Goal: Information Seeking & Learning: Learn about a topic

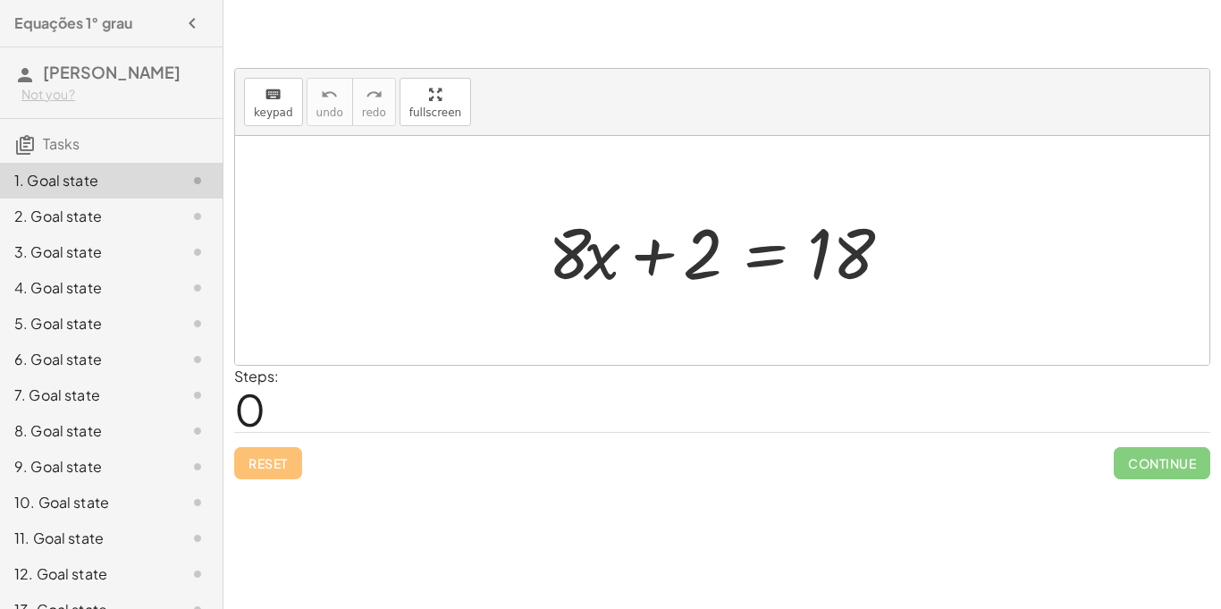
click at [142, 342] on div "4. Goal state" at bounding box center [111, 360] width 223 height 36
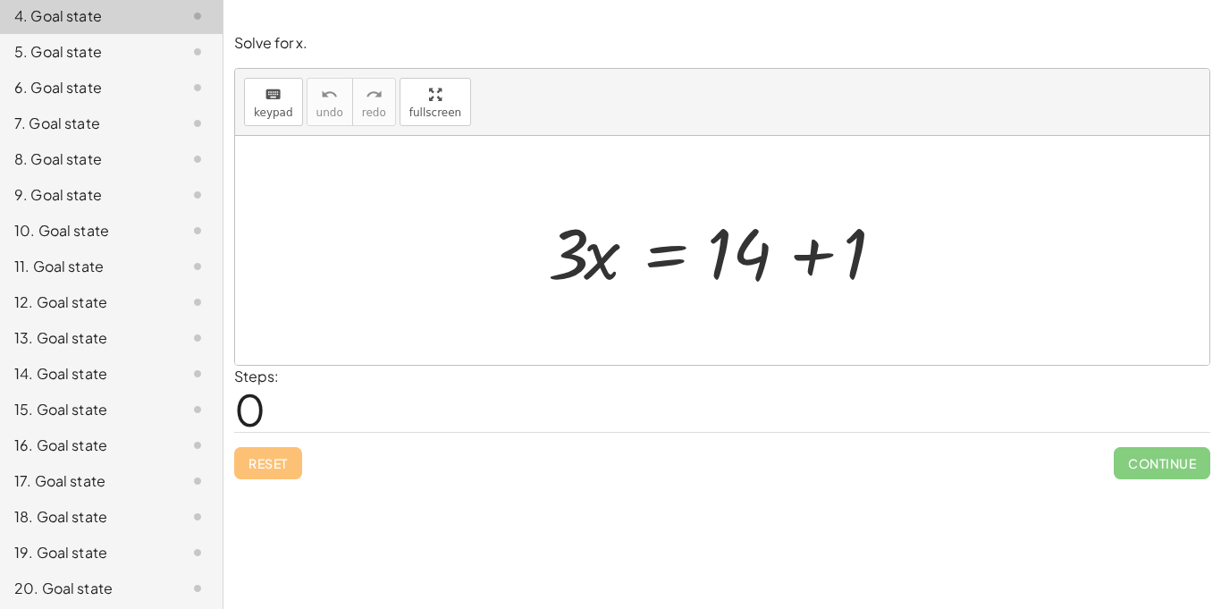
scroll to position [276, 0]
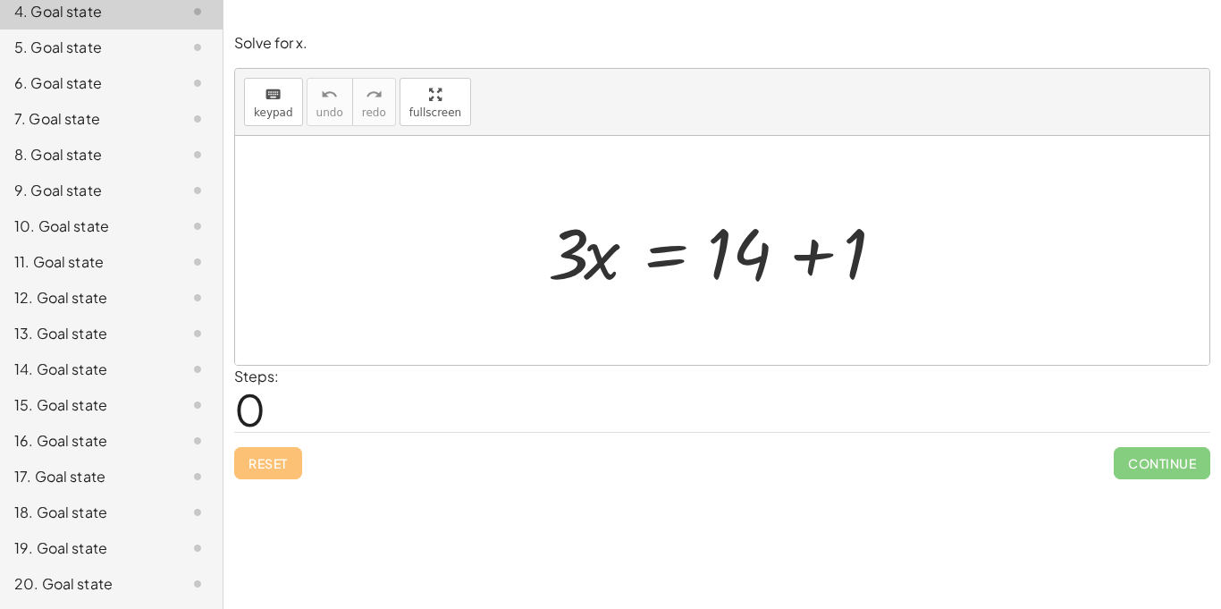
click at [127, 215] on div "10. Goal state" at bounding box center [86, 225] width 144 height 21
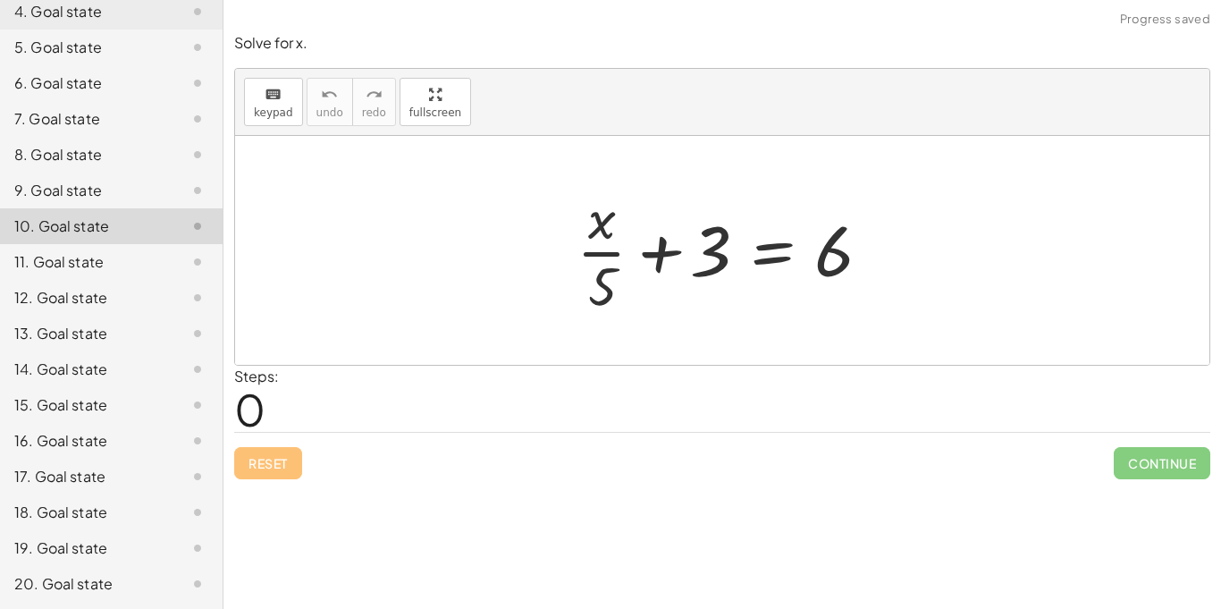
click at [123, 173] on div "7. Goal state" at bounding box center [111, 191] width 223 height 36
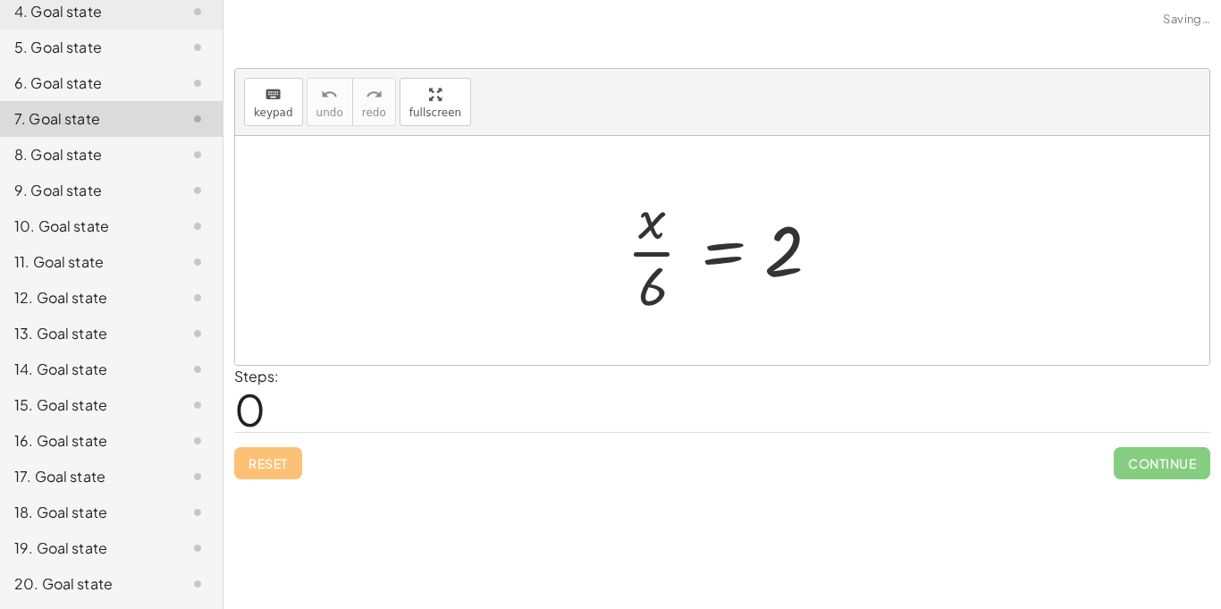
scroll to position [0, 0]
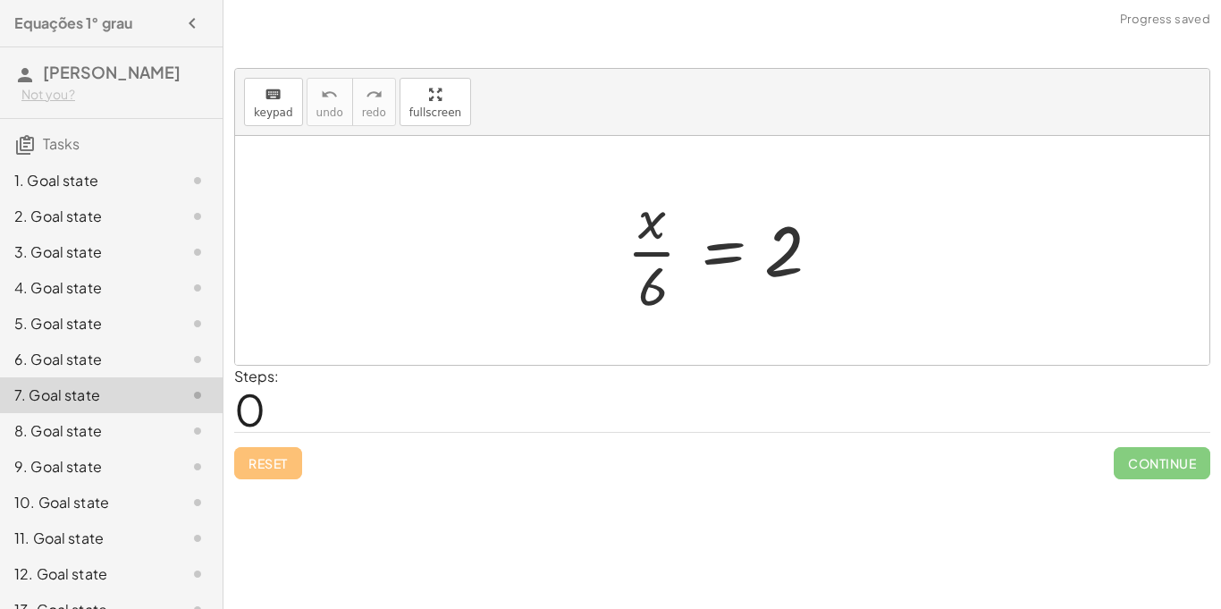
click at [130, 213] on div "2. Goal state" at bounding box center [86, 216] width 144 height 21
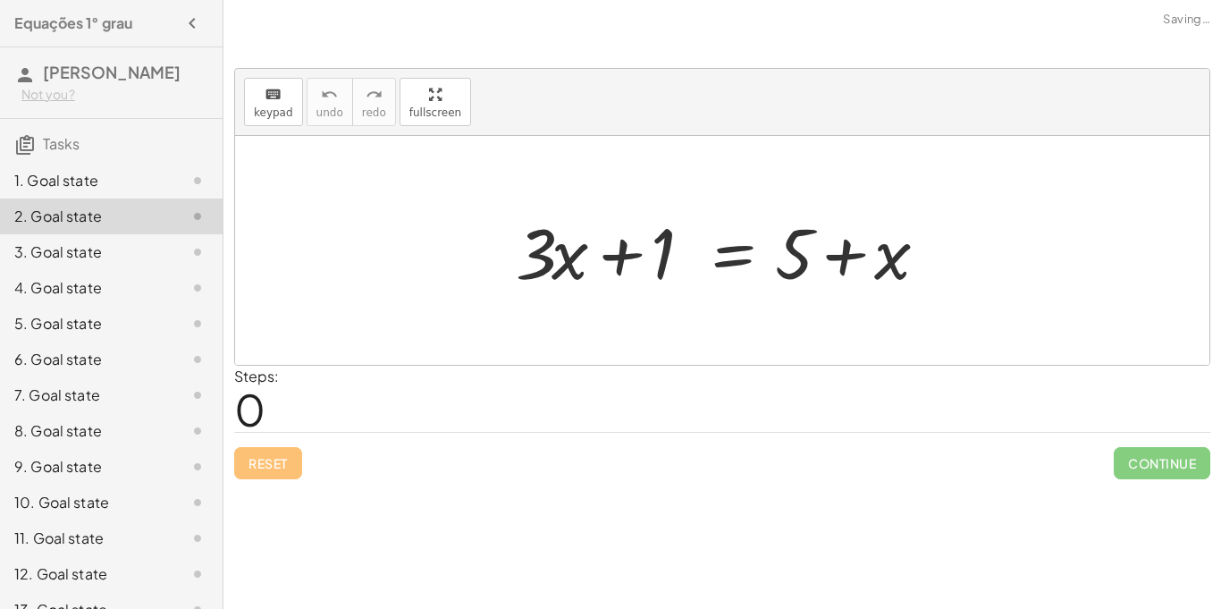
click at [117, 184] on div "1. Goal state" at bounding box center [86, 180] width 144 height 21
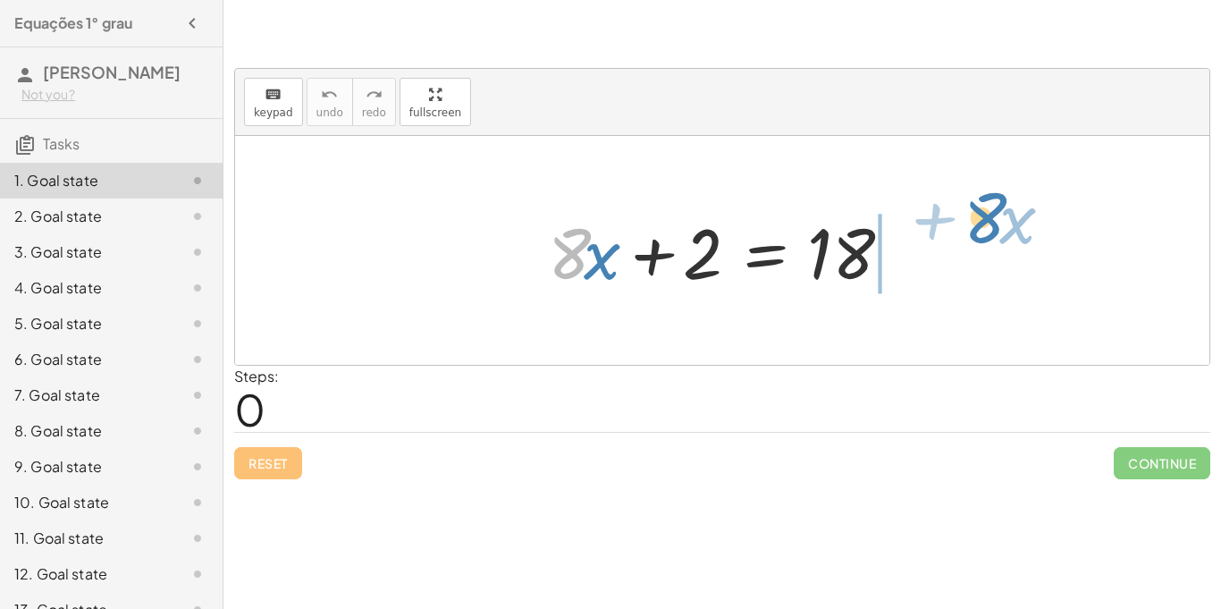
drag, startPoint x: 563, startPoint y: 266, endPoint x: 975, endPoint y: 233, distance: 413.4
click at [975, 233] on div "· 8 + · x + · 8 · x + 2 = 18" at bounding box center [722, 250] width 975 height 229
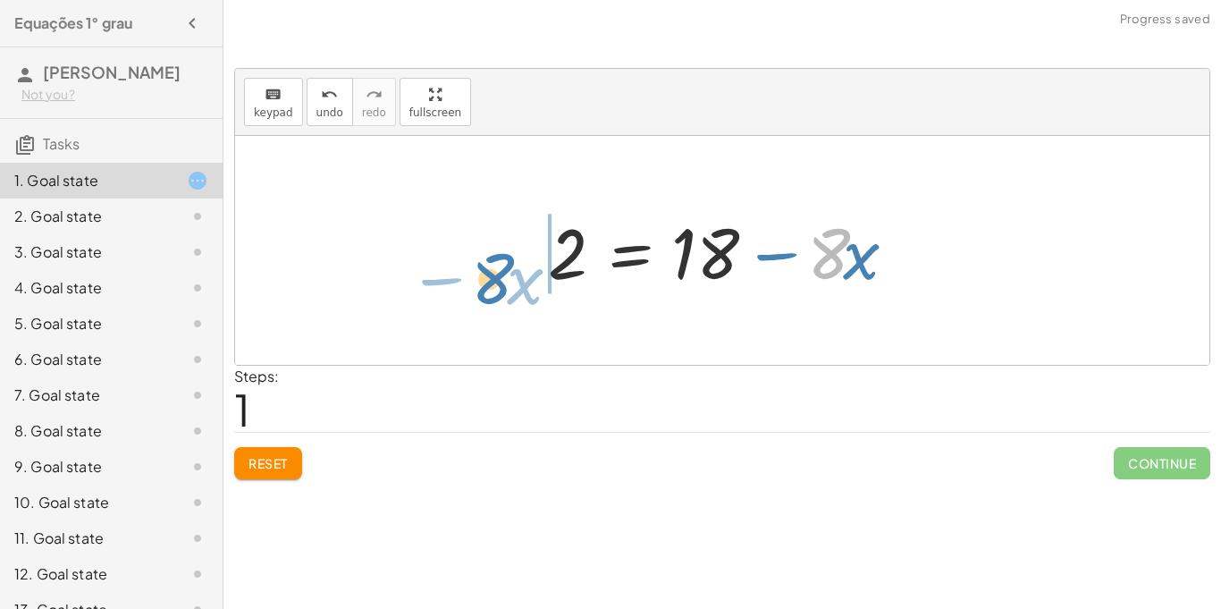
drag, startPoint x: 836, startPoint y: 257, endPoint x: 511, endPoint y: 270, distance: 325.7
click at [511, 270] on div "+ · 8 · x + 2 = 18 · 8 − · x · 8 · x 2 = 18 + −" at bounding box center [722, 250] width 975 height 229
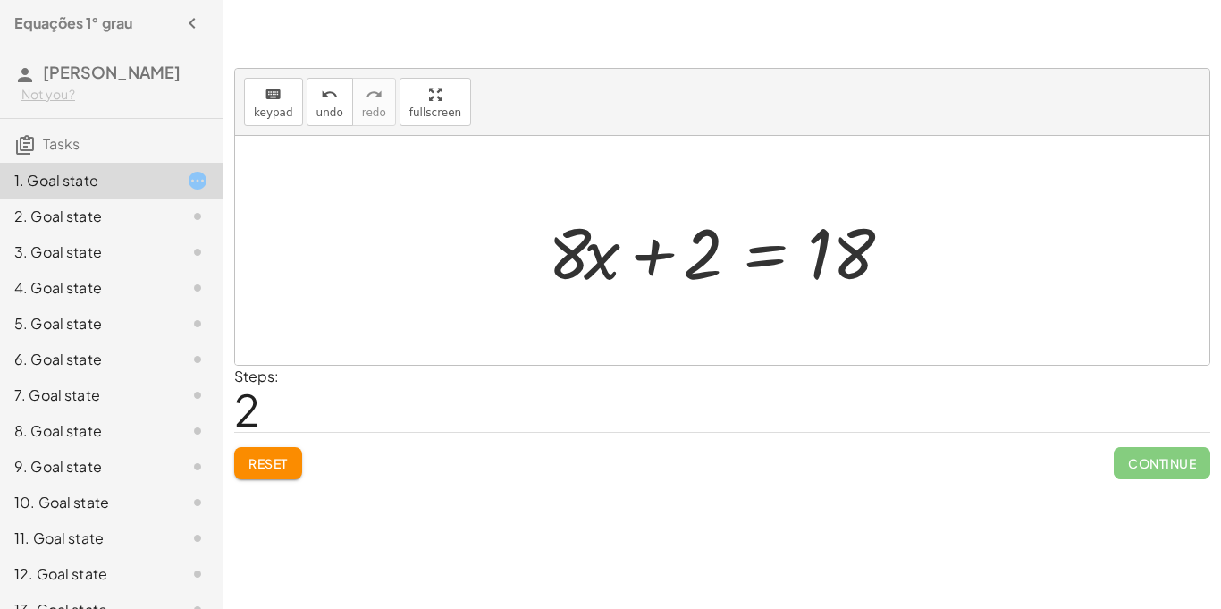
click at [309, 461] on div "Reset Continue" at bounding box center [722, 455] width 976 height 47
click at [281, 459] on span "Reset" at bounding box center [268, 463] width 39 height 16
click at [636, 258] on div at bounding box center [729, 251] width 380 height 92
drag, startPoint x: 840, startPoint y: 266, endPoint x: 840, endPoint y: 283, distance: 17.0
click at [840, 283] on div at bounding box center [729, 251] width 380 height 92
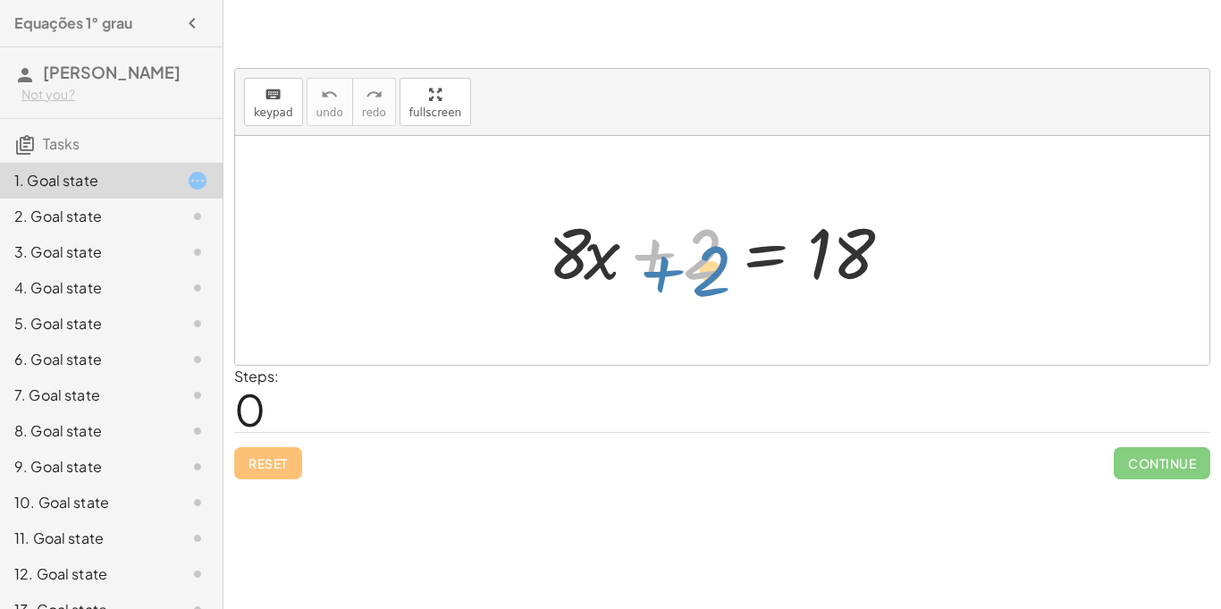
click at [655, 266] on div at bounding box center [729, 251] width 380 height 92
drag, startPoint x: 831, startPoint y: 255, endPoint x: 663, endPoint y: 264, distance: 167.4
click at [663, 264] on div at bounding box center [729, 251] width 380 height 92
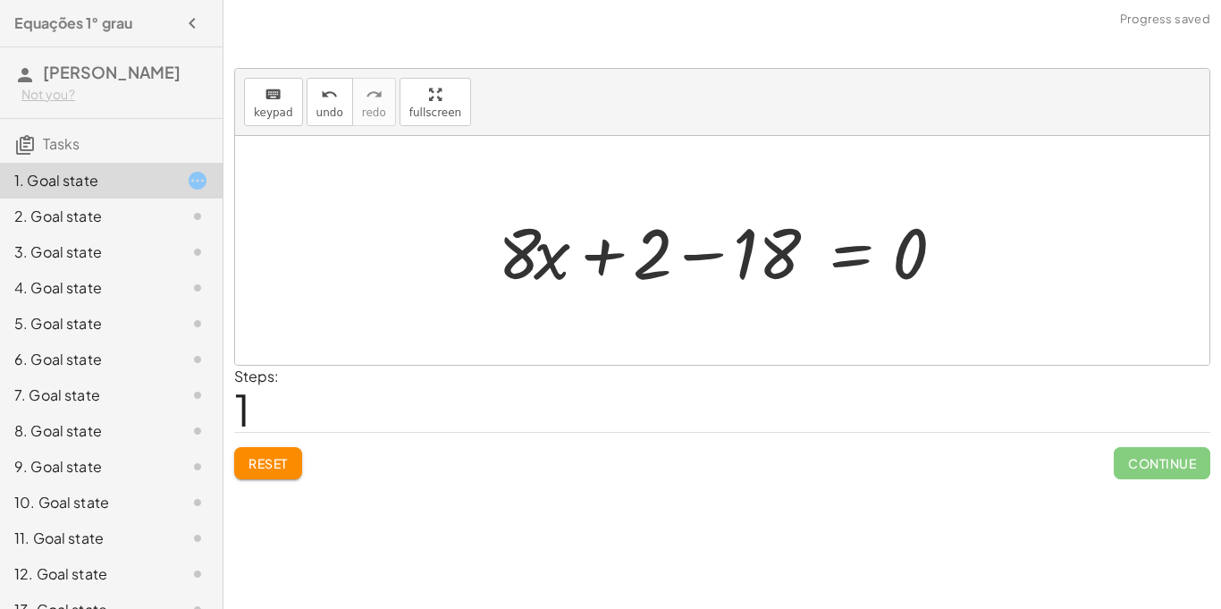
click at [1178, 351] on div at bounding box center [722, 250] width 975 height 229
click at [732, 171] on div at bounding box center [722, 250] width 975 height 229
drag, startPoint x: 549, startPoint y: 257, endPoint x: 1052, endPoint y: 292, distance: 504.6
click at [1052, 292] on div "+ · 8 · x + 2 = 18 · x + · 8 + · 8 · x + 2 = 18 − 0" at bounding box center [722, 250] width 975 height 229
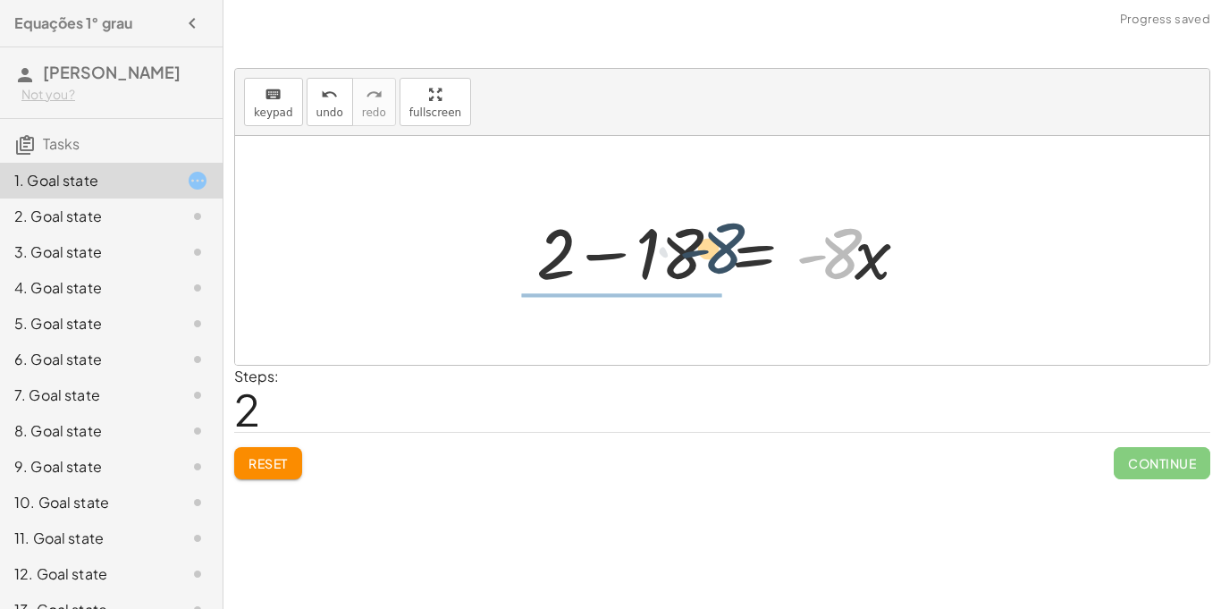
drag, startPoint x: 820, startPoint y: 252, endPoint x: 686, endPoint y: 251, distance: 134.1
click at [686, 251] on div at bounding box center [729, 251] width 403 height 92
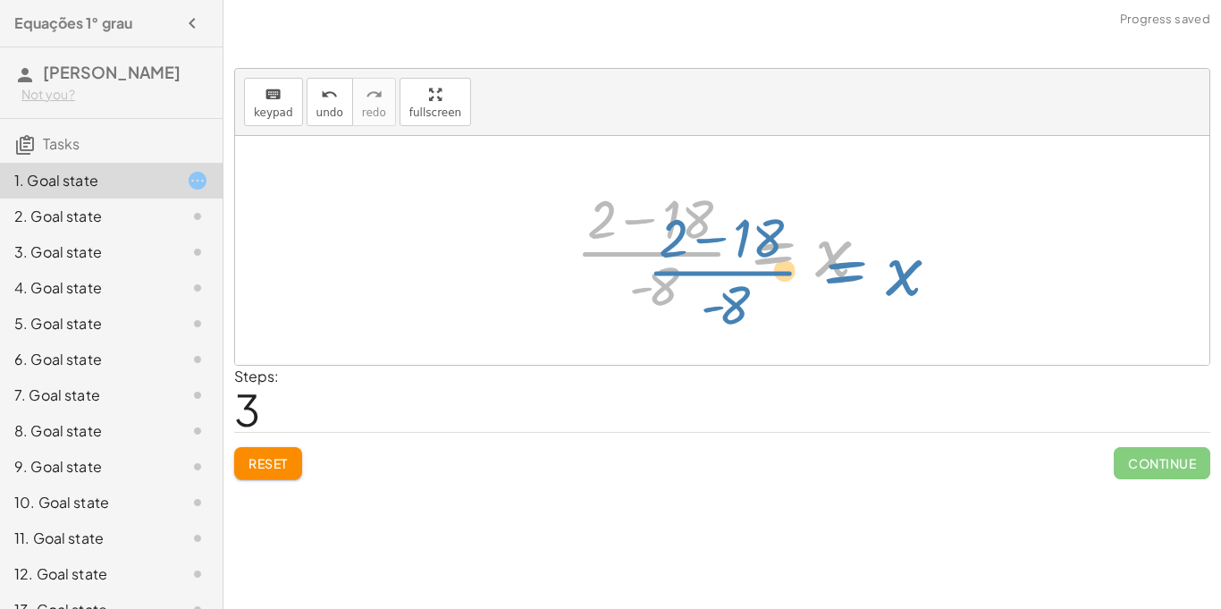
drag, startPoint x: 746, startPoint y: 251, endPoint x: 816, endPoint y: 269, distance: 72.9
click at [816, 269] on div at bounding box center [729, 250] width 325 height 138
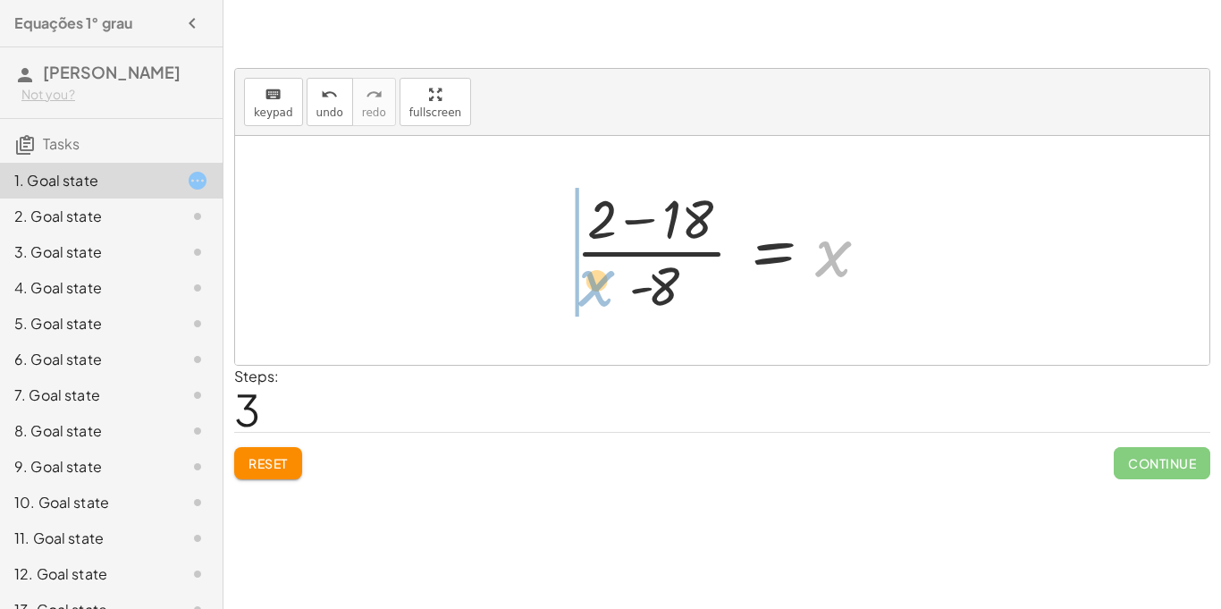
drag, startPoint x: 831, startPoint y: 256, endPoint x: 589, endPoint y: 288, distance: 243.5
click at [589, 288] on div at bounding box center [729, 250] width 325 height 138
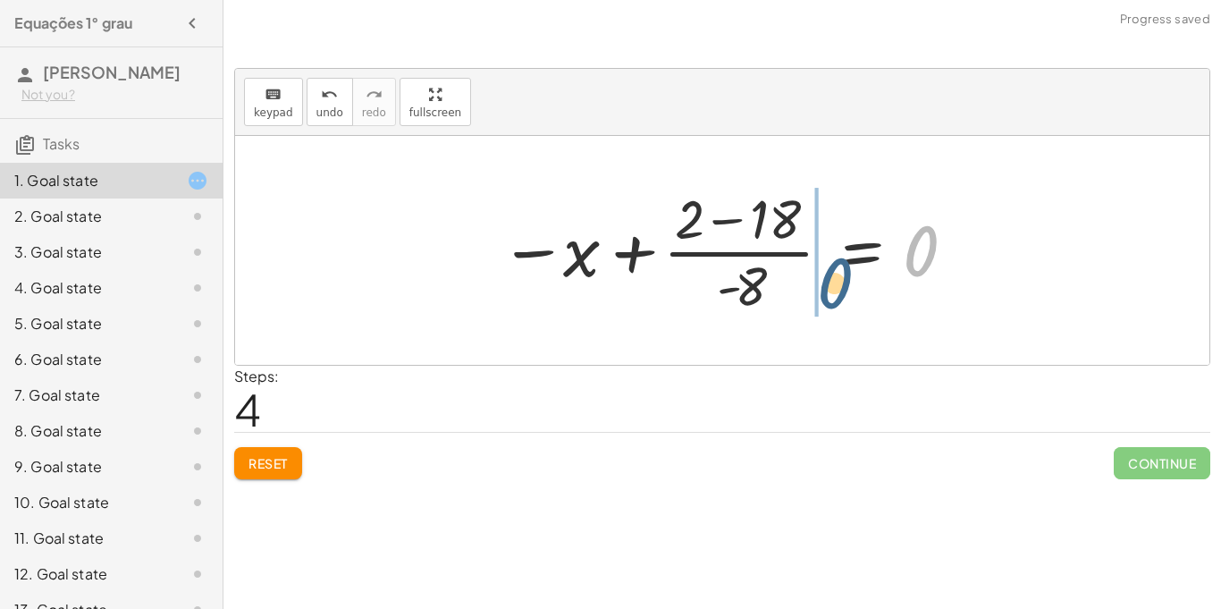
drag, startPoint x: 911, startPoint y: 264, endPoint x: 762, endPoint y: 338, distance: 166.7
click at [762, 338] on div "+ · 8 · x + 2 = 18 + · 8 · x + 2 − 18 = 0 + 2 − 18 = + 0 − · 8 · x + 2 − 18 = ·…" at bounding box center [722, 250] width 975 height 229
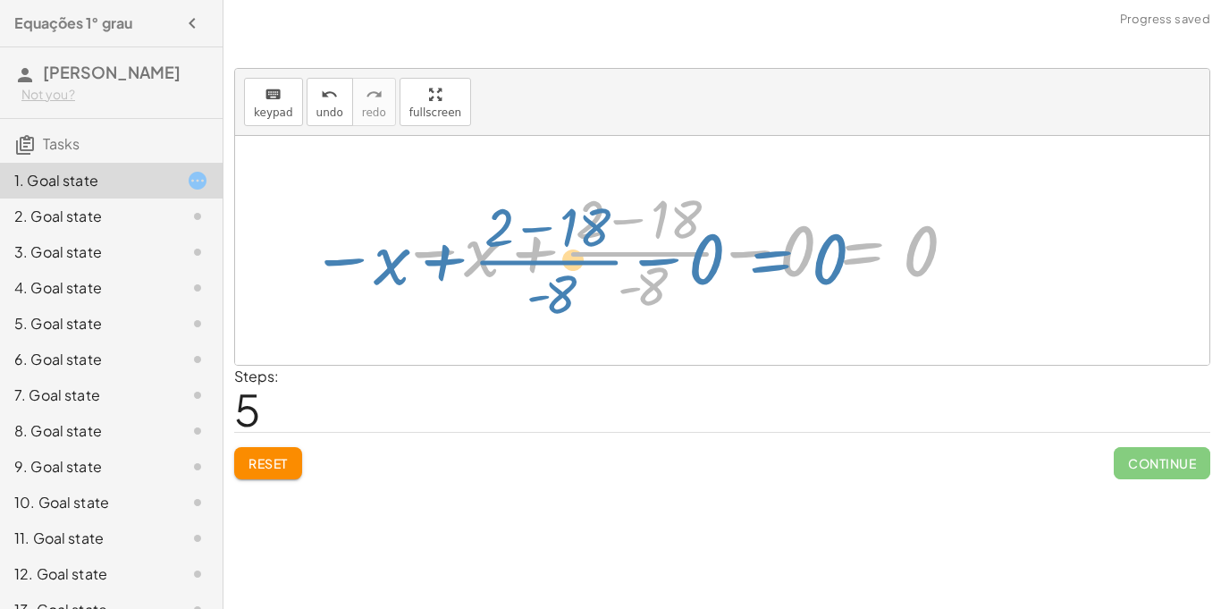
drag, startPoint x: 855, startPoint y: 248, endPoint x: 764, endPoint y: 254, distance: 91.4
click at [764, 254] on div at bounding box center [680, 250] width 576 height 138
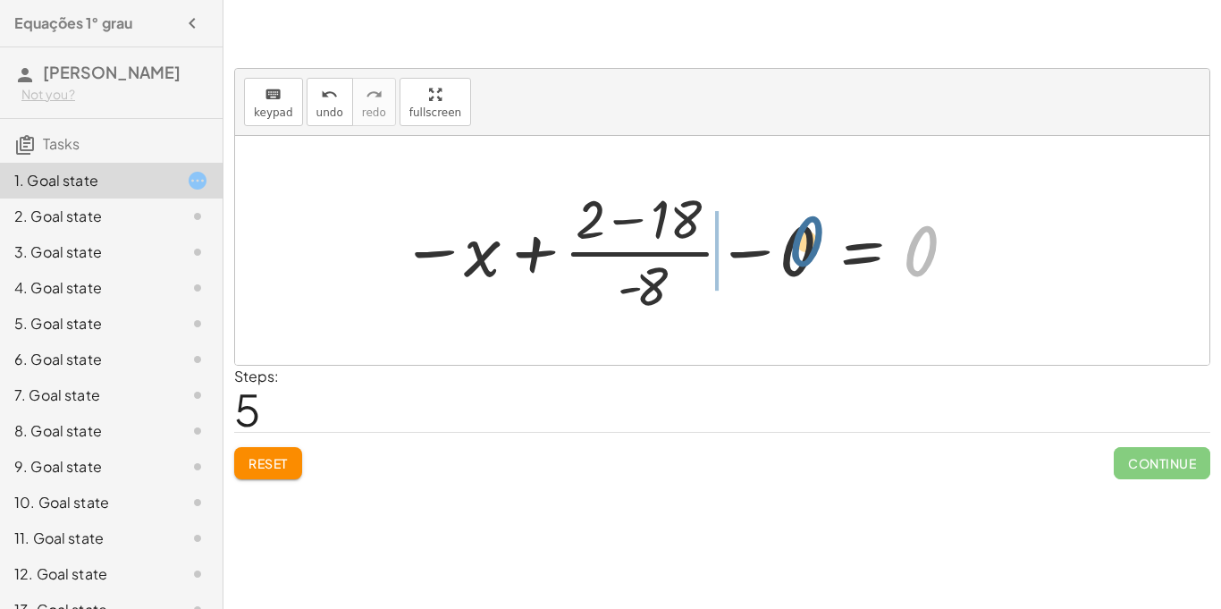
drag, startPoint x: 917, startPoint y: 264, endPoint x: 759, endPoint y: 260, distance: 158.3
click at [284, 469] on span "Reset" at bounding box center [268, 463] width 39 height 16
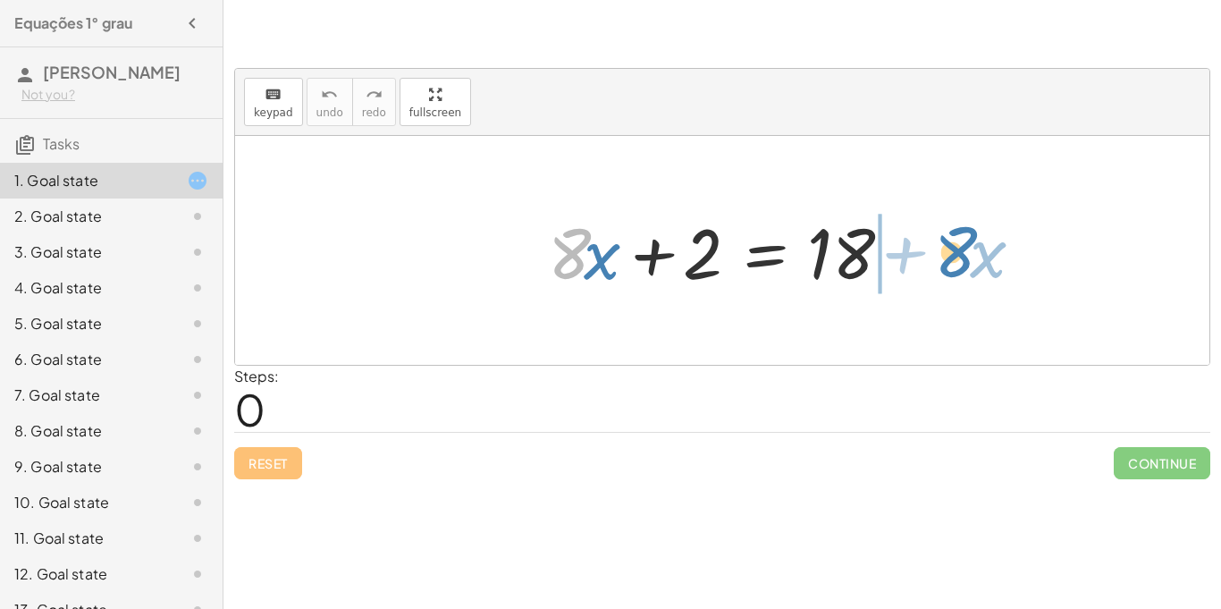
drag, startPoint x: 565, startPoint y: 264, endPoint x: 950, endPoint y: 262, distance: 384.5
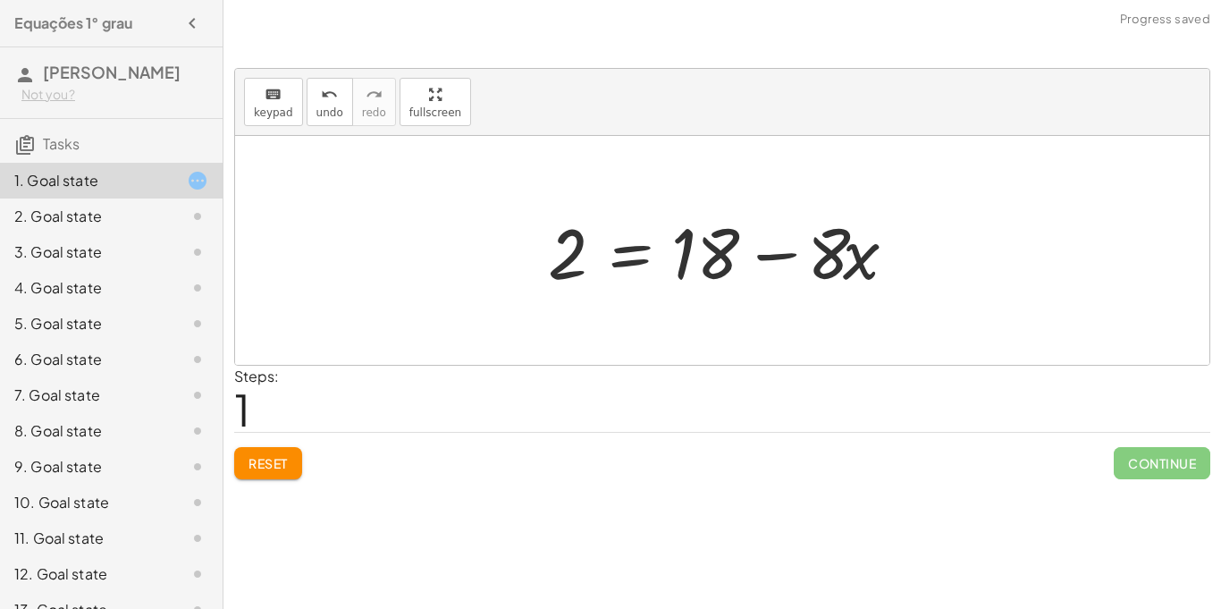
click at [967, 278] on div at bounding box center [722, 250] width 975 height 229
click at [979, 371] on div "Steps: 1" at bounding box center [722, 399] width 976 height 66
click at [903, 94] on div "keyboard keypad undo [PERSON_NAME] redo fullscreen" at bounding box center [722, 102] width 975 height 67
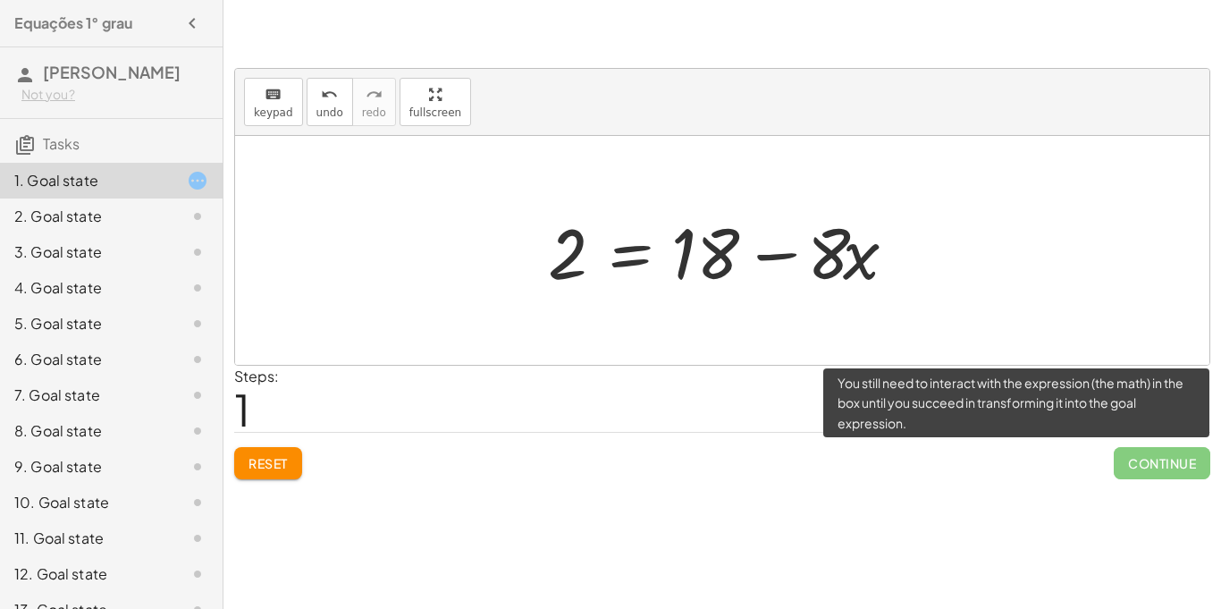
click at [1152, 469] on span "Continue" at bounding box center [1162, 463] width 97 height 32
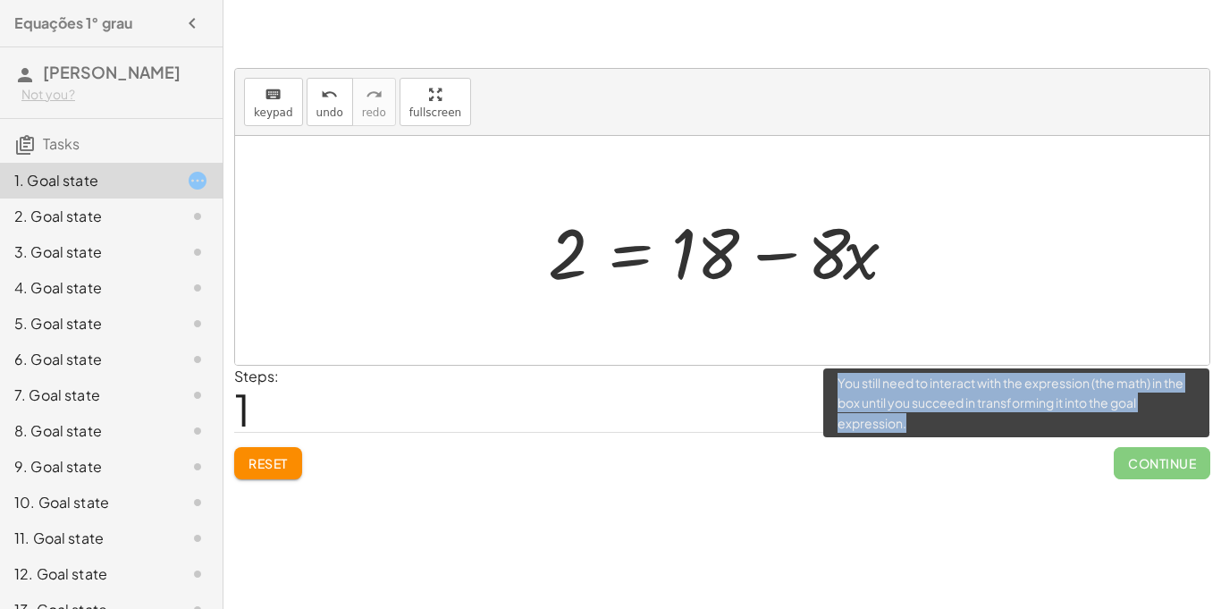
click at [1152, 469] on span "Continue" at bounding box center [1162, 463] width 97 height 32
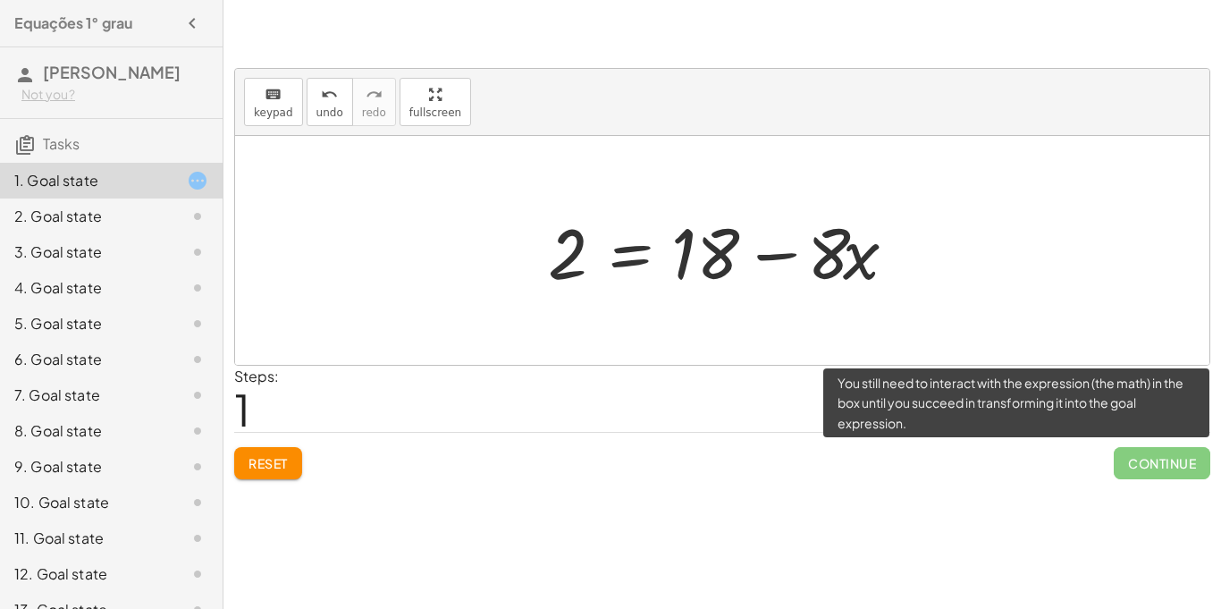
click at [1152, 469] on span "Continue" at bounding box center [1162, 463] width 97 height 32
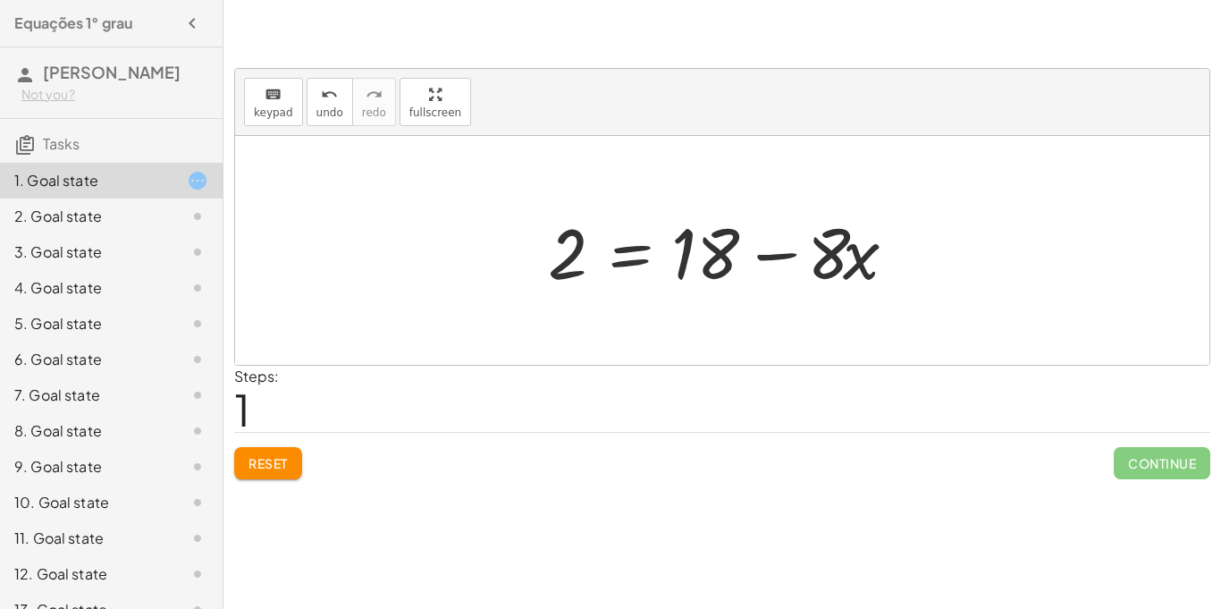
click at [1131, 69] on div "keyboard keypad undo [PERSON_NAME] redo fullscreen" at bounding box center [722, 102] width 975 height 67
drag, startPoint x: 836, startPoint y: 259, endPoint x: 527, endPoint y: 259, distance: 309.4
click at [527, 259] on div "+ · 8 · x + 2 = 18 · 8 · 8 · x 2 = 18 + −" at bounding box center [722, 250] width 402 height 101
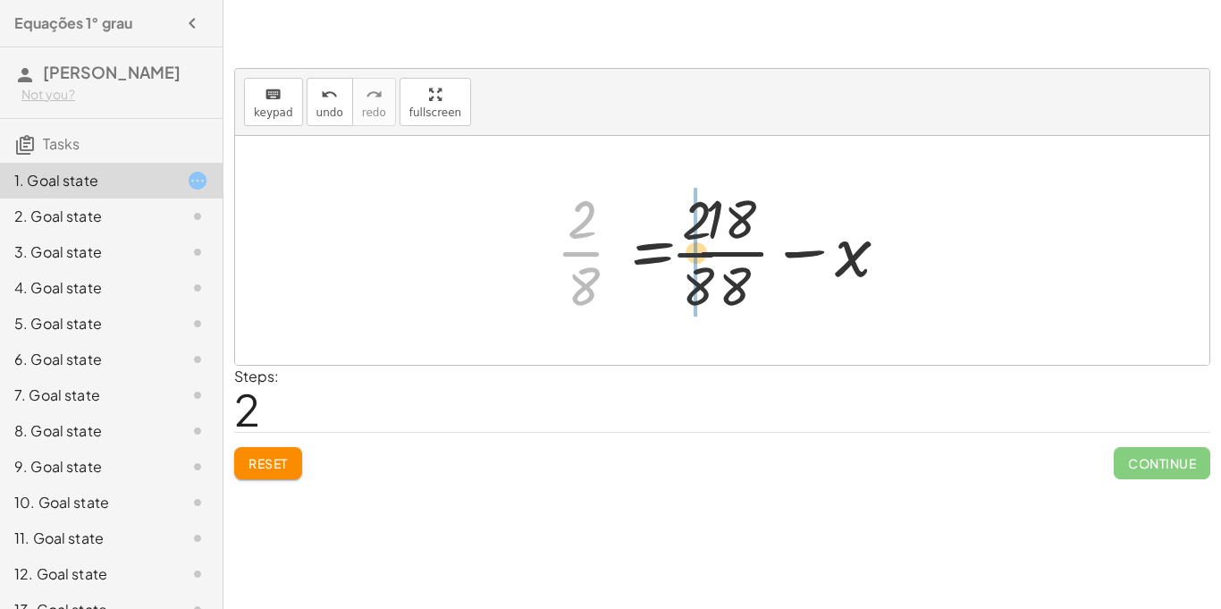
drag, startPoint x: 588, startPoint y: 252, endPoint x: 787, endPoint y: 253, distance: 198.5
click at [787, 253] on div at bounding box center [729, 250] width 364 height 138
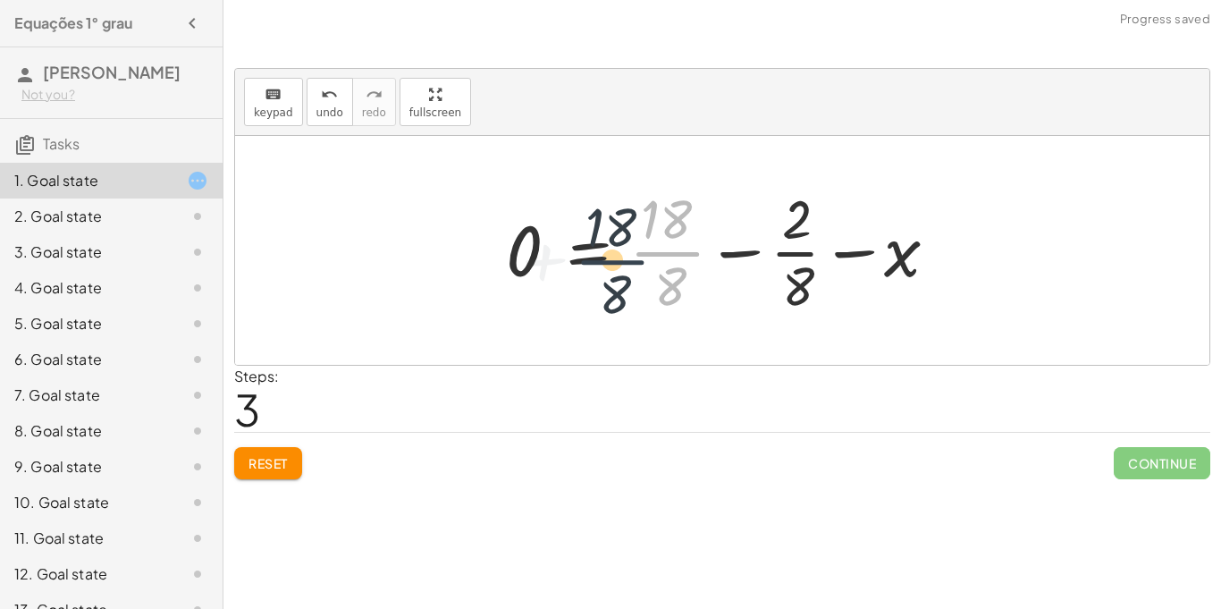
drag, startPoint x: 680, startPoint y: 253, endPoint x: 608, endPoint y: 260, distance: 72.8
click at [608, 260] on div at bounding box center [728, 250] width 463 height 138
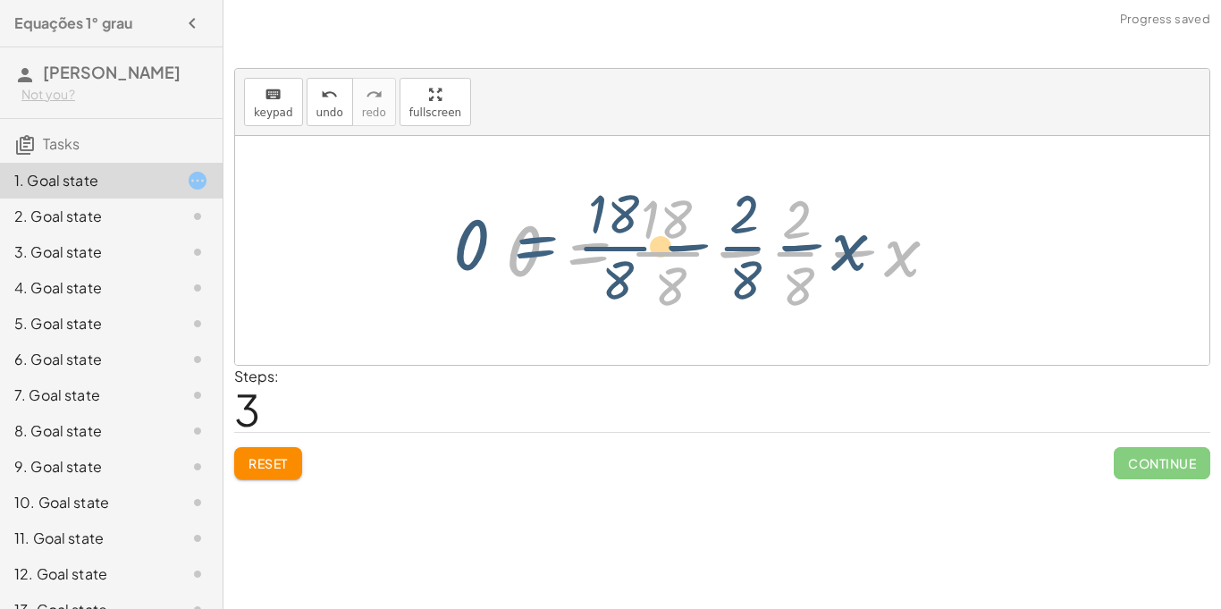
drag, startPoint x: 609, startPoint y: 259, endPoint x: 502, endPoint y: 256, distance: 106.5
click at [502, 256] on div at bounding box center [728, 250] width 463 height 138
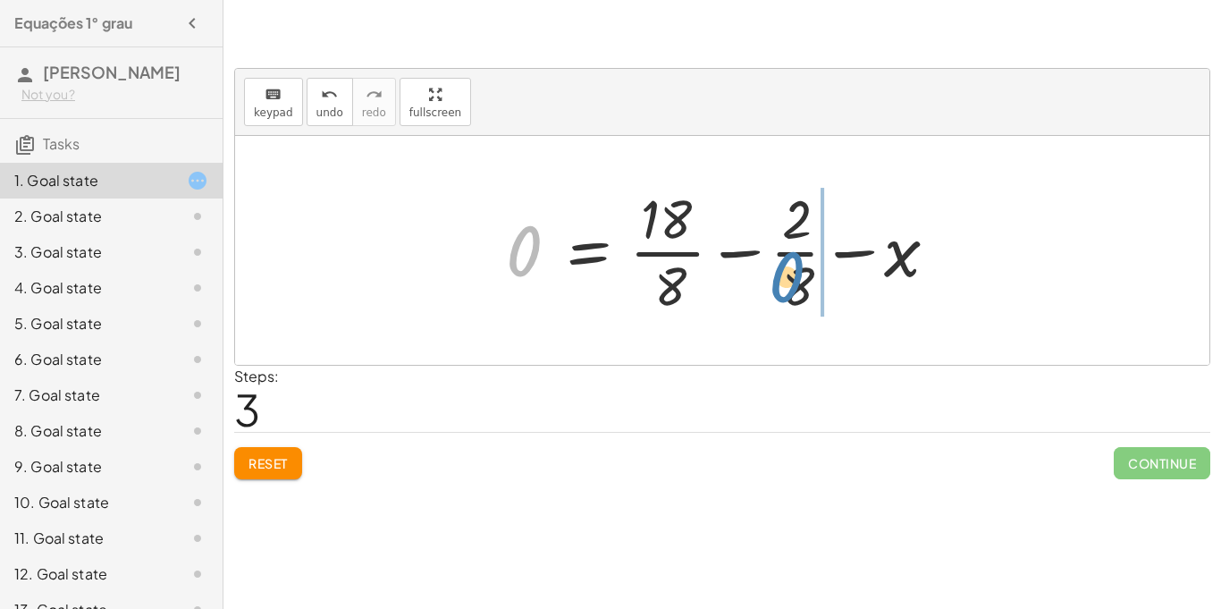
drag, startPoint x: 502, startPoint y: 250, endPoint x: 768, endPoint y: 277, distance: 267.8
click at [768, 277] on div at bounding box center [728, 250] width 463 height 138
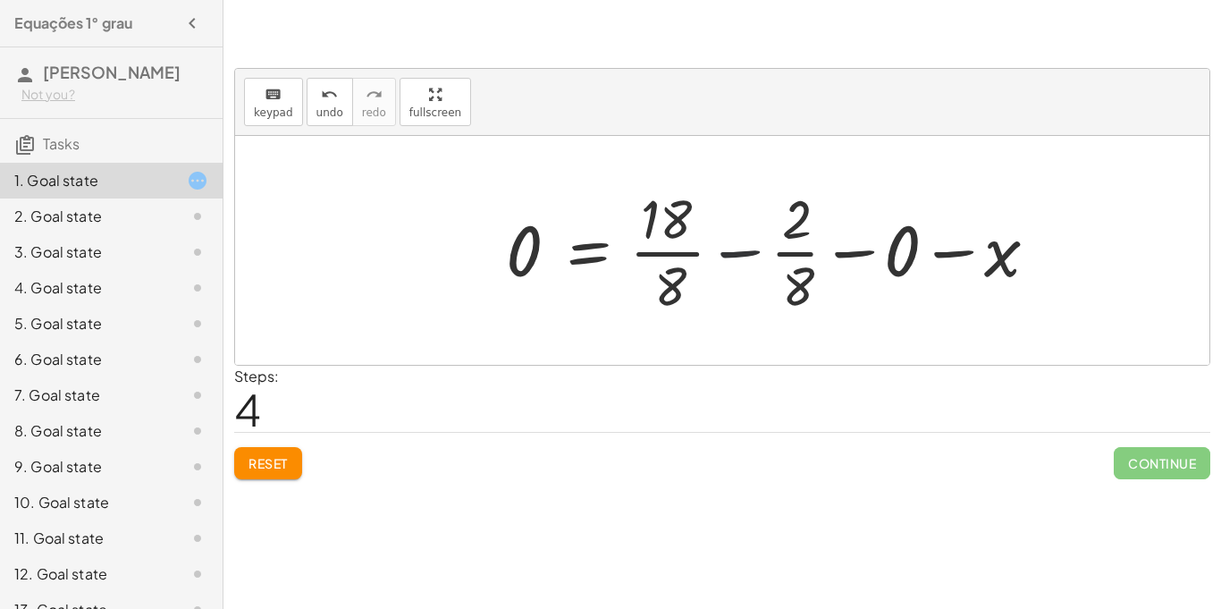
drag, startPoint x: 722, startPoint y: 257, endPoint x: 596, endPoint y: 241, distance: 126.2
click at [596, 241] on div at bounding box center [778, 250] width 563 height 138
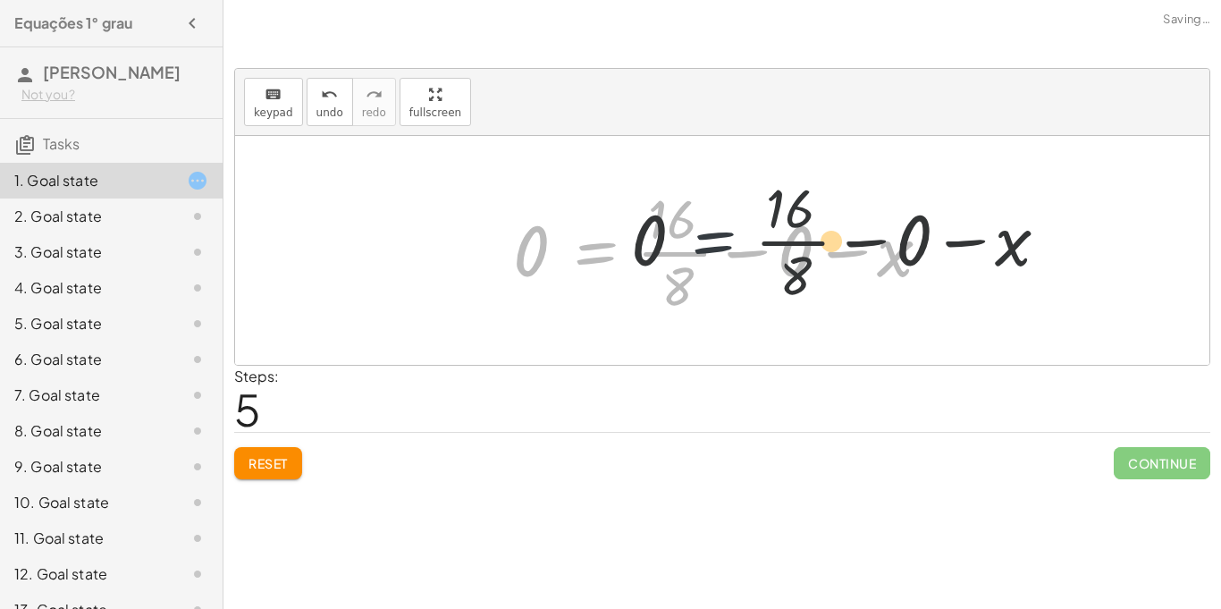
drag, startPoint x: 596, startPoint y: 241, endPoint x: 789, endPoint y: 234, distance: 192.4
click at [789, 234] on div at bounding box center [728, 250] width 449 height 138
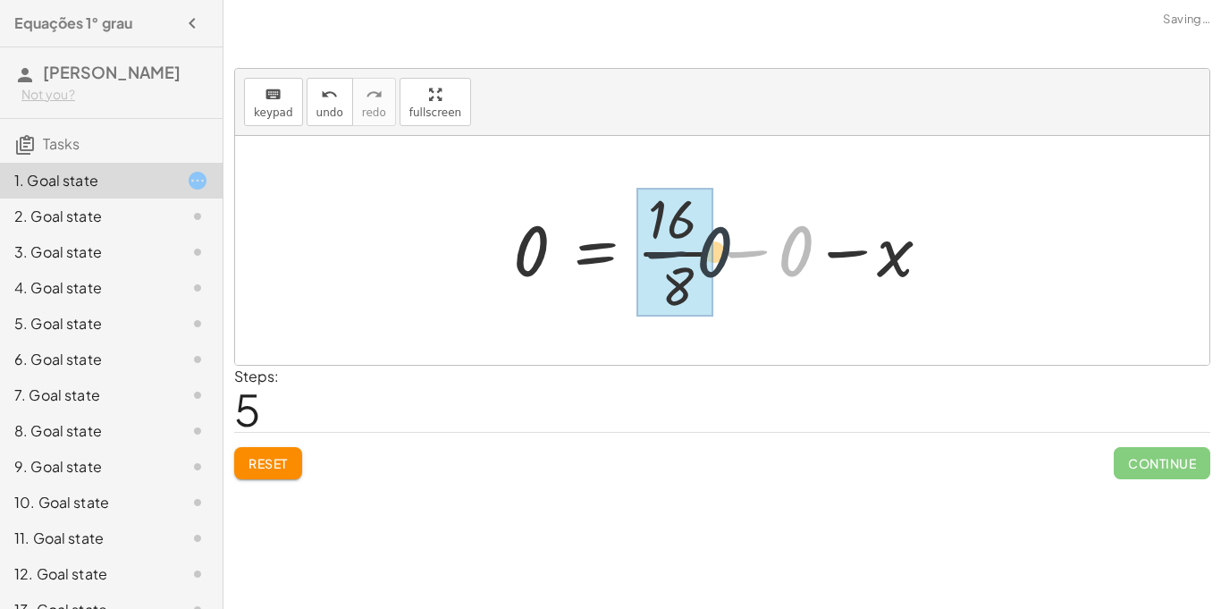
drag, startPoint x: 780, startPoint y: 239, endPoint x: 617, endPoint y: 229, distance: 163.0
click at [617, 229] on div at bounding box center [728, 250] width 449 height 138
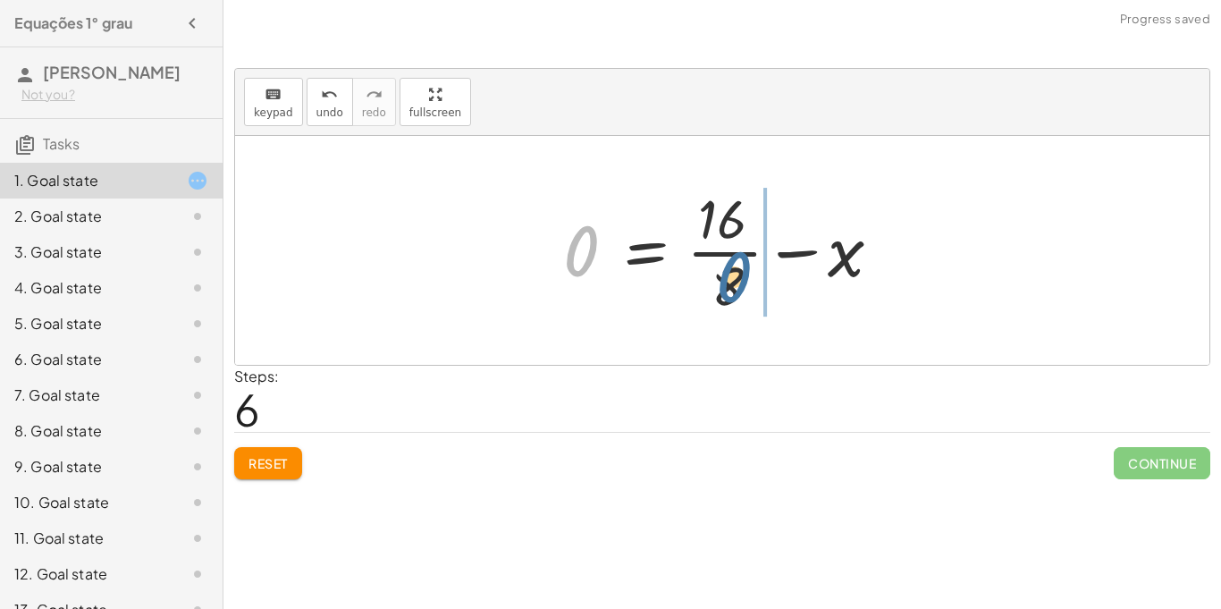
drag, startPoint x: 578, startPoint y: 245, endPoint x: 790, endPoint y: 273, distance: 213.7
click at [790, 273] on div at bounding box center [729, 250] width 350 height 138
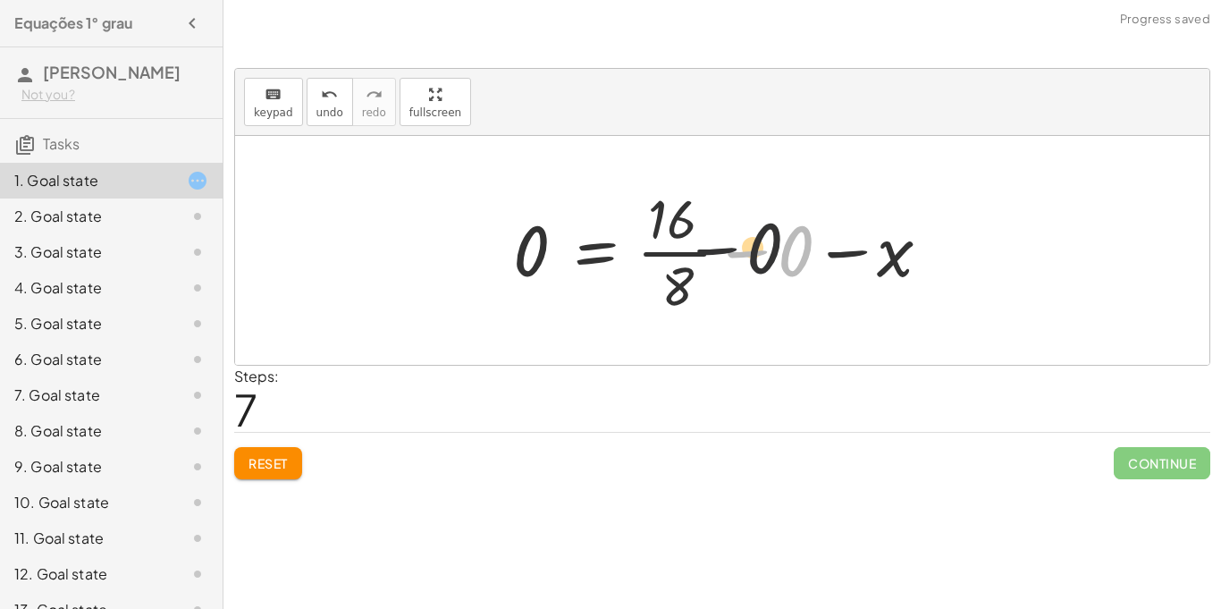
drag, startPoint x: 762, startPoint y: 252, endPoint x: 640, endPoint y: 245, distance: 121.8
click at [640, 245] on div at bounding box center [728, 250] width 449 height 138
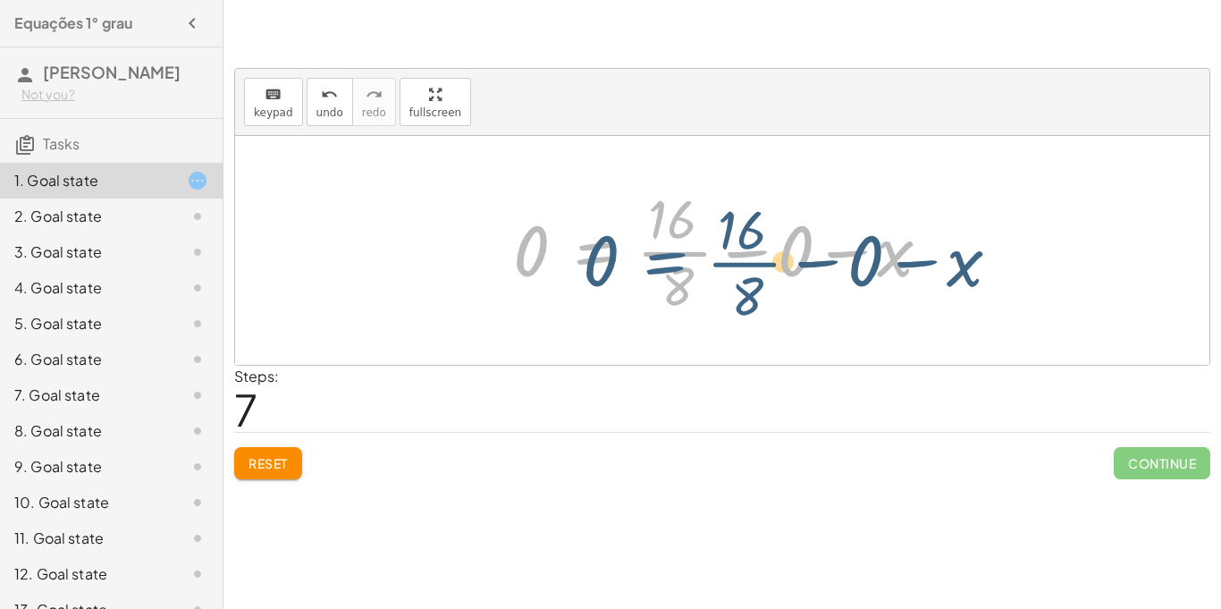
drag, startPoint x: 591, startPoint y: 257, endPoint x: 663, endPoint y: 268, distance: 72.3
click at [663, 268] on div at bounding box center [728, 250] width 449 height 138
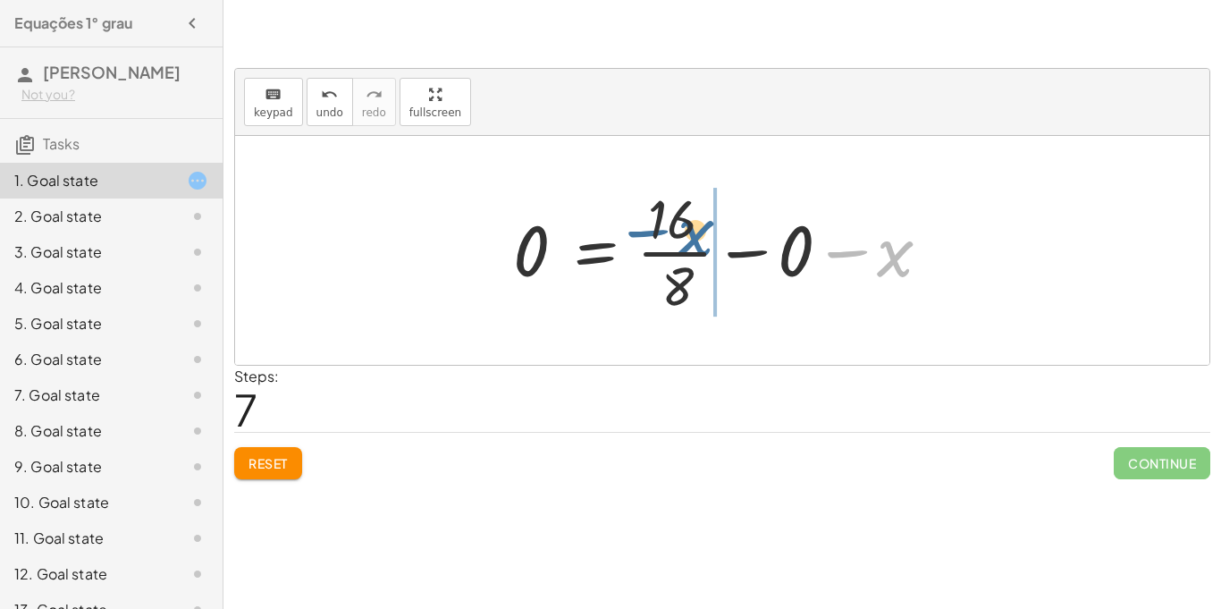
drag, startPoint x: 908, startPoint y: 272, endPoint x: 688, endPoint y: 252, distance: 220.8
click at [688, 252] on div at bounding box center [728, 250] width 449 height 138
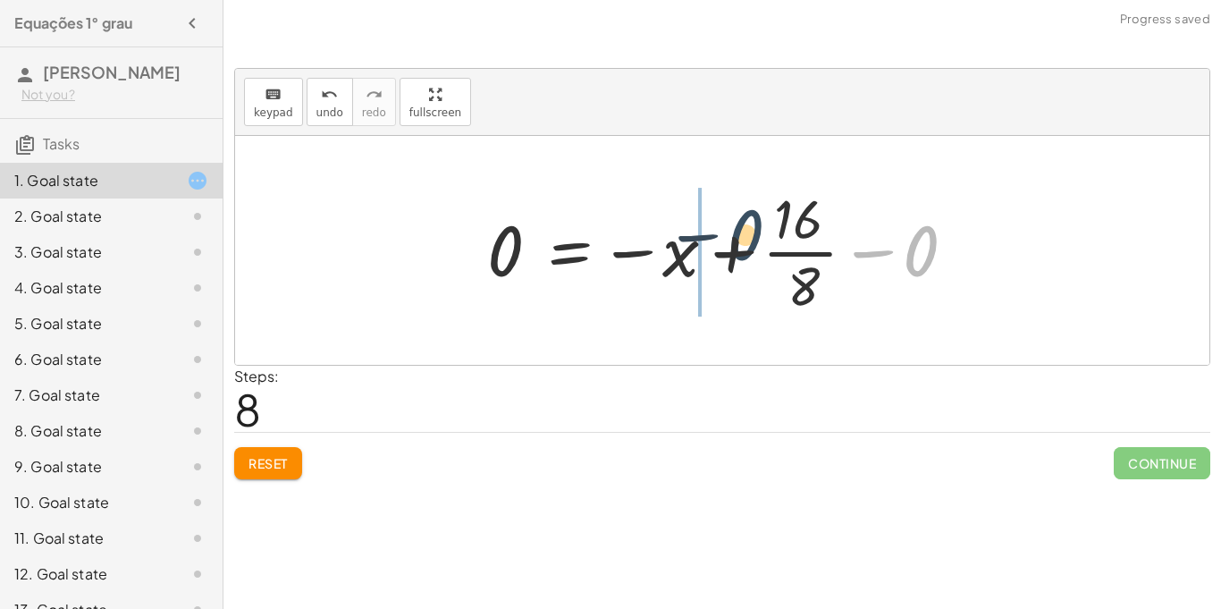
drag, startPoint x: 923, startPoint y: 257, endPoint x: 729, endPoint y: 241, distance: 194.6
click at [729, 241] on div at bounding box center [728, 250] width 501 height 138
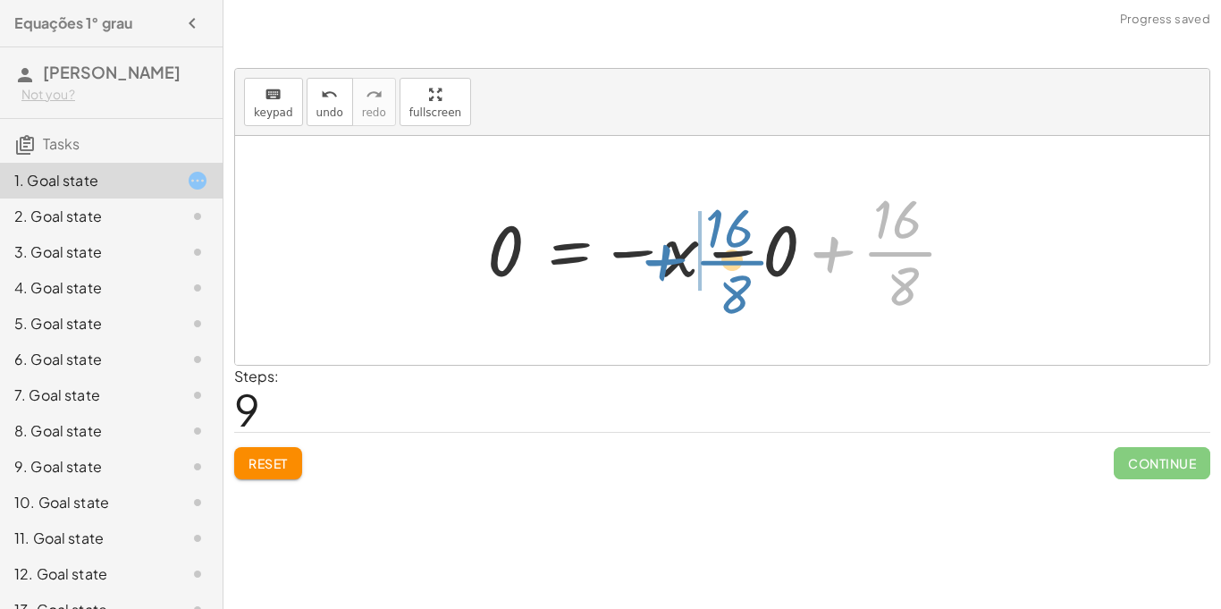
drag, startPoint x: 894, startPoint y: 248, endPoint x: 720, endPoint y: 254, distance: 174.5
click at [720, 254] on div at bounding box center [728, 250] width 501 height 138
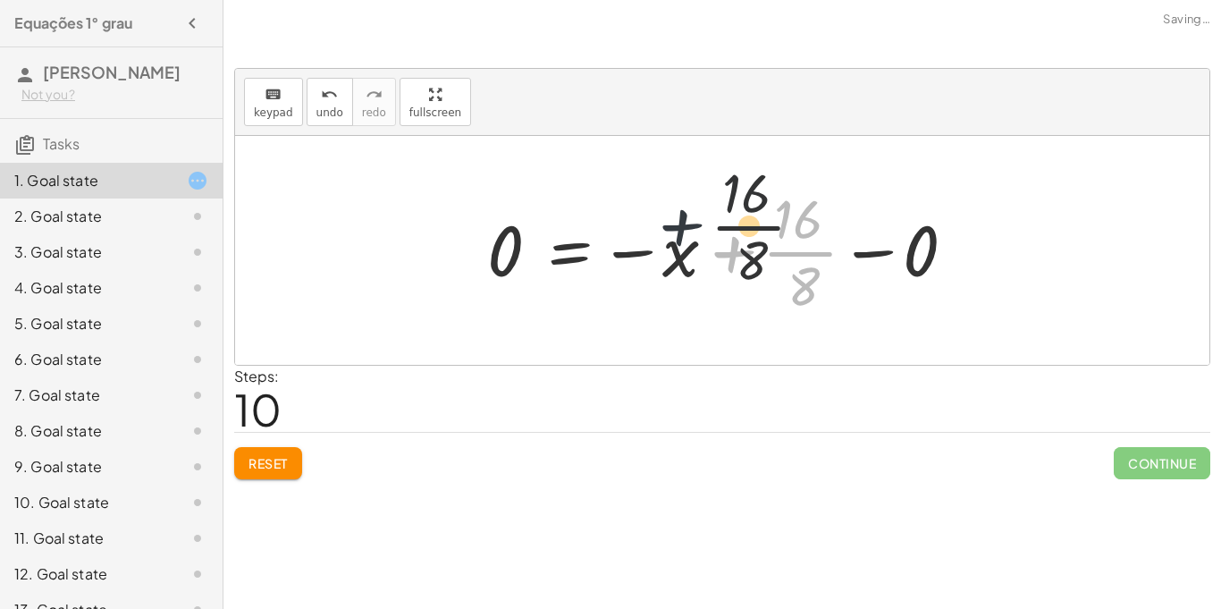
drag, startPoint x: 720, startPoint y: 254, endPoint x: 651, endPoint y: 224, distance: 74.9
click at [651, 224] on div at bounding box center [728, 250] width 501 height 138
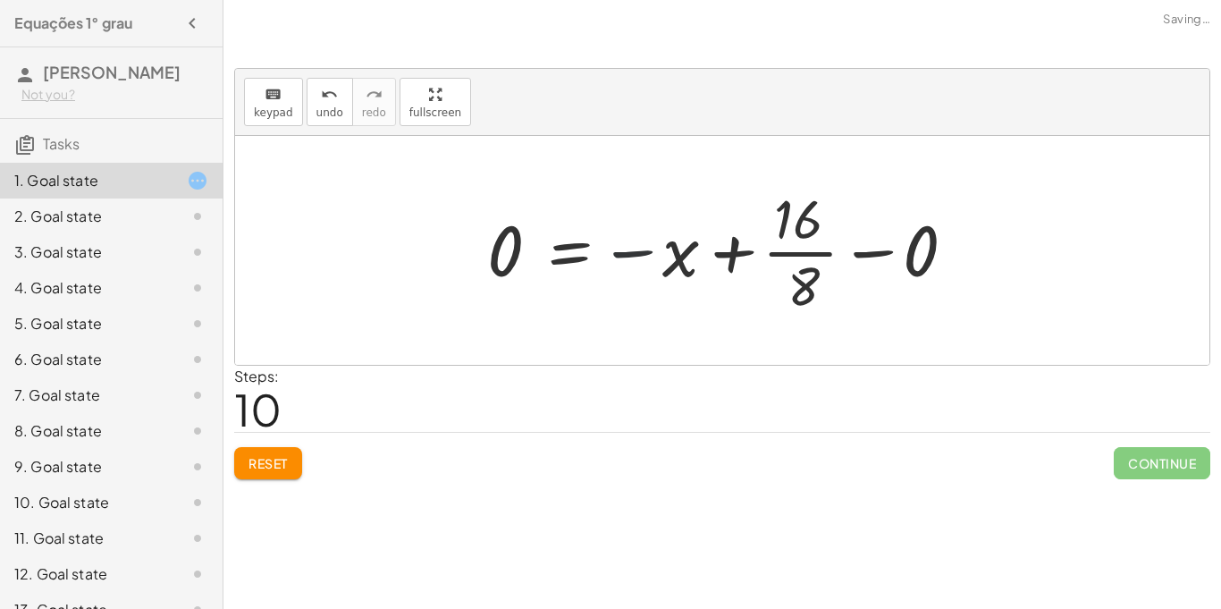
click at [641, 225] on div at bounding box center [728, 250] width 501 height 138
drag, startPoint x: 629, startPoint y: 242, endPoint x: 750, endPoint y: 240, distance: 121.6
click at [750, 240] on div at bounding box center [728, 250] width 501 height 138
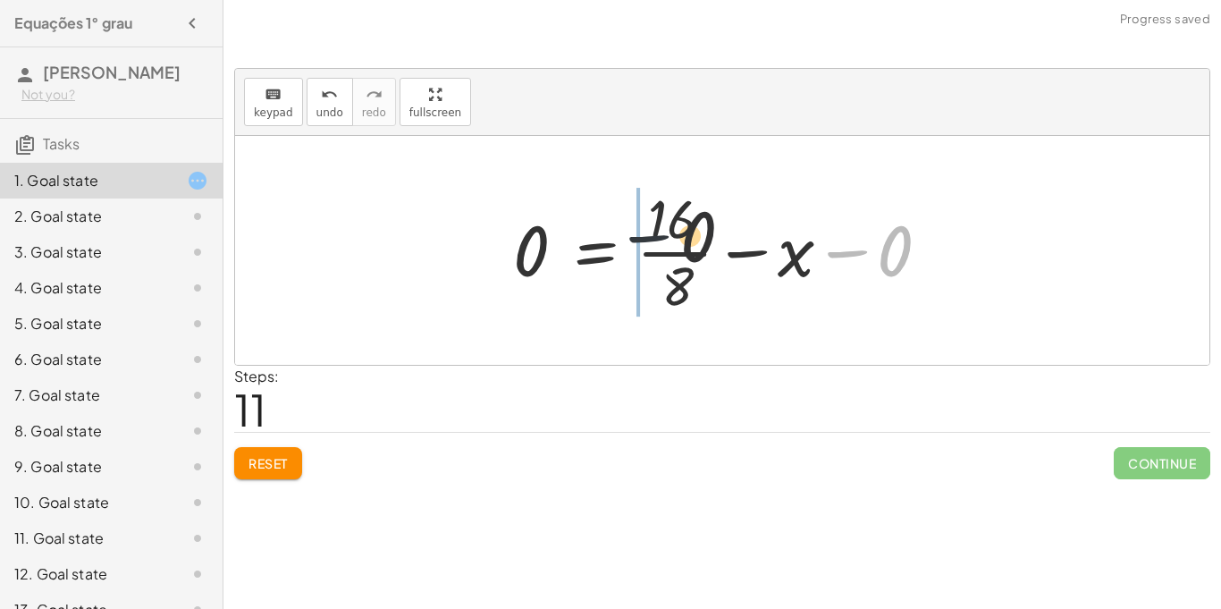
drag, startPoint x: 848, startPoint y: 257, endPoint x: 458, endPoint y: 282, distance: 391.5
click at [458, 282] on div "+ · 8 · x + 2 = 18 2 = + 18 − · 8 · x · 2 · 8 = + · 18 · 8 − x 0 = + · 18 · 8 −…" at bounding box center [722, 250] width 975 height 229
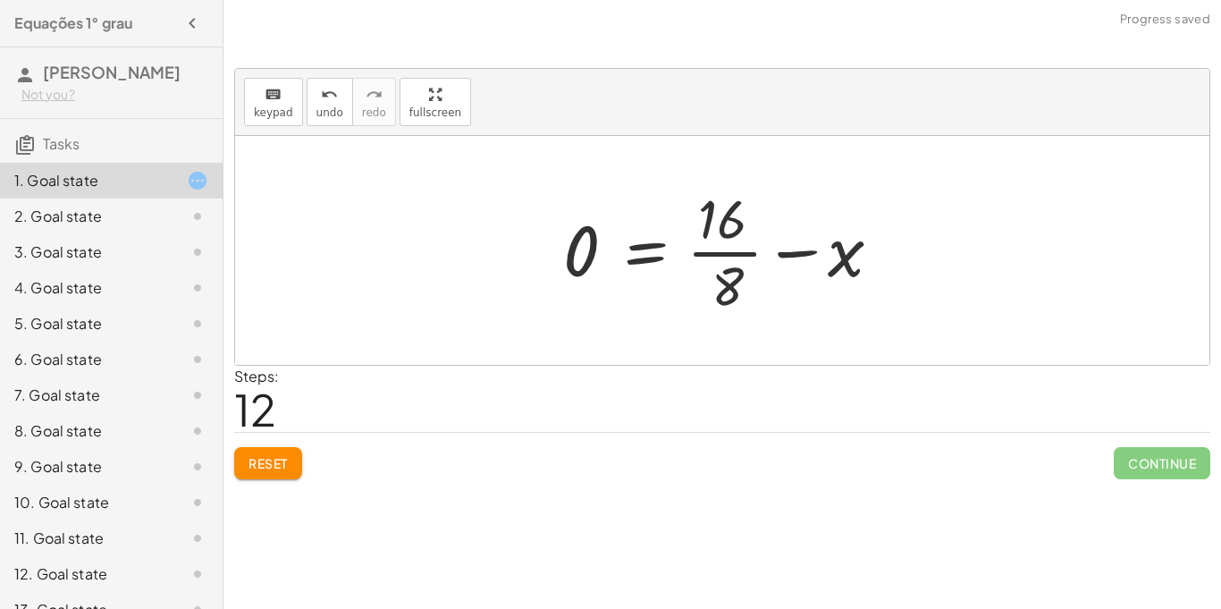
click at [265, 467] on span "Reset" at bounding box center [268, 463] width 39 height 16
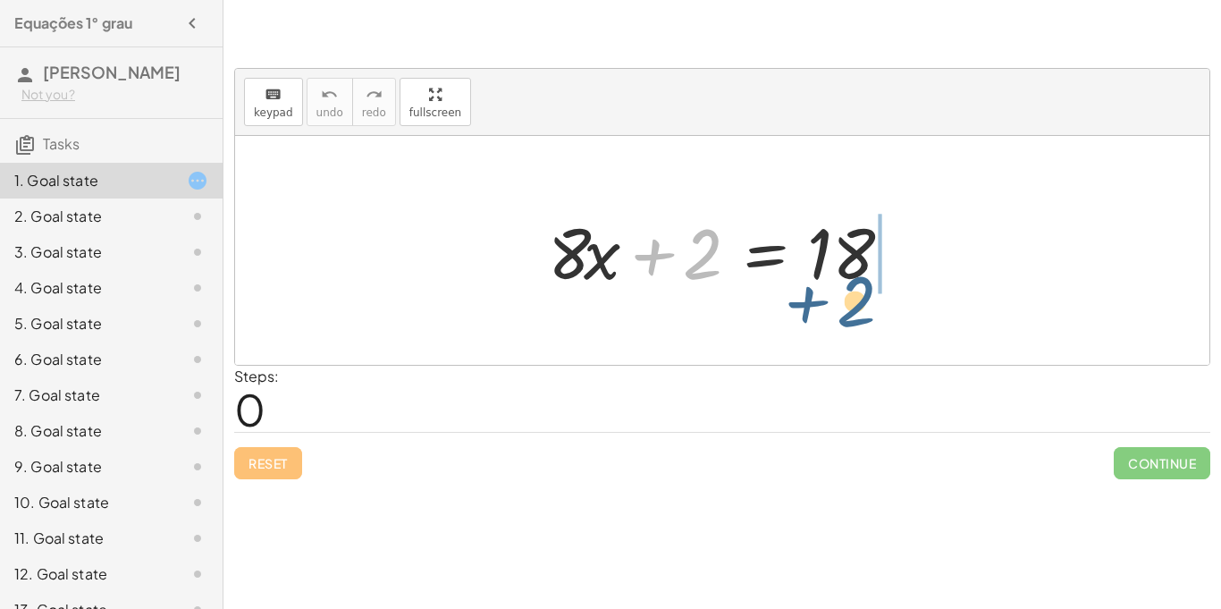
drag, startPoint x: 708, startPoint y: 283, endPoint x: 869, endPoint y: 331, distance: 168.0
click at [869, 331] on div "+ 2 + · 8 · x + 2 = 18" at bounding box center [722, 250] width 975 height 229
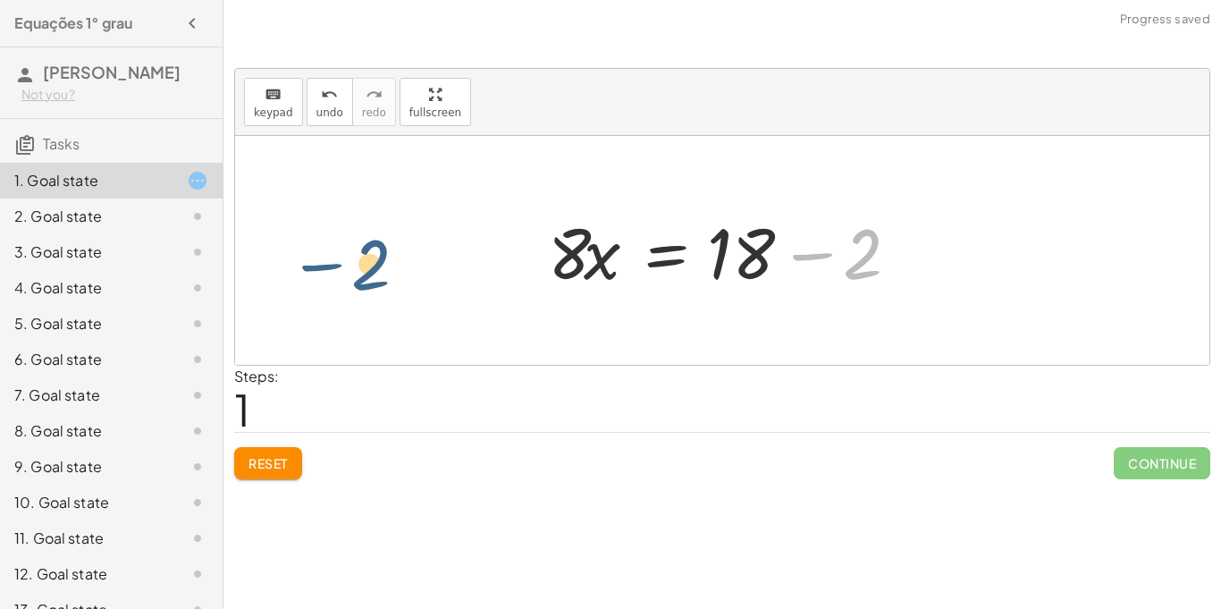
drag, startPoint x: 857, startPoint y: 273, endPoint x: 384, endPoint y: 282, distance: 473.9
click at [384, 282] on div "+ · 8 · x + 2 = 18 − 2 · 8 · x 2 = 18 + −" at bounding box center [722, 250] width 975 height 229
click at [259, 467] on span "Reset" at bounding box center [268, 463] width 39 height 16
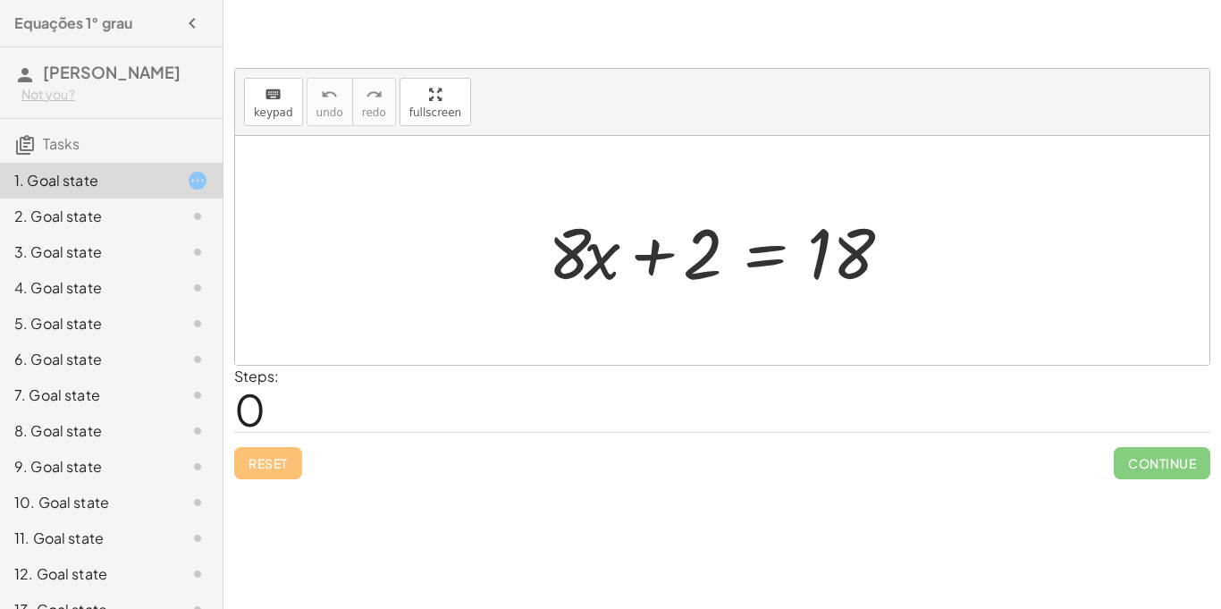
click at [671, 253] on div at bounding box center [729, 251] width 380 height 92
click at [715, 257] on div at bounding box center [729, 251] width 380 height 92
drag, startPoint x: 704, startPoint y: 252, endPoint x: 943, endPoint y: 243, distance: 239.8
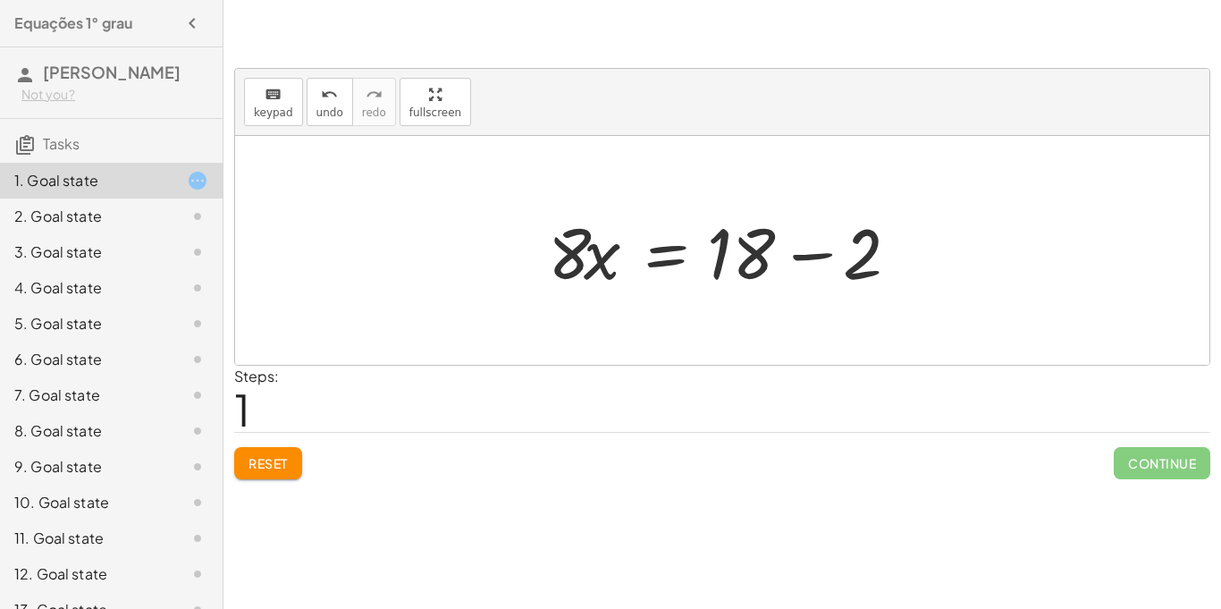
click at [759, 256] on div at bounding box center [729, 251] width 380 height 92
click at [852, 263] on div at bounding box center [729, 251] width 380 height 92
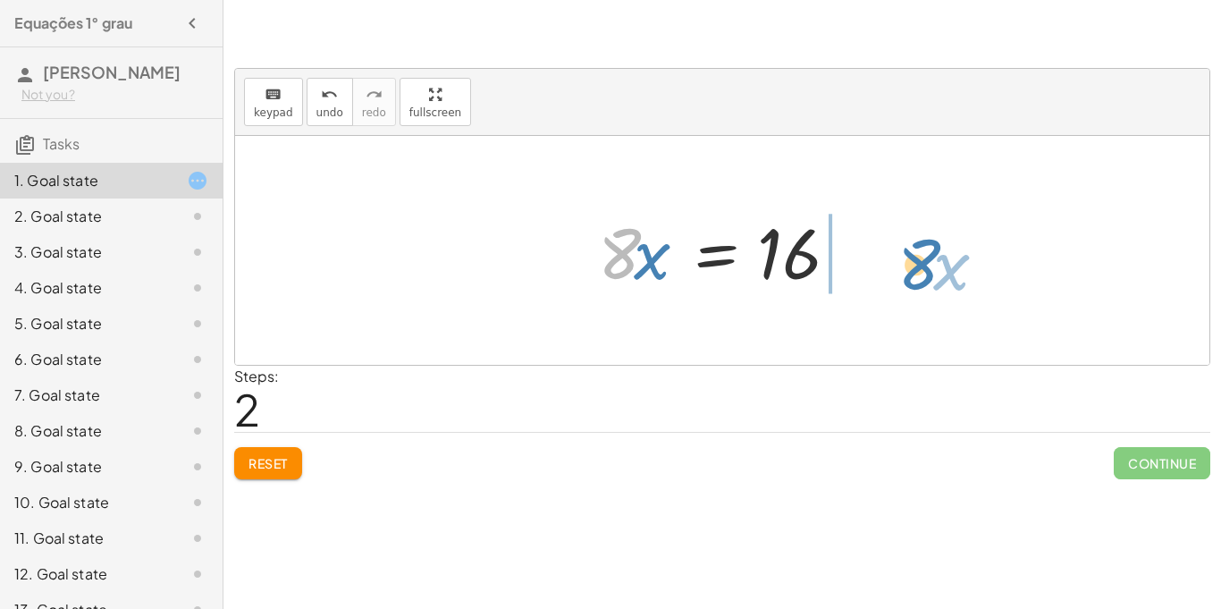
drag, startPoint x: 608, startPoint y: 268, endPoint x: 907, endPoint y: 279, distance: 298.8
click at [907, 279] on div "+ · 8 · x + 2 = 18 · 8 · x = + 18 − 2 · 8 · x · 8 · x = 16" at bounding box center [722, 250] width 975 height 229
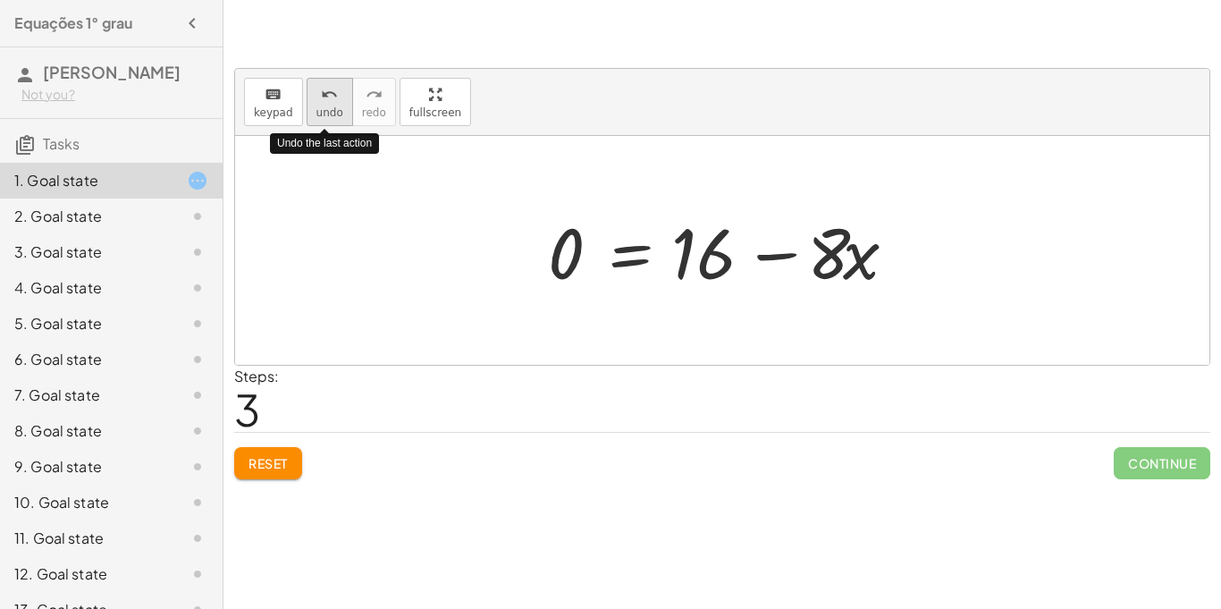
click at [342, 118] on button "undo undo" at bounding box center [330, 102] width 46 height 48
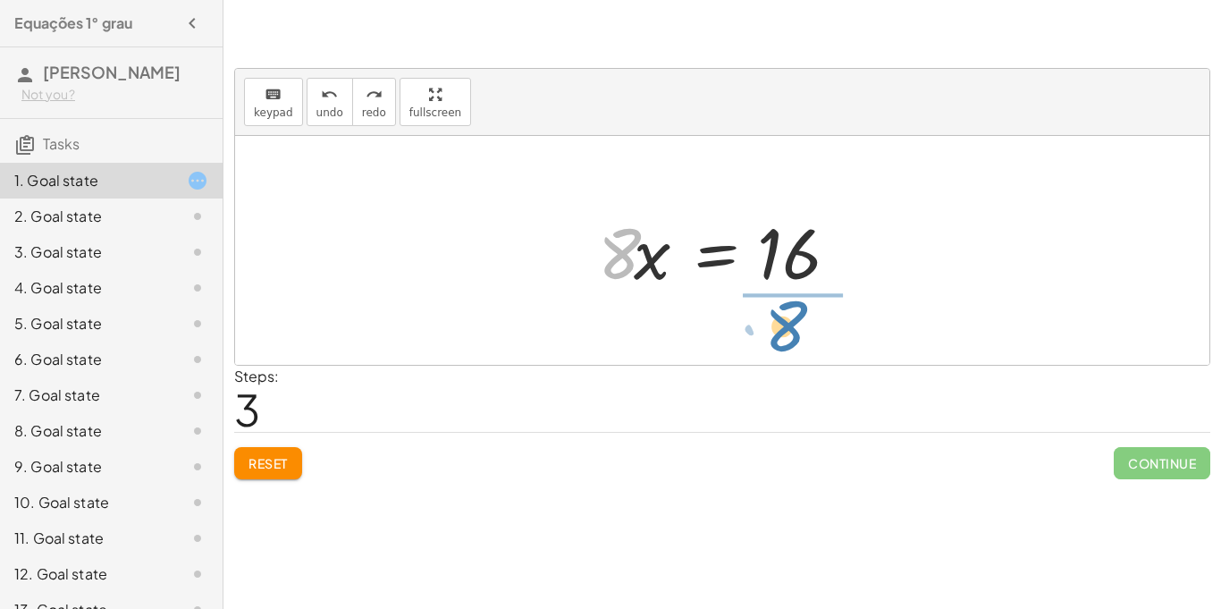
drag, startPoint x: 604, startPoint y: 256, endPoint x: 771, endPoint y: 328, distance: 181.4
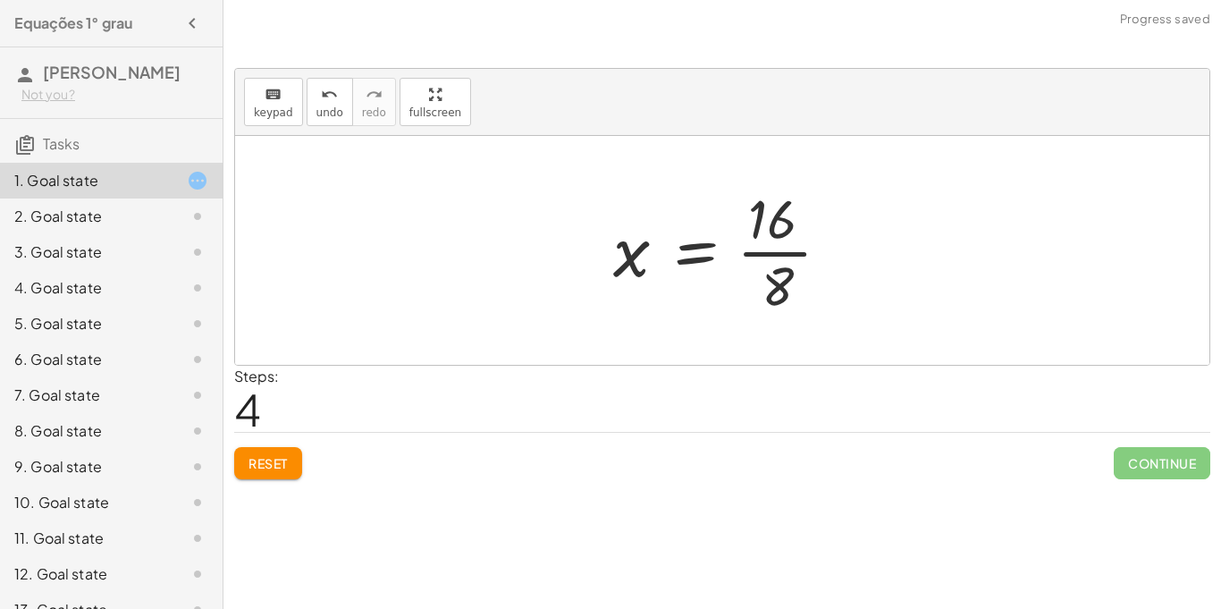
click at [774, 274] on div at bounding box center [728, 250] width 249 height 138
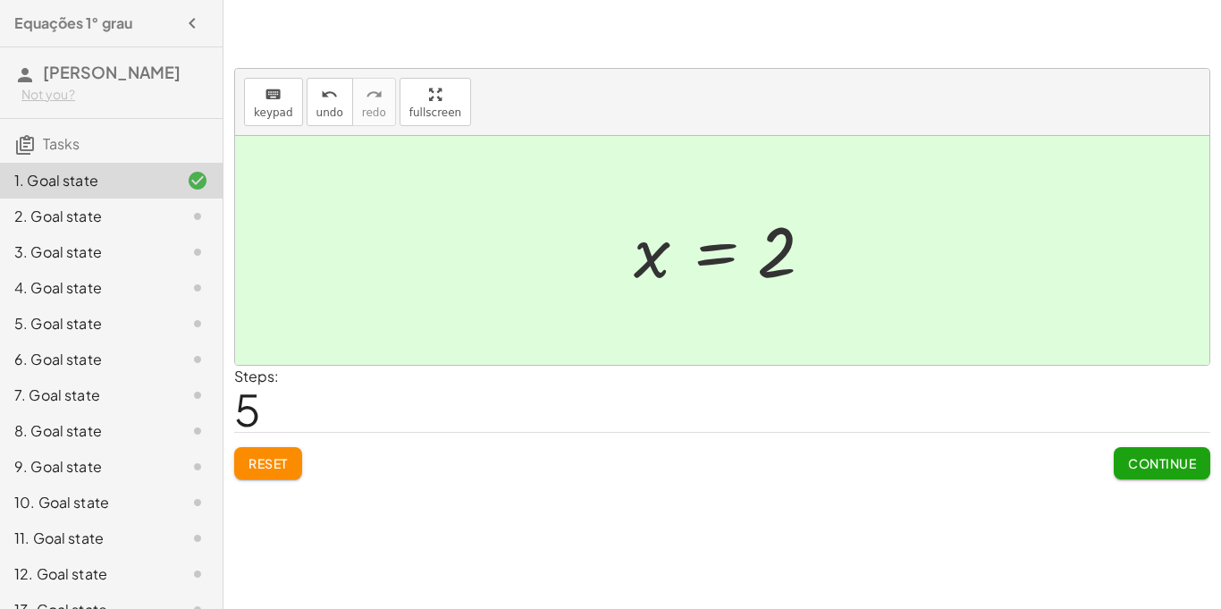
click at [1156, 460] on span "Continue" at bounding box center [1162, 463] width 68 height 16
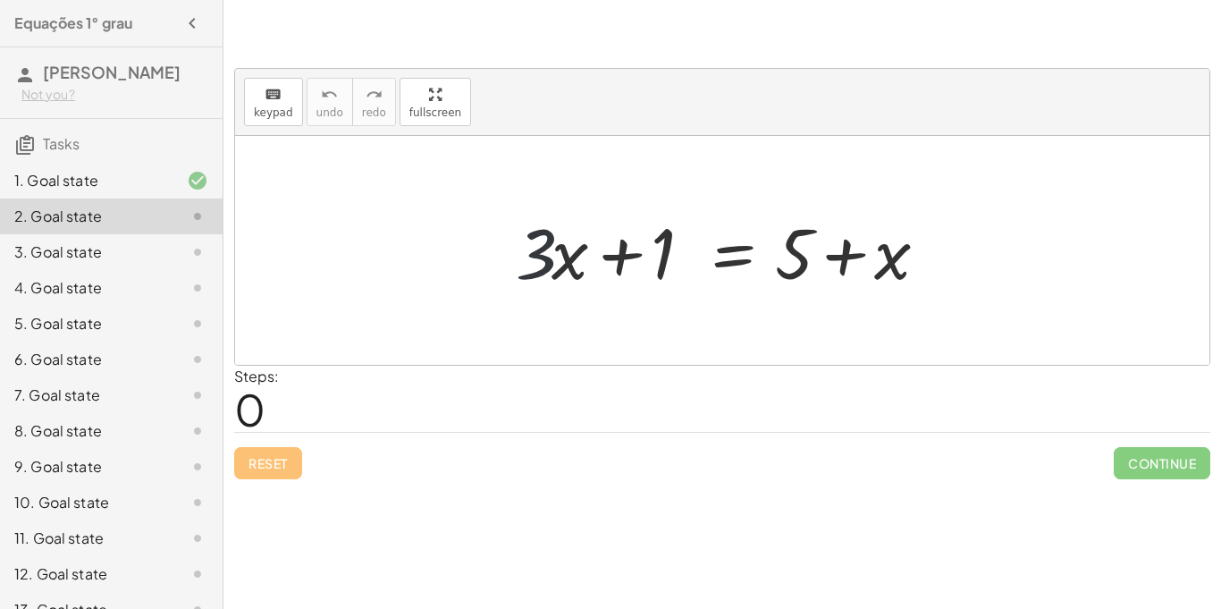
click at [539, 249] on div at bounding box center [728, 251] width 443 height 92
drag, startPoint x: 662, startPoint y: 257, endPoint x: 952, endPoint y: 304, distance: 294.3
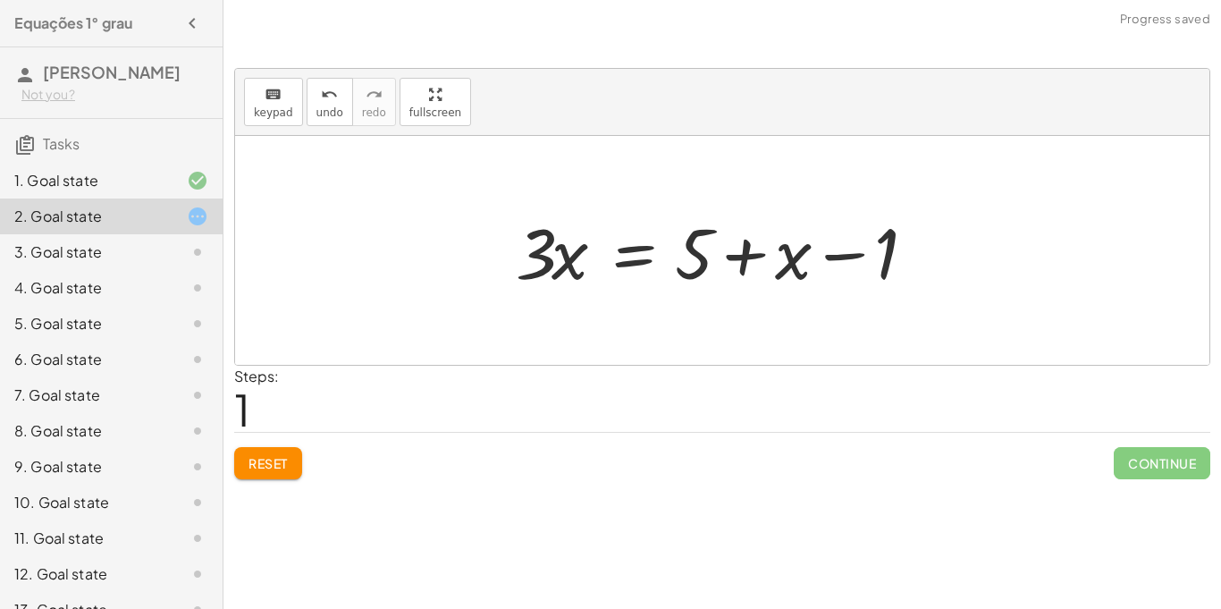
click at [821, 257] on div at bounding box center [728, 251] width 443 height 92
click at [799, 260] on div at bounding box center [728, 251] width 443 height 92
click at [713, 257] on div at bounding box center [728, 251] width 443 height 92
click at [572, 244] on div at bounding box center [728, 251] width 443 height 92
click at [573, 260] on div at bounding box center [728, 251] width 443 height 92
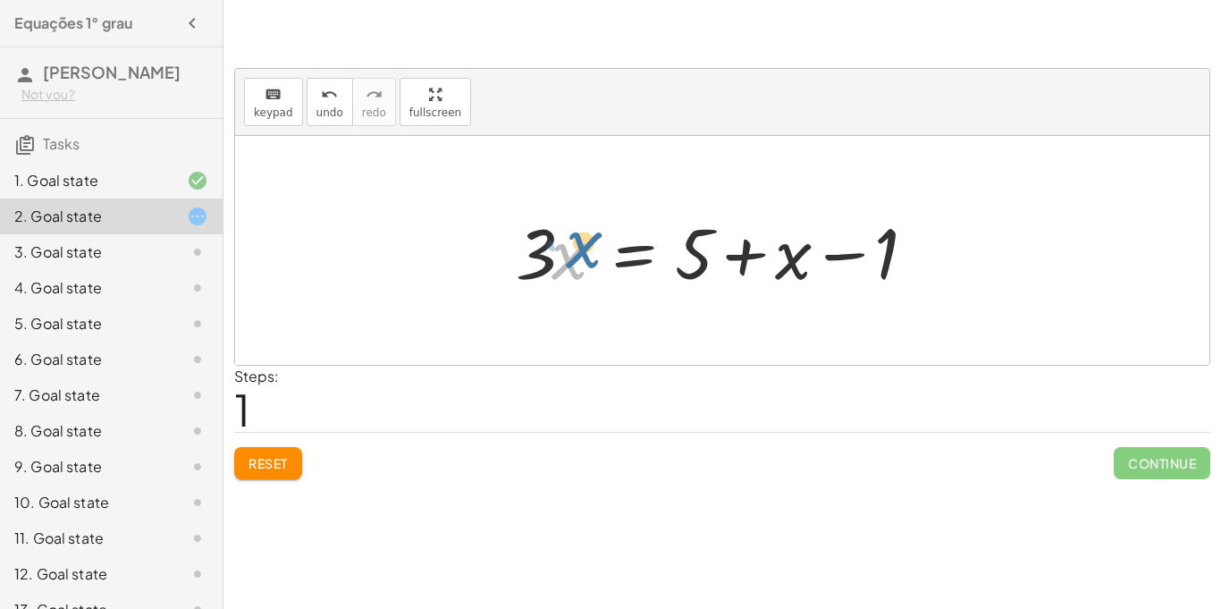
click at [577, 257] on div at bounding box center [728, 251] width 443 height 92
drag, startPoint x: 544, startPoint y: 263, endPoint x: 908, endPoint y: 266, distance: 363.9
click at [908, 266] on div at bounding box center [728, 251] width 443 height 92
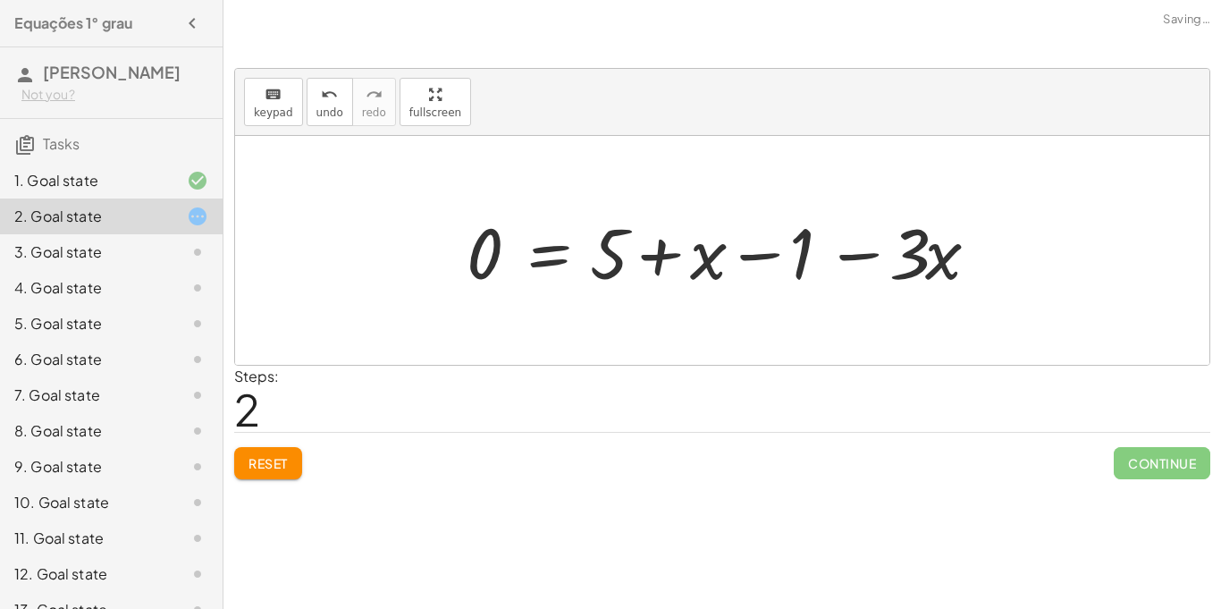
click at [896, 248] on div at bounding box center [730, 251] width 544 height 92
click at [897, 249] on div at bounding box center [730, 251] width 544 height 92
click at [929, 269] on div at bounding box center [730, 251] width 544 height 92
click at [788, 235] on div at bounding box center [730, 251] width 544 height 92
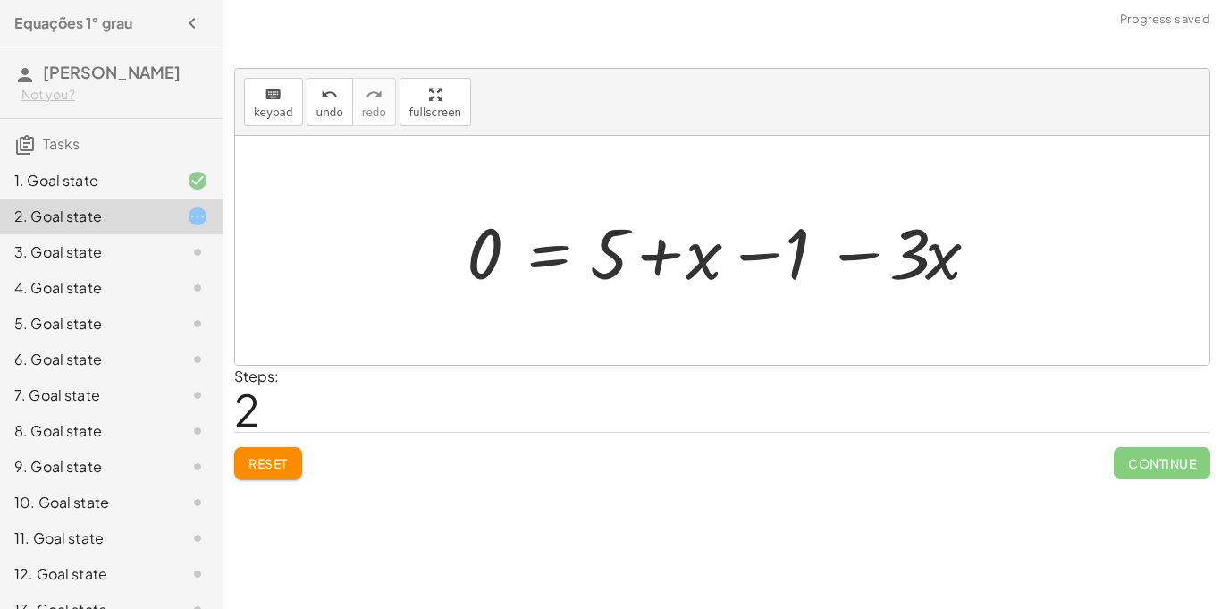
drag, startPoint x: 788, startPoint y: 235, endPoint x: 616, endPoint y: 284, distance: 178.6
click at [616, 284] on div at bounding box center [730, 251] width 544 height 92
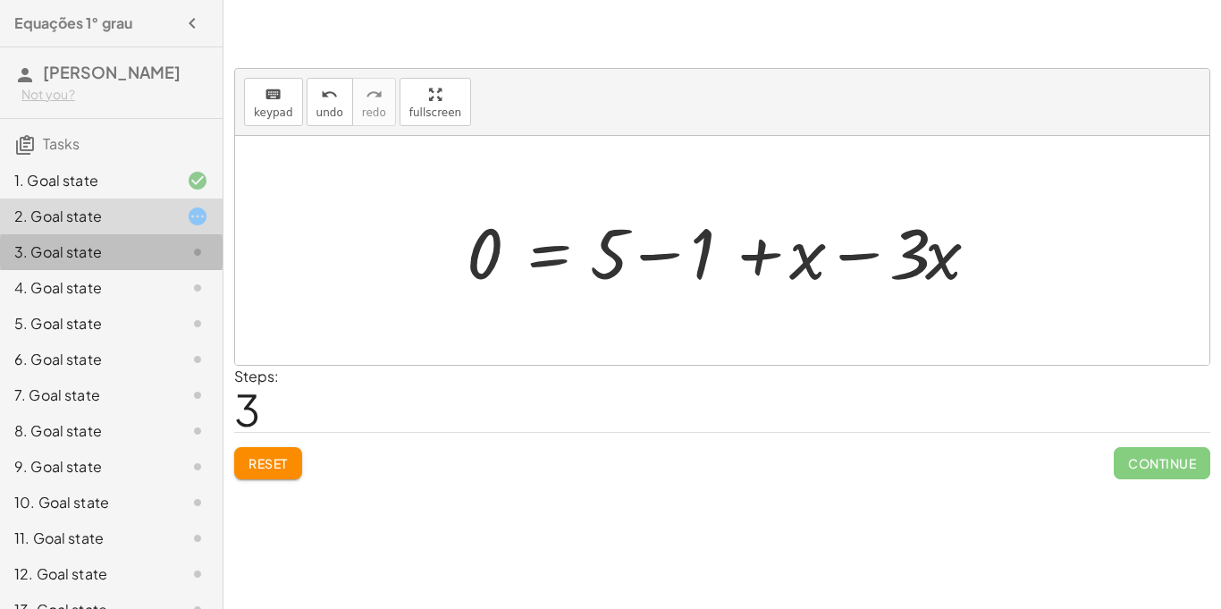
click at [97, 259] on div "3. Goal state" at bounding box center [86, 251] width 144 height 21
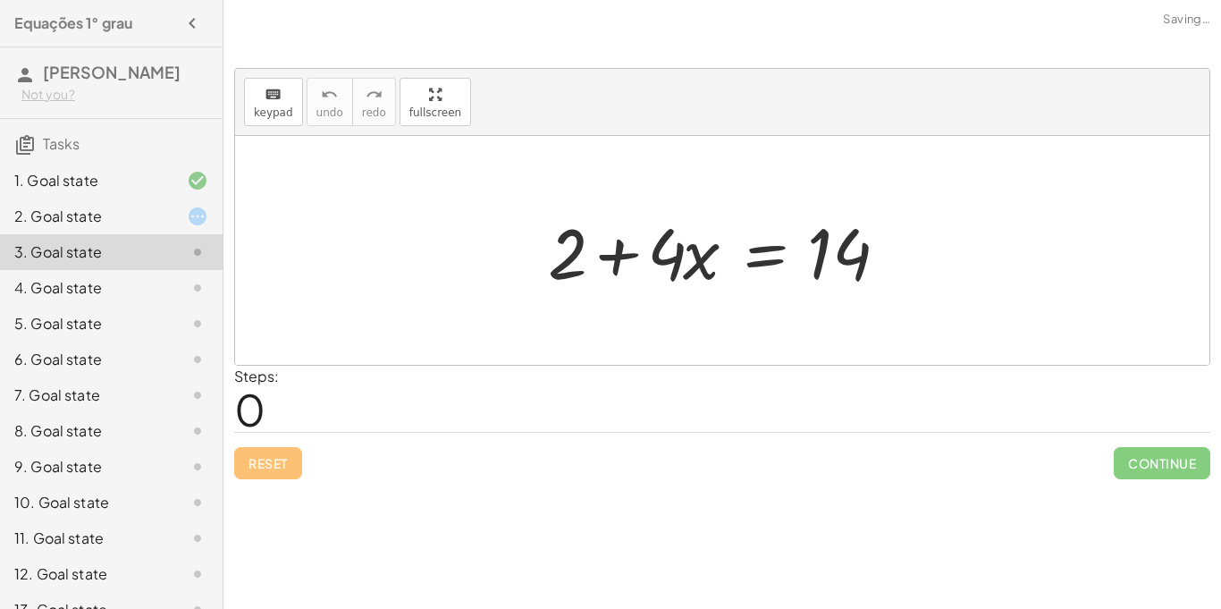
click at [115, 219] on div "2. Goal state" at bounding box center [86, 216] width 144 height 21
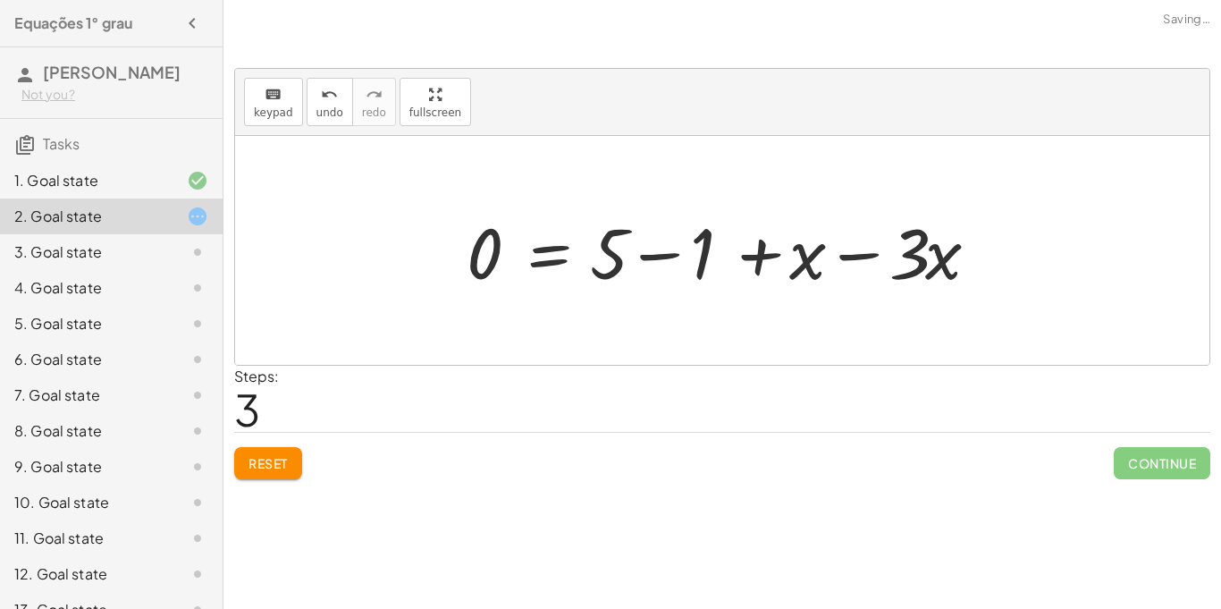
click at [115, 293] on div "4. Goal state" at bounding box center [86, 287] width 144 height 21
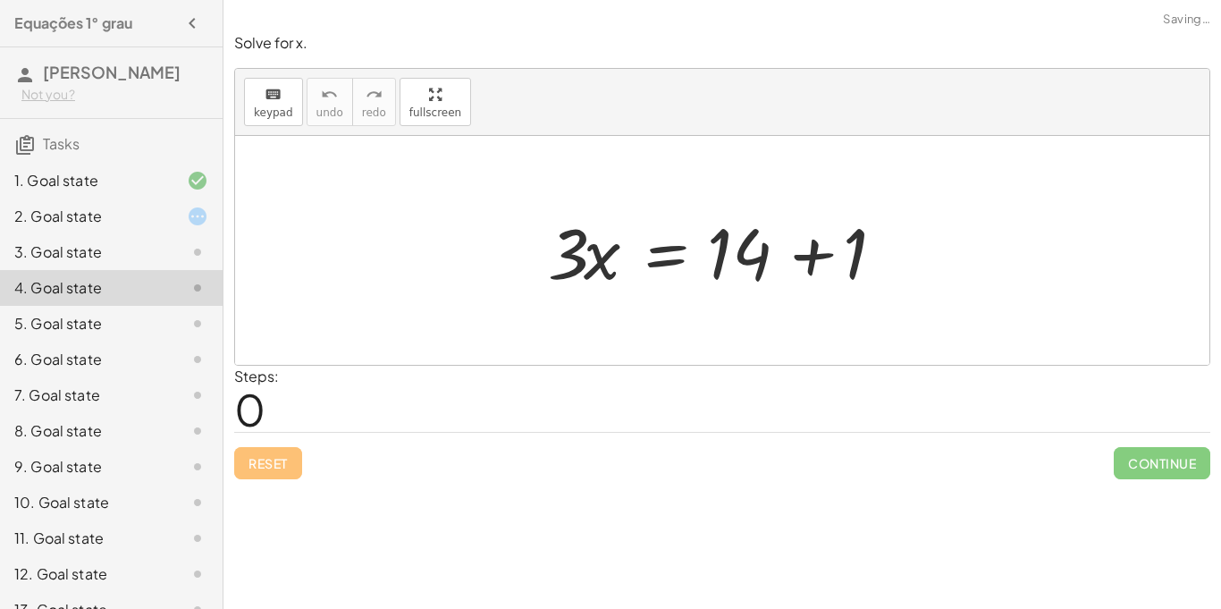
click at [114, 377] on div "5. Goal state" at bounding box center [111, 395] width 223 height 36
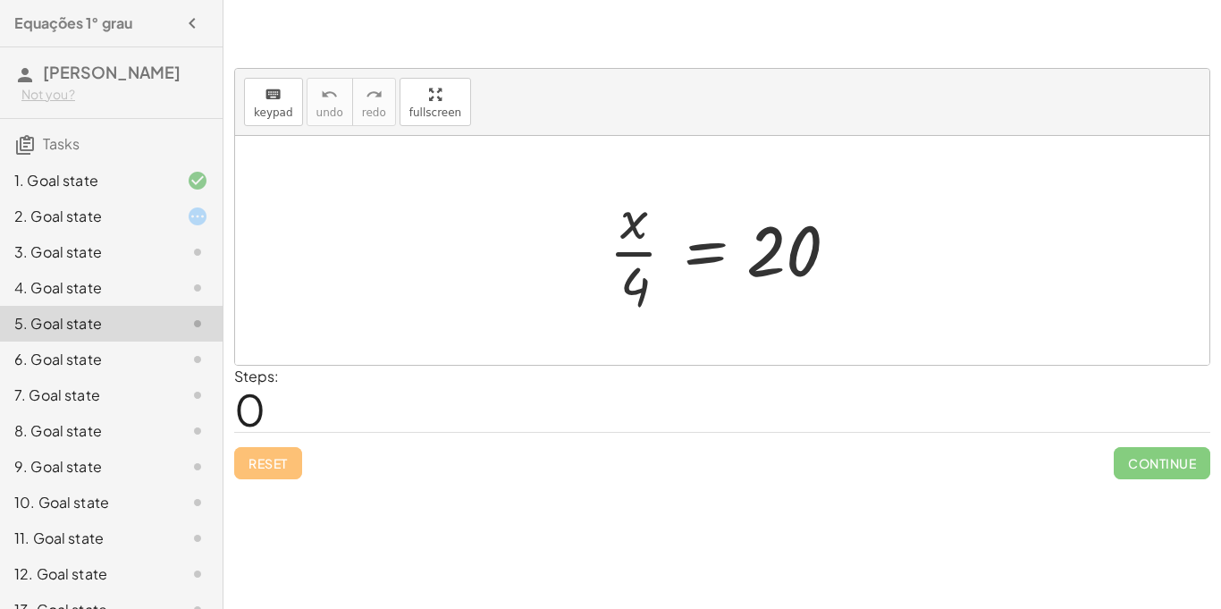
click at [128, 215] on div "2. Goal state" at bounding box center [86, 216] width 144 height 21
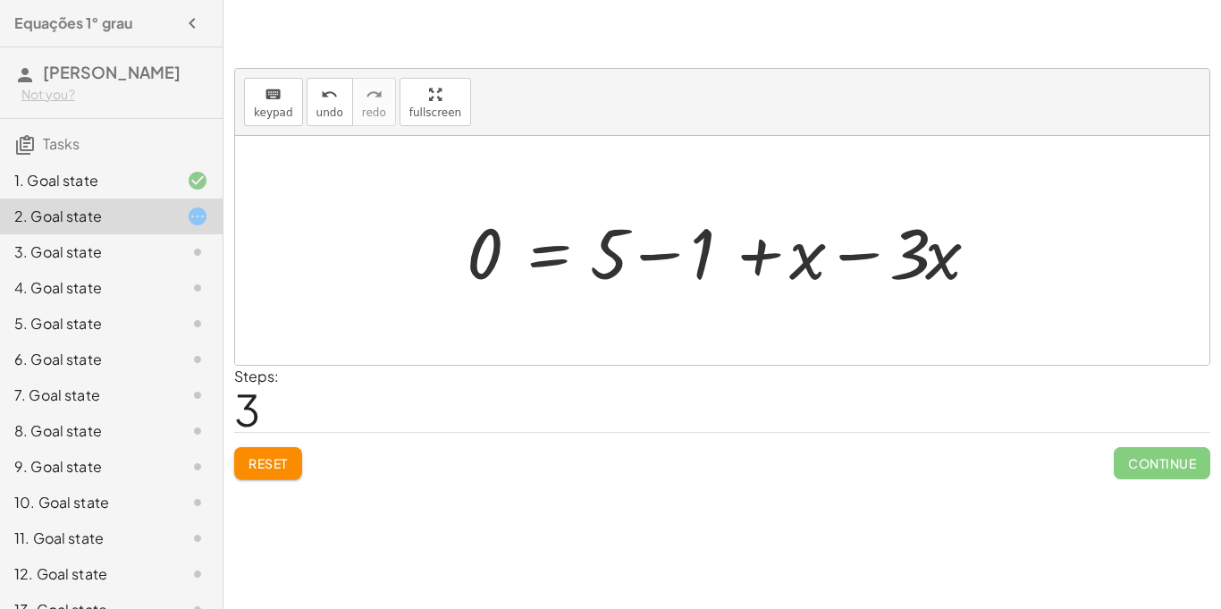
click at [0, 0] on div "keyboard keypad undo undo redo redo fullscreen + · 3 · x + 1 = + 5 + x · 3 · x …" at bounding box center [0, 0] width 0 height 0
click at [267, 471] on span "Reset" at bounding box center [268, 463] width 39 height 16
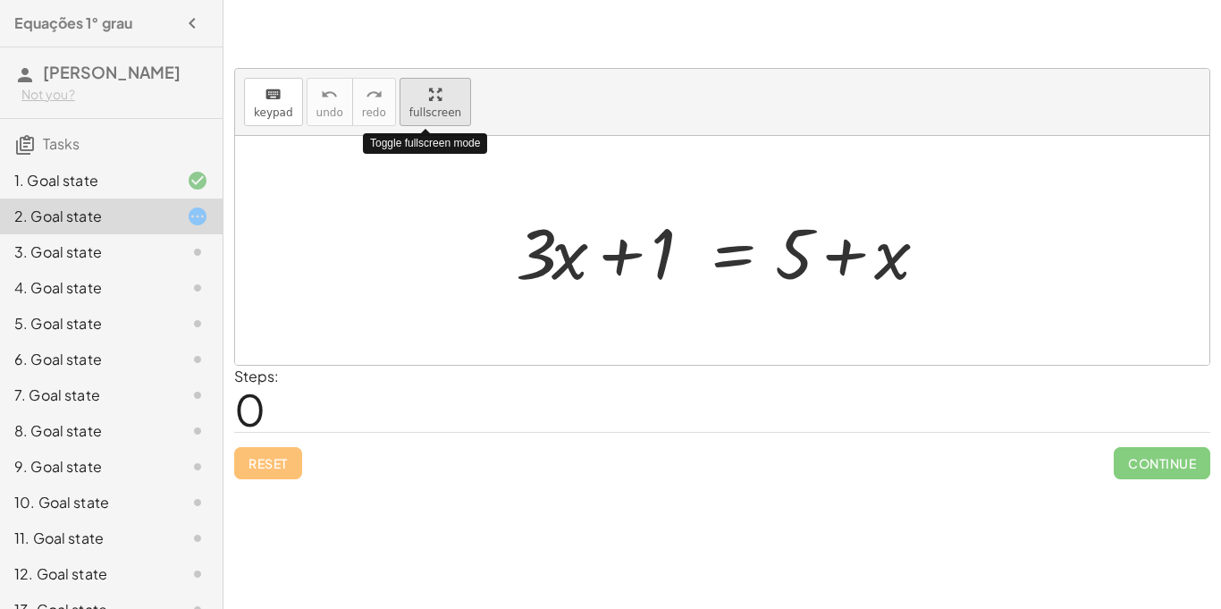
click at [402, 177] on div "keyboard keypad undo undo redo redo fullscreen Toggle fullscreen mode + · 3 · x…" at bounding box center [722, 217] width 975 height 296
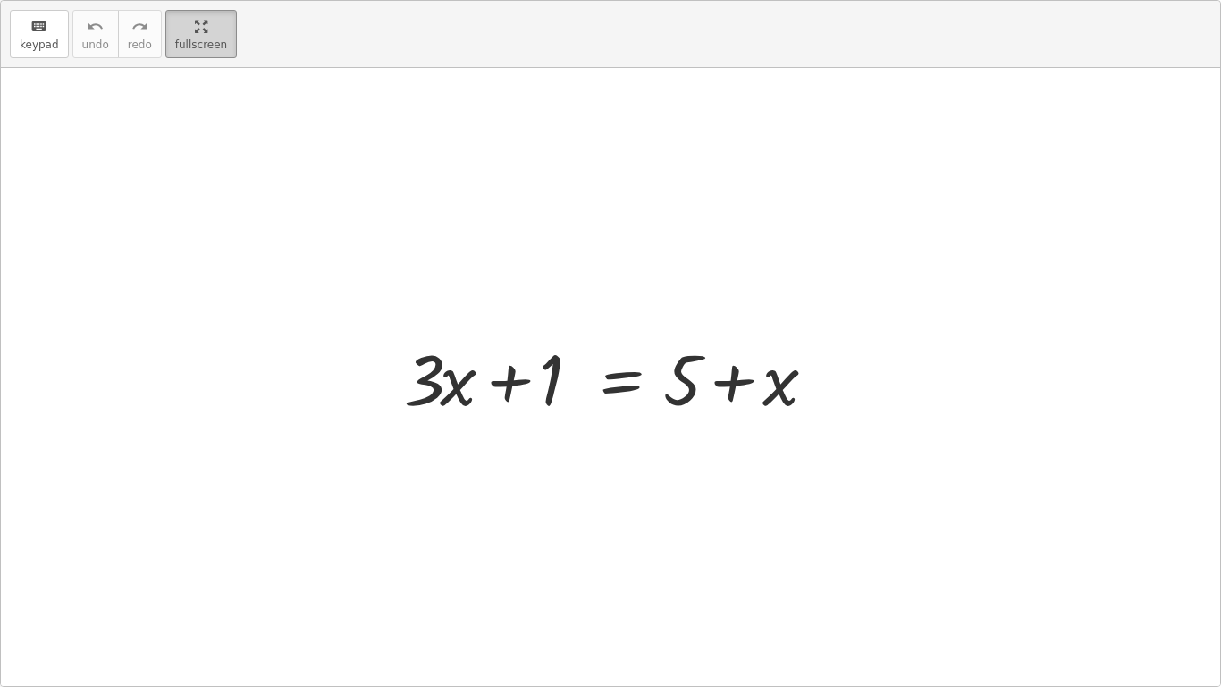
click at [402, 177] on div at bounding box center [611, 377] width 1220 height 618
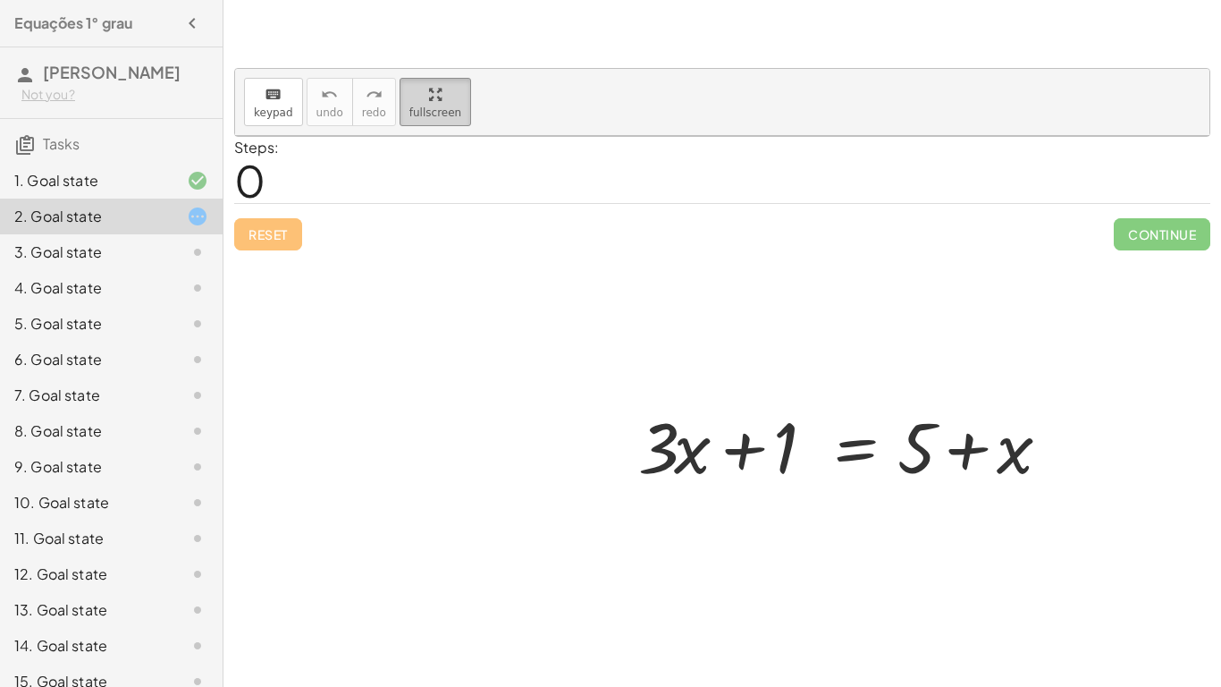
click at [178, 0] on html "Equações 1° [PERSON_NAME] Not you? Tasks 1. Goal state 2. Goal state 3. Goal st…" at bounding box center [610, 343] width 1221 height 687
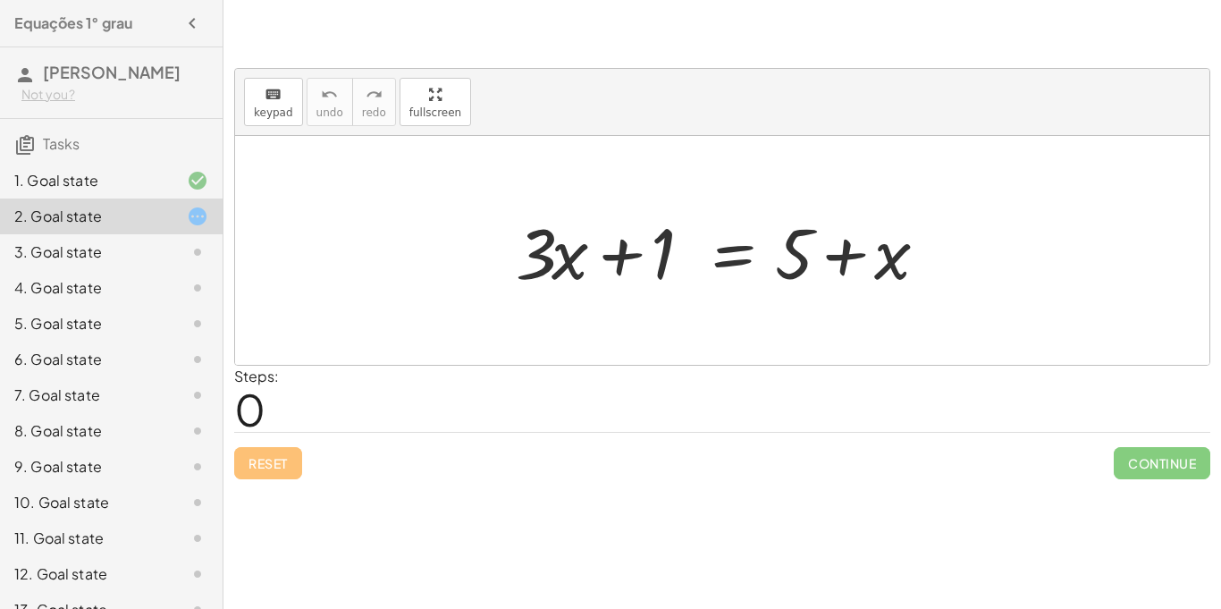
click at [106, 306] on div "3. Goal state" at bounding box center [111, 324] width 223 height 36
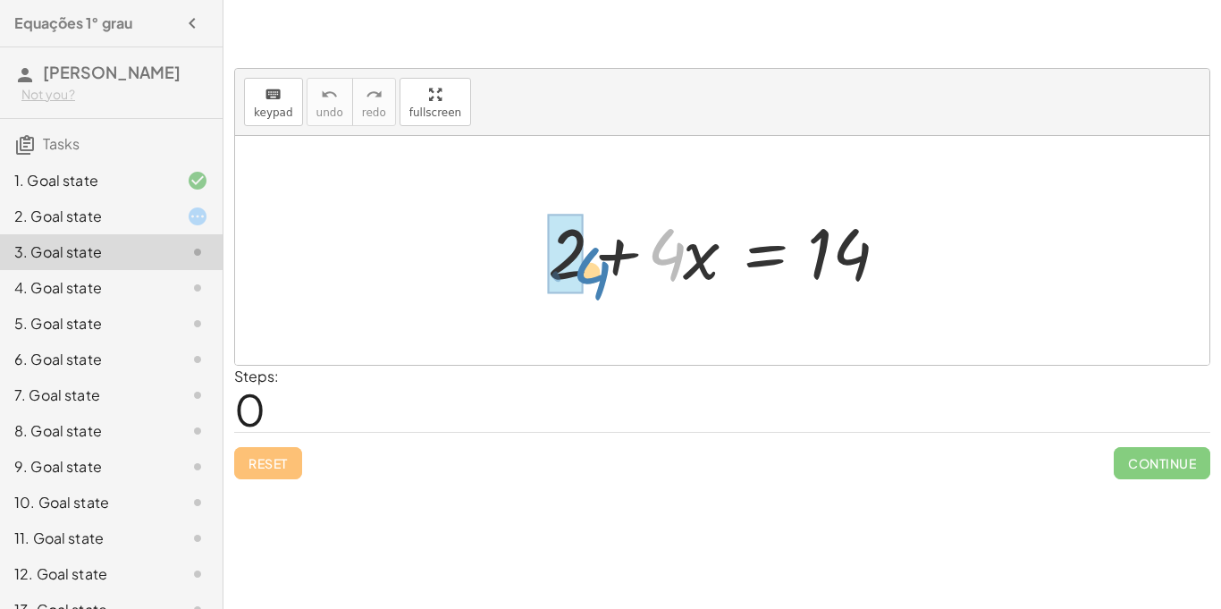
drag, startPoint x: 666, startPoint y: 253, endPoint x: 591, endPoint y: 272, distance: 77.4
click at [591, 272] on div at bounding box center [729, 251] width 380 height 92
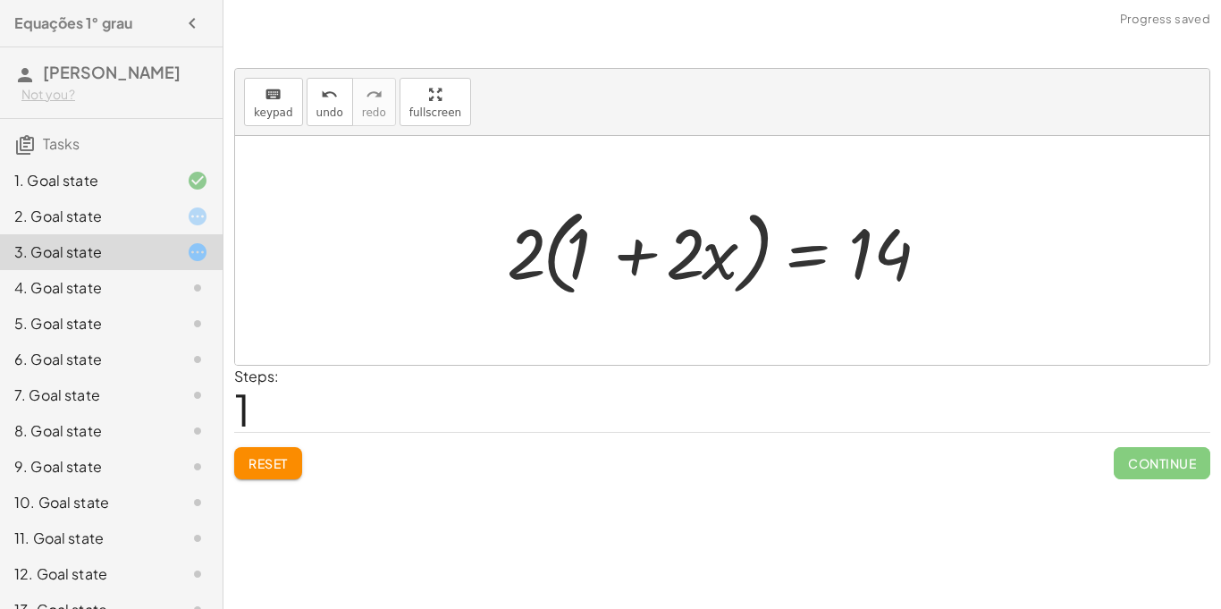
click at [579, 247] on div at bounding box center [729, 250] width 462 height 103
click at [778, 266] on div at bounding box center [729, 250] width 462 height 103
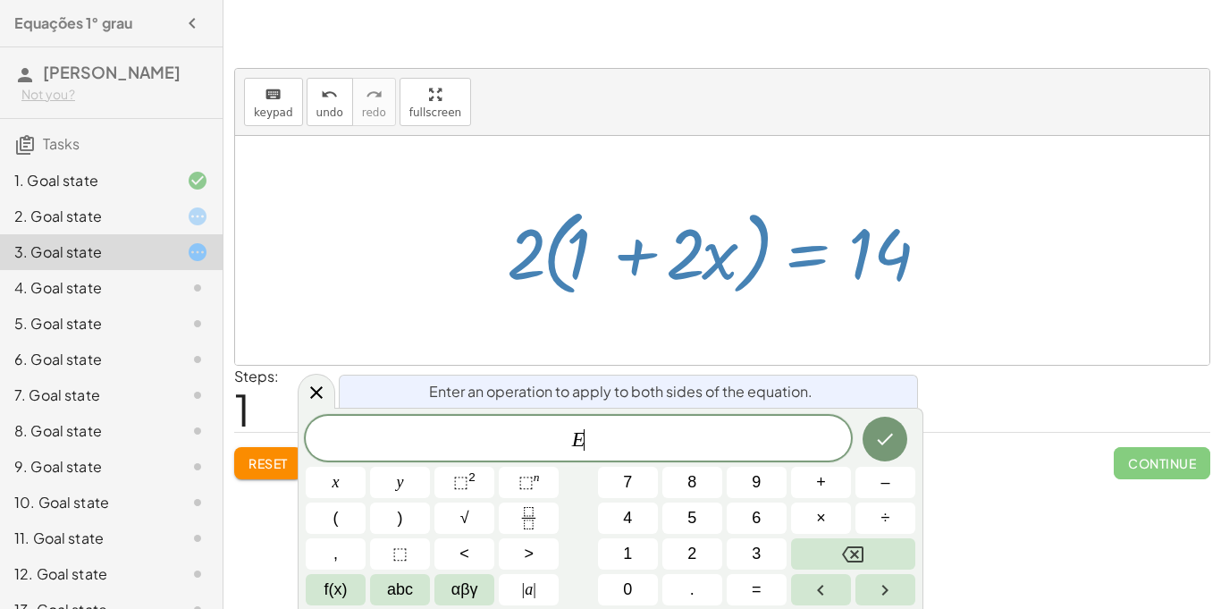
scroll to position [1, 0]
click at [897, 136] on div at bounding box center [722, 250] width 975 height 229
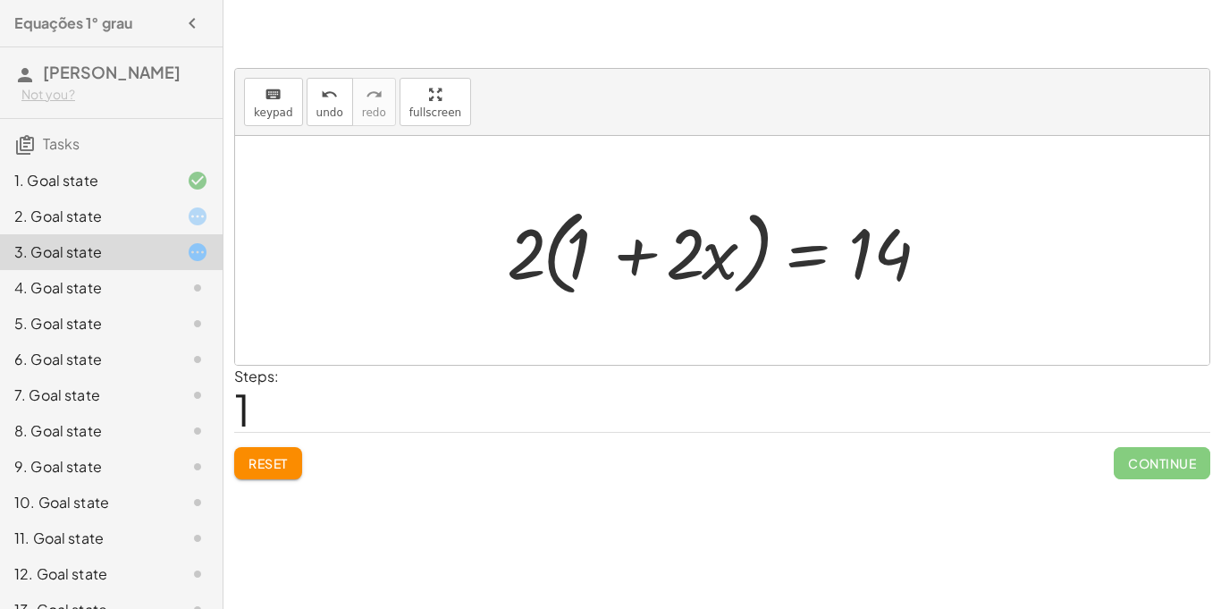
click at [863, 300] on div at bounding box center [729, 250] width 462 height 103
click at [272, 453] on button "Reset" at bounding box center [268, 463] width 68 height 32
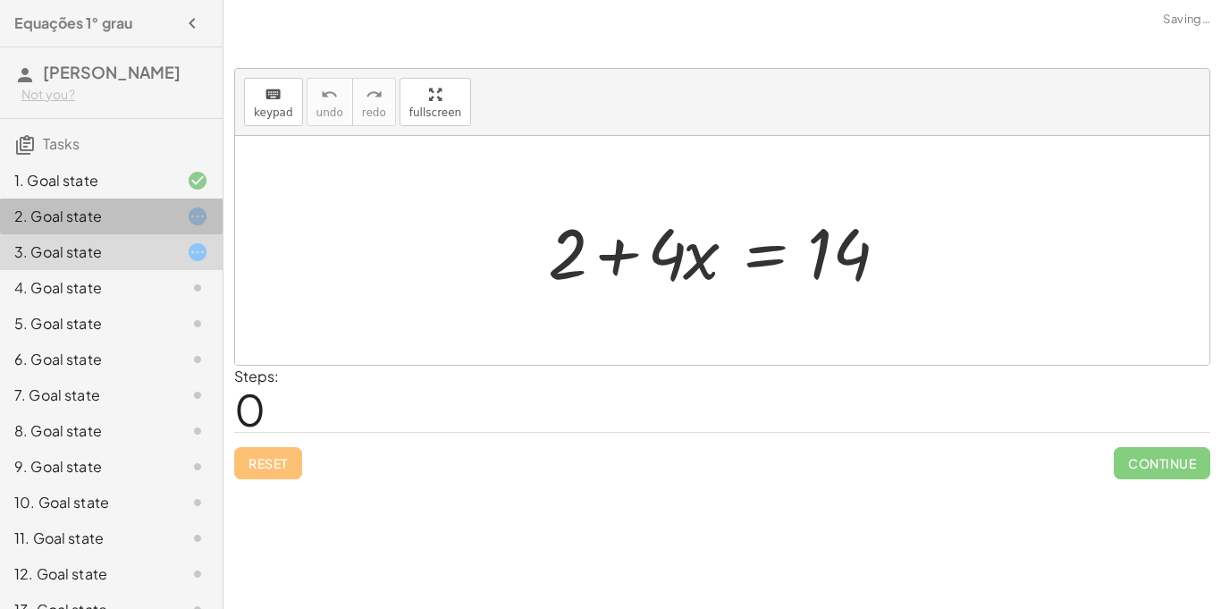
click at [164, 220] on div at bounding box center [183, 216] width 50 height 21
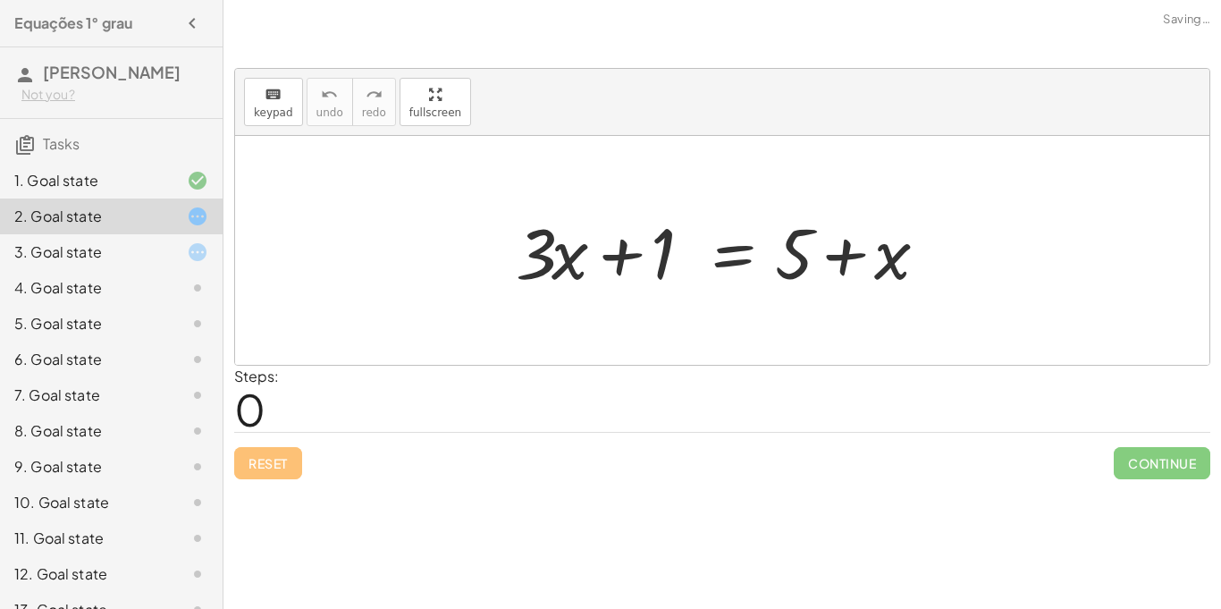
click at [376, 198] on div at bounding box center [722, 250] width 975 height 229
click at [134, 245] on div "3. Goal state" at bounding box center [86, 251] width 144 height 21
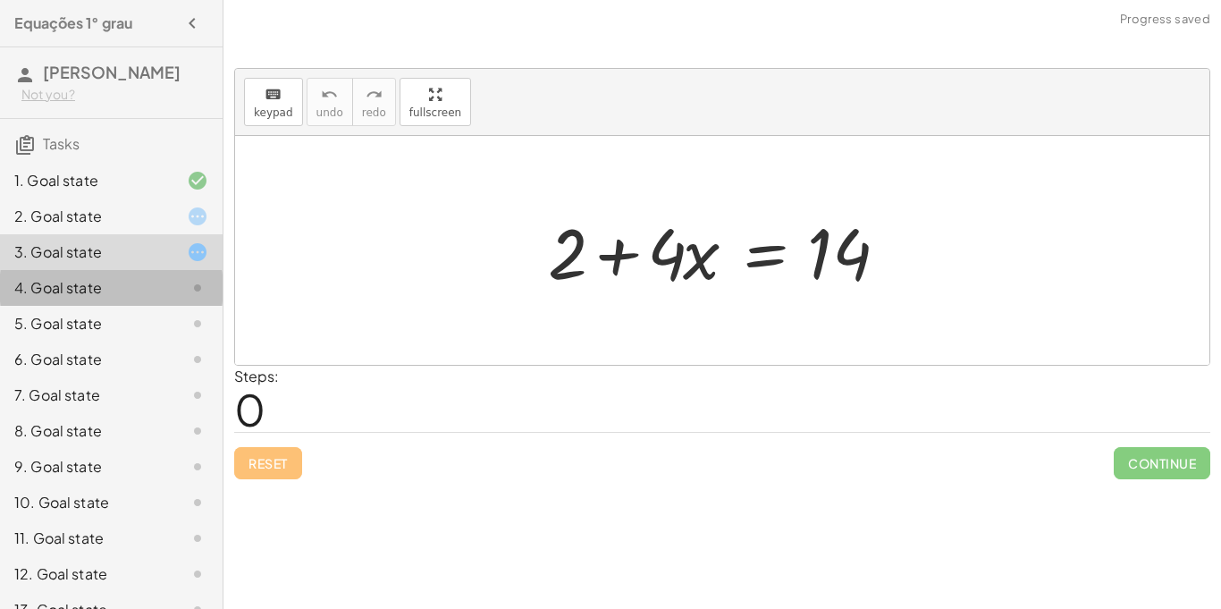
click at [158, 297] on div at bounding box center [183, 287] width 50 height 21
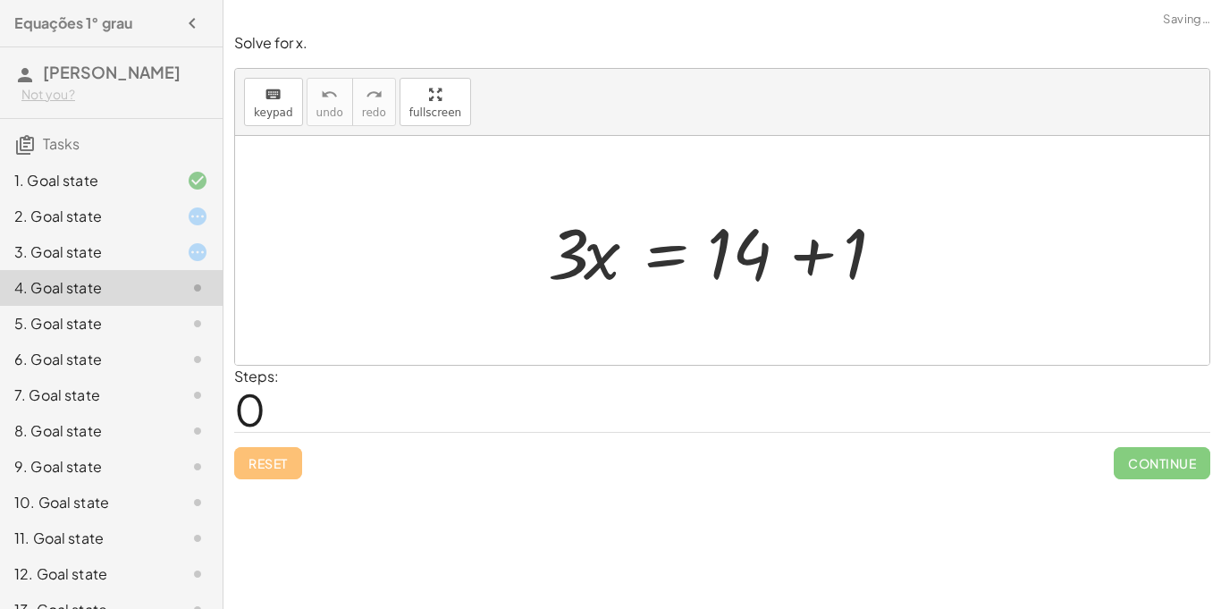
click at [595, 245] on div at bounding box center [729, 251] width 380 height 92
click at [731, 244] on div at bounding box center [729, 251] width 380 height 92
click at [811, 256] on div at bounding box center [729, 251] width 380 height 92
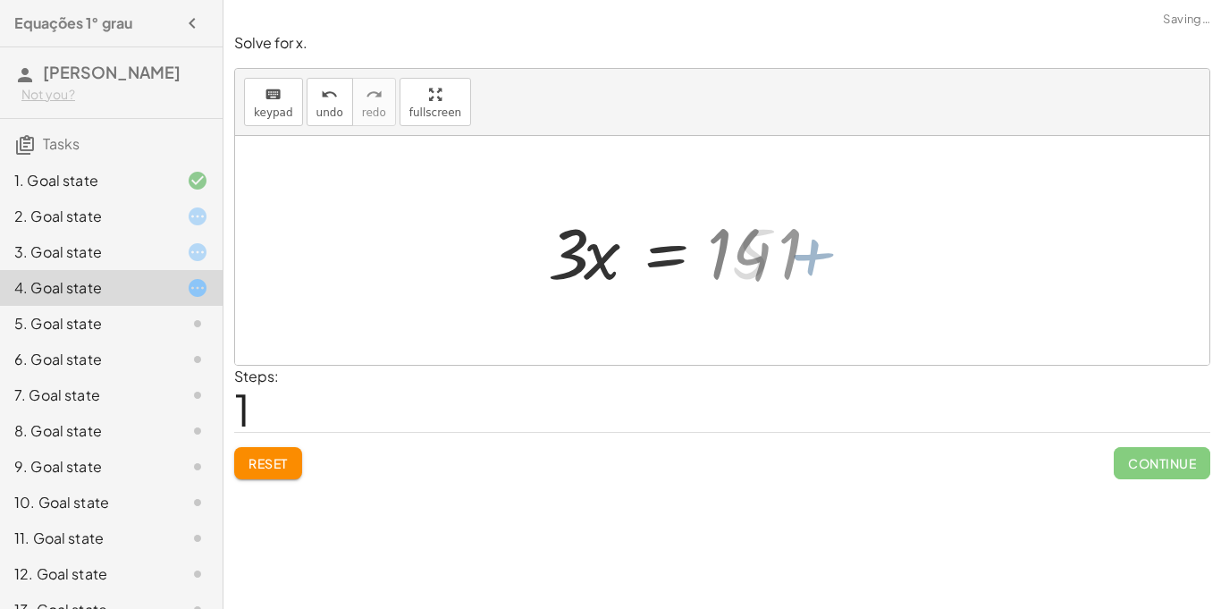
click at [812, 257] on div at bounding box center [679, 251] width 280 height 92
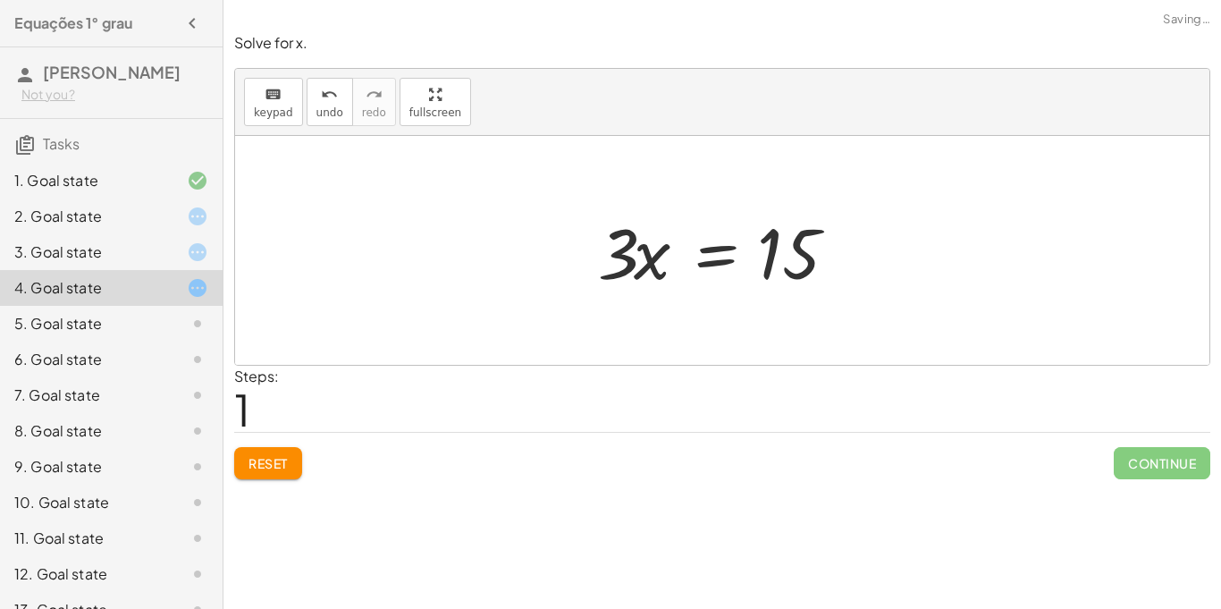
click at [812, 257] on div at bounding box center [729, 251] width 280 height 92
drag, startPoint x: 624, startPoint y: 254, endPoint x: 901, endPoint y: 272, distance: 277.7
click at [818, 243] on div at bounding box center [815, 251] width 380 height 92
click at [802, 260] on div at bounding box center [815, 251] width 380 height 92
click at [948, 268] on div at bounding box center [815, 251] width 380 height 92
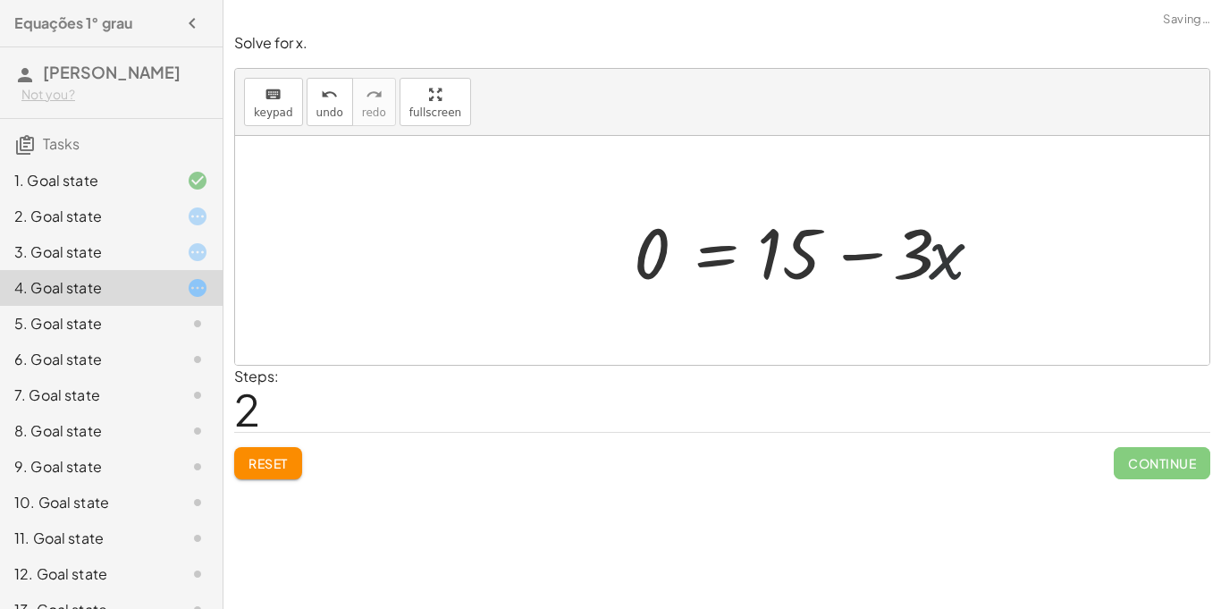
click at [948, 268] on div at bounding box center [815, 251] width 380 height 92
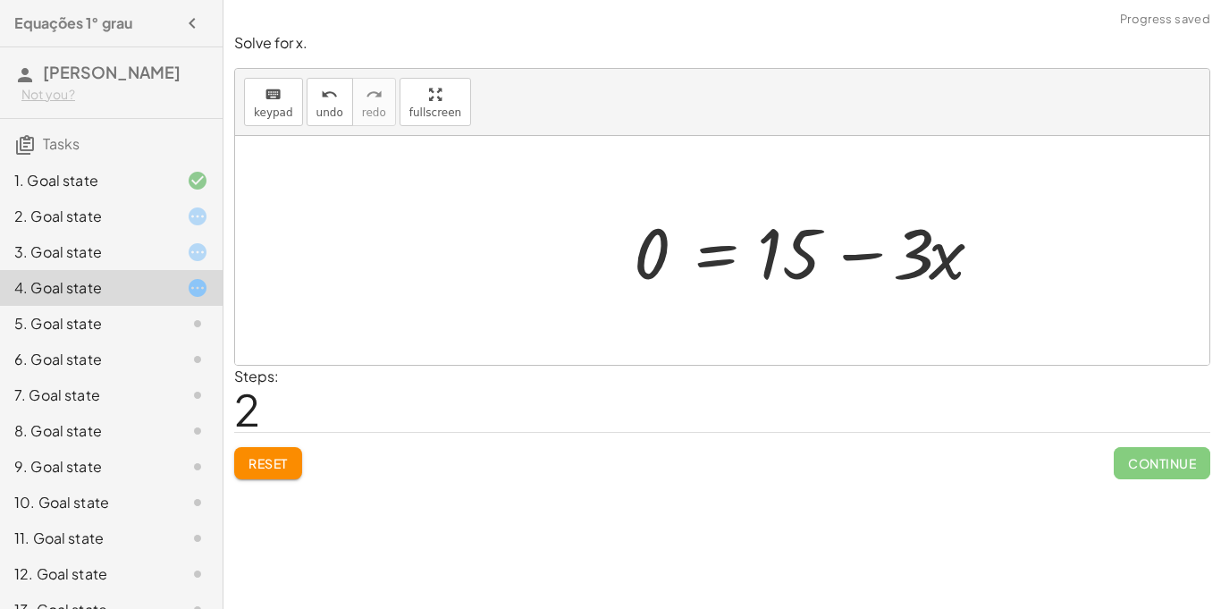
click at [885, 232] on div at bounding box center [815, 251] width 380 height 92
click at [700, 256] on div at bounding box center [815, 251] width 380 height 92
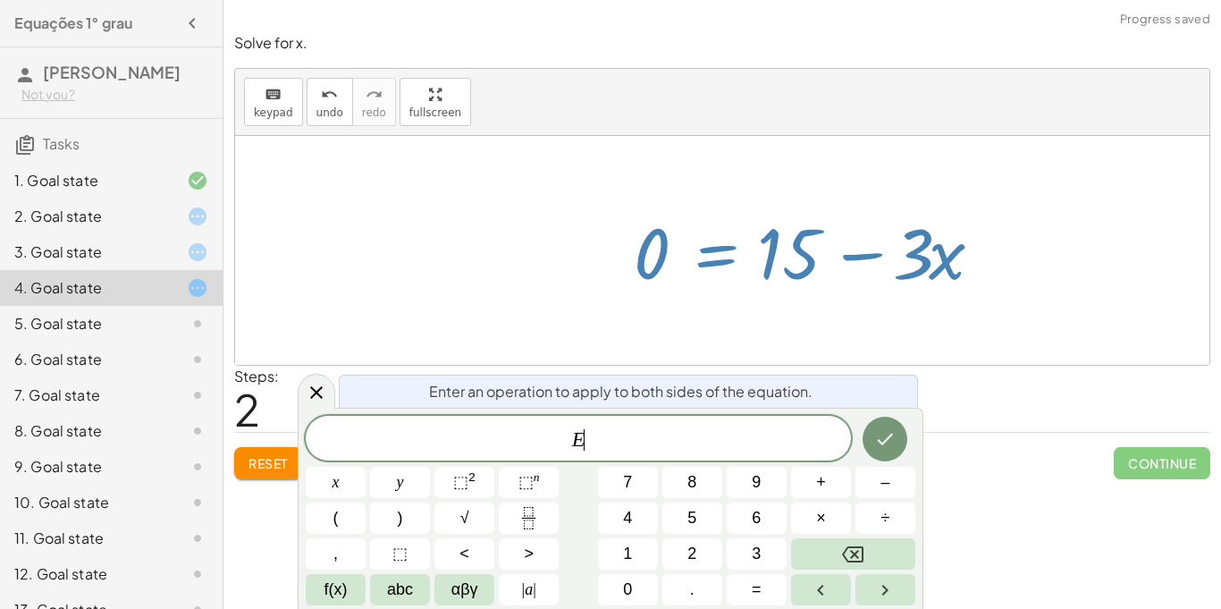
scroll to position [2, 0]
click at [687, 257] on div at bounding box center [815, 251] width 380 height 92
click at [636, 517] on button "4" at bounding box center [628, 517] width 60 height 31
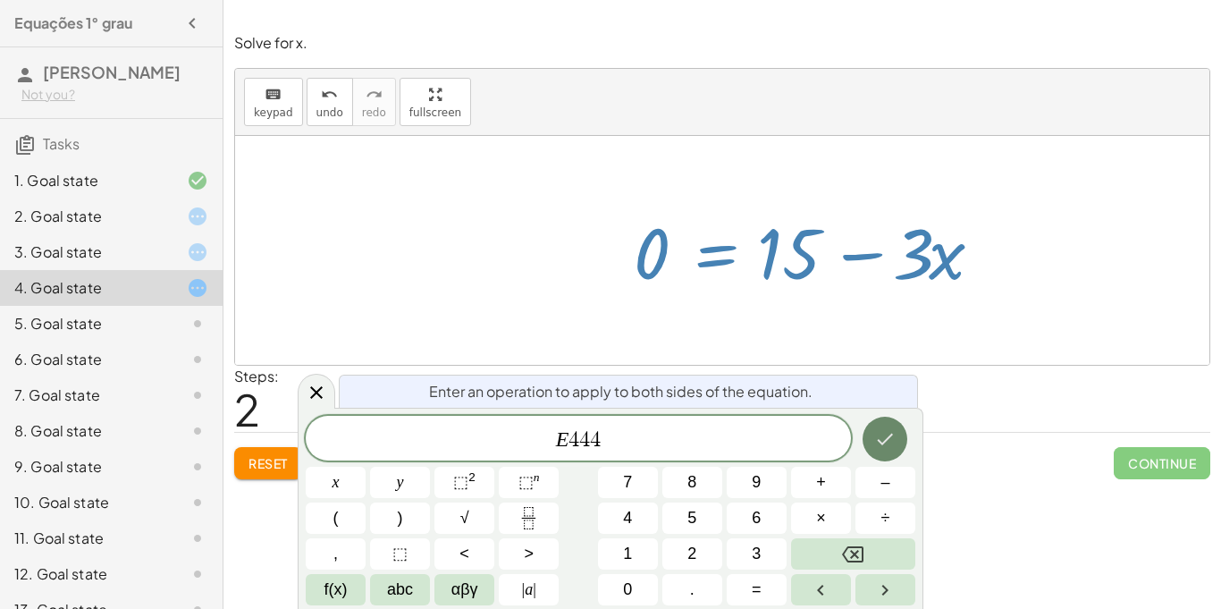
click at [882, 436] on icon "Done" at bounding box center [884, 438] width 21 height 21
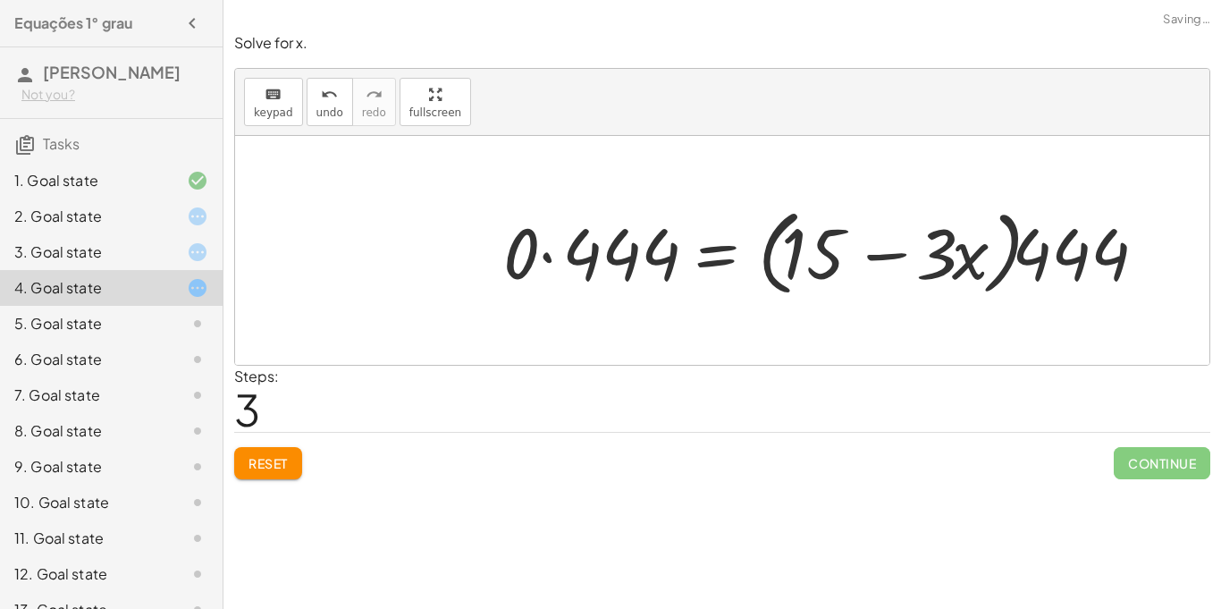
click at [625, 285] on div at bounding box center [826, 250] width 665 height 103
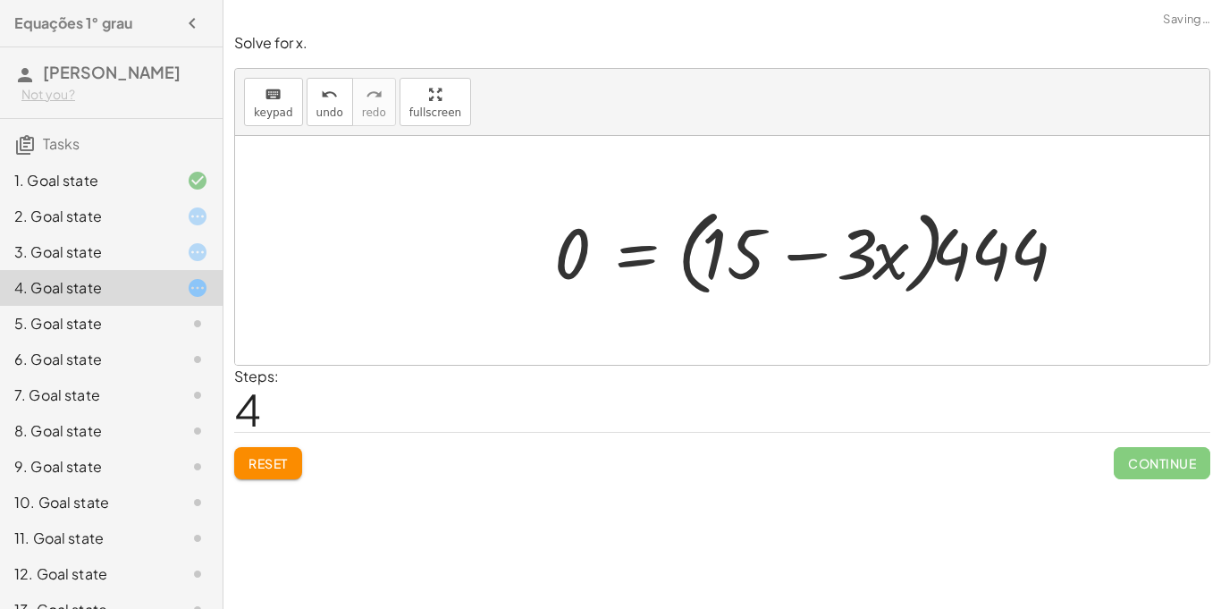
click at [706, 265] on div at bounding box center [812, 250] width 534 height 103
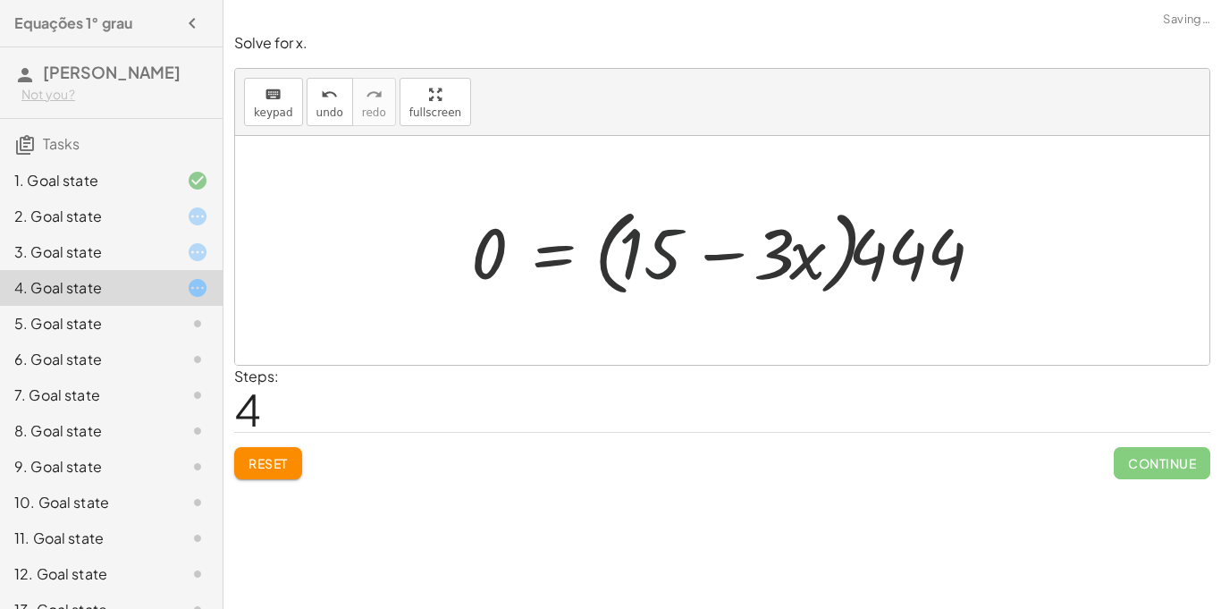
click at [705, 265] on div at bounding box center [729, 250] width 534 height 103
click at [899, 245] on div at bounding box center [729, 250] width 534 height 103
click at [545, 247] on div at bounding box center [729, 250] width 534 height 103
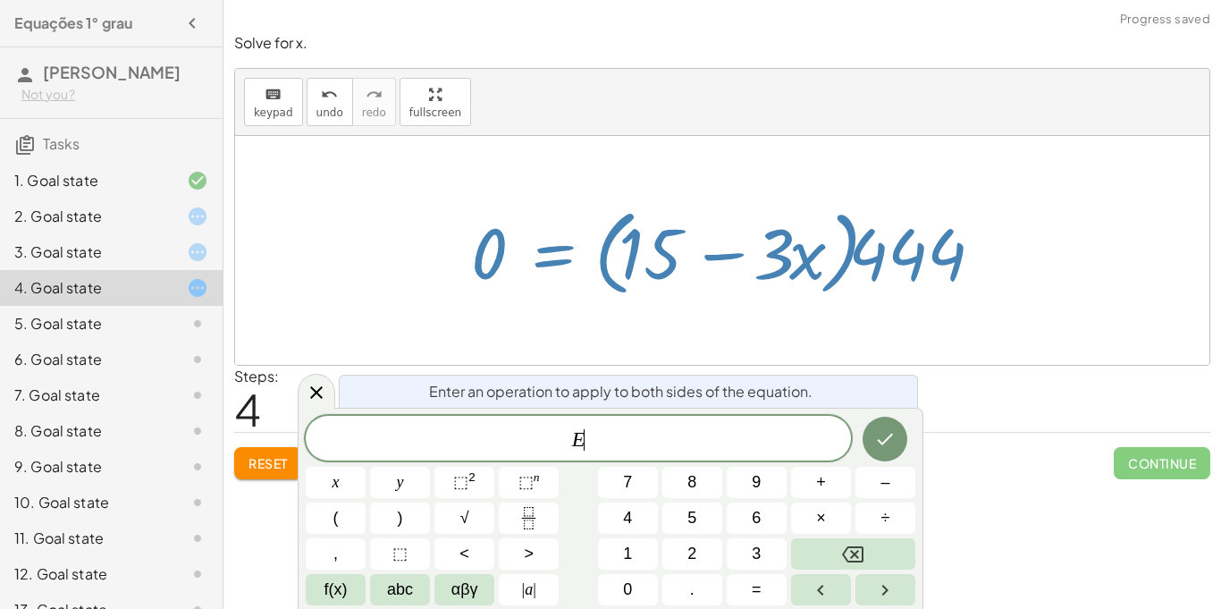
scroll to position [3, 0]
click at [492, 259] on div at bounding box center [729, 250] width 534 height 103
click at [769, 432] on span "E ​" at bounding box center [578, 439] width 545 height 25
click at [757, 417] on div "E ​" at bounding box center [578, 438] width 545 height 45
click at [688, 292] on div at bounding box center [729, 250] width 534 height 103
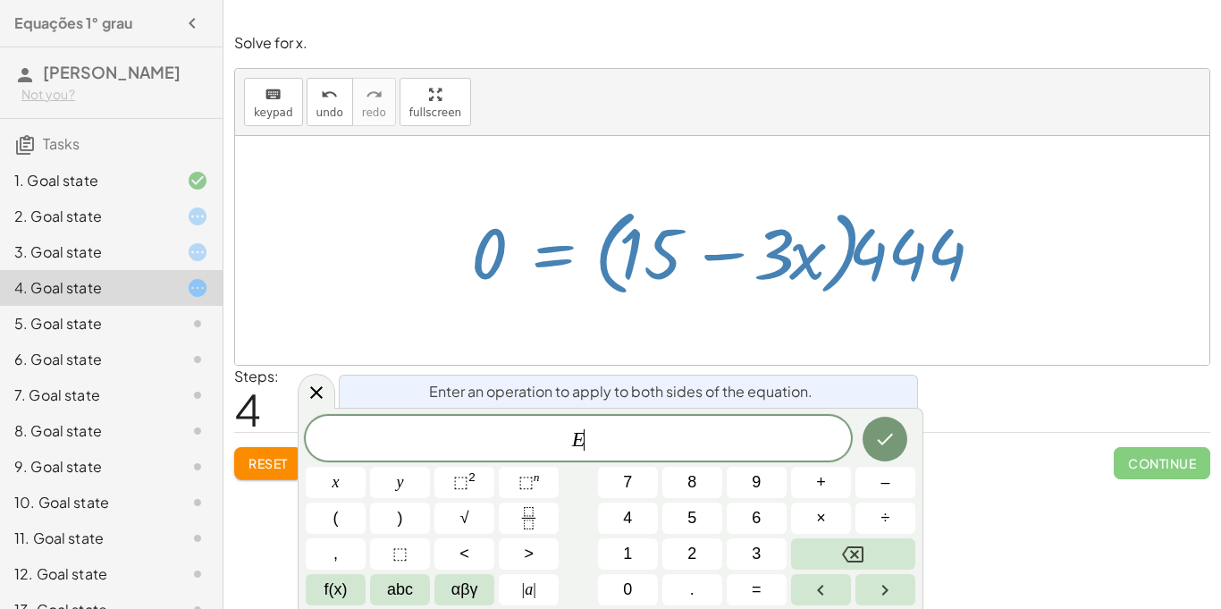
click at [283, 455] on span "Reset" at bounding box center [268, 463] width 39 height 16
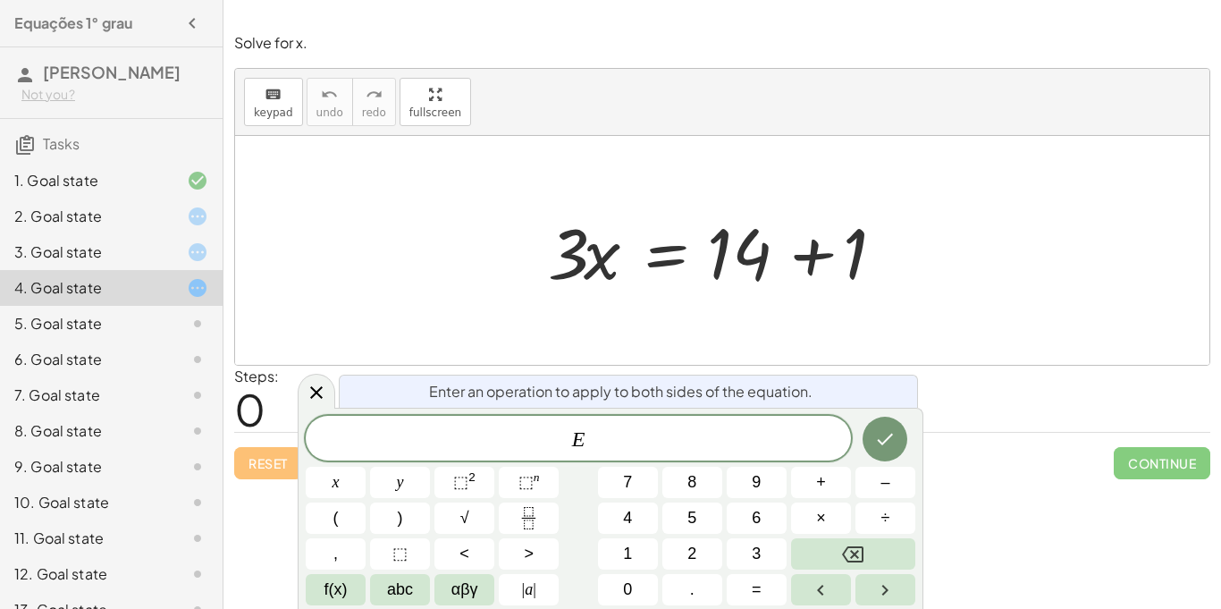
click at [989, 352] on div at bounding box center [722, 250] width 975 height 229
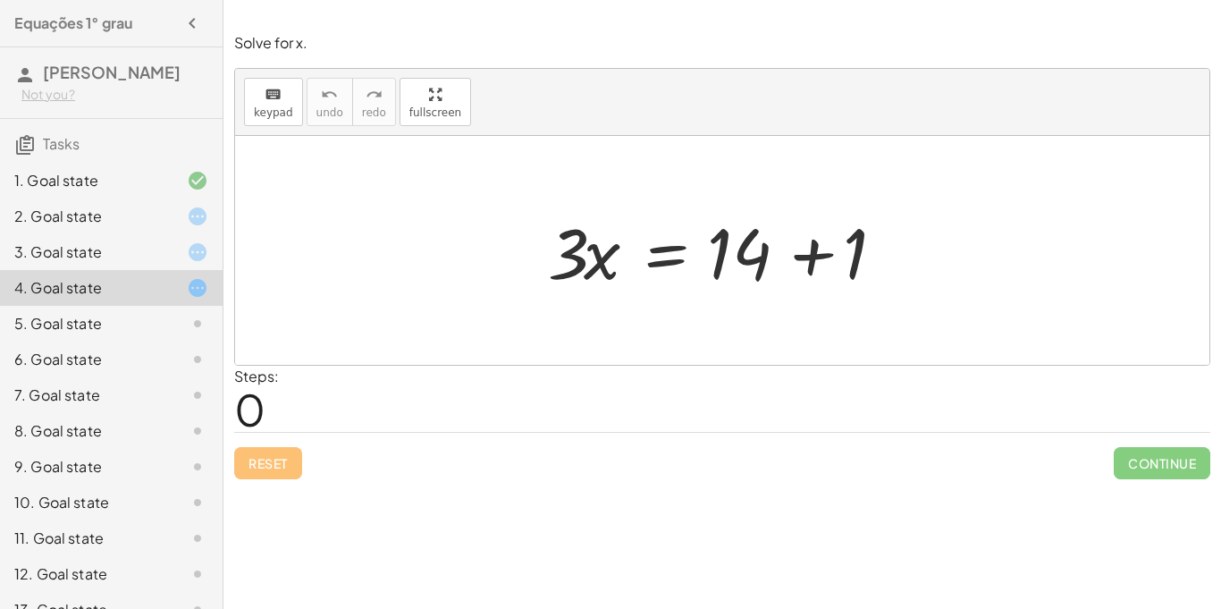
click at [989, 352] on div at bounding box center [722, 250] width 975 height 229
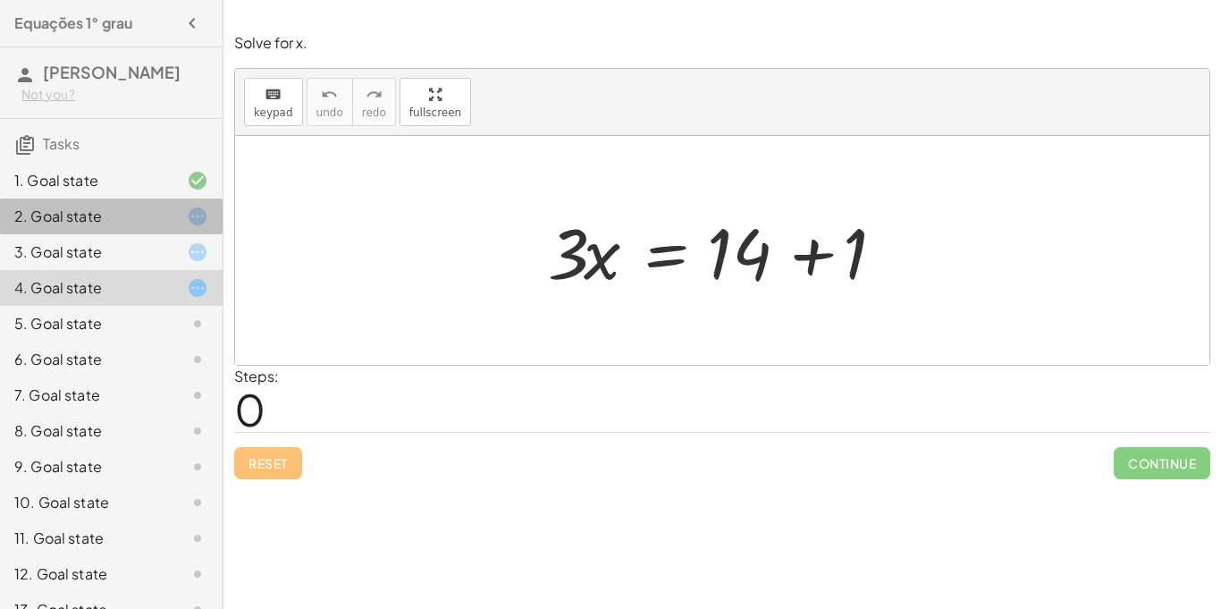
click at [18, 206] on div "2. Goal state" at bounding box center [86, 216] width 144 height 21
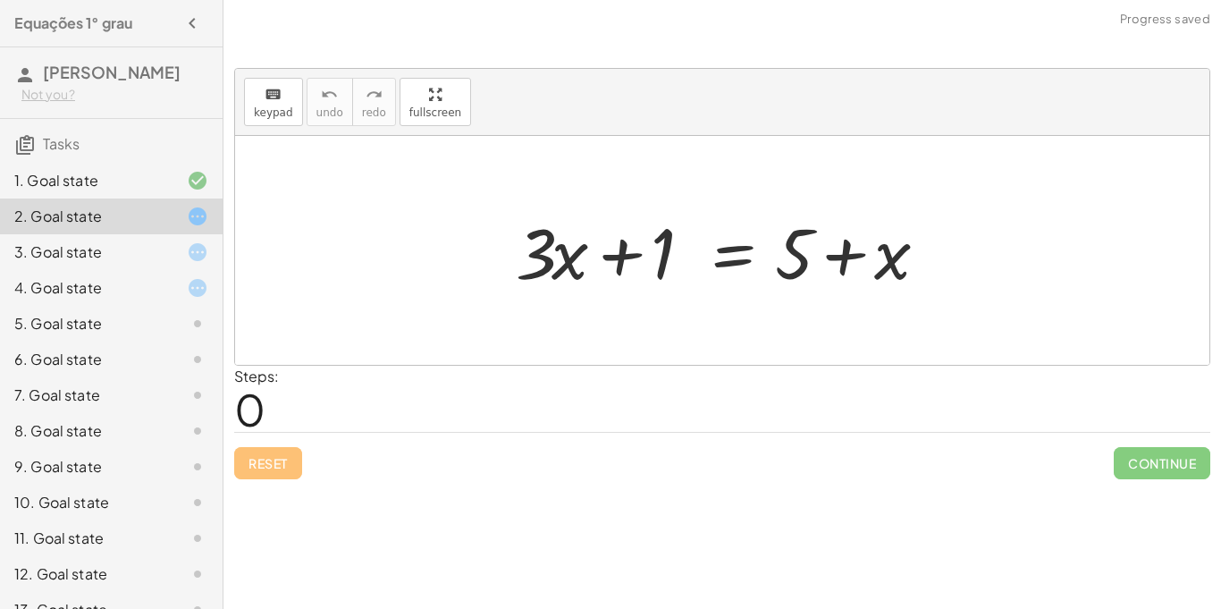
click at [619, 219] on div at bounding box center [728, 251] width 443 height 92
click at [595, 234] on div at bounding box center [728, 251] width 443 height 92
drag, startPoint x: 872, startPoint y: 267, endPoint x: 581, endPoint y: 274, distance: 290.6
click at [581, 274] on div at bounding box center [728, 251] width 443 height 92
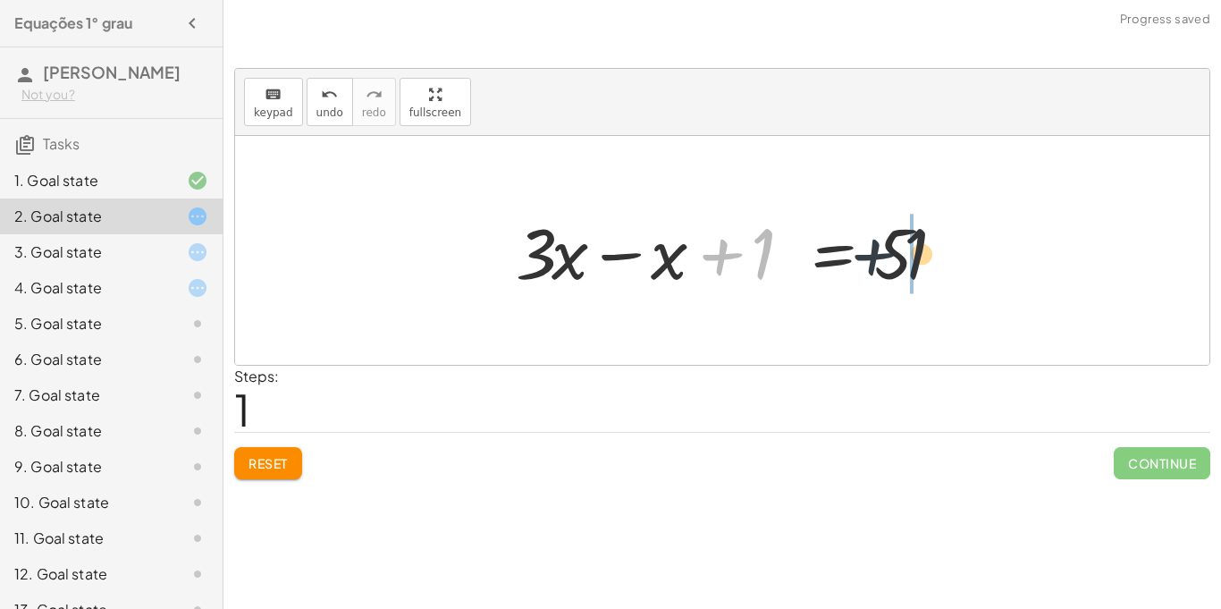
drag, startPoint x: 747, startPoint y: 256, endPoint x: 914, endPoint y: 257, distance: 166.3
click at [914, 257] on div at bounding box center [728, 251] width 443 height 92
click at [865, 248] on div at bounding box center [728, 251] width 443 height 92
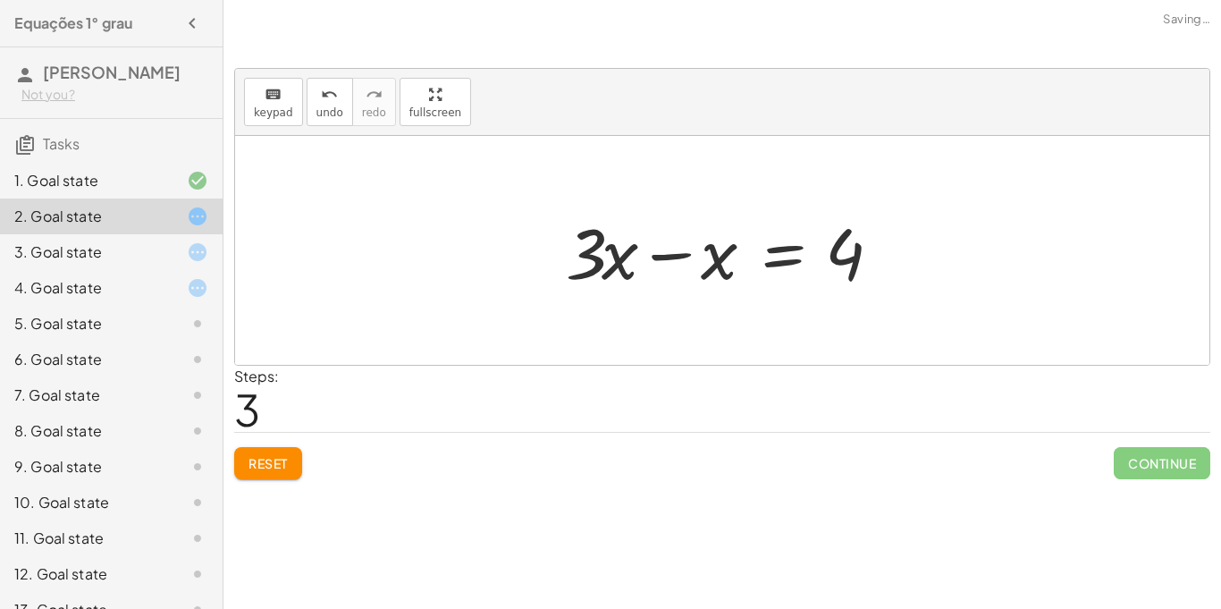
click at [627, 260] on div at bounding box center [729, 251] width 344 height 92
click at [645, 262] on div at bounding box center [729, 251] width 344 height 92
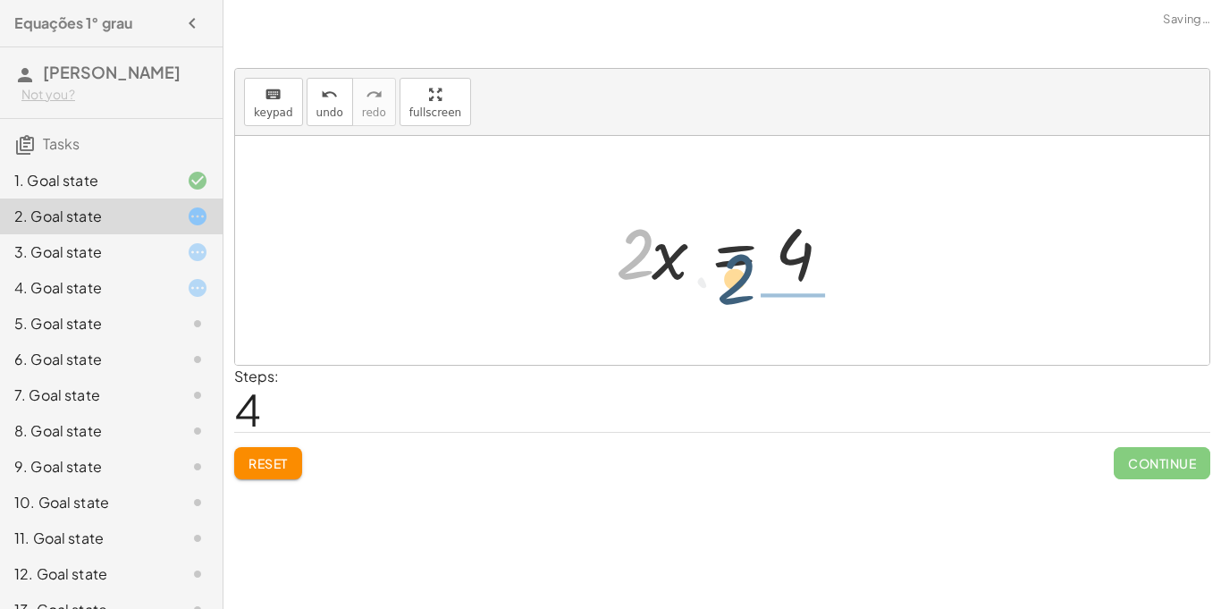
drag, startPoint x: 650, startPoint y: 252, endPoint x: 806, endPoint y: 274, distance: 157.0
click at [806, 274] on div at bounding box center [729, 251] width 244 height 92
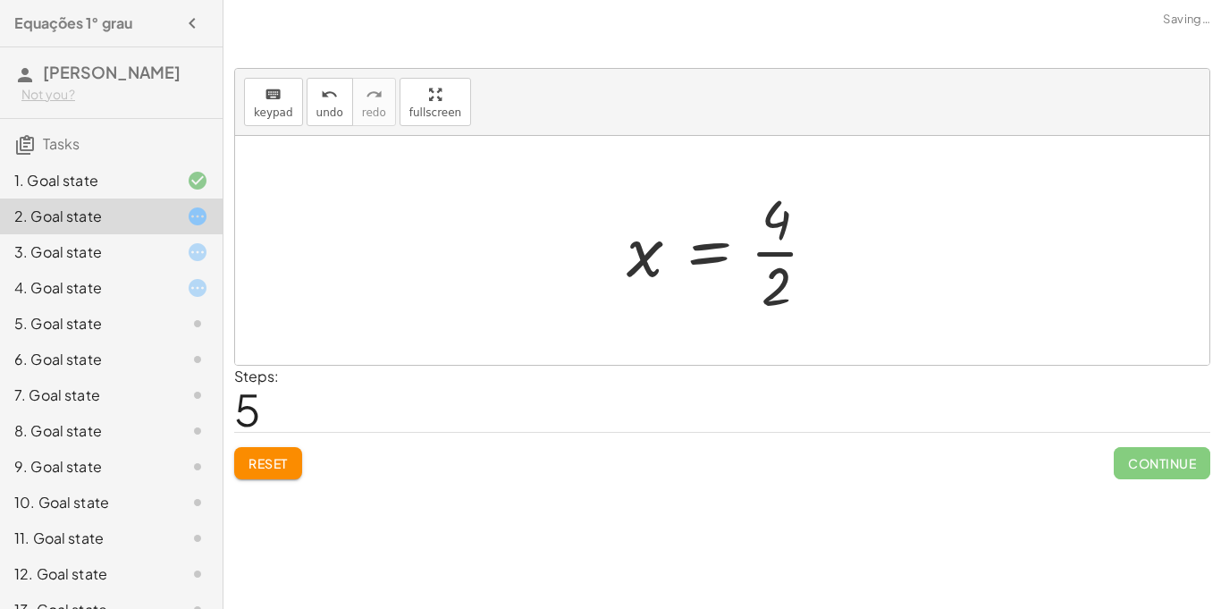
click at [774, 249] on div at bounding box center [729, 250] width 223 height 138
click at [774, 249] on div at bounding box center [729, 251] width 208 height 89
click at [674, 314] on div at bounding box center [722, 250] width 975 height 229
click at [744, 237] on div at bounding box center [729, 251] width 208 height 89
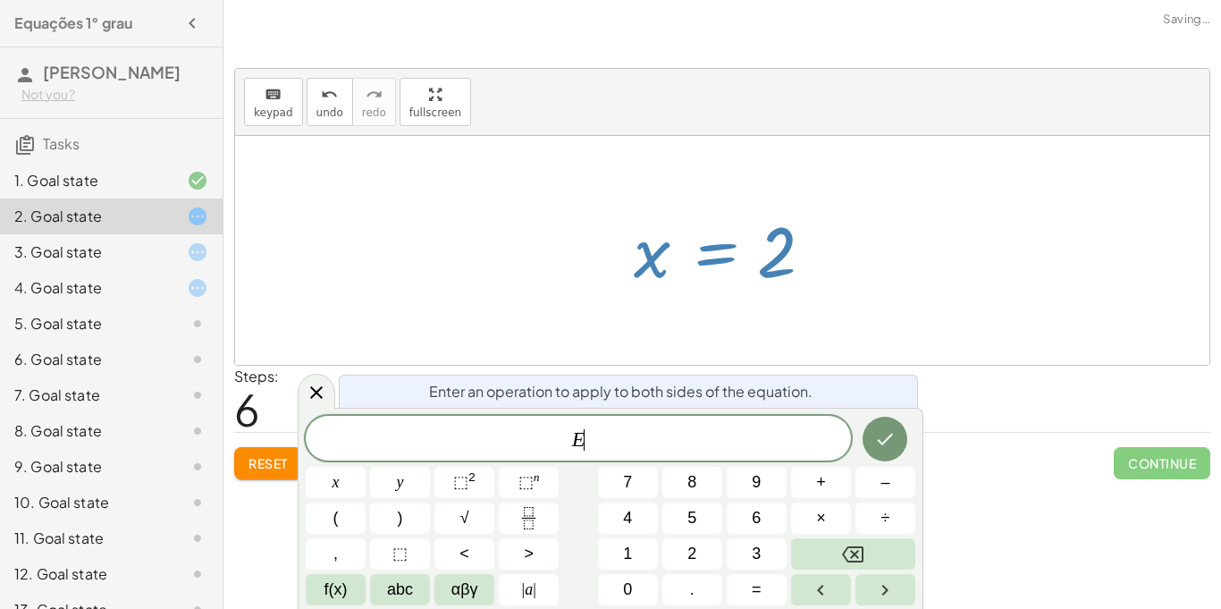
scroll to position [4, 0]
click at [893, 203] on div at bounding box center [722, 250] width 975 height 229
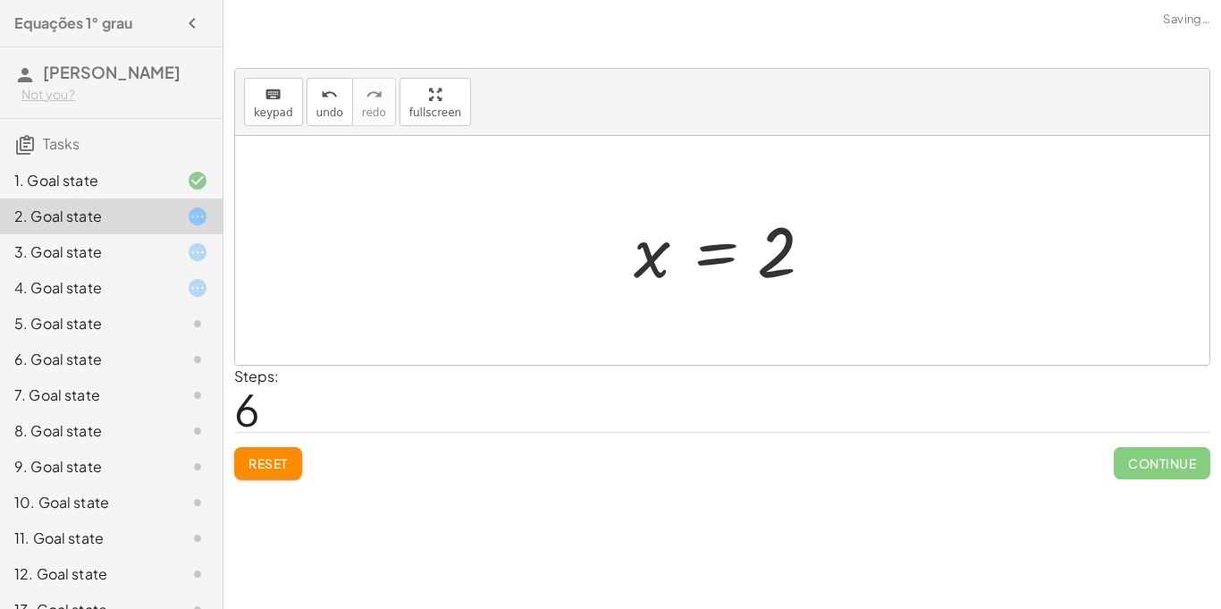
click at [1091, 460] on div "Reset Continue" at bounding box center [722, 455] width 976 height 47
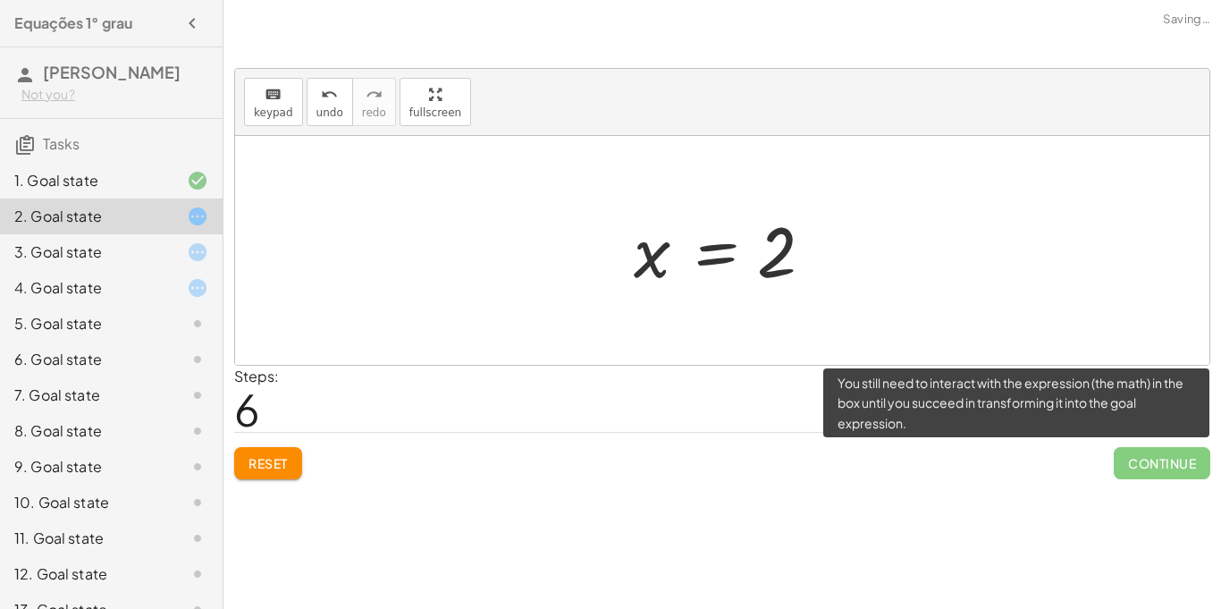
click at [1145, 467] on span "Continue" at bounding box center [1162, 463] width 97 height 32
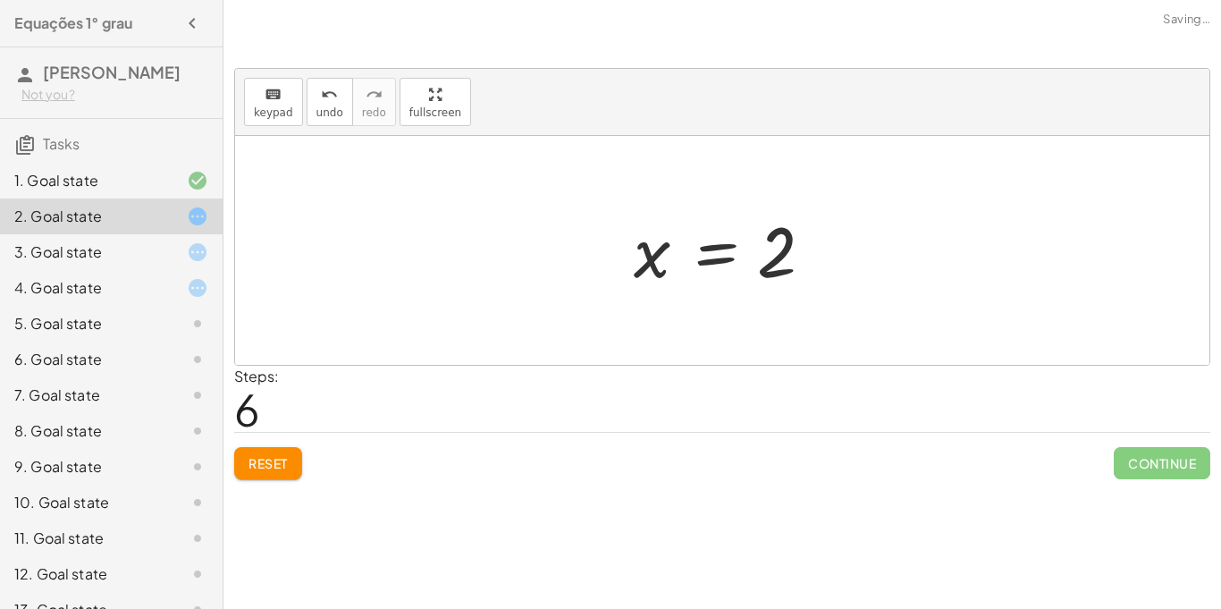
click at [175, 232] on div "2. Goal state" at bounding box center [111, 216] width 223 height 36
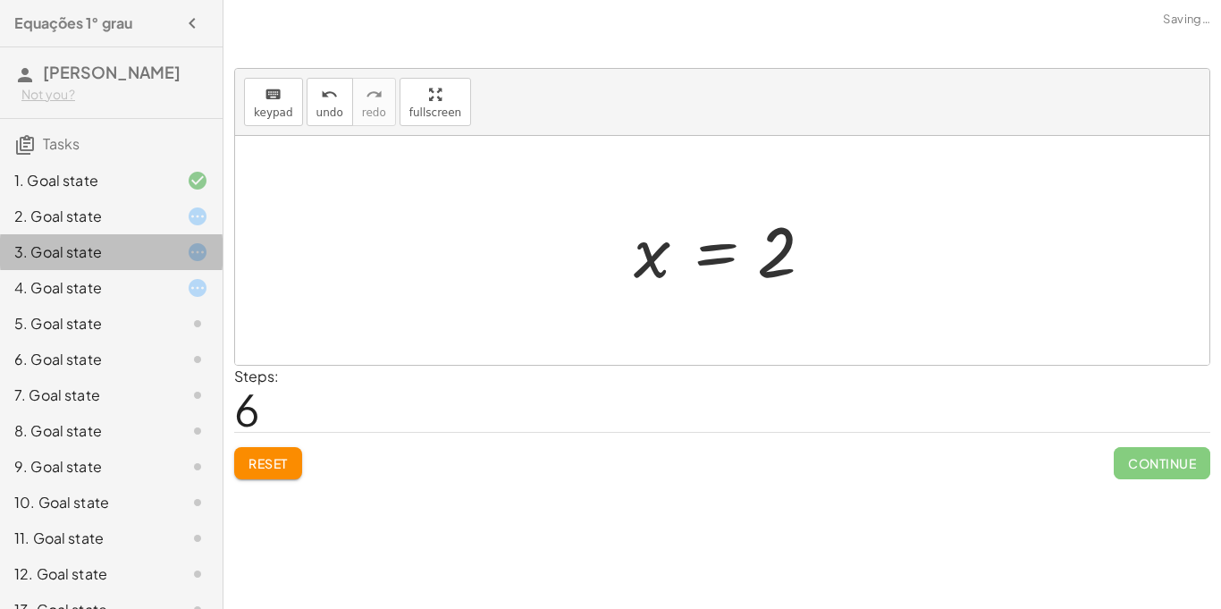
click at [176, 306] on div "3. Goal state" at bounding box center [111, 324] width 223 height 36
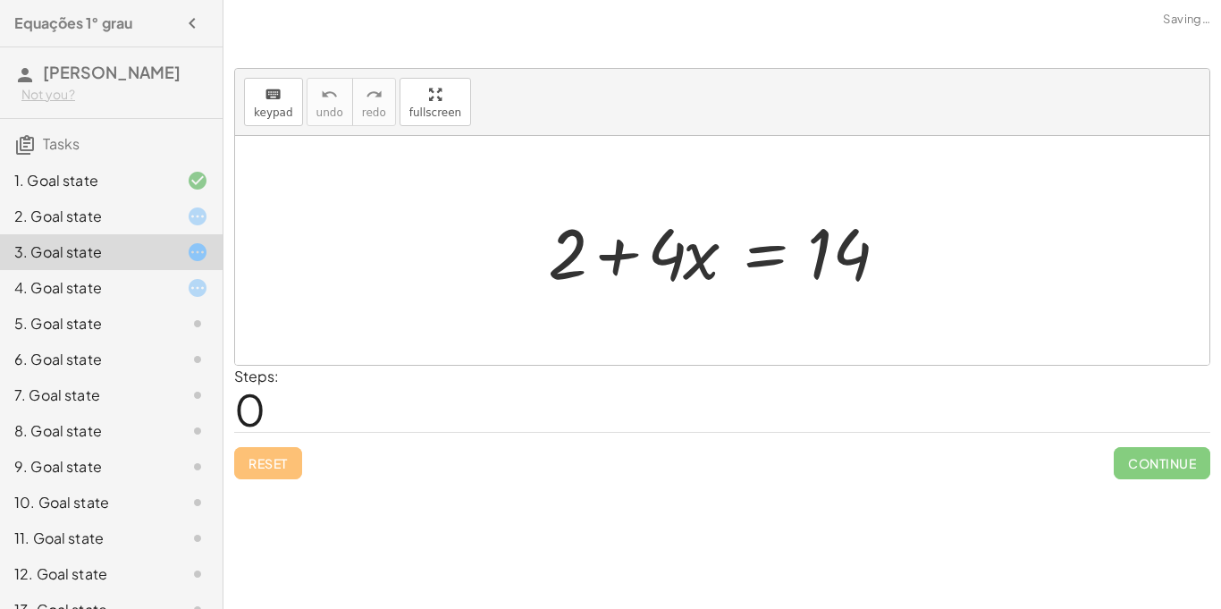
click at [561, 242] on div at bounding box center [729, 251] width 380 height 92
drag, startPoint x: 575, startPoint y: 250, endPoint x: 904, endPoint y: 251, distance: 329.0
click at [904, 251] on div at bounding box center [729, 251] width 380 height 92
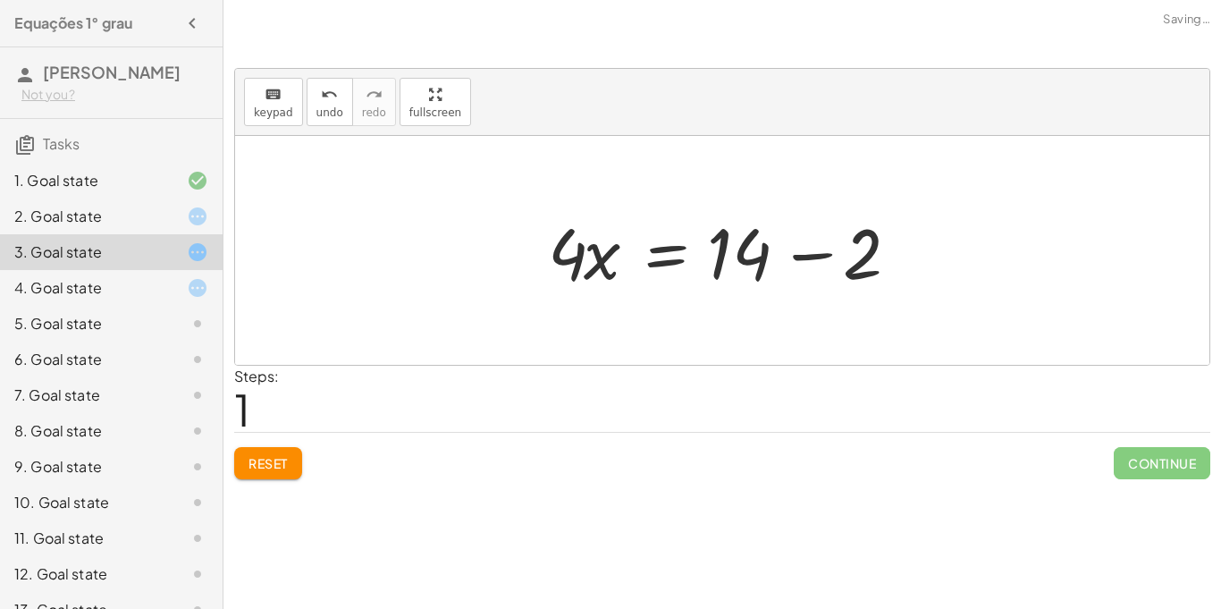
click at [674, 278] on div at bounding box center [729, 251] width 380 height 92
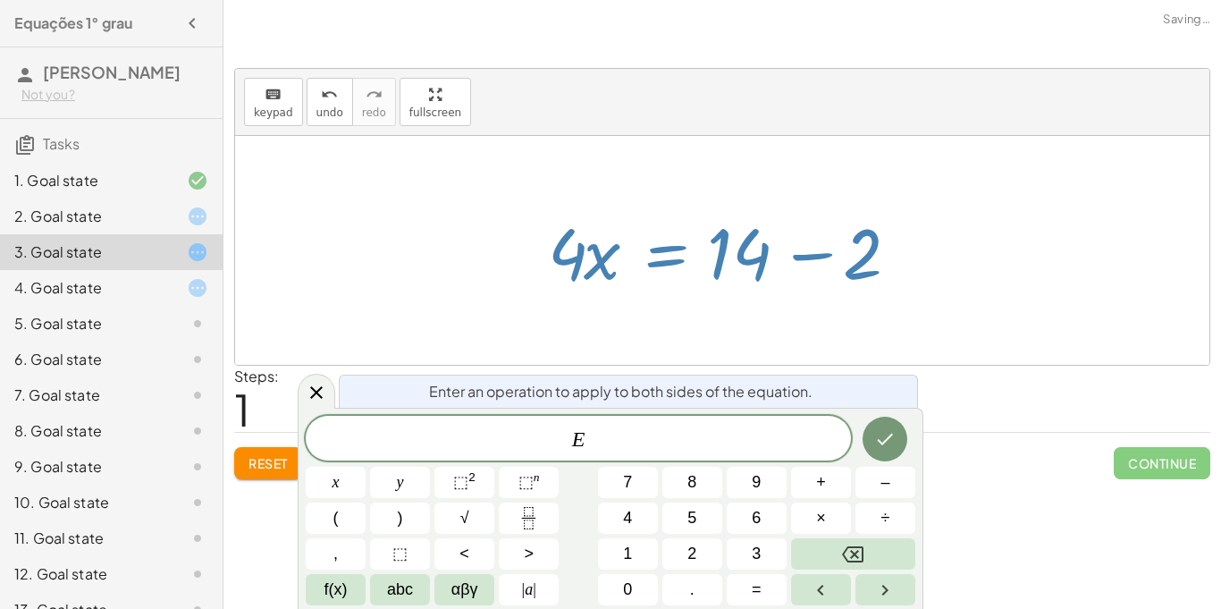
click at [848, 266] on div at bounding box center [729, 251] width 380 height 92
click at [1092, 192] on div at bounding box center [722, 250] width 975 height 229
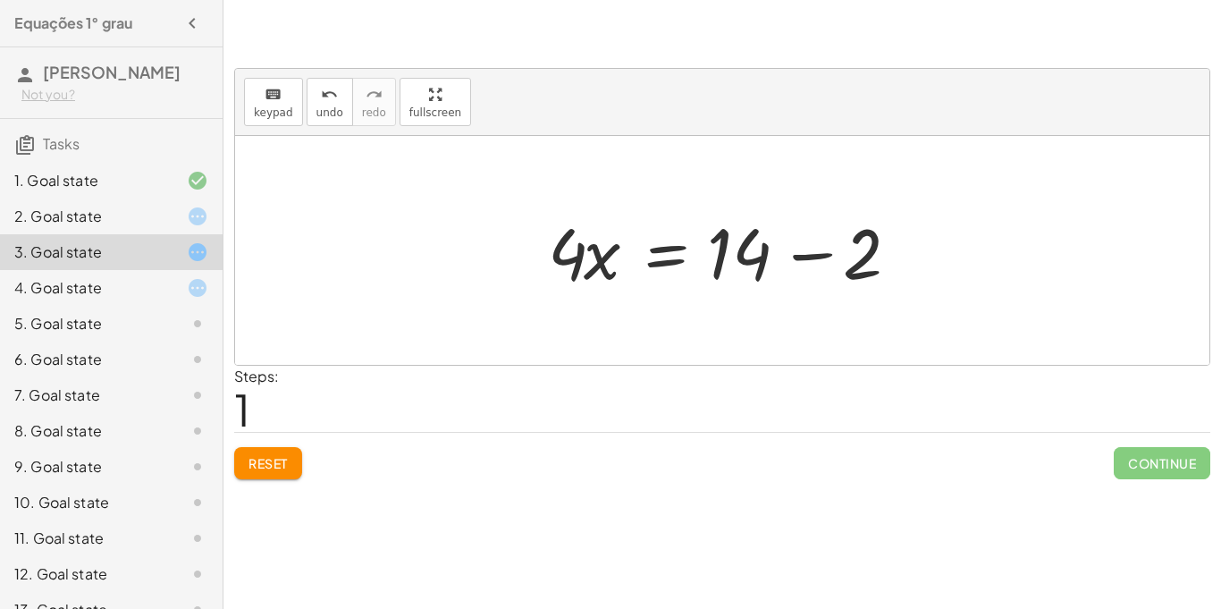
click at [644, 294] on div at bounding box center [729, 251] width 380 height 92
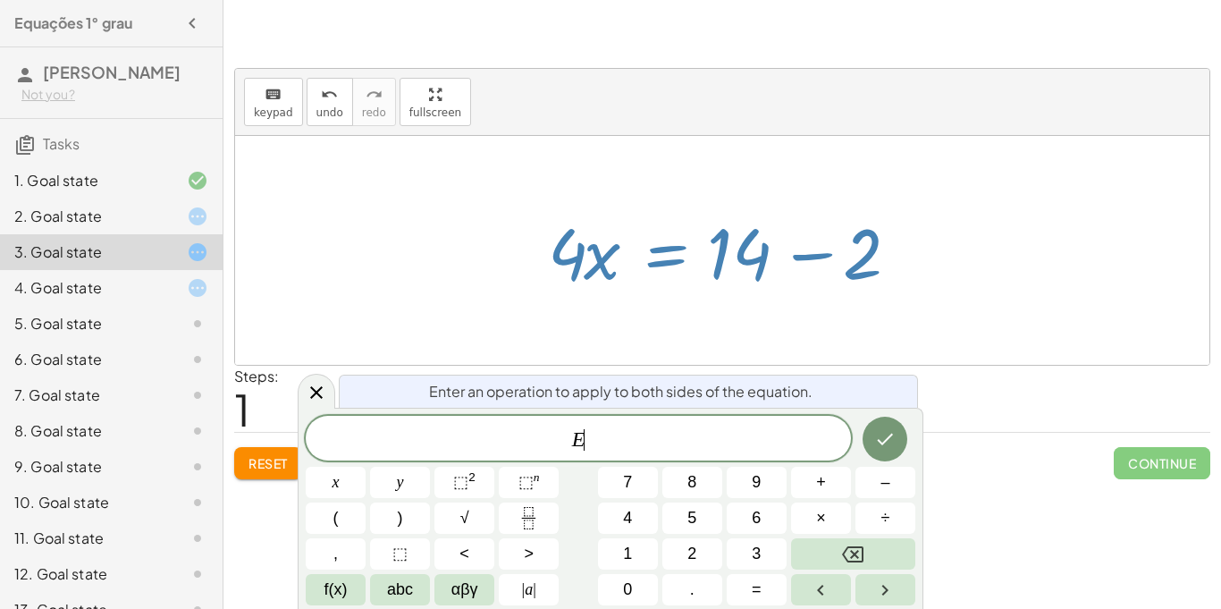
scroll to position [5, 0]
click at [643, 282] on div at bounding box center [729, 251] width 380 height 92
click at [688, 316] on div at bounding box center [722, 250] width 975 height 229
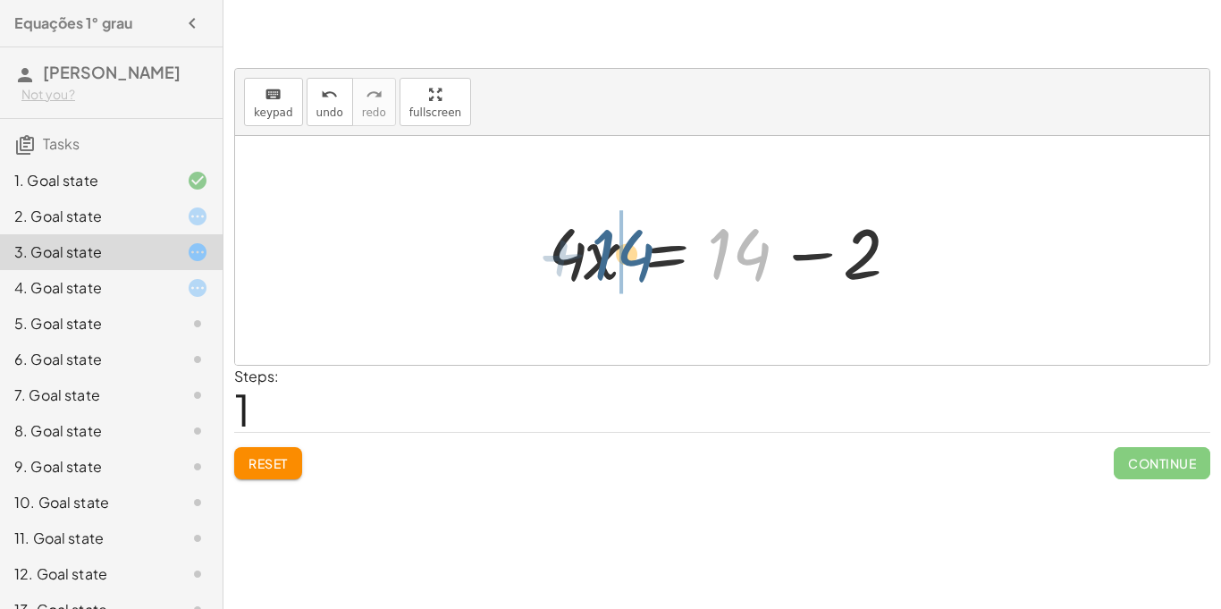
drag, startPoint x: 727, startPoint y: 264, endPoint x: 594, endPoint y: 267, distance: 133.3
click at [594, 267] on div at bounding box center [729, 251] width 380 height 92
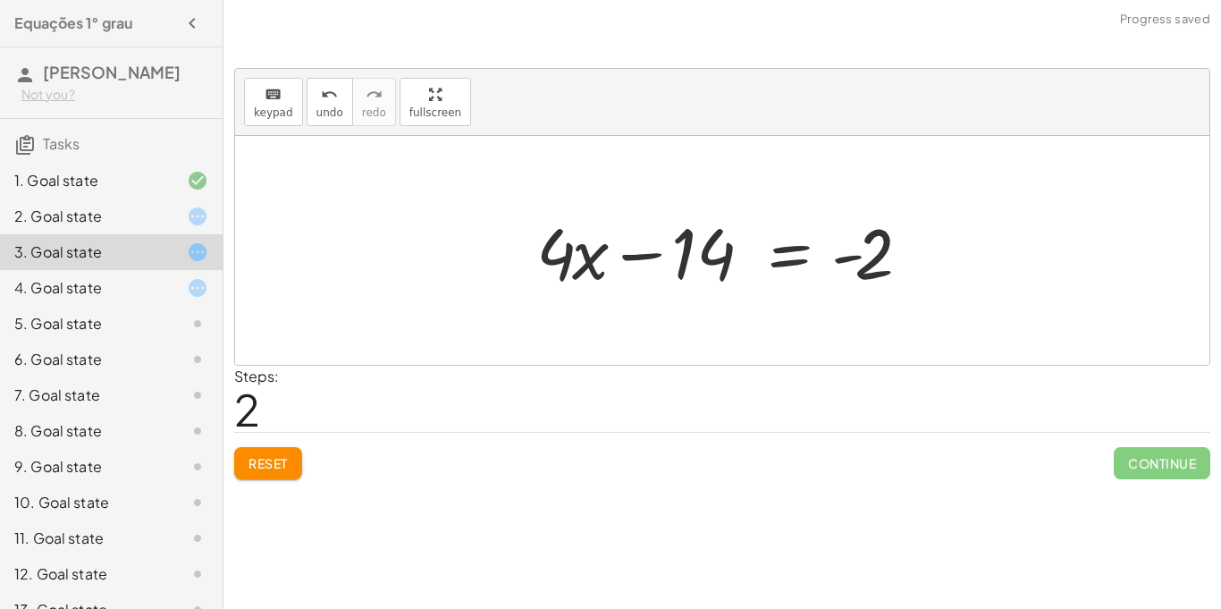
click at [741, 262] on div at bounding box center [729, 251] width 403 height 92
click at [286, 469] on span "Reset" at bounding box center [268, 463] width 39 height 16
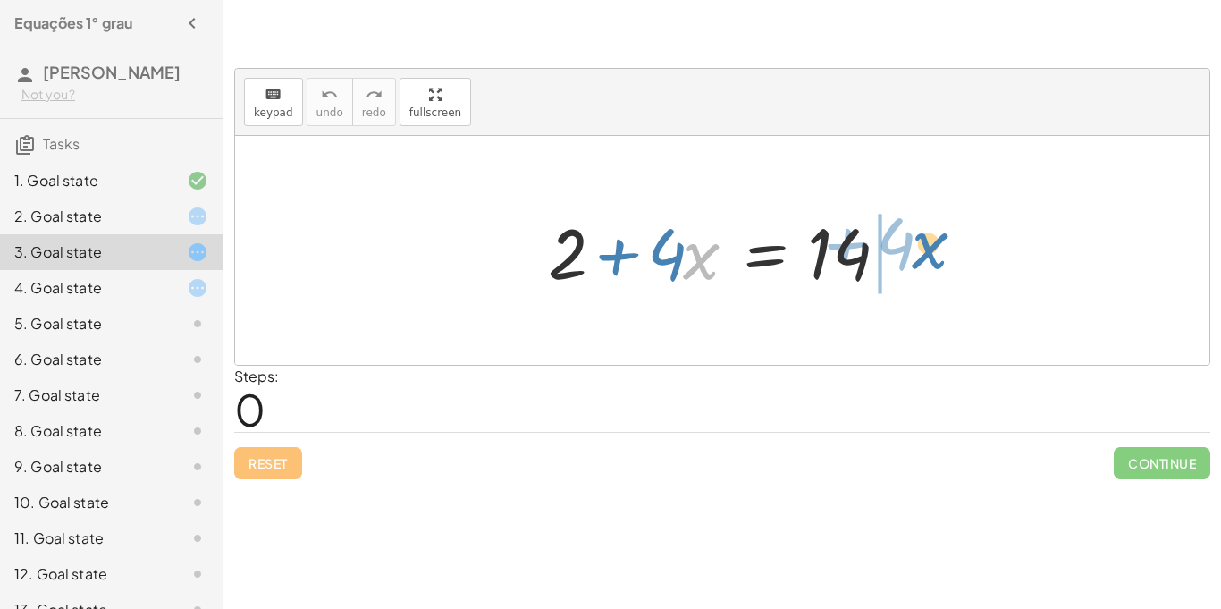
drag, startPoint x: 701, startPoint y: 254, endPoint x: 932, endPoint y: 245, distance: 230.8
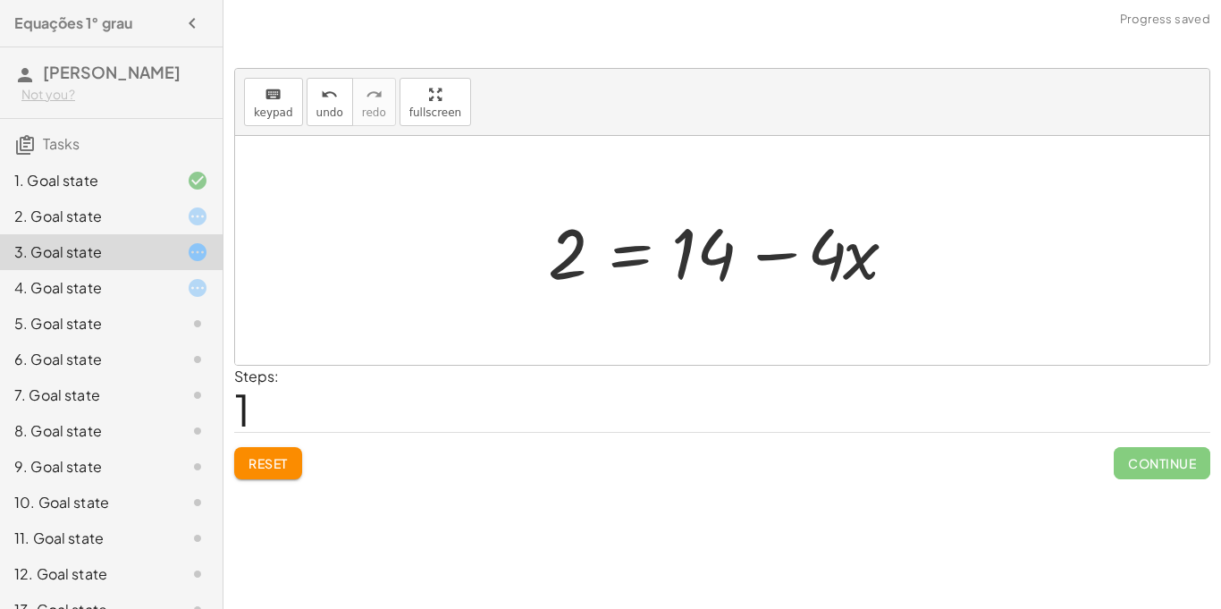
click at [602, 235] on div at bounding box center [729, 251] width 380 height 92
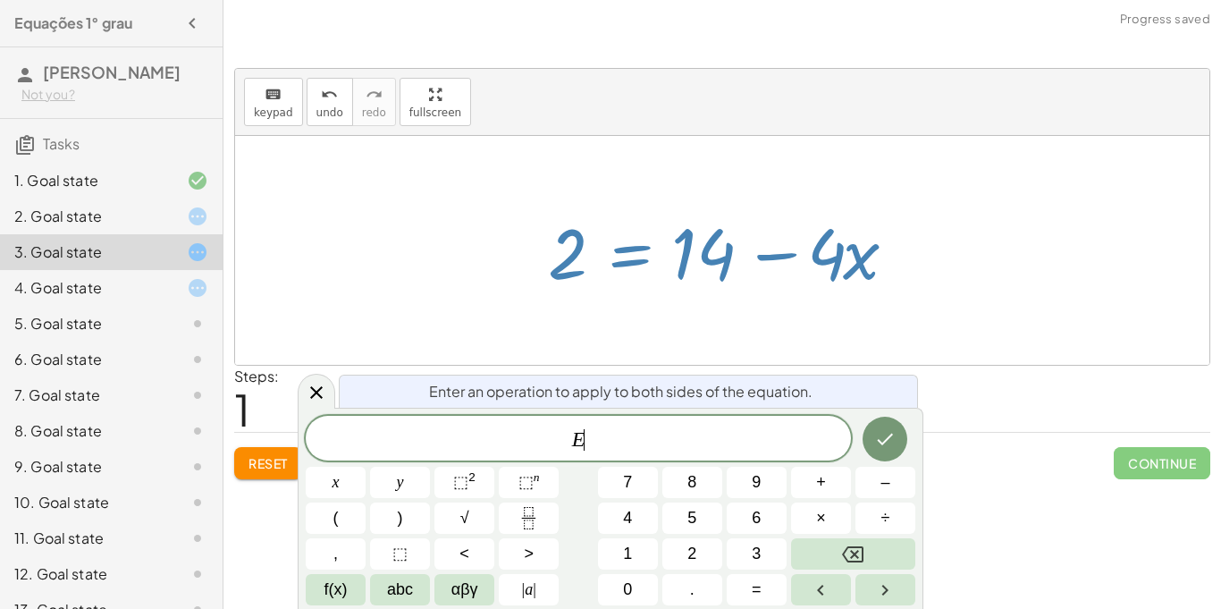
scroll to position [6, 0]
click at [648, 252] on div at bounding box center [729, 251] width 380 height 92
click at [710, 321] on div at bounding box center [722, 250] width 975 height 229
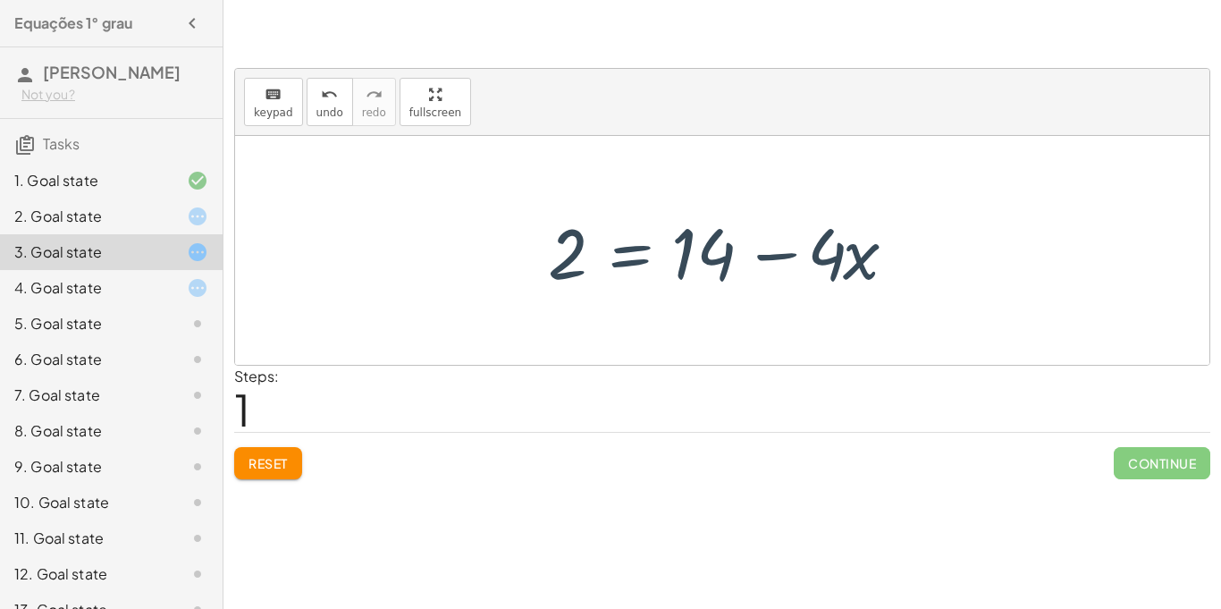
click at [705, 271] on div at bounding box center [729, 251] width 380 height 92
click at [838, 274] on div at bounding box center [729, 251] width 380 height 92
click at [839, 274] on div at bounding box center [729, 251] width 380 height 92
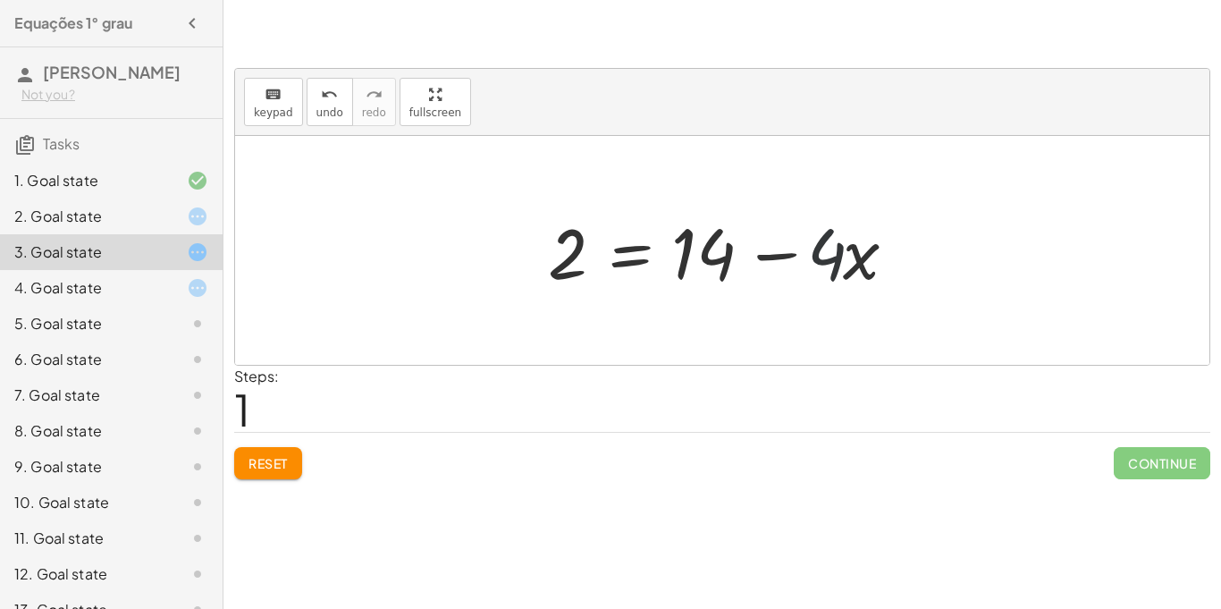
click at [827, 276] on div at bounding box center [729, 251] width 380 height 92
click at [831, 228] on div at bounding box center [729, 251] width 380 height 92
click at [772, 233] on div at bounding box center [729, 251] width 380 height 92
click at [574, 235] on div at bounding box center [729, 251] width 380 height 92
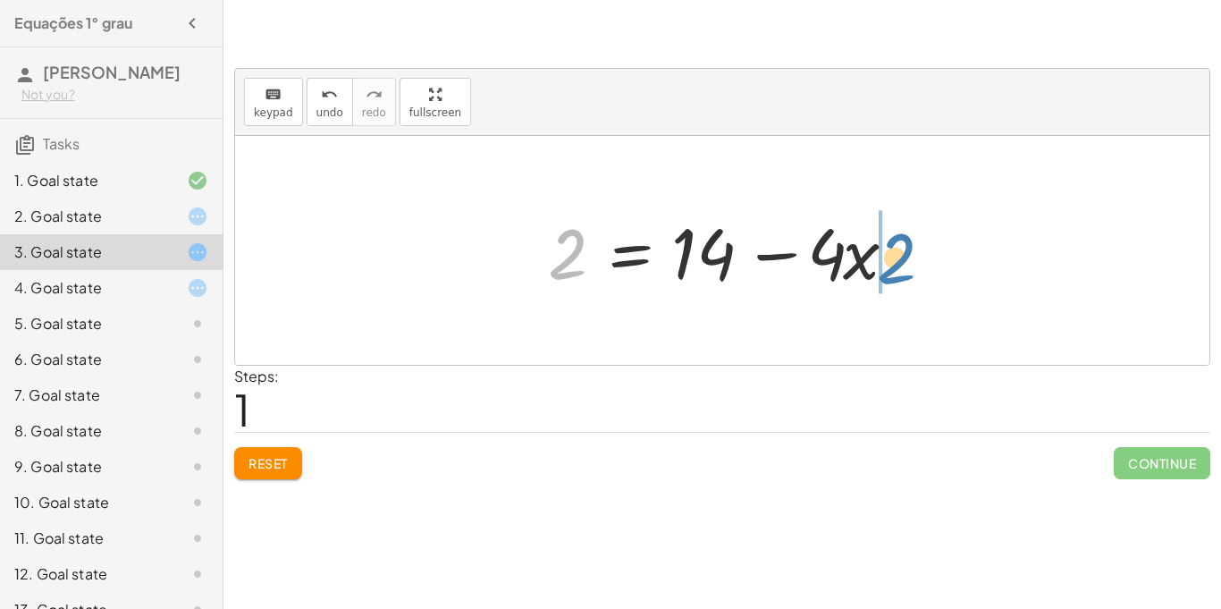
drag, startPoint x: 571, startPoint y: 237, endPoint x: 899, endPoint y: 241, distance: 327.3
click at [899, 241] on div at bounding box center [729, 251] width 380 height 92
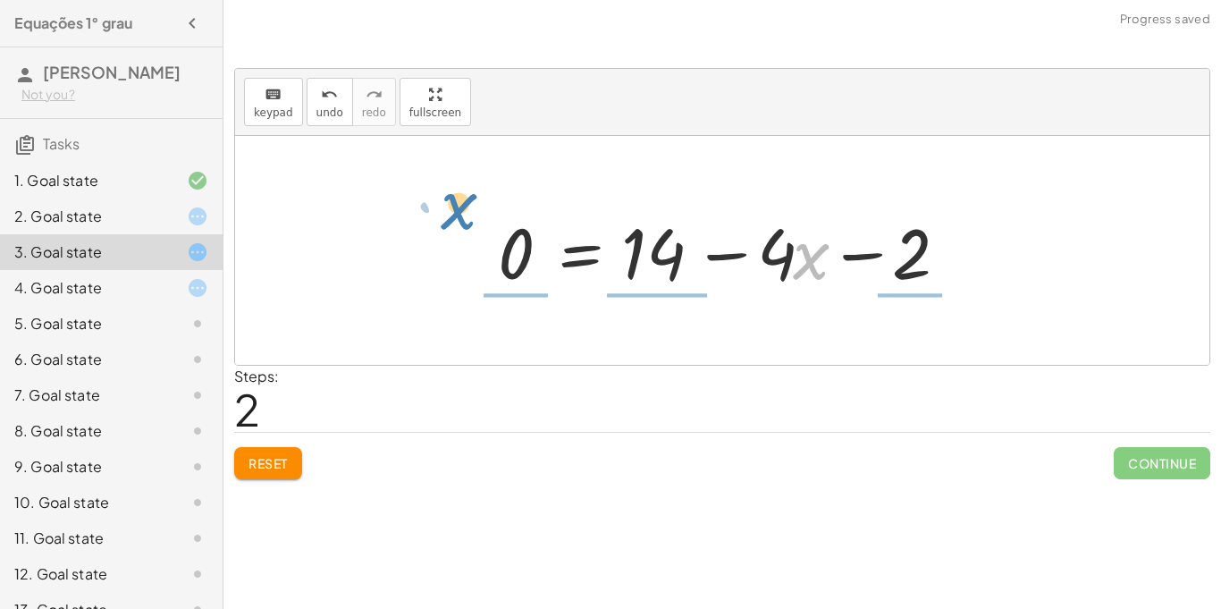
drag, startPoint x: 812, startPoint y: 261, endPoint x: 460, endPoint y: 212, distance: 355.7
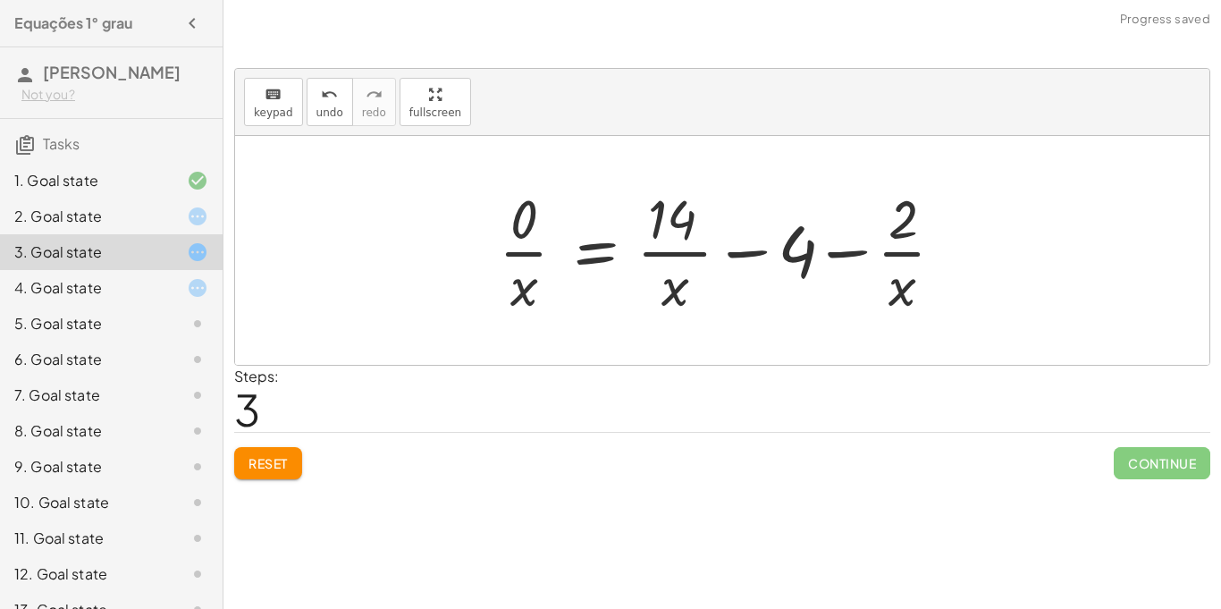
click at [565, 492] on div "keyboard keypad undo undo redo redo fullscreen + · 8 · x + 2 = 18 · 8 · x = + 1…" at bounding box center [723, 304] width 998 height 609
click at [747, 166] on div at bounding box center [722, 250] width 975 height 229
click at [796, 231] on div at bounding box center [728, 250] width 477 height 138
click at [853, 248] on div at bounding box center [728, 250] width 477 height 138
click at [853, 247] on div at bounding box center [728, 250] width 477 height 138
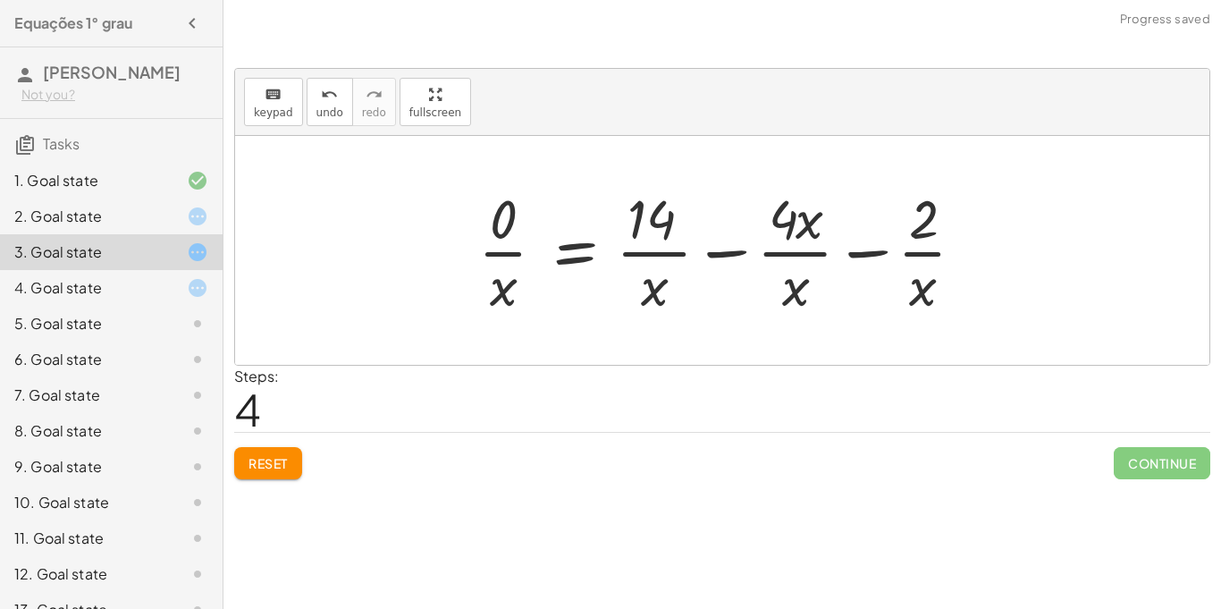
click at [682, 275] on div at bounding box center [728, 250] width 519 height 138
click at [637, 258] on div at bounding box center [728, 250] width 519 height 138
click at [561, 267] on div at bounding box center [728, 250] width 519 height 138
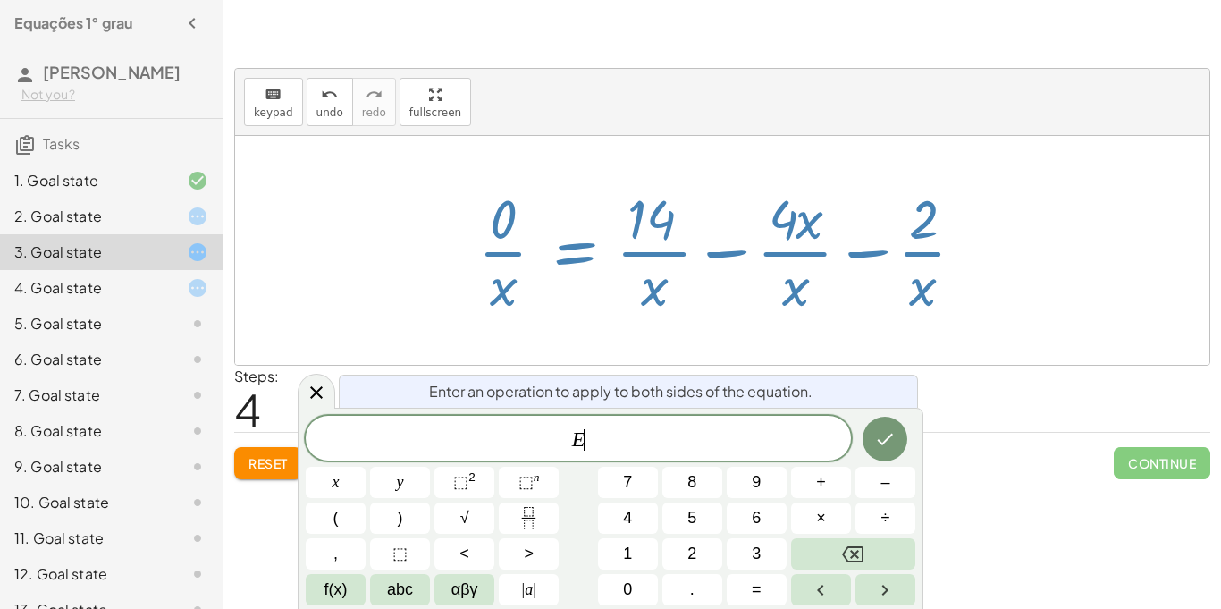
scroll to position [7, 0]
click at [522, 260] on div at bounding box center [728, 250] width 519 height 138
click at [276, 438] on div "Reset Continue" at bounding box center [722, 455] width 976 height 47
click at [274, 450] on button "Reset" at bounding box center [268, 463] width 68 height 32
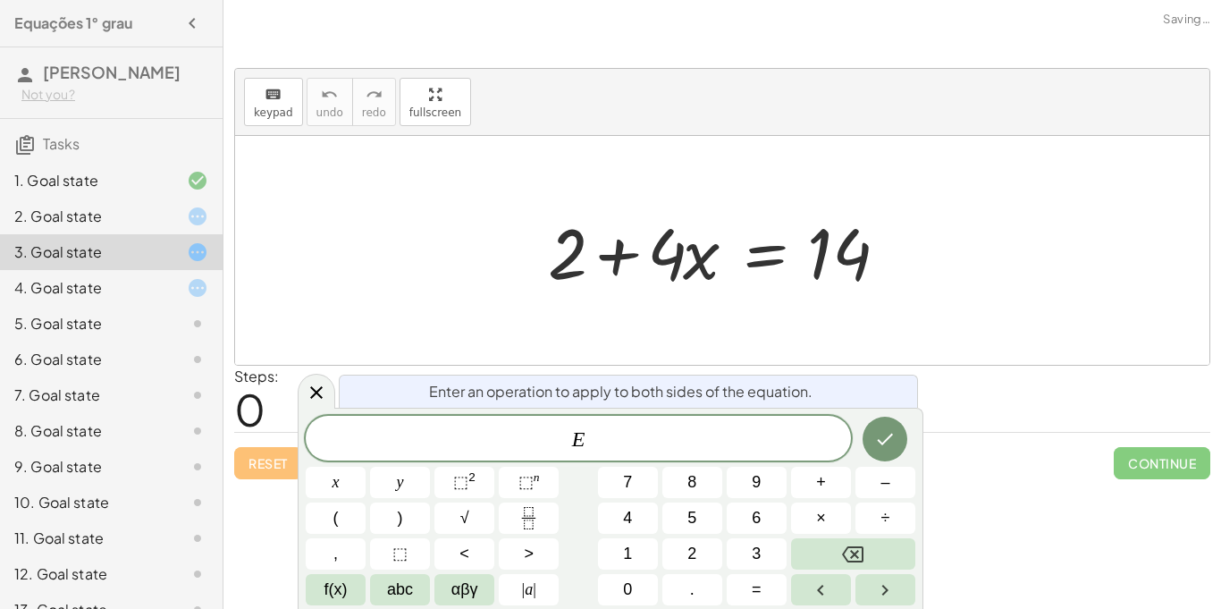
click at [391, 289] on div at bounding box center [722, 250] width 975 height 229
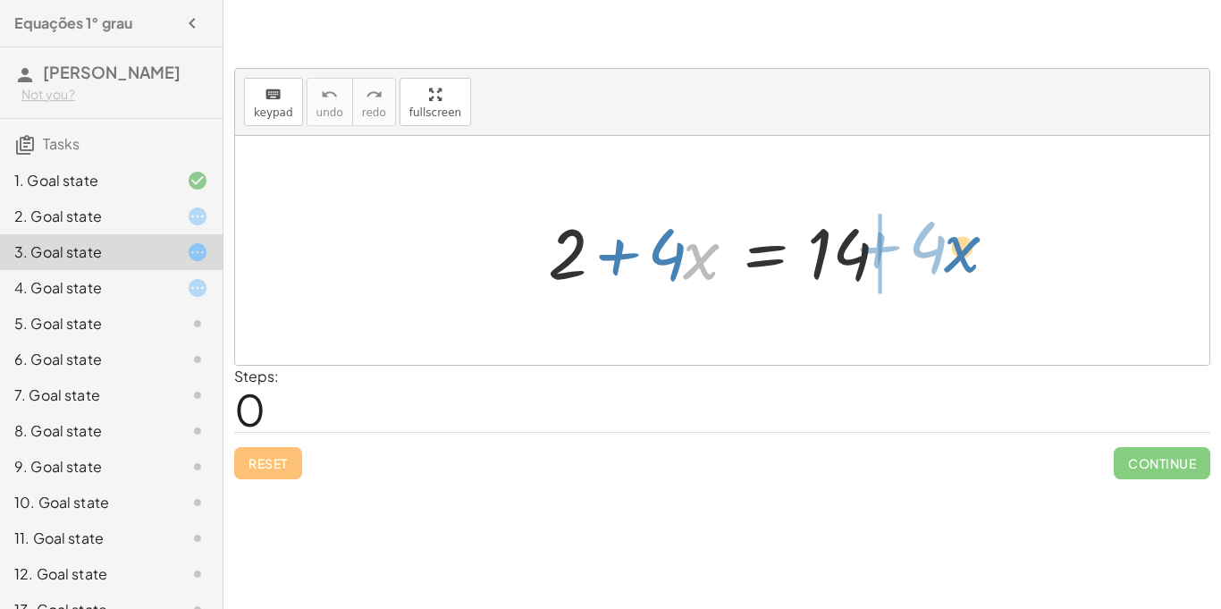
drag, startPoint x: 702, startPoint y: 264, endPoint x: 962, endPoint y: 257, distance: 260.3
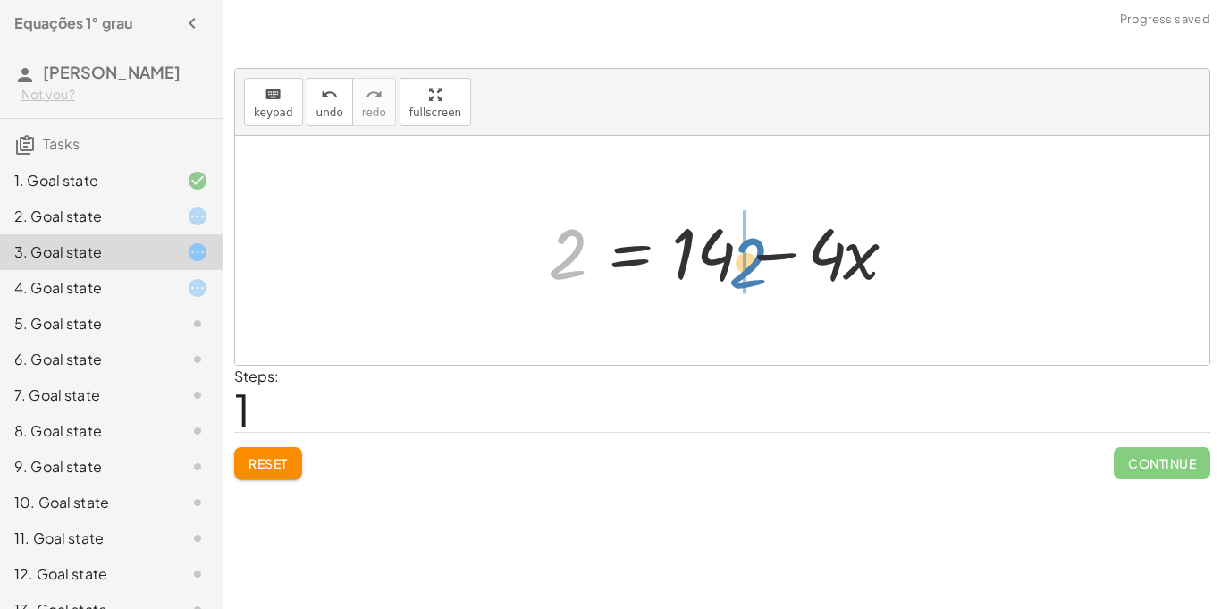
drag, startPoint x: 564, startPoint y: 264, endPoint x: 743, endPoint y: 267, distance: 178.9
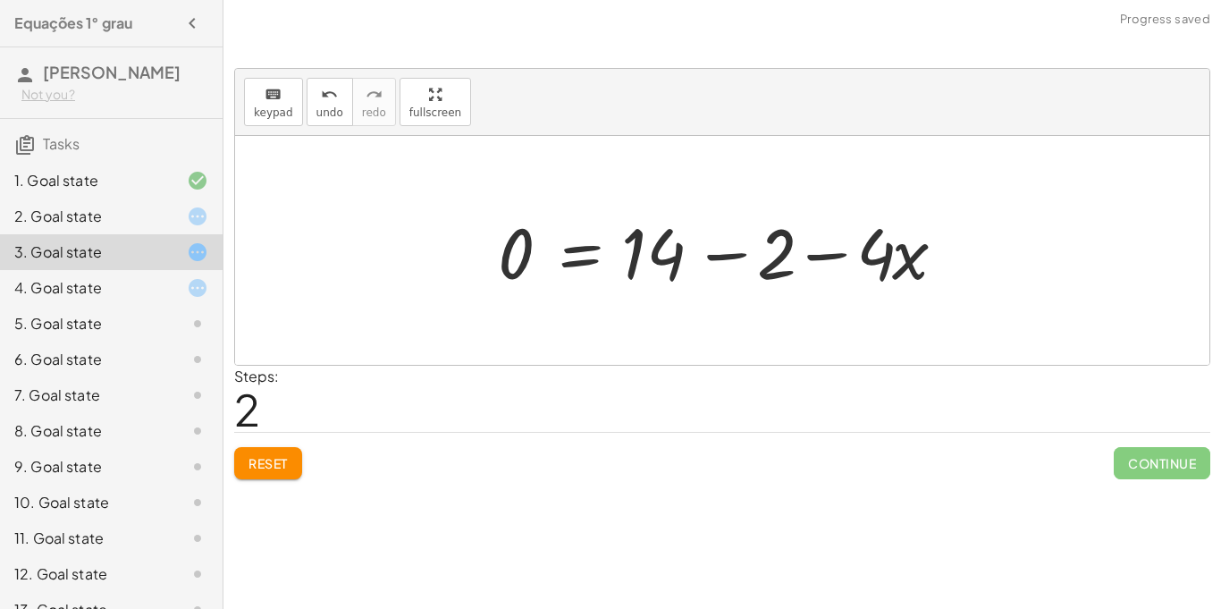
drag, startPoint x: 722, startPoint y: 254, endPoint x: 736, endPoint y: 220, distance: 36.9
click at [736, 220] on div at bounding box center [728, 251] width 479 height 92
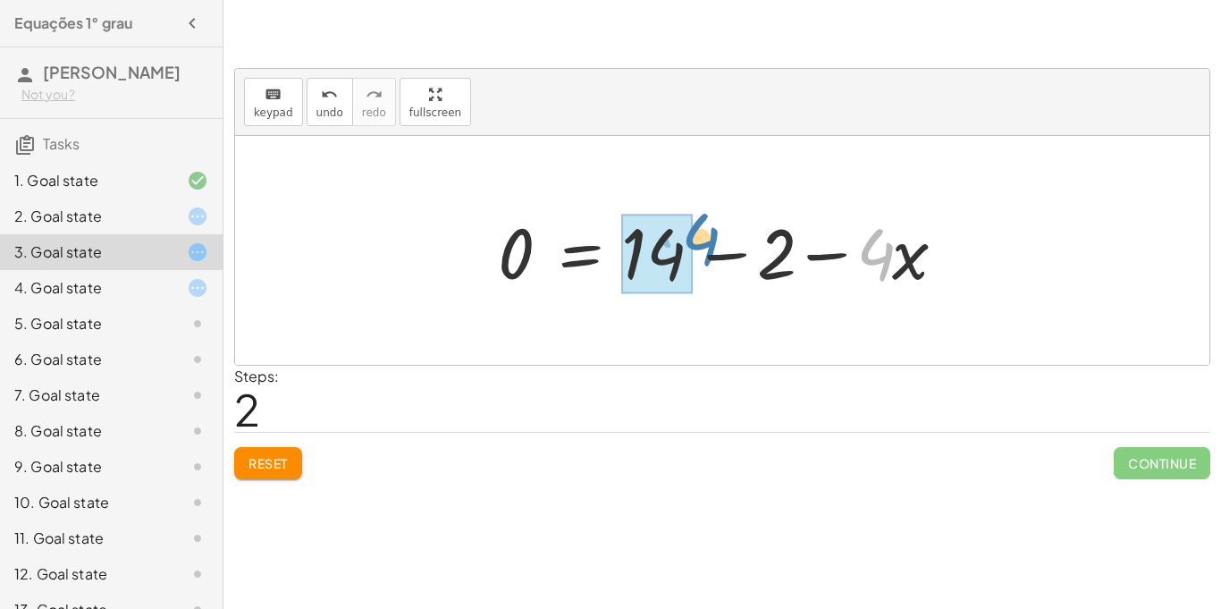
drag, startPoint x: 878, startPoint y: 257, endPoint x: 702, endPoint y: 243, distance: 176.6
click at [702, 243] on div at bounding box center [728, 251] width 479 height 92
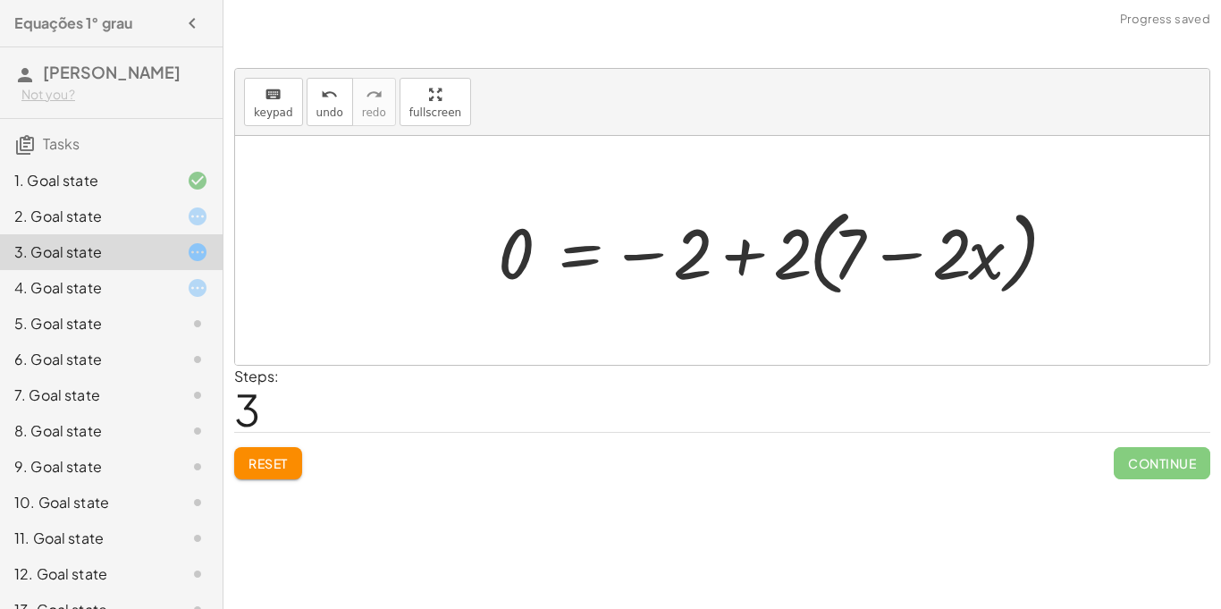
click at [1000, 205] on div at bounding box center [778, 250] width 578 height 103
click at [938, 422] on div "Steps: 3" at bounding box center [722, 399] width 976 height 66
click at [972, 236] on div at bounding box center [778, 250] width 578 height 103
click at [967, 237] on div at bounding box center [778, 250] width 578 height 103
click at [860, 254] on div at bounding box center [778, 250] width 578 height 103
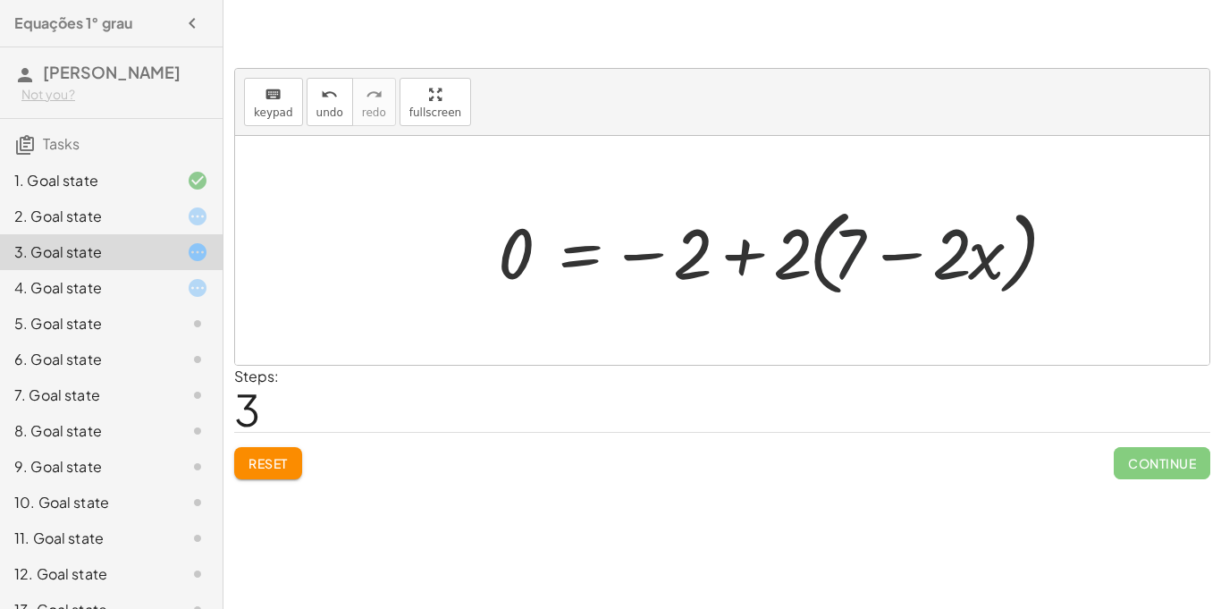
click at [860, 254] on div at bounding box center [778, 250] width 578 height 103
click at [556, 258] on div at bounding box center [778, 250] width 578 height 103
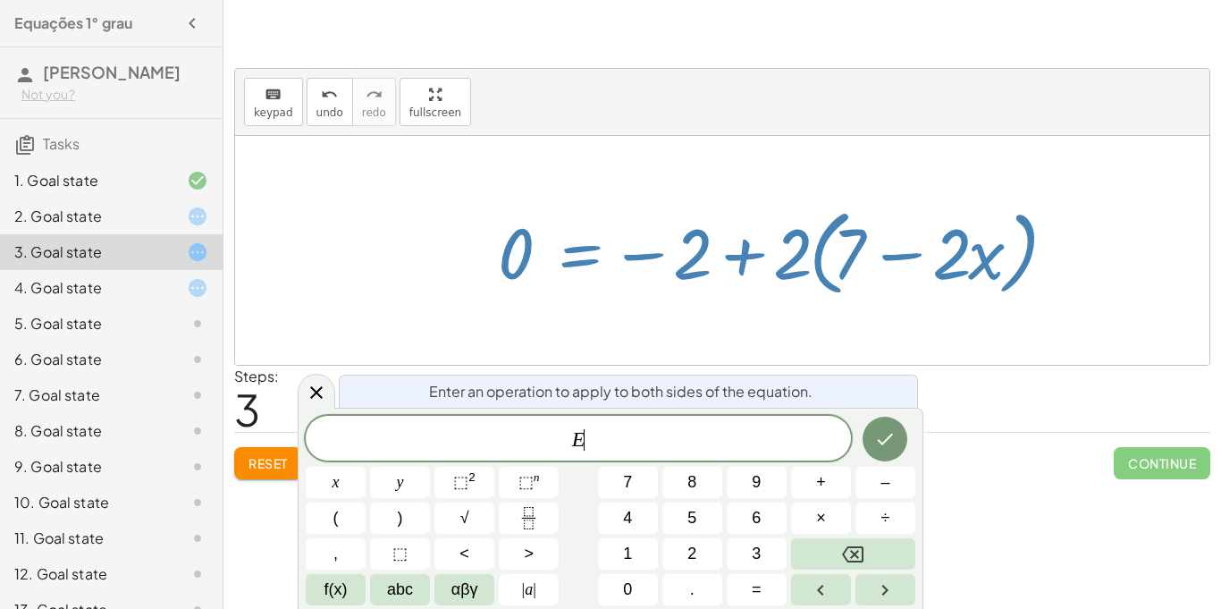
click at [588, 241] on div at bounding box center [778, 250] width 578 height 103
click at [628, 256] on div at bounding box center [778, 250] width 578 height 103
click at [278, 452] on button "Reset" at bounding box center [268, 463] width 68 height 32
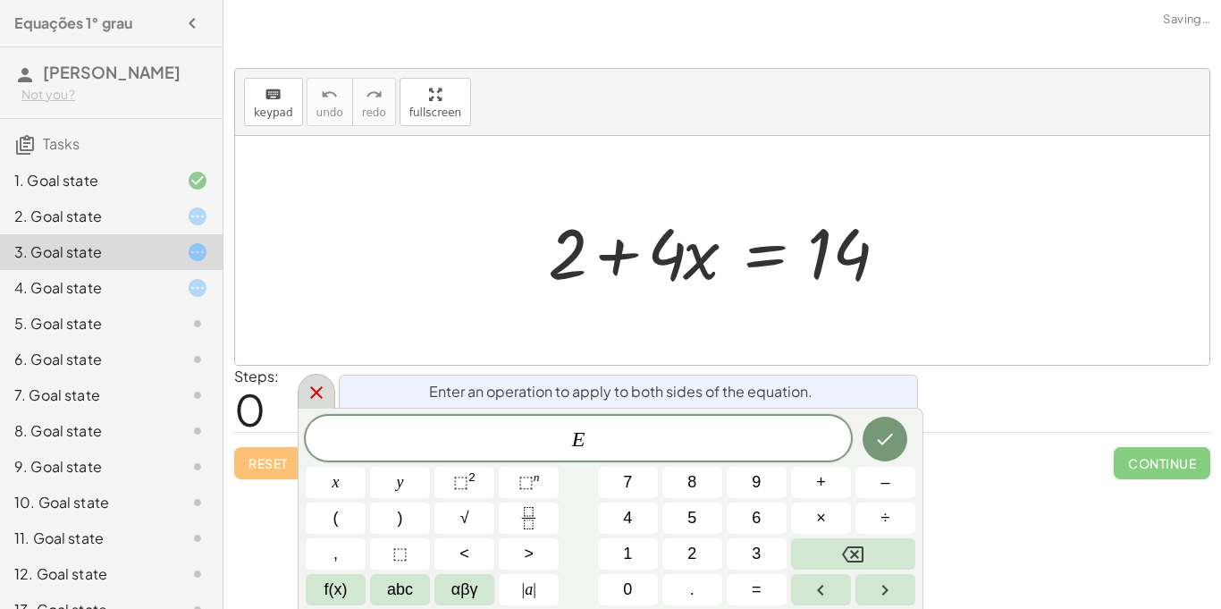
click at [317, 399] on icon at bounding box center [316, 392] width 21 height 21
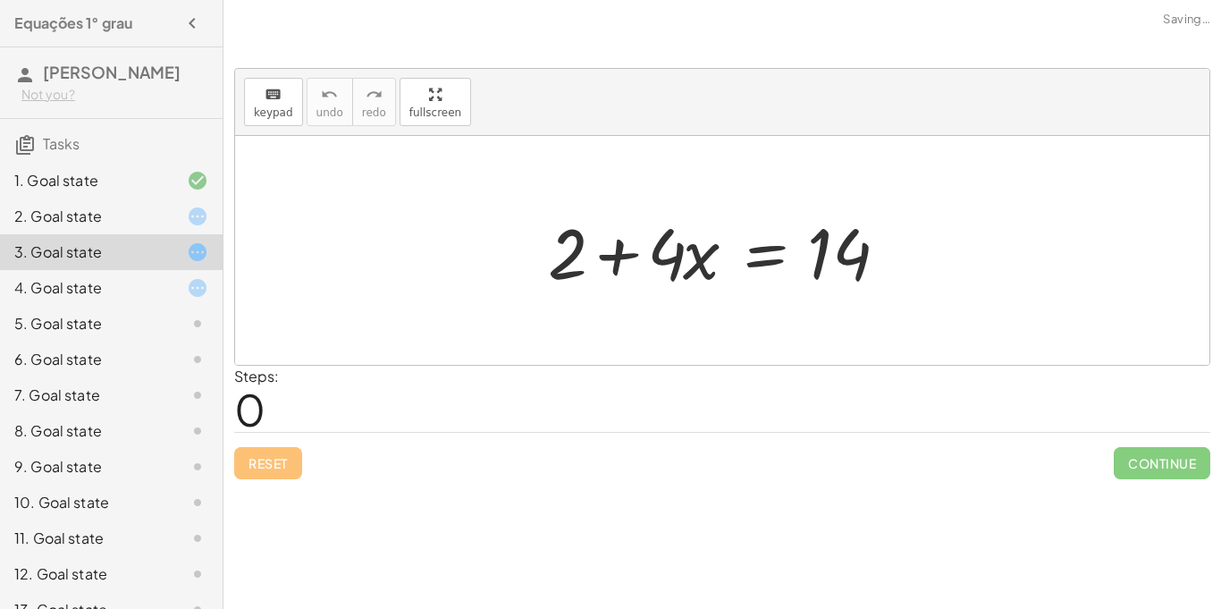
click at [537, 264] on div "+ 2 + · 4 · x = 14" at bounding box center [722, 250] width 402 height 101
click at [544, 267] on div at bounding box center [729, 251] width 380 height 92
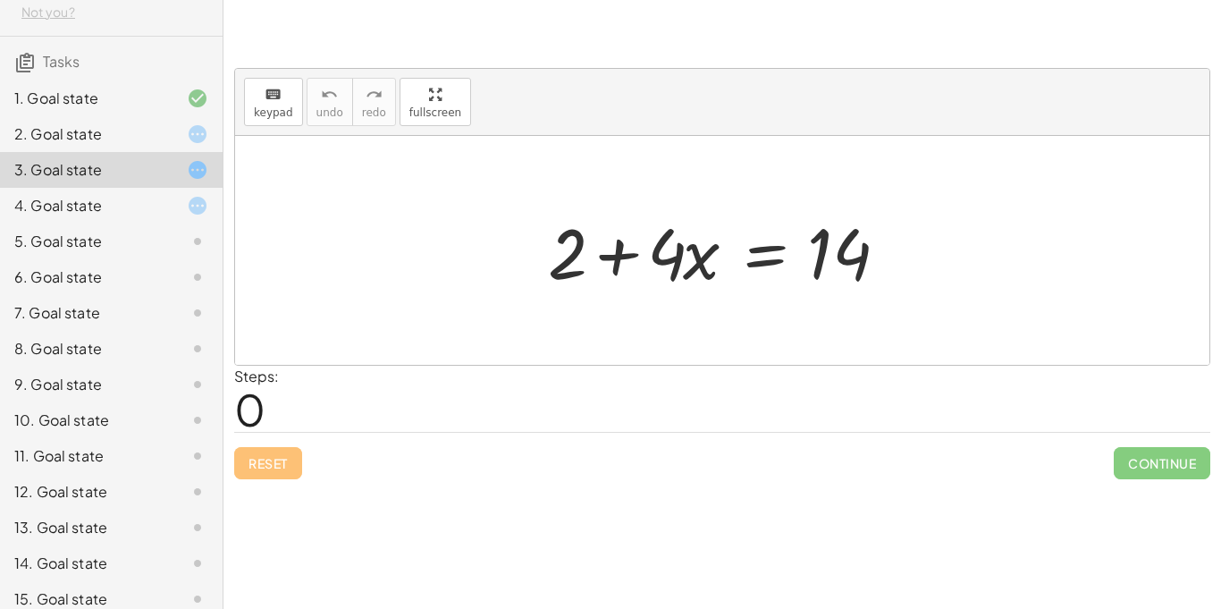
scroll to position [276, 0]
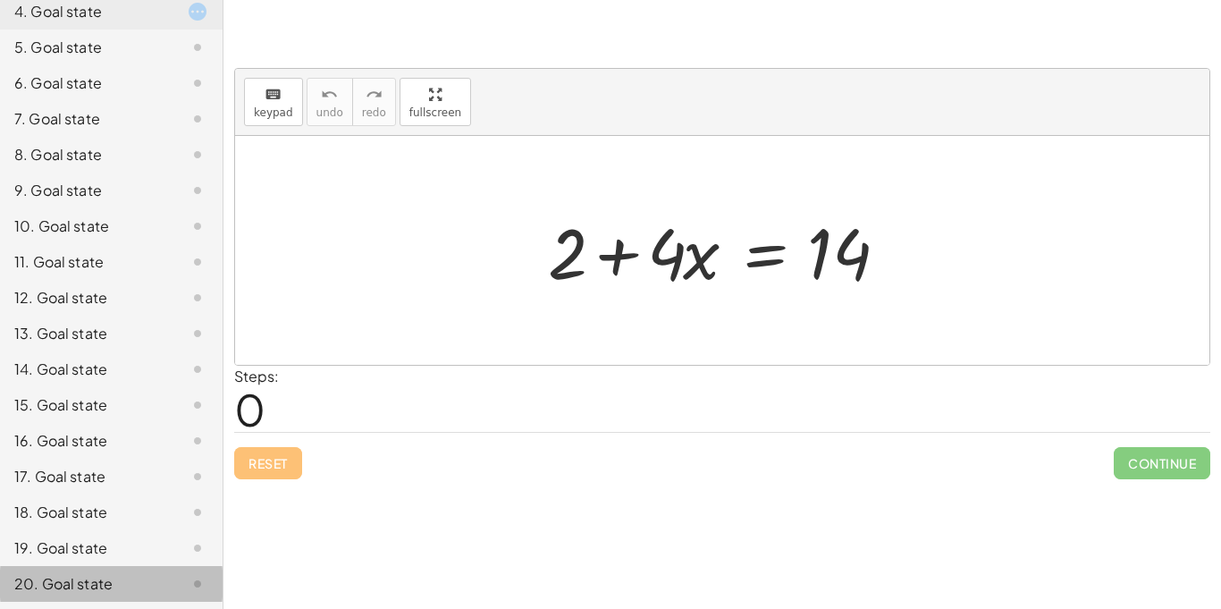
click at [137, 579] on div "20. Goal state" at bounding box center [86, 583] width 144 height 21
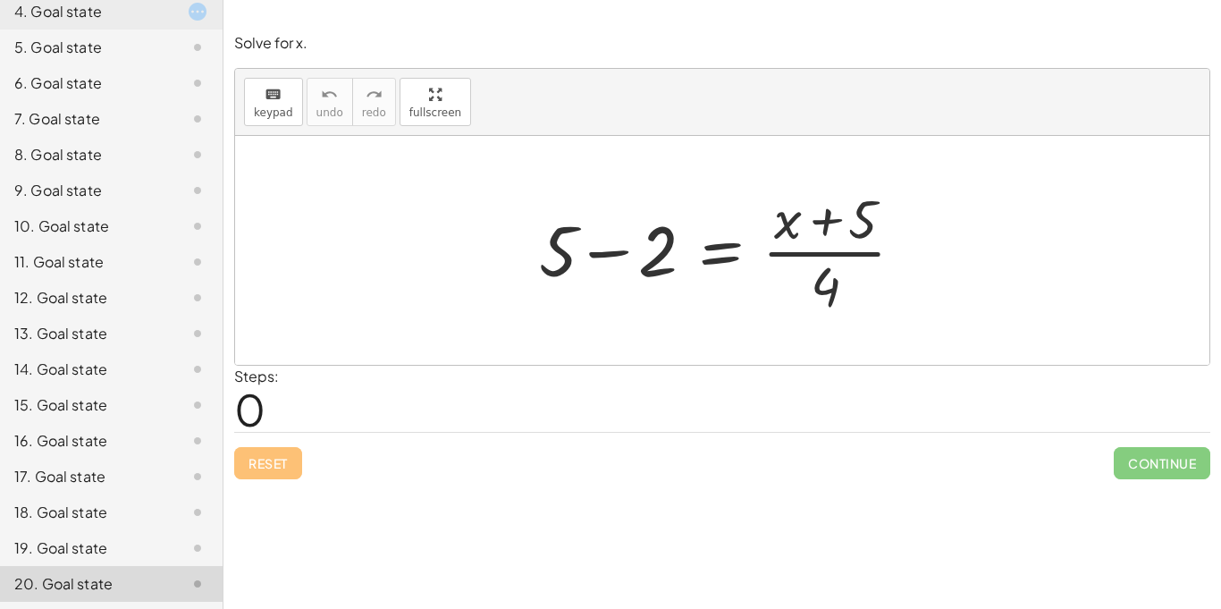
scroll to position [0, 0]
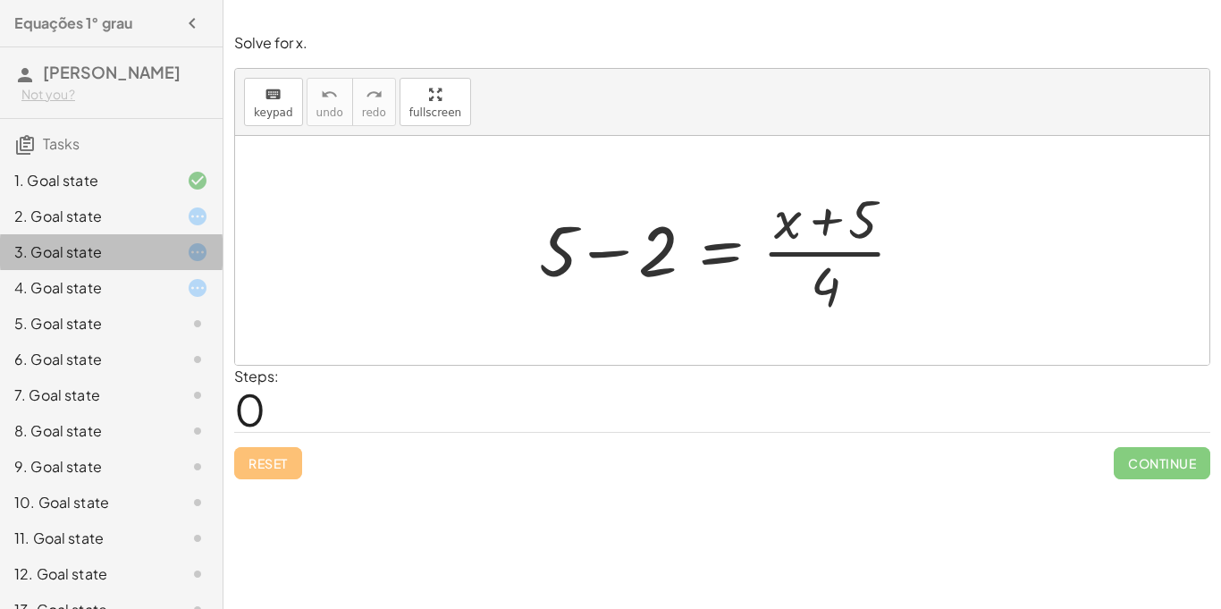
click at [90, 262] on div "3. Goal state" at bounding box center [86, 251] width 144 height 21
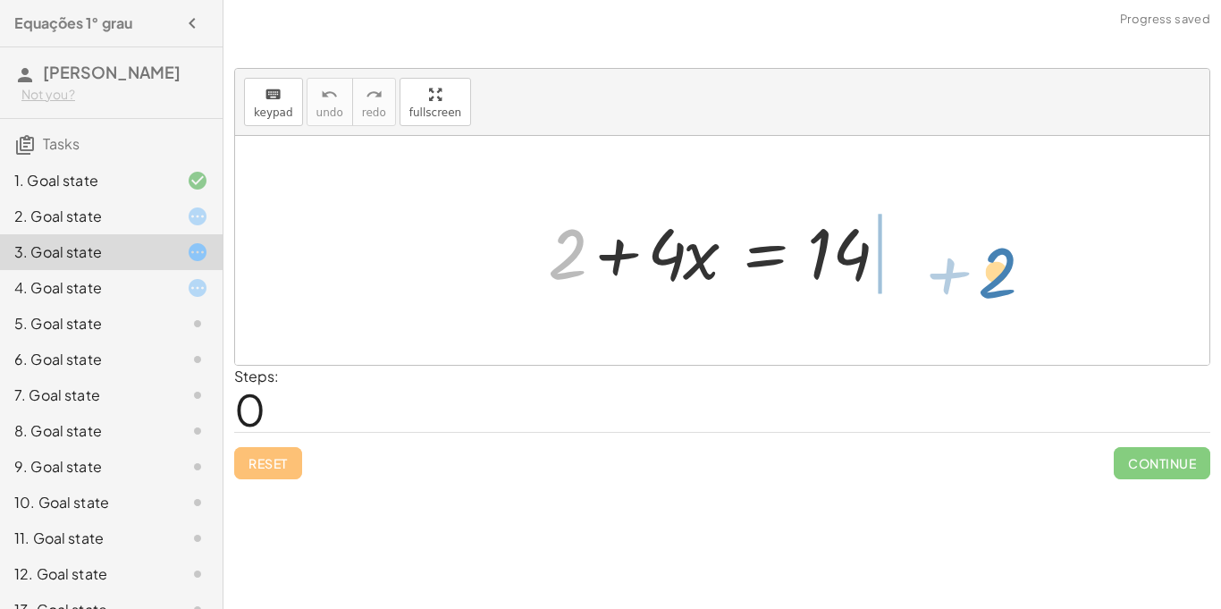
drag, startPoint x: 556, startPoint y: 248, endPoint x: 971, endPoint y: 293, distance: 417.4
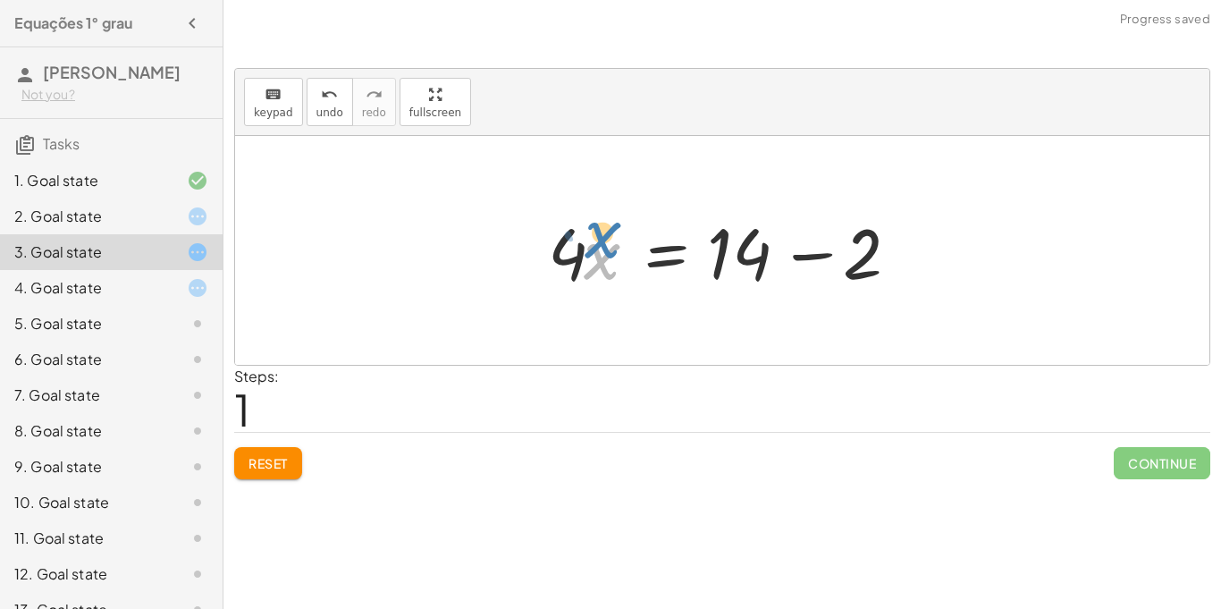
drag, startPoint x: 604, startPoint y: 258, endPoint x: 604, endPoint y: 247, distance: 11.6
click at [604, 247] on div at bounding box center [729, 251] width 380 height 92
click at [754, 255] on div at bounding box center [729, 251] width 380 height 92
click at [802, 258] on div at bounding box center [729, 251] width 380 height 92
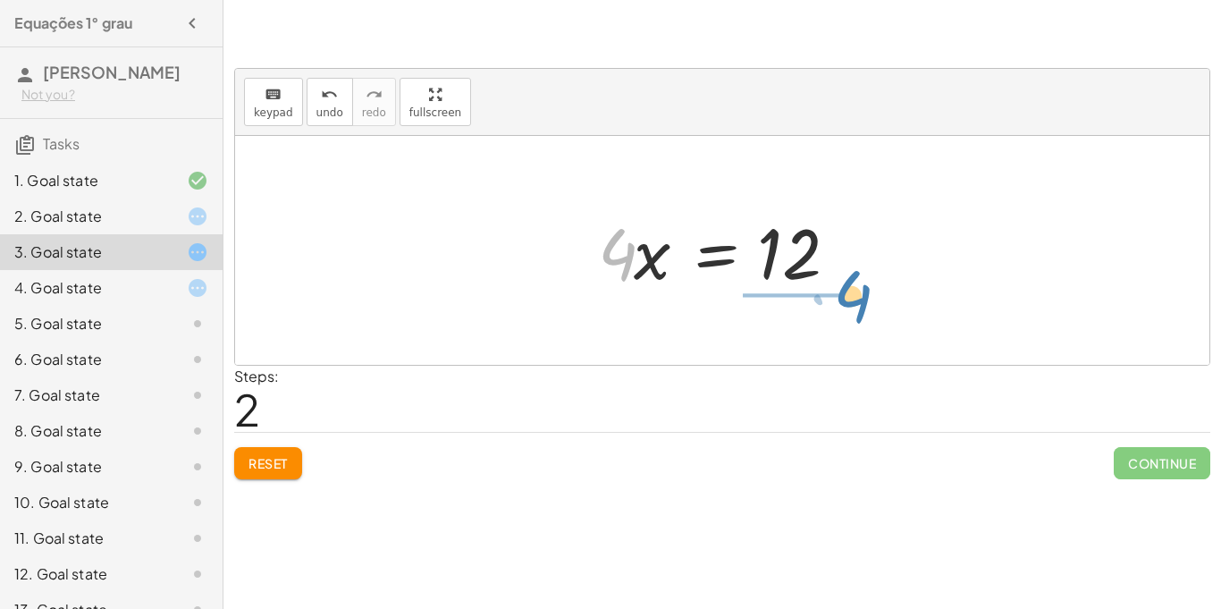
drag, startPoint x: 616, startPoint y: 252, endPoint x: 852, endPoint y: 288, distance: 238.7
click at [852, 288] on div at bounding box center [729, 251] width 280 height 92
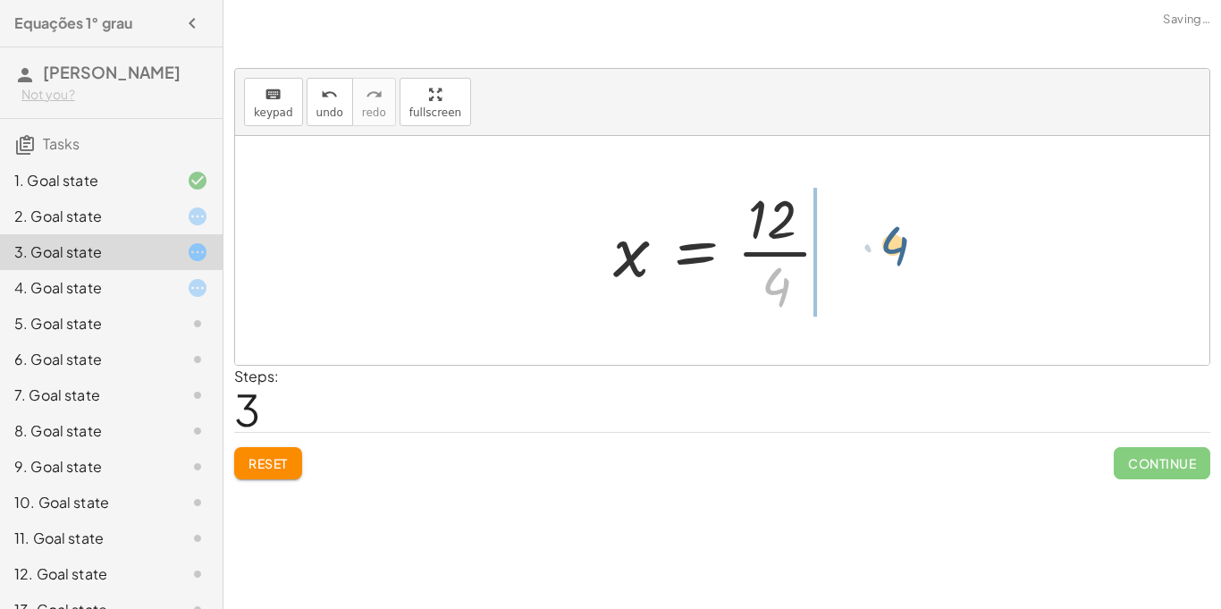
drag, startPoint x: 775, startPoint y: 283, endPoint x: 891, endPoint y: 241, distance: 123.6
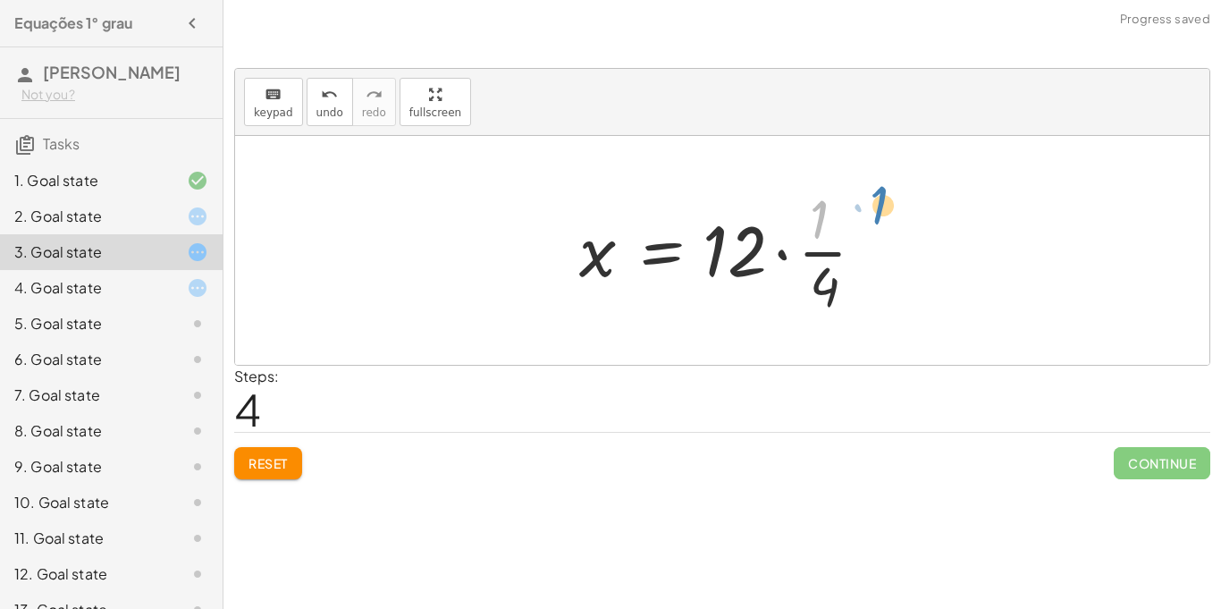
drag, startPoint x: 815, startPoint y: 232, endPoint x: 877, endPoint y: 224, distance: 62.3
click at [877, 224] on div at bounding box center [729, 250] width 318 height 138
click at [326, 92] on icon "undo" at bounding box center [329, 94] width 17 height 21
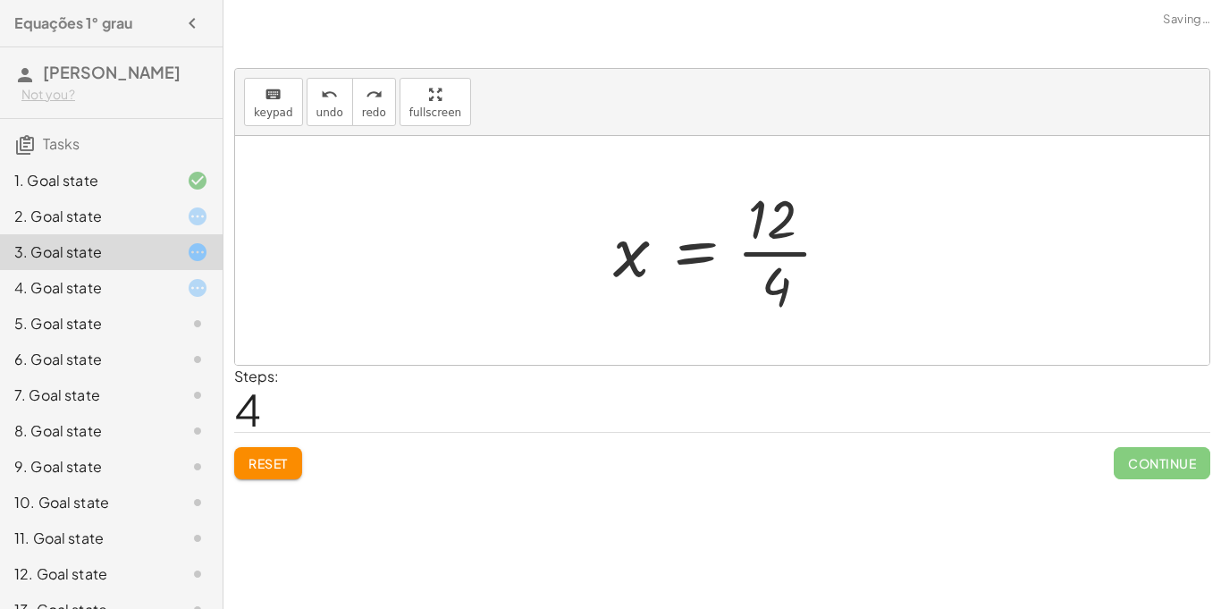
click at [784, 240] on div at bounding box center [728, 250] width 249 height 138
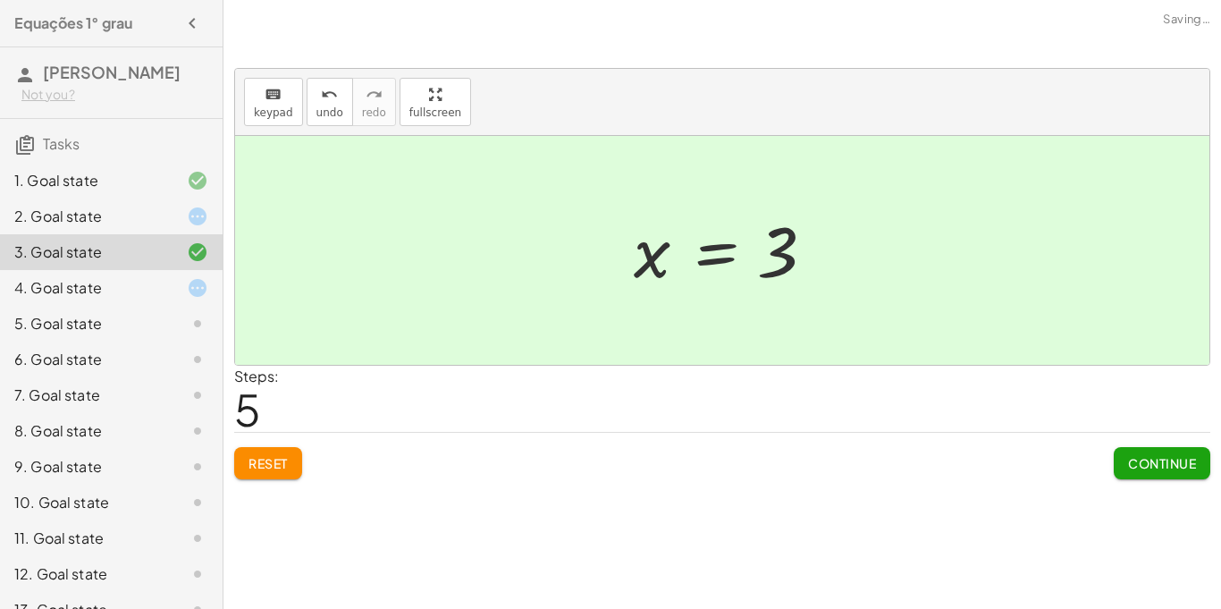
click at [730, 257] on div at bounding box center [729, 251] width 208 height 89
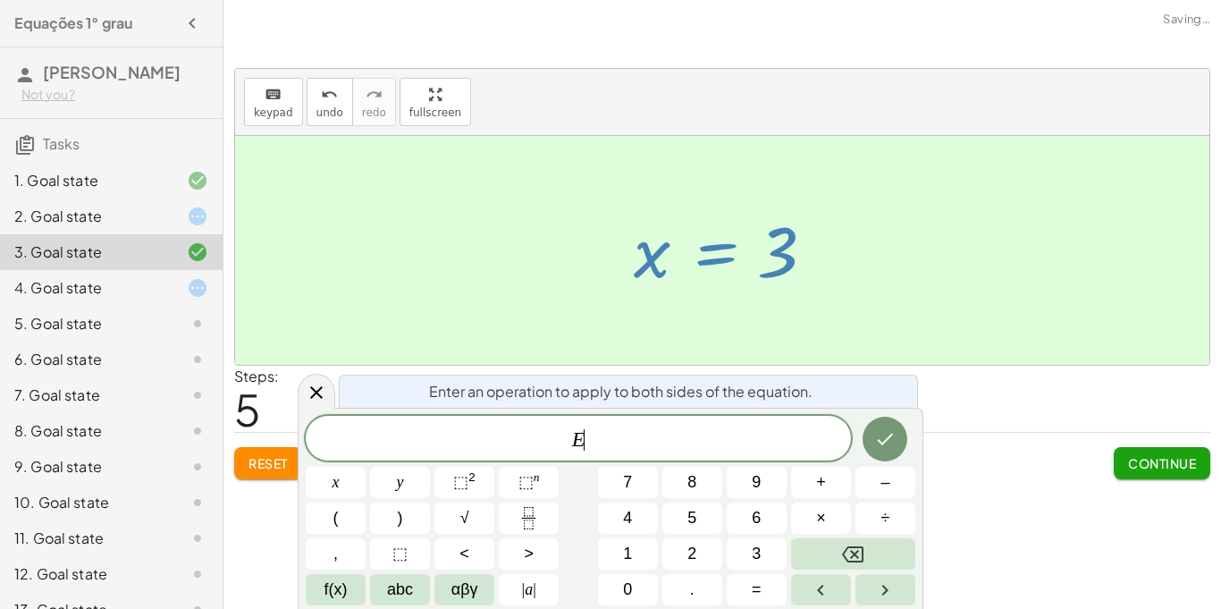
scroll to position [9, 0]
click at [798, 278] on div at bounding box center [729, 251] width 208 height 89
click at [762, 329] on div at bounding box center [722, 250] width 975 height 229
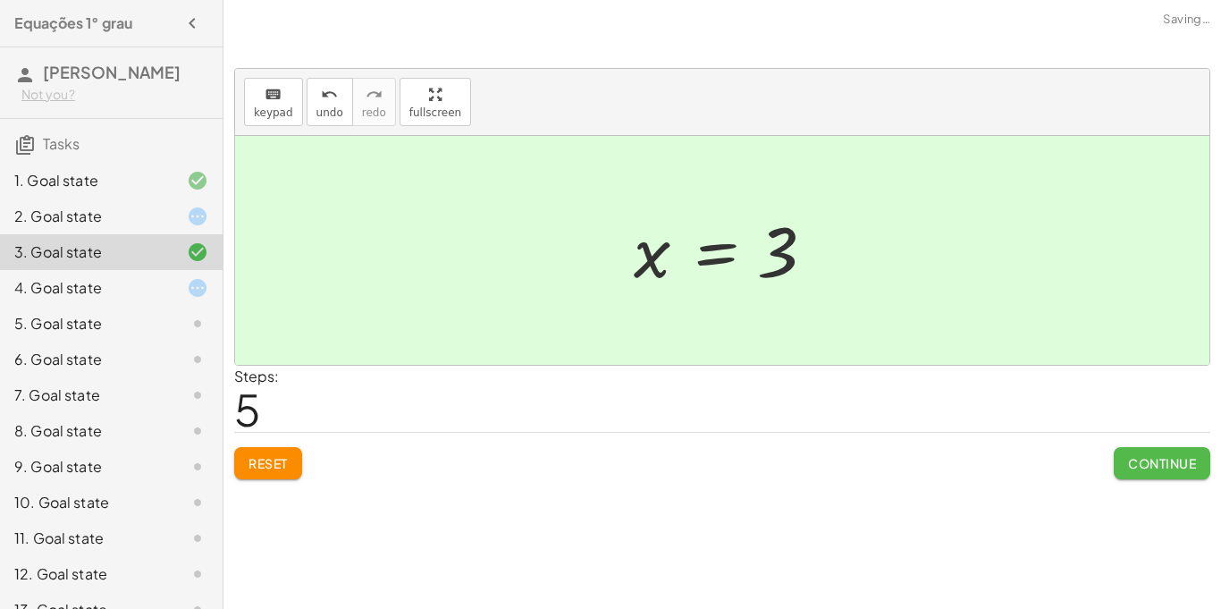
click at [1171, 465] on span "Continue" at bounding box center [1162, 463] width 68 height 16
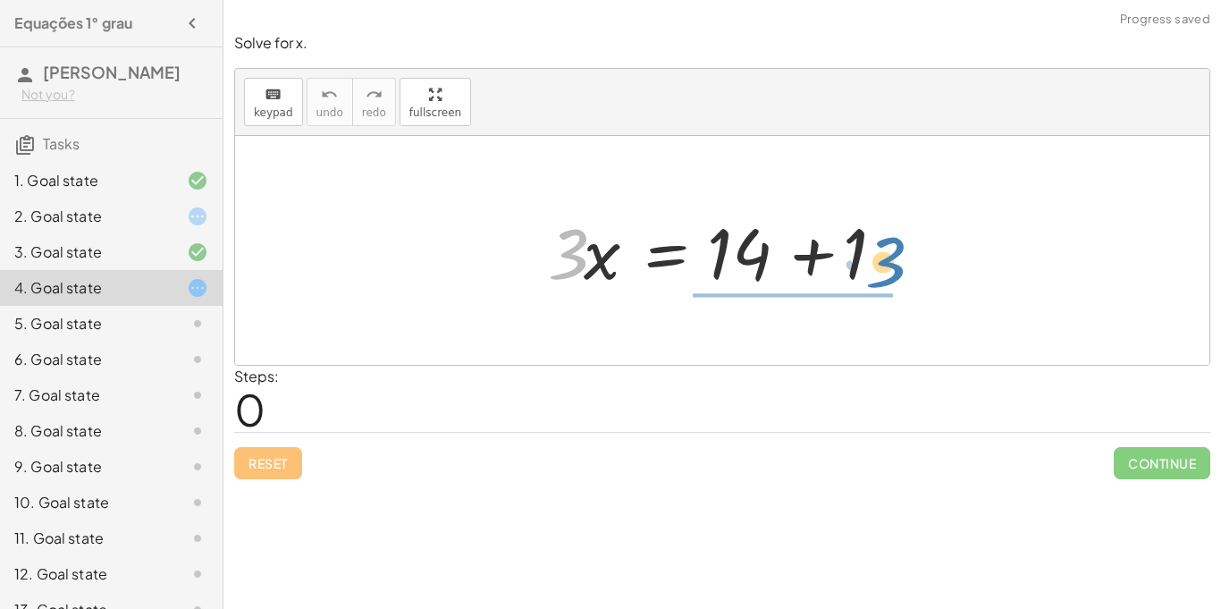
drag, startPoint x: 559, startPoint y: 246, endPoint x: 894, endPoint y: 259, distance: 335.5
click at [894, 259] on div at bounding box center [729, 251] width 380 height 92
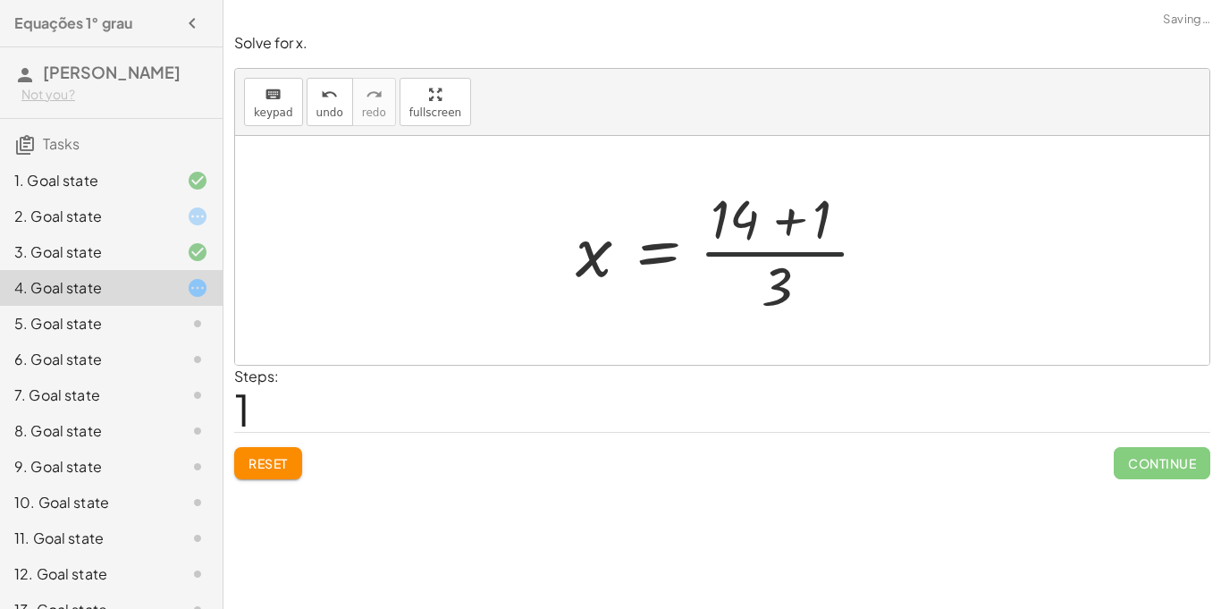
click at [781, 262] on div at bounding box center [729, 250] width 325 height 138
click at [785, 241] on div at bounding box center [729, 250] width 325 height 138
click at [591, 257] on div at bounding box center [729, 250] width 325 height 138
drag, startPoint x: 603, startPoint y: 268, endPoint x: 598, endPoint y: 259, distance: 10.0
click at [598, 259] on div at bounding box center [729, 250] width 325 height 138
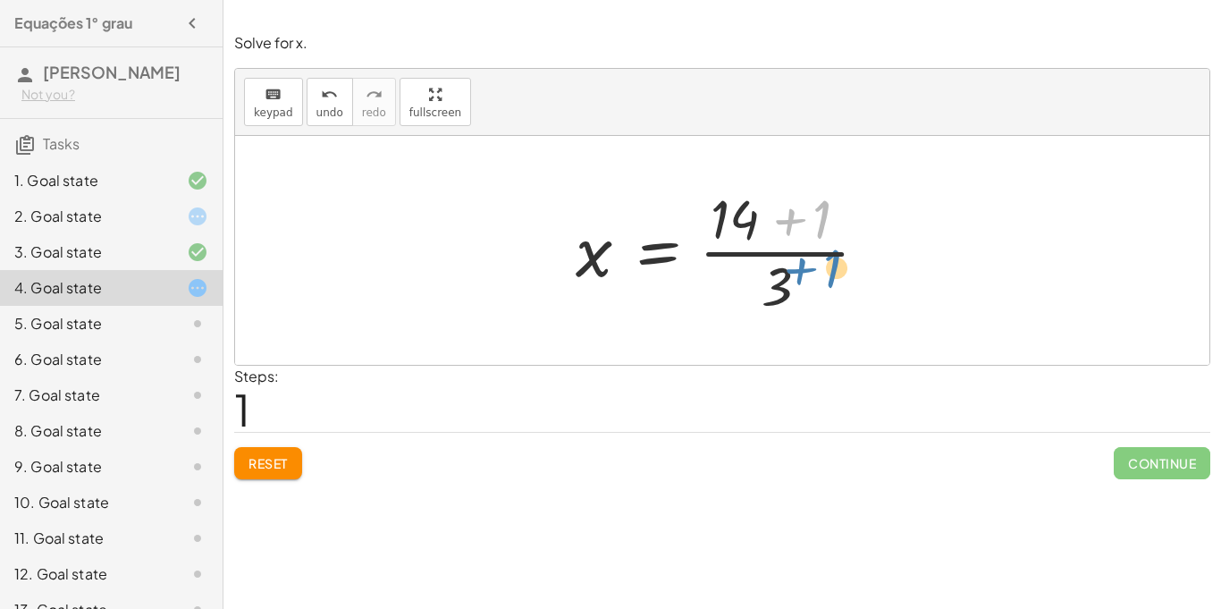
drag, startPoint x: 799, startPoint y: 215, endPoint x: 812, endPoint y: 261, distance: 48.1
click at [812, 261] on div at bounding box center [729, 250] width 325 height 138
drag, startPoint x: 800, startPoint y: 218, endPoint x: 926, endPoint y: 241, distance: 128.2
click at [926, 241] on div "· 3 · x = + 14 + 1 + 1 · 3 x = + 14 + 1 · ( )" at bounding box center [722, 250] width 975 height 229
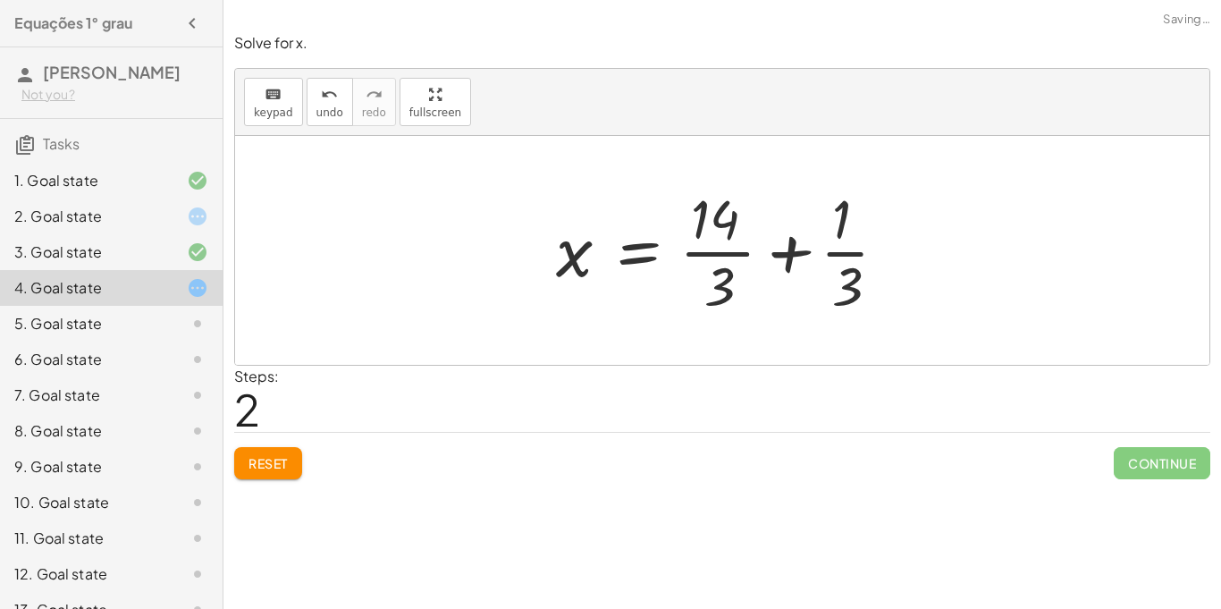
click at [794, 249] on div at bounding box center [729, 250] width 364 height 138
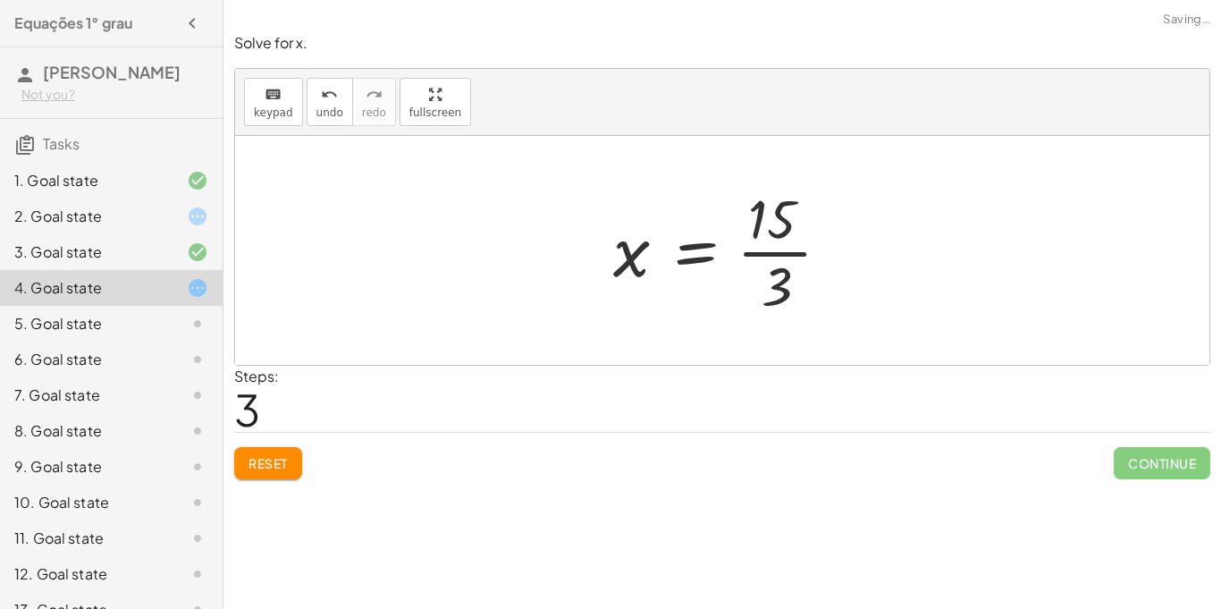
click at [782, 249] on div at bounding box center [728, 250] width 249 height 138
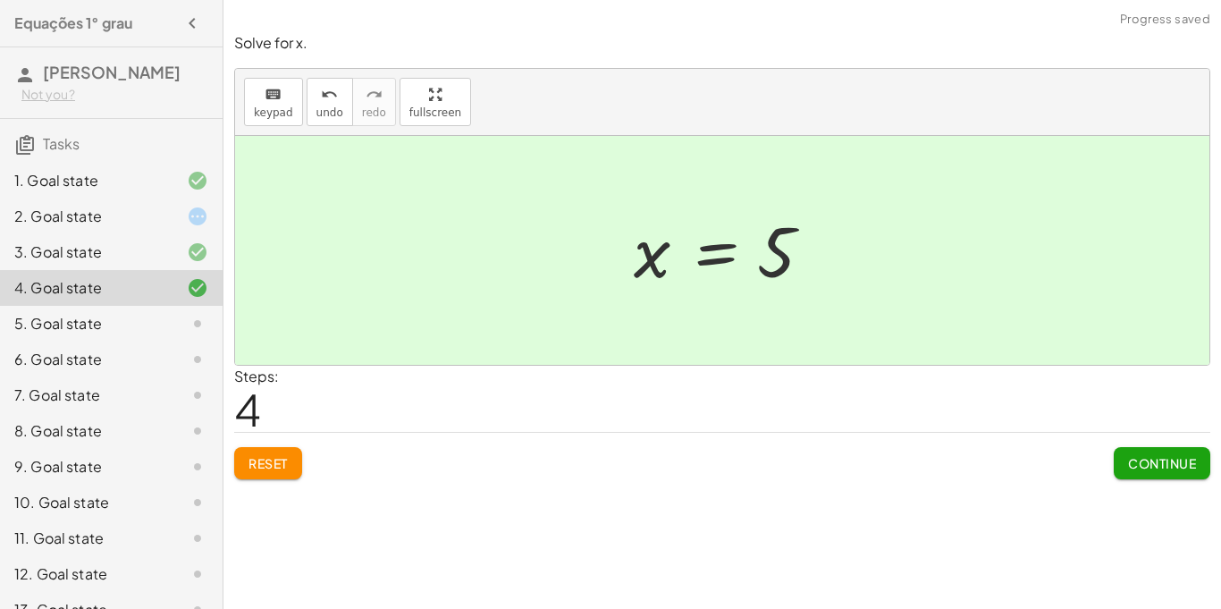
click at [1176, 463] on span "Continue" at bounding box center [1162, 463] width 68 height 16
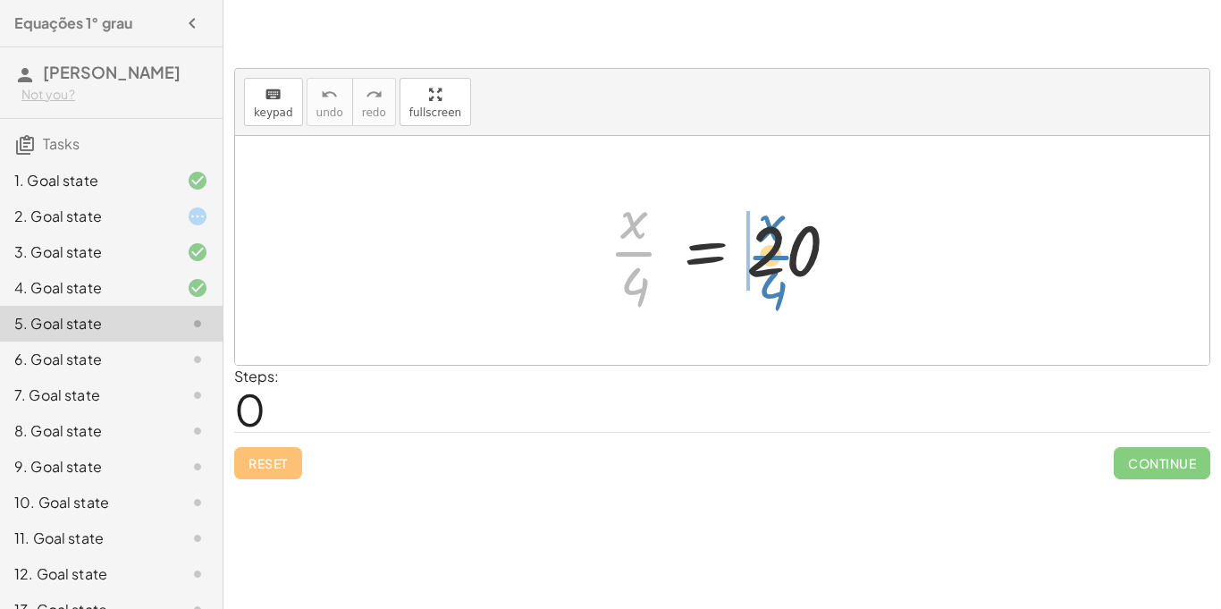
drag, startPoint x: 636, startPoint y: 238, endPoint x: 772, endPoint y: 241, distance: 136.8
click at [772, 241] on div at bounding box center [729, 250] width 258 height 138
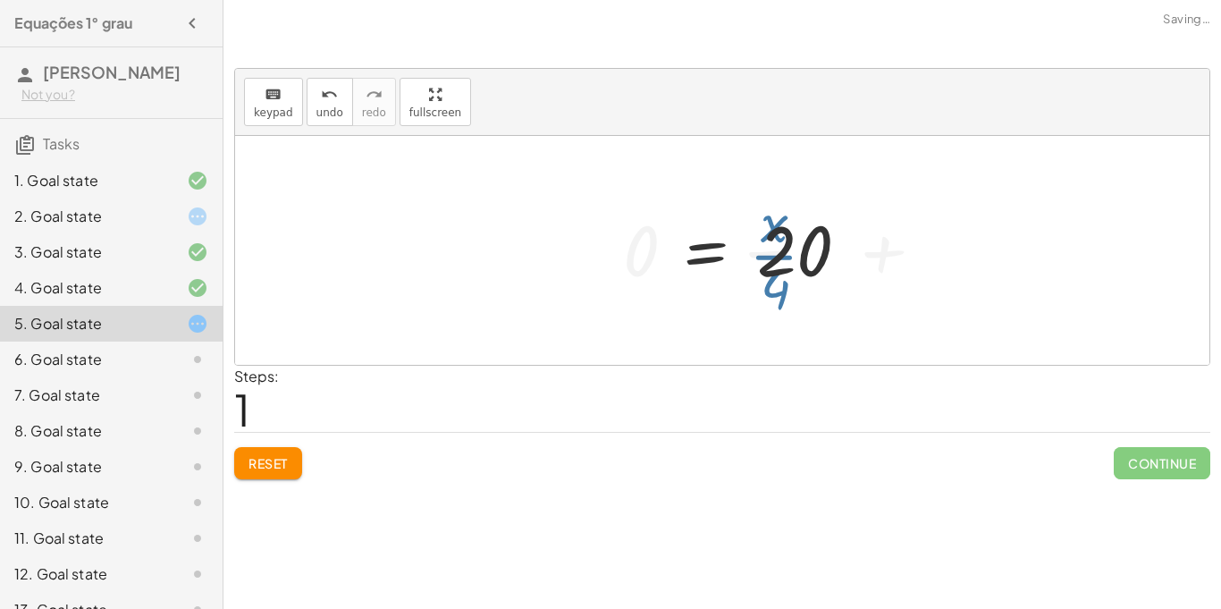
click at [772, 241] on div at bounding box center [819, 250] width 410 height 138
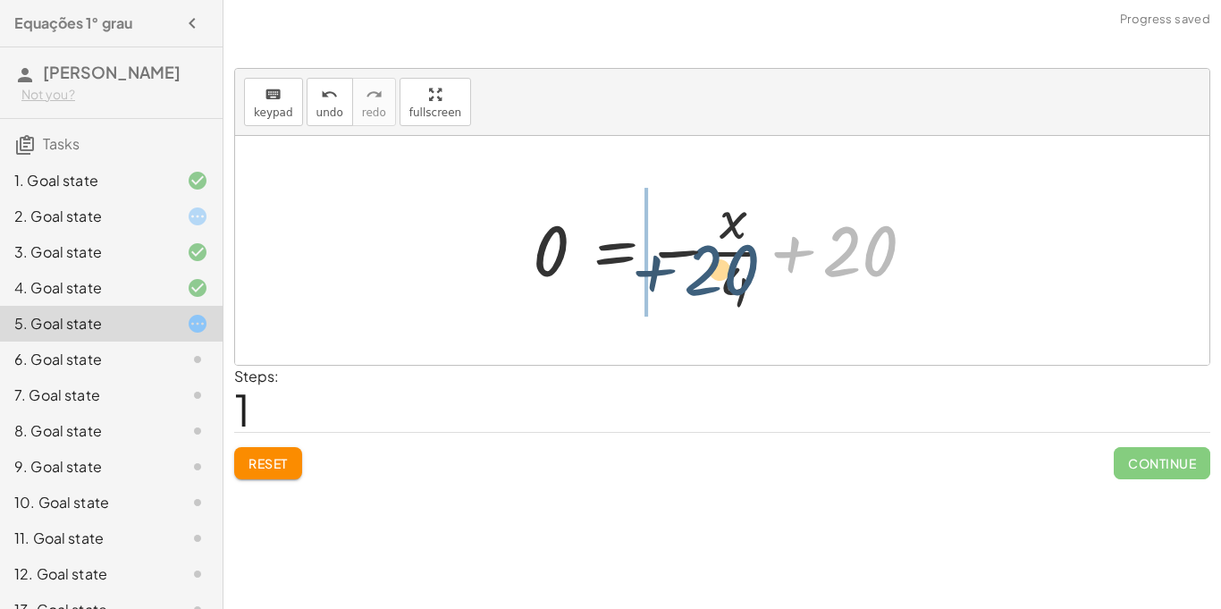
drag, startPoint x: 887, startPoint y: 238, endPoint x: 746, endPoint y: 255, distance: 142.3
click at [746, 255] on div at bounding box center [729, 250] width 410 height 138
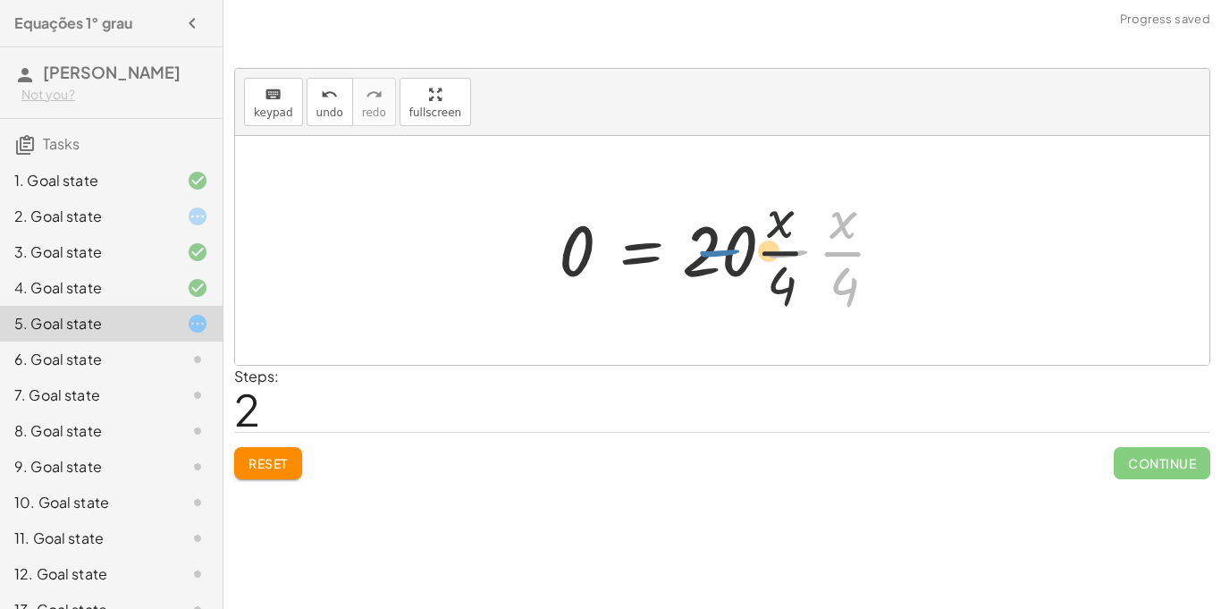
drag, startPoint x: 763, startPoint y: 221, endPoint x: 694, endPoint y: 219, distance: 68.9
click at [694, 219] on div at bounding box center [729, 250] width 359 height 138
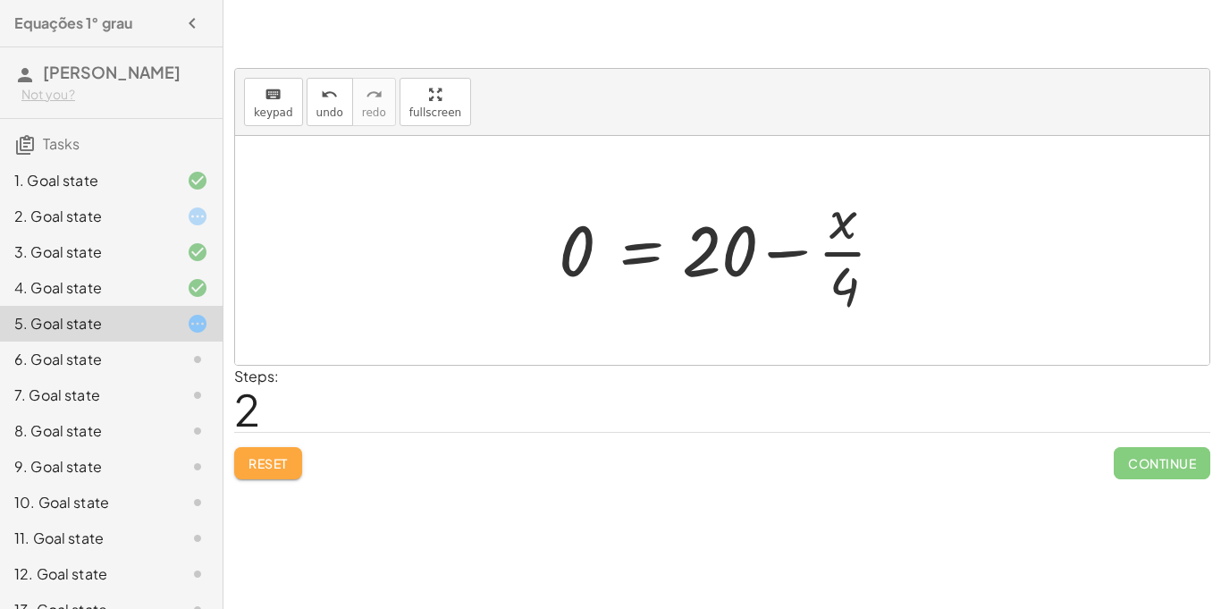
click at [274, 464] on span "Reset" at bounding box center [268, 463] width 39 height 16
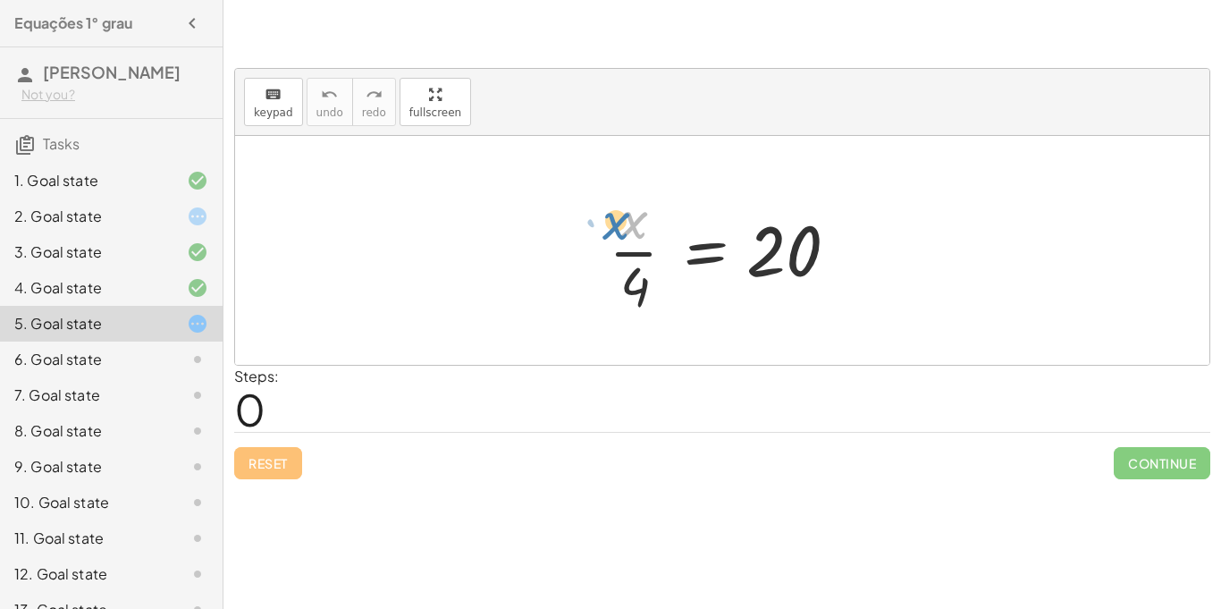
drag, startPoint x: 633, startPoint y: 234, endPoint x: 620, endPoint y: 238, distance: 13.0
click at [620, 238] on div at bounding box center [729, 250] width 258 height 138
drag, startPoint x: 636, startPoint y: 274, endPoint x: 859, endPoint y: 244, distance: 225.6
click at [859, 244] on div "· 4 · x · 4 = 20" at bounding box center [722, 250] width 281 height 147
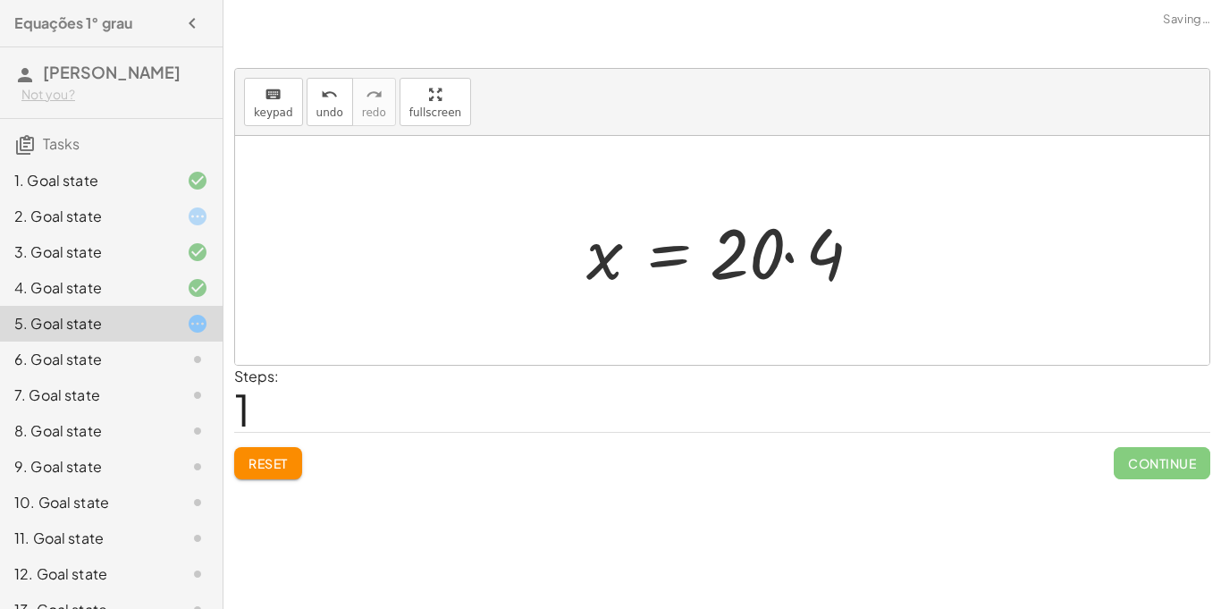
click at [753, 262] on div at bounding box center [730, 251] width 304 height 92
click at [775, 263] on div at bounding box center [730, 251] width 304 height 92
click at [839, 250] on div at bounding box center [730, 251] width 304 height 92
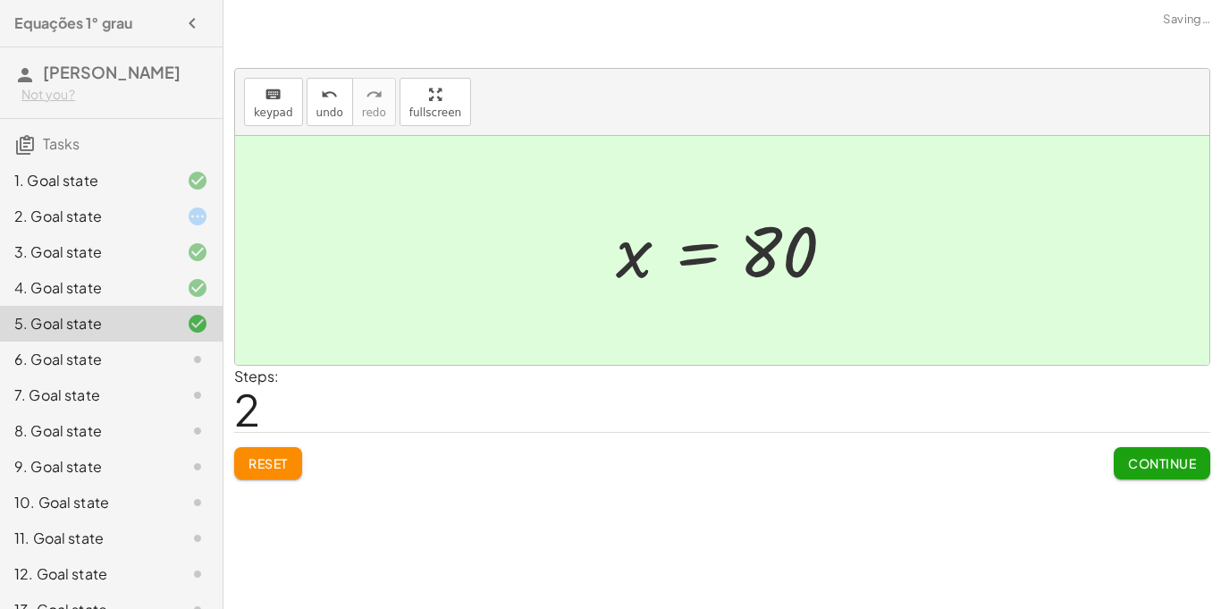
click at [765, 251] on div at bounding box center [729, 251] width 244 height 89
click at [1192, 455] on span "Continue" at bounding box center [1162, 463] width 68 height 16
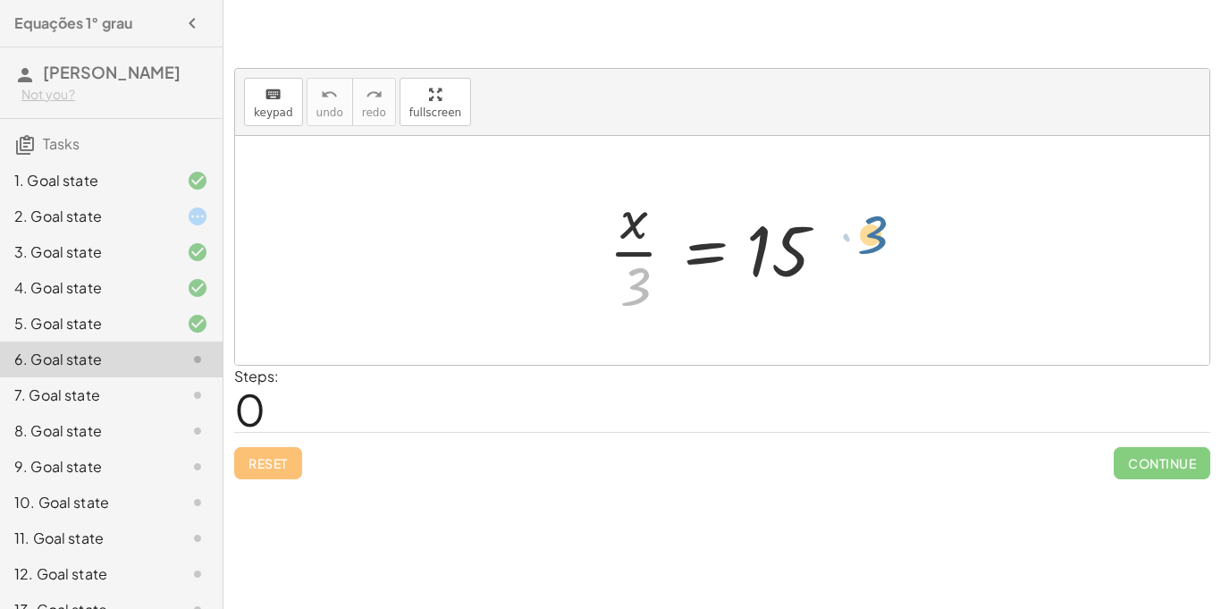
drag, startPoint x: 638, startPoint y: 291, endPoint x: 875, endPoint y: 241, distance: 242.0
drag, startPoint x: 636, startPoint y: 287, endPoint x: 799, endPoint y: 284, distance: 163.6
click at [799, 284] on div at bounding box center [729, 250] width 258 height 138
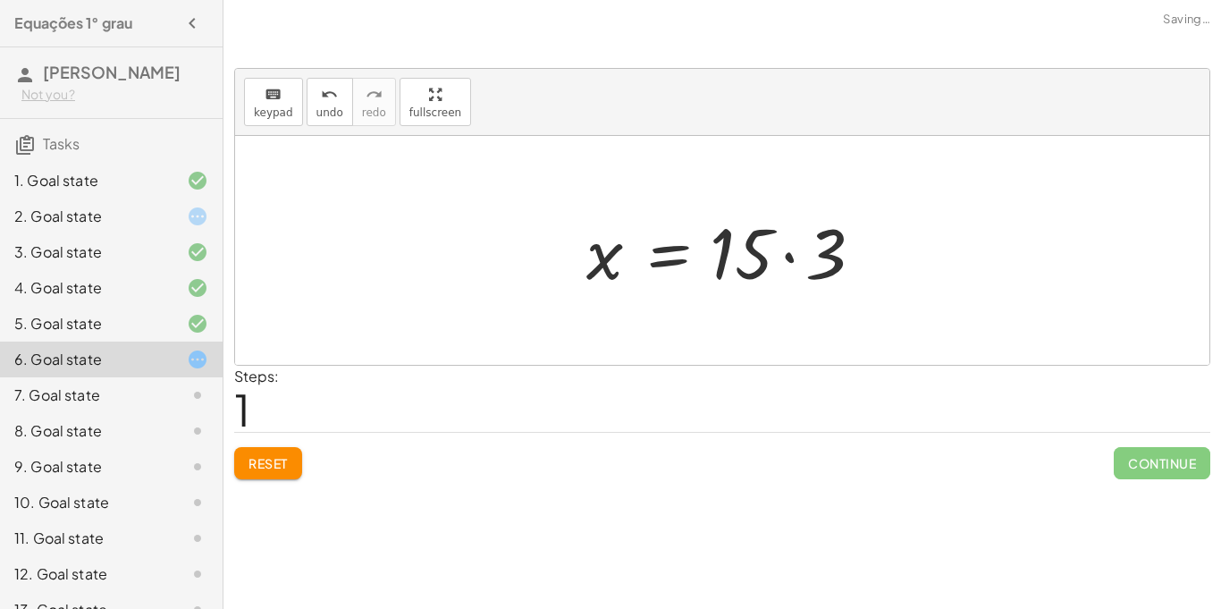
click at [793, 250] on div at bounding box center [730, 251] width 304 height 92
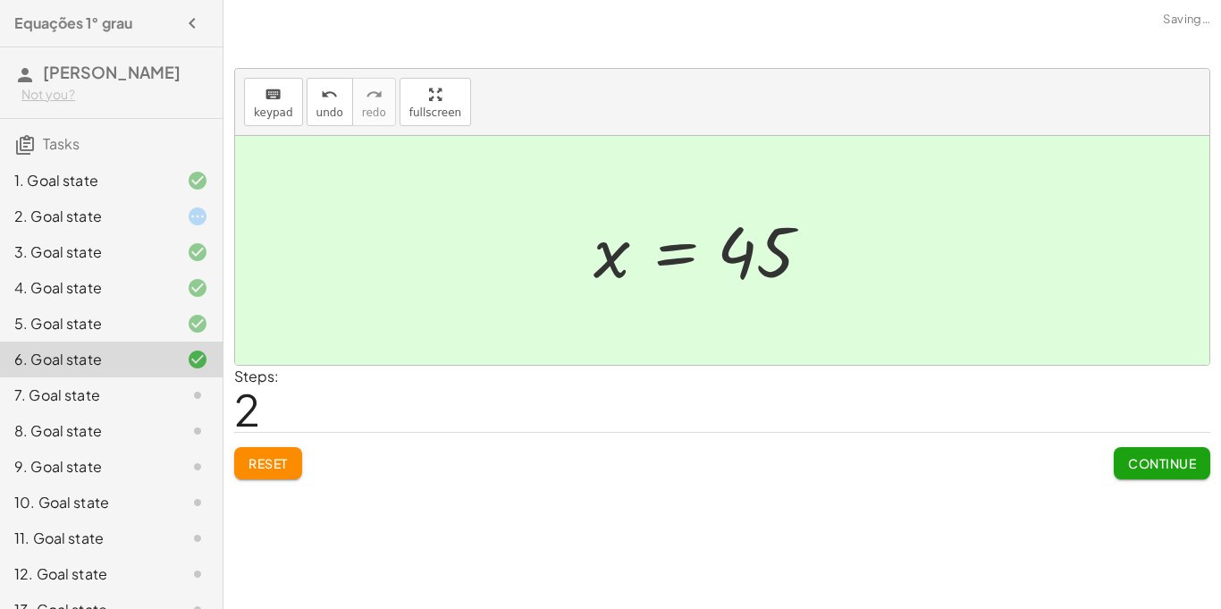
click at [739, 252] on div at bounding box center [707, 251] width 244 height 89
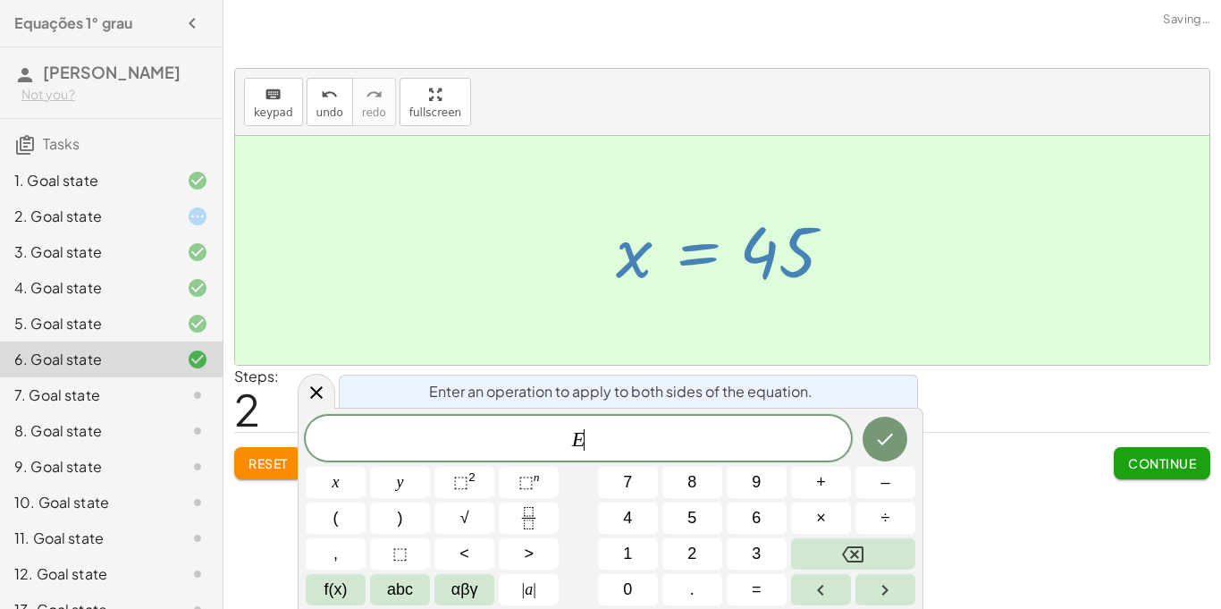
scroll to position [10, 0]
click at [904, 179] on div at bounding box center [722, 250] width 975 height 229
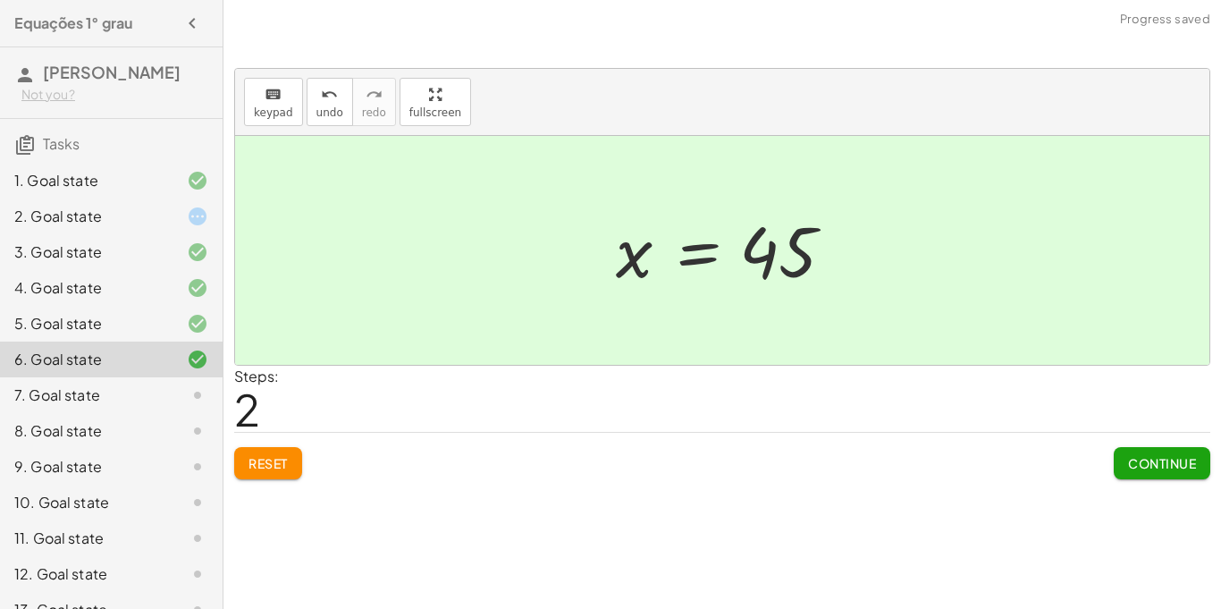
click at [1120, 458] on button "Continue" at bounding box center [1162, 463] width 97 height 32
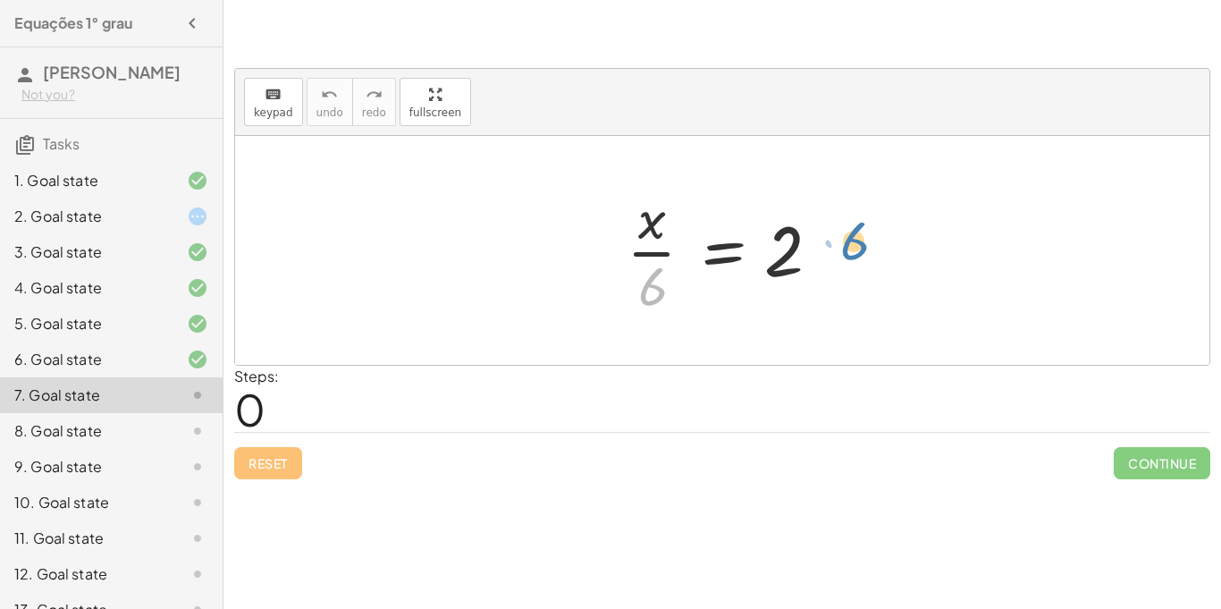
drag, startPoint x: 660, startPoint y: 287, endPoint x: 860, endPoint y: 243, distance: 205.0
drag, startPoint x: 642, startPoint y: 283, endPoint x: 809, endPoint y: 259, distance: 168.9
click at [809, 259] on div at bounding box center [729, 250] width 223 height 138
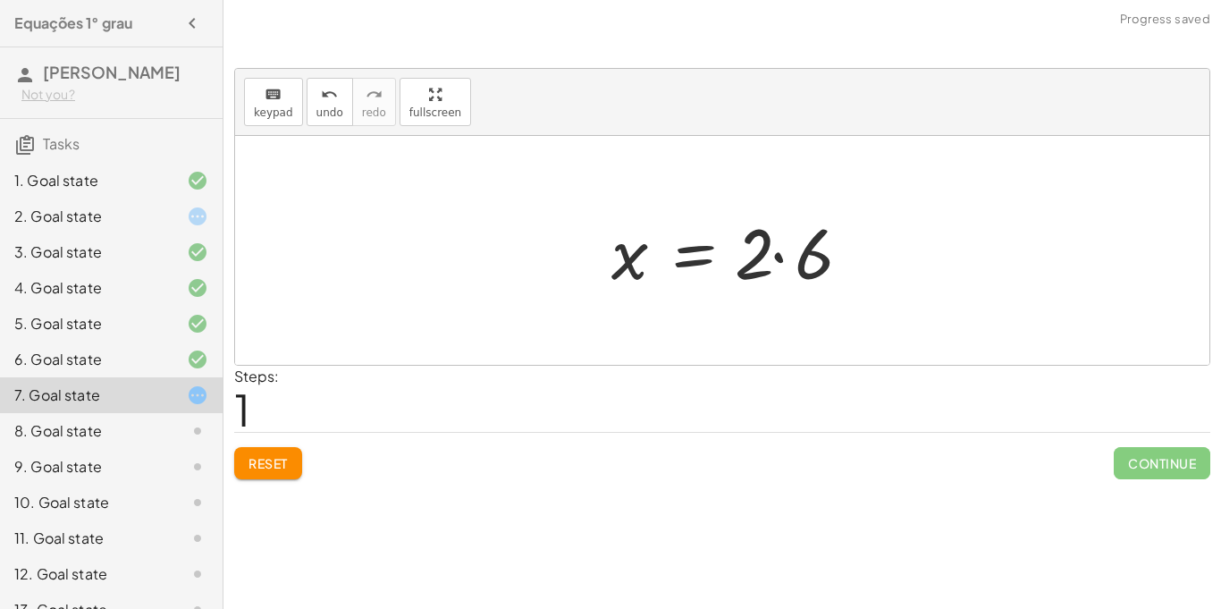
click at [806, 258] on div at bounding box center [737, 251] width 268 height 92
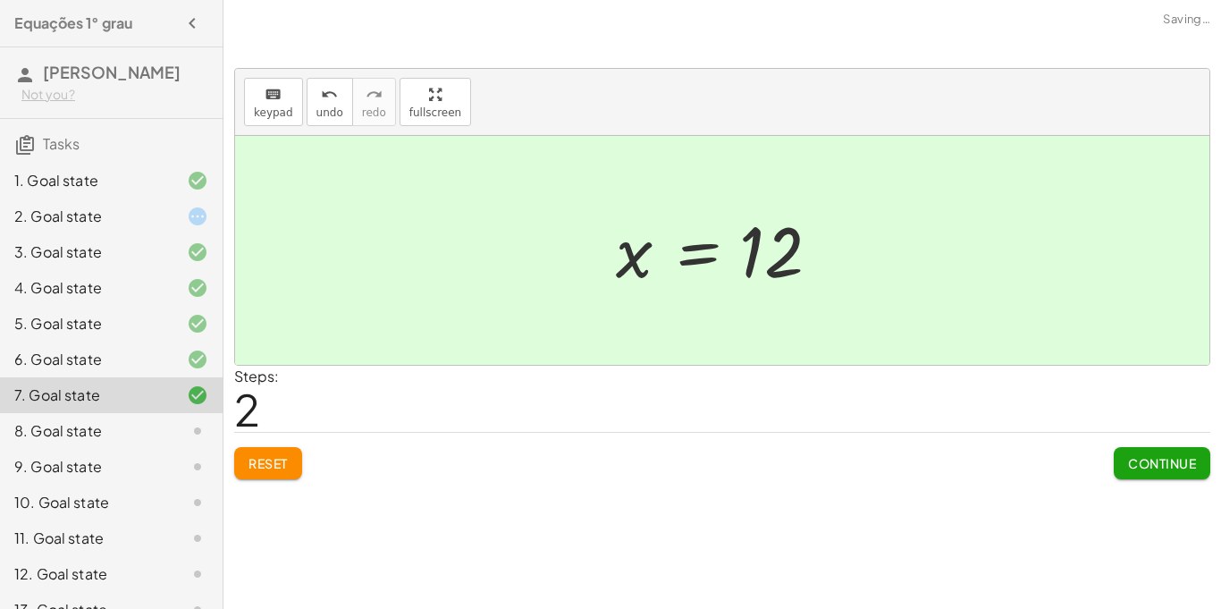
click at [1149, 451] on button "Continue" at bounding box center [1162, 463] width 97 height 32
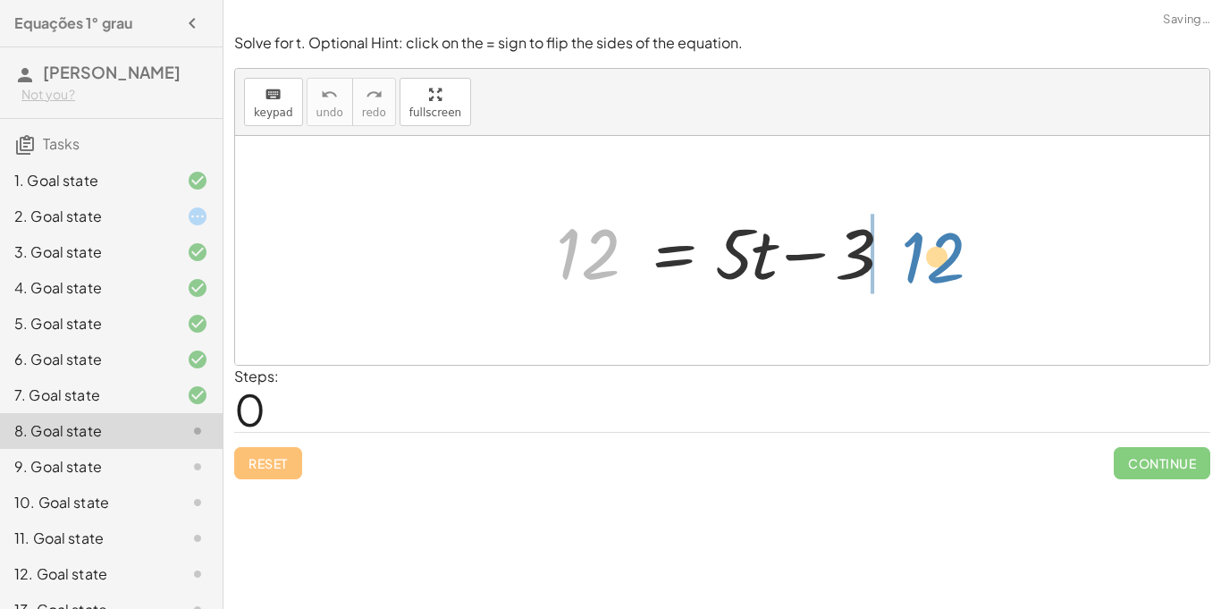
drag, startPoint x: 591, startPoint y: 257, endPoint x: 936, endPoint y: 261, distance: 345.1
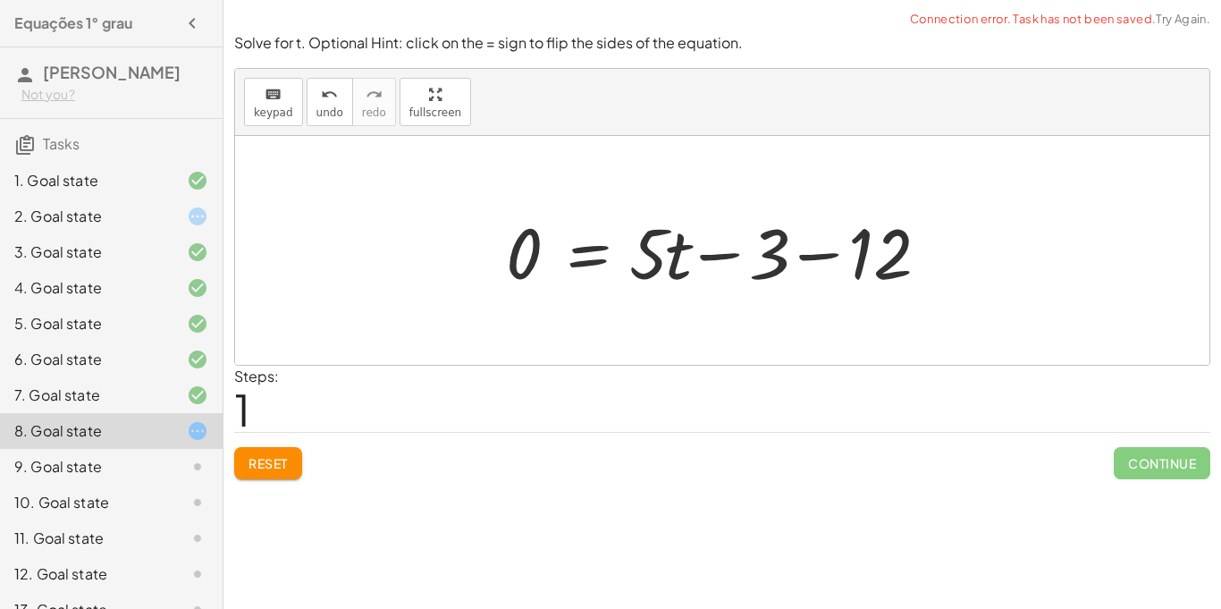
click at [780, 256] on div at bounding box center [728, 251] width 463 height 92
click at [921, 275] on div at bounding box center [728, 251] width 463 height 92
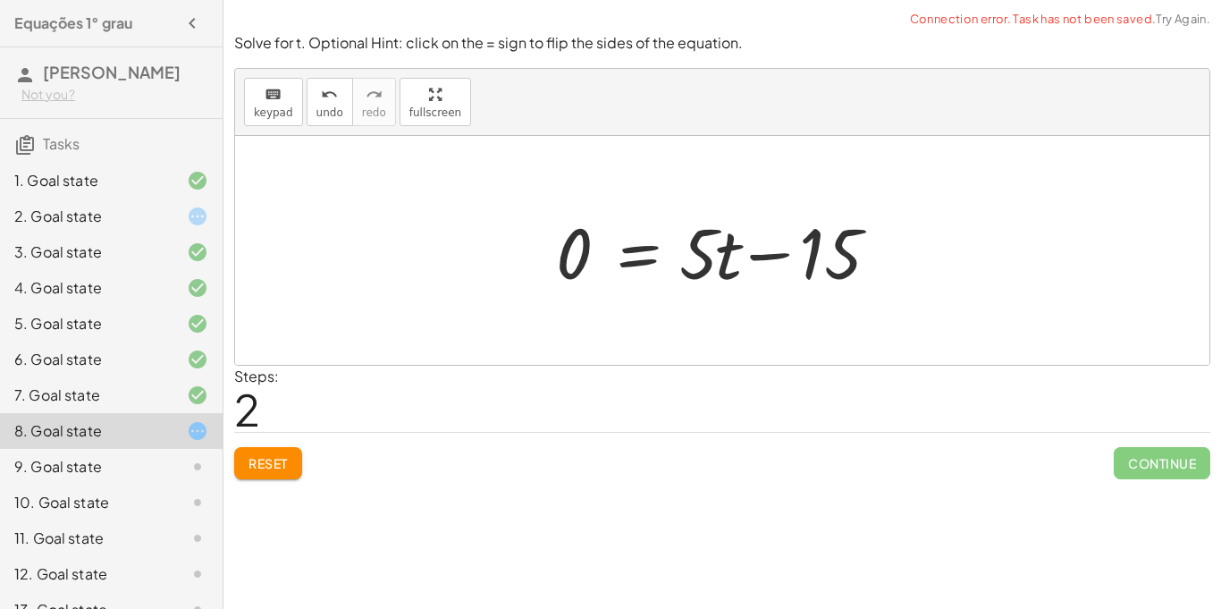
click at [800, 252] on div at bounding box center [729, 251] width 364 height 92
click at [737, 247] on div at bounding box center [729, 251] width 364 height 92
drag, startPoint x: 700, startPoint y: 245, endPoint x: 740, endPoint y: 205, distance: 56.9
click at [740, 205] on div at bounding box center [729, 251] width 364 height 92
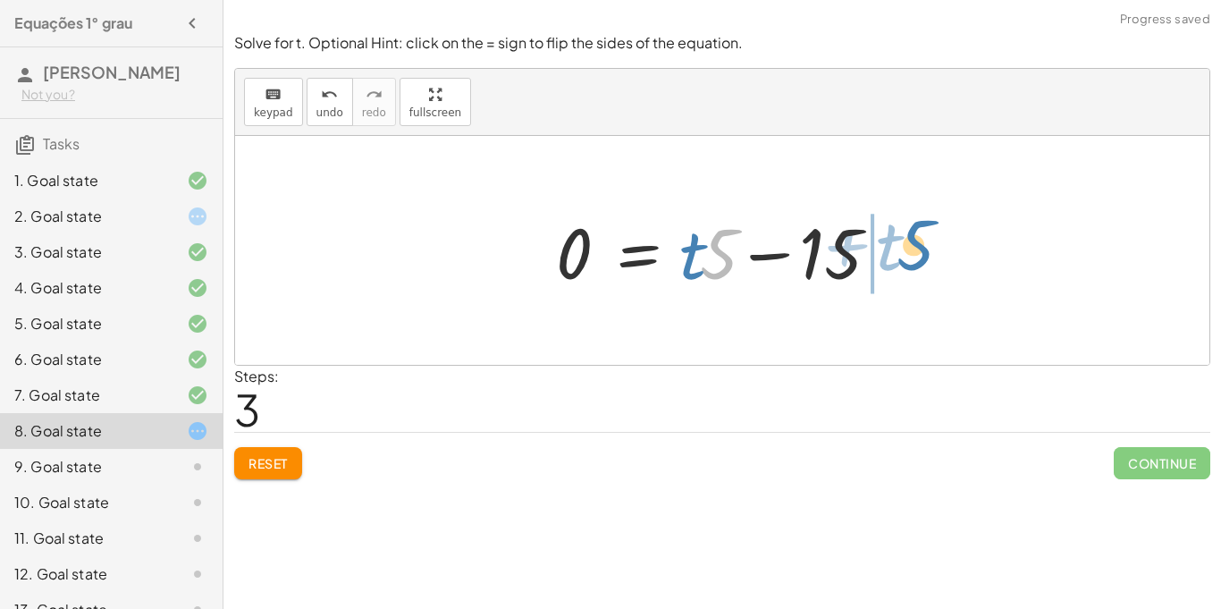
drag, startPoint x: 726, startPoint y: 236, endPoint x: 922, endPoint y: 231, distance: 195.9
click at [922, 231] on div "12 = + · 5 · t − 3 0 = + · 5 · t − 3 − 12 0 = + · 5 · t − 15 · 5 + · t = + · 5 …" at bounding box center [722, 250] width 975 height 229
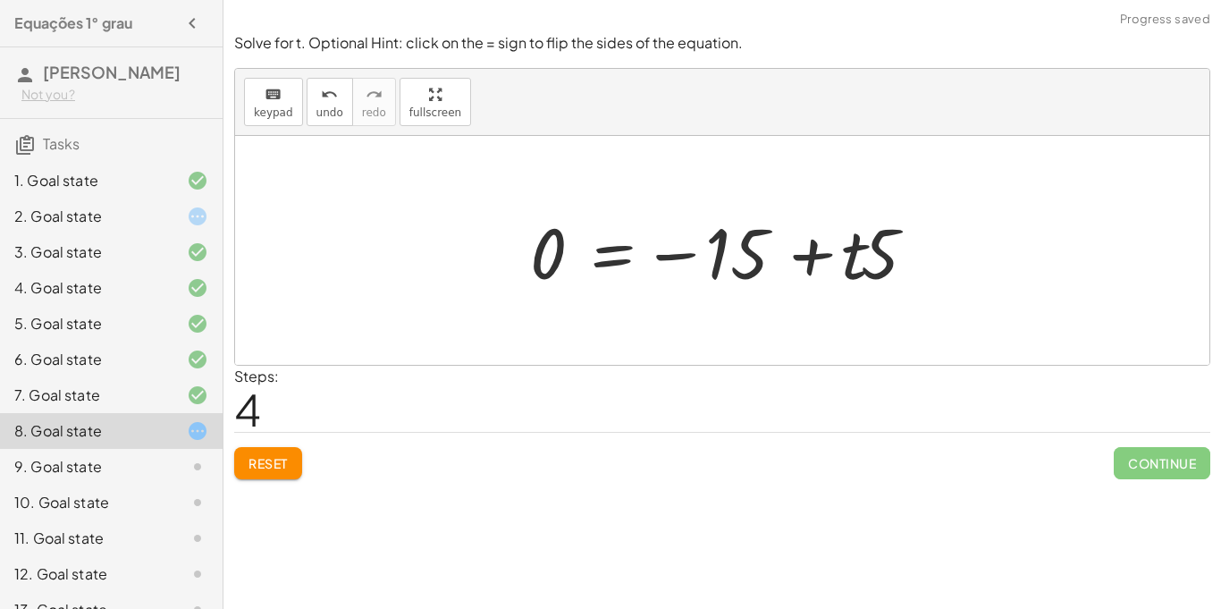
click at [827, 259] on div at bounding box center [729, 251] width 416 height 92
click at [705, 227] on div at bounding box center [729, 251] width 416 height 92
click at [727, 244] on div at bounding box center [729, 251] width 416 height 92
drag, startPoint x: 844, startPoint y: 233, endPoint x: 638, endPoint y: 178, distance: 213.0
click at [638, 178] on div "12 = + · 5 · t − 3 0 = + · 5 · t − 3 − 12 0 = + · 5 · t − 15 0 = + · t · 5 − 15…" at bounding box center [722, 250] width 975 height 229
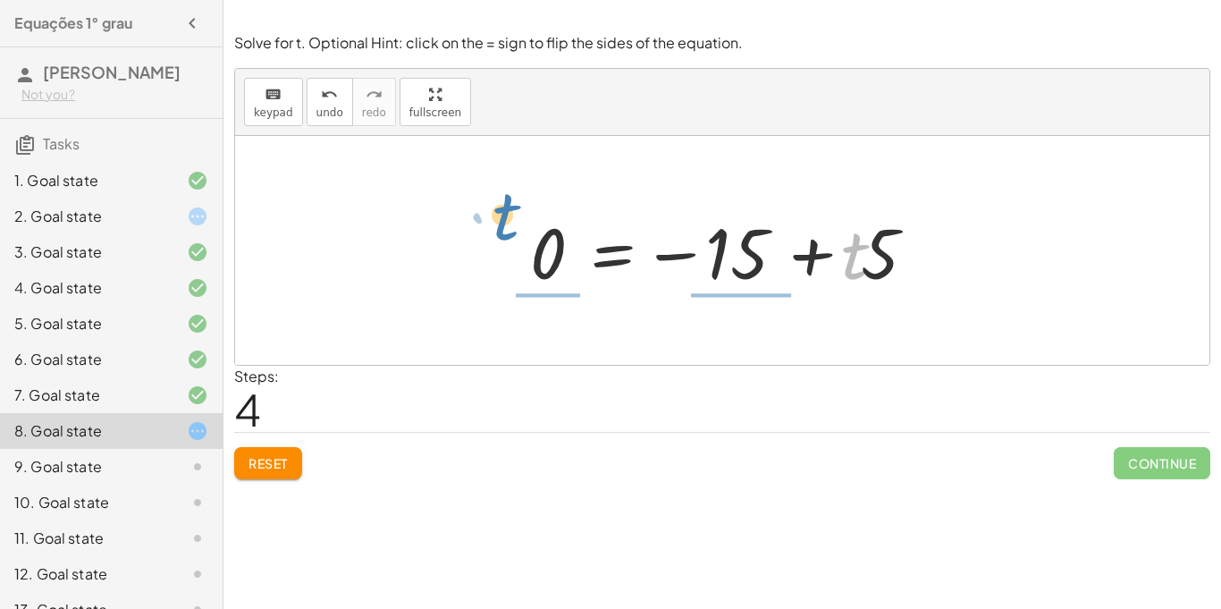
drag, startPoint x: 850, startPoint y: 253, endPoint x: 501, endPoint y: 222, distance: 351.0
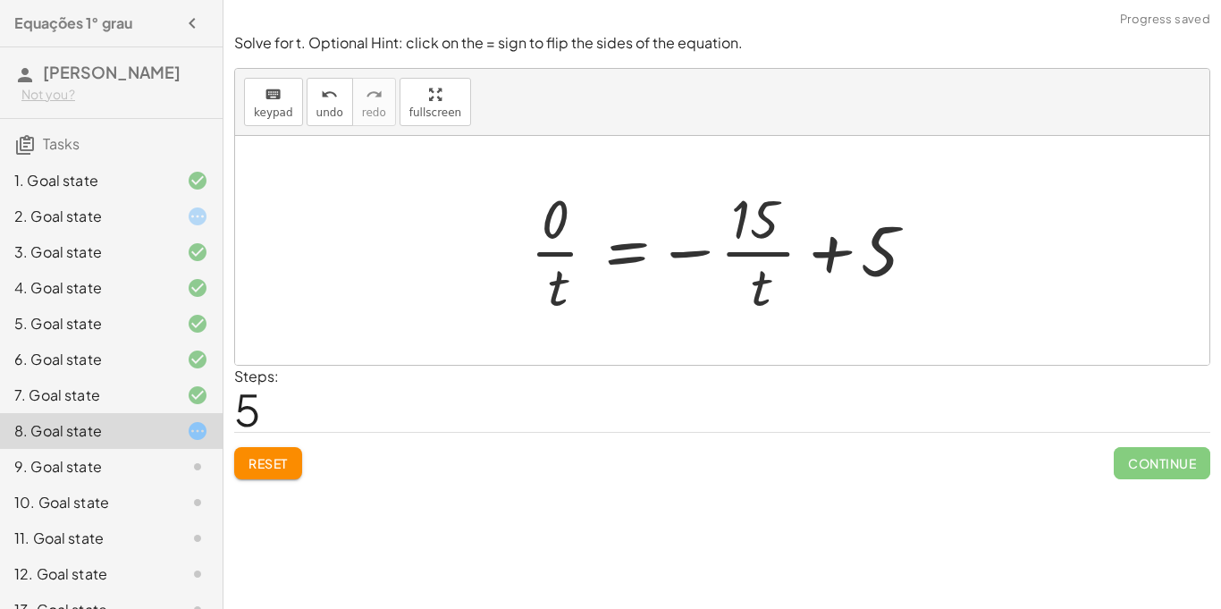
click at [720, 172] on div at bounding box center [722, 250] width 975 height 229
click at [770, 231] on div at bounding box center [729, 250] width 416 height 138
click at [811, 252] on div at bounding box center [729, 250] width 416 height 138
click at [271, 430] on div "Steps: 5" at bounding box center [256, 399] width 45 height 66
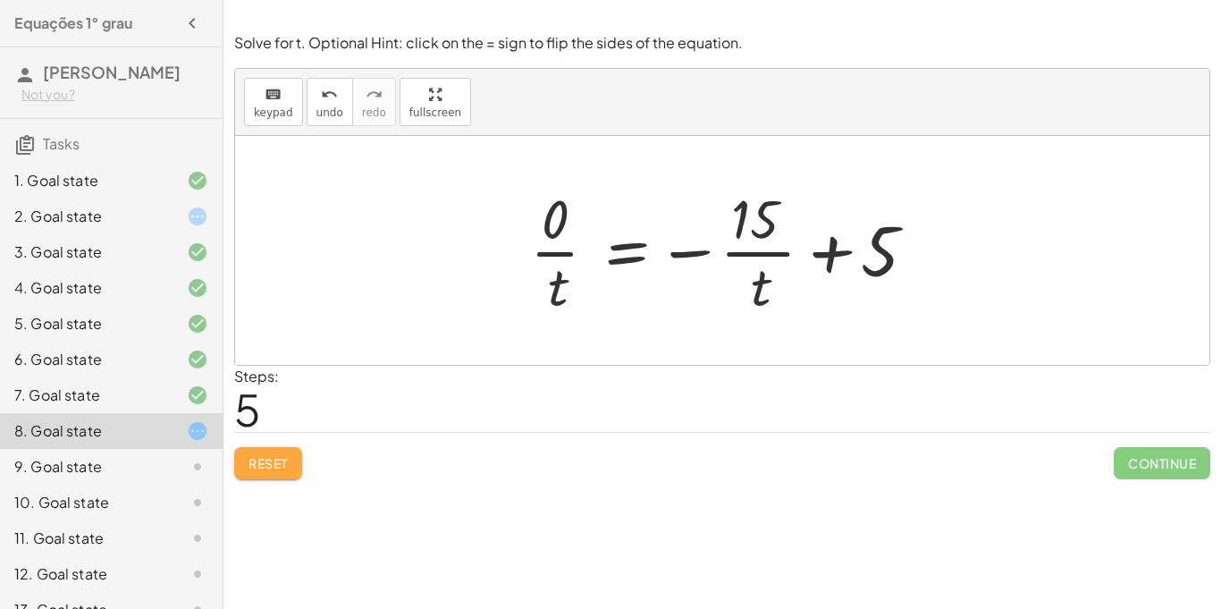
click at [280, 465] on span "Reset" at bounding box center [268, 463] width 39 height 16
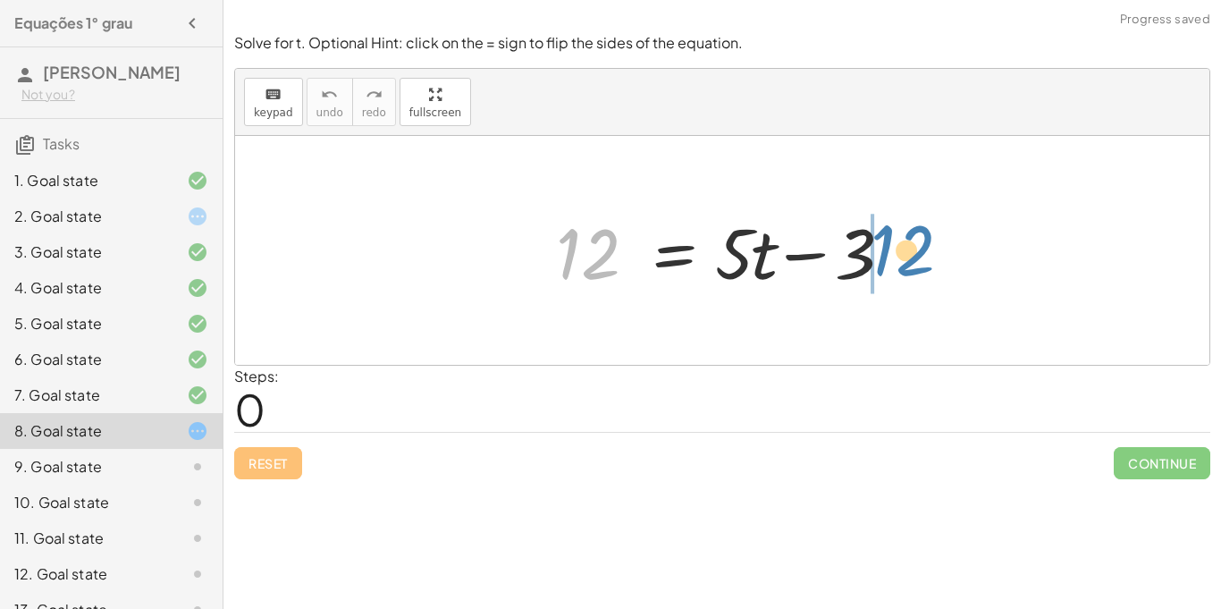
drag, startPoint x: 603, startPoint y: 242, endPoint x: 917, endPoint y: 240, distance: 314.7
click at [917, 240] on div "12 12 = + · 5 · t − 3" at bounding box center [722, 250] width 975 height 229
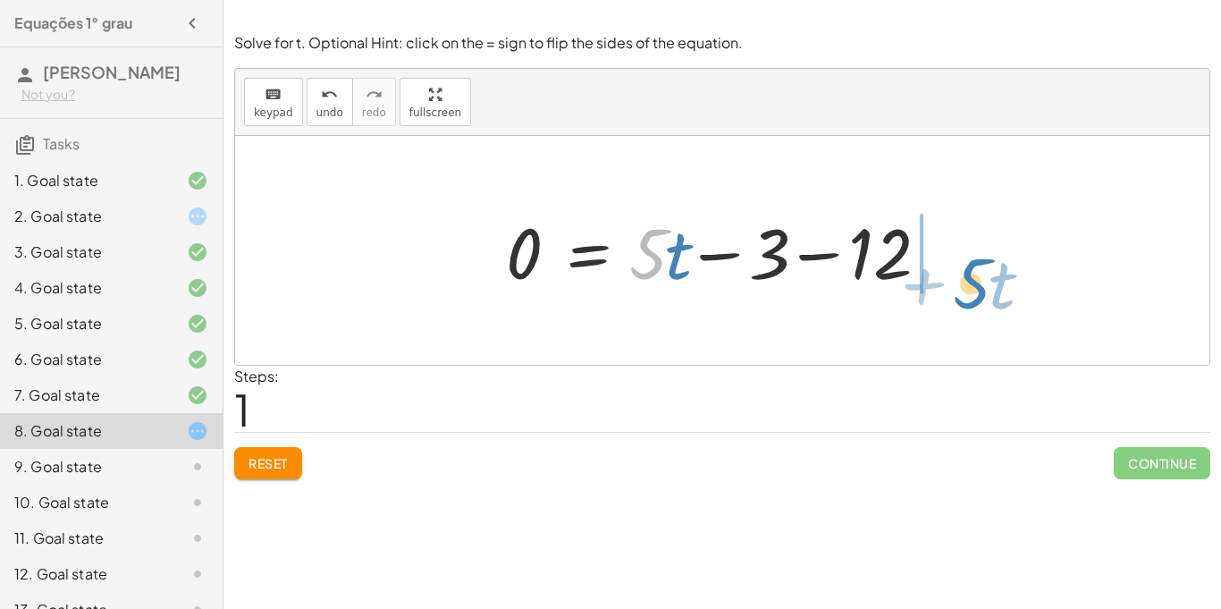
drag, startPoint x: 646, startPoint y: 240, endPoint x: 969, endPoint y: 269, distance: 325.0
click at [969, 269] on div "12 = + · 5 · t − 3 · 5 + · t 12 = + · 5 · t − 3 0 −" at bounding box center [722, 250] width 975 height 229
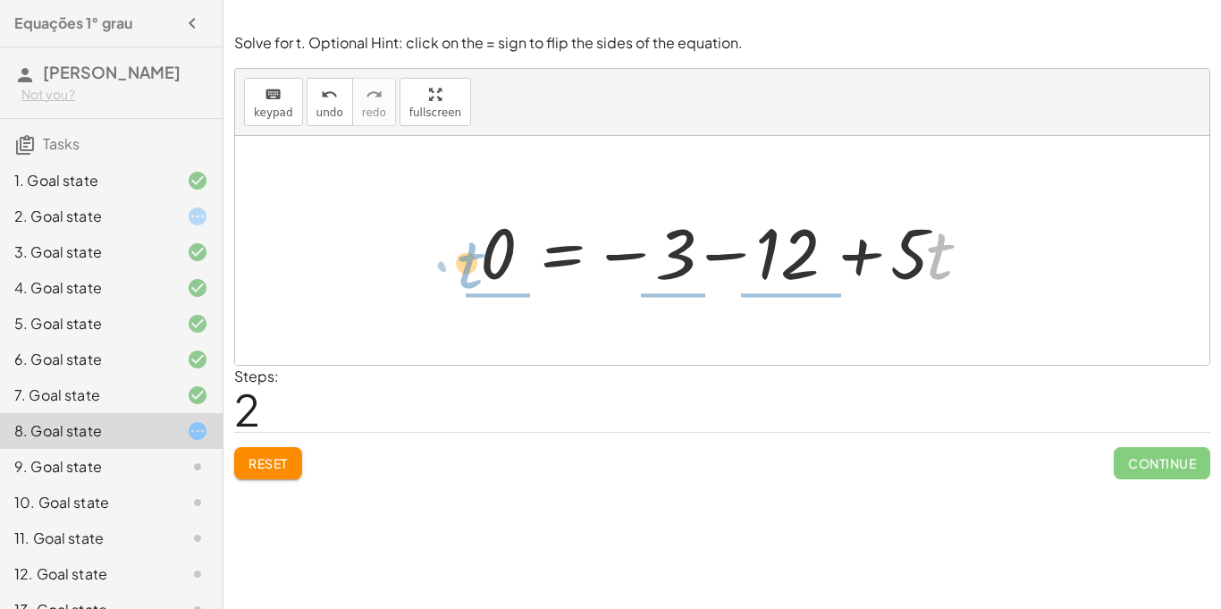
drag, startPoint x: 937, startPoint y: 258, endPoint x: 467, endPoint y: 266, distance: 470.4
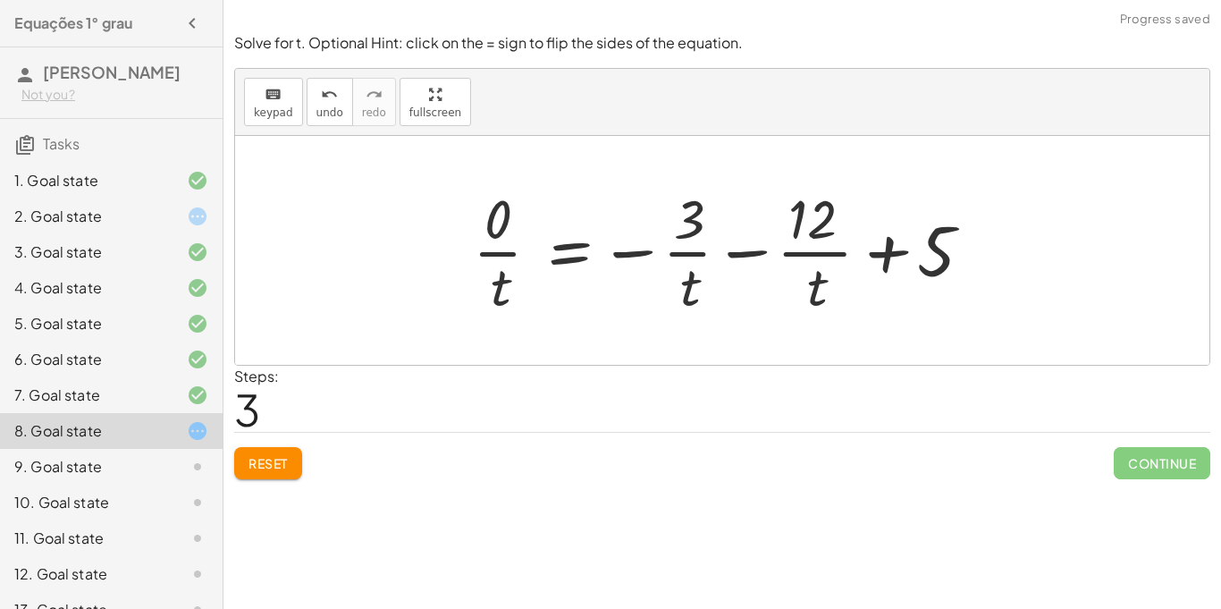
click at [767, 207] on div at bounding box center [728, 250] width 529 height 138
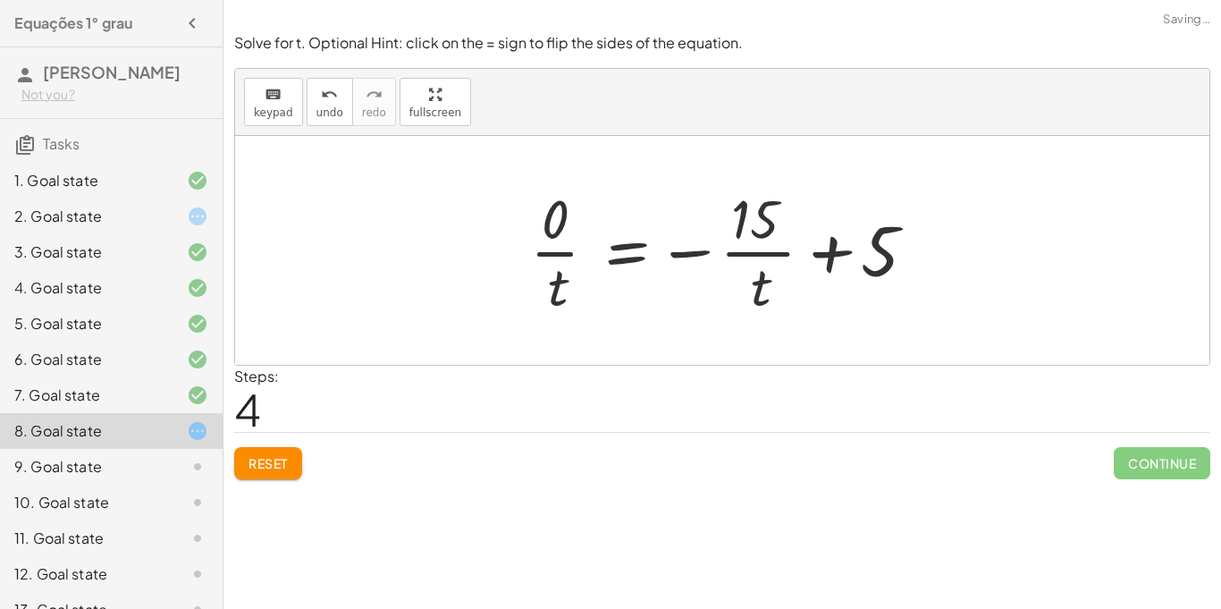
click at [696, 238] on div at bounding box center [729, 250] width 416 height 138
click at [731, 249] on div at bounding box center [729, 250] width 416 height 138
click at [755, 288] on div at bounding box center [729, 250] width 416 height 138
click at [562, 252] on div at bounding box center [729, 250] width 416 height 138
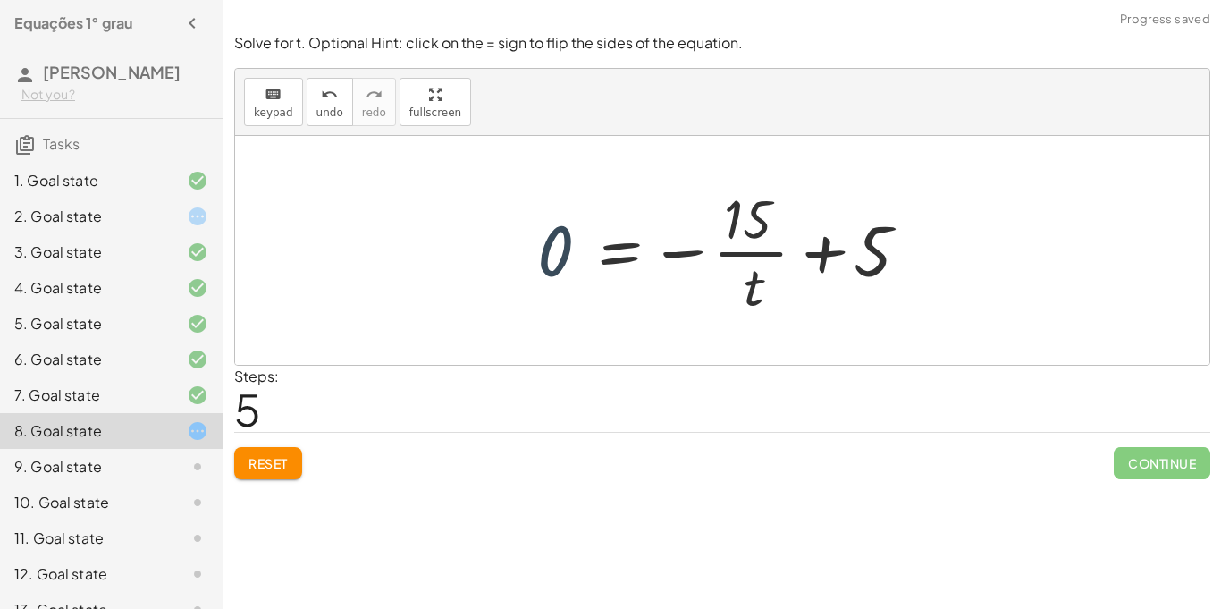
click at [565, 253] on div at bounding box center [728, 250] width 401 height 138
click at [672, 240] on div at bounding box center [728, 250] width 401 height 138
click at [795, 252] on div at bounding box center [728, 250] width 401 height 138
click at [766, 254] on div at bounding box center [728, 250] width 401 height 138
click at [623, 253] on div at bounding box center [728, 250] width 401 height 138
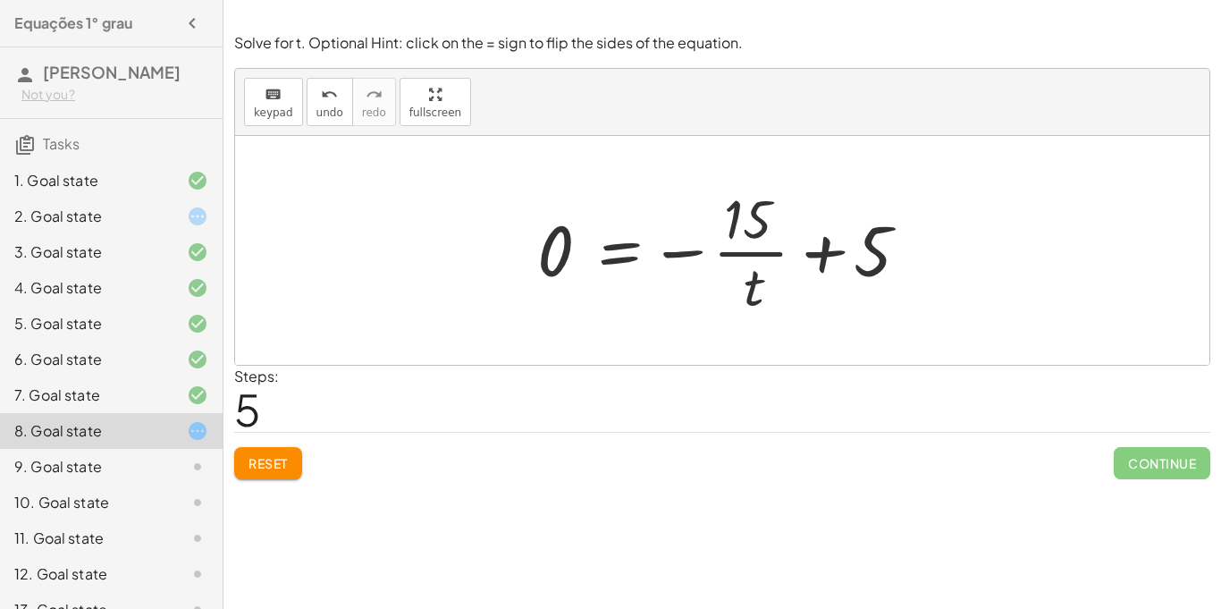
scroll to position [11, 0]
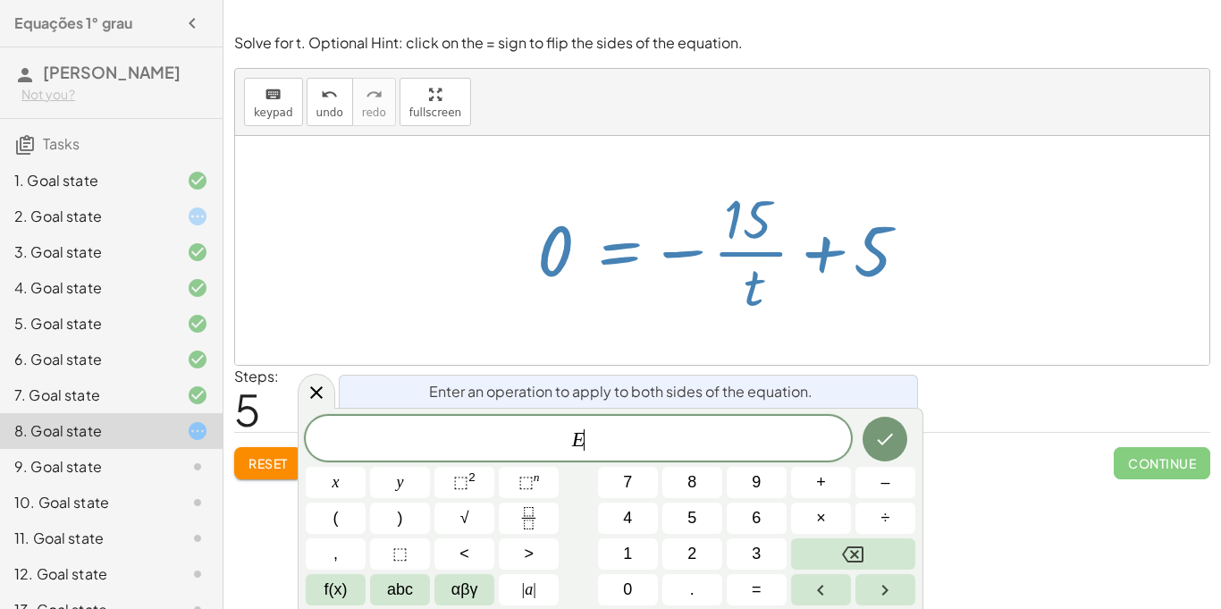
click at [721, 250] on div at bounding box center [728, 250] width 401 height 138
click at [900, 309] on div at bounding box center [728, 250] width 401 height 138
click at [310, 386] on icon at bounding box center [316, 392] width 21 height 21
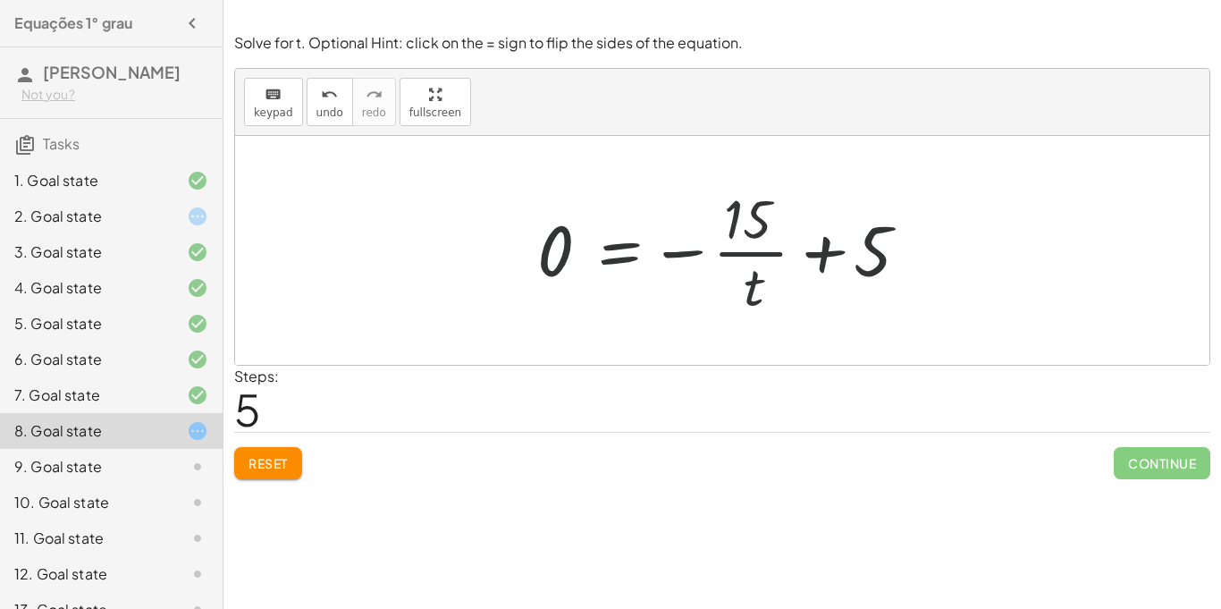
click at [592, 218] on div at bounding box center [728, 250] width 401 height 138
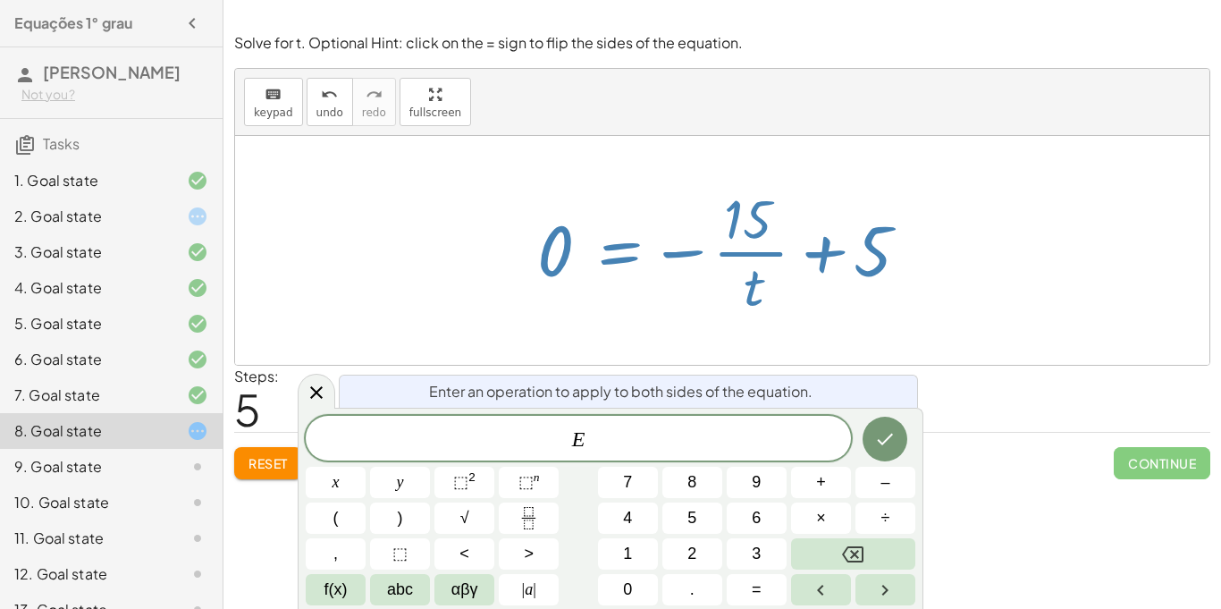
click at [508, 272] on div at bounding box center [722, 250] width 975 height 229
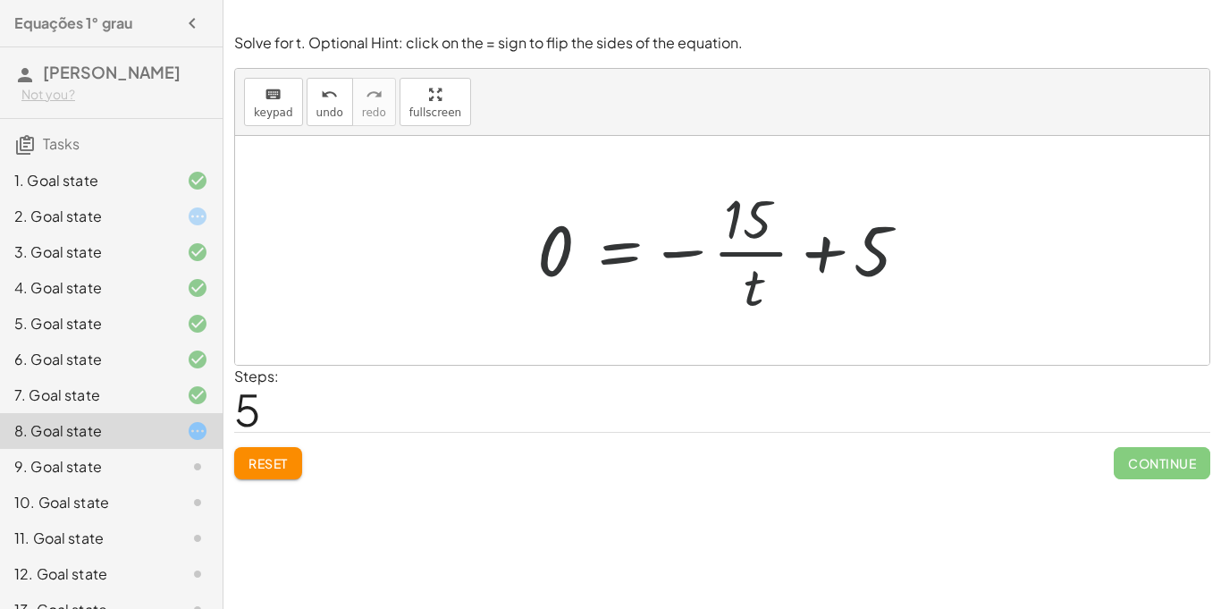
click at [540, 264] on div at bounding box center [728, 250] width 401 height 138
drag, startPoint x: 755, startPoint y: 271, endPoint x: 516, endPoint y: 234, distance: 241.5
click at [516, 234] on div "12 = + · 5 · t − 3 0 = + · 5 · t − 3 − 12 0 = − 3 − 12 + · 5 · t · 0 · t = − · …" at bounding box center [723, 250] width 424 height 147
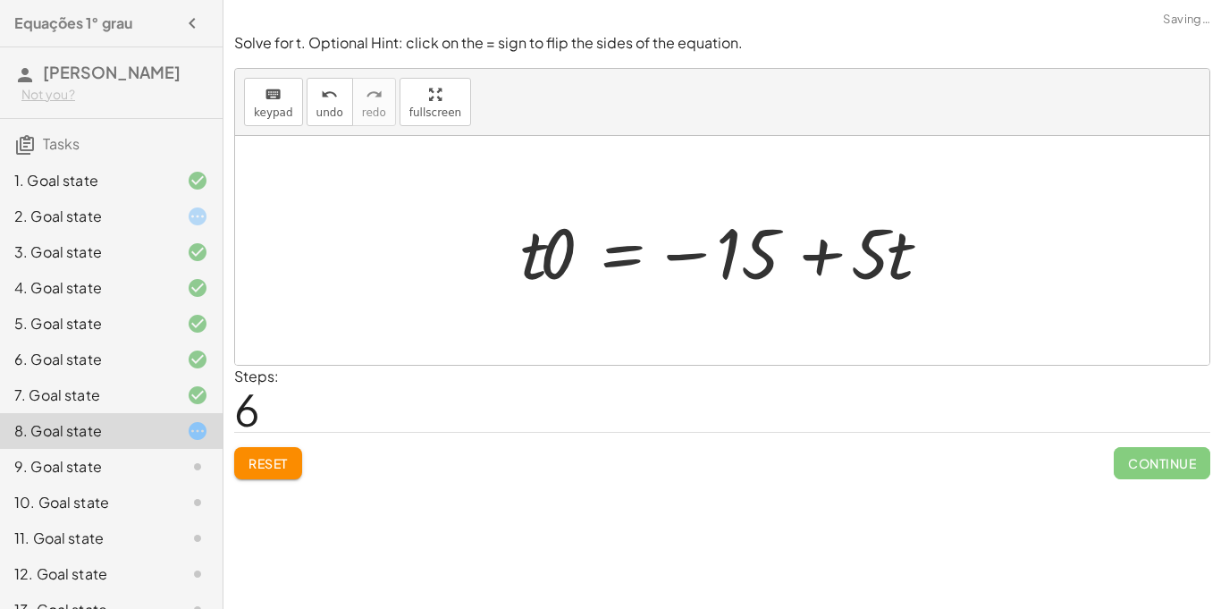
click at [874, 233] on div at bounding box center [729, 251] width 436 height 92
click at [737, 274] on div at bounding box center [729, 251] width 436 height 92
click at [890, 268] on div at bounding box center [729, 251] width 436 height 92
click at [544, 269] on div at bounding box center [729, 251] width 436 height 92
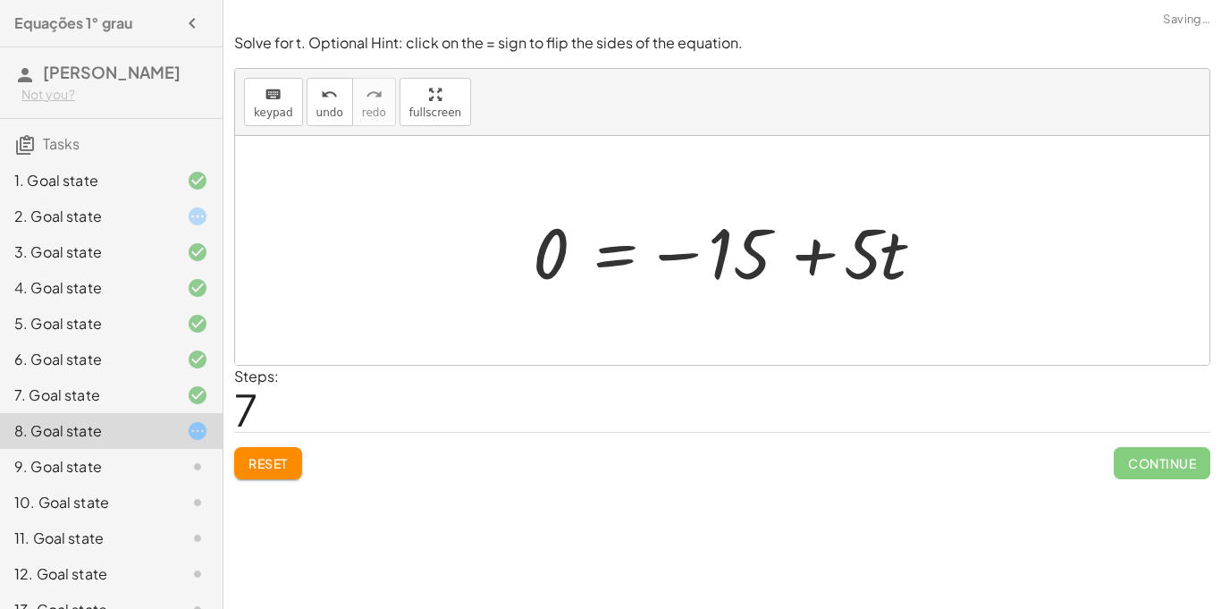
click at [551, 263] on div at bounding box center [732, 251] width 416 height 92
click at [866, 249] on div at bounding box center [729, 251] width 416 height 92
click at [795, 255] on div at bounding box center [729, 251] width 416 height 92
click at [760, 245] on div at bounding box center [729, 251] width 416 height 92
click at [561, 258] on div at bounding box center [729, 251] width 416 height 92
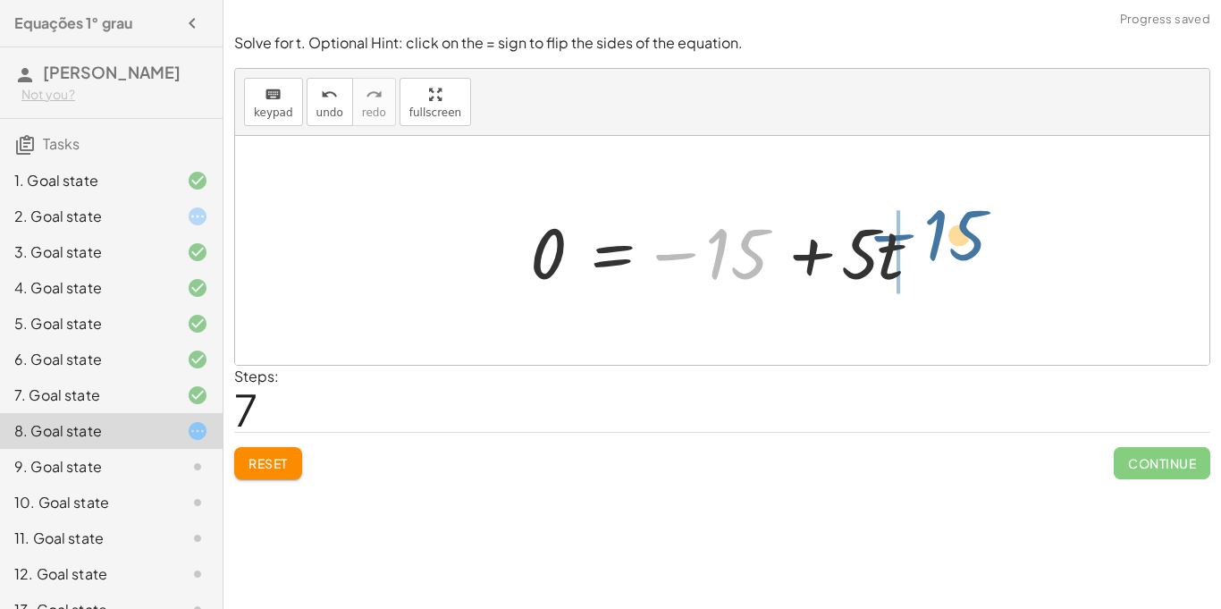
drag, startPoint x: 747, startPoint y: 250, endPoint x: 964, endPoint y: 234, distance: 217.0
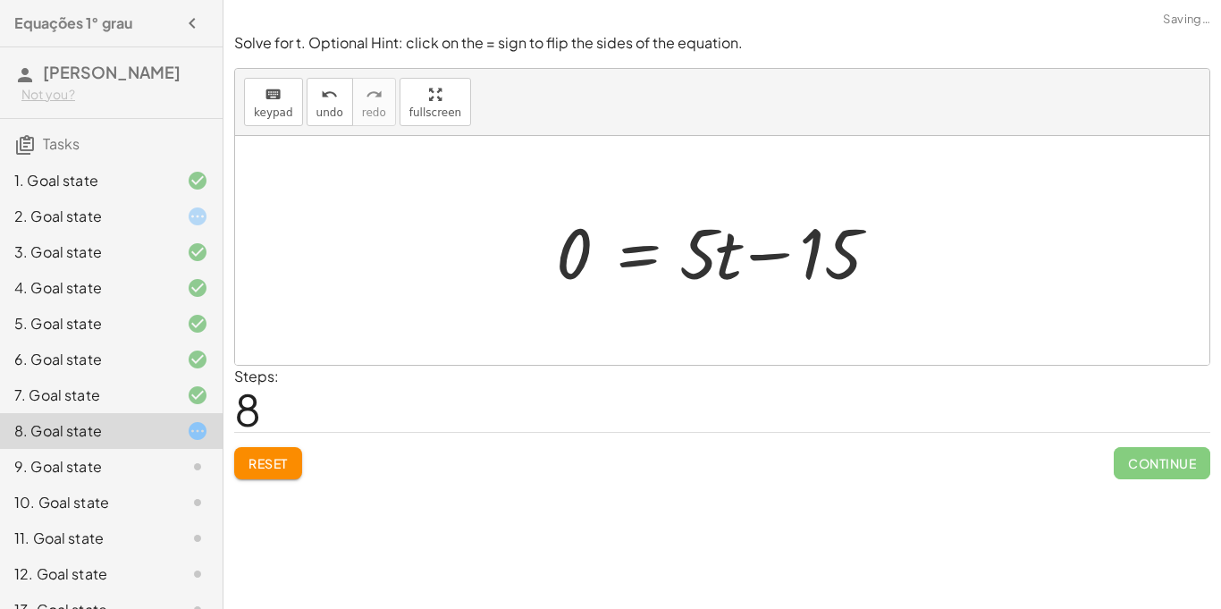
click at [721, 264] on div at bounding box center [729, 251] width 364 height 92
click at [856, 253] on div at bounding box center [729, 251] width 364 height 92
drag, startPoint x: 722, startPoint y: 263, endPoint x: 990, endPoint y: 279, distance: 268.7
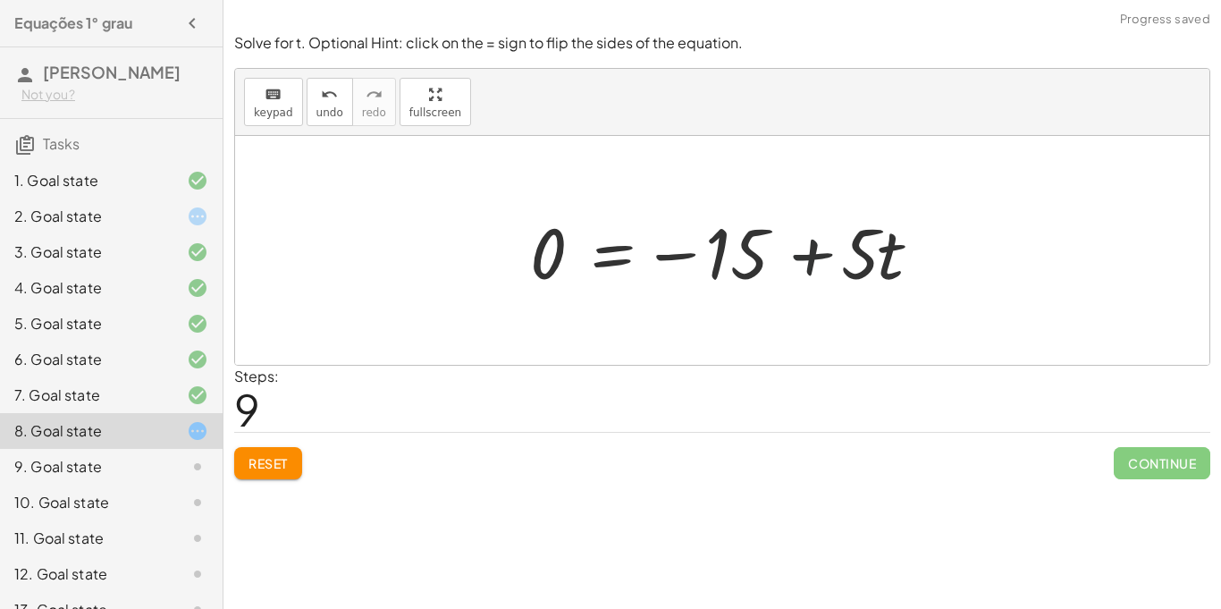
click at [815, 262] on div at bounding box center [729, 251] width 416 height 92
drag, startPoint x: 859, startPoint y: 253, endPoint x: 530, endPoint y: 232, distance: 329.7
click at [530, 232] on div at bounding box center [729, 251] width 416 height 92
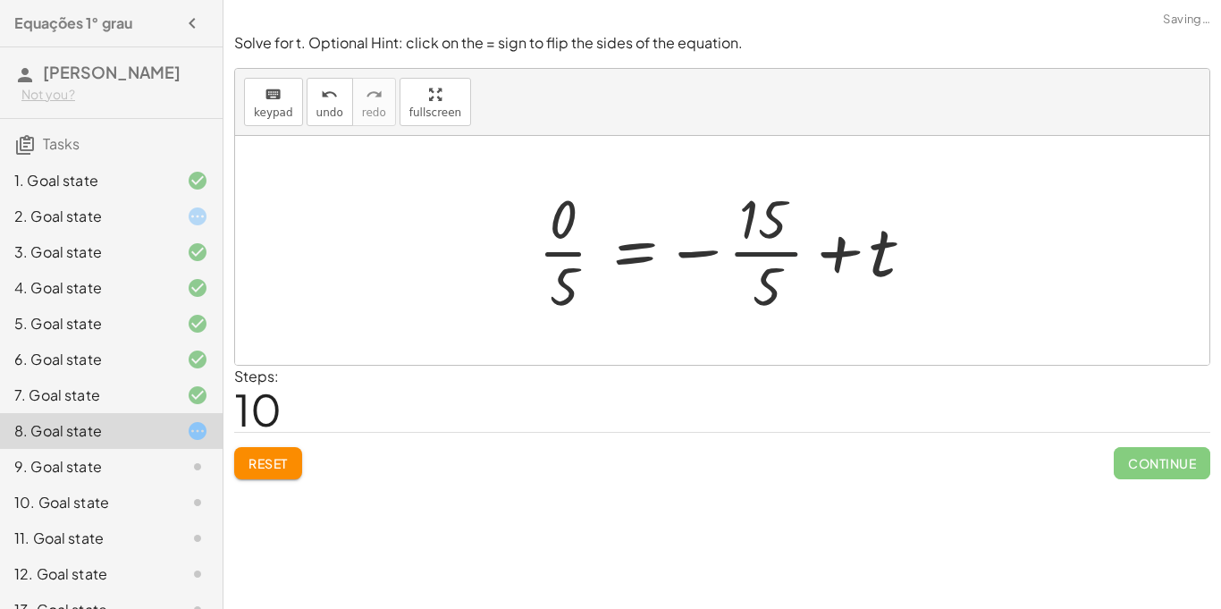
click at [744, 262] on div at bounding box center [729, 250] width 400 height 138
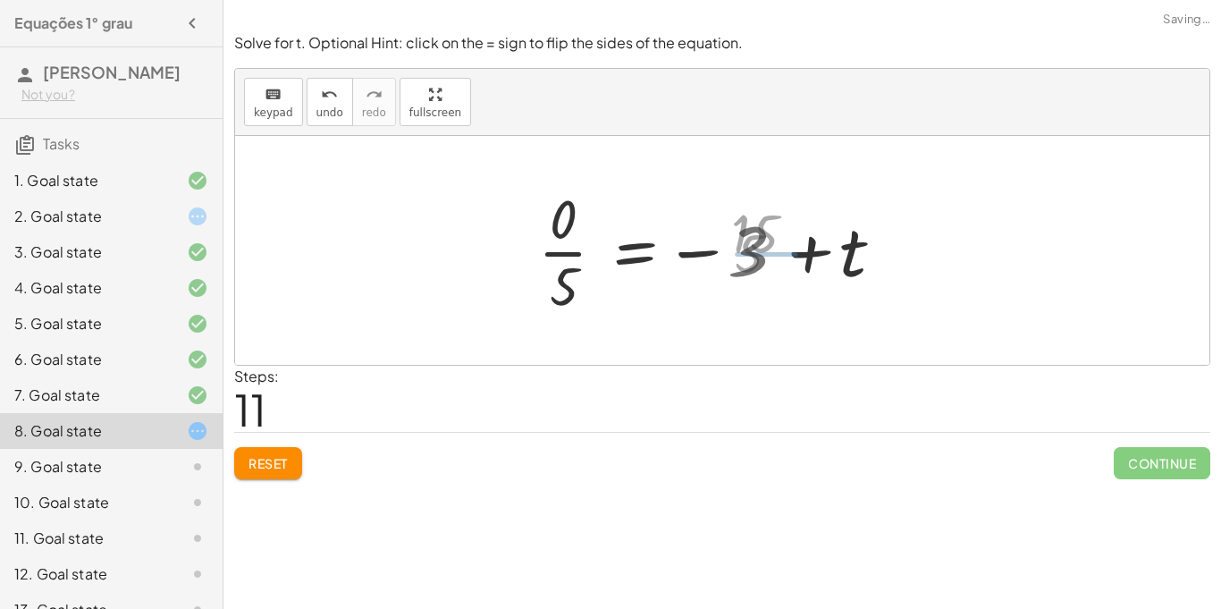
click at [876, 262] on div at bounding box center [708, 250] width 359 height 138
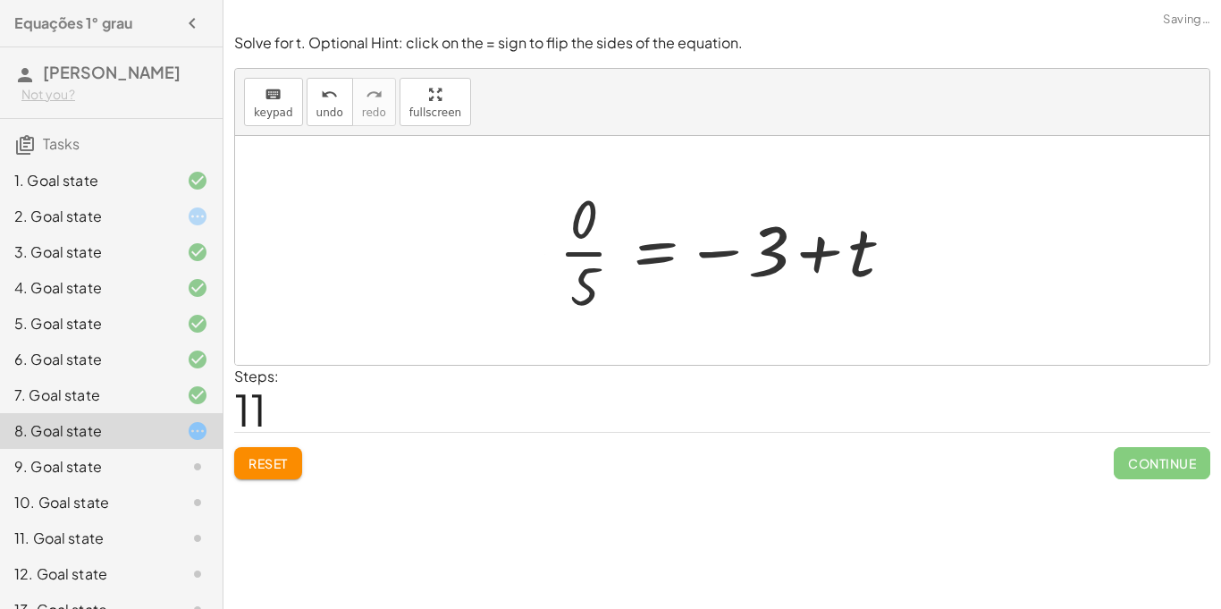
click at [805, 263] on div at bounding box center [729, 250] width 359 height 138
click at [610, 266] on div at bounding box center [729, 250] width 359 height 138
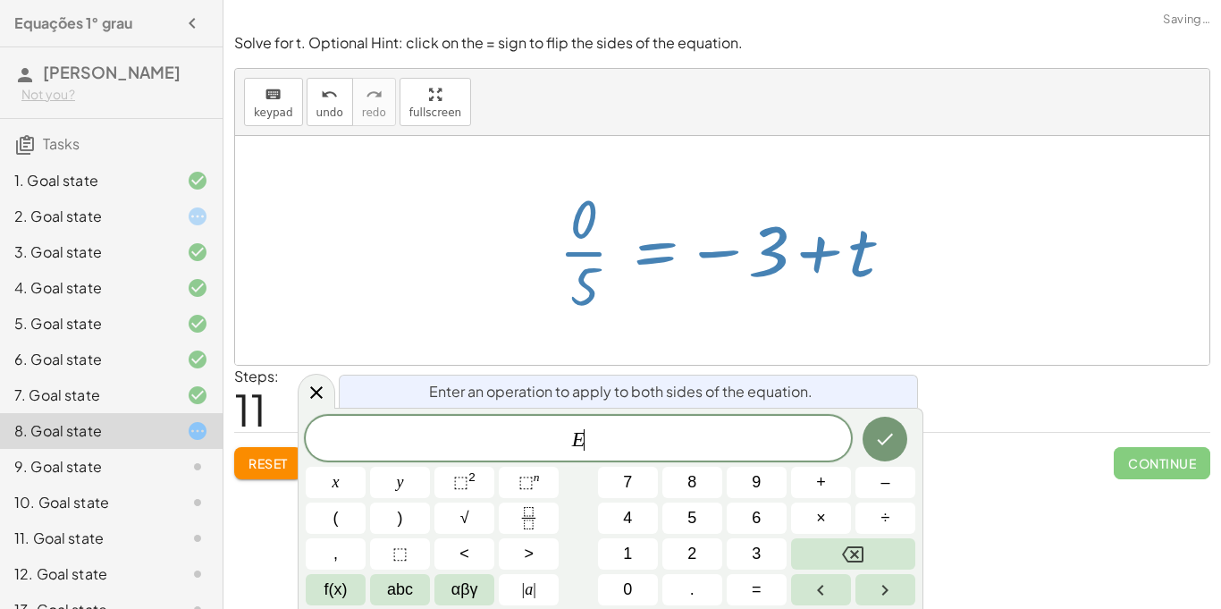
scroll to position [13, 0]
click at [746, 300] on div at bounding box center [729, 250] width 359 height 138
click at [461, 213] on div at bounding box center [722, 250] width 975 height 229
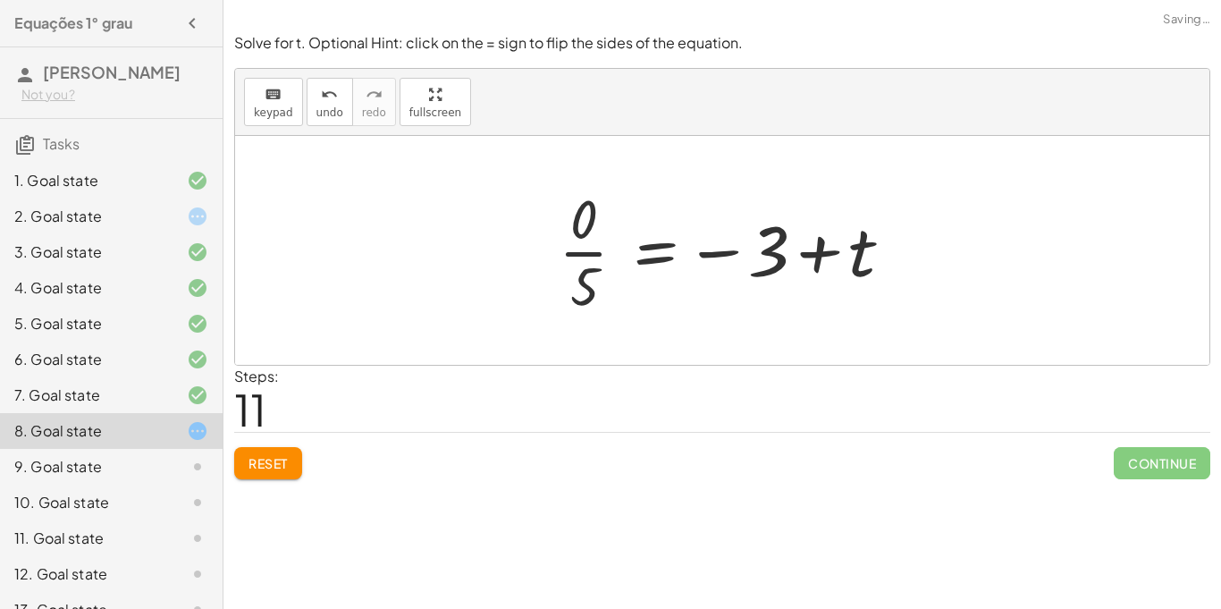
click at [572, 246] on div at bounding box center [729, 250] width 359 height 138
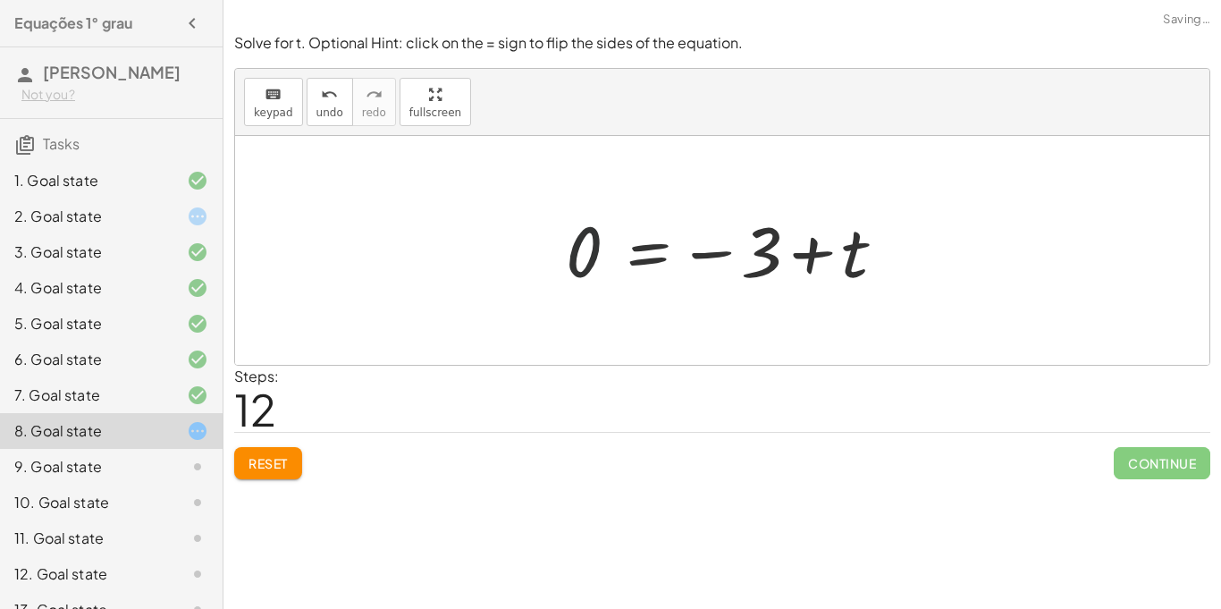
click at [589, 249] on div at bounding box center [729, 251] width 344 height 89
click at [838, 246] on div at bounding box center [729, 251] width 344 height 89
drag, startPoint x: 762, startPoint y: 235, endPoint x: 536, endPoint y: 249, distance: 225.8
click at [536, 249] on div "12 = + · 5 · t − 3 0 = + · 5 · t − 3 − 12 0 = − 3 − 12 + · 5 · t · 0 · t = − · …" at bounding box center [722, 250] width 975 height 229
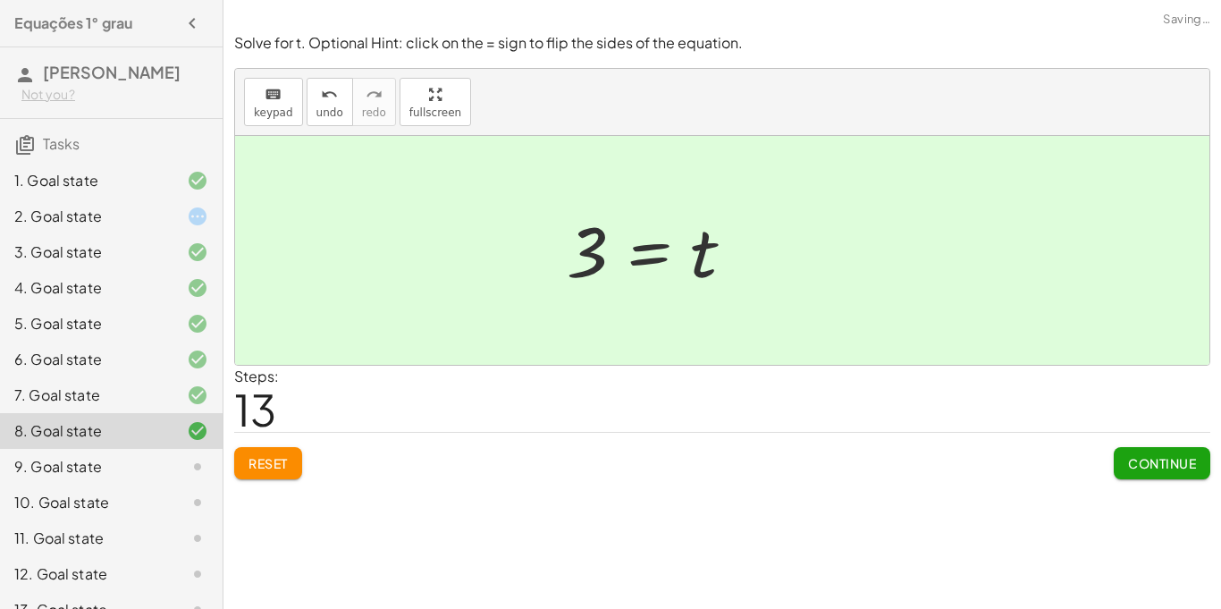
click at [536, 249] on div at bounding box center [722, 250] width 975 height 229
click at [713, 272] on div at bounding box center [729, 251] width 193 height 89
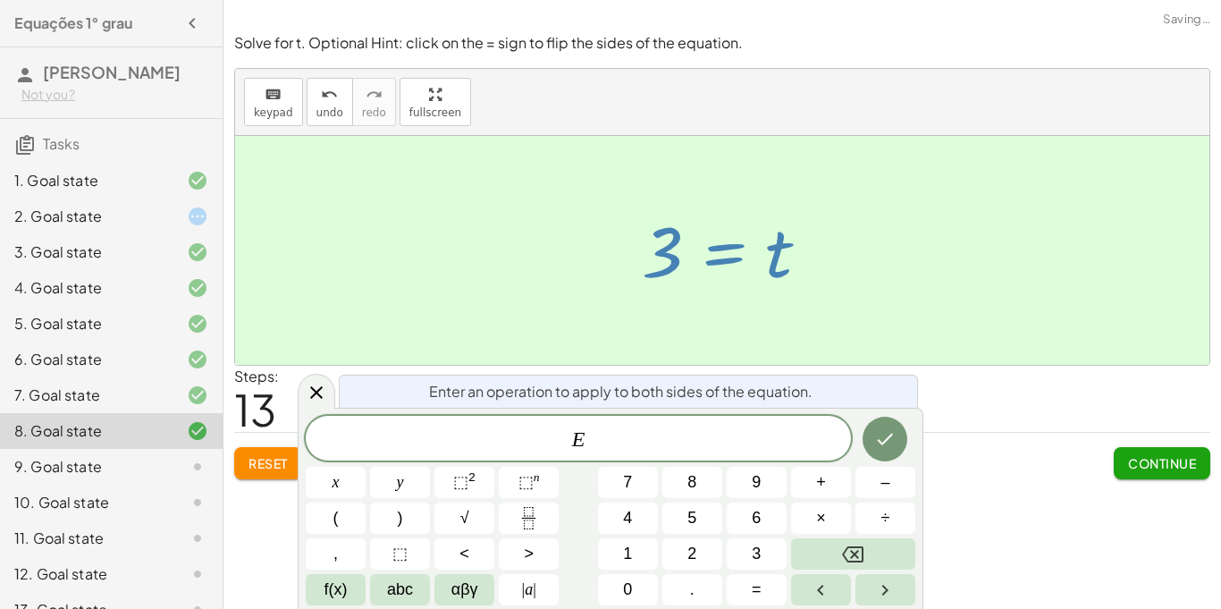
click at [1148, 459] on span "Continue" at bounding box center [1162, 463] width 68 height 16
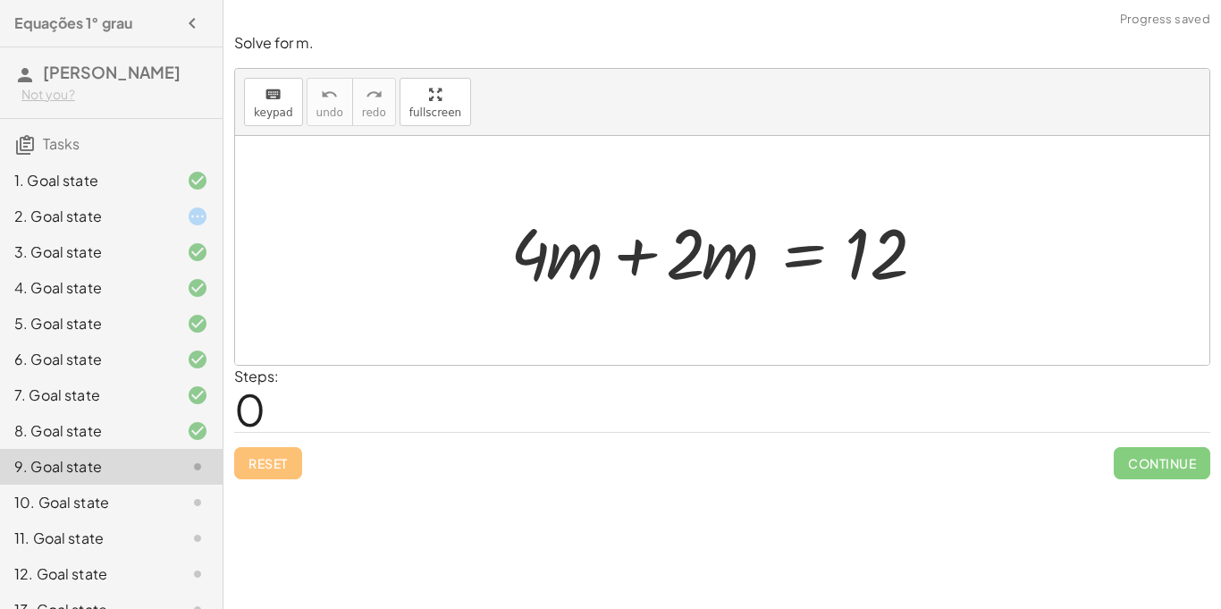
click at [548, 244] on div at bounding box center [729, 251] width 455 height 92
click at [542, 250] on div at bounding box center [729, 251] width 455 height 92
drag, startPoint x: 578, startPoint y: 259, endPoint x: 588, endPoint y: 257, distance: 10.2
click at [588, 257] on div at bounding box center [729, 251] width 455 height 92
drag, startPoint x: 891, startPoint y: 238, endPoint x: 450, endPoint y: 240, distance: 440.8
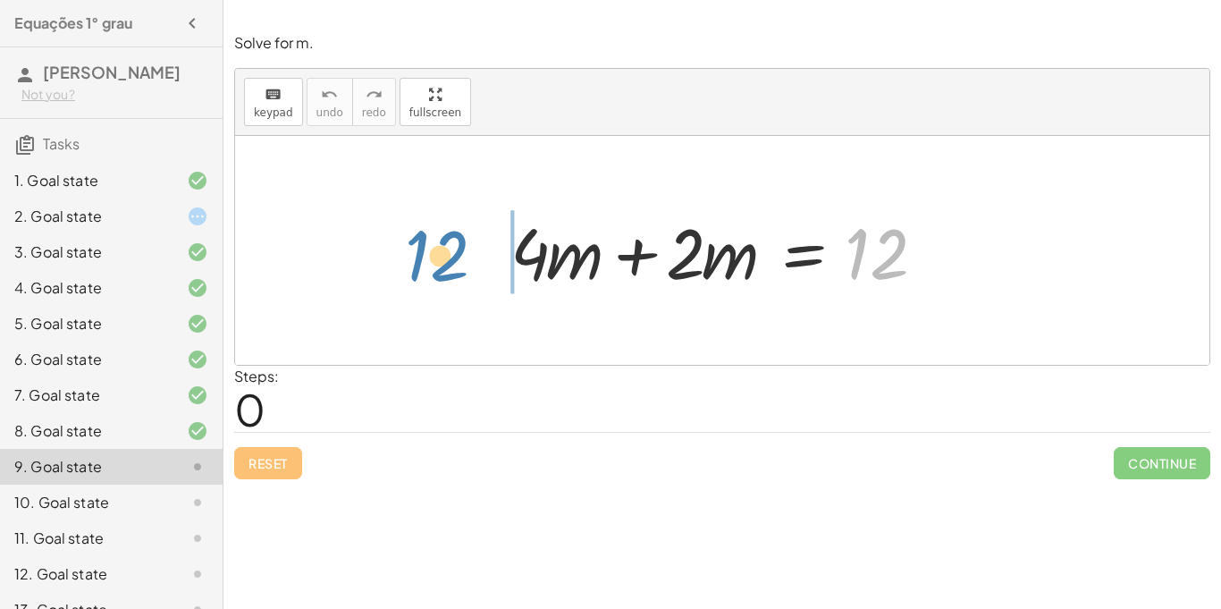
click at [450, 240] on div "12 + · 4 · m + · 2 · m = 12" at bounding box center [722, 250] width 975 height 229
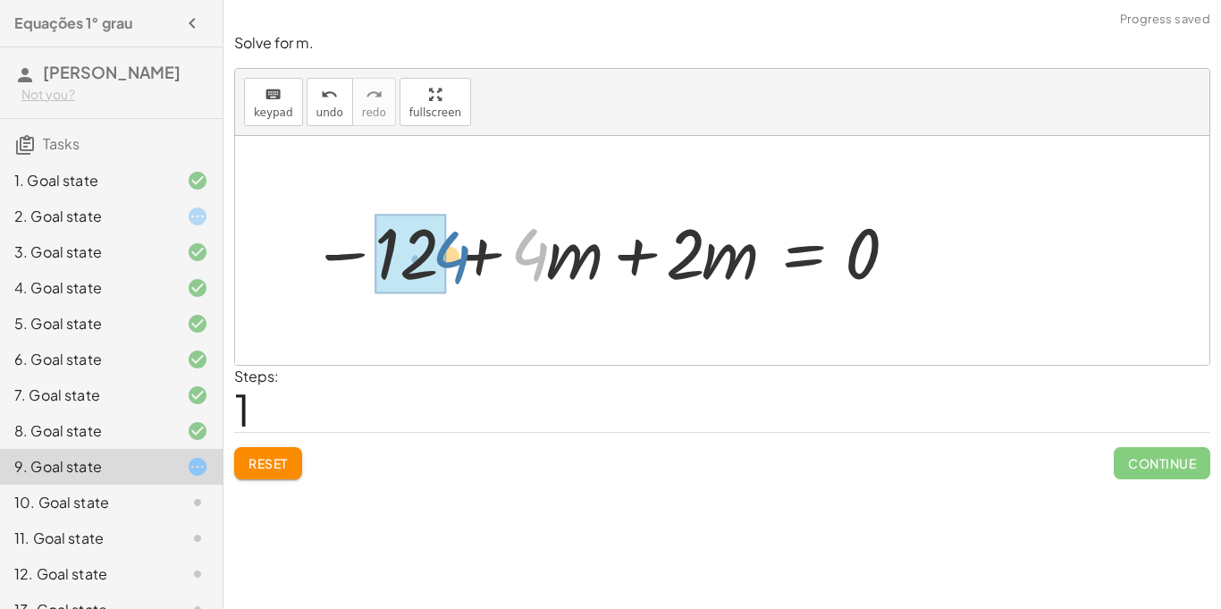
drag, startPoint x: 522, startPoint y: 257, endPoint x: 442, endPoint y: 260, distance: 80.5
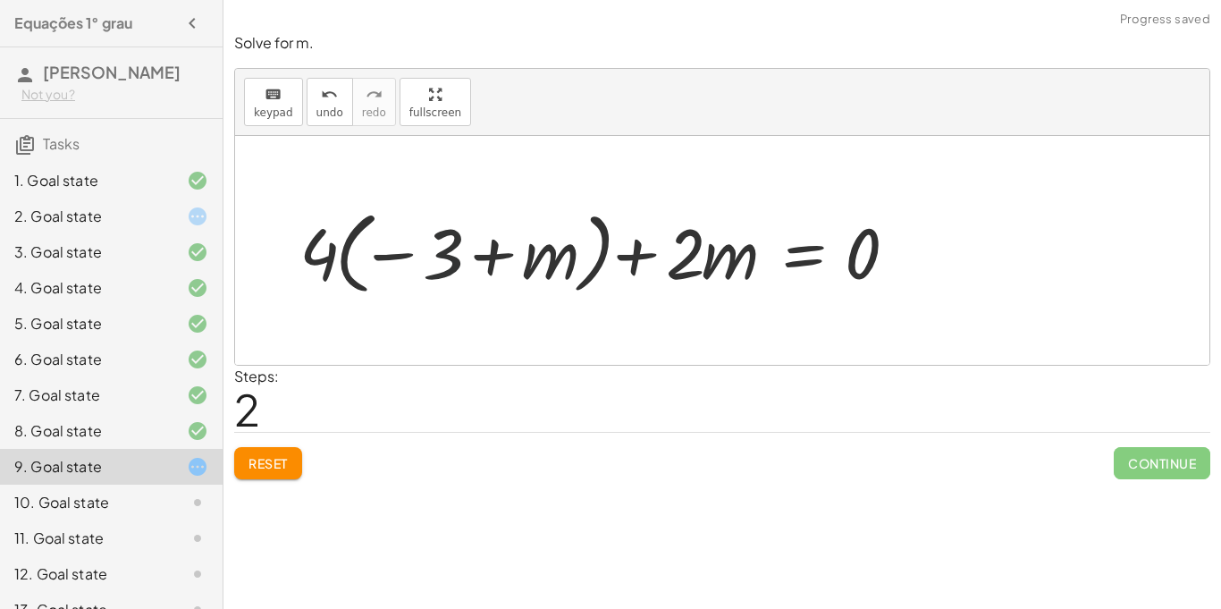
click at [442, 260] on div at bounding box center [606, 250] width 630 height 99
click at [553, 266] on div at bounding box center [606, 250] width 630 height 99
click at [766, 297] on div at bounding box center [606, 250] width 630 height 99
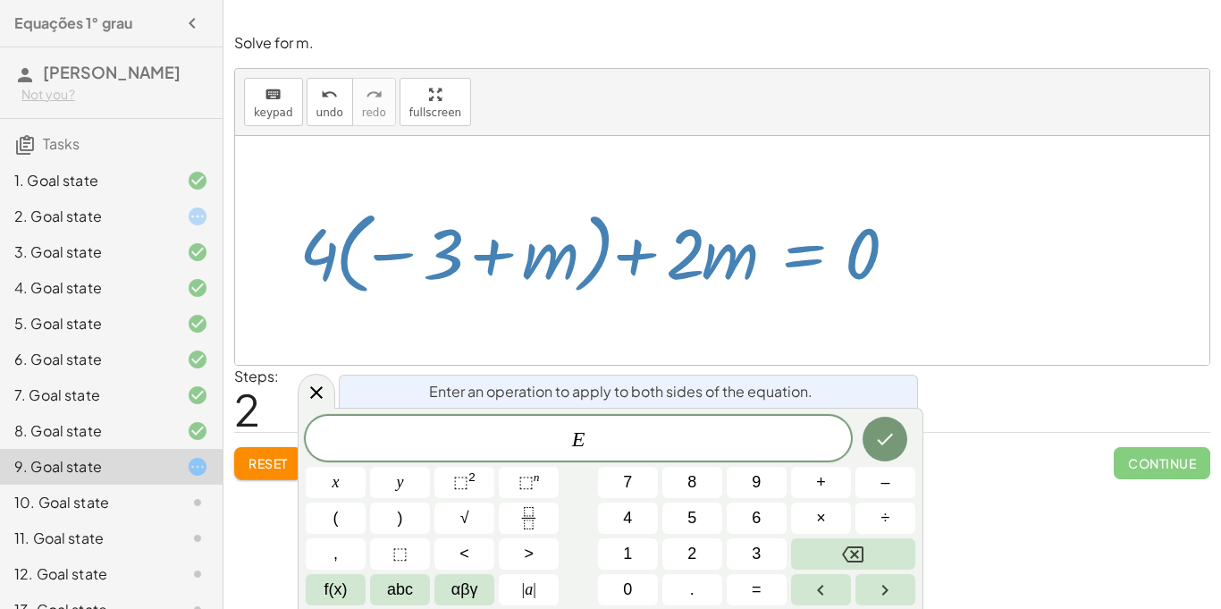
click at [271, 461] on span "Reset" at bounding box center [268, 463] width 39 height 16
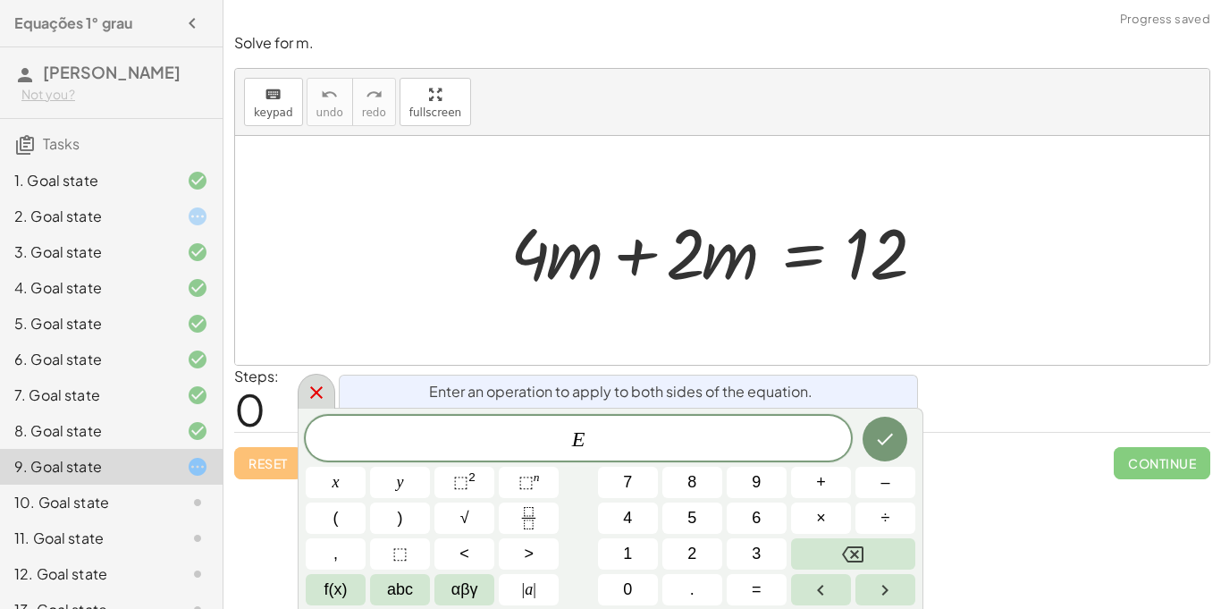
click at [322, 385] on icon at bounding box center [316, 392] width 21 height 21
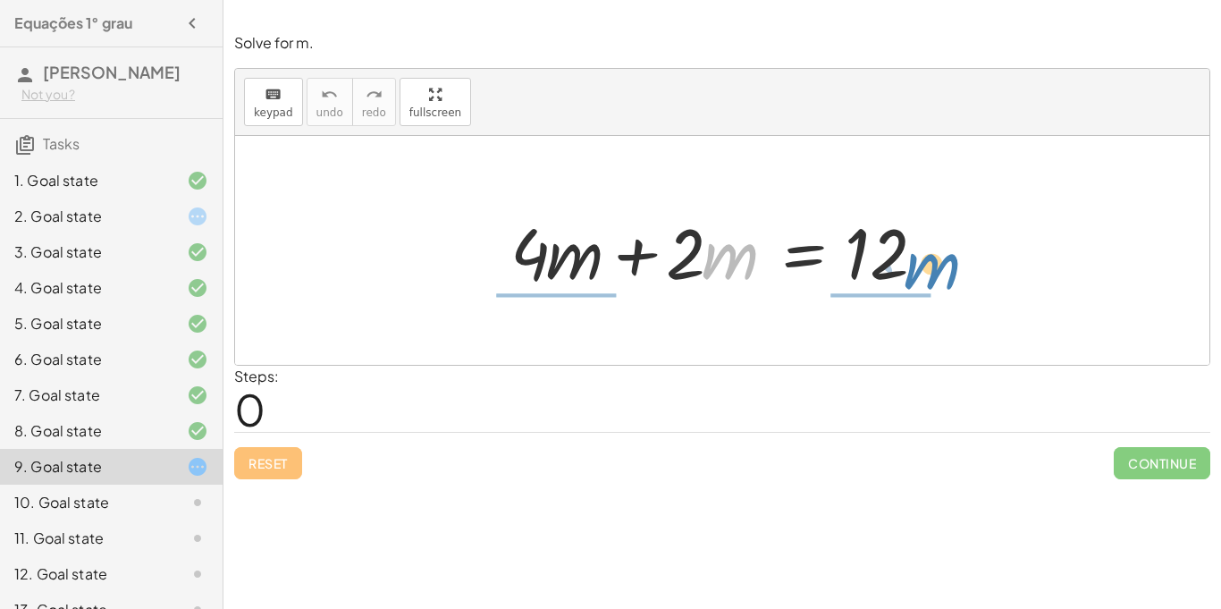
drag, startPoint x: 713, startPoint y: 266, endPoint x: 916, endPoint y: 276, distance: 202.3
click at [916, 276] on div at bounding box center [729, 251] width 455 height 92
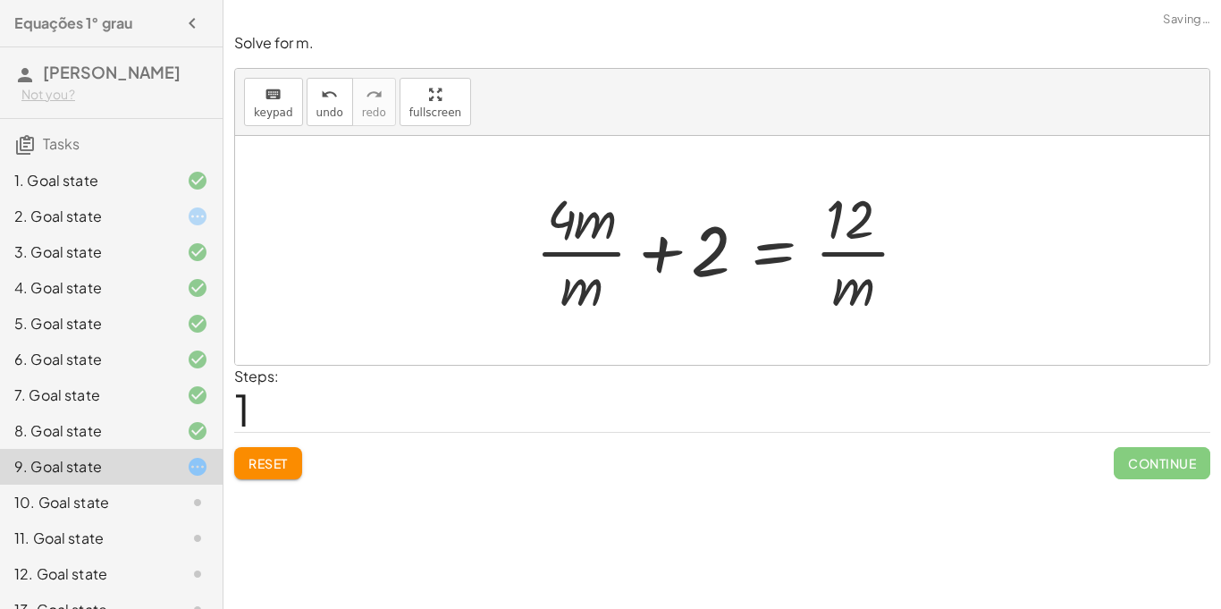
click at [654, 275] on div at bounding box center [729, 250] width 405 height 138
click at [603, 278] on div at bounding box center [729, 250] width 405 height 138
click at [819, 266] on div at bounding box center [729, 250] width 405 height 138
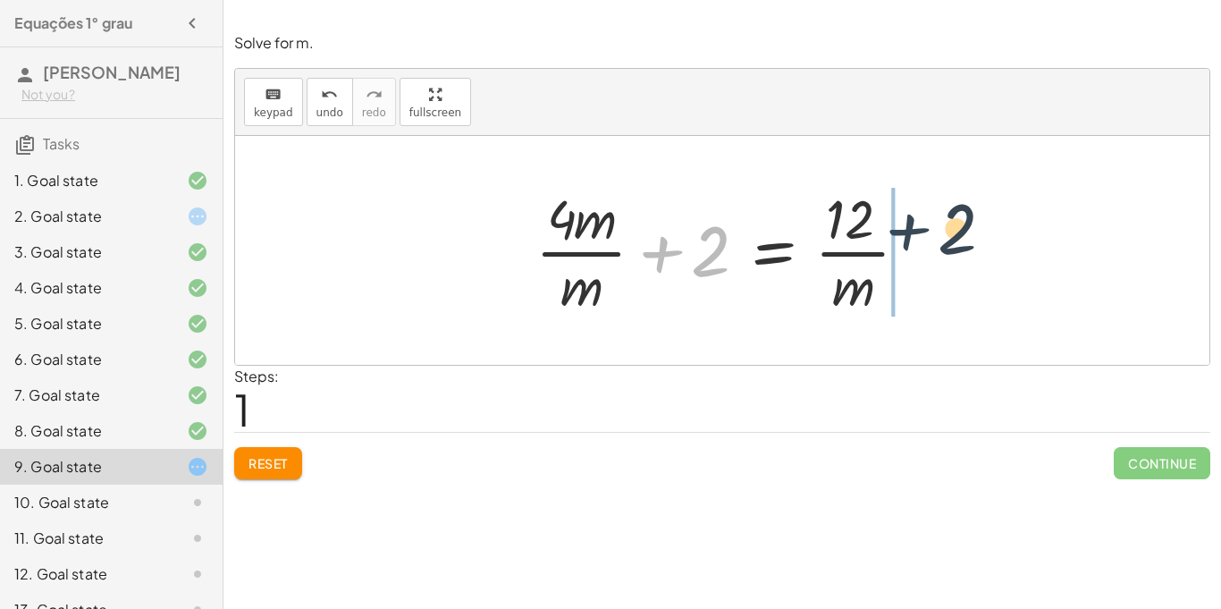
drag, startPoint x: 655, startPoint y: 256, endPoint x: 958, endPoint y: 235, distance: 303.8
click at [958, 235] on div "+ · 4 · m + · 2 · m = 12 + 2 + · 4 · m + 2 = 12 · m · · m" at bounding box center [722, 250] width 975 height 229
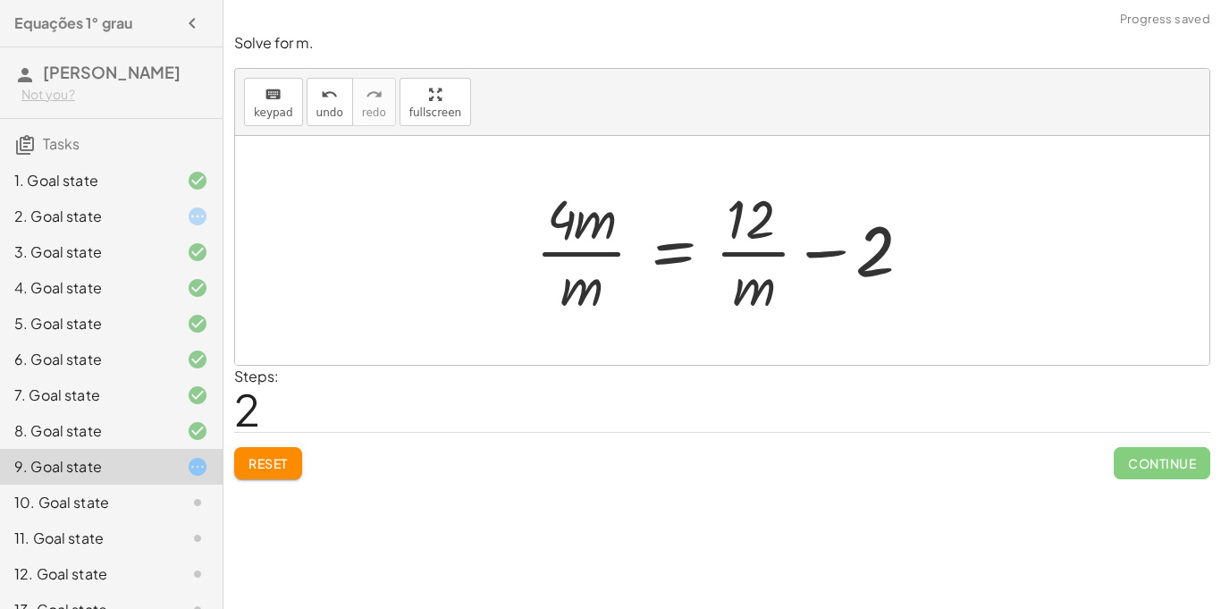
click at [676, 300] on div at bounding box center [729, 250] width 405 height 138
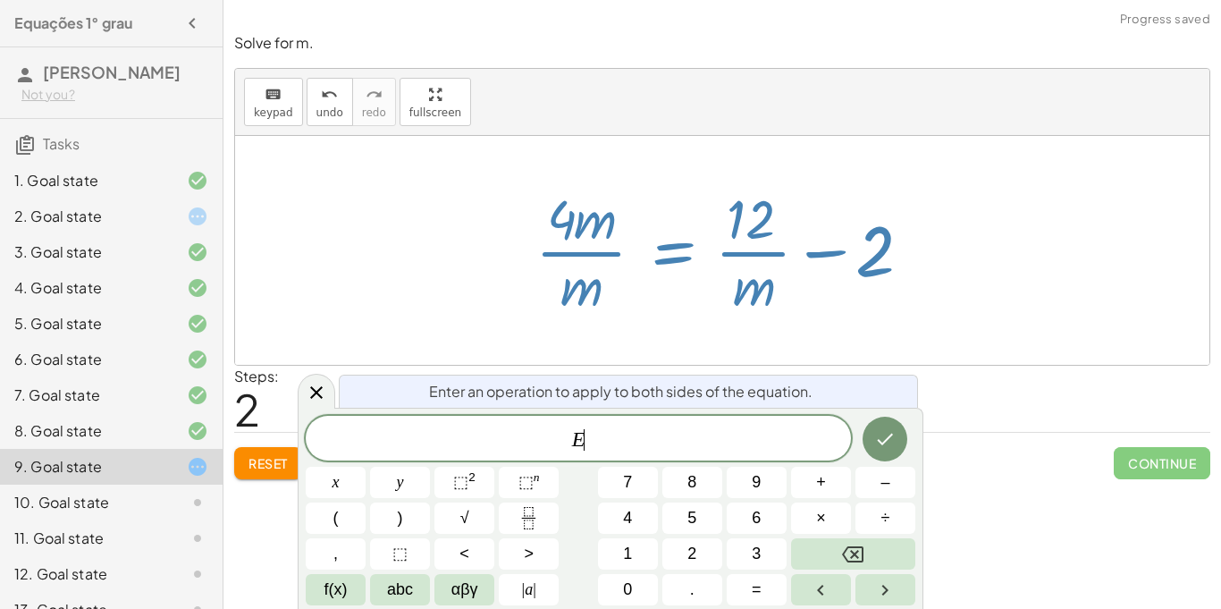
scroll to position [15, 0]
click at [702, 297] on div at bounding box center [729, 250] width 405 height 138
click at [588, 182] on div at bounding box center [729, 250] width 405 height 138
click at [983, 269] on div at bounding box center [722, 250] width 975 height 229
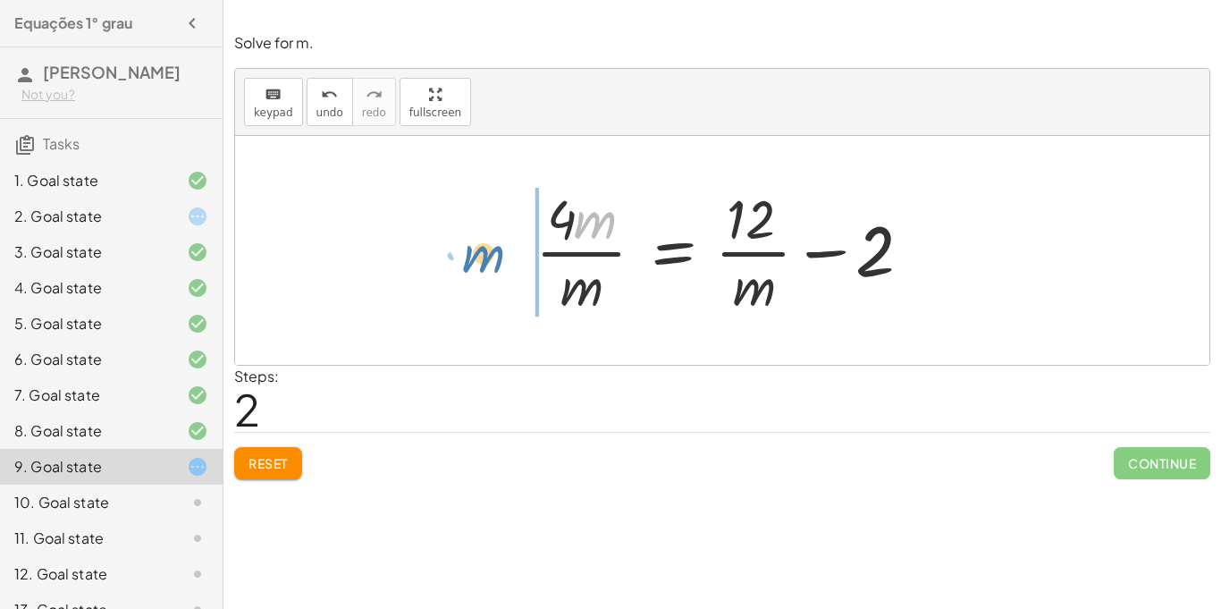
drag, startPoint x: 581, startPoint y: 205, endPoint x: 473, endPoint y: 247, distance: 116.1
click at [473, 247] on div "+ · 4 · m + · 2 · m = 12 + · 4 · m · m + 2 = · 12 · m · m · 4 · m 2 = 12 · m · …" at bounding box center [722, 250] width 975 height 229
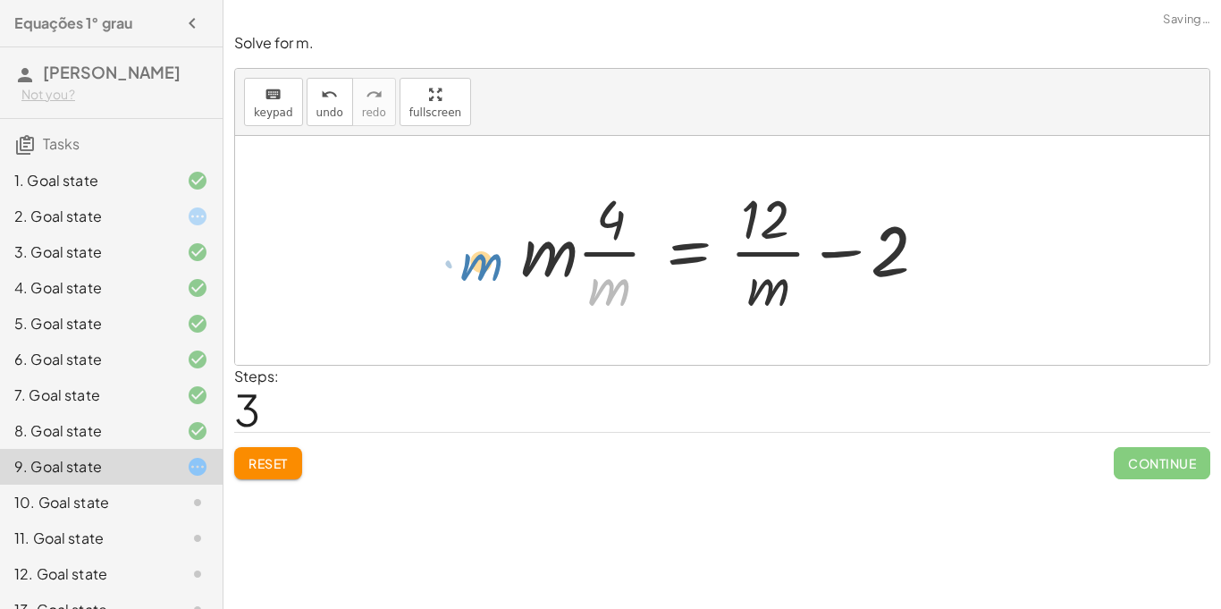
drag, startPoint x: 604, startPoint y: 298, endPoint x: 478, endPoint y: 274, distance: 128.4
click at [478, 274] on div "+ · 4 · m + · 2 · m = 12 + · 4 · m · m + 2 = · 12 · m · 4 · m · m = + · 12 · m …" at bounding box center [722, 250] width 975 height 229
drag, startPoint x: 622, startPoint y: 287, endPoint x: 553, endPoint y: 262, distance: 74.1
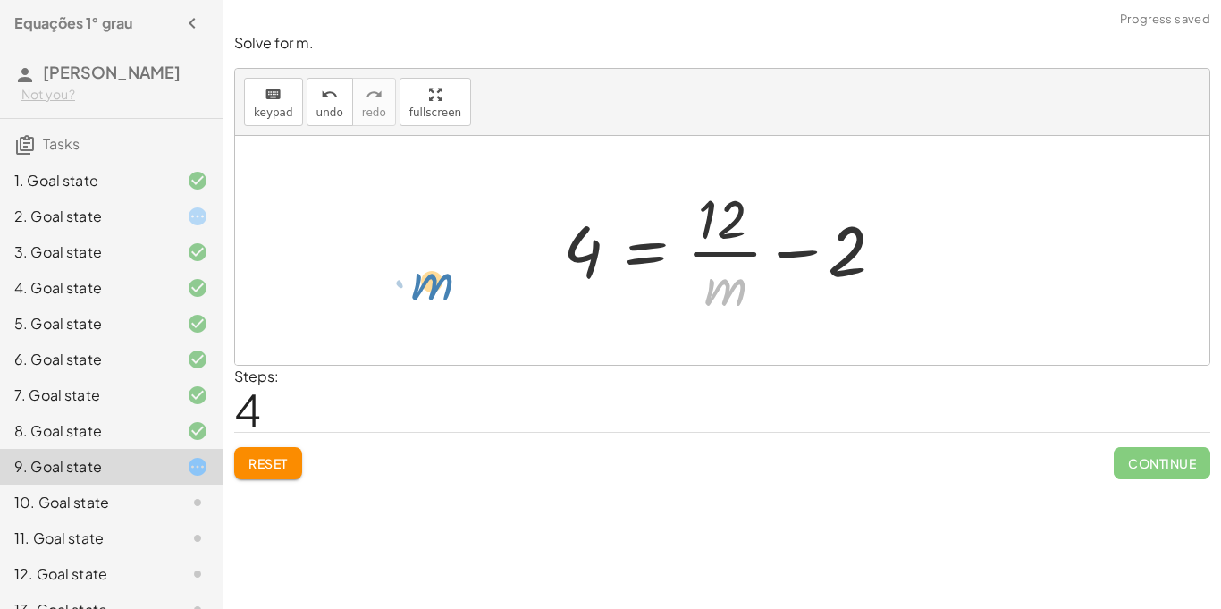
drag, startPoint x: 717, startPoint y: 317, endPoint x: 412, endPoint y: 313, distance: 304.9
click at [412, 313] on div "+ · 4 · m + · 2 · m = 12 + · 4 · m · m + 2 = · 12 · m · 4 · m · m = + · 12 · m …" at bounding box center [722, 250] width 975 height 229
click at [721, 244] on div at bounding box center [729, 250] width 350 height 138
click at [800, 257] on div at bounding box center [729, 250] width 350 height 138
drag, startPoint x: 728, startPoint y: 290, endPoint x: 544, endPoint y: 262, distance: 185.4
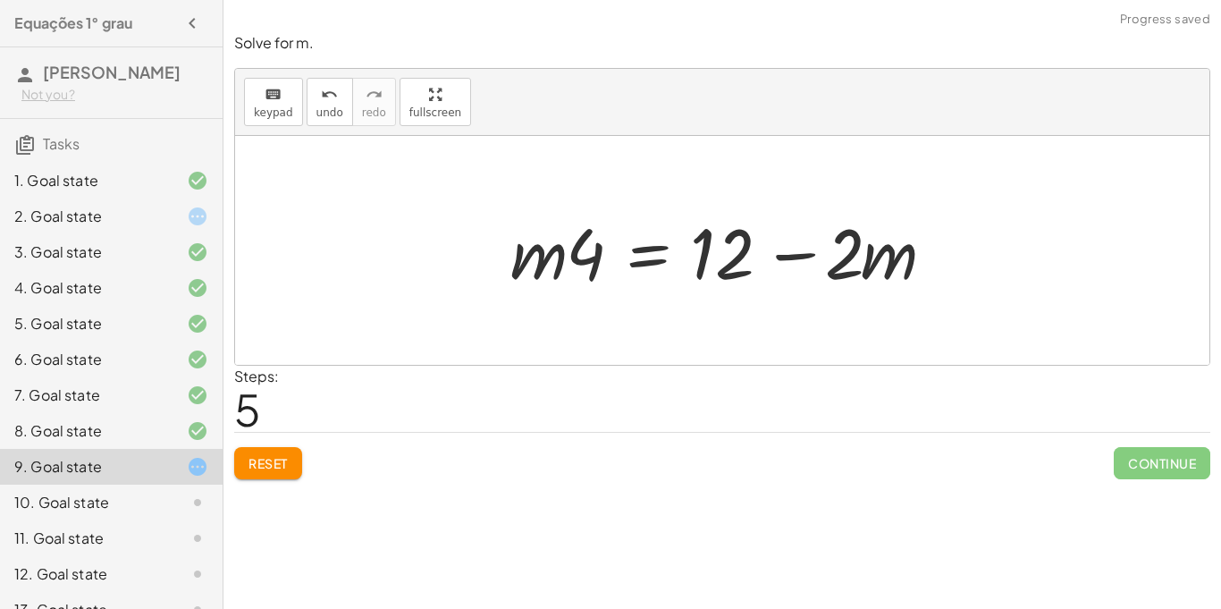
click at [570, 265] on div at bounding box center [729, 251] width 455 height 92
drag, startPoint x: 588, startPoint y: 262, endPoint x: 935, endPoint y: 269, distance: 347.0
click at [935, 269] on div at bounding box center [729, 251] width 455 height 92
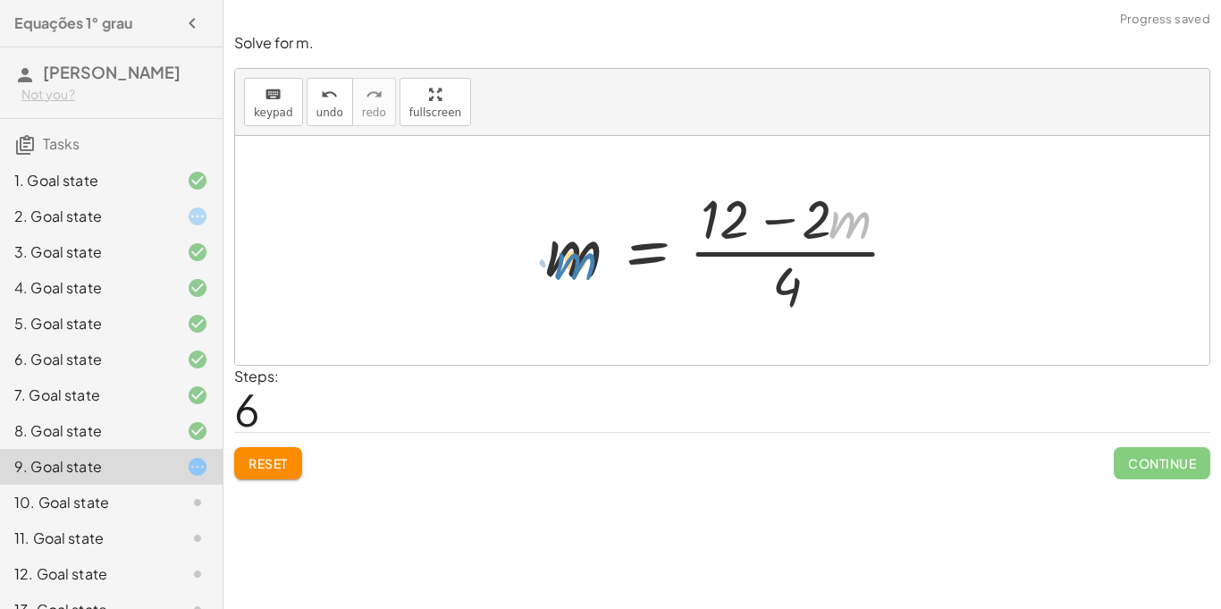
drag, startPoint x: 857, startPoint y: 234, endPoint x: 585, endPoint y: 274, distance: 275.5
click at [585, 274] on div at bounding box center [729, 250] width 386 height 138
click at [764, 194] on div at bounding box center [729, 250] width 386 height 138
click at [863, 226] on div at bounding box center [729, 250] width 386 height 138
drag, startPoint x: 845, startPoint y: 228, endPoint x: 519, endPoint y: 234, distance: 326.4
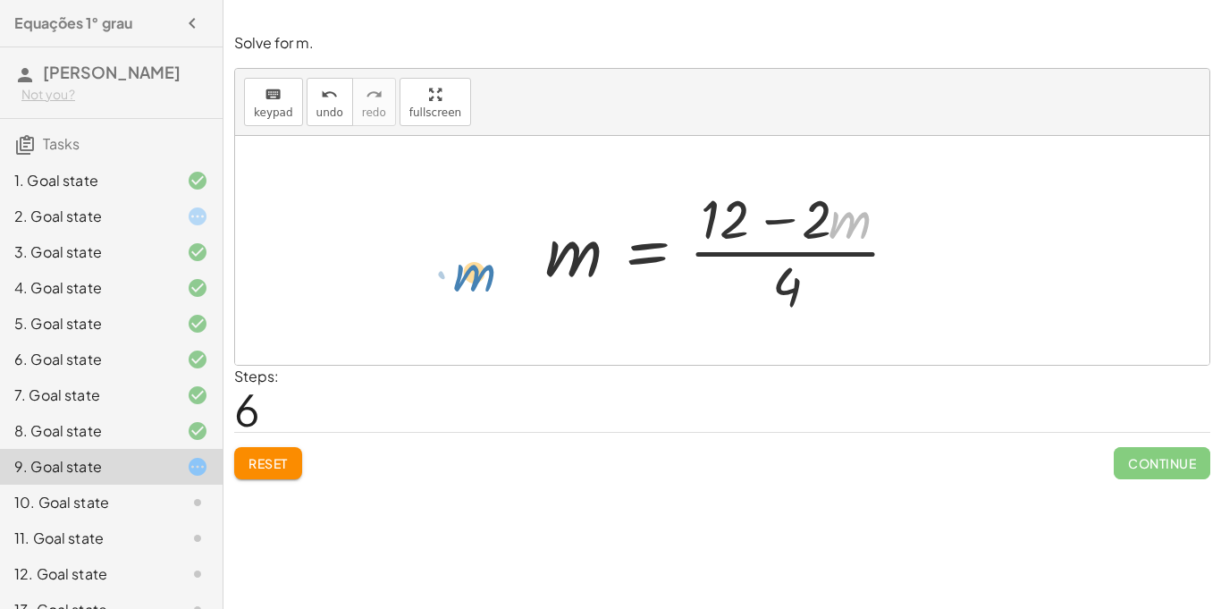
drag, startPoint x: 849, startPoint y: 224, endPoint x: 475, endPoint y: 274, distance: 378.0
click at [720, 238] on div at bounding box center [729, 250] width 386 height 138
click at [579, 266] on div at bounding box center [729, 250] width 386 height 138
click at [713, 217] on div at bounding box center [729, 250] width 386 height 138
click at [807, 222] on div at bounding box center [729, 250] width 386 height 138
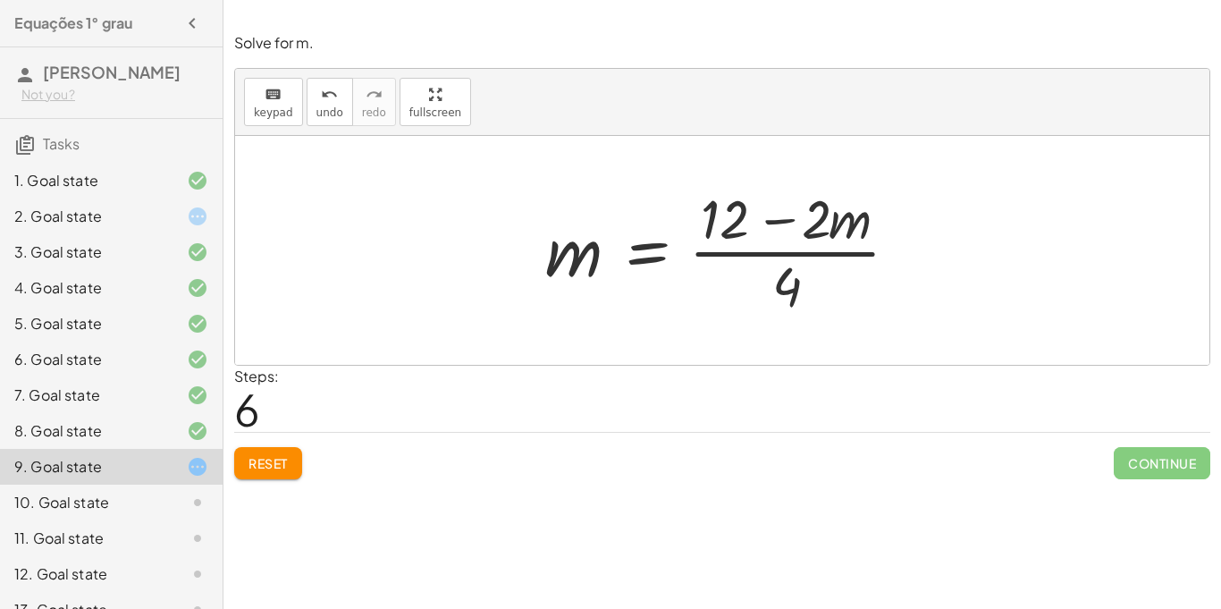
click at [785, 302] on div at bounding box center [729, 250] width 386 height 138
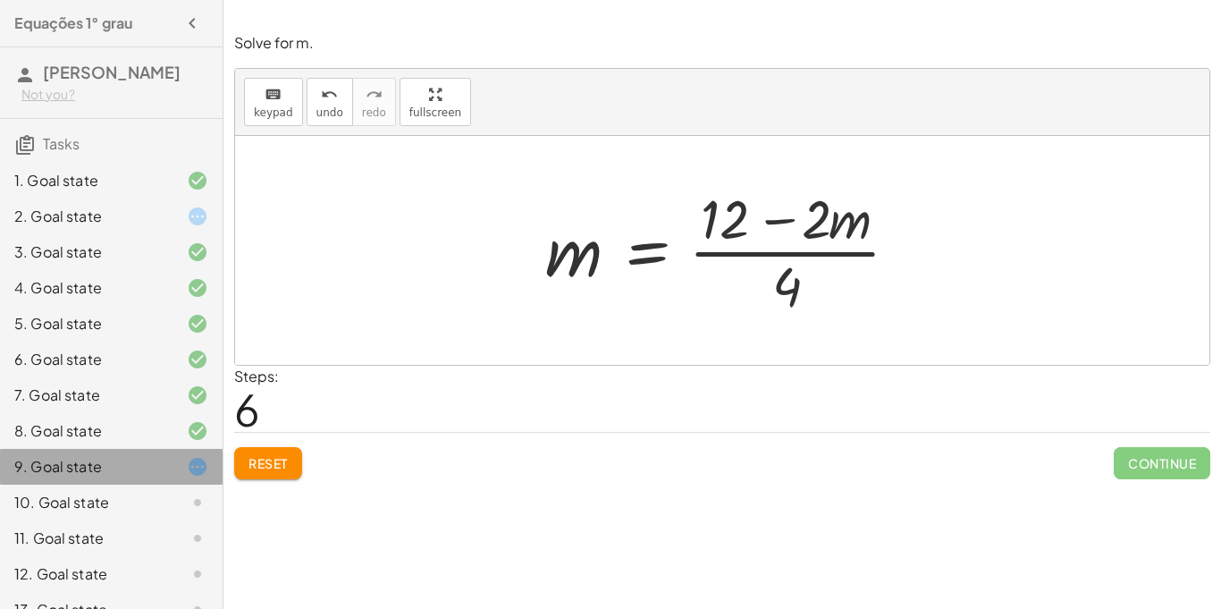
click at [221, 475] on div "9. Goal state" at bounding box center [111, 467] width 223 height 36
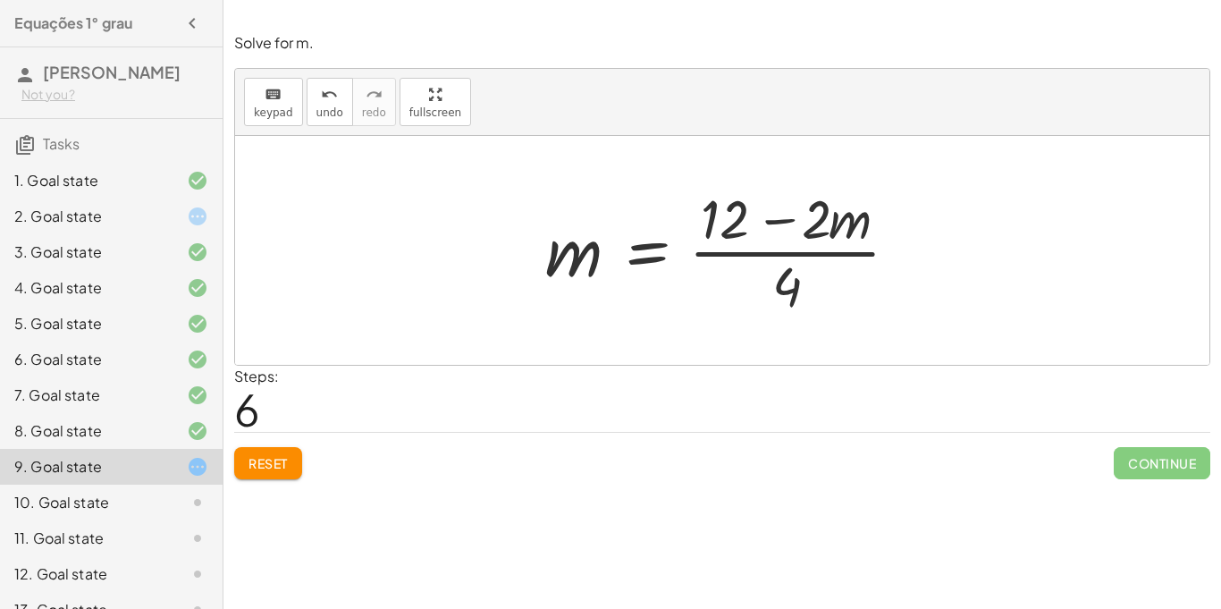
click at [260, 449] on button "Reset" at bounding box center [268, 463] width 68 height 32
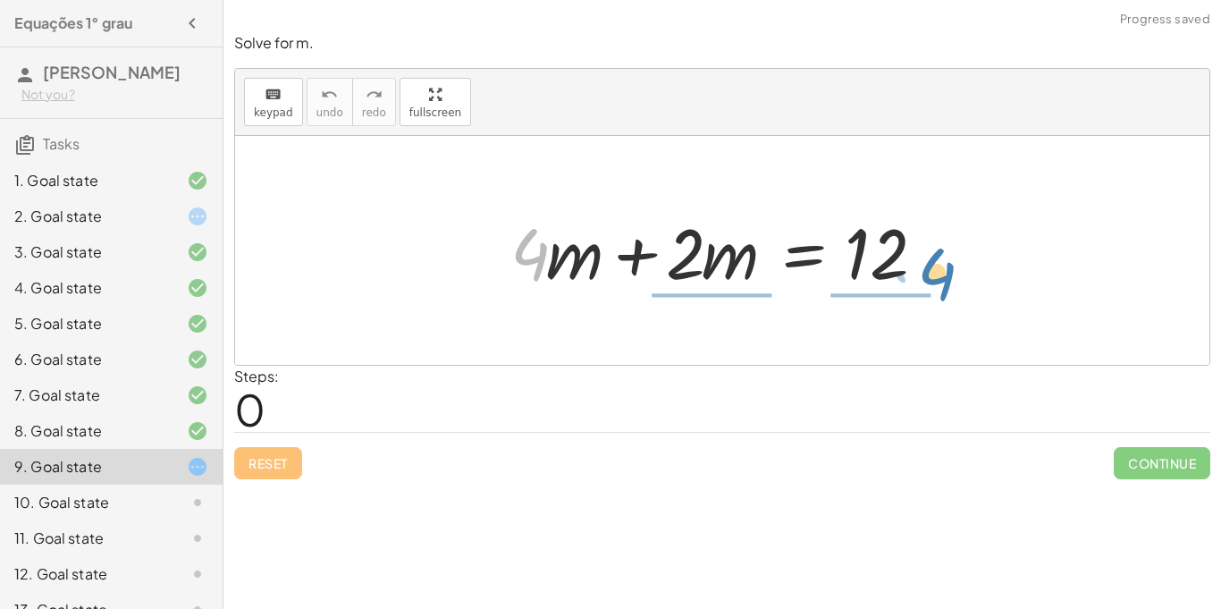
drag, startPoint x: 528, startPoint y: 242, endPoint x: 931, endPoint y: 253, distance: 403.4
click at [931, 253] on div at bounding box center [729, 251] width 455 height 92
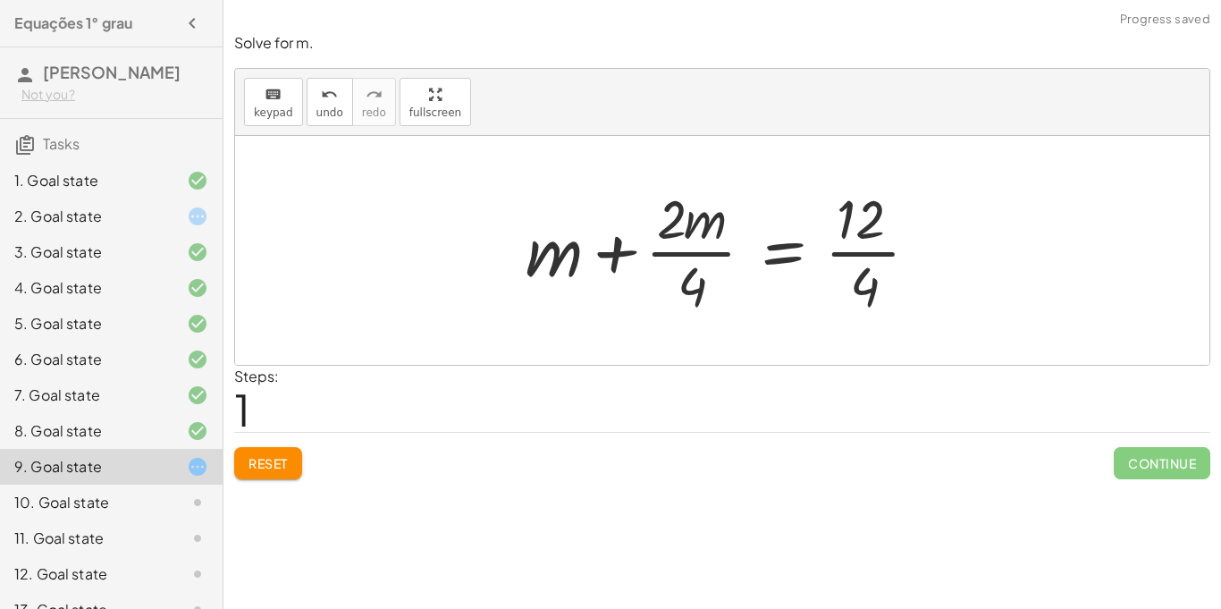
click at [717, 243] on div at bounding box center [730, 250] width 426 height 138
click at [910, 254] on div at bounding box center [730, 250] width 426 height 138
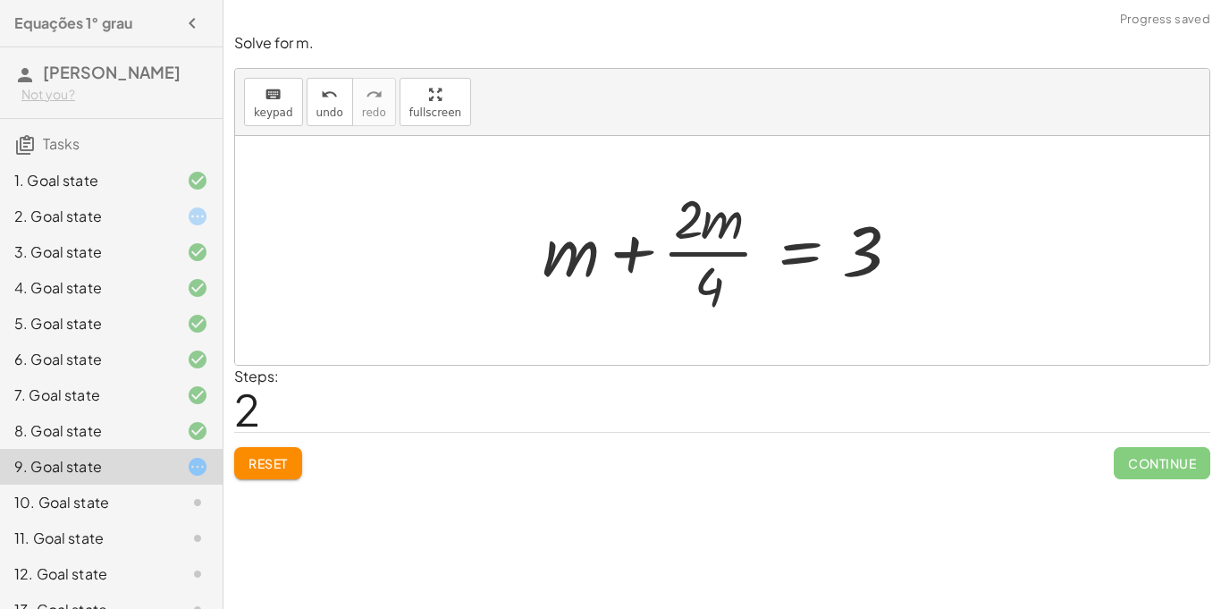
click at [839, 243] on div at bounding box center [726, 250] width 384 height 138
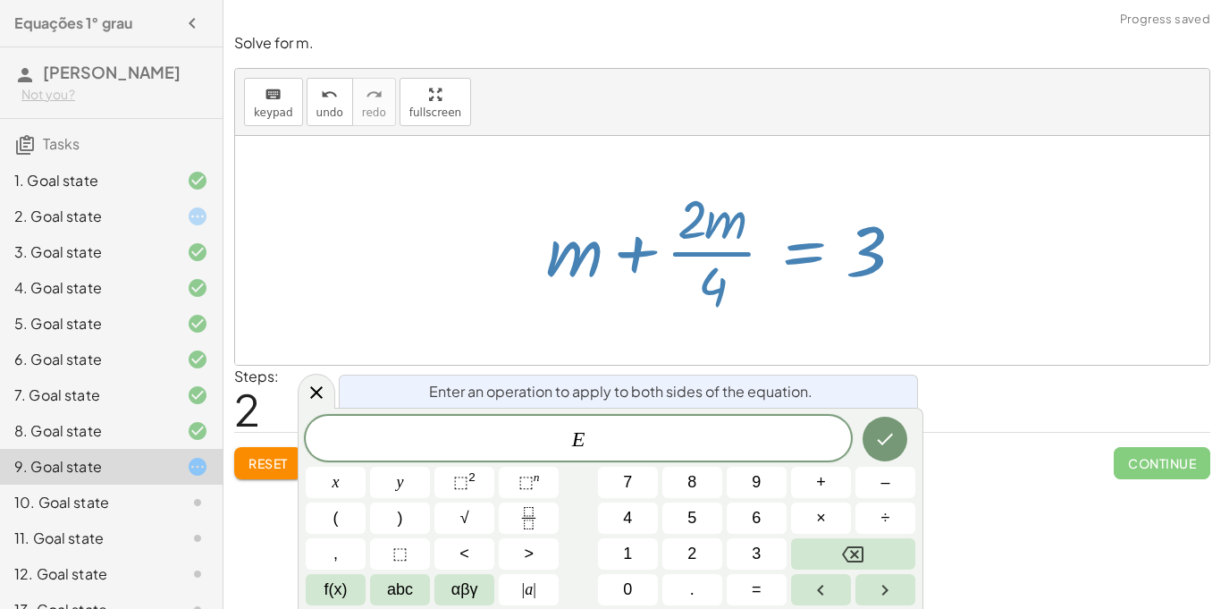
click at [753, 192] on div at bounding box center [729, 250] width 384 height 138
click at [321, 389] on icon at bounding box center [316, 392] width 21 height 21
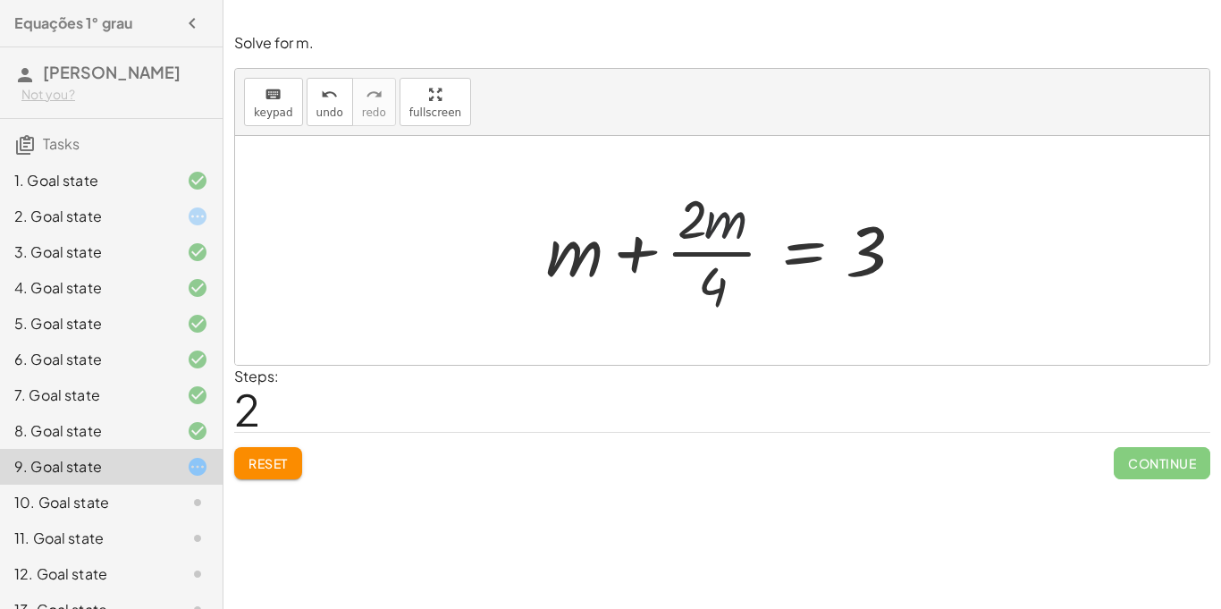
drag, startPoint x: 730, startPoint y: 215, endPoint x: 791, endPoint y: 150, distance: 89.2
click at [791, 150] on div "+ · 4 · m + · 2 · m = 12 + m + · 2 · m · 4 = · 12 · 4 + m + · 2 · m = · 4 3" at bounding box center [722, 250] width 975 height 229
drag, startPoint x: 732, startPoint y: 216, endPoint x: 601, endPoint y: 224, distance: 131.6
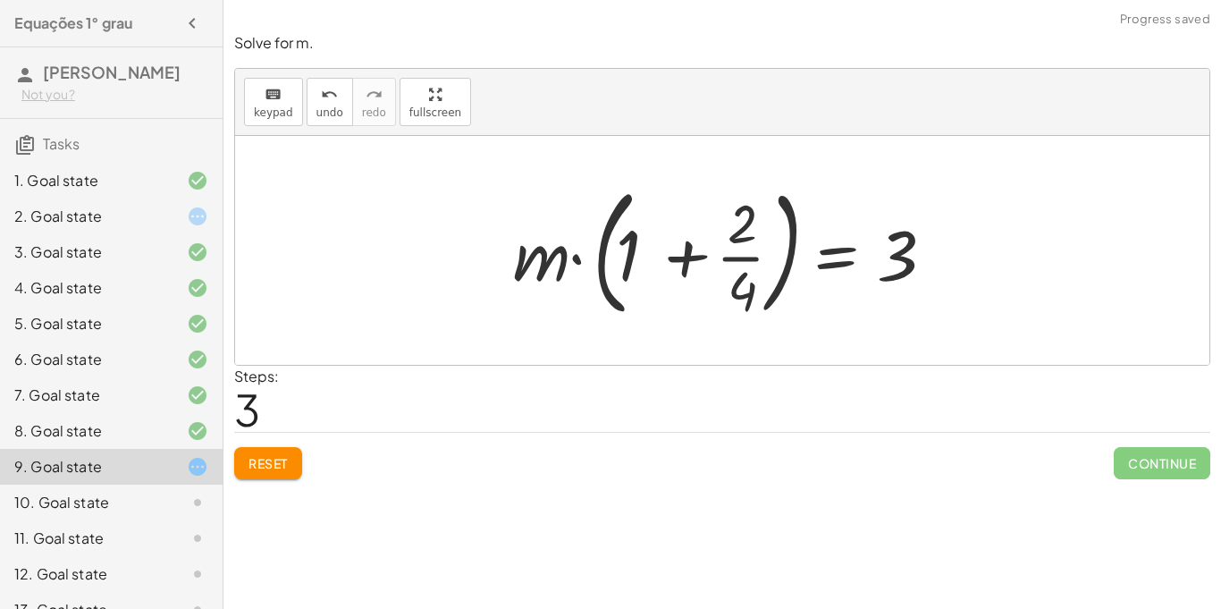
click at [768, 261] on div at bounding box center [728, 250] width 449 height 148
click at [919, 256] on div at bounding box center [728, 250] width 449 height 148
click at [911, 254] on div at bounding box center [728, 250] width 449 height 148
click at [766, 262] on div at bounding box center [728, 250] width 449 height 148
click at [813, 257] on div at bounding box center [728, 250] width 449 height 148
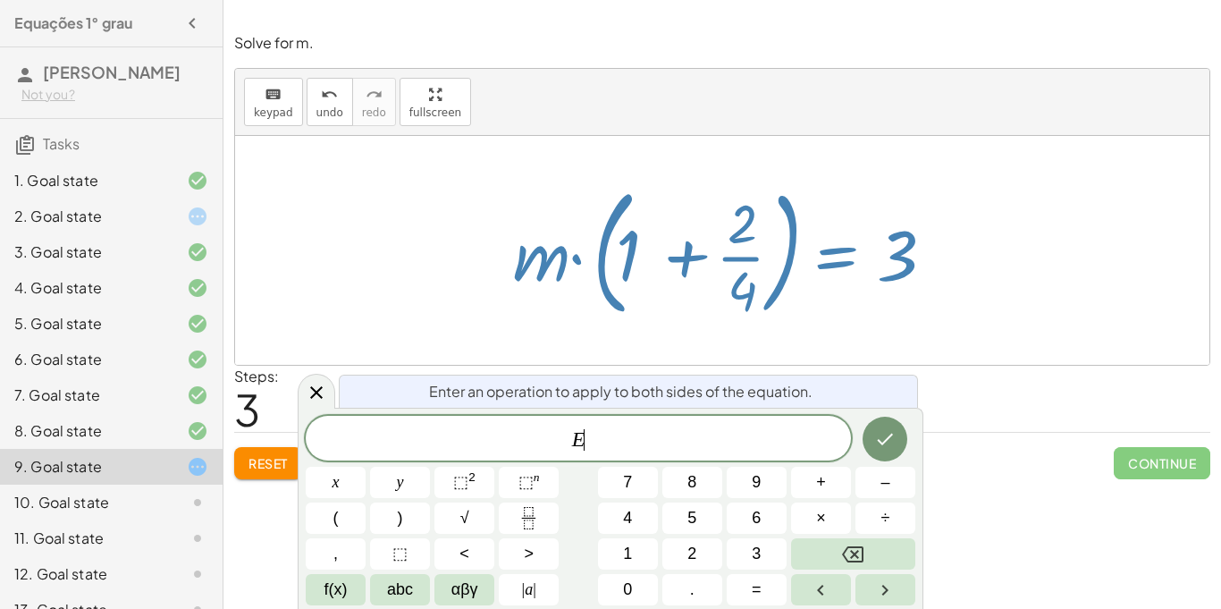
scroll to position [17, 0]
click at [587, 251] on div at bounding box center [728, 250] width 449 height 148
click at [468, 312] on div at bounding box center [722, 250] width 975 height 229
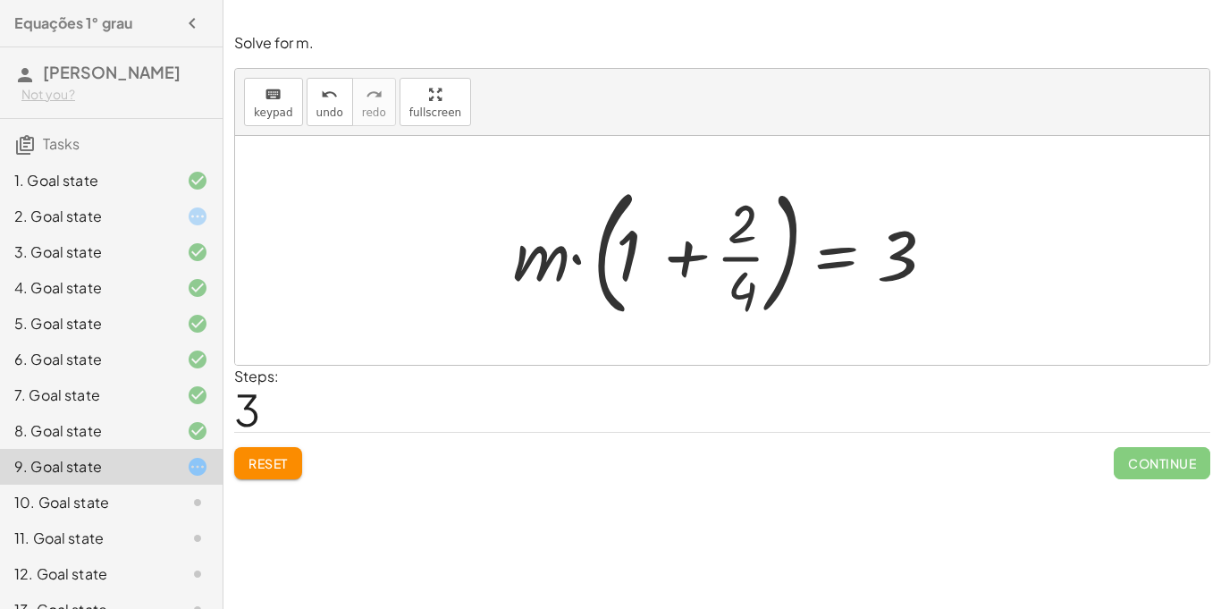
click at [561, 236] on div at bounding box center [728, 250] width 449 height 148
click at [514, 253] on div at bounding box center [728, 250] width 449 height 148
drag, startPoint x: 548, startPoint y: 263, endPoint x: 426, endPoint y: 239, distance: 124.8
click at [652, 272] on div at bounding box center [728, 250] width 449 height 148
click at [687, 277] on div at bounding box center [728, 250] width 449 height 148
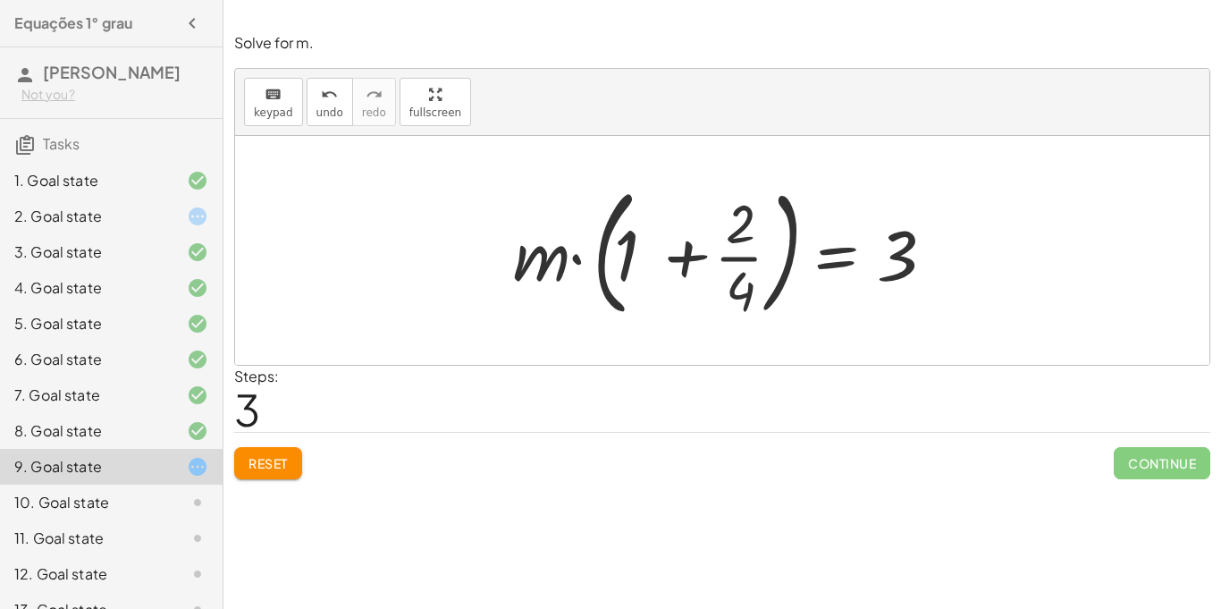
click at [713, 279] on div at bounding box center [728, 250] width 449 height 148
click at [898, 257] on div at bounding box center [728, 250] width 449 height 148
click at [422, 369] on div "Steps: 3" at bounding box center [722, 399] width 976 height 66
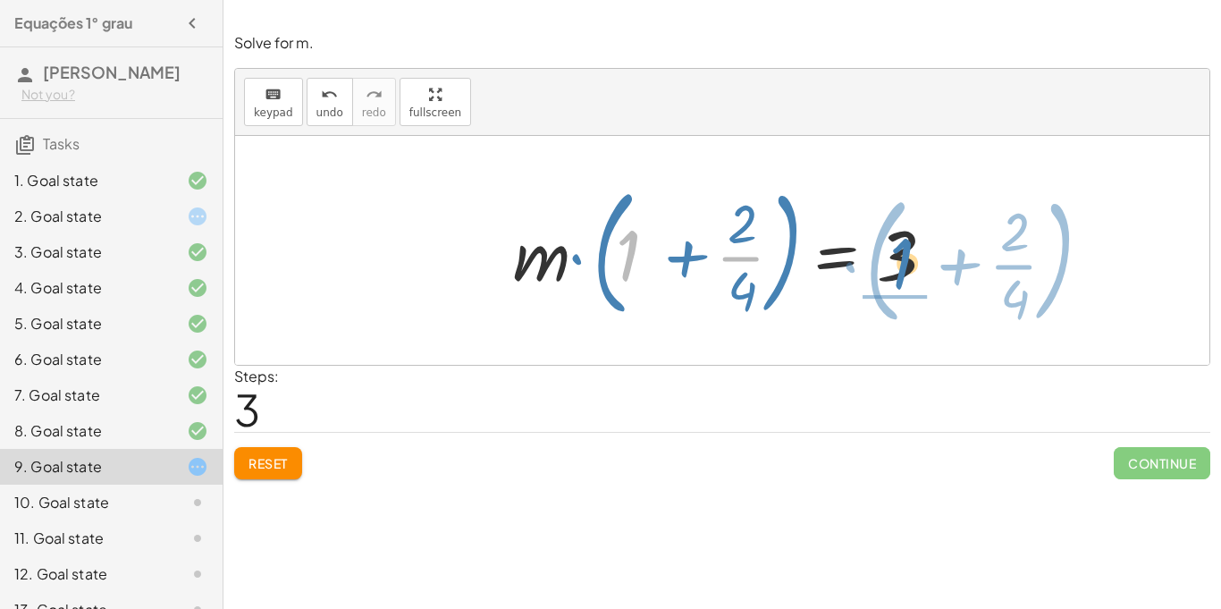
drag, startPoint x: 629, startPoint y: 246, endPoint x: 902, endPoint y: 254, distance: 273.7
click at [902, 254] on div at bounding box center [728, 250] width 449 height 148
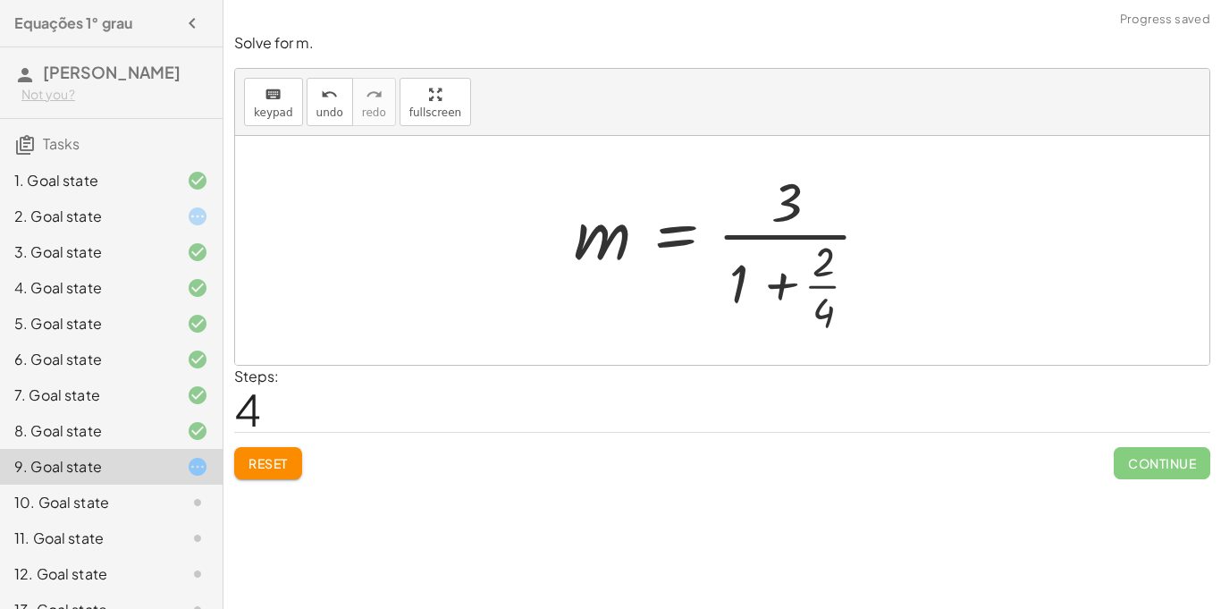
click at [802, 263] on div at bounding box center [729, 251] width 328 height 173
click at [809, 193] on div at bounding box center [729, 251] width 328 height 173
click at [789, 191] on div at bounding box center [729, 251] width 328 height 173
drag, startPoint x: 616, startPoint y: 239, endPoint x: 575, endPoint y: 249, distance: 42.5
click at [575, 249] on div at bounding box center [729, 251] width 328 height 173
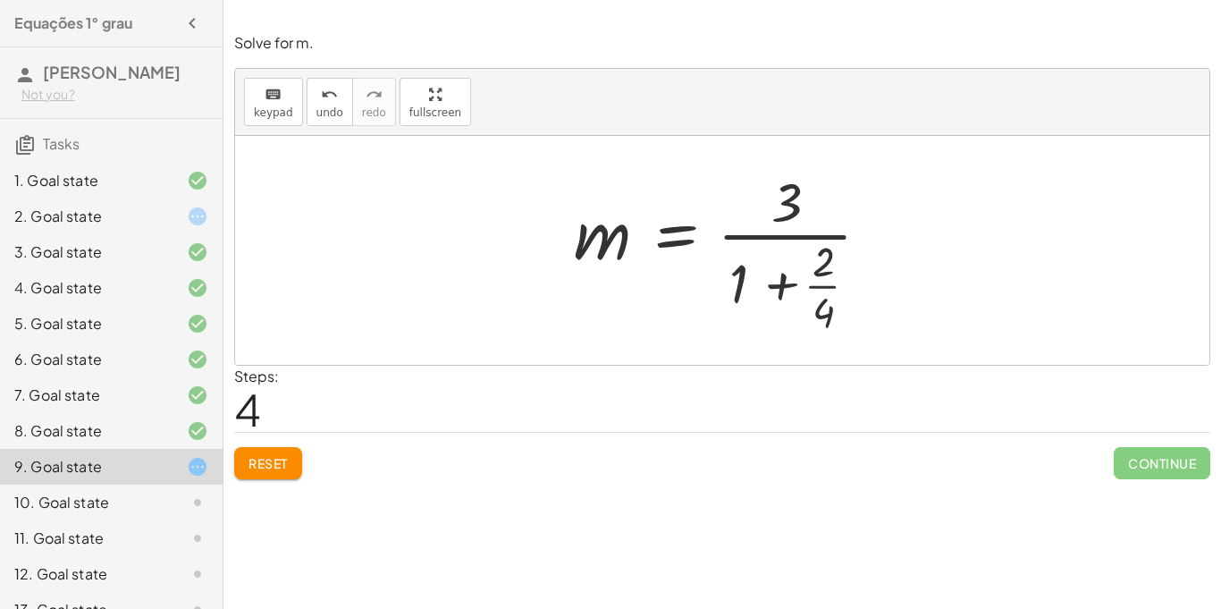
click at [773, 235] on div at bounding box center [729, 251] width 328 height 173
click at [771, 232] on div at bounding box center [729, 251] width 328 height 173
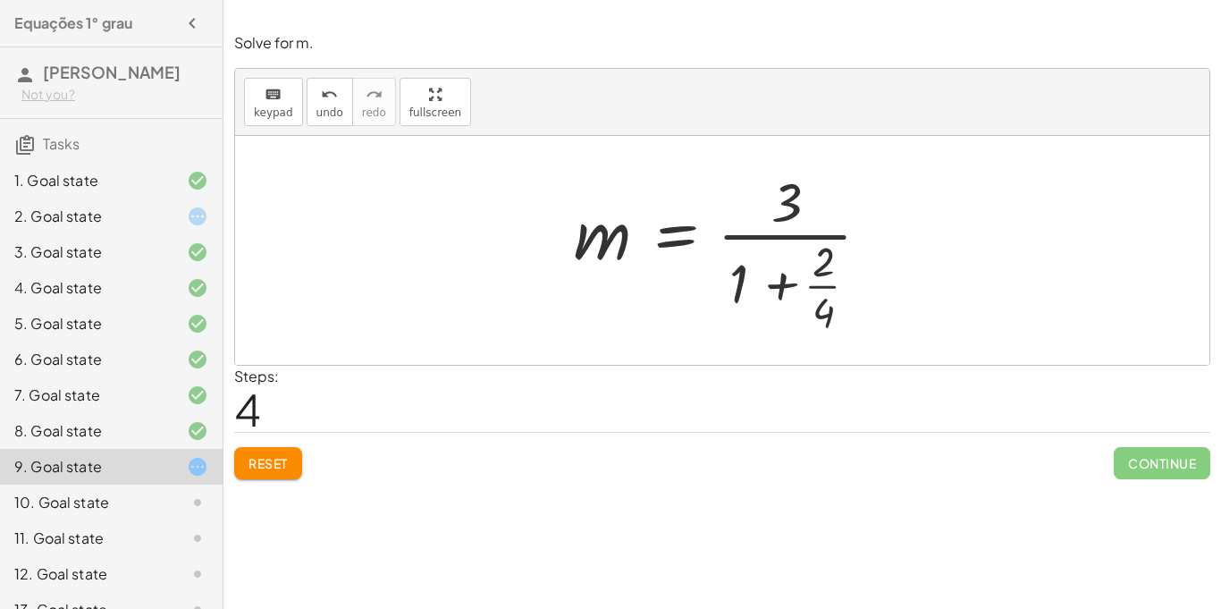
click at [771, 232] on div at bounding box center [729, 251] width 328 height 173
drag, startPoint x: 589, startPoint y: 232, endPoint x: 944, endPoint y: 254, distance: 355.6
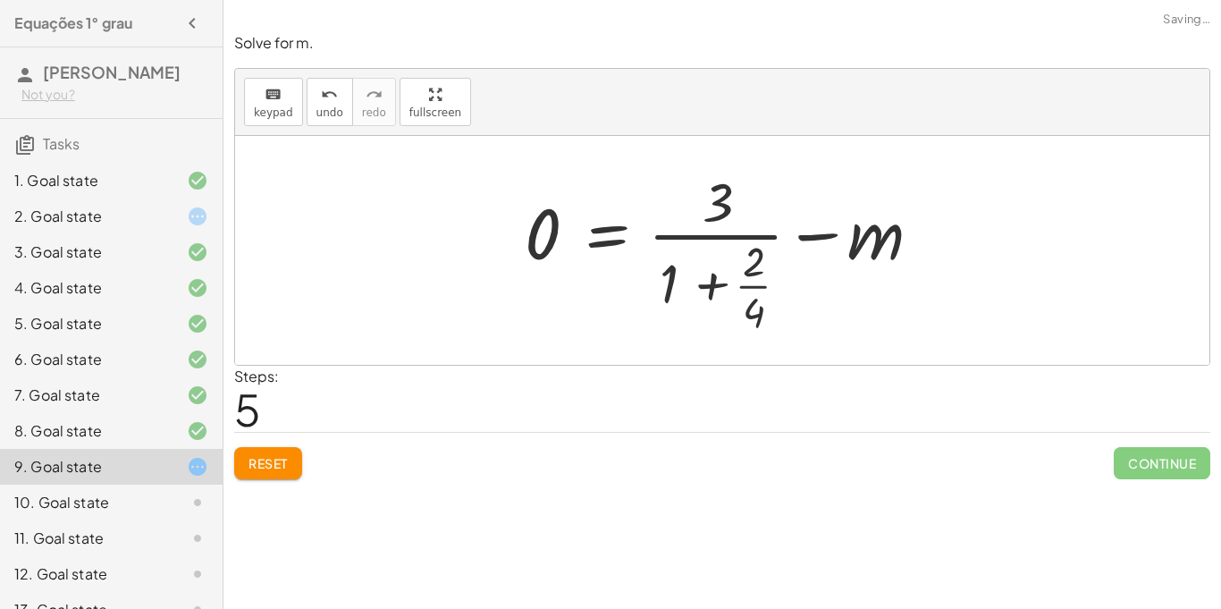
click at [926, 250] on div at bounding box center [730, 251] width 428 height 173
click at [852, 241] on div at bounding box center [729, 251] width 428 height 173
click at [727, 241] on div at bounding box center [729, 251] width 428 height 173
click at [574, 237] on div at bounding box center [729, 251] width 428 height 173
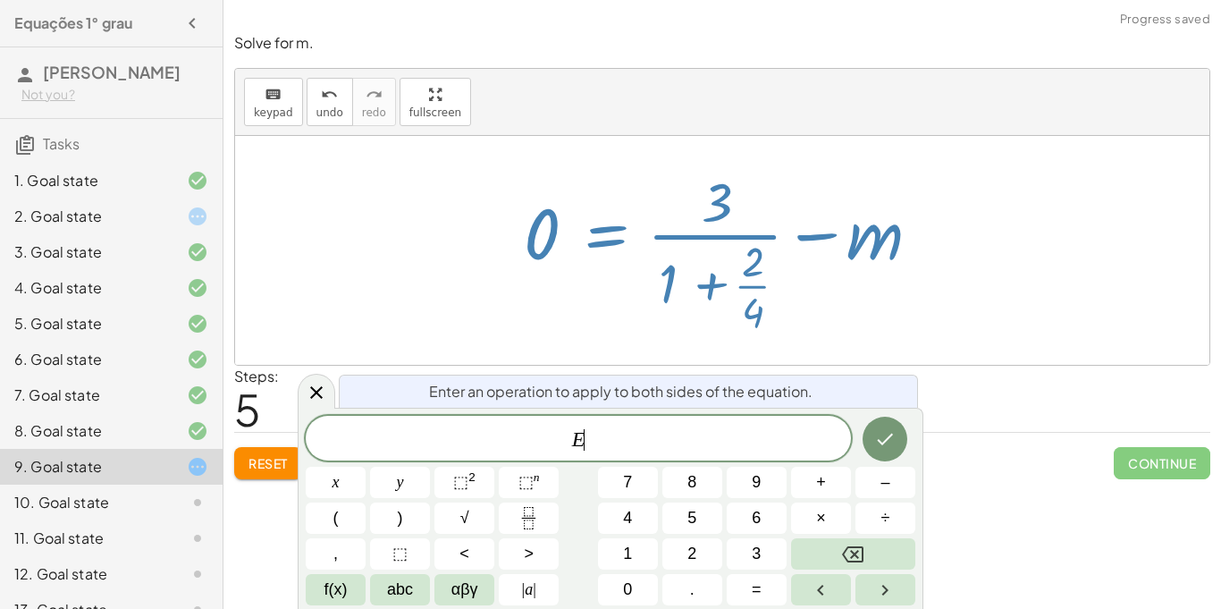
scroll to position [18, 0]
click at [567, 236] on div at bounding box center [729, 251] width 428 height 173
click at [565, 236] on div at bounding box center [729, 251] width 428 height 173
click at [317, 382] on icon at bounding box center [316, 392] width 21 height 21
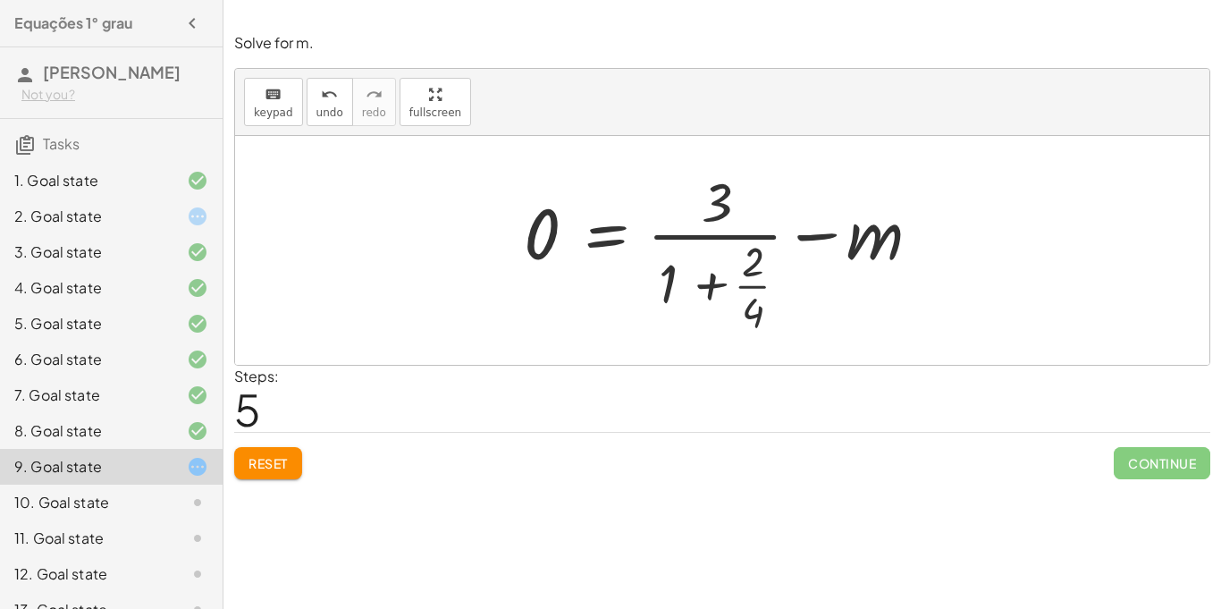
click at [581, 231] on div at bounding box center [729, 251] width 428 height 173
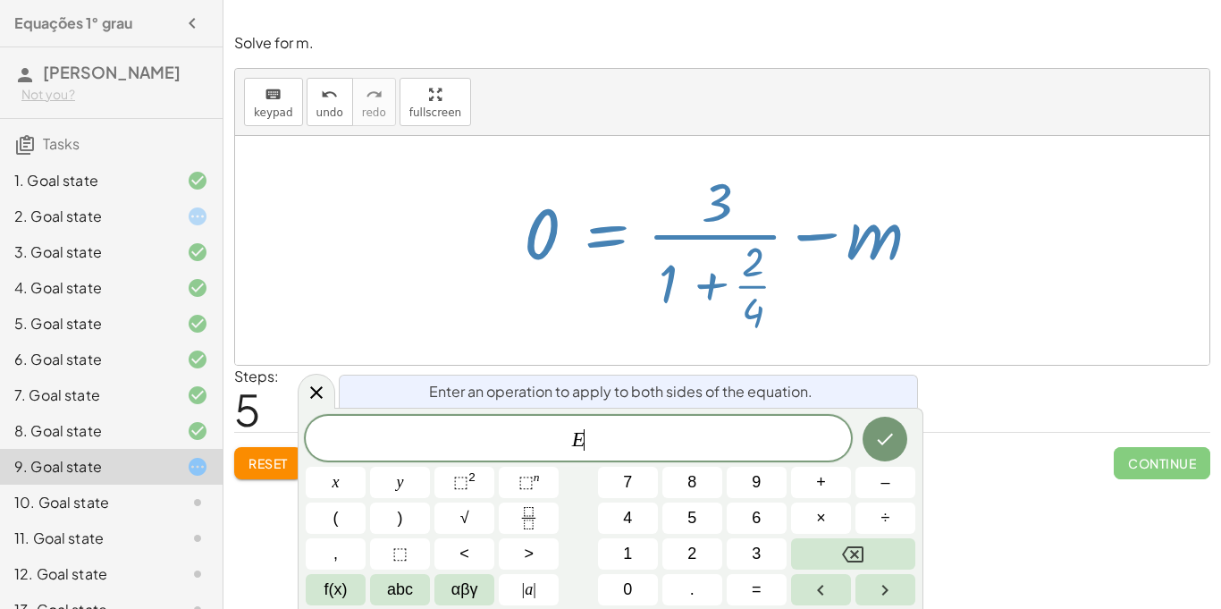
scroll to position [19, 0]
click at [309, 404] on div at bounding box center [317, 391] width 38 height 35
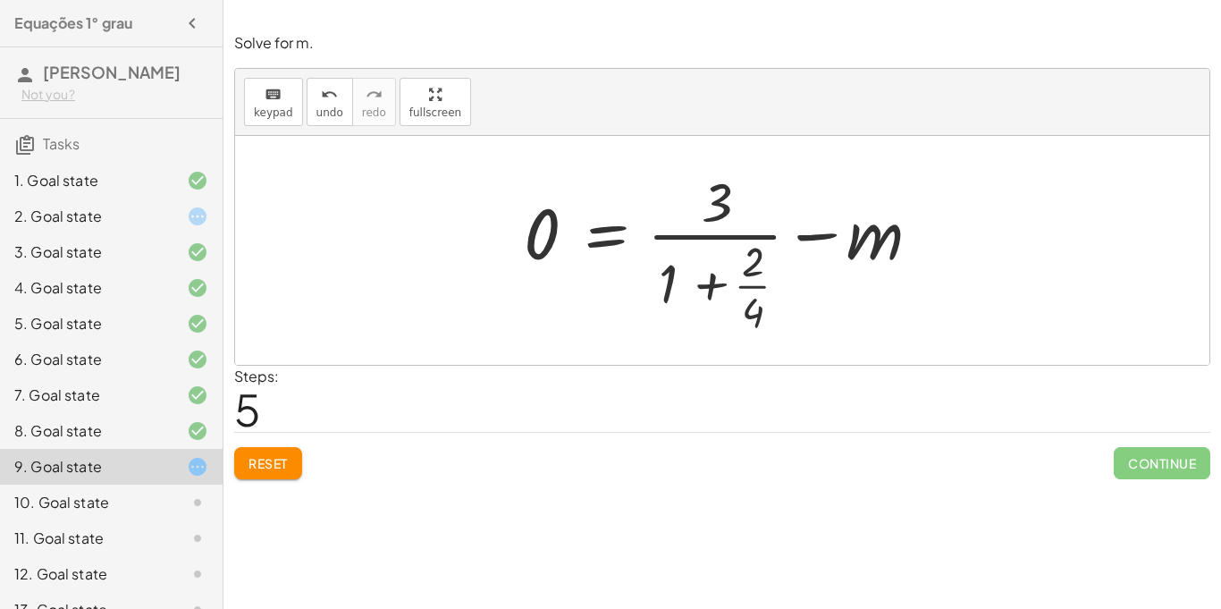
click at [550, 225] on div at bounding box center [729, 251] width 428 height 173
click at [252, 452] on button "Reset" at bounding box center [268, 463] width 68 height 32
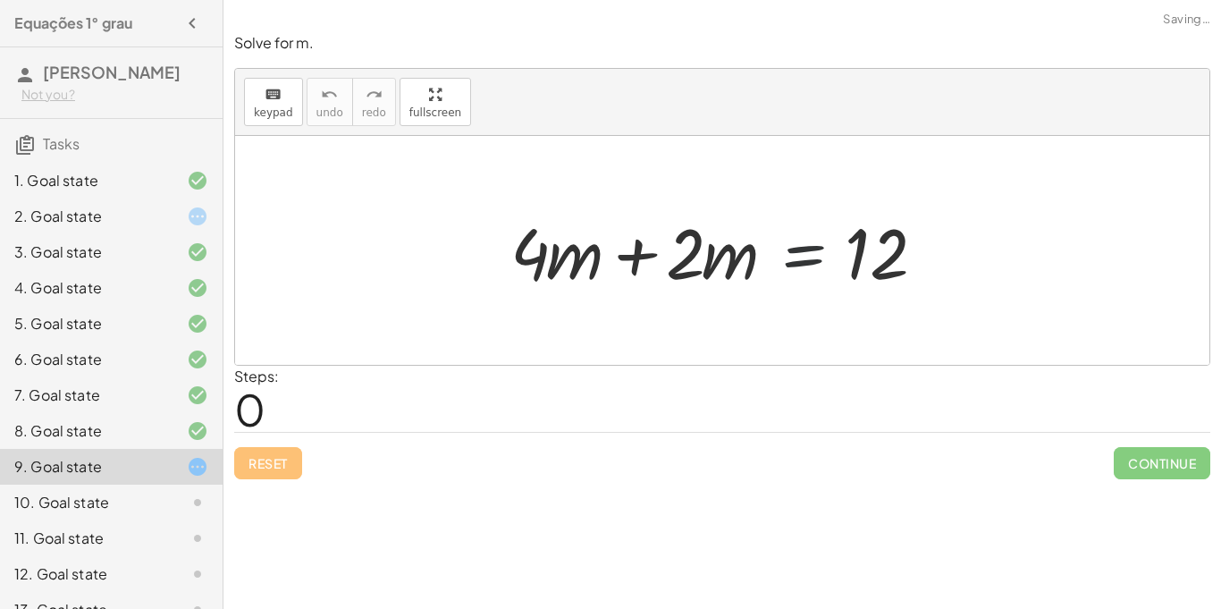
drag, startPoint x: 811, startPoint y: 281, endPoint x: 800, endPoint y: 276, distance: 11.6
click at [800, 276] on div at bounding box center [729, 251] width 455 height 92
drag, startPoint x: 554, startPoint y: 263, endPoint x: 875, endPoint y: 288, distance: 322.0
click at [875, 288] on div at bounding box center [729, 251] width 455 height 92
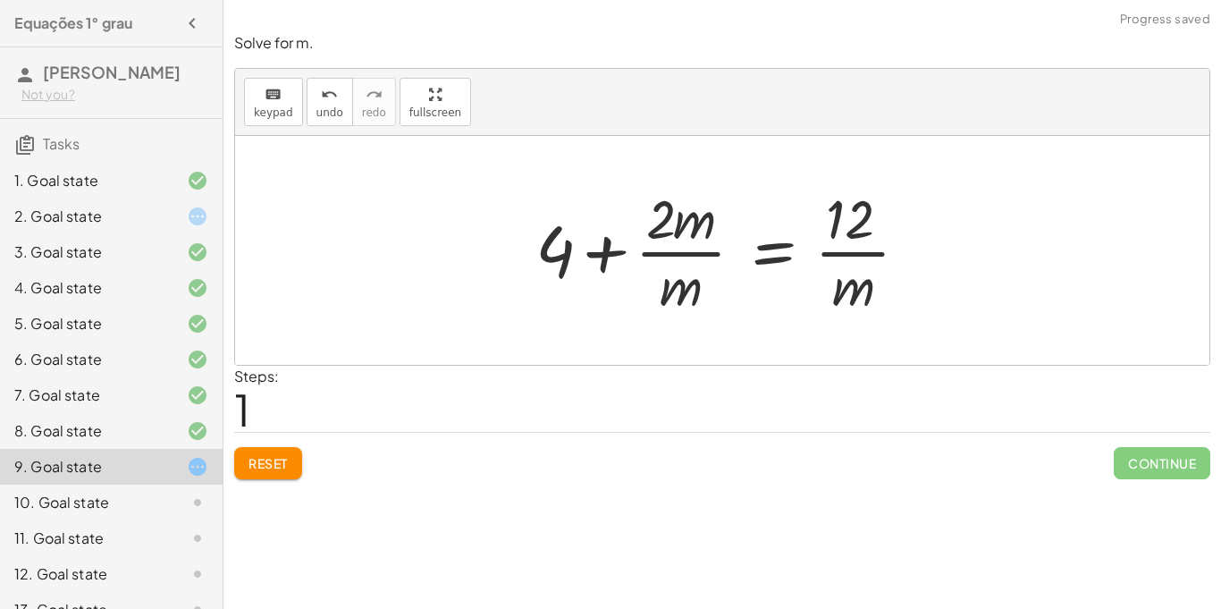
click at [668, 247] on div at bounding box center [729, 250] width 405 height 138
click at [849, 270] on div at bounding box center [729, 250] width 405 height 138
drag, startPoint x: 698, startPoint y: 221, endPoint x: 877, endPoint y: 279, distance: 188.0
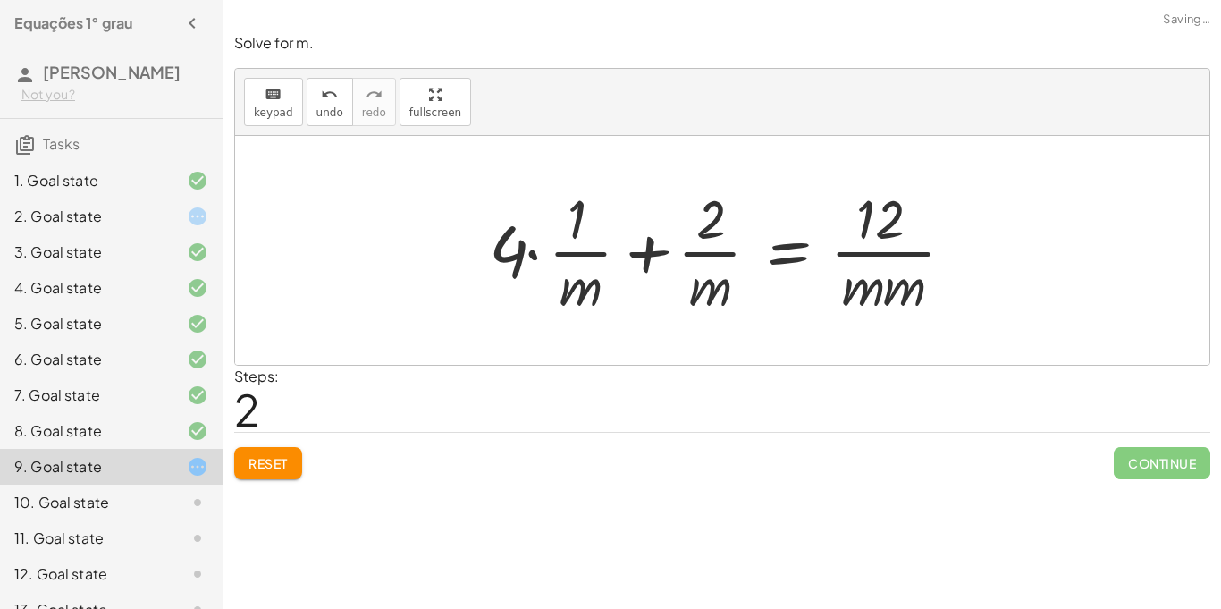
click at [863, 279] on div at bounding box center [728, 250] width 497 height 138
click at [795, 248] on div at bounding box center [728, 250] width 497 height 138
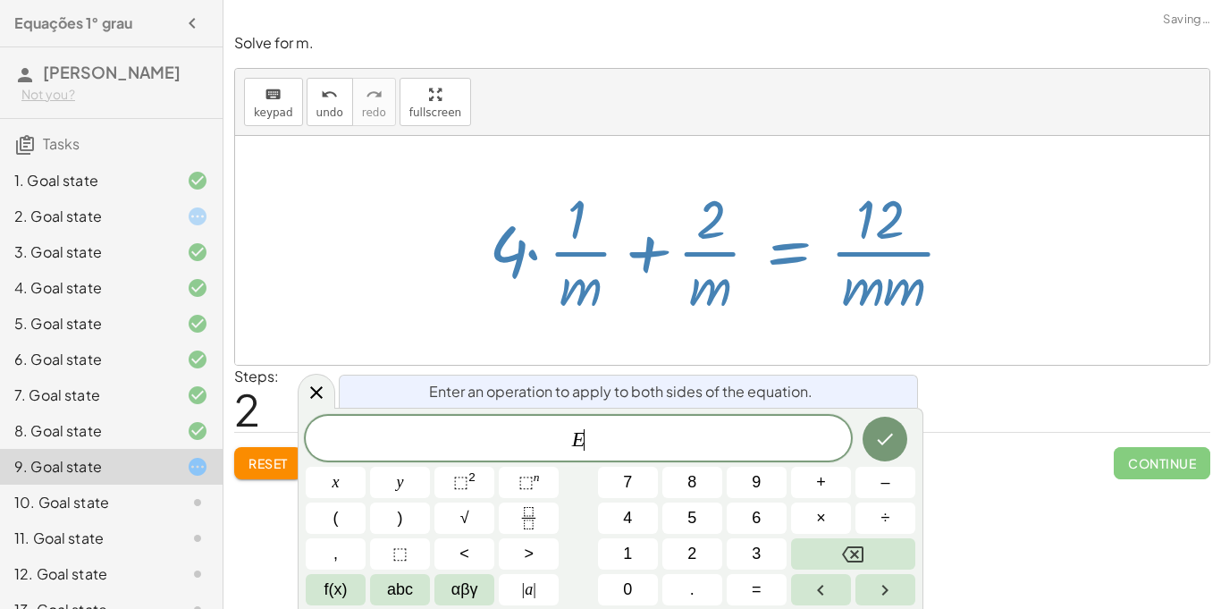
scroll to position [20, 0]
click at [314, 402] on icon at bounding box center [316, 392] width 21 height 21
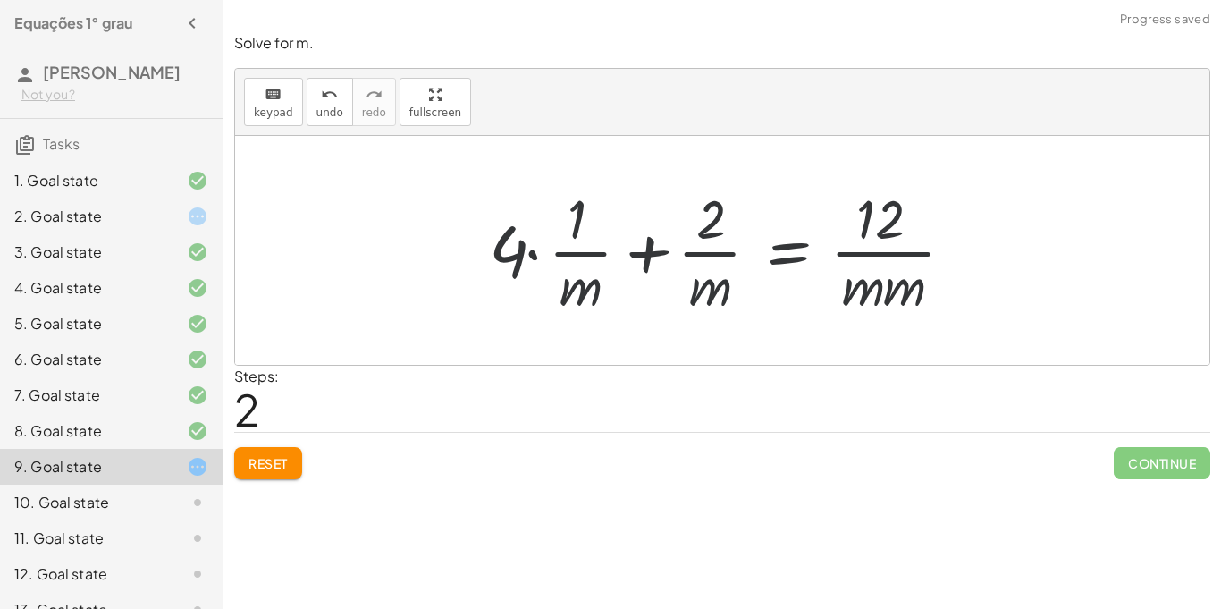
click at [291, 456] on button "Reset" at bounding box center [268, 463] width 68 height 32
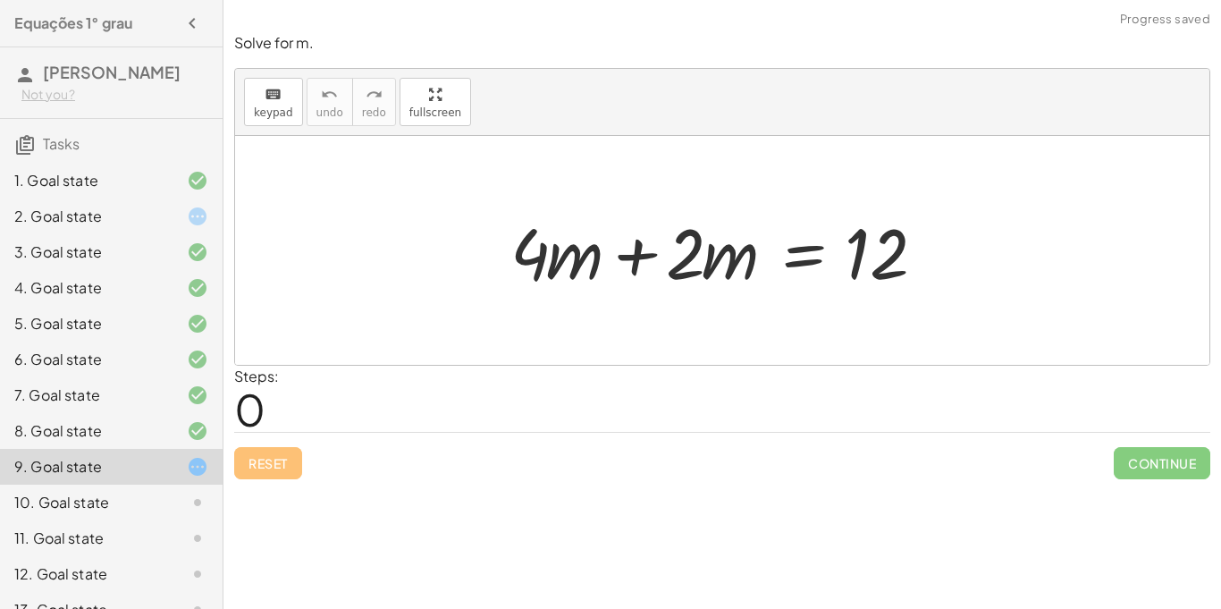
click at [637, 249] on div at bounding box center [729, 251] width 455 height 92
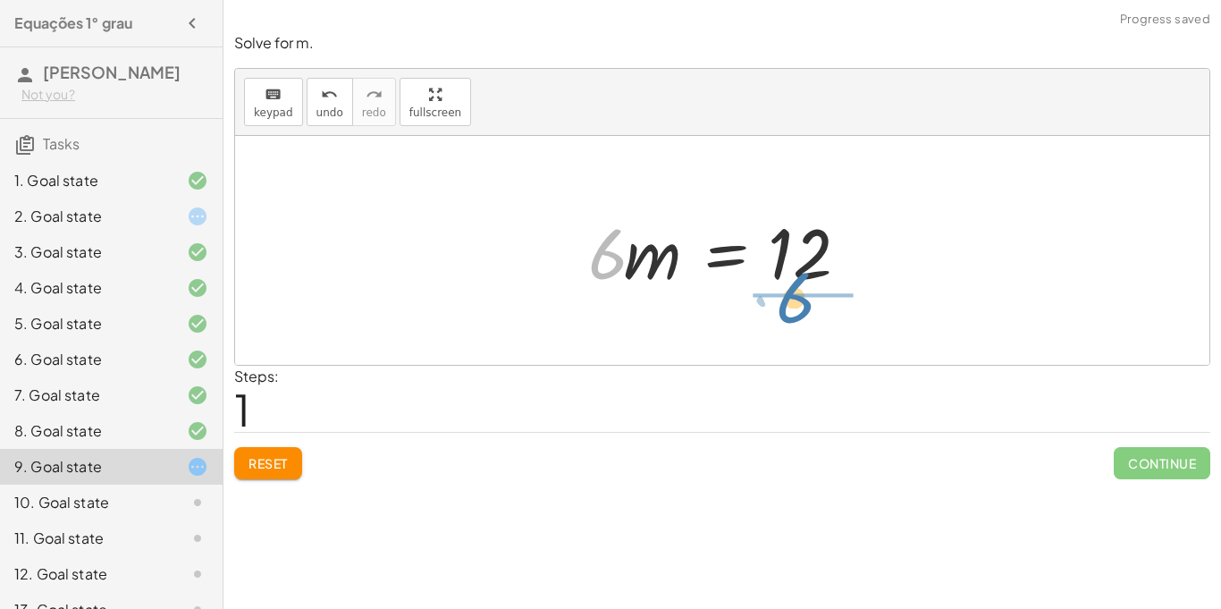
drag, startPoint x: 612, startPoint y: 256, endPoint x: 803, endPoint y: 299, distance: 195.2
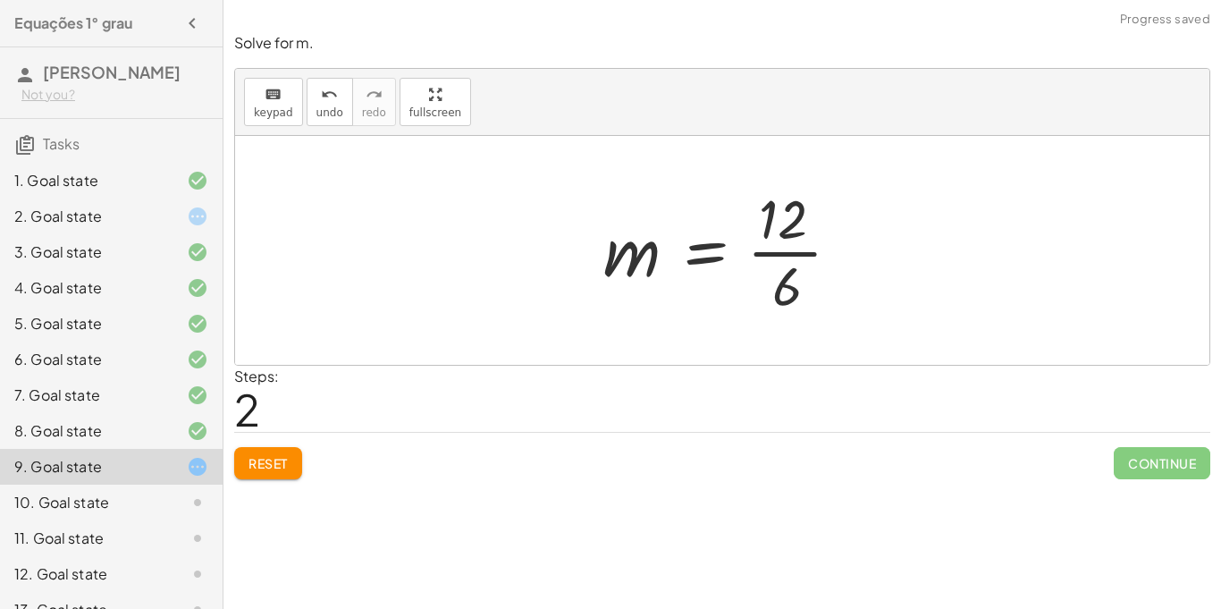
click at [653, 247] on div at bounding box center [730, 250] width 270 height 138
click at [762, 250] on div at bounding box center [730, 250] width 270 height 138
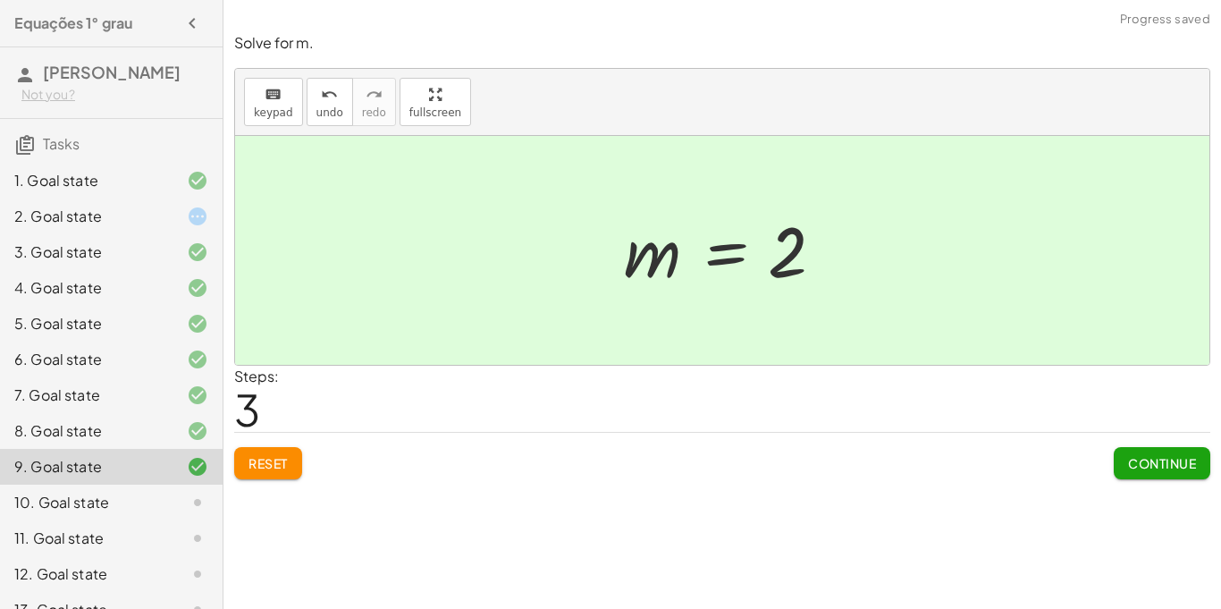
click at [1177, 452] on button "Continue" at bounding box center [1162, 463] width 97 height 32
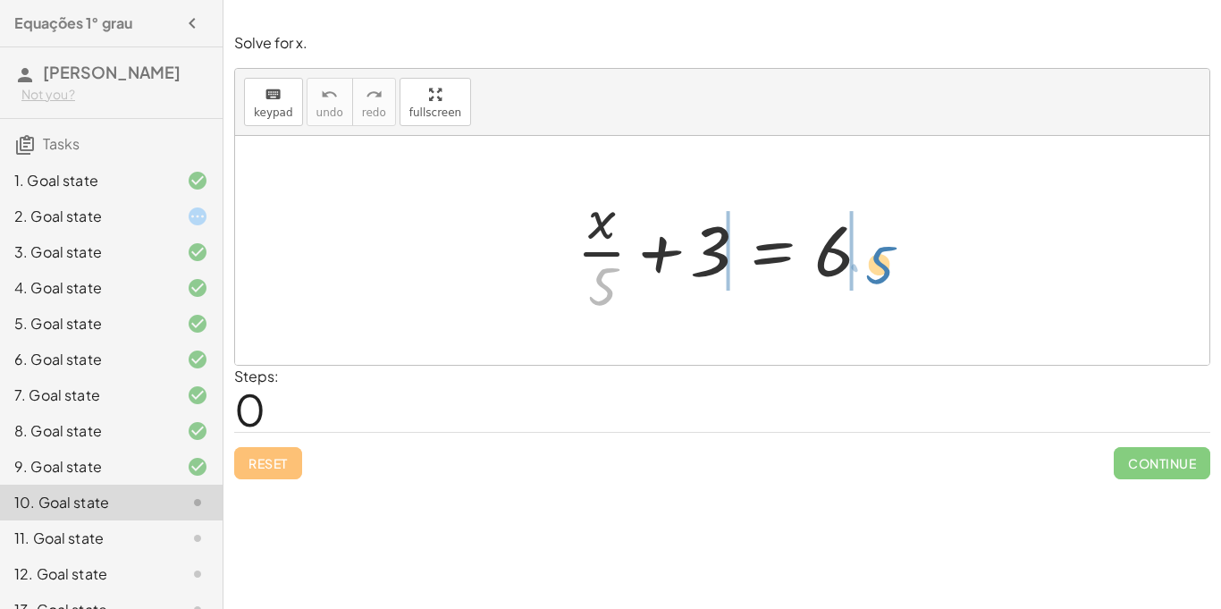
drag, startPoint x: 610, startPoint y: 282, endPoint x: 884, endPoint y: 261, distance: 275.3
click at [884, 261] on div at bounding box center [729, 250] width 323 height 138
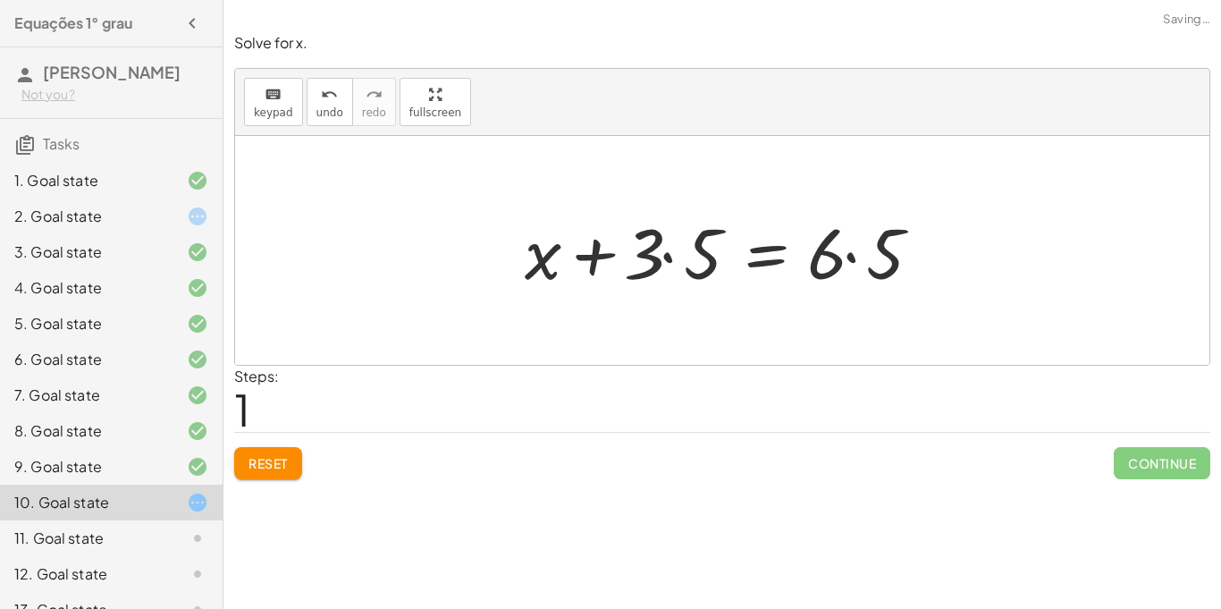
click at [545, 260] on div at bounding box center [729, 251] width 426 height 92
click at [698, 260] on div at bounding box center [729, 251] width 426 height 92
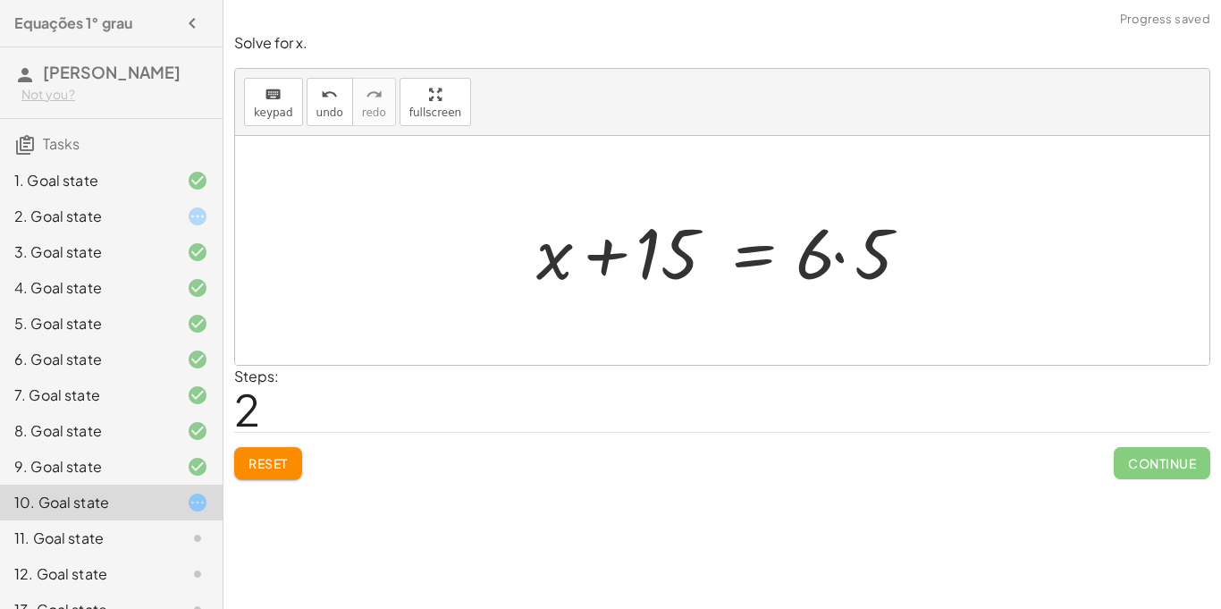
click at [816, 261] on div at bounding box center [729, 251] width 403 height 92
click at [874, 277] on div at bounding box center [729, 251] width 403 height 92
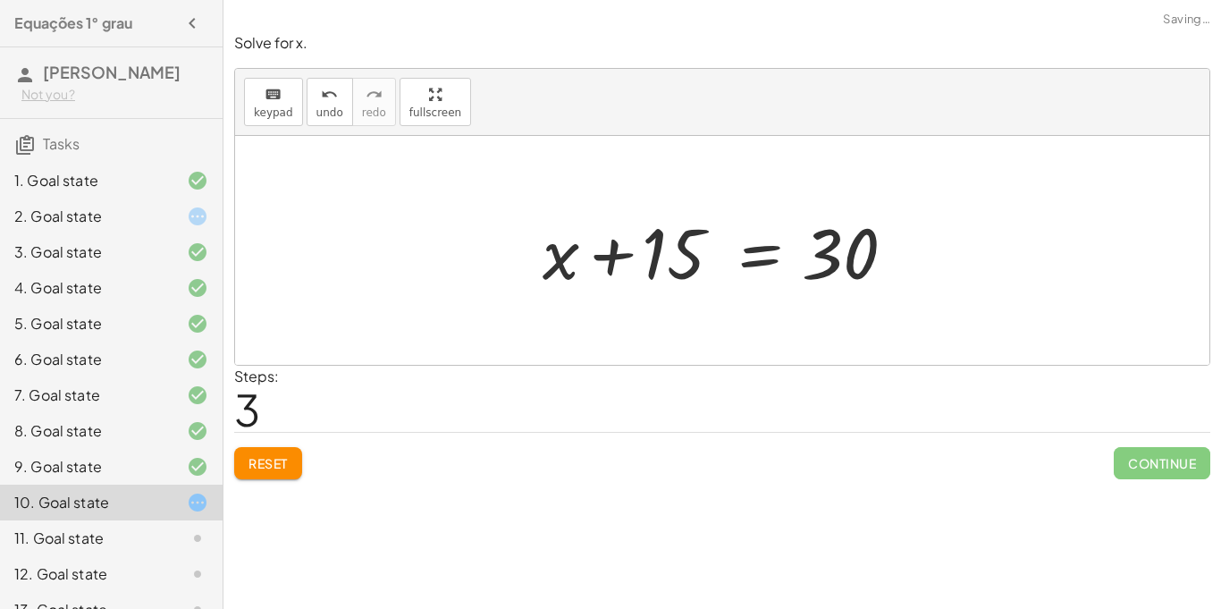
click at [836, 268] on div at bounding box center [724, 251] width 380 height 92
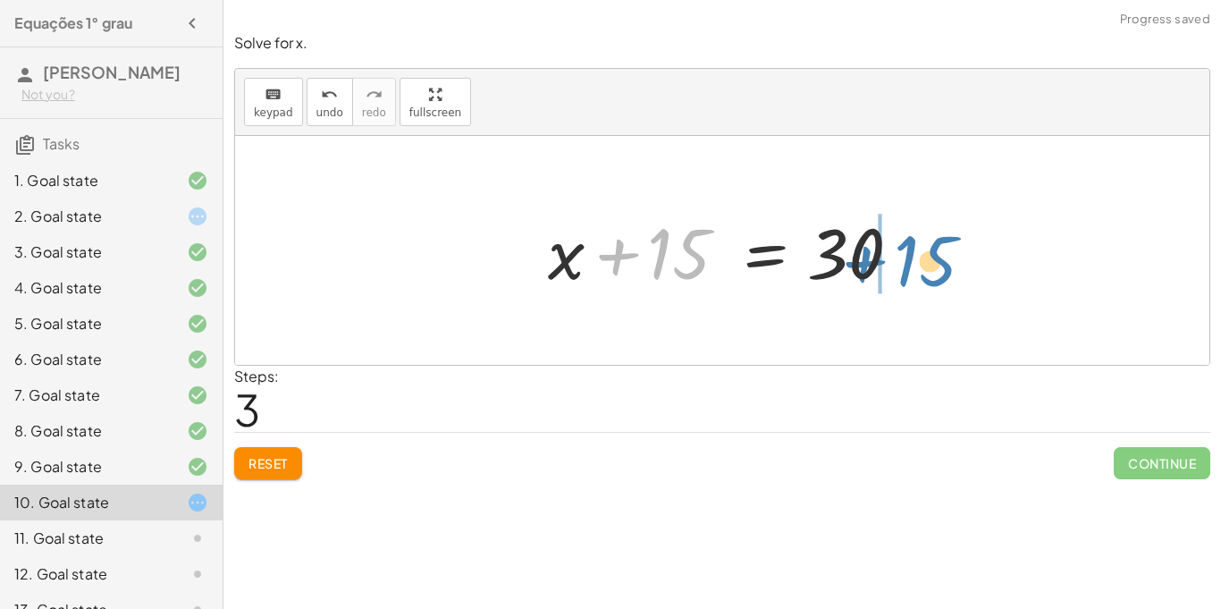
drag, startPoint x: 677, startPoint y: 262, endPoint x: 924, endPoint y: 270, distance: 246.9
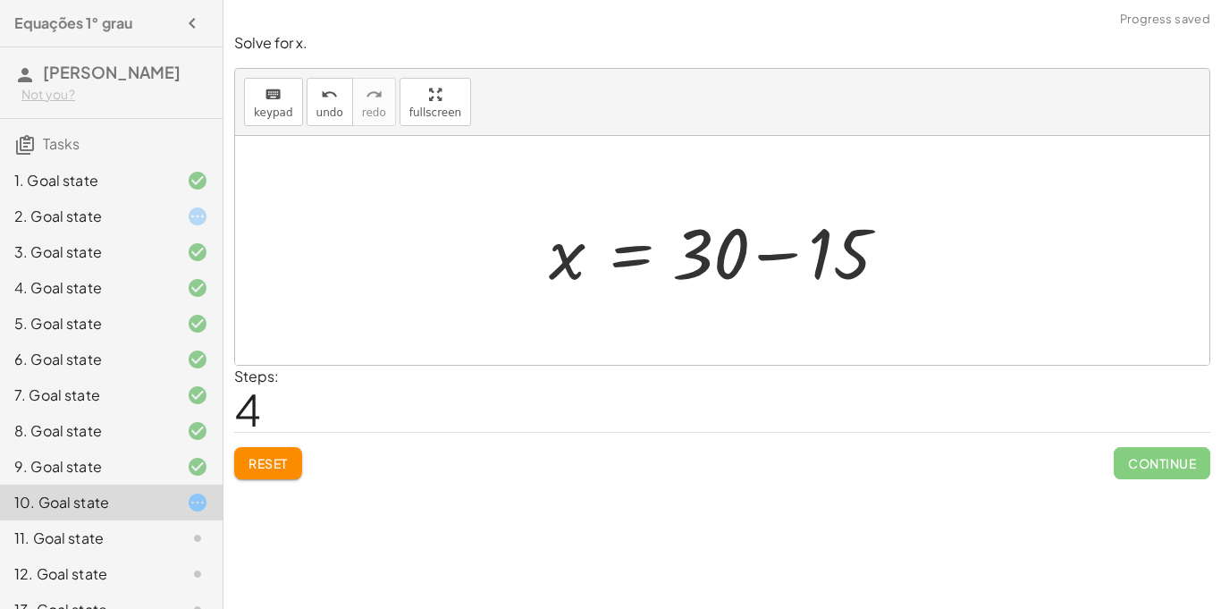
click at [920, 267] on div "+ · x · 5 + 3 = 6 + x + · 3 · 5 = · 6 · 5 + x + 15 = · 6 · 5 + x + 15 = 30 x = …" at bounding box center [723, 250] width 402 height 101
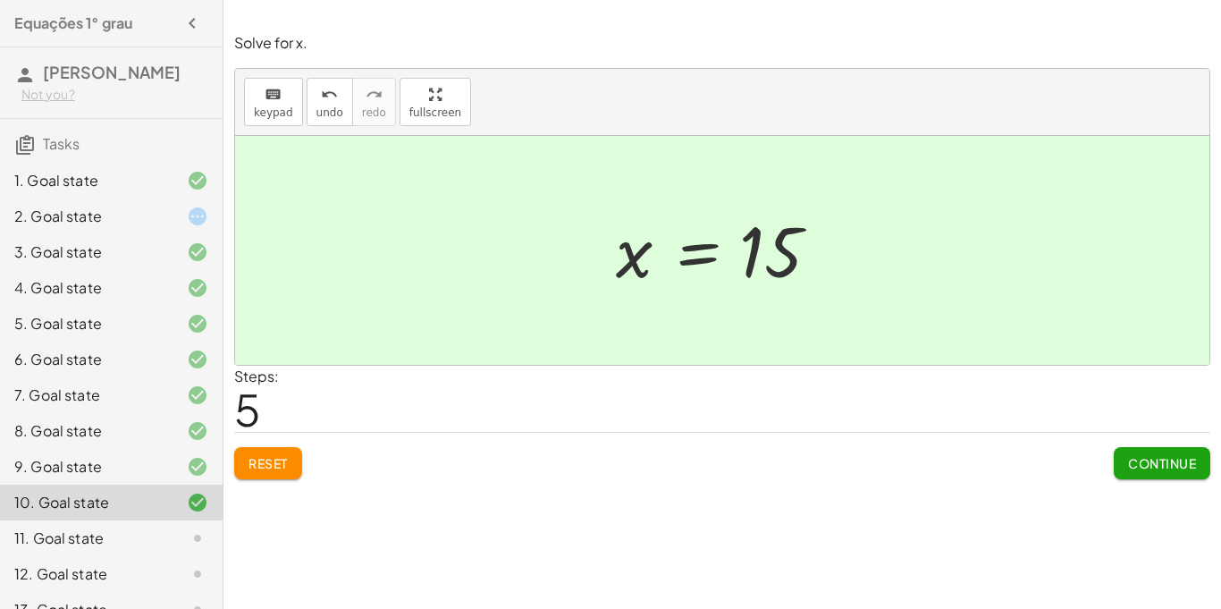
click at [1159, 450] on button "Continue" at bounding box center [1162, 463] width 97 height 32
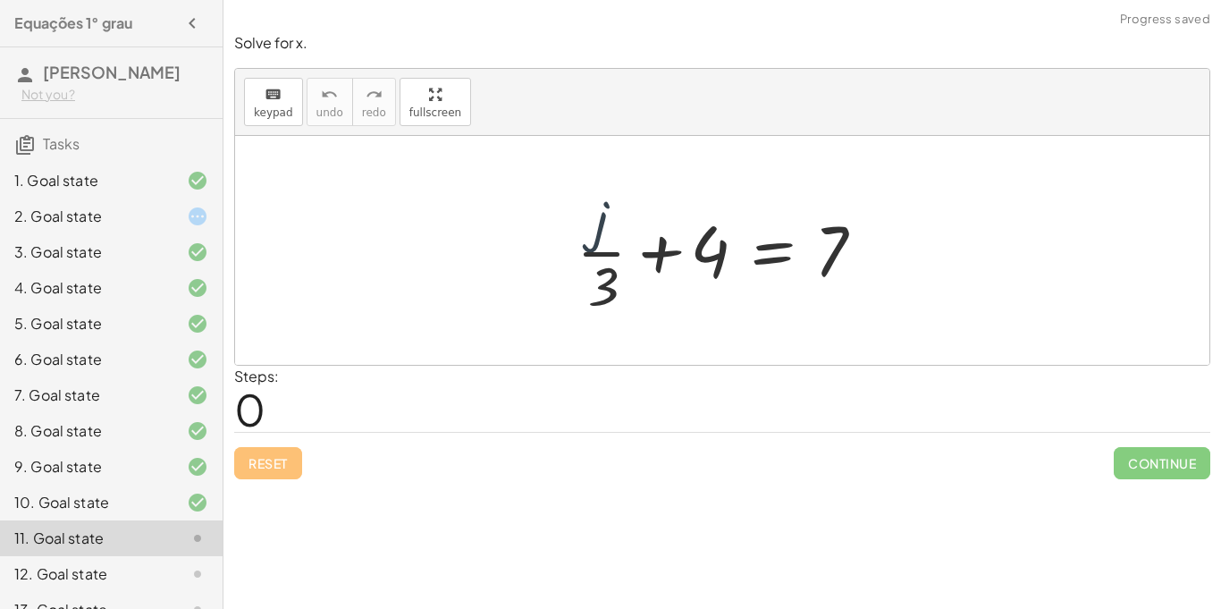
click at [592, 224] on div at bounding box center [729, 250] width 323 height 138
drag, startPoint x: 600, startPoint y: 283, endPoint x: 877, endPoint y: 243, distance: 280.1
click at [877, 243] on div at bounding box center [729, 250] width 323 height 138
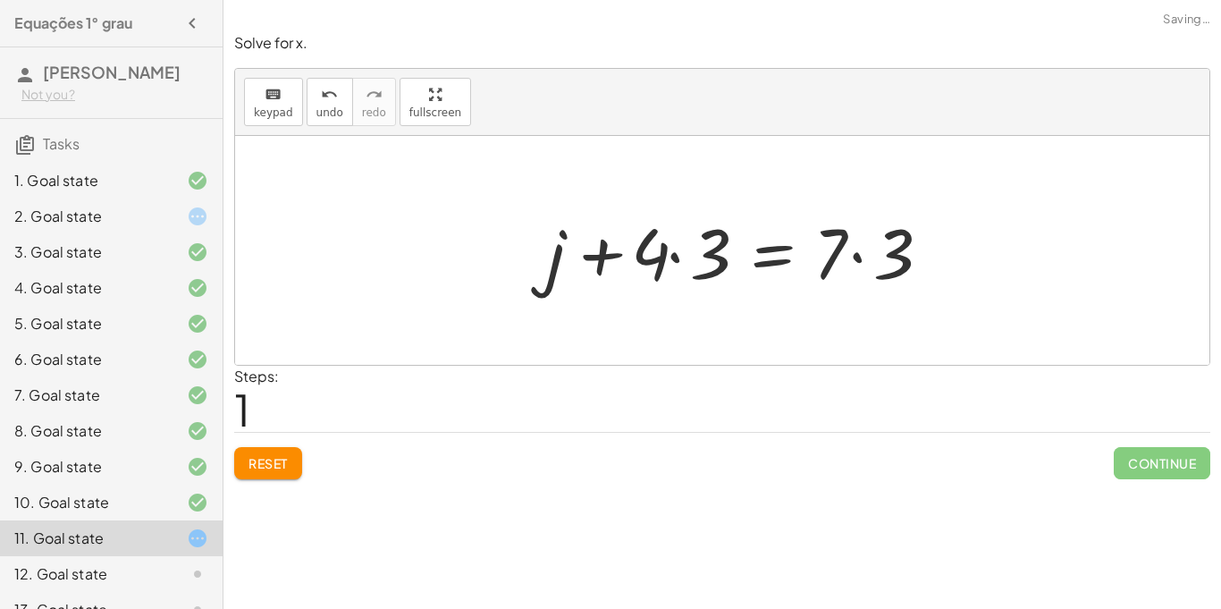
click at [860, 247] on div at bounding box center [743, 251] width 411 height 92
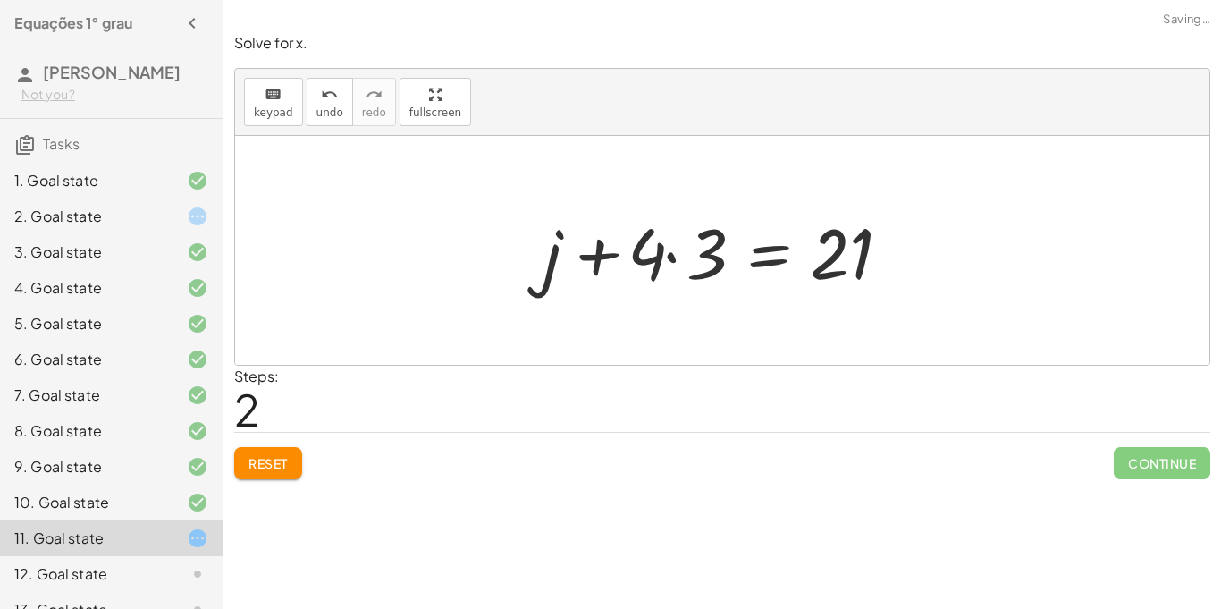
click at [673, 245] on div at bounding box center [728, 251] width 387 height 92
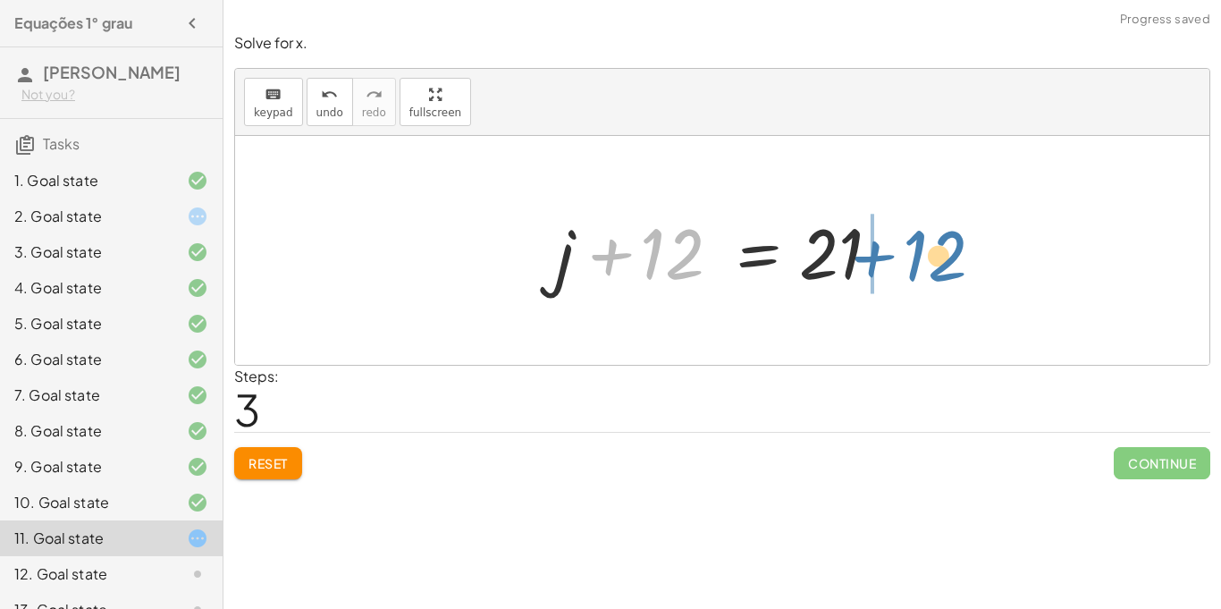
drag, startPoint x: 672, startPoint y: 251, endPoint x: 933, endPoint y: 253, distance: 260.2
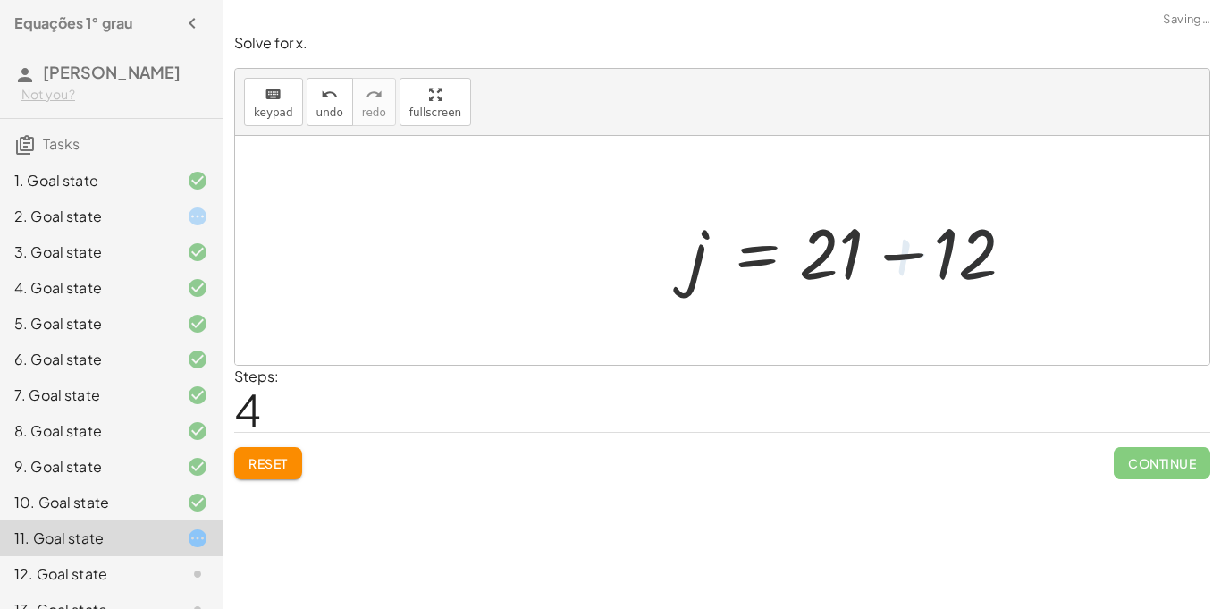
click at [930, 253] on div at bounding box center [864, 251] width 364 height 92
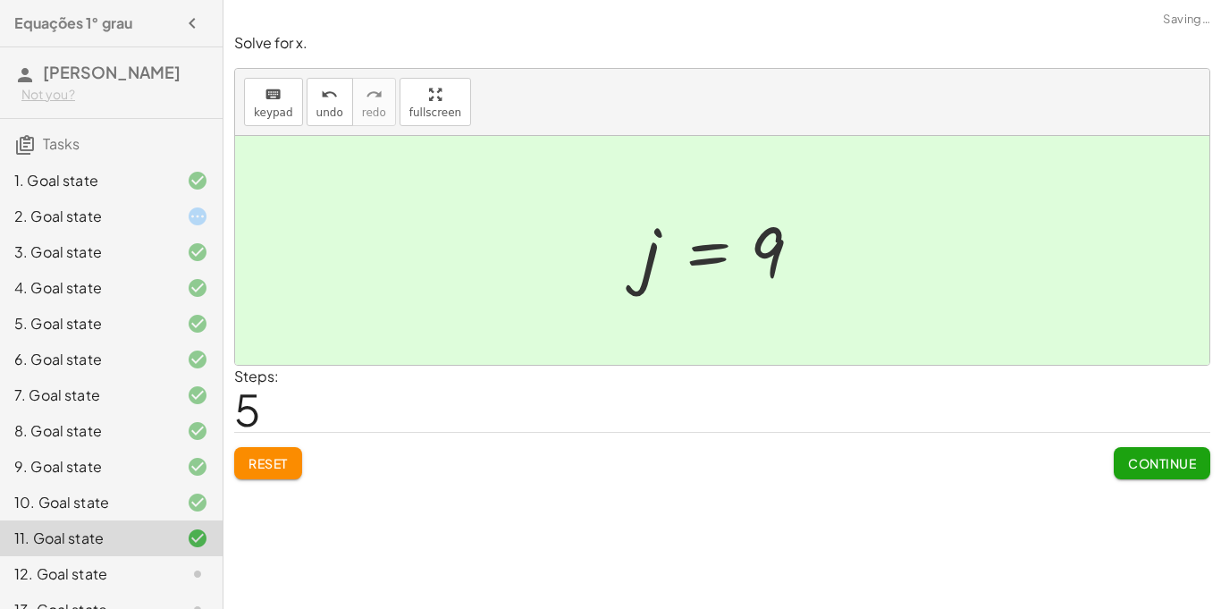
click at [1183, 472] on button "Continue" at bounding box center [1162, 463] width 97 height 32
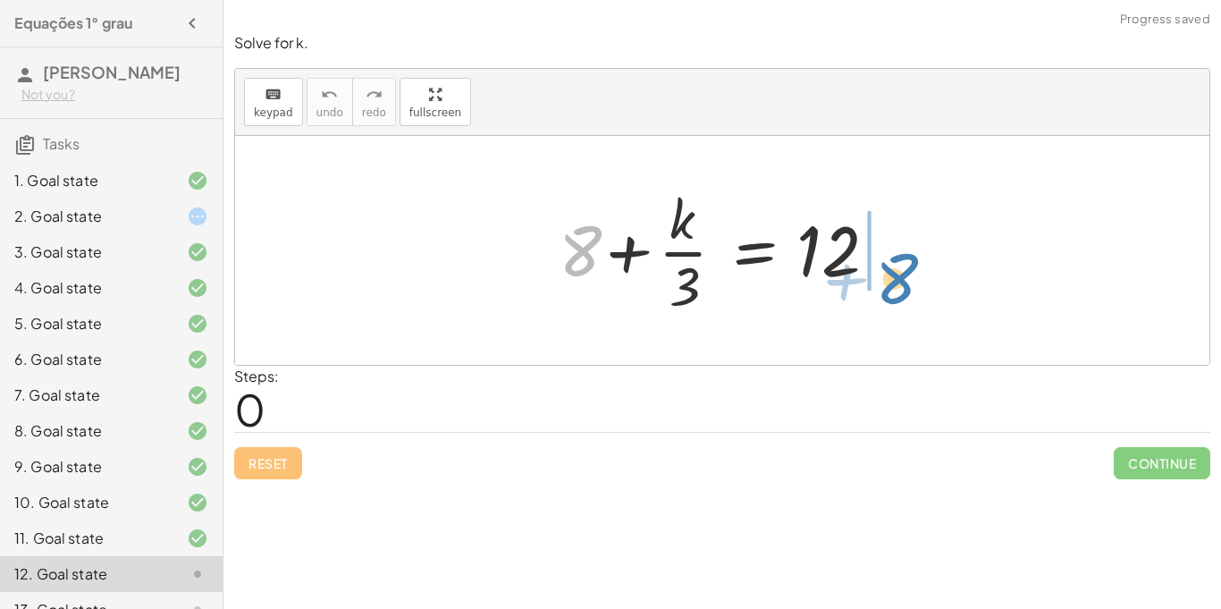
drag, startPoint x: 582, startPoint y: 248, endPoint x: 899, endPoint y: 274, distance: 318.5
click at [899, 274] on div at bounding box center [729, 250] width 359 height 138
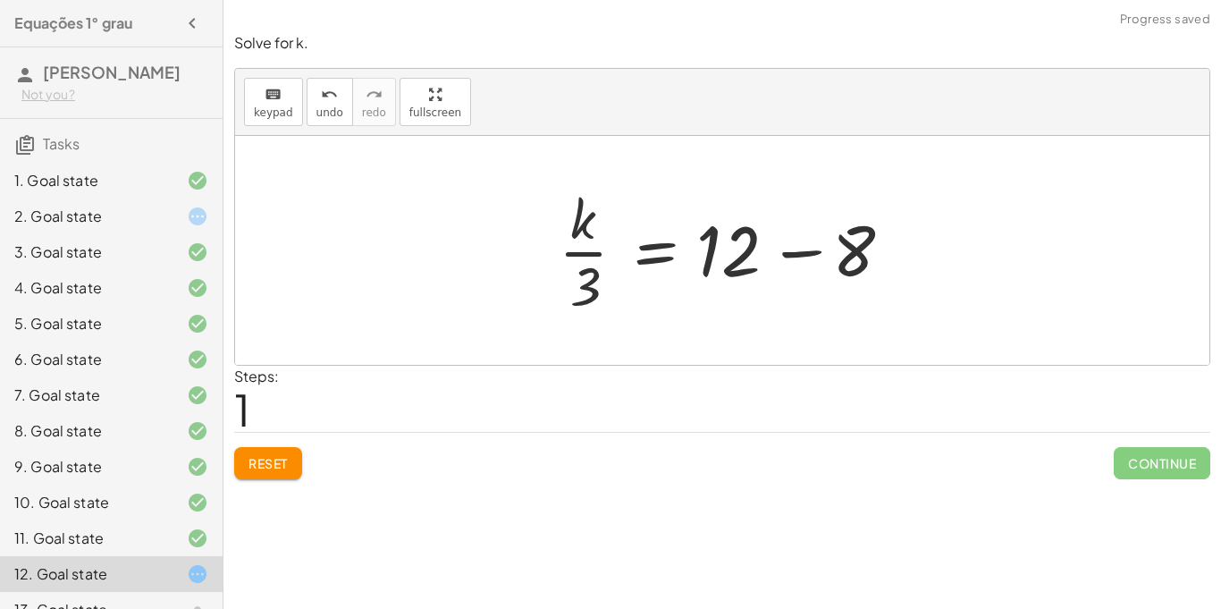
click at [751, 242] on div at bounding box center [729, 250] width 359 height 138
click at [809, 249] on div at bounding box center [729, 250] width 359 height 138
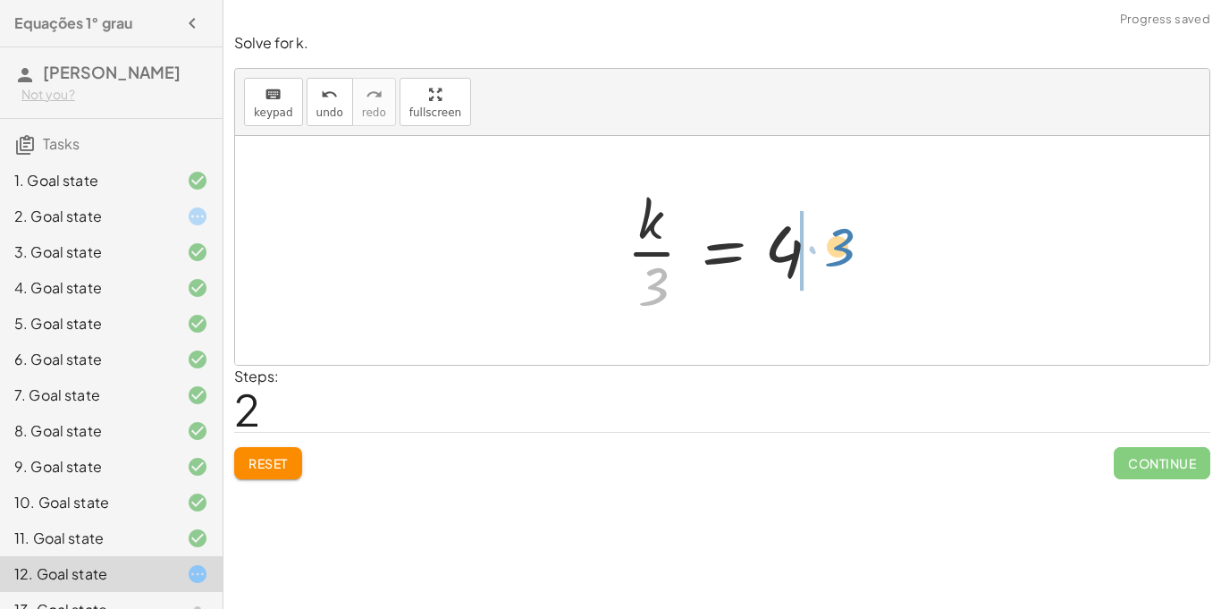
drag, startPoint x: 656, startPoint y: 278, endPoint x: 840, endPoint y: 240, distance: 187.3
click at [840, 240] on div at bounding box center [729, 250] width 223 height 138
click at [798, 248] on div at bounding box center [765, 251] width 268 height 92
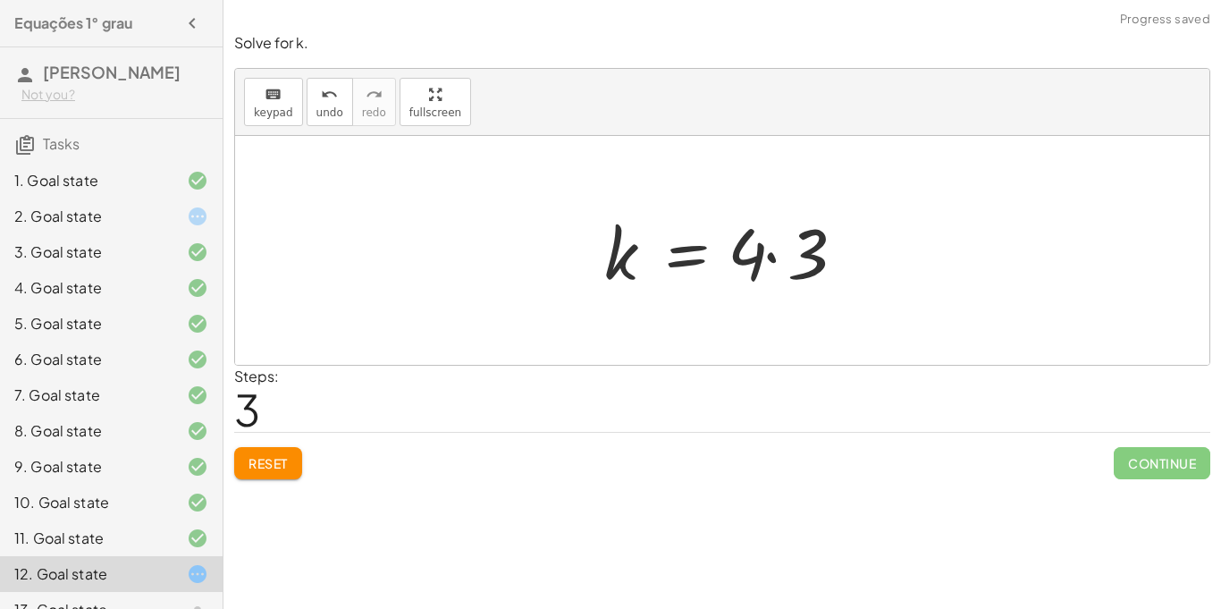
click at [764, 250] on div at bounding box center [729, 251] width 268 height 92
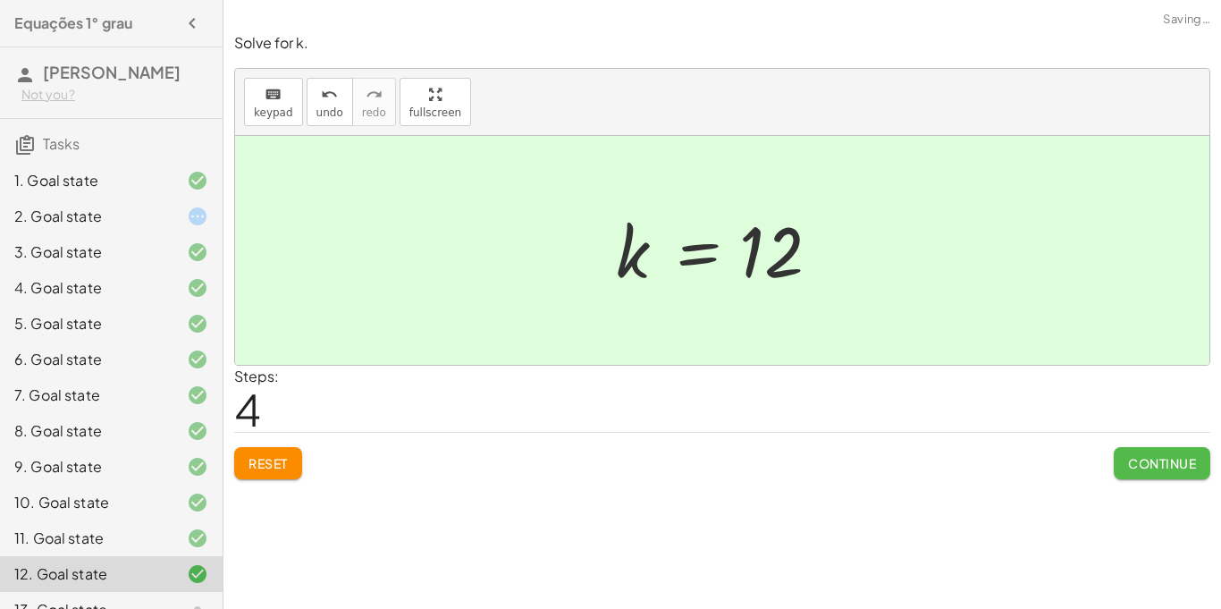
click at [1147, 461] on span "Continue" at bounding box center [1162, 463] width 68 height 16
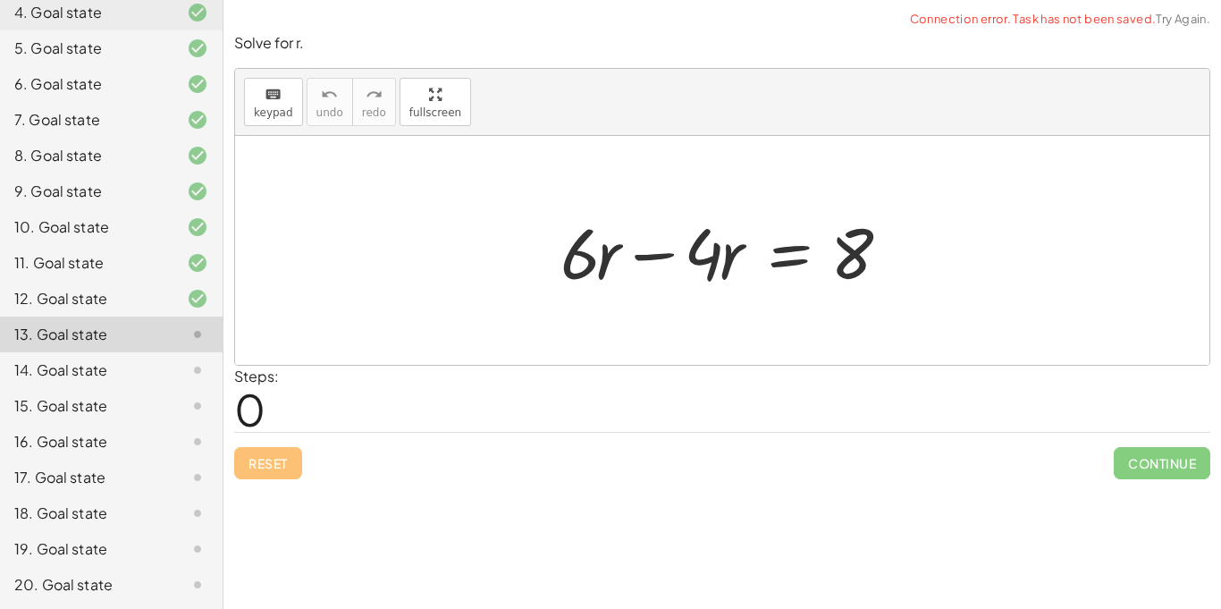
scroll to position [276, 0]
drag, startPoint x: 580, startPoint y: 244, endPoint x: 899, endPoint y: 254, distance: 318.4
click at [899, 254] on div at bounding box center [729, 251] width 355 height 92
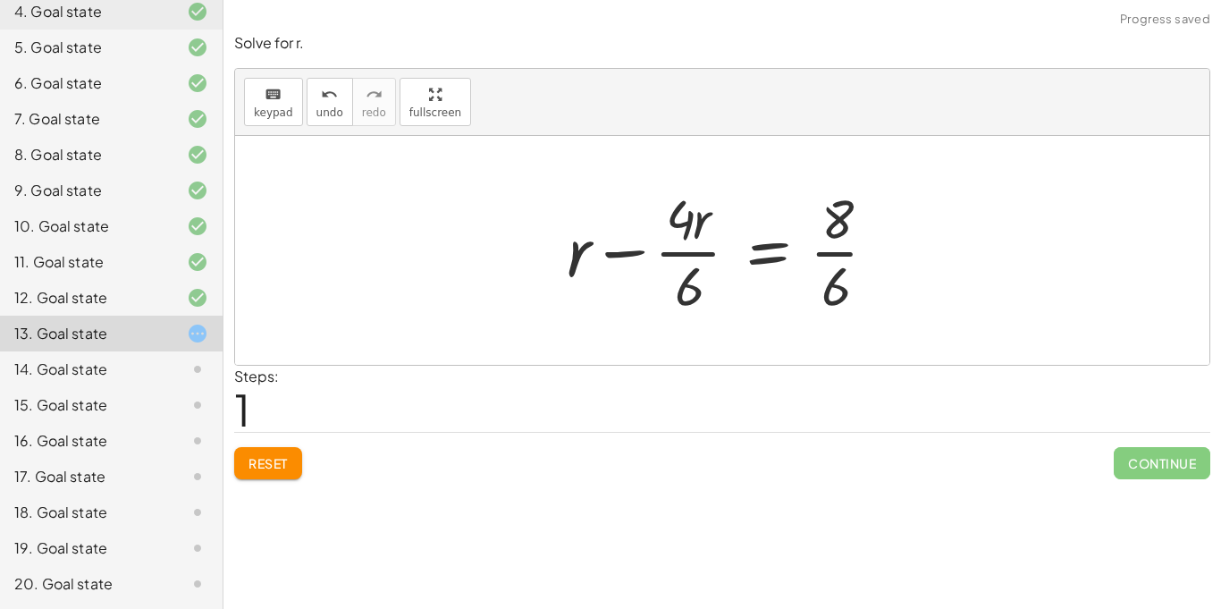
click at [792, 259] on div at bounding box center [729, 250] width 342 height 138
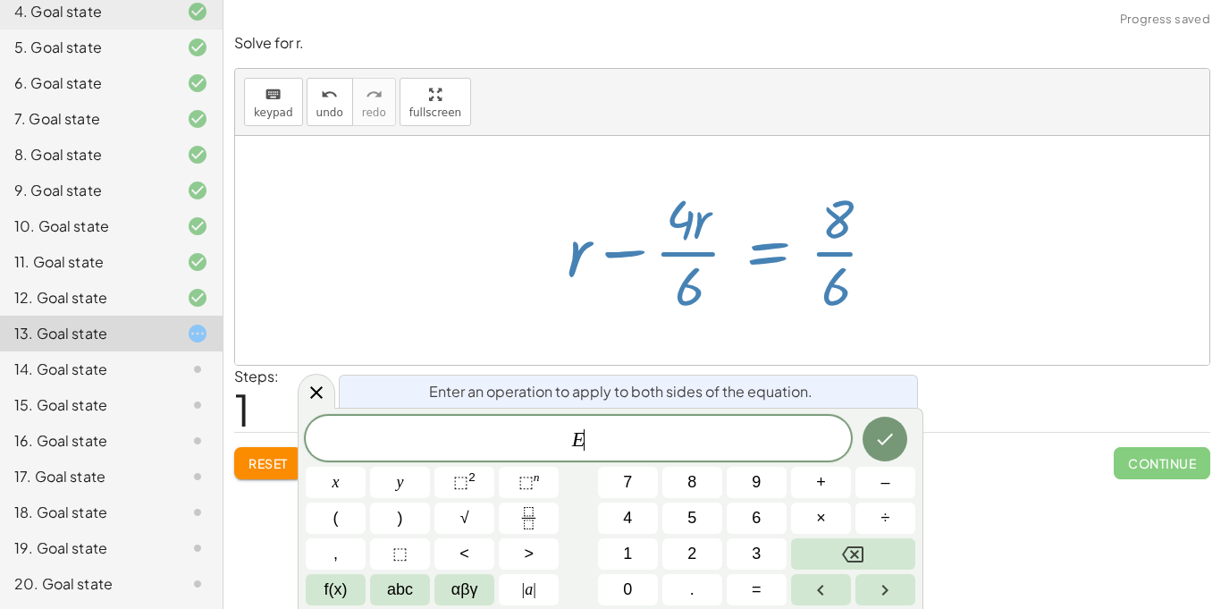
scroll to position [21, 0]
click at [830, 266] on div at bounding box center [729, 250] width 342 height 138
click at [836, 262] on div at bounding box center [729, 250] width 342 height 138
click at [906, 272] on div at bounding box center [722, 250] width 975 height 229
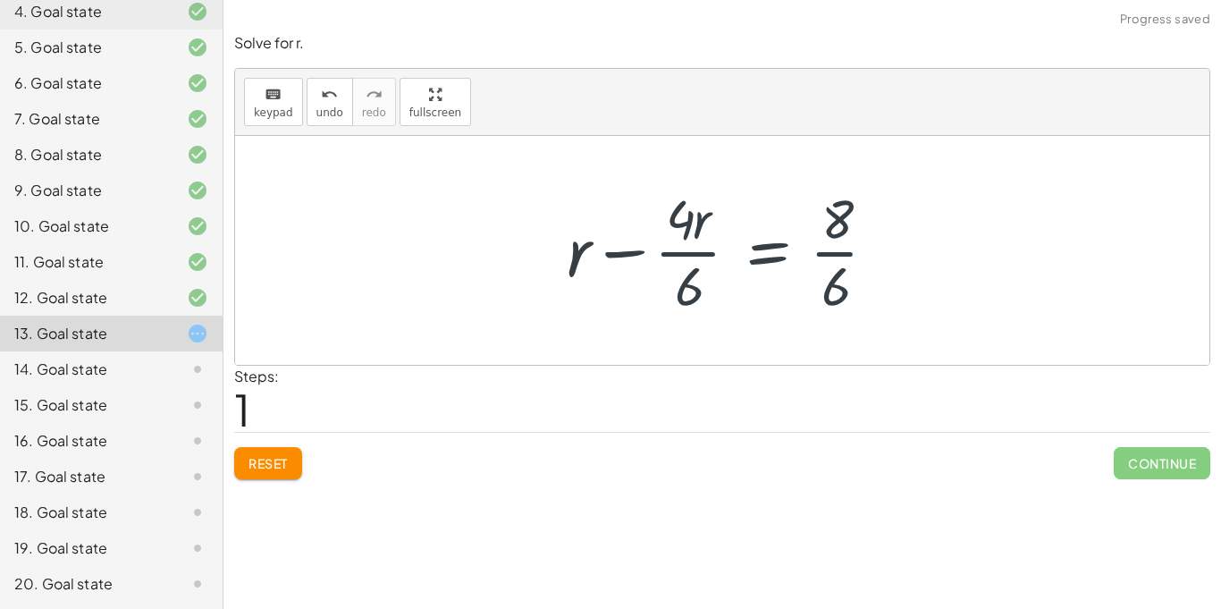
click at [865, 263] on div at bounding box center [729, 250] width 342 height 138
click at [843, 249] on div at bounding box center [729, 250] width 342 height 138
click at [677, 250] on div at bounding box center [729, 250] width 342 height 138
click at [700, 266] on div at bounding box center [729, 250] width 342 height 138
drag, startPoint x: 690, startPoint y: 279, endPoint x: 903, endPoint y: 266, distance: 213.2
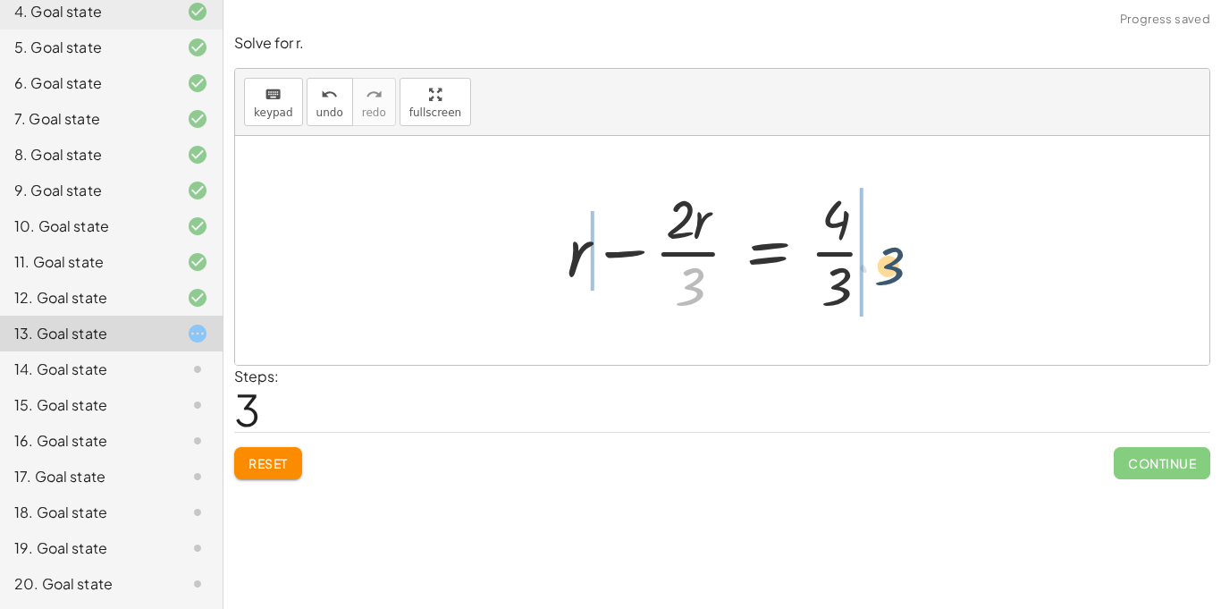
drag, startPoint x: 681, startPoint y: 288, endPoint x: 893, endPoint y: 266, distance: 213.1
click at [893, 266] on div at bounding box center [729, 250] width 342 height 138
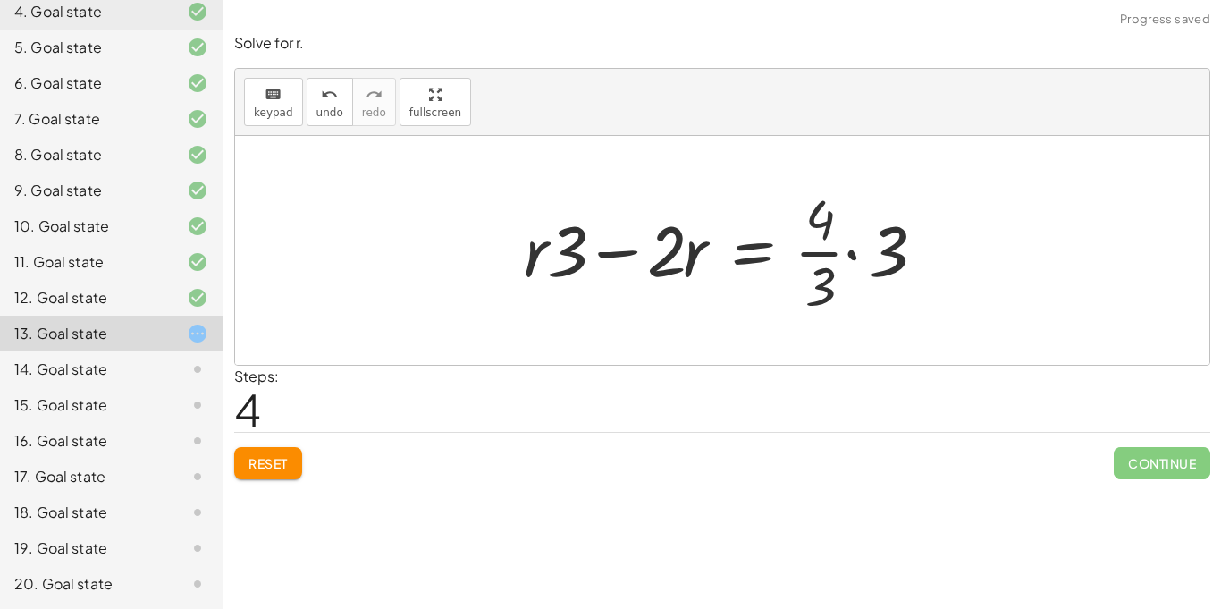
click at [845, 255] on div at bounding box center [729, 250] width 429 height 138
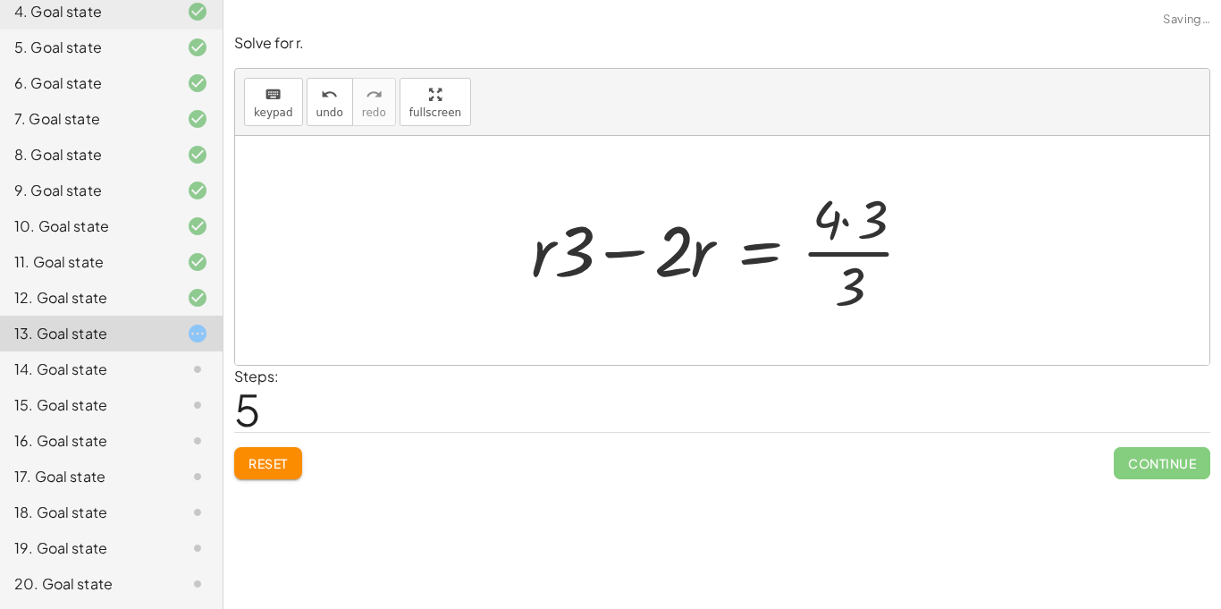
click at [846, 253] on div at bounding box center [729, 250] width 414 height 138
click at [856, 218] on div at bounding box center [729, 250] width 414 height 138
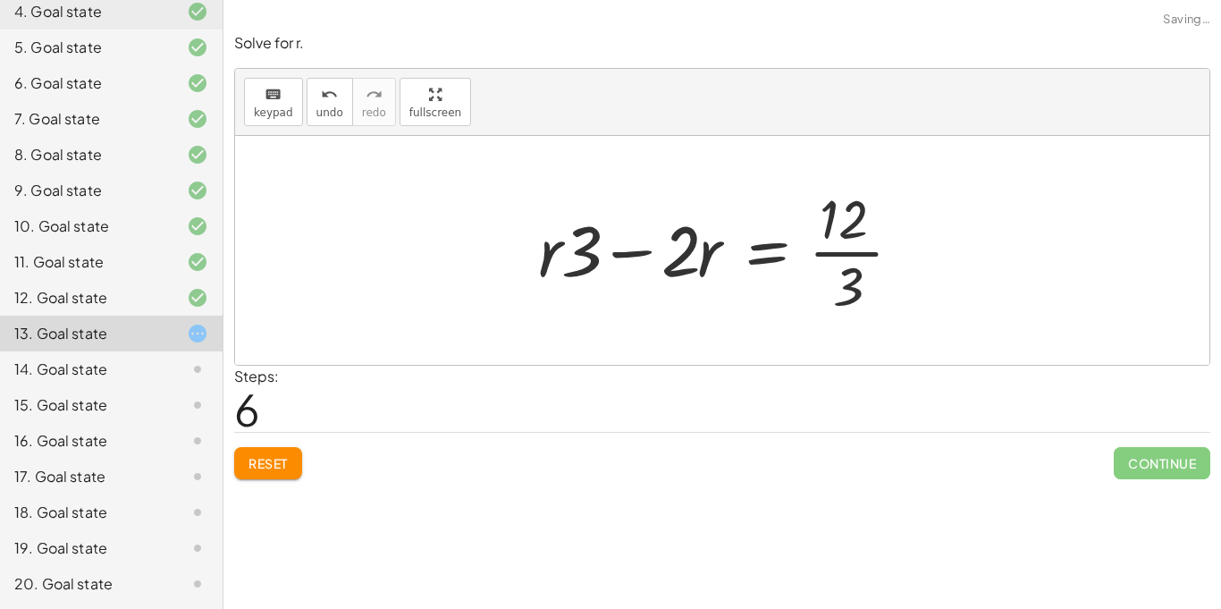
click at [834, 227] on div at bounding box center [727, 250] width 396 height 138
click at [851, 268] on div at bounding box center [729, 250] width 396 height 138
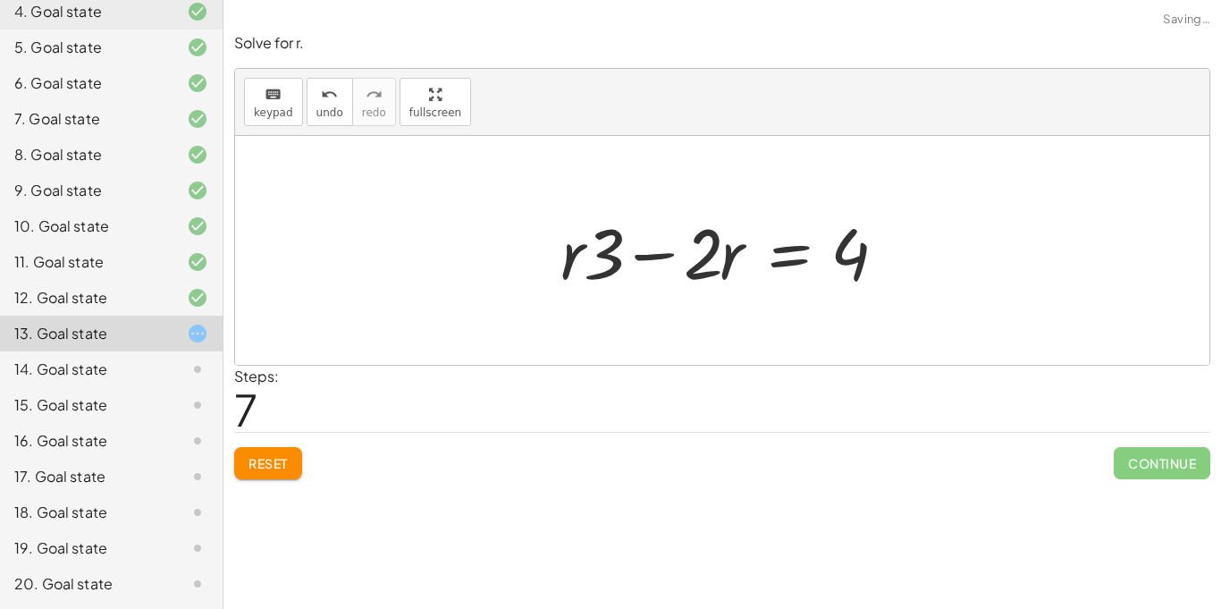
click at [833, 261] on div at bounding box center [729, 251] width 355 height 92
drag, startPoint x: 705, startPoint y: 254, endPoint x: 911, endPoint y: 266, distance: 206.9
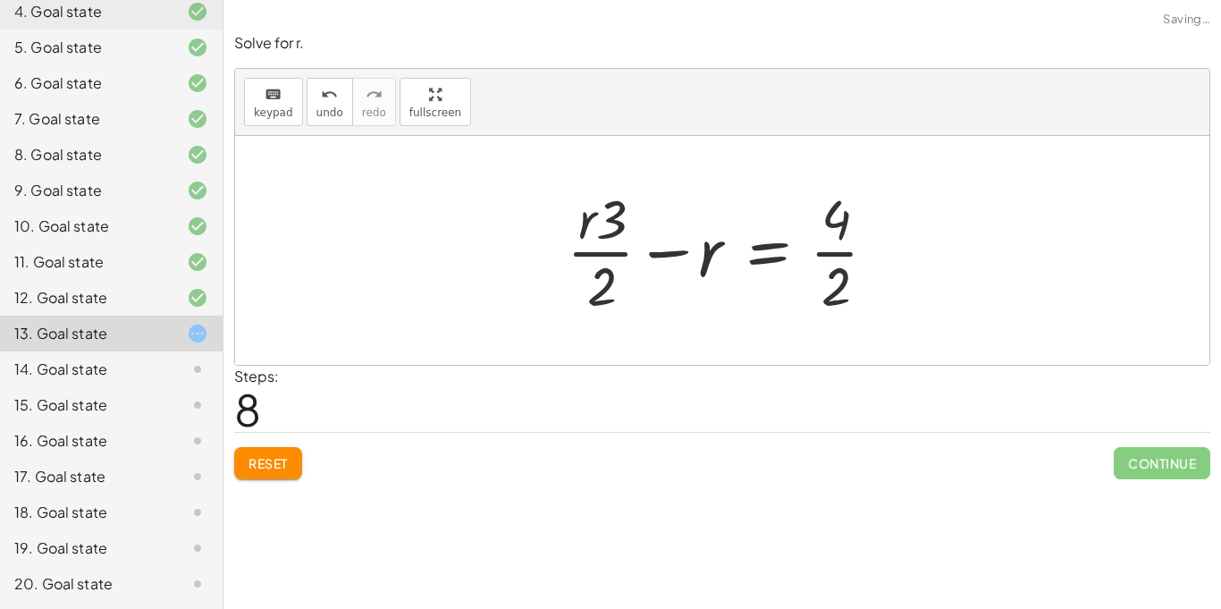
click at [862, 258] on div at bounding box center [729, 250] width 342 height 138
click at [845, 254] on div at bounding box center [722, 250] width 328 height 138
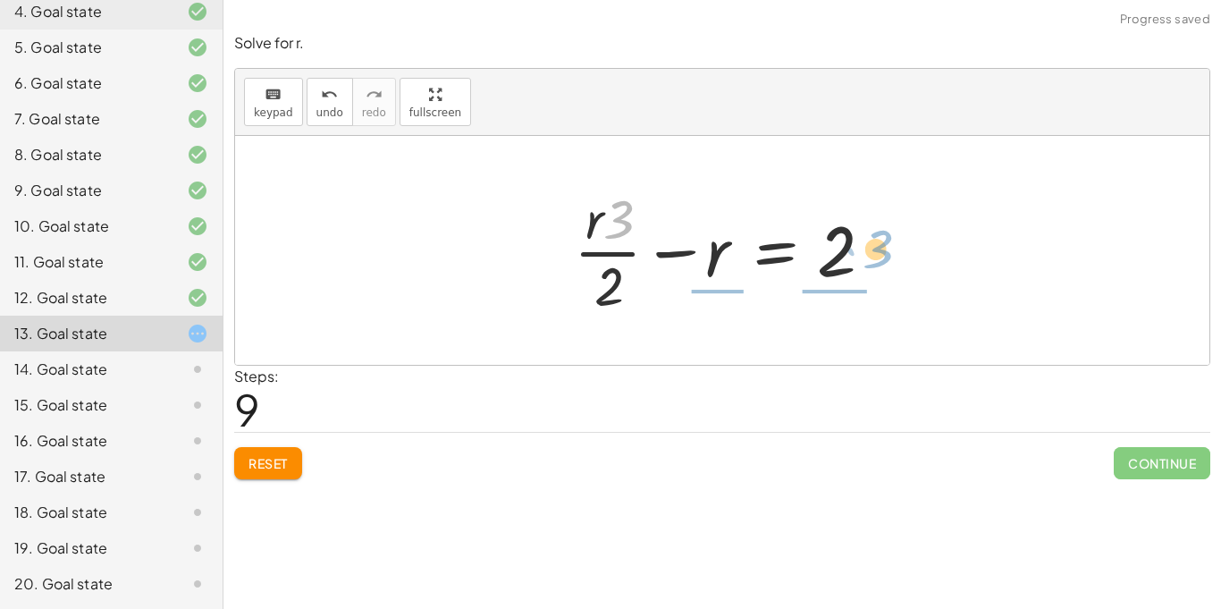
drag, startPoint x: 619, startPoint y: 224, endPoint x: 872, endPoint y: 262, distance: 255.9
click at [872, 262] on div at bounding box center [729, 250] width 328 height 138
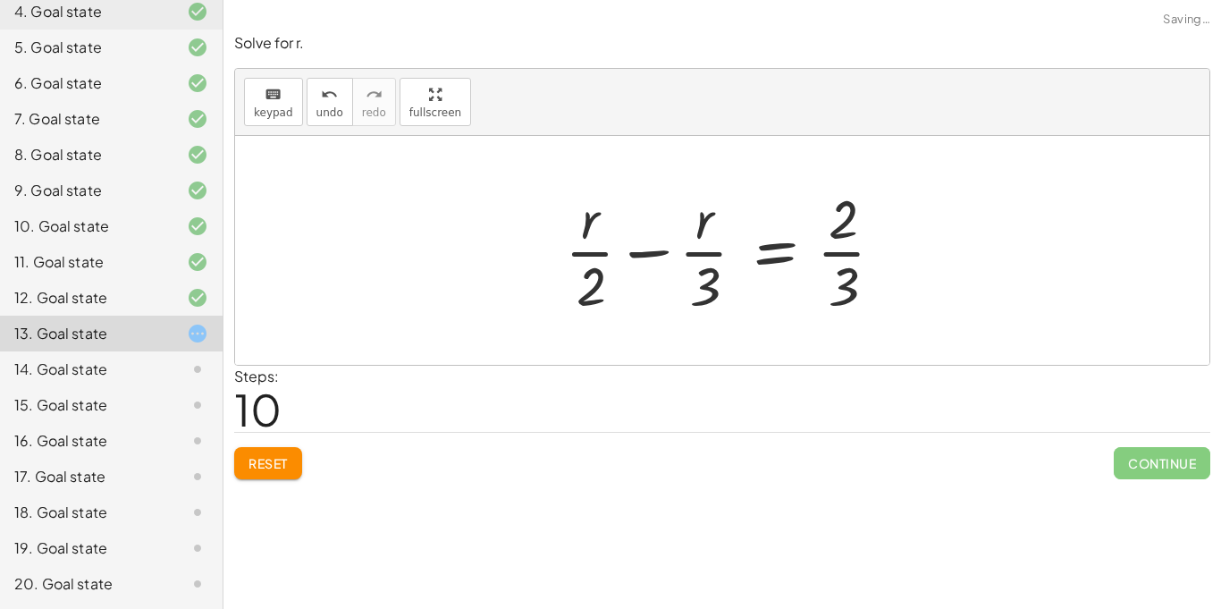
click at [872, 262] on div at bounding box center [731, 250] width 351 height 138
click at [824, 271] on div at bounding box center [728, 250] width 351 height 138
click at [834, 258] on div at bounding box center [728, 250] width 351 height 138
drag, startPoint x: 699, startPoint y: 223, endPoint x: 563, endPoint y: 217, distance: 136.0
click at [563, 217] on div at bounding box center [728, 250] width 351 height 138
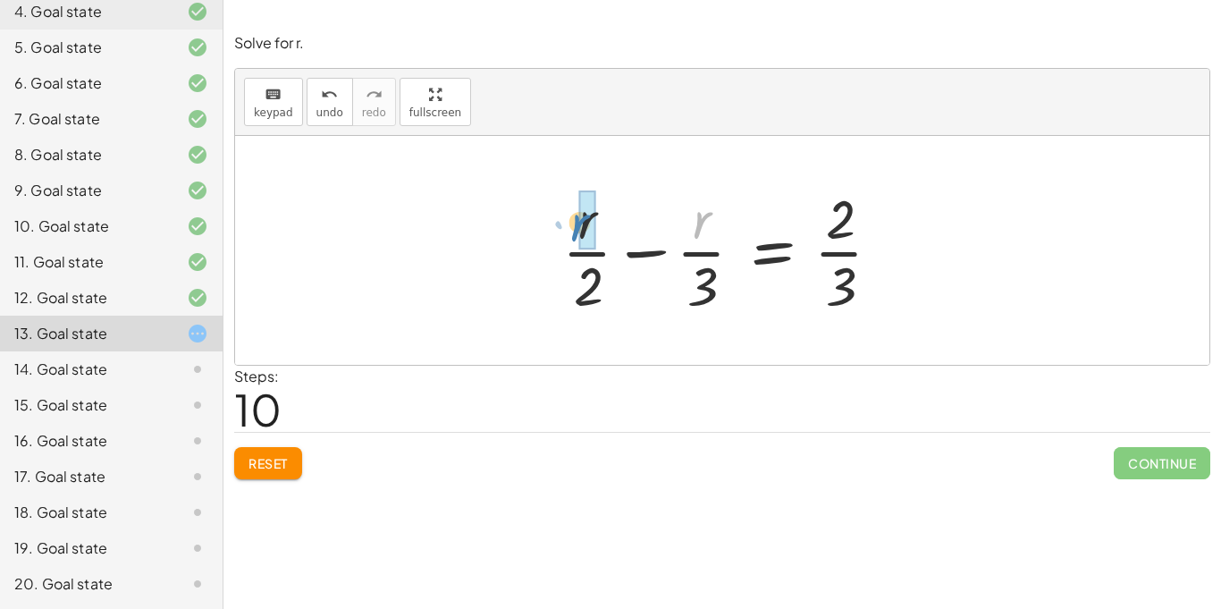
drag, startPoint x: 697, startPoint y: 230, endPoint x: 580, endPoint y: 232, distance: 117.1
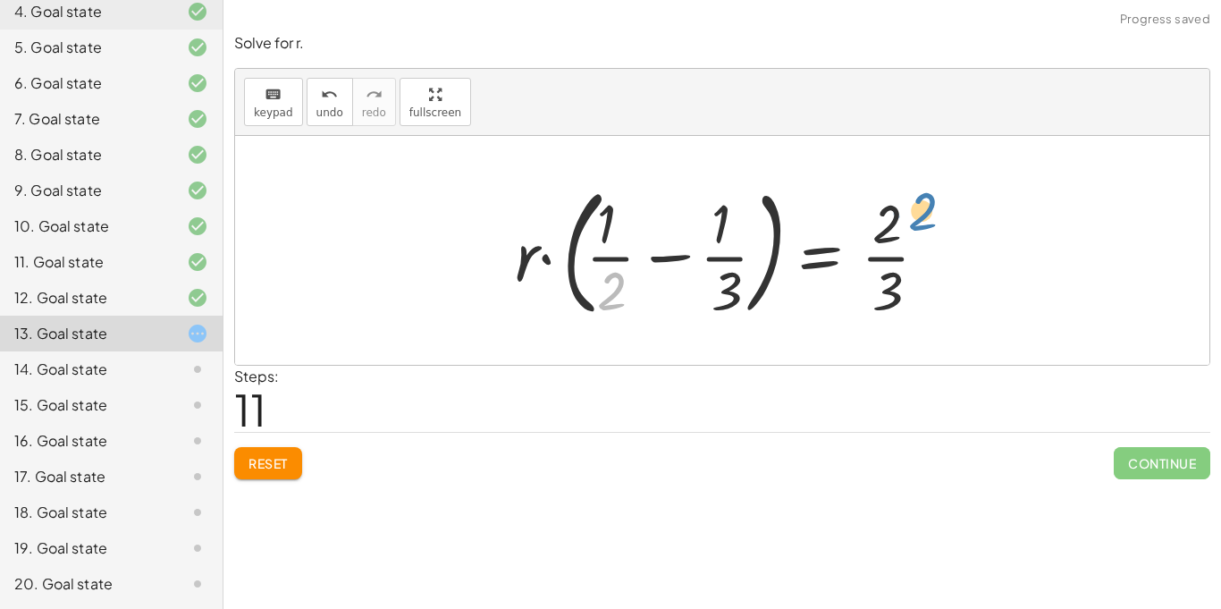
drag, startPoint x: 607, startPoint y: 281, endPoint x: 929, endPoint y: 217, distance: 328.1
click at [929, 217] on div at bounding box center [728, 250] width 445 height 148
click at [682, 265] on div at bounding box center [728, 250] width 445 height 148
click at [611, 224] on div at bounding box center [728, 250] width 445 height 148
click at [876, 278] on div at bounding box center [728, 250] width 445 height 148
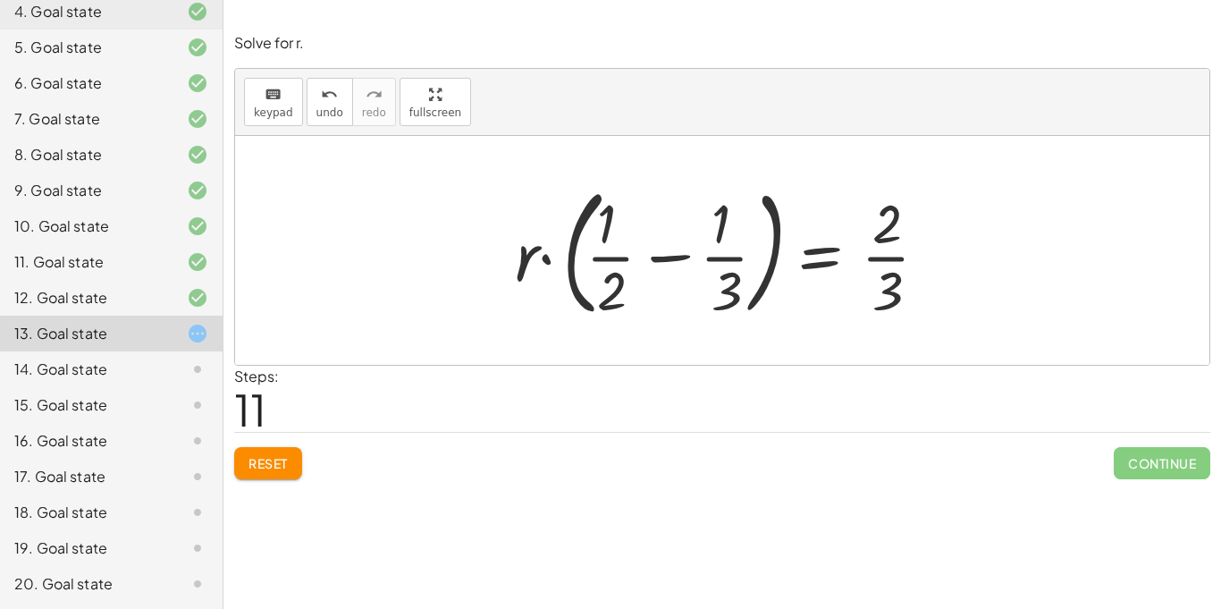
click at [886, 273] on div at bounding box center [728, 250] width 445 height 148
click at [295, 454] on button "Reset" at bounding box center [268, 463] width 68 height 32
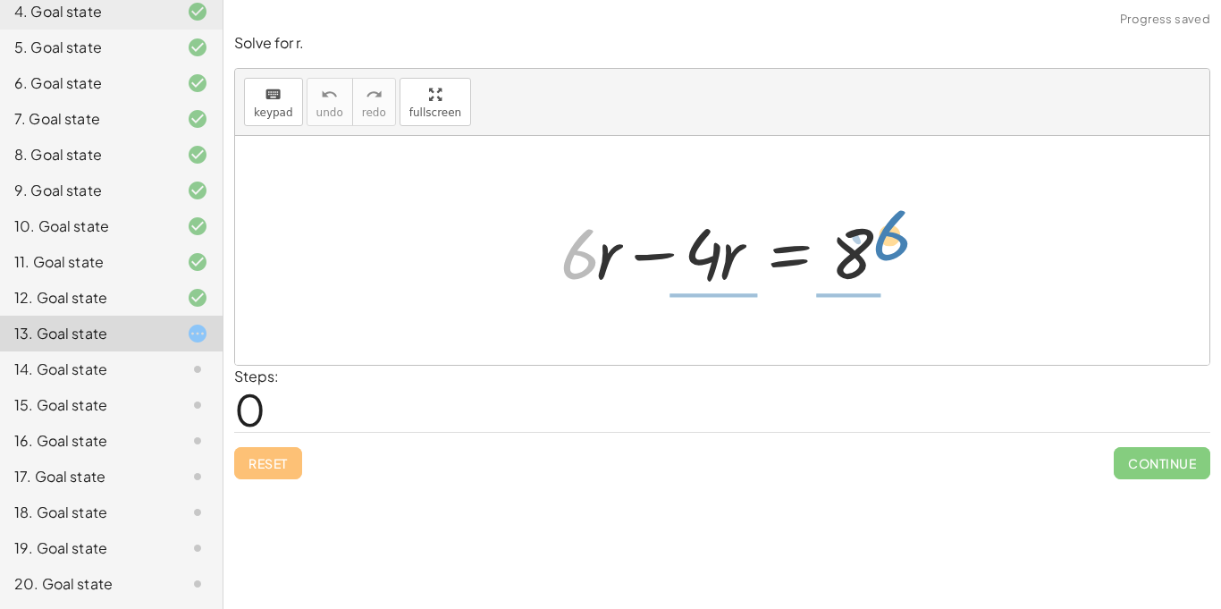
drag, startPoint x: 569, startPoint y: 248, endPoint x: 880, endPoint y: 233, distance: 311.5
click at [880, 233] on div at bounding box center [729, 251] width 355 height 92
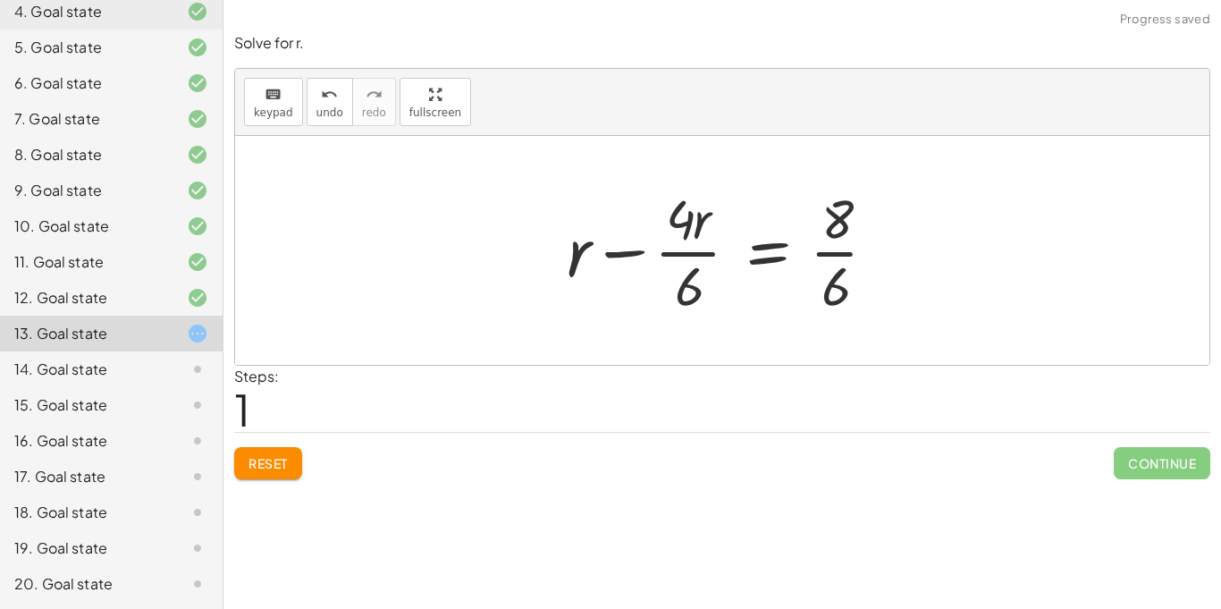
click at [866, 233] on div at bounding box center [729, 250] width 342 height 138
click at [835, 269] on div at bounding box center [729, 250] width 342 height 138
click at [833, 266] on div at bounding box center [729, 250] width 342 height 138
click at [689, 262] on div at bounding box center [729, 250] width 342 height 138
click at [688, 259] on div at bounding box center [729, 250] width 342 height 138
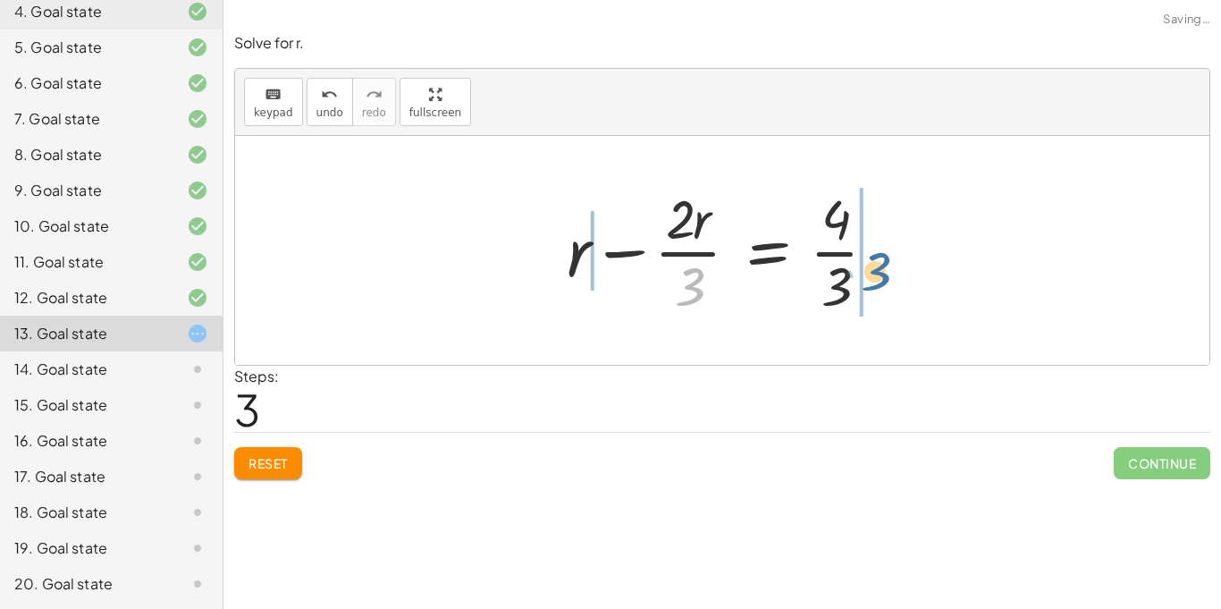
drag, startPoint x: 688, startPoint y: 280, endPoint x: 874, endPoint y: 266, distance: 186.5
click at [874, 266] on div at bounding box center [729, 250] width 342 height 138
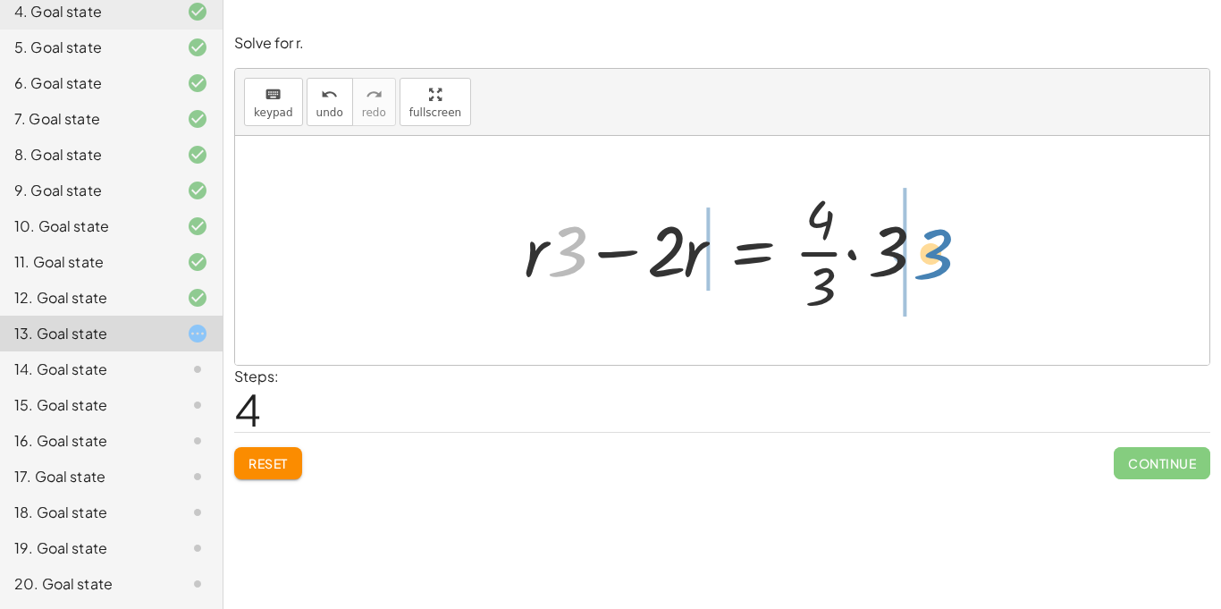
drag, startPoint x: 567, startPoint y: 258, endPoint x: 947, endPoint y: 278, distance: 380.5
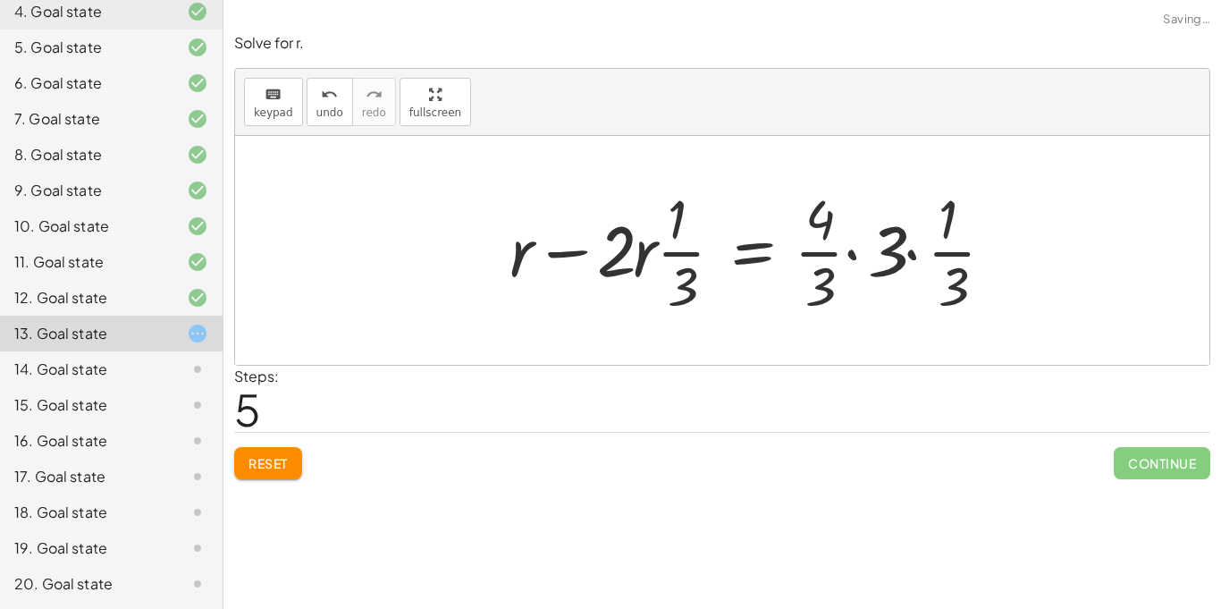
click at [947, 278] on div at bounding box center [759, 250] width 517 height 138
click at [947, 278] on div at bounding box center [827, 250] width 652 height 138
click at [902, 250] on div at bounding box center [723, 250] width 443 height 138
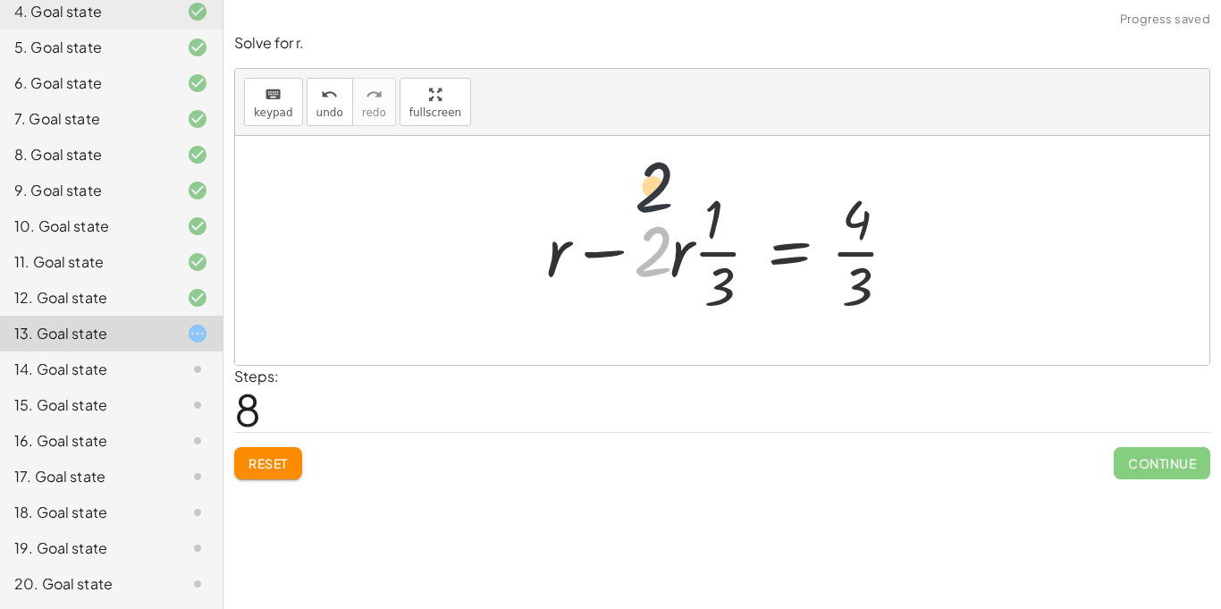
drag, startPoint x: 647, startPoint y: 258, endPoint x: 671, endPoint y: 156, distance: 105.4
click at [839, 278] on div at bounding box center [729, 250] width 384 height 138
drag, startPoint x: 653, startPoint y: 245, endPoint x: 913, endPoint y: 224, distance: 261.1
click at [913, 224] on div at bounding box center [729, 250] width 384 height 138
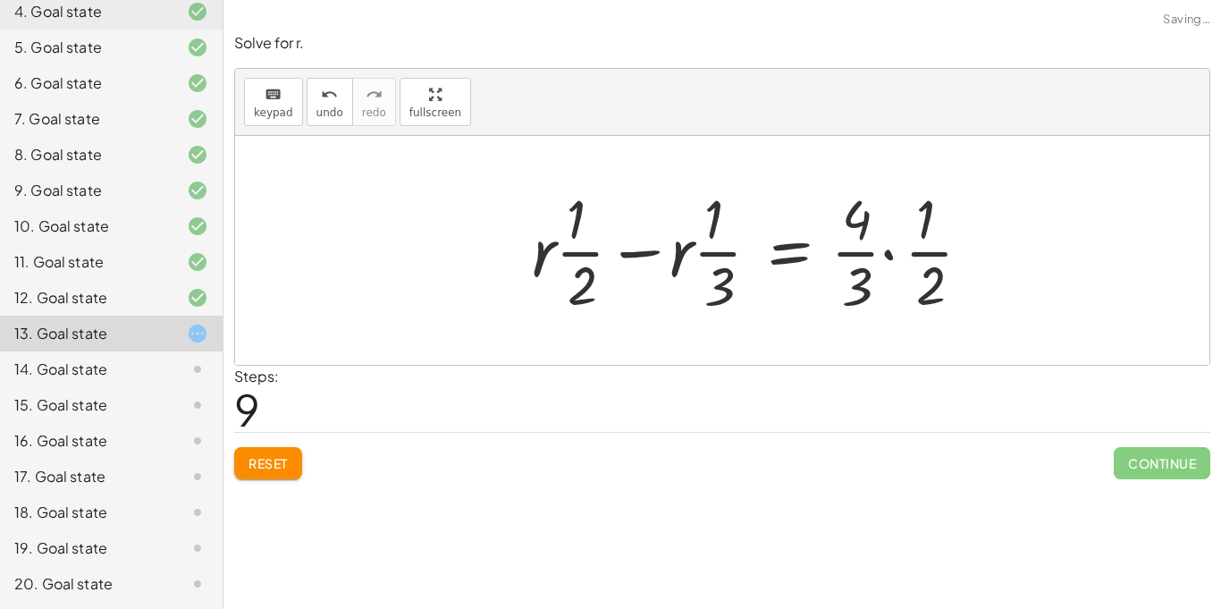
click at [912, 224] on div at bounding box center [759, 250] width 472 height 138
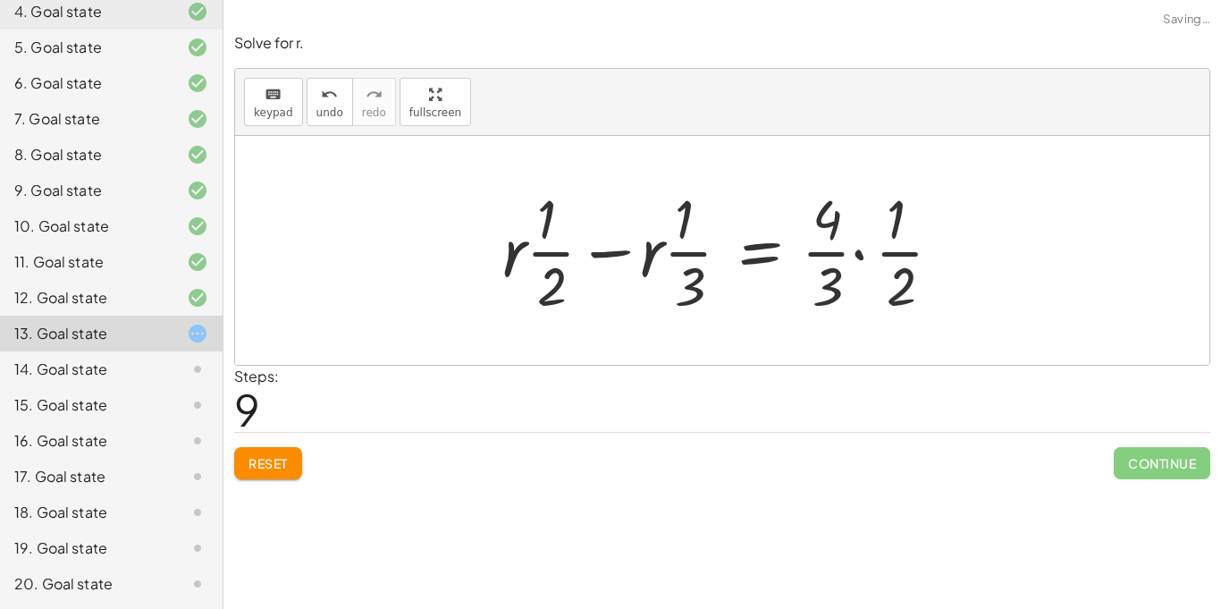
click at [874, 242] on div at bounding box center [730, 250] width 472 height 138
click at [839, 253] on div at bounding box center [715, 250] width 443 height 138
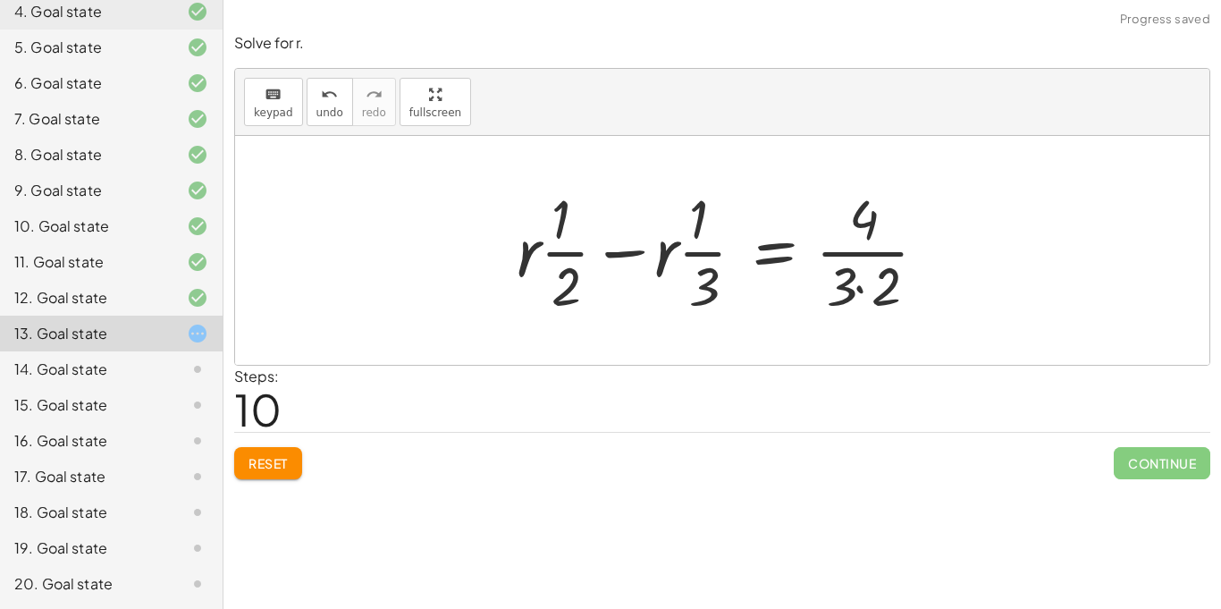
click at [856, 276] on div at bounding box center [729, 250] width 443 height 138
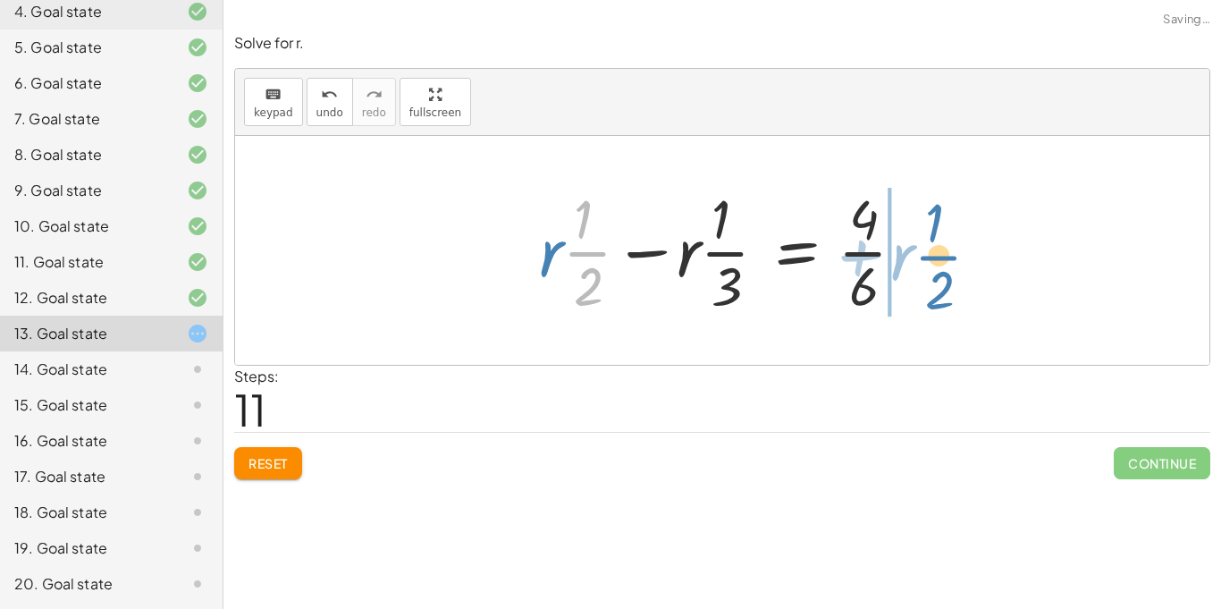
drag, startPoint x: 590, startPoint y: 249, endPoint x: 941, endPoint y: 254, distance: 351.4
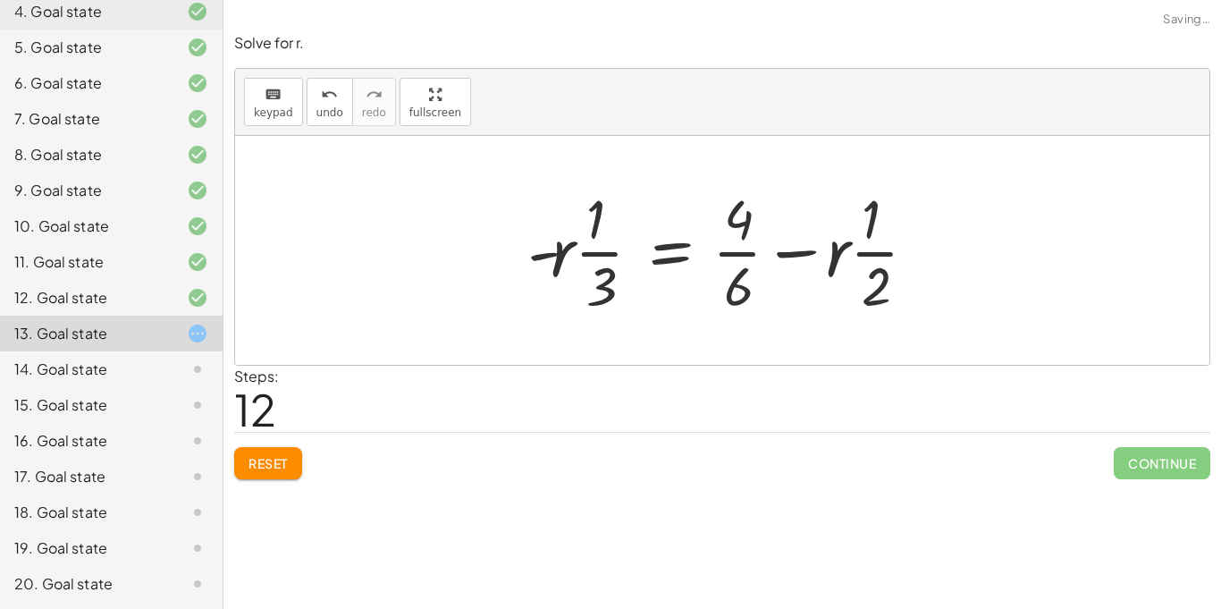
click at [879, 264] on div at bounding box center [730, 250] width 422 height 138
click at [872, 263] on div at bounding box center [730, 250] width 422 height 138
click at [751, 266] on div at bounding box center [730, 250] width 422 height 138
click at [724, 269] on div at bounding box center [730, 250] width 422 height 138
drag, startPoint x: 826, startPoint y: 256, endPoint x: 864, endPoint y: 253, distance: 37.6
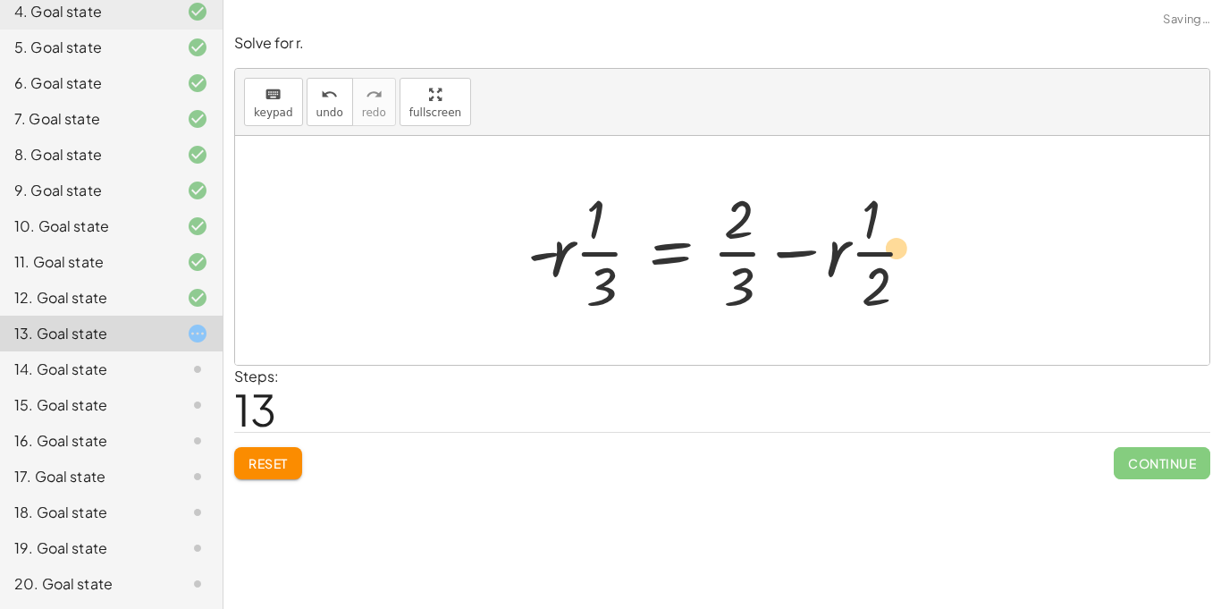
click at [864, 253] on div at bounding box center [730, 250] width 422 height 138
drag, startPoint x: 826, startPoint y: 248, endPoint x: 781, endPoint y: 222, distance: 51.7
click at [781, 222] on div at bounding box center [730, 250] width 422 height 138
drag, startPoint x: 544, startPoint y: 253, endPoint x: 838, endPoint y: 262, distance: 294.3
click at [838, 262] on div at bounding box center [730, 250] width 422 height 138
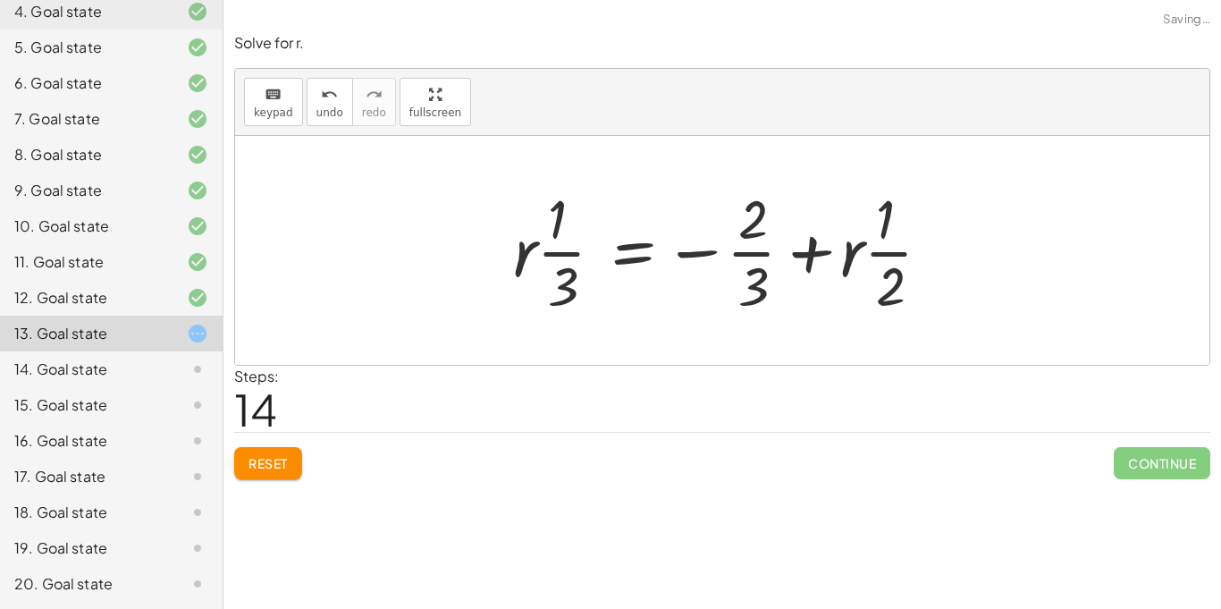
click at [857, 260] on div at bounding box center [729, 250] width 451 height 138
click at [864, 261] on div at bounding box center [729, 250] width 451 height 138
click at [699, 232] on div at bounding box center [729, 250] width 451 height 138
click at [773, 257] on div at bounding box center [729, 250] width 451 height 138
drag, startPoint x: 848, startPoint y: 251, endPoint x: 527, endPoint y: 264, distance: 321.2
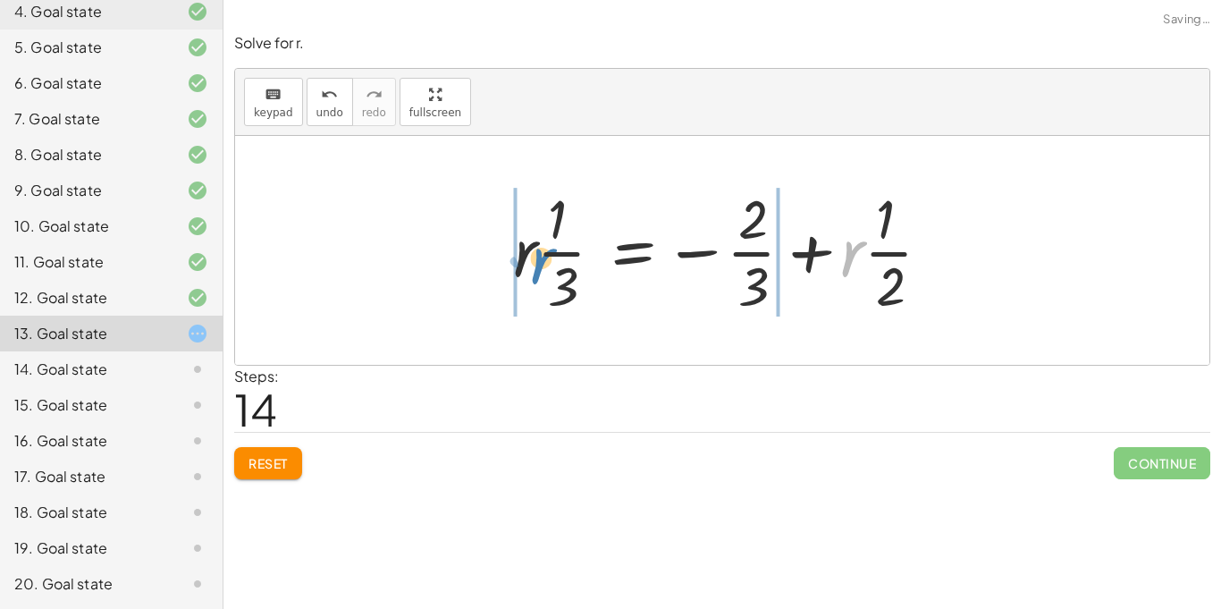
click at [527, 264] on div at bounding box center [729, 250] width 451 height 138
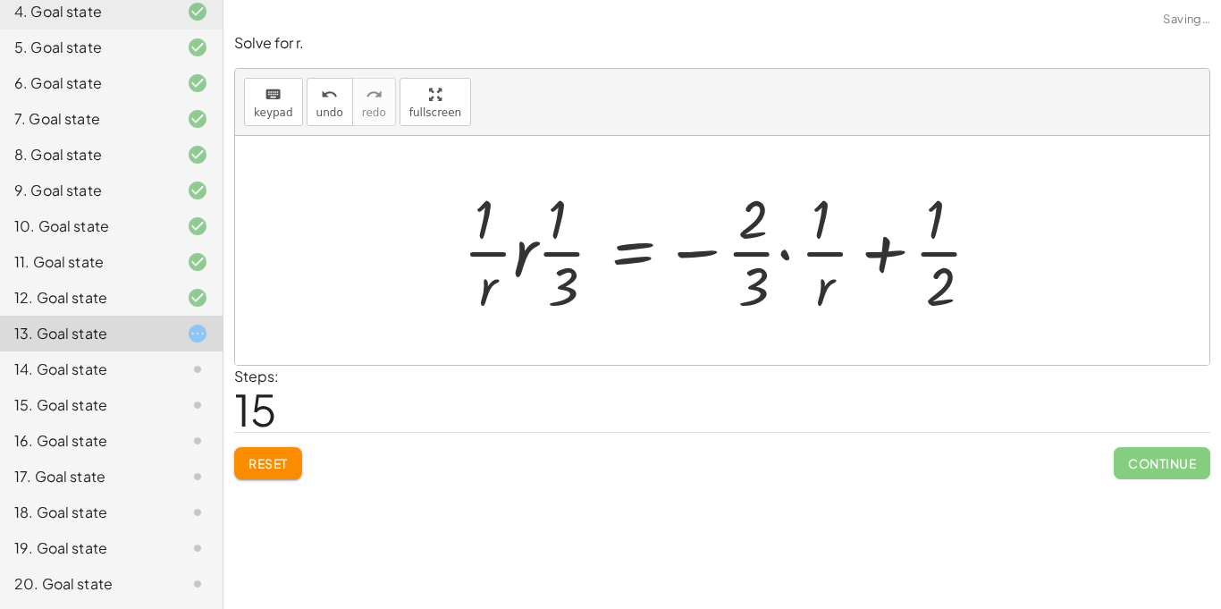
click at [951, 245] on div at bounding box center [729, 250] width 551 height 138
drag, startPoint x: 819, startPoint y: 278, endPoint x: 452, endPoint y: 251, distance: 367.6
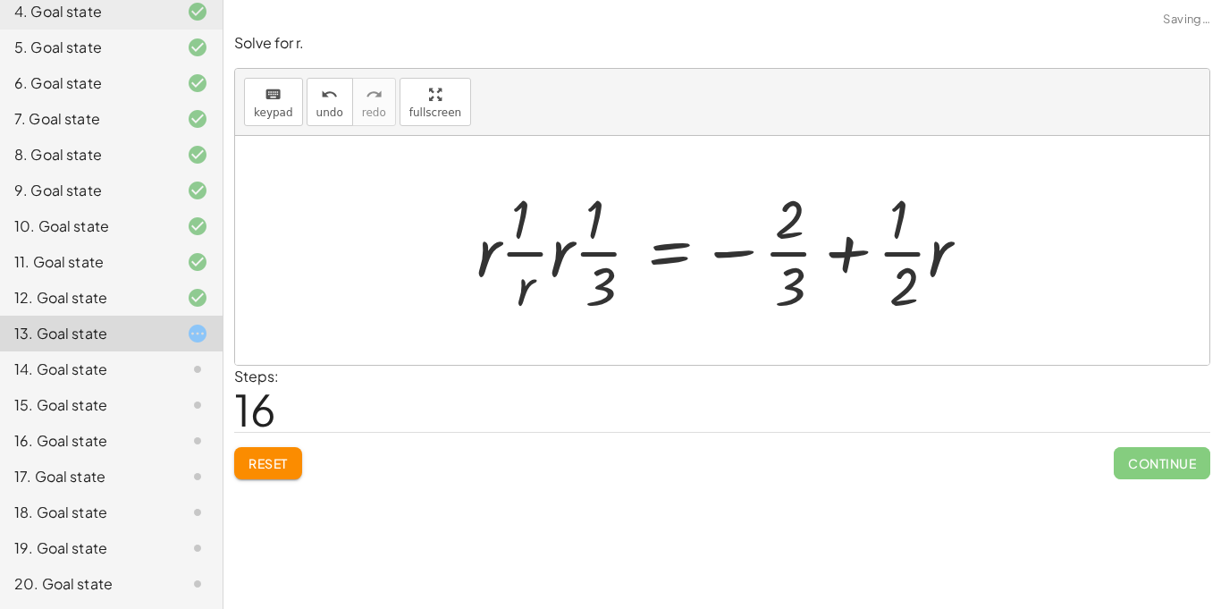
click at [916, 276] on div at bounding box center [730, 250] width 524 height 138
click at [915, 276] on div at bounding box center [730, 250] width 524 height 138
click at [982, 253] on div at bounding box center [749, 250] width 563 height 138
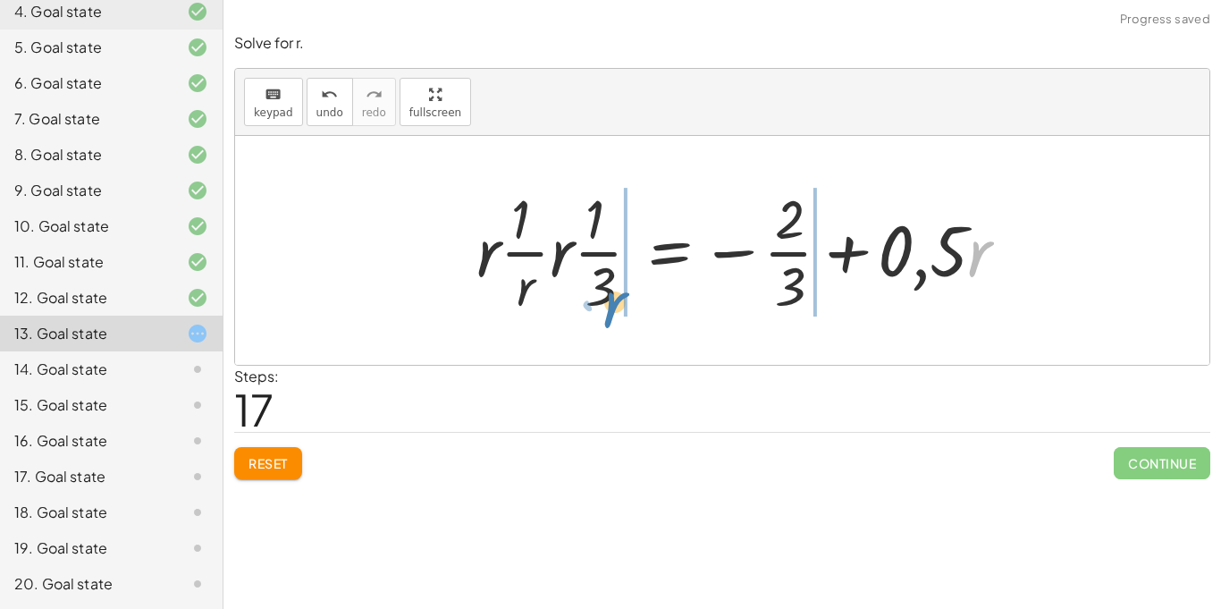
drag, startPoint x: 982, startPoint y: 253, endPoint x: 619, endPoint y: 305, distance: 366.7
click at [619, 305] on div at bounding box center [749, 250] width 563 height 138
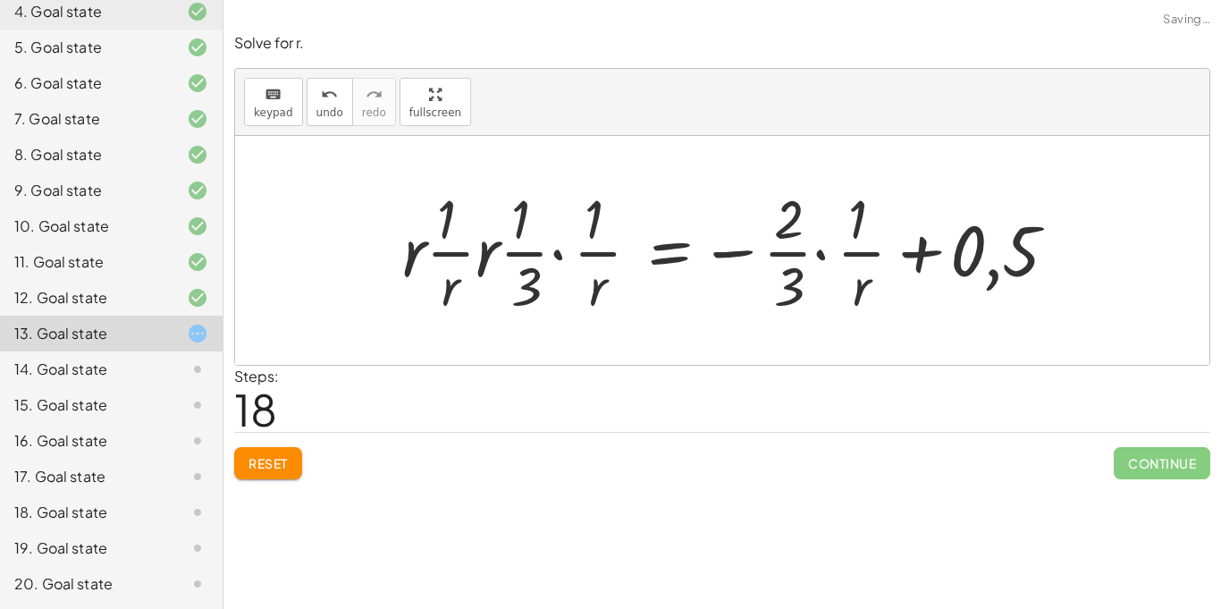
click at [1005, 287] on div at bounding box center [736, 250] width 687 height 138
click at [1004, 287] on div at bounding box center [736, 250] width 687 height 138
click at [995, 280] on div at bounding box center [736, 250] width 687 height 138
click at [930, 273] on div at bounding box center [736, 250] width 687 height 138
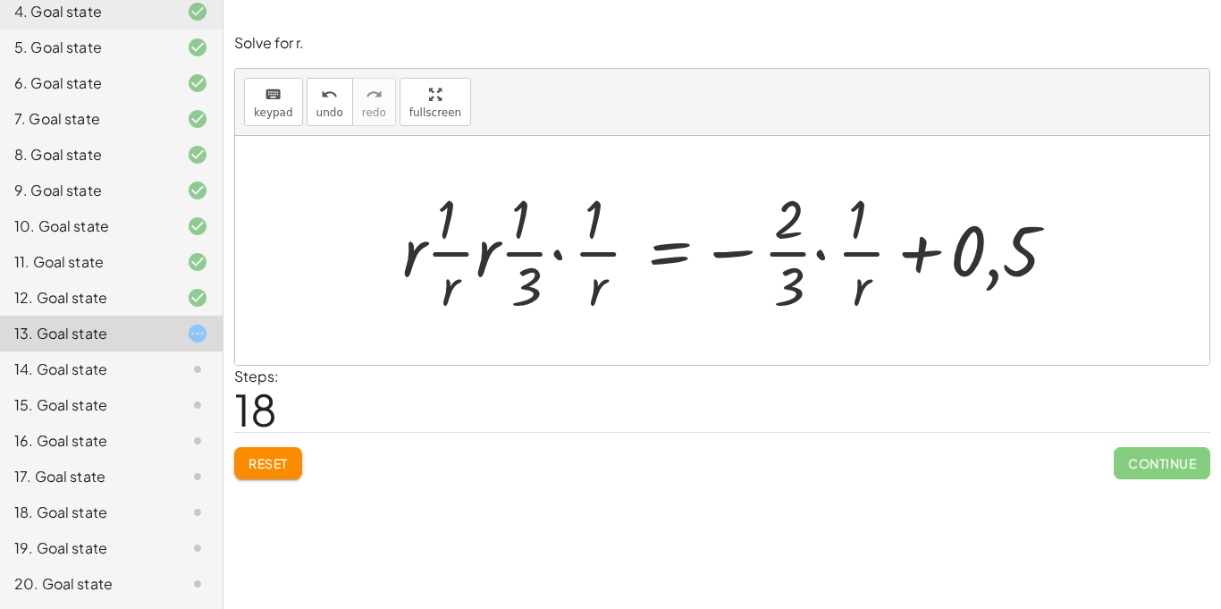
click at [922, 249] on div at bounding box center [736, 250] width 687 height 138
click at [764, 263] on div at bounding box center [736, 250] width 687 height 138
click at [833, 254] on div at bounding box center [736, 250] width 687 height 138
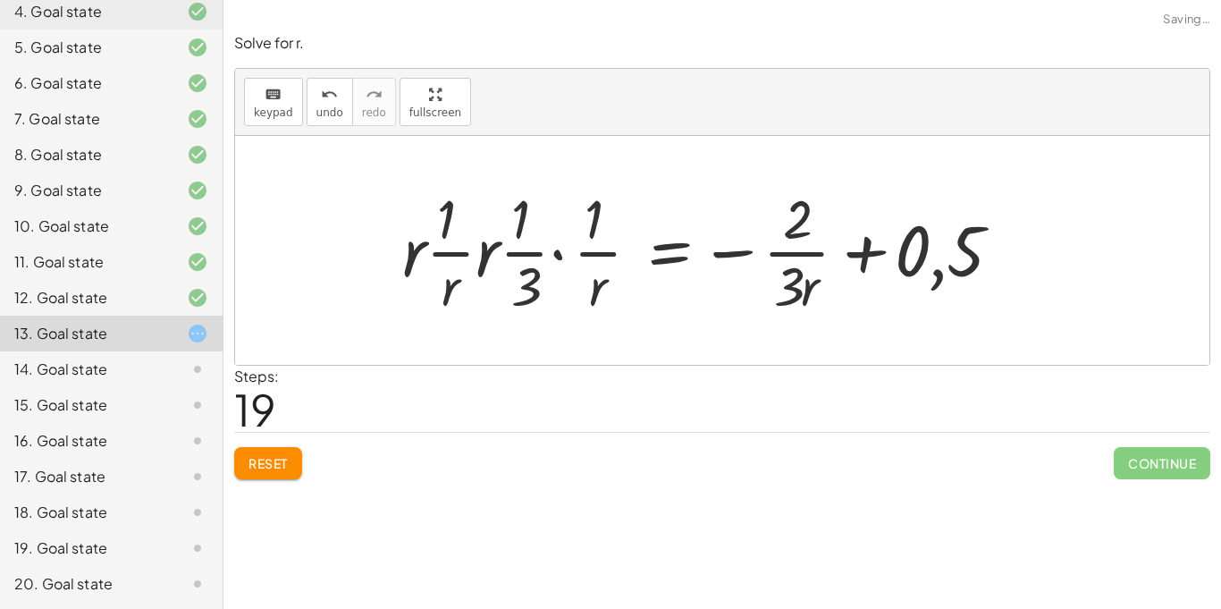
click at [819, 244] on div at bounding box center [708, 250] width 631 height 138
drag, startPoint x: 808, startPoint y: 289, endPoint x: 639, endPoint y: 260, distance: 171.4
click at [639, 260] on div at bounding box center [708, 250] width 631 height 138
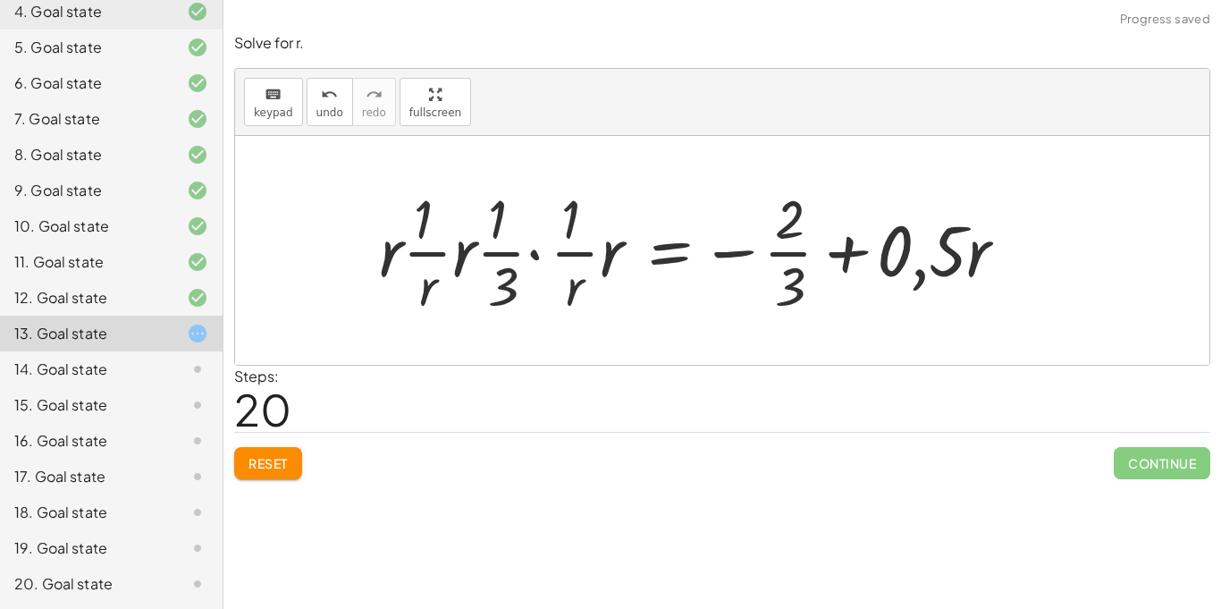
click at [542, 268] on div at bounding box center [700, 250] width 661 height 138
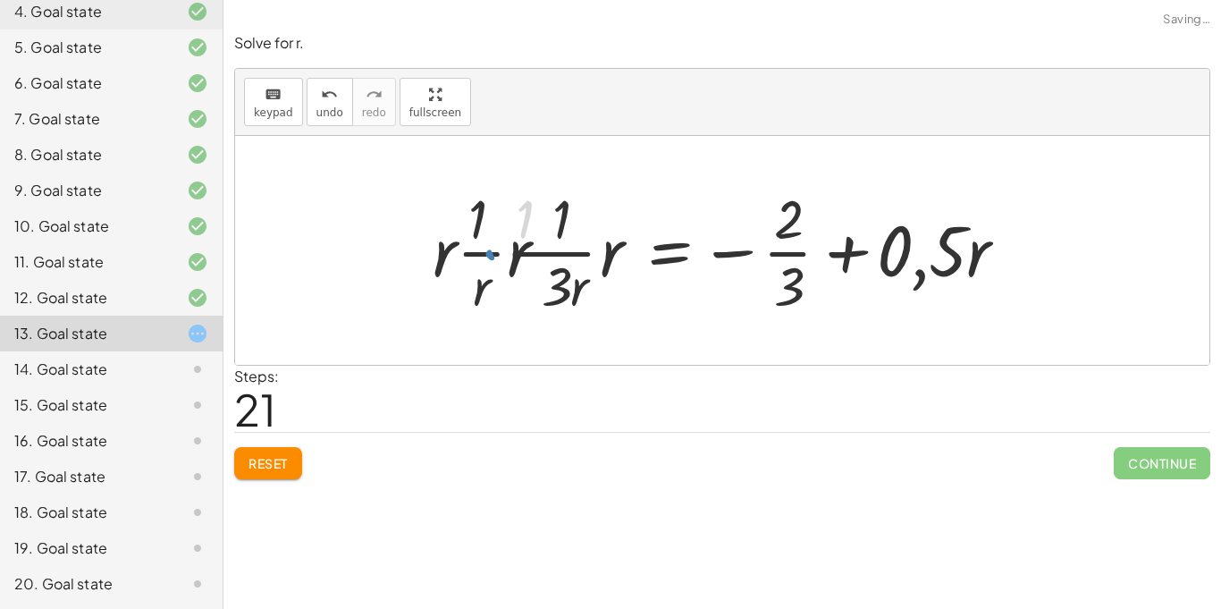
click at [533, 260] on div at bounding box center [728, 250] width 604 height 138
click at [936, 274] on div at bounding box center [728, 250] width 604 height 138
click at [933, 271] on div at bounding box center [728, 250] width 604 height 138
click at [801, 215] on div at bounding box center [728, 250] width 604 height 138
click at [799, 241] on div at bounding box center [728, 250] width 604 height 138
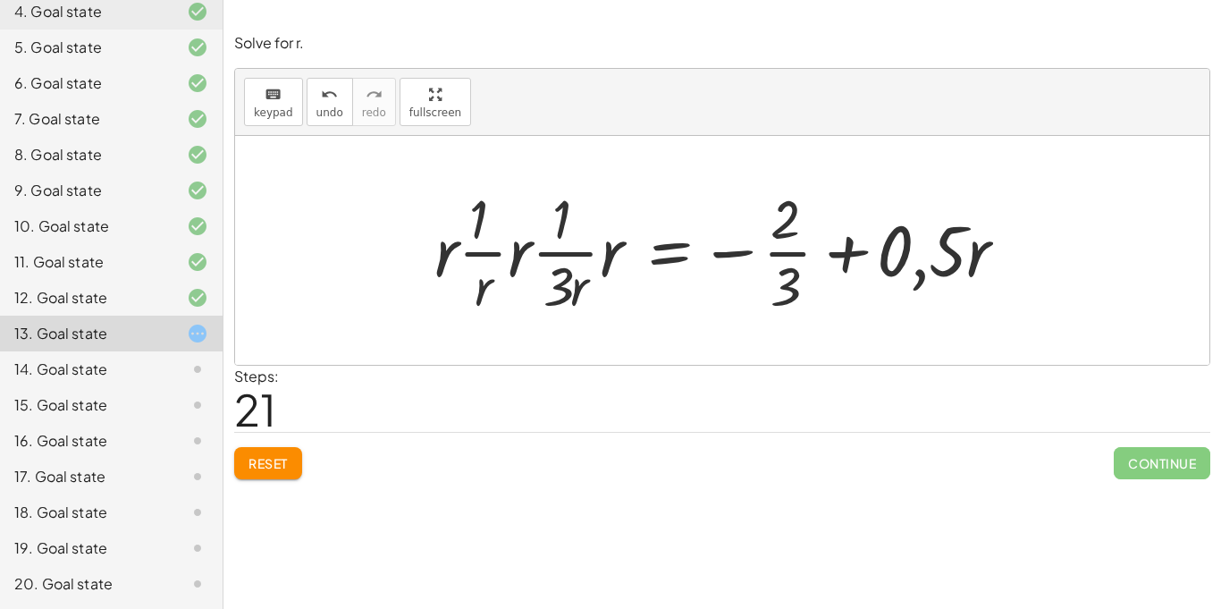
click at [840, 248] on div at bounding box center [728, 250] width 604 height 138
click at [746, 242] on div at bounding box center [728, 250] width 604 height 138
click at [747, 254] on div at bounding box center [728, 250] width 604 height 138
click at [617, 269] on div at bounding box center [728, 250] width 604 height 138
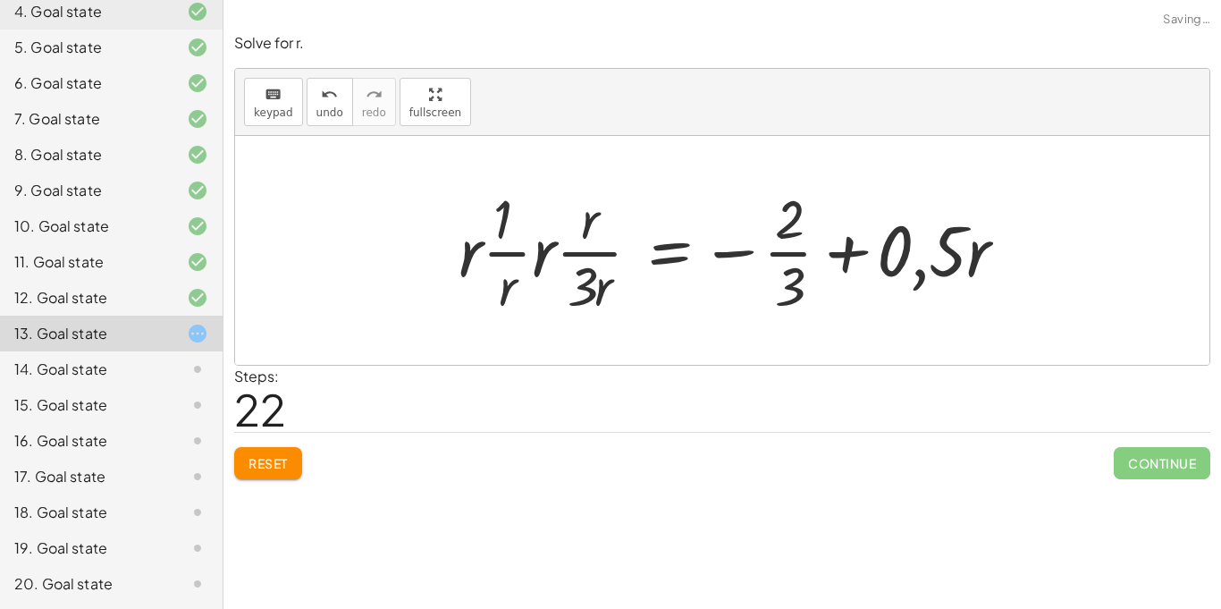
click at [711, 260] on div at bounding box center [740, 250] width 581 height 138
click at [604, 266] on div at bounding box center [740, 250] width 581 height 138
click at [536, 258] on div at bounding box center [740, 250] width 581 height 138
click at [536, 258] on div at bounding box center [745, 250] width 572 height 138
click at [537, 258] on div at bounding box center [767, 250] width 525 height 138
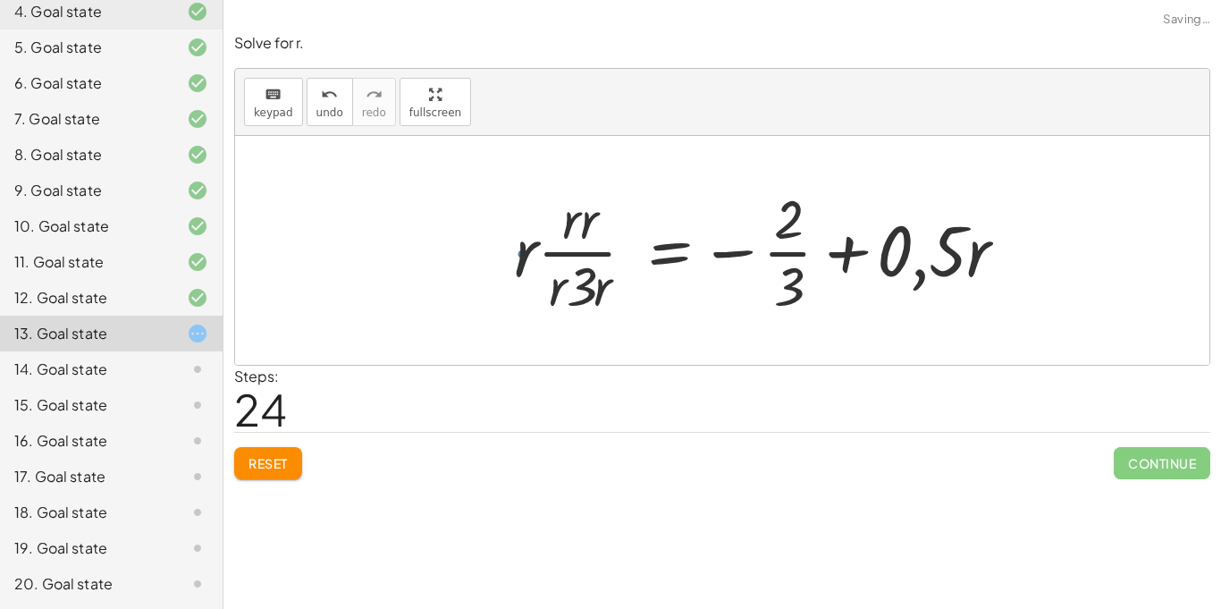
click at [537, 258] on div at bounding box center [767, 250] width 525 height 138
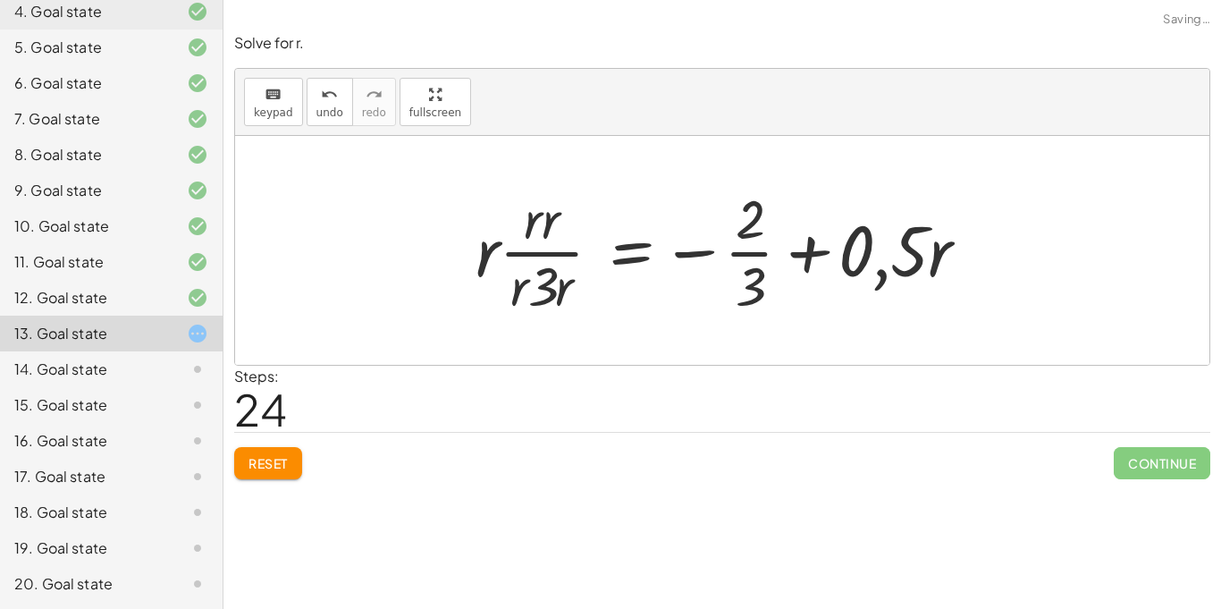
click at [550, 289] on div at bounding box center [729, 250] width 525 height 138
drag, startPoint x: 937, startPoint y: 250, endPoint x: 551, endPoint y: 262, distance: 386.4
click at [551, 262] on div at bounding box center [729, 250] width 525 height 138
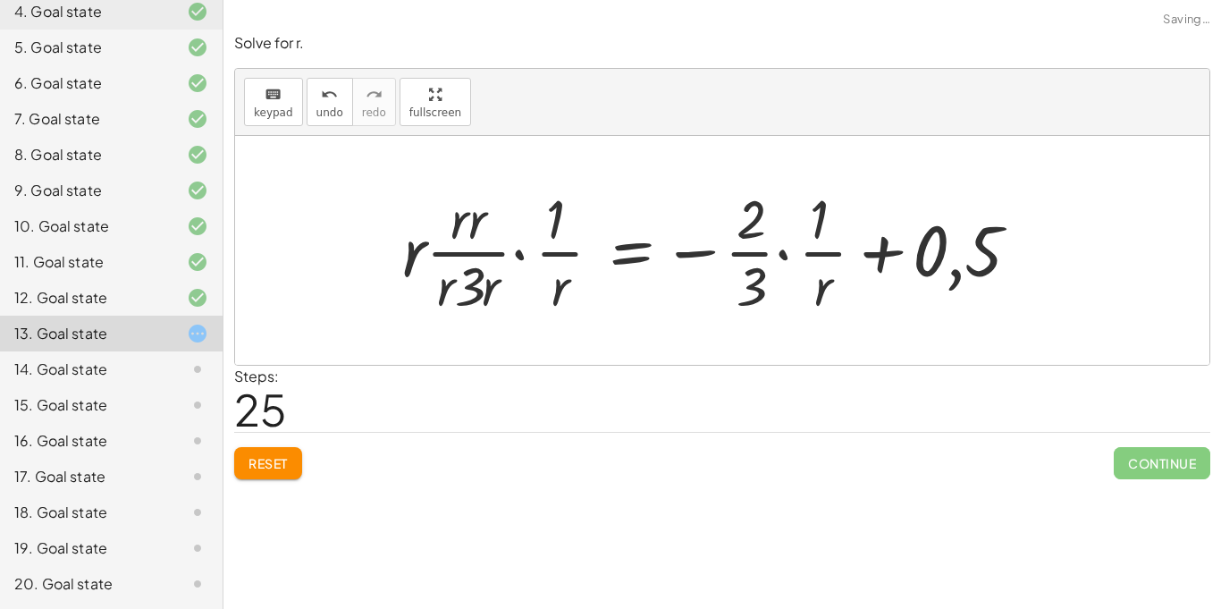
click at [907, 255] on div at bounding box center [717, 250] width 649 height 138
click at [718, 283] on div at bounding box center [717, 250] width 649 height 138
click at [756, 242] on div at bounding box center [717, 250] width 649 height 138
click at [770, 252] on div at bounding box center [717, 250] width 649 height 138
click at [775, 253] on div at bounding box center [717, 250] width 649 height 138
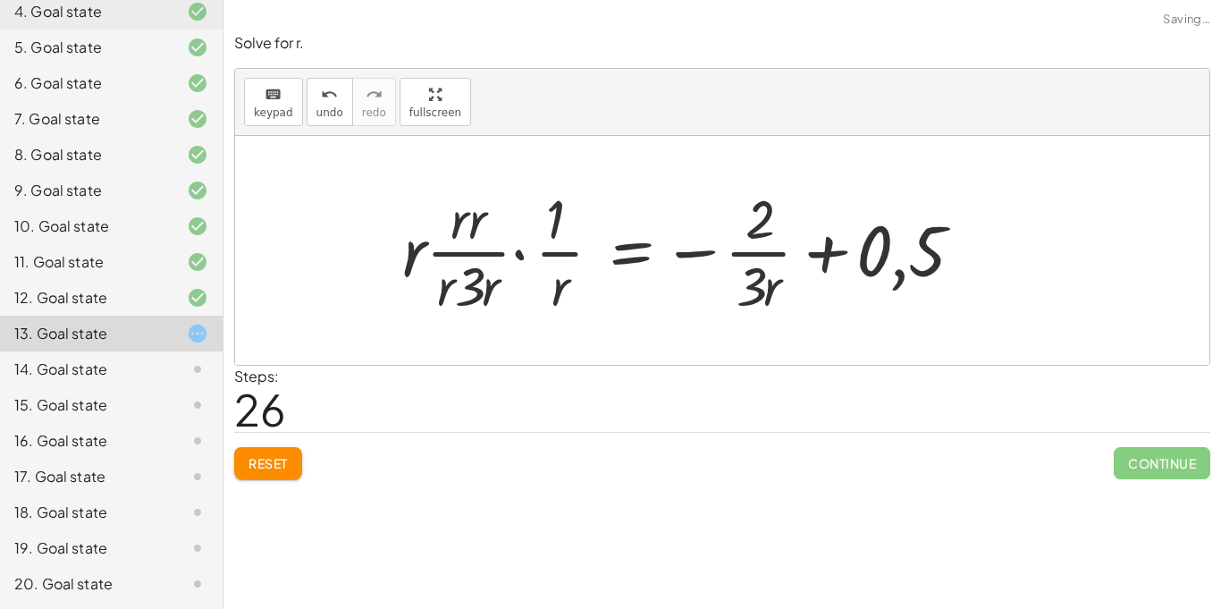
click at [519, 254] on div at bounding box center [689, 250] width 593 height 138
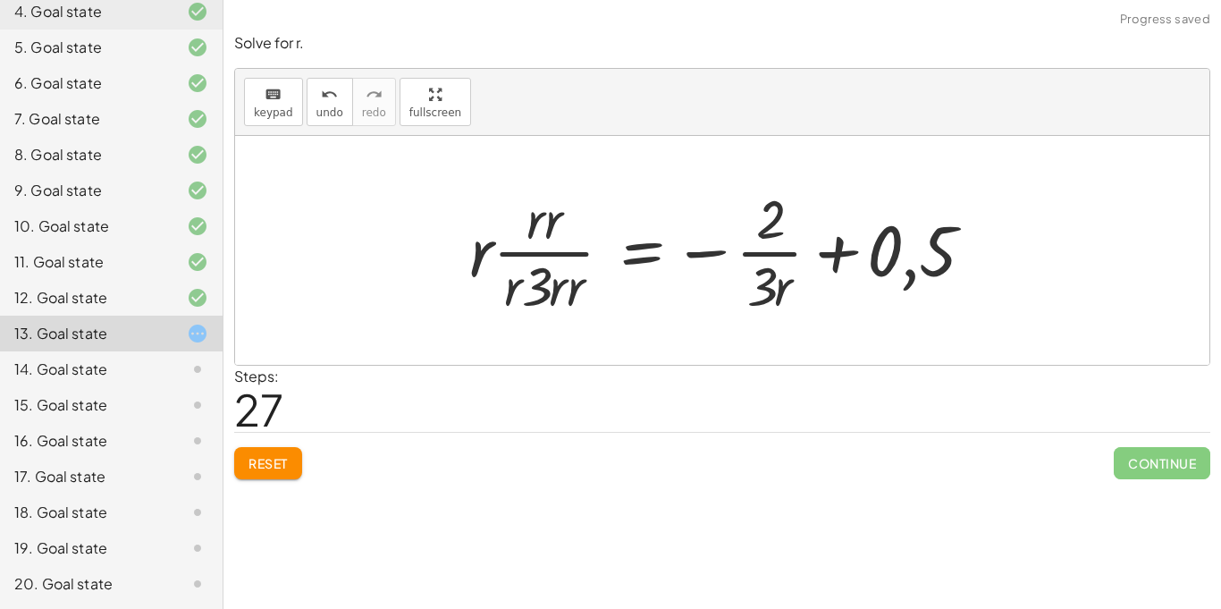
click at [874, 260] on div at bounding box center [728, 250] width 536 height 138
click at [848, 252] on div at bounding box center [728, 250] width 536 height 138
click at [848, 244] on div at bounding box center [728, 250] width 536 height 138
click at [932, 268] on div at bounding box center [728, 250] width 536 height 138
click at [921, 272] on div at bounding box center [728, 250] width 536 height 138
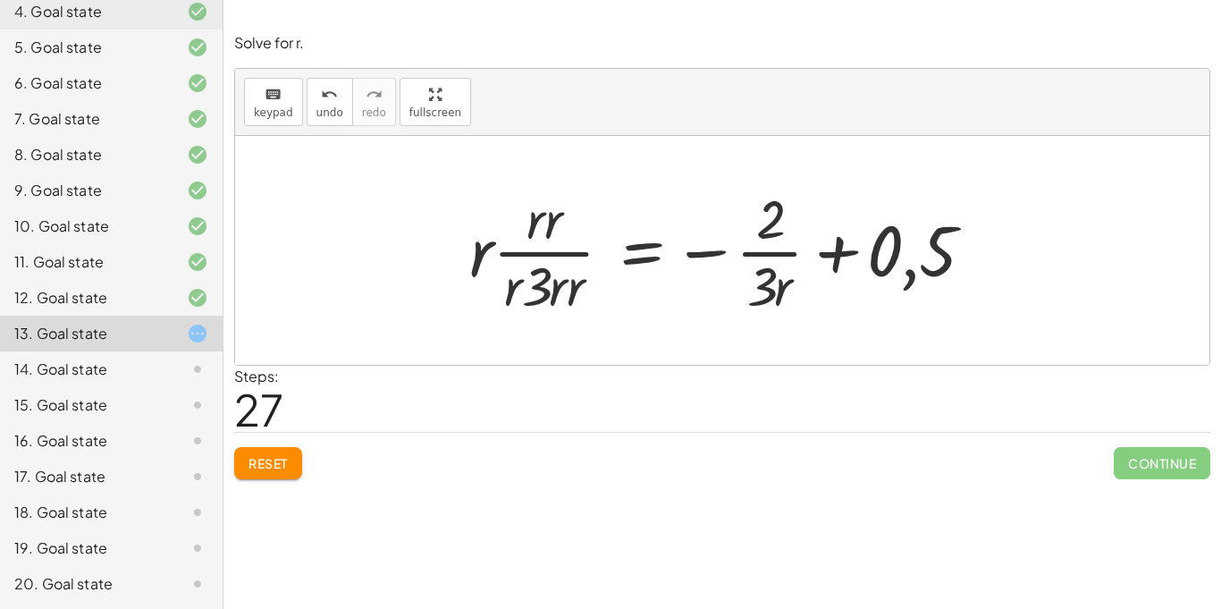
click at [772, 239] on div at bounding box center [728, 250] width 536 height 138
drag, startPoint x: 772, startPoint y: 285, endPoint x: 995, endPoint y: 247, distance: 225.9
click at [995, 247] on div at bounding box center [728, 250] width 536 height 138
drag, startPoint x: 764, startPoint y: 281, endPoint x: 975, endPoint y: 249, distance: 212.6
click at [975, 249] on div at bounding box center [728, 250] width 536 height 138
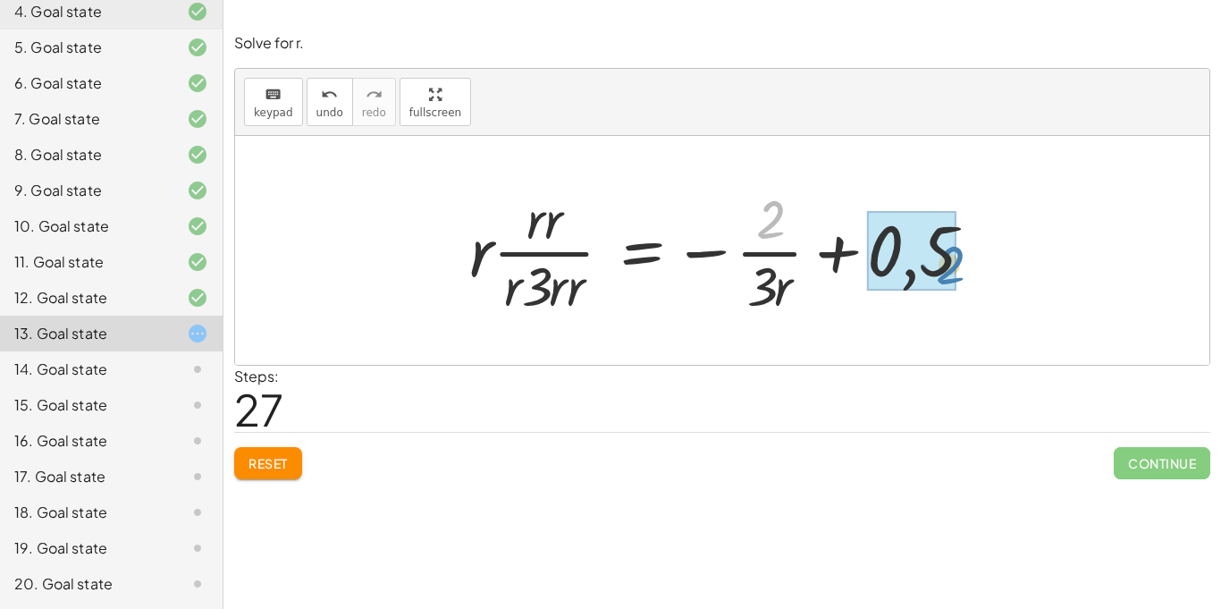
drag, startPoint x: 772, startPoint y: 226, endPoint x: 950, endPoint y: 271, distance: 184.3
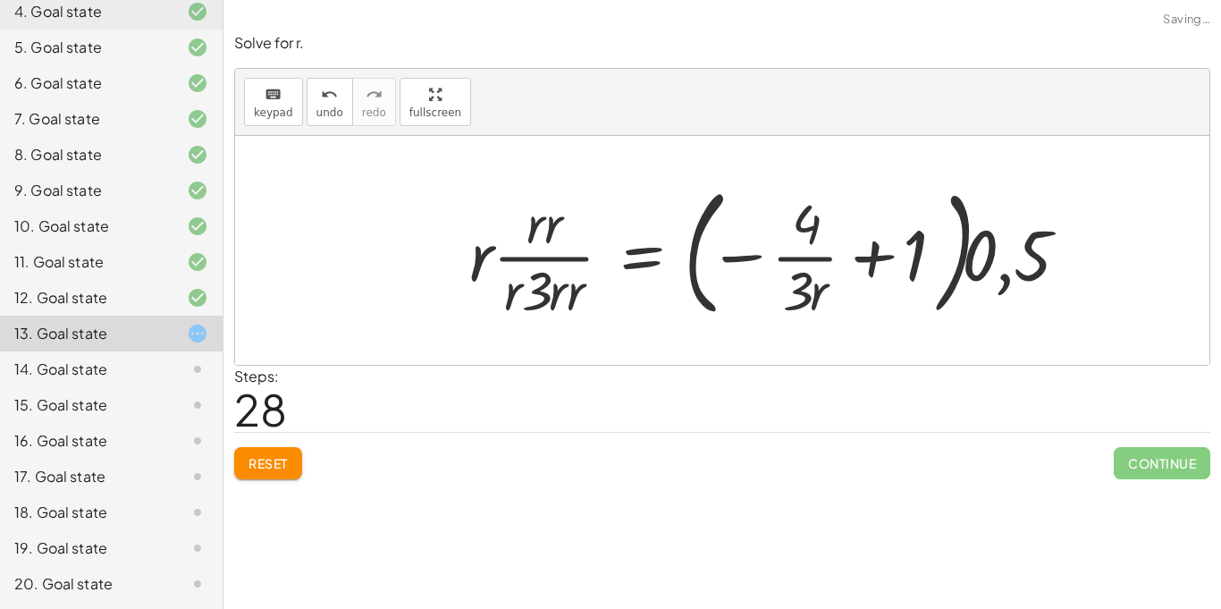
click at [941, 273] on div at bounding box center [775, 250] width 631 height 148
click at [899, 262] on div at bounding box center [775, 250] width 631 height 148
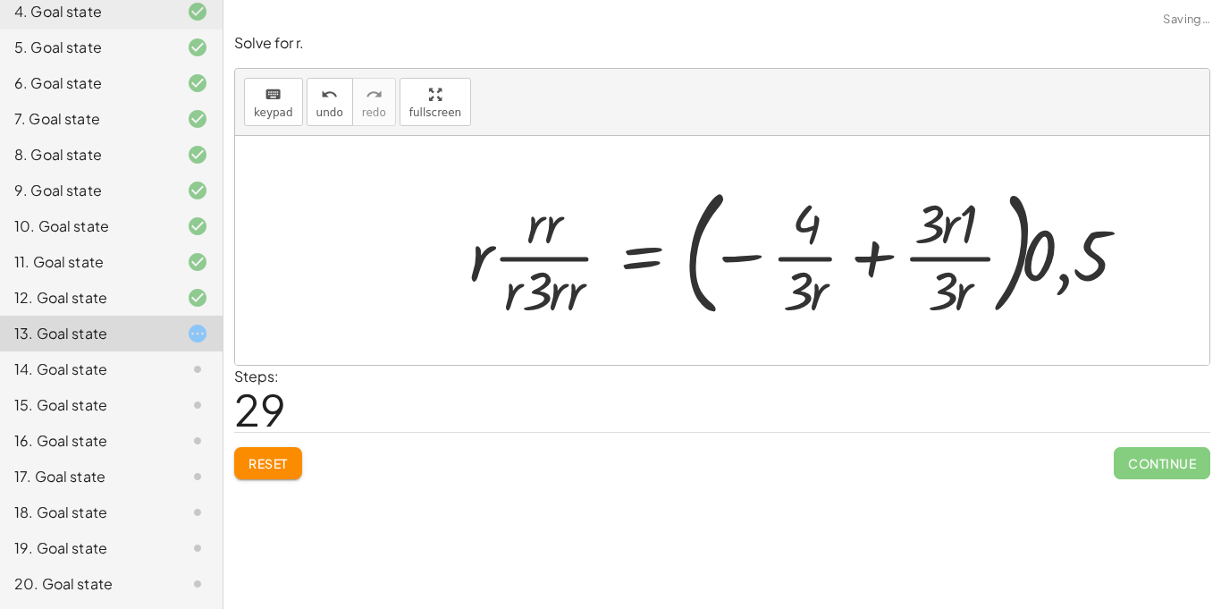
click at [1064, 269] on div at bounding box center [805, 250] width 690 height 148
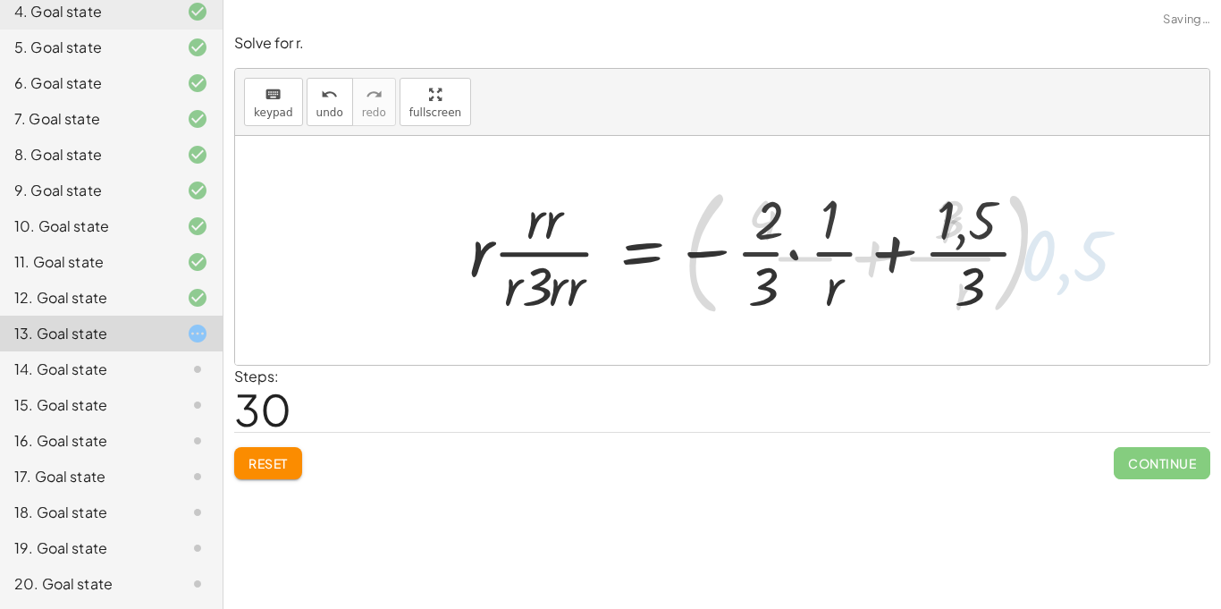
click at [967, 241] on div at bounding box center [757, 250] width 594 height 138
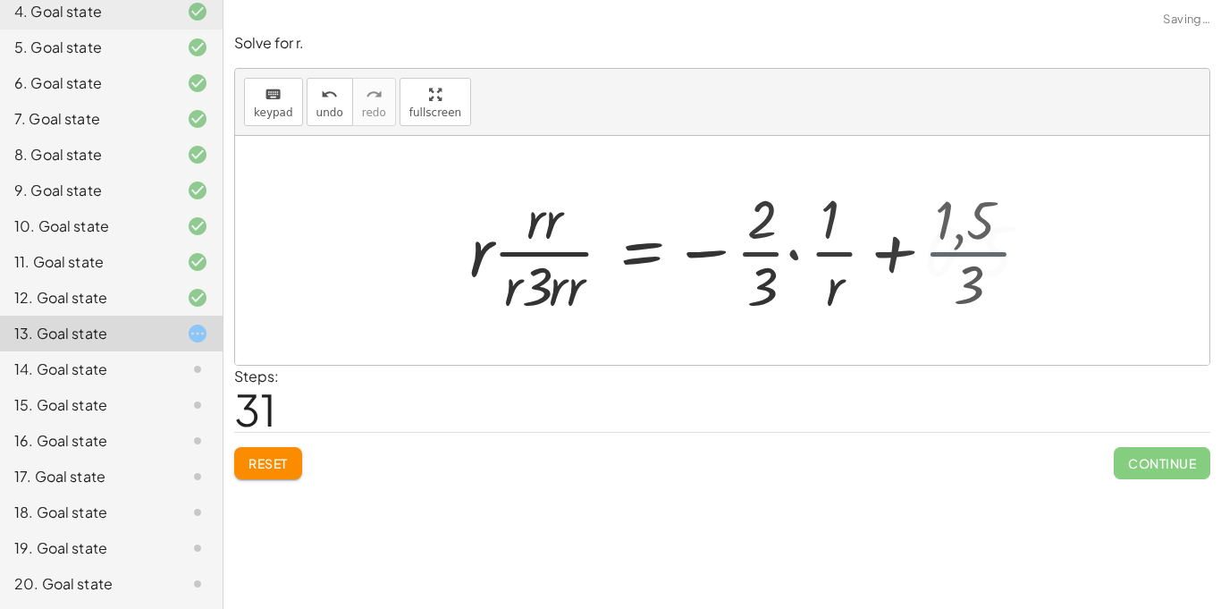
click at [967, 241] on div at bounding box center [756, 250] width 593 height 138
click at [848, 227] on div at bounding box center [756, 250] width 593 height 138
click at [778, 253] on div at bounding box center [756, 250] width 593 height 138
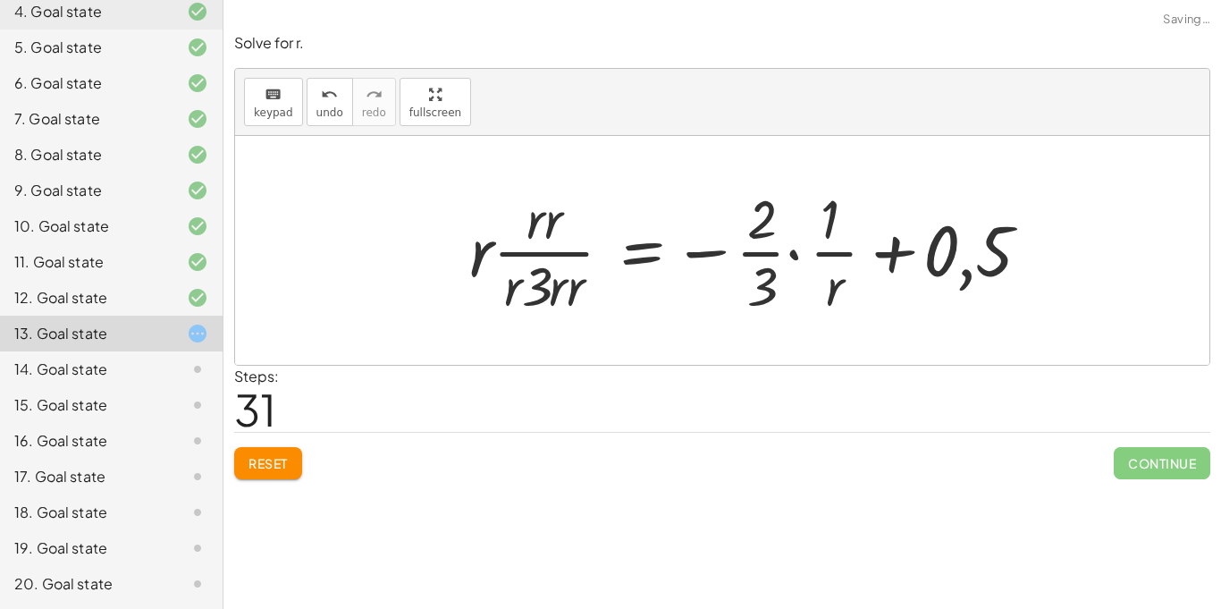
click at [778, 253] on div at bounding box center [756, 250] width 593 height 138
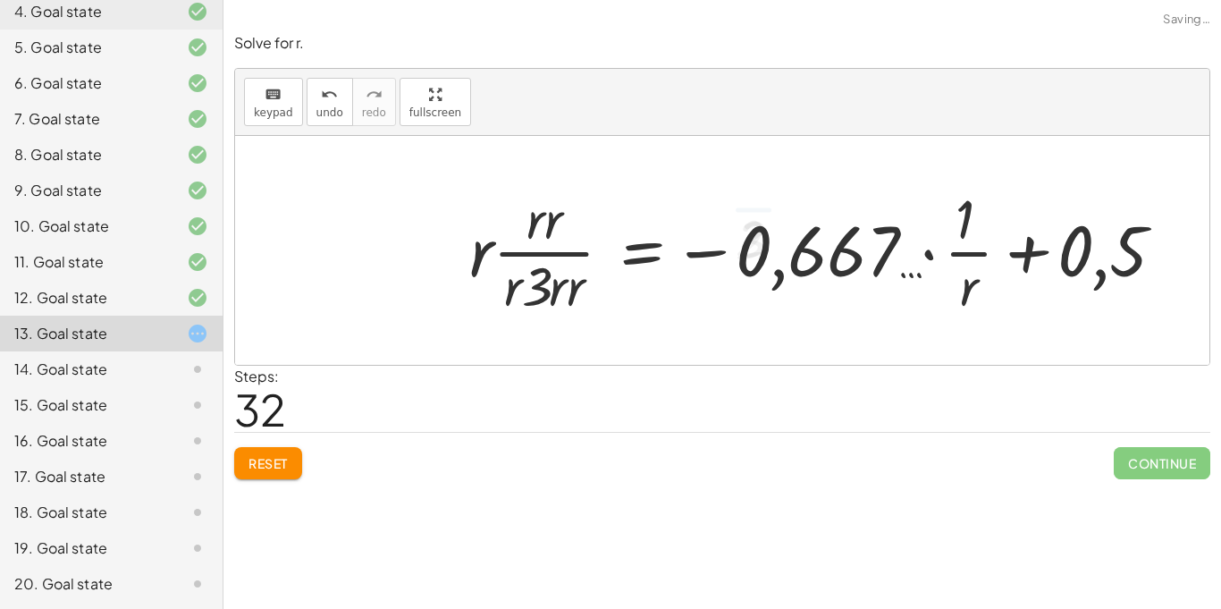
click at [806, 263] on div at bounding box center [824, 250] width 728 height 138
click at [939, 242] on div at bounding box center [824, 250] width 728 height 138
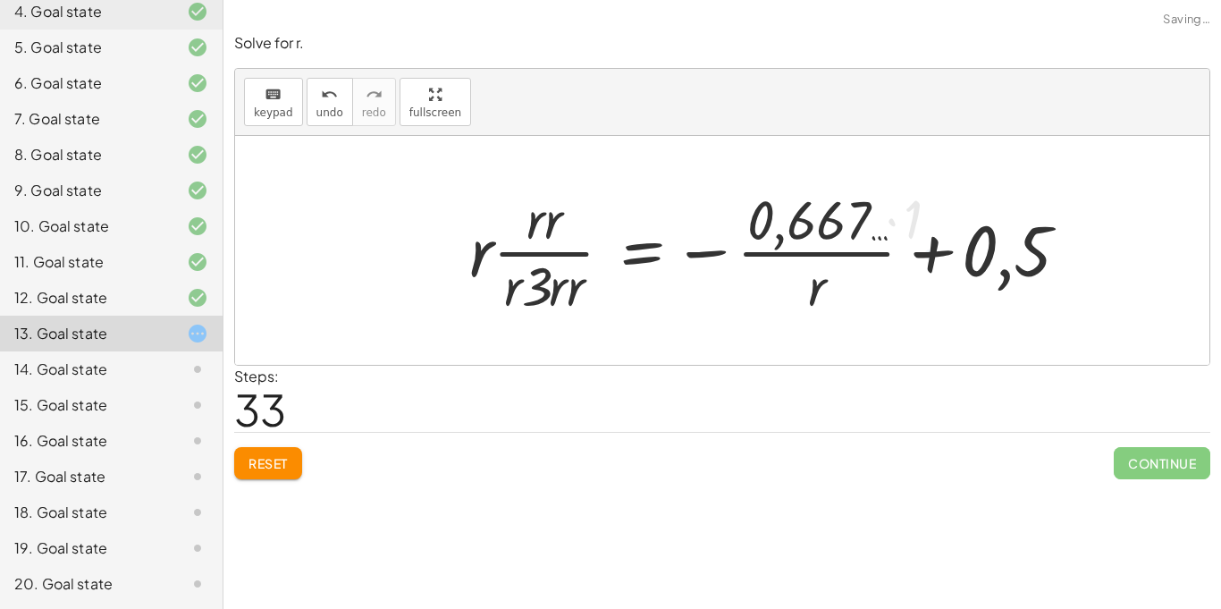
click at [891, 254] on div at bounding box center [775, 250] width 631 height 138
drag, startPoint x: 544, startPoint y: 272, endPoint x: 1046, endPoint y: 249, distance: 503.0
click at [1046, 249] on div at bounding box center [775, 250] width 631 height 138
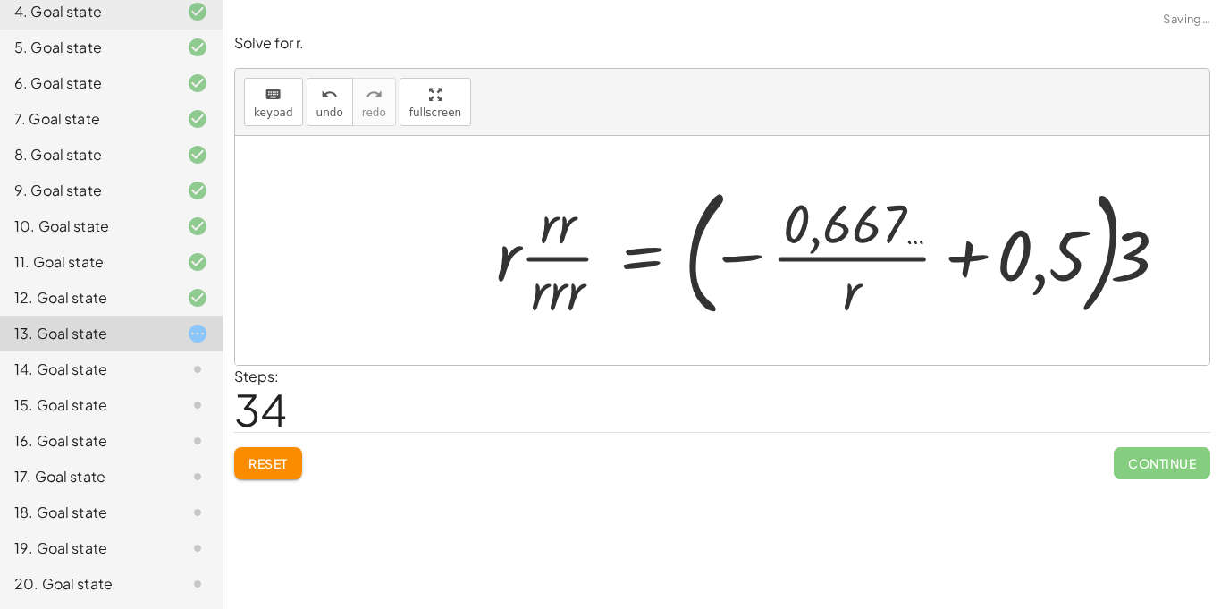
click at [1086, 261] on div at bounding box center [836, 250] width 699 height 148
click at [1079, 266] on div at bounding box center [836, 250] width 699 height 148
drag, startPoint x: 848, startPoint y: 291, endPoint x: 584, endPoint y: 239, distance: 269.0
click at [584, 239] on div at bounding box center [836, 250] width 699 height 148
drag, startPoint x: 856, startPoint y: 294, endPoint x: 556, endPoint y: 271, distance: 300.4
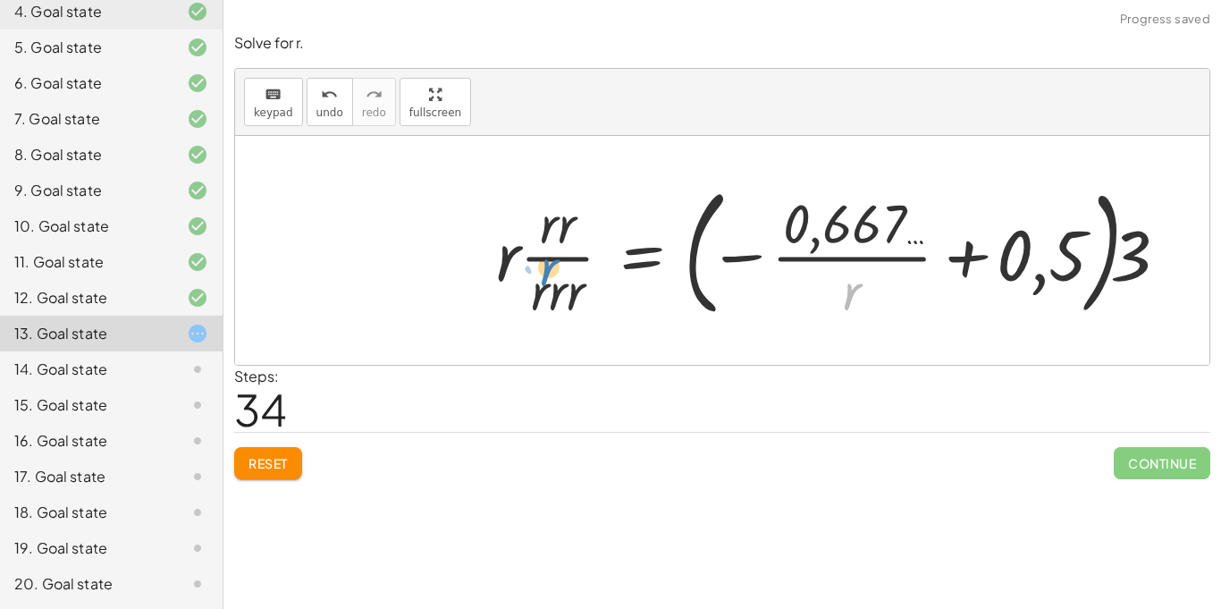
click at [556, 271] on div at bounding box center [836, 250] width 699 height 148
drag, startPoint x: 844, startPoint y: 287, endPoint x: 578, endPoint y: 254, distance: 267.6
click at [578, 254] on div at bounding box center [836, 250] width 699 height 148
click at [1000, 238] on div at bounding box center [836, 250] width 699 height 148
click at [1085, 303] on div at bounding box center [836, 250] width 699 height 148
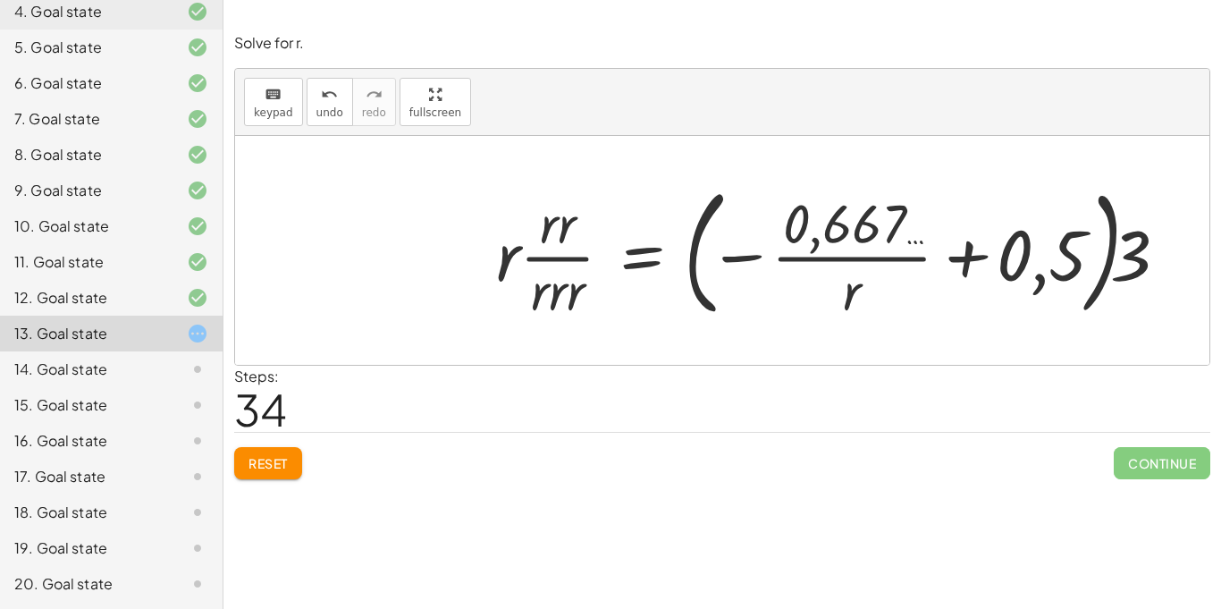
click at [1051, 273] on div at bounding box center [836, 250] width 699 height 148
click at [276, 460] on span "Reset" at bounding box center [268, 463] width 39 height 16
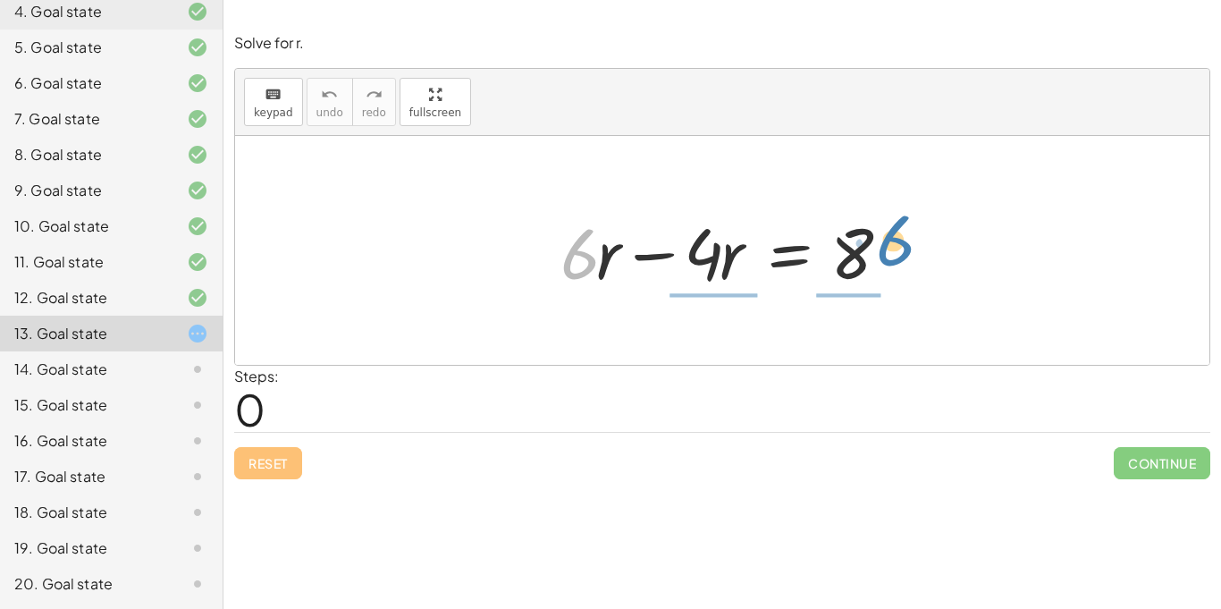
drag, startPoint x: 571, startPoint y: 244, endPoint x: 888, endPoint y: 232, distance: 316.8
click at [888, 232] on div at bounding box center [729, 251] width 355 height 92
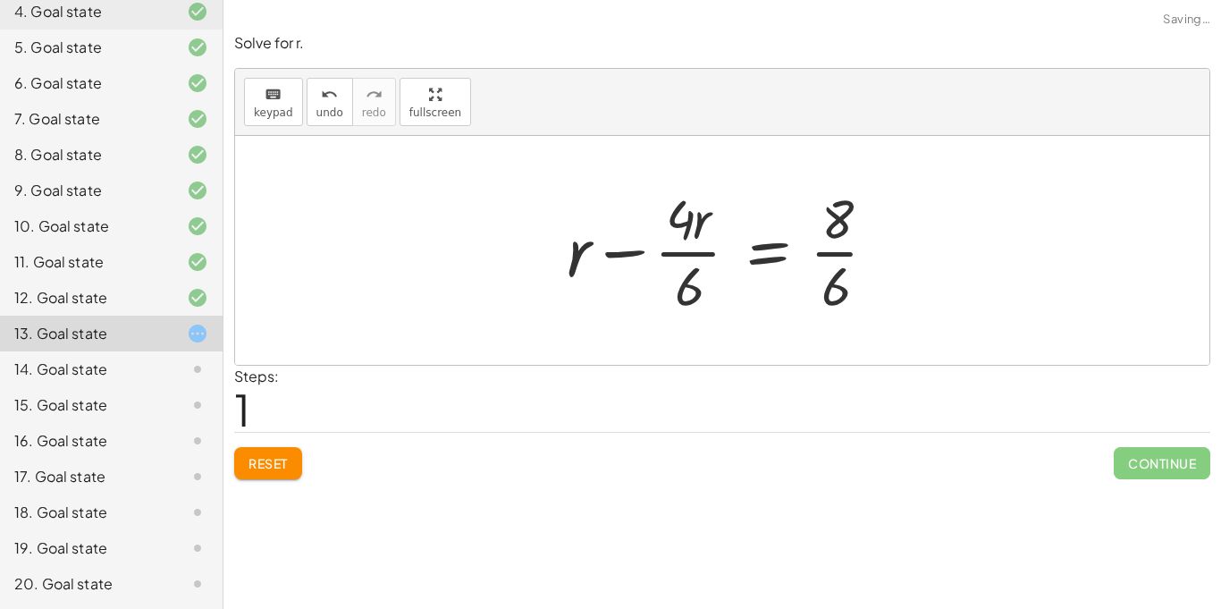
click at [840, 222] on div at bounding box center [729, 250] width 342 height 138
click at [799, 295] on div at bounding box center [729, 250] width 342 height 138
drag, startPoint x: 700, startPoint y: 224, endPoint x: 520, endPoint y: 272, distance: 185.9
drag, startPoint x: 699, startPoint y: 222, endPoint x: 570, endPoint y: 266, distance: 136.0
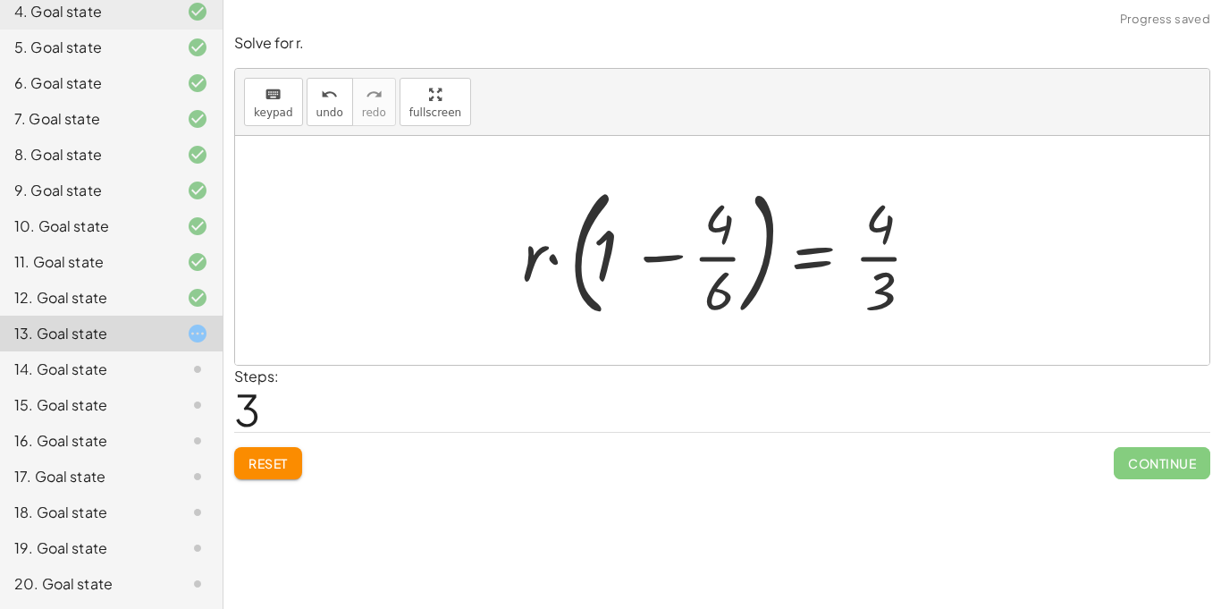
click at [702, 250] on div at bounding box center [728, 250] width 431 height 148
click at [864, 255] on div at bounding box center [728, 250] width 431 height 148
click at [864, 256] on div at bounding box center [728, 250] width 431 height 148
click at [864, 256] on div at bounding box center [796, 250] width 566 height 148
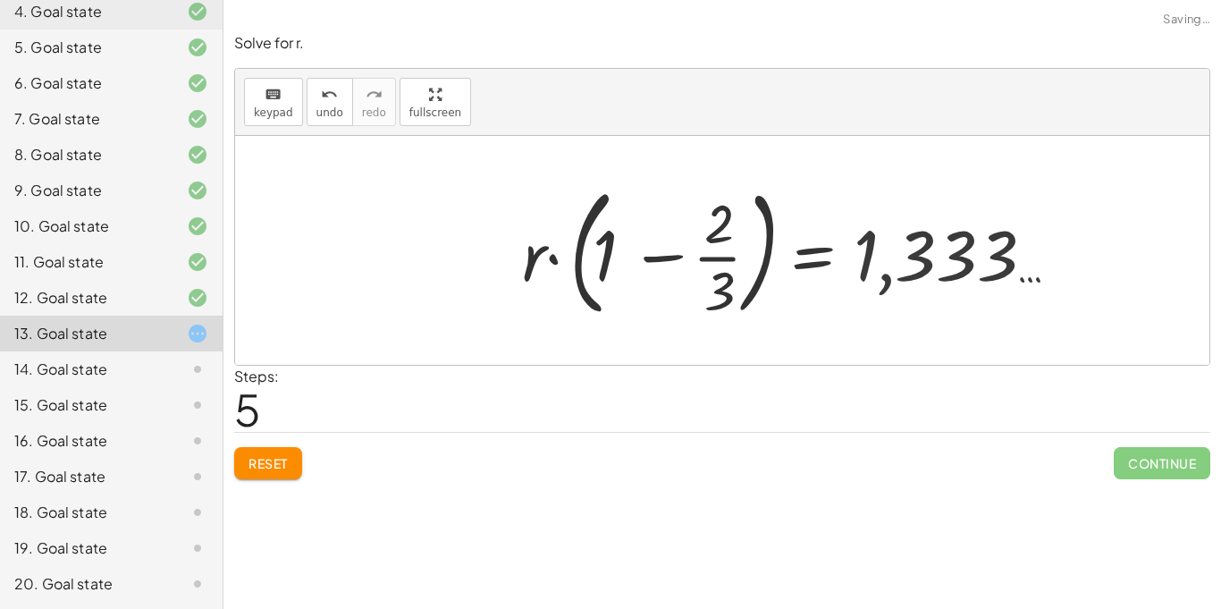
click at [831, 246] on div at bounding box center [796, 250] width 566 height 148
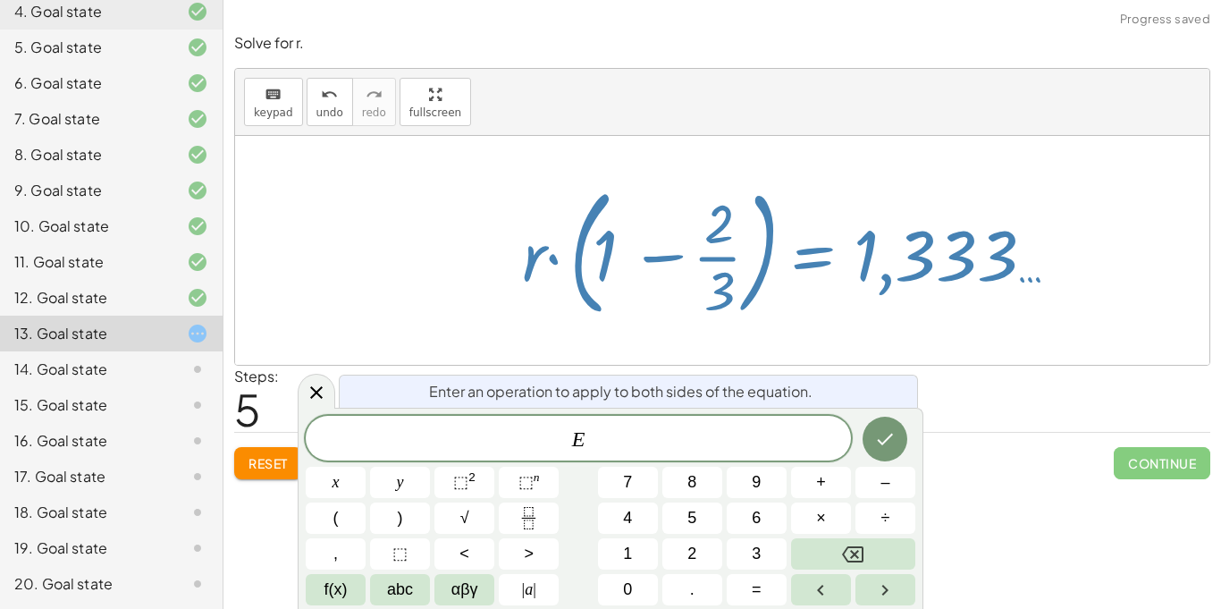
click at [909, 259] on div at bounding box center [796, 250] width 566 height 148
click at [1040, 325] on div "+ · 6 · r − · 4 · r = 8 + r − · 4 · r · 6 = · 8 · 6 + r − · 4 · r · 6 = · 4 · 2…" at bounding box center [789, 250] width 588 height 157
click at [249, 465] on span "Reset" at bounding box center [268, 463] width 39 height 16
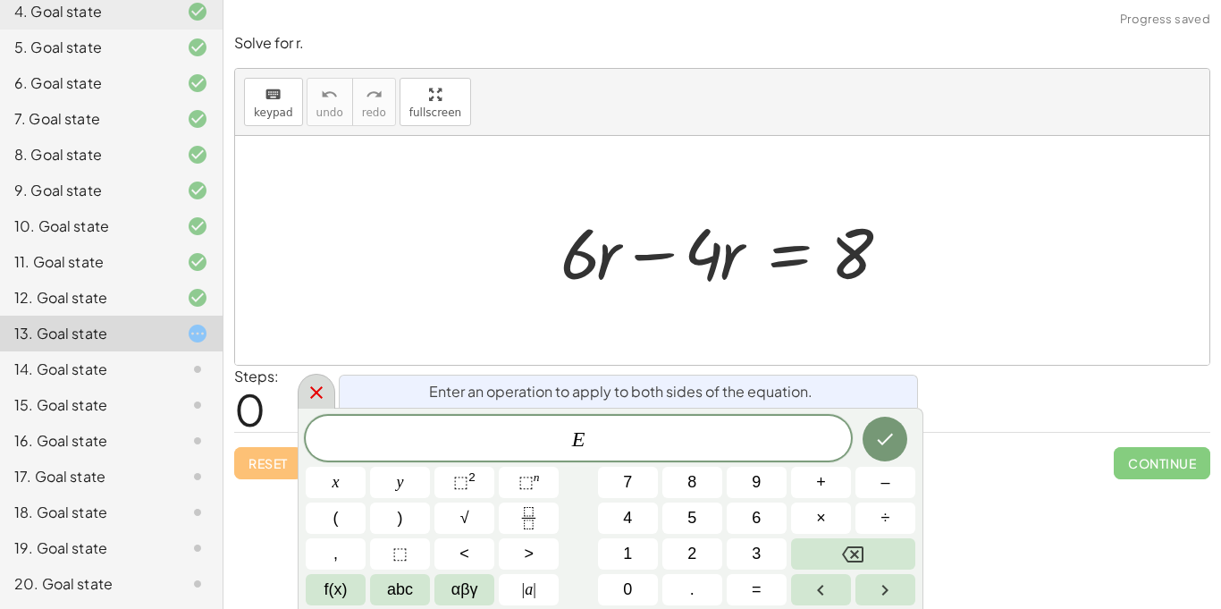
click at [319, 392] on icon at bounding box center [316, 392] width 21 height 21
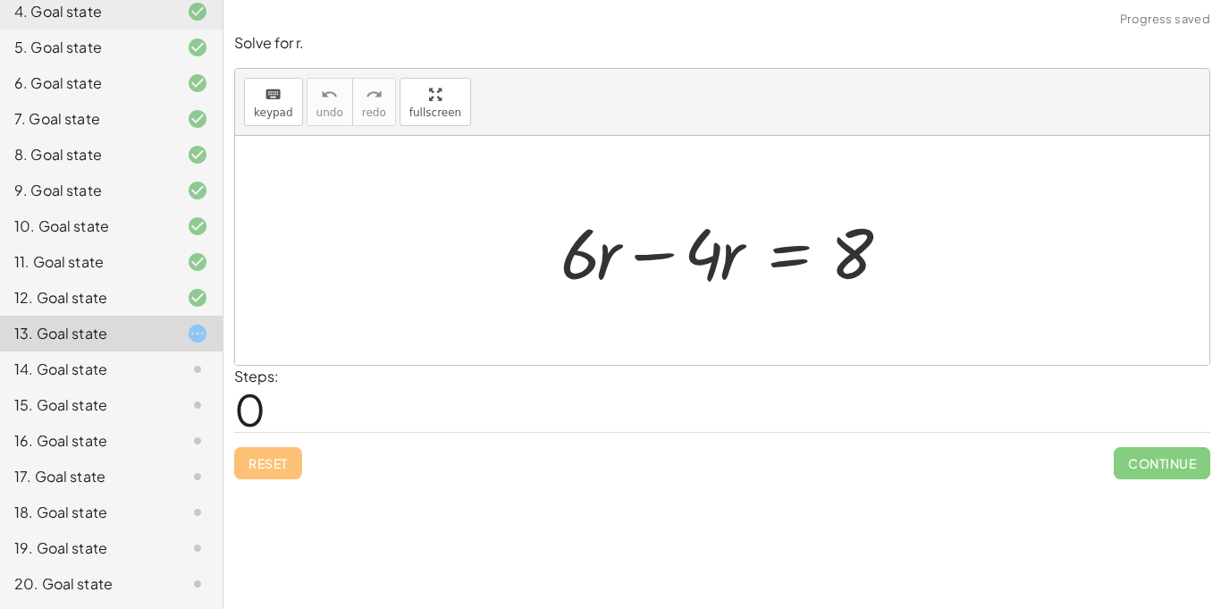
click at [135, 371] on div "14. Goal state" at bounding box center [86, 369] width 144 height 21
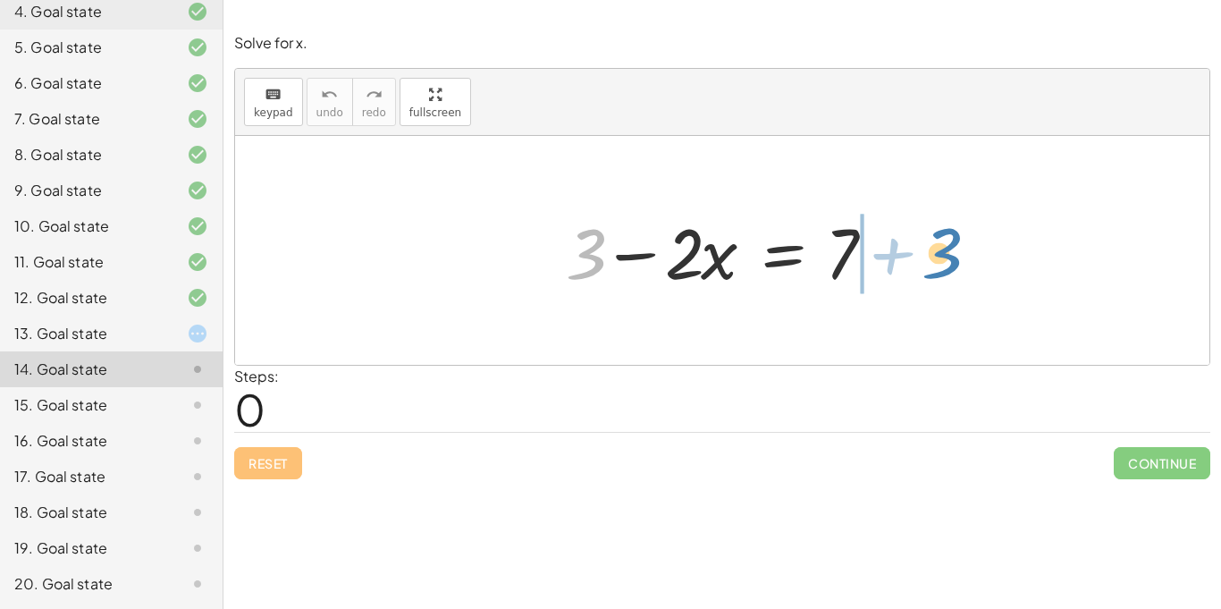
drag, startPoint x: 592, startPoint y: 247, endPoint x: 948, endPoint y: 246, distance: 355.8
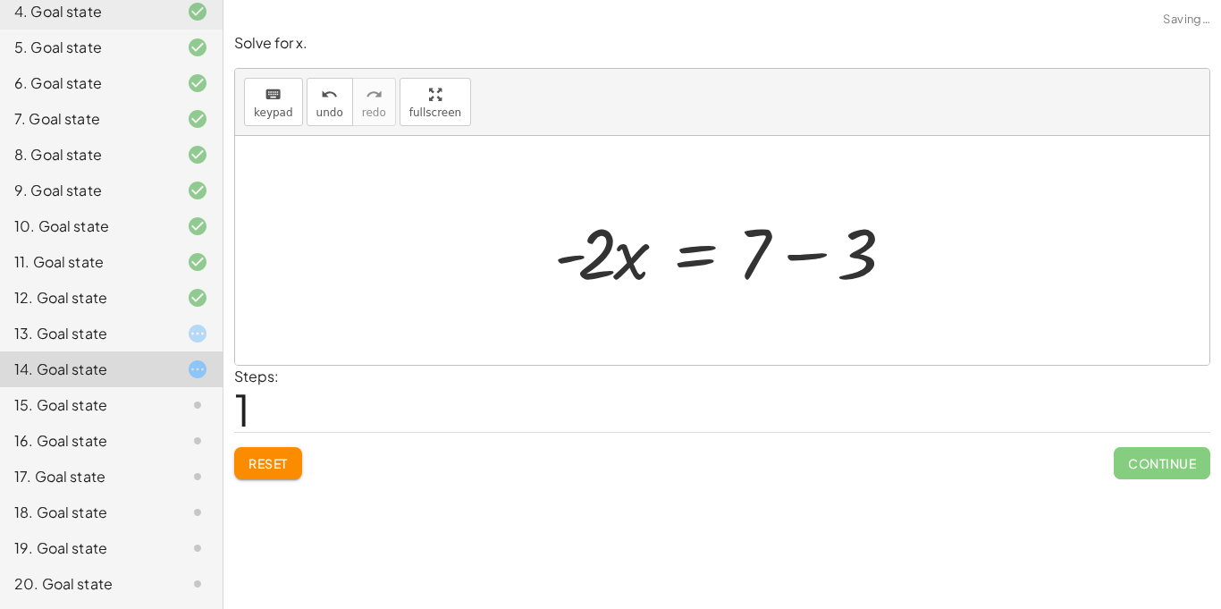
click at [872, 248] on div at bounding box center [728, 251] width 367 height 92
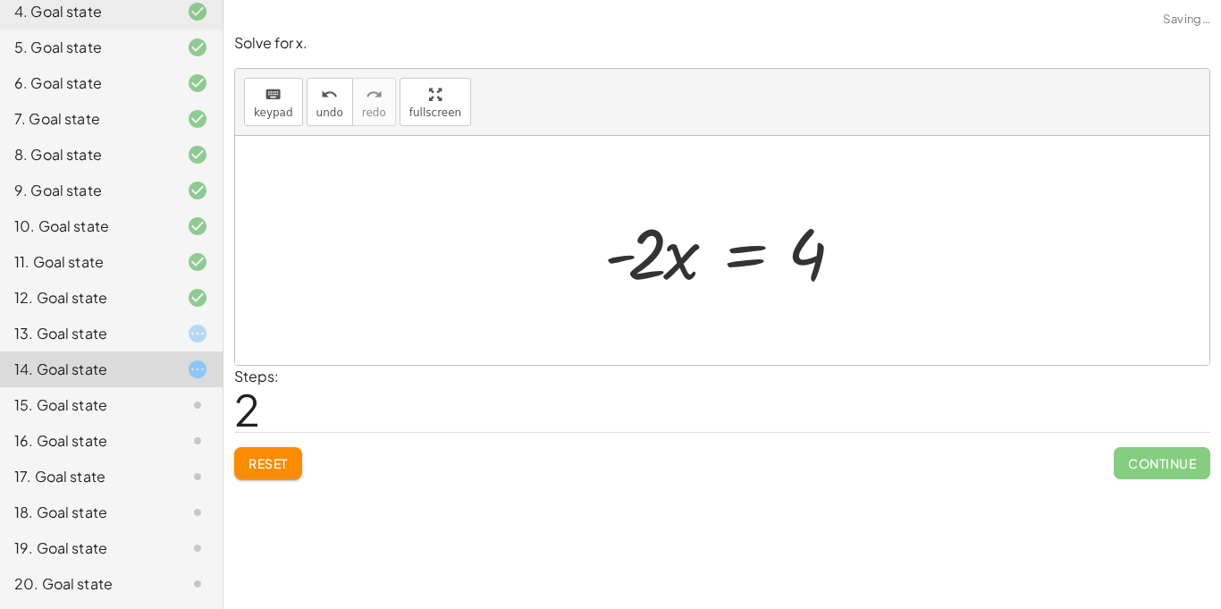
click at [827, 277] on div at bounding box center [729, 251] width 268 height 92
drag, startPoint x: 640, startPoint y: 266, endPoint x: 842, endPoint y: 283, distance: 202.8
click at [842, 283] on div at bounding box center [729, 251] width 268 height 92
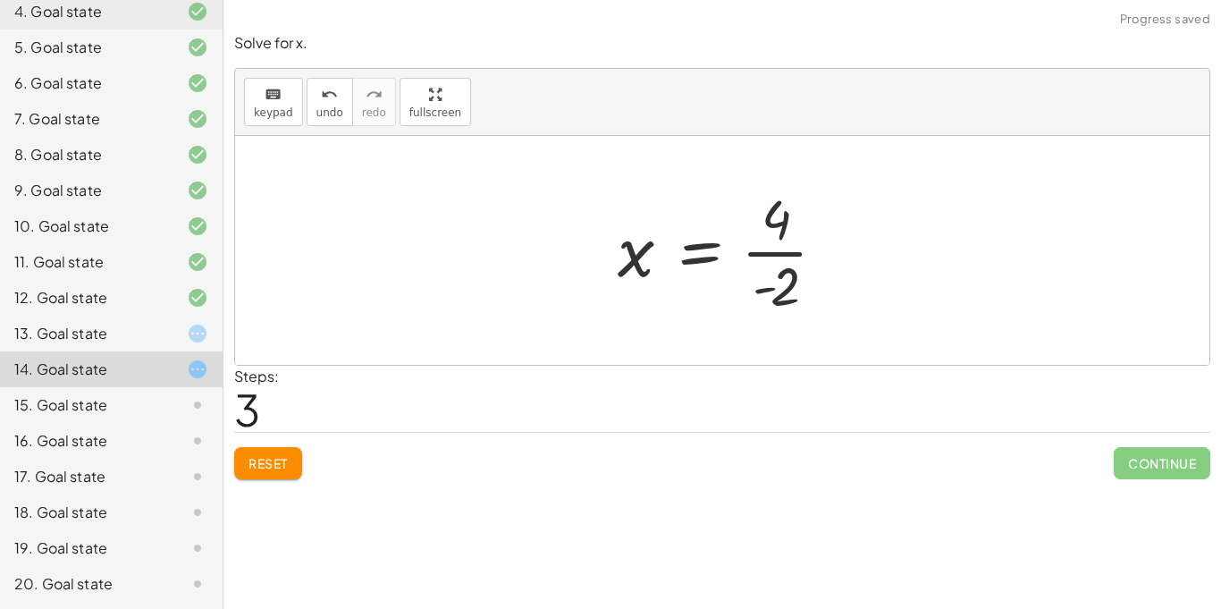
click at [778, 259] on div at bounding box center [729, 250] width 241 height 138
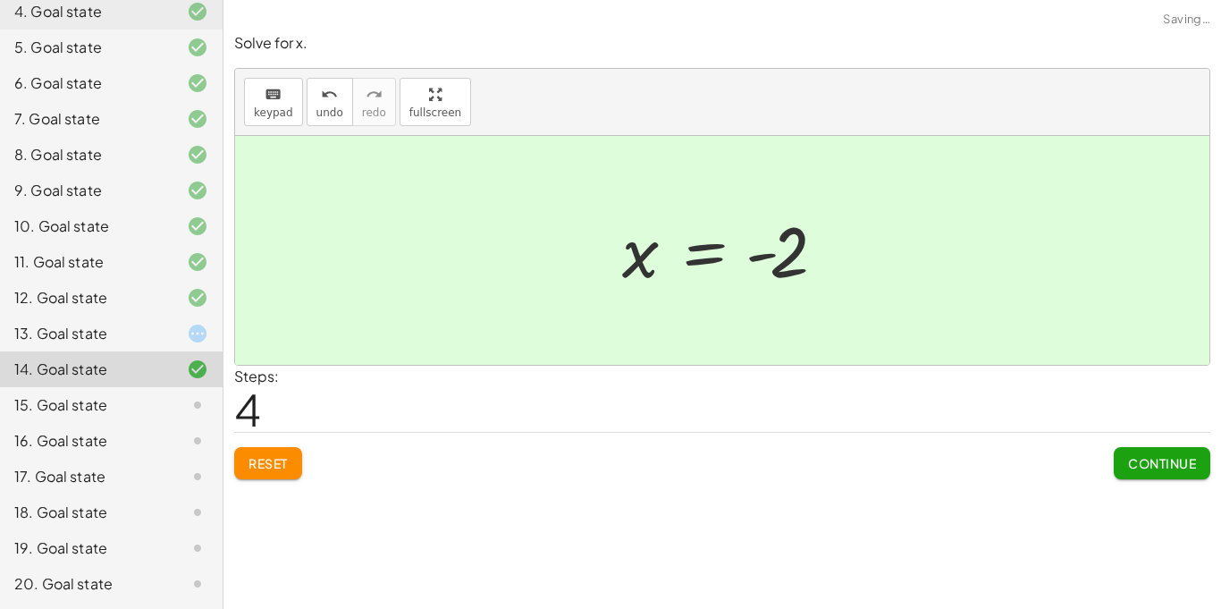
click at [743, 262] on div at bounding box center [729, 251] width 232 height 89
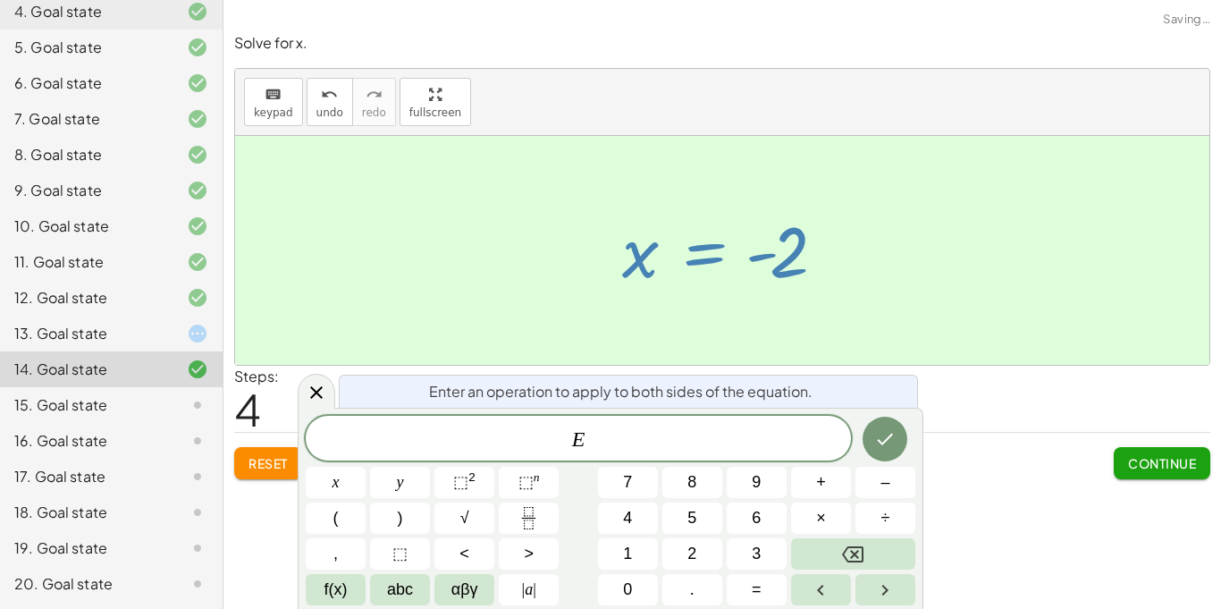
click at [713, 279] on div at bounding box center [729, 251] width 232 height 89
click at [863, 289] on div at bounding box center [722, 250] width 975 height 229
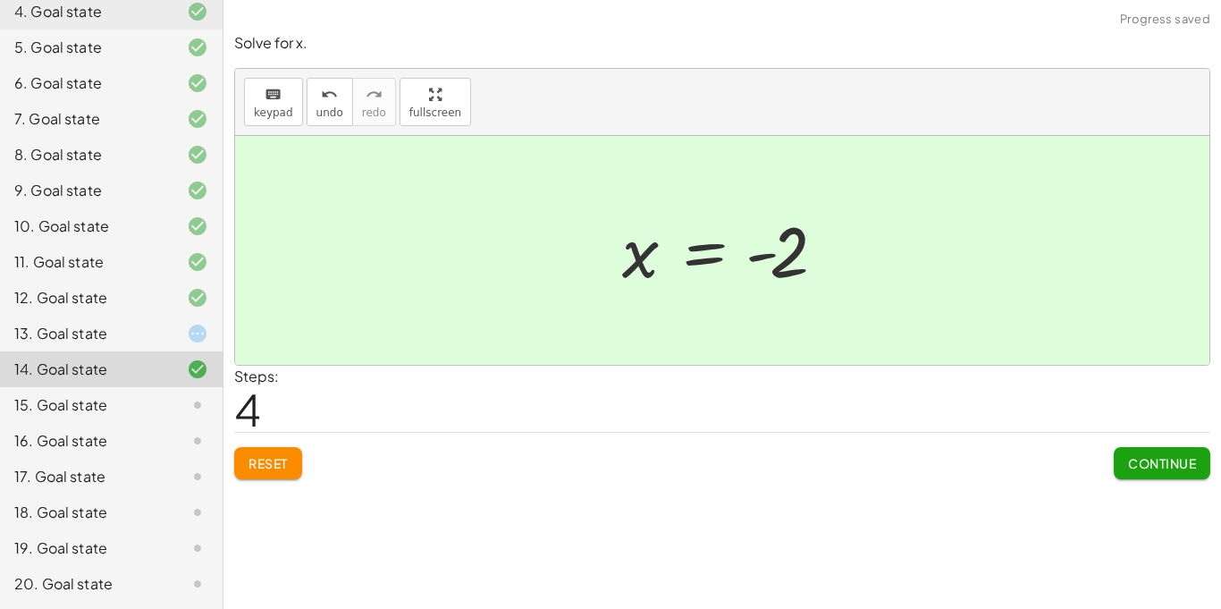
click at [1136, 472] on button "Continue" at bounding box center [1162, 463] width 97 height 32
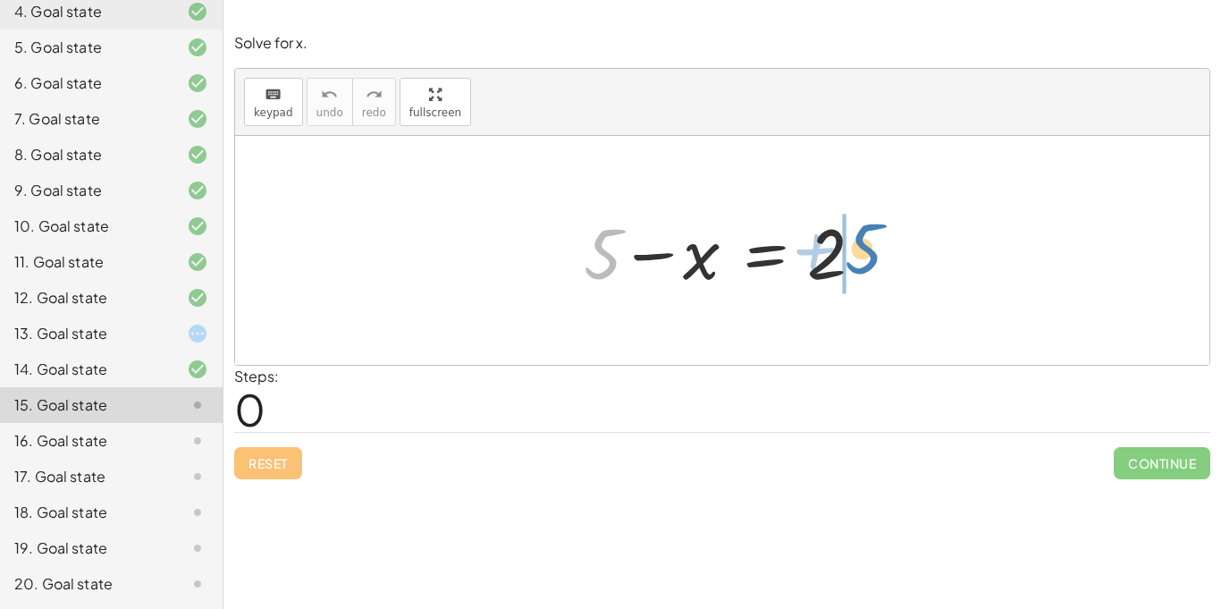
drag, startPoint x: 590, startPoint y: 250, endPoint x: 851, endPoint y: 247, distance: 261.1
click at [851, 247] on div at bounding box center [729, 251] width 308 height 92
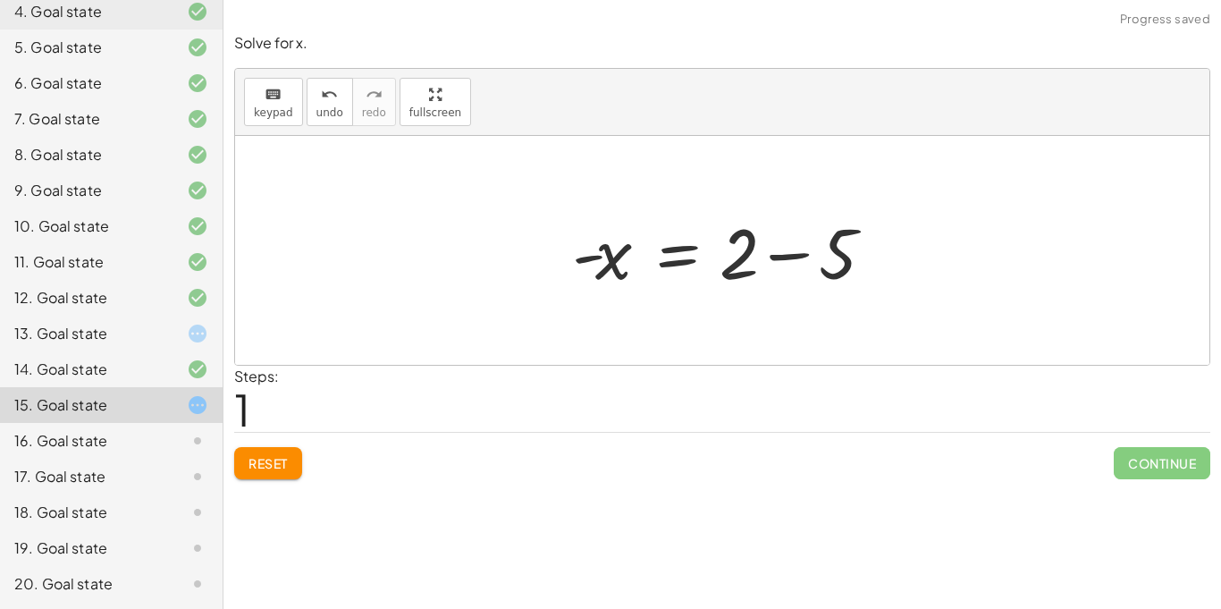
click at [829, 251] on div at bounding box center [729, 251] width 332 height 92
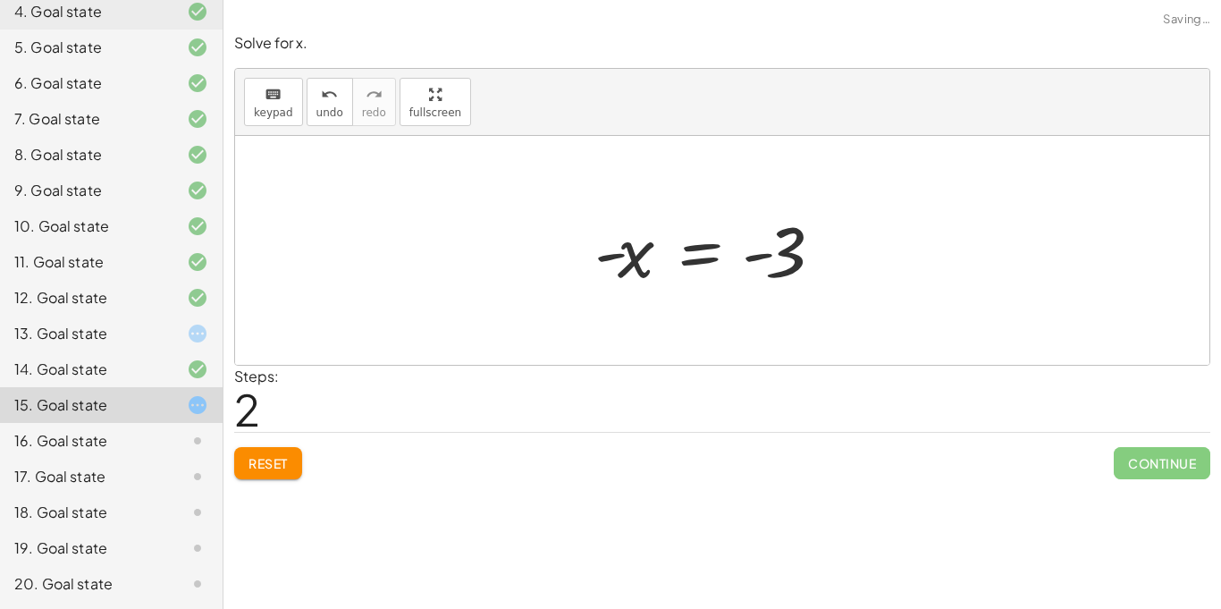
click at [742, 268] on div at bounding box center [714, 251] width 256 height 89
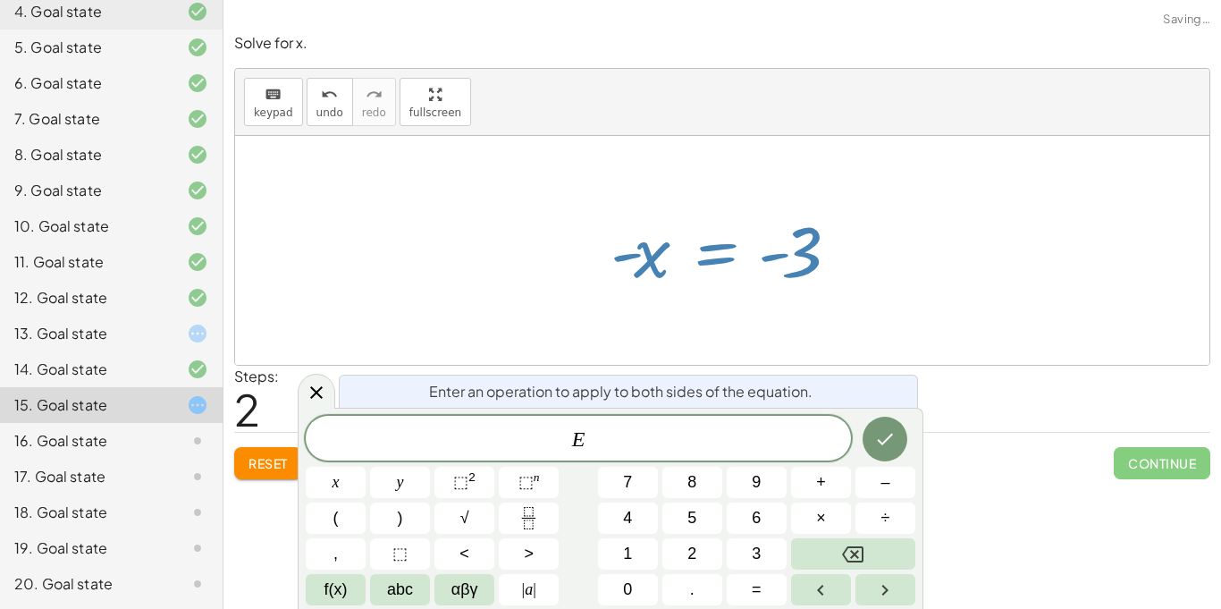
click at [810, 271] on div at bounding box center [730, 251] width 256 height 89
click at [812, 265] on div at bounding box center [730, 251] width 256 height 89
click at [309, 372] on div "Steps: 2" at bounding box center [722, 399] width 976 height 66
click at [322, 389] on icon at bounding box center [316, 392] width 21 height 21
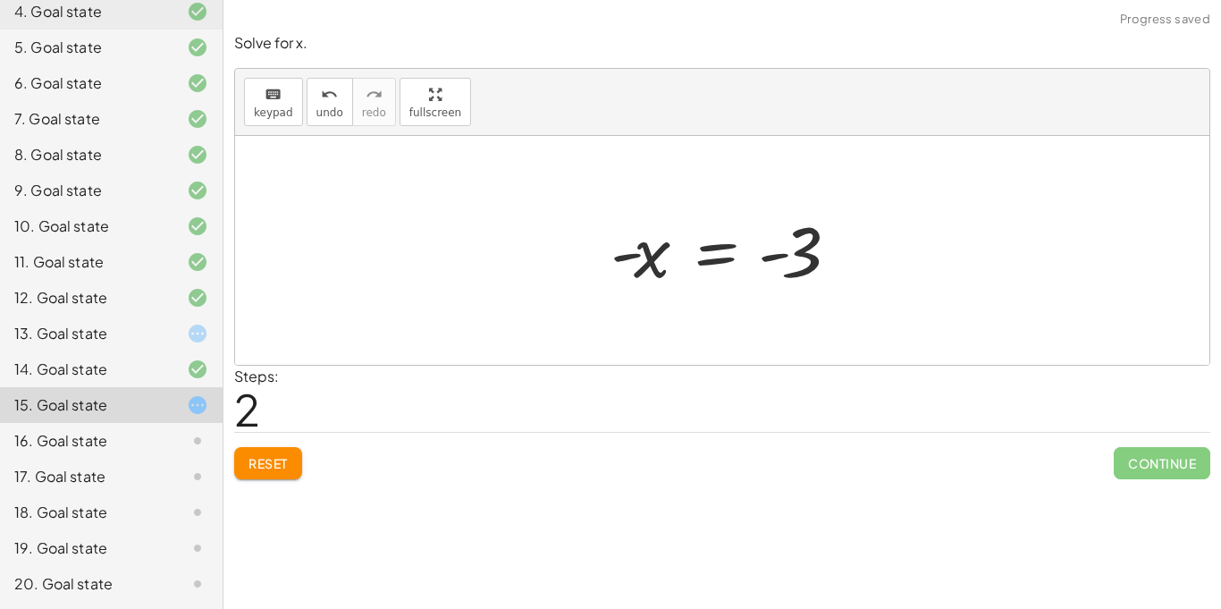
click at [810, 257] on div at bounding box center [730, 251] width 256 height 89
click at [800, 252] on div at bounding box center [730, 251] width 256 height 89
drag, startPoint x: 626, startPoint y: 254, endPoint x: 855, endPoint y: 276, distance: 230.0
click at [855, 276] on div at bounding box center [730, 251] width 256 height 89
click at [787, 251] on div at bounding box center [730, 251] width 256 height 89
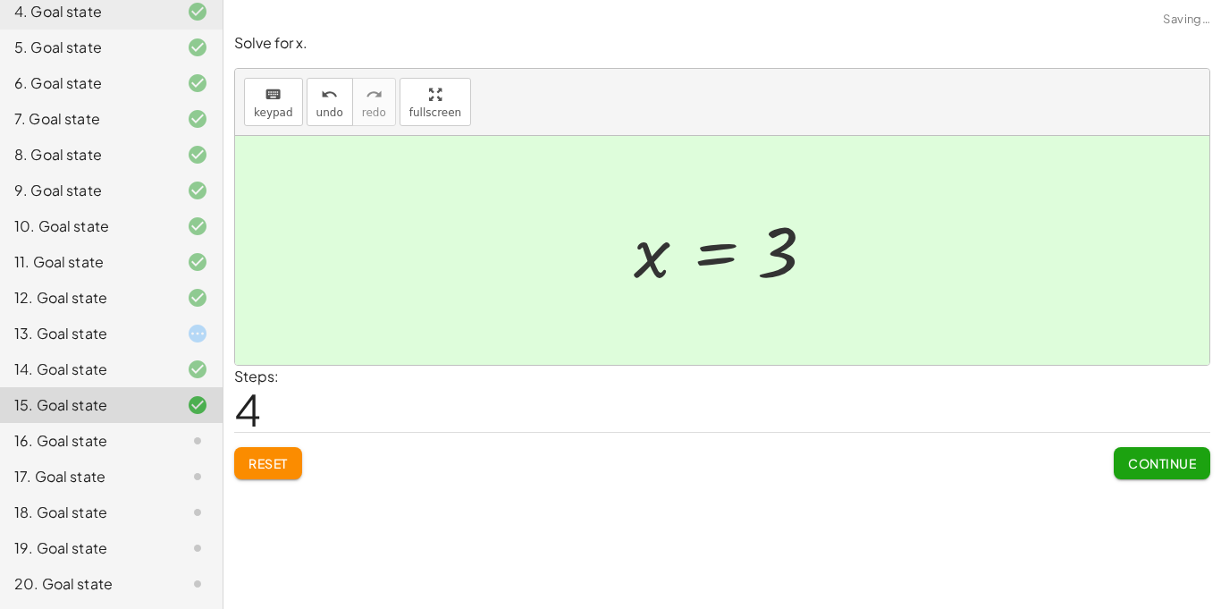
click at [1180, 466] on span "Continue" at bounding box center [1162, 463] width 68 height 16
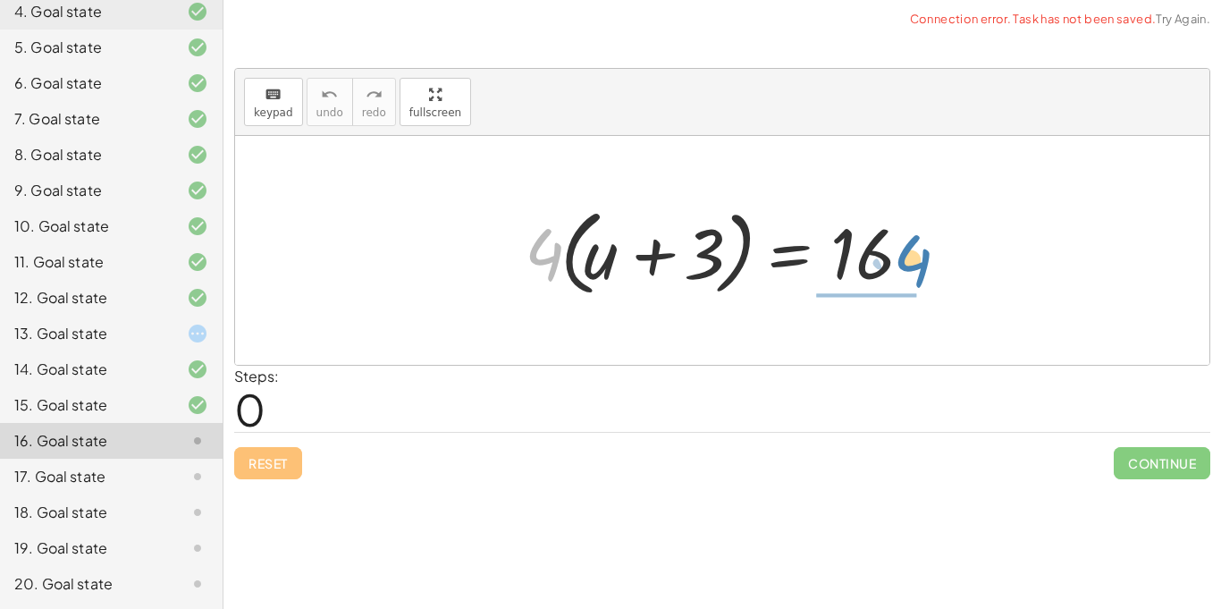
drag, startPoint x: 547, startPoint y: 249, endPoint x: 916, endPoint y: 256, distance: 368.4
click at [916, 256] on div at bounding box center [729, 250] width 426 height 103
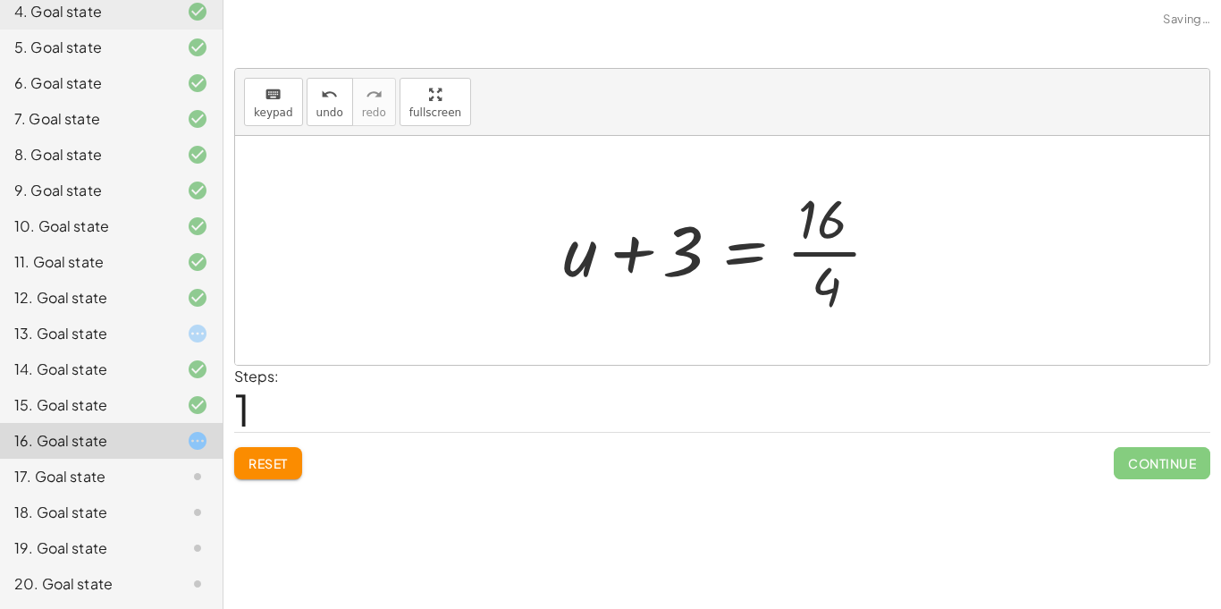
click at [666, 256] on div at bounding box center [729, 250] width 350 height 138
click at [847, 263] on div at bounding box center [729, 250] width 350 height 138
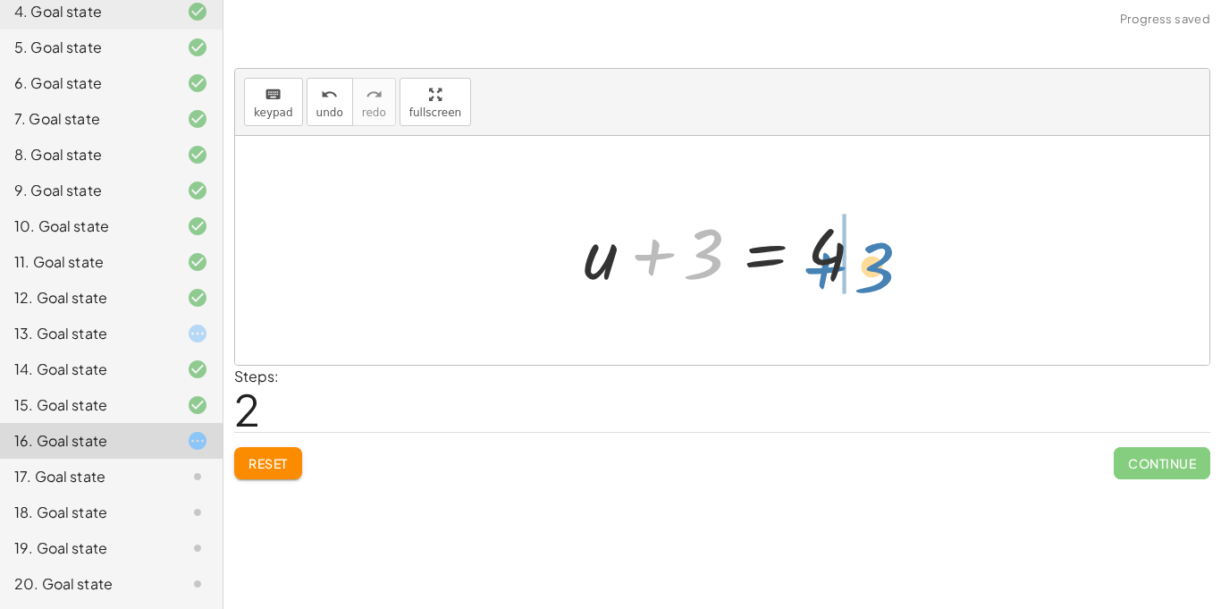
drag, startPoint x: 704, startPoint y: 249, endPoint x: 887, endPoint y: 266, distance: 184.1
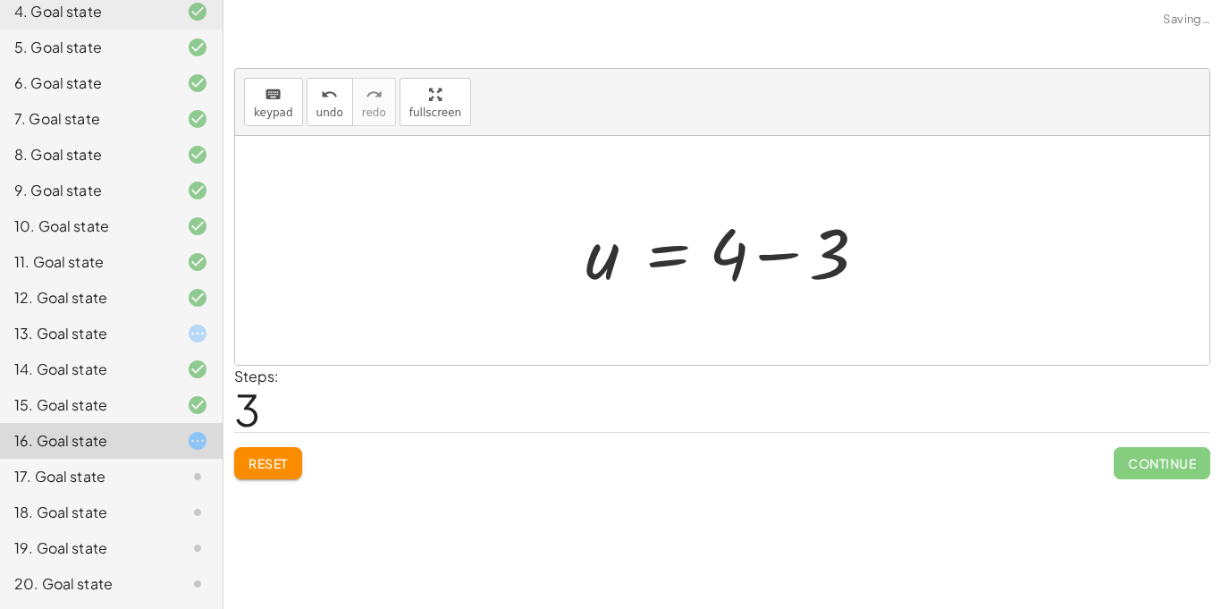
click at [856, 246] on div at bounding box center [731, 251] width 308 height 92
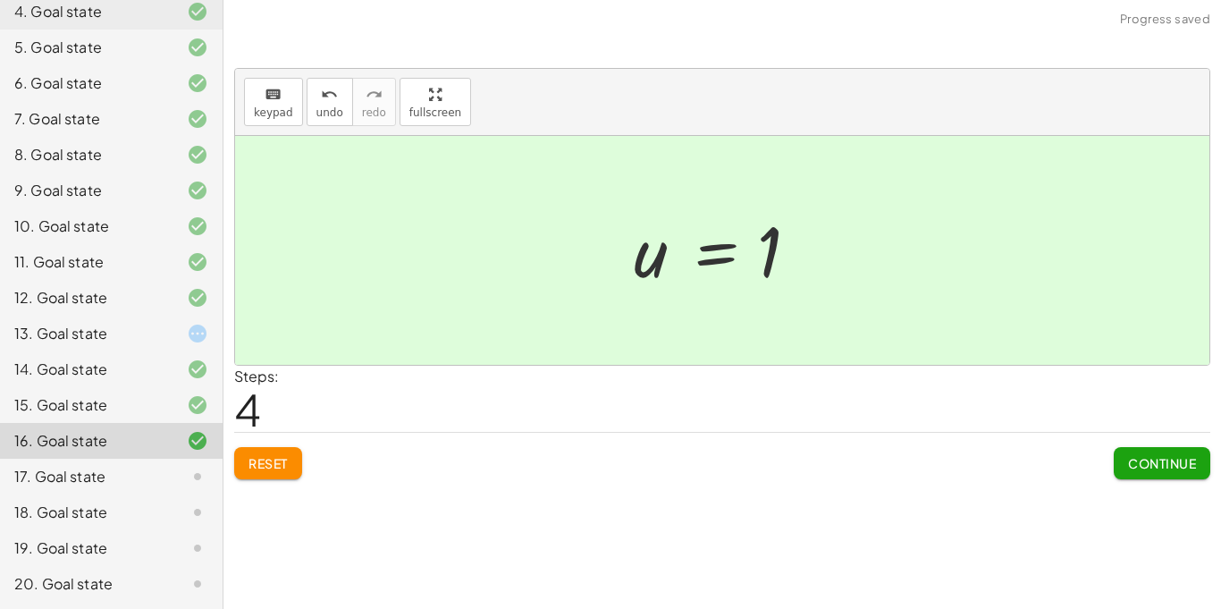
click at [1161, 461] on span "Continue" at bounding box center [1162, 463] width 68 height 16
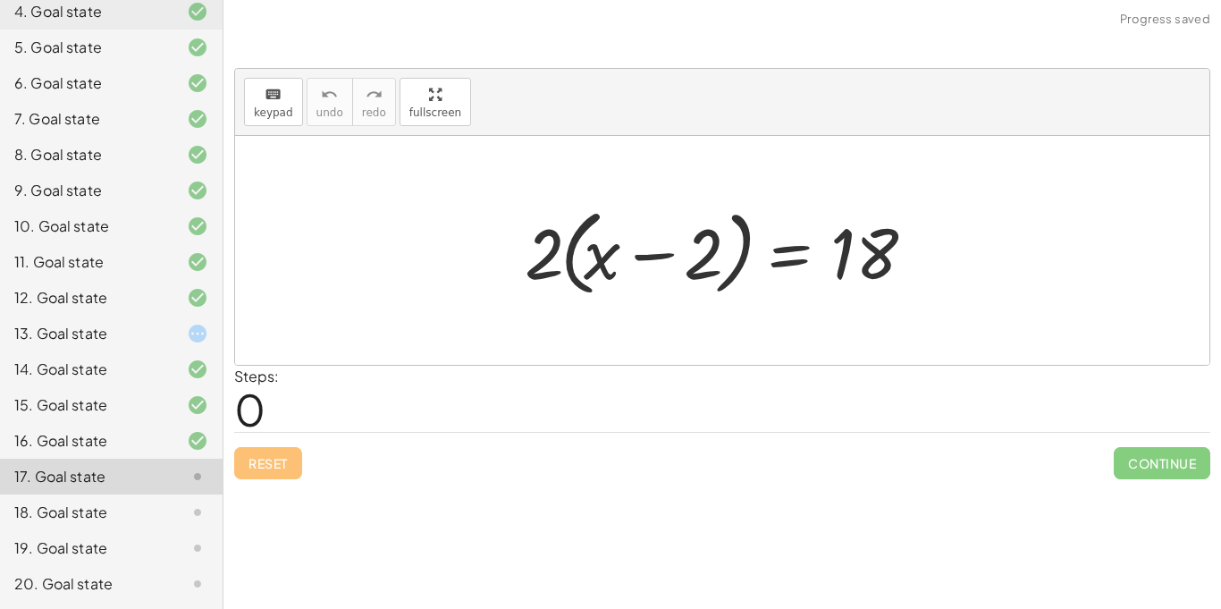
click at [549, 240] on div at bounding box center [729, 250] width 426 height 103
click at [684, 256] on div at bounding box center [729, 250] width 426 height 103
drag, startPoint x: 541, startPoint y: 242, endPoint x: 891, endPoint y: 238, distance: 349.6
click at [891, 238] on div at bounding box center [729, 250] width 426 height 103
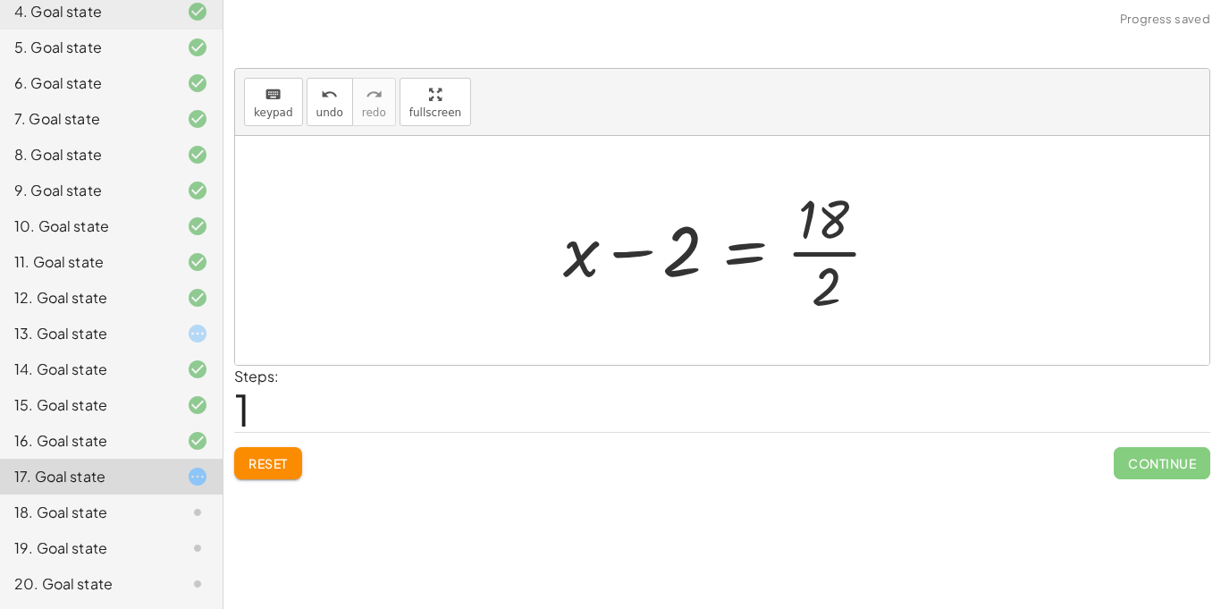
click at [823, 251] on div at bounding box center [729, 250] width 350 height 138
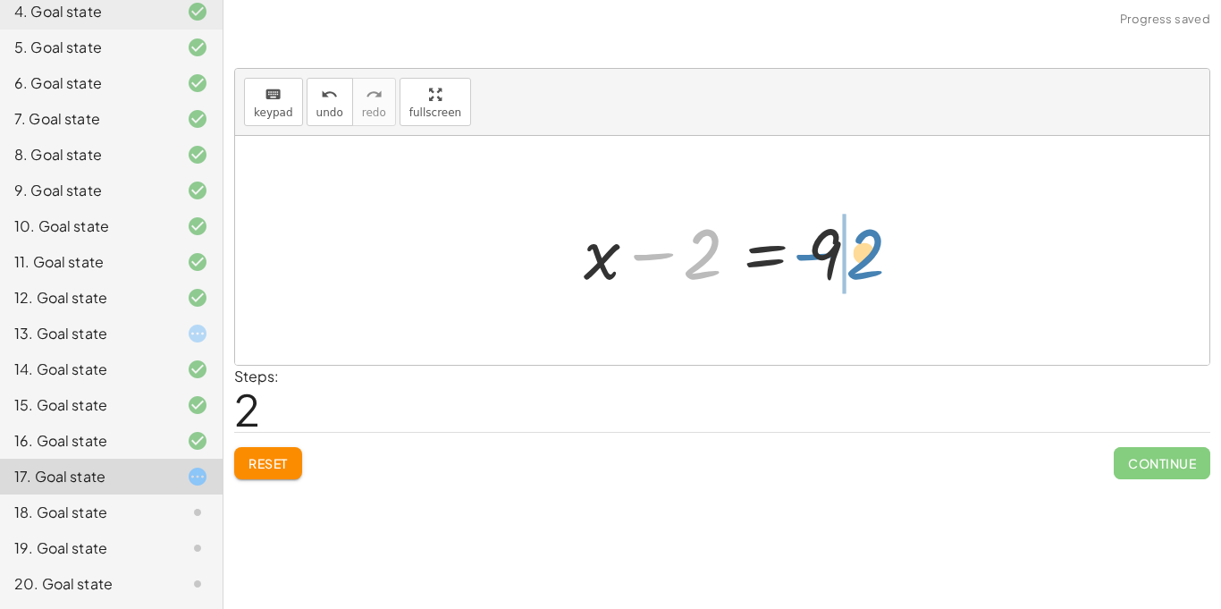
drag, startPoint x: 704, startPoint y: 262, endPoint x: 871, endPoint y: 264, distance: 167.2
click at [871, 264] on div at bounding box center [729, 251] width 308 height 92
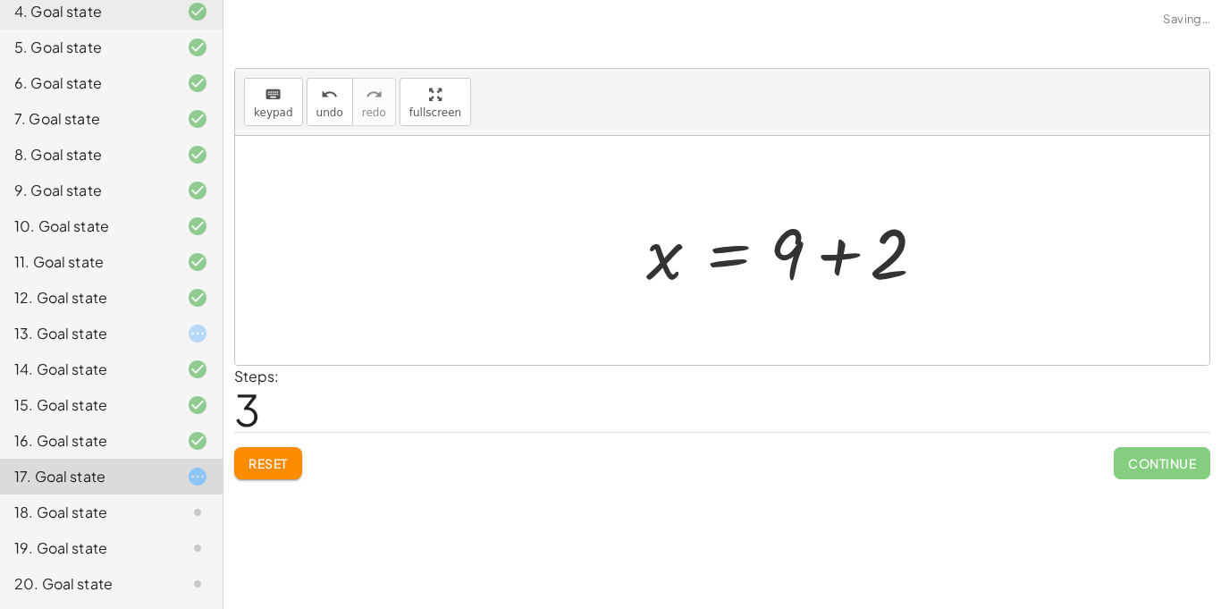
click at [853, 261] on div at bounding box center [791, 251] width 308 height 92
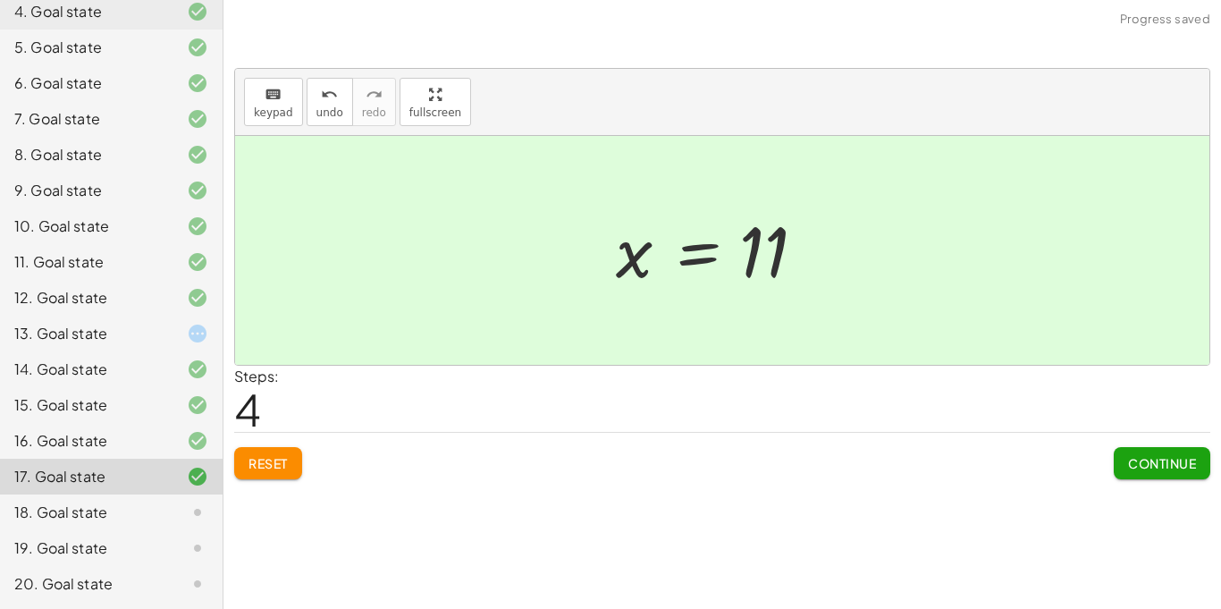
click at [1161, 459] on span "Continue" at bounding box center [1162, 463] width 68 height 16
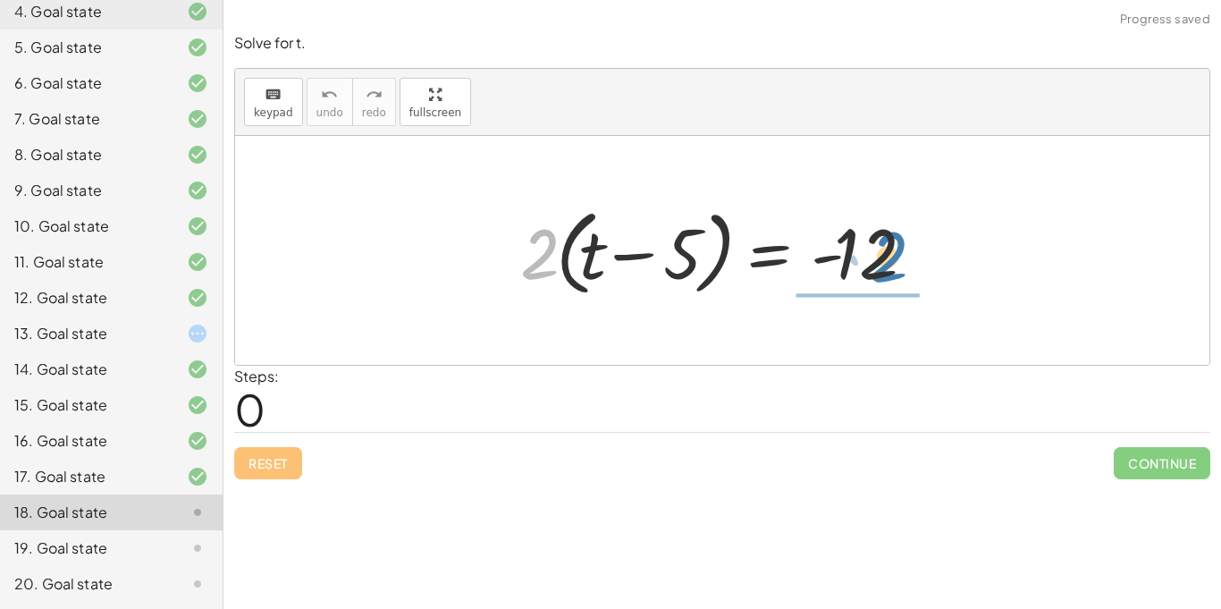
drag, startPoint x: 530, startPoint y: 253, endPoint x: 908, endPoint y: 260, distance: 378.3
click at [908, 260] on div at bounding box center [728, 250] width 435 height 103
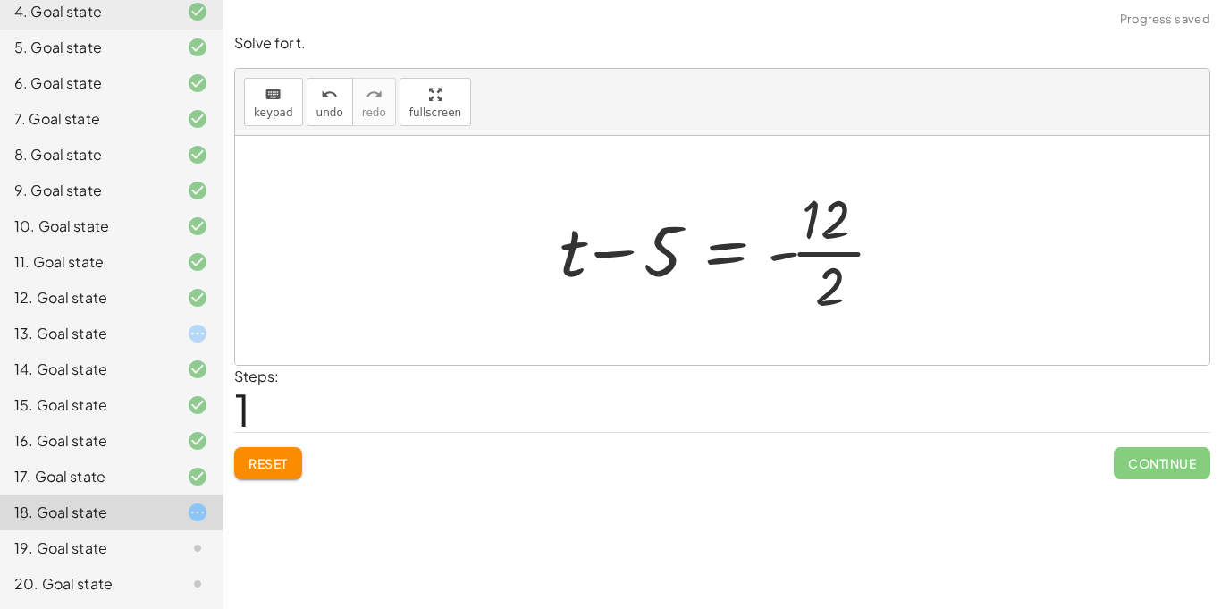
click at [824, 250] on div at bounding box center [729, 250] width 357 height 138
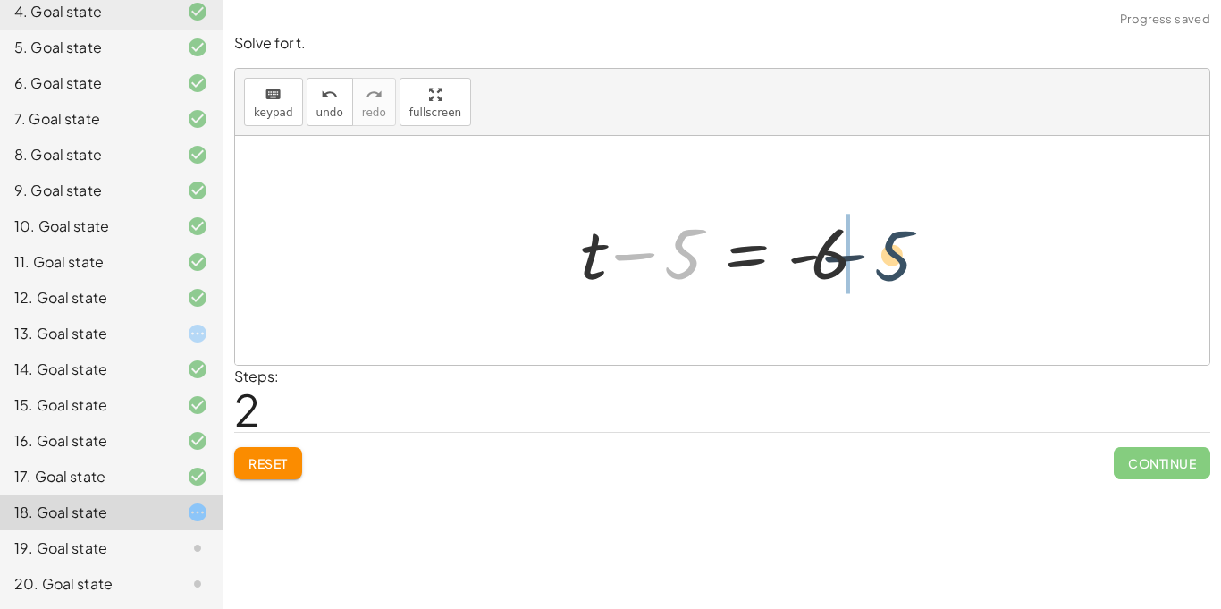
drag, startPoint x: 682, startPoint y: 249, endPoint x: 893, endPoint y: 251, distance: 211.0
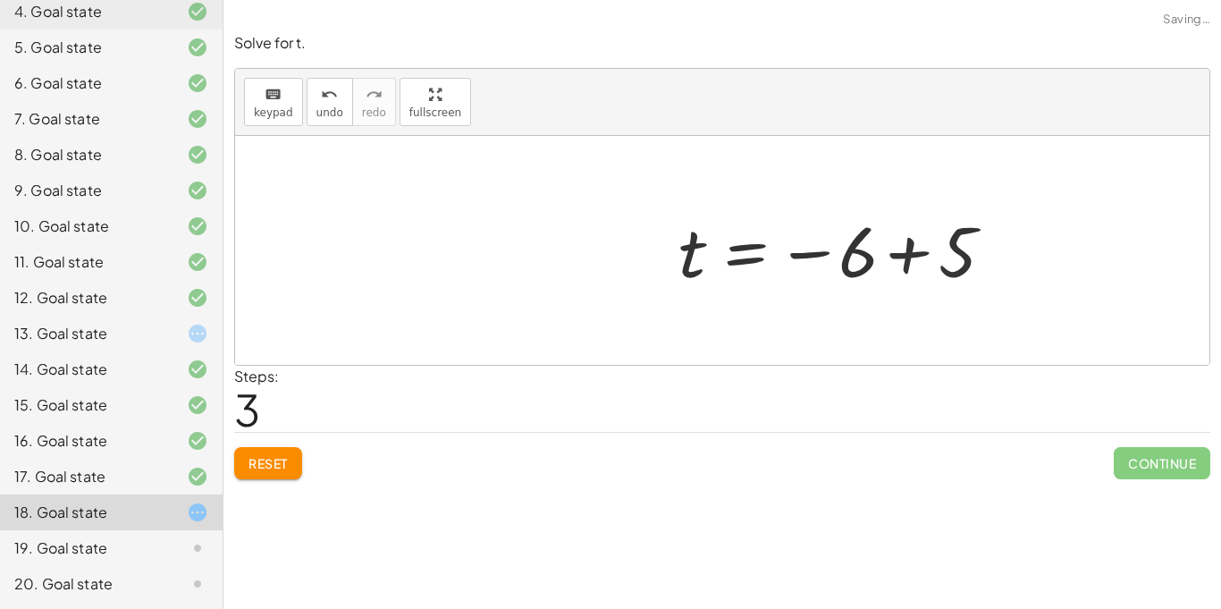
click at [892, 251] on div at bounding box center [843, 251] width 344 height 89
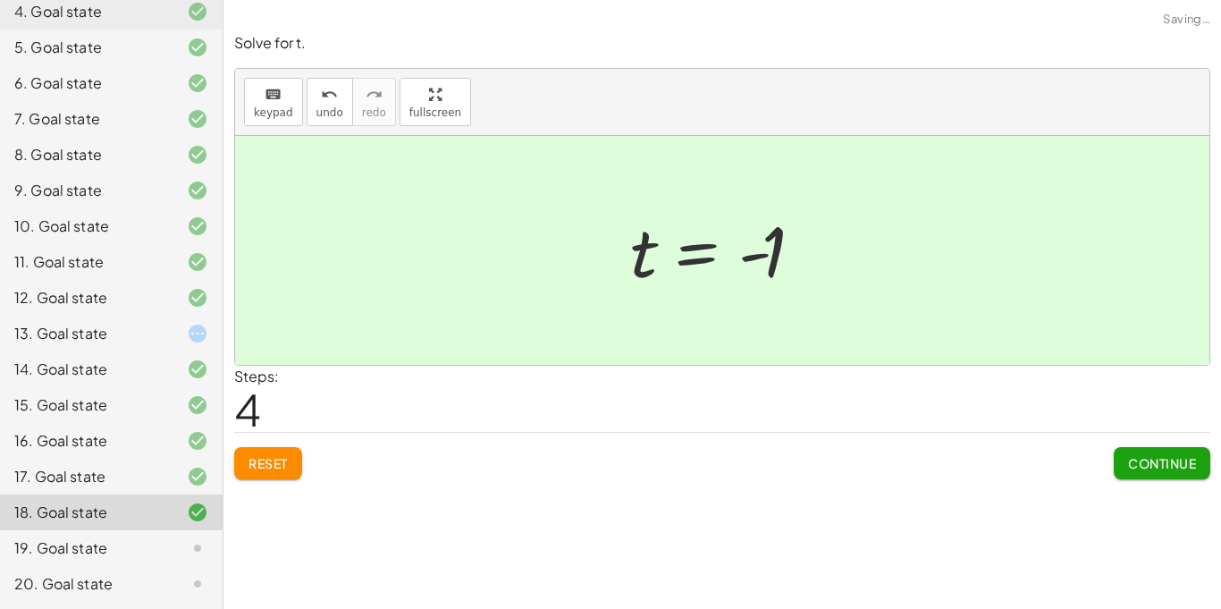
click at [1154, 459] on span "Continue" at bounding box center [1162, 463] width 68 height 16
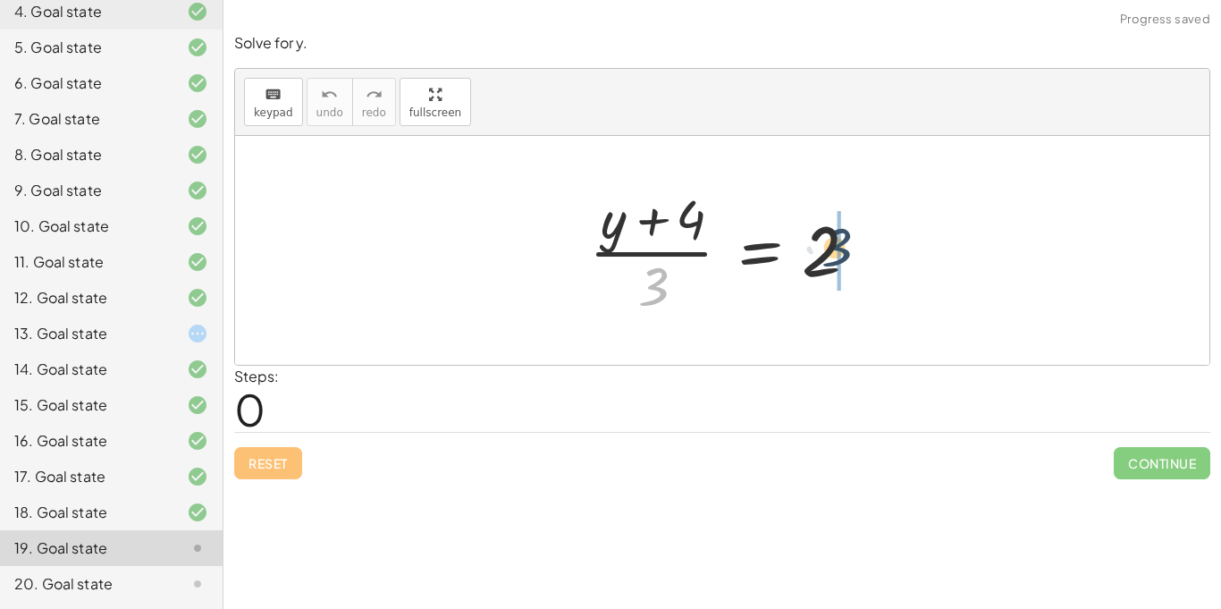
drag, startPoint x: 652, startPoint y: 279, endPoint x: 906, endPoint y: 227, distance: 259.2
drag, startPoint x: 654, startPoint y: 277, endPoint x: 868, endPoint y: 240, distance: 217.8
click at [868, 240] on div at bounding box center [729, 250] width 298 height 138
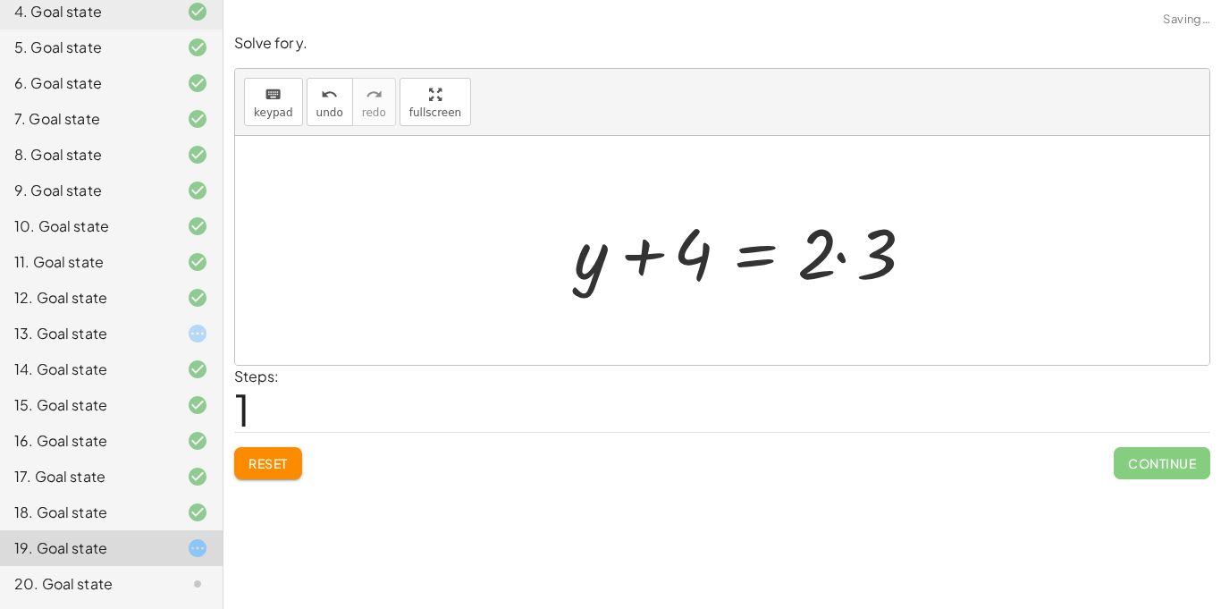
click at [864, 244] on div at bounding box center [748, 251] width 367 height 92
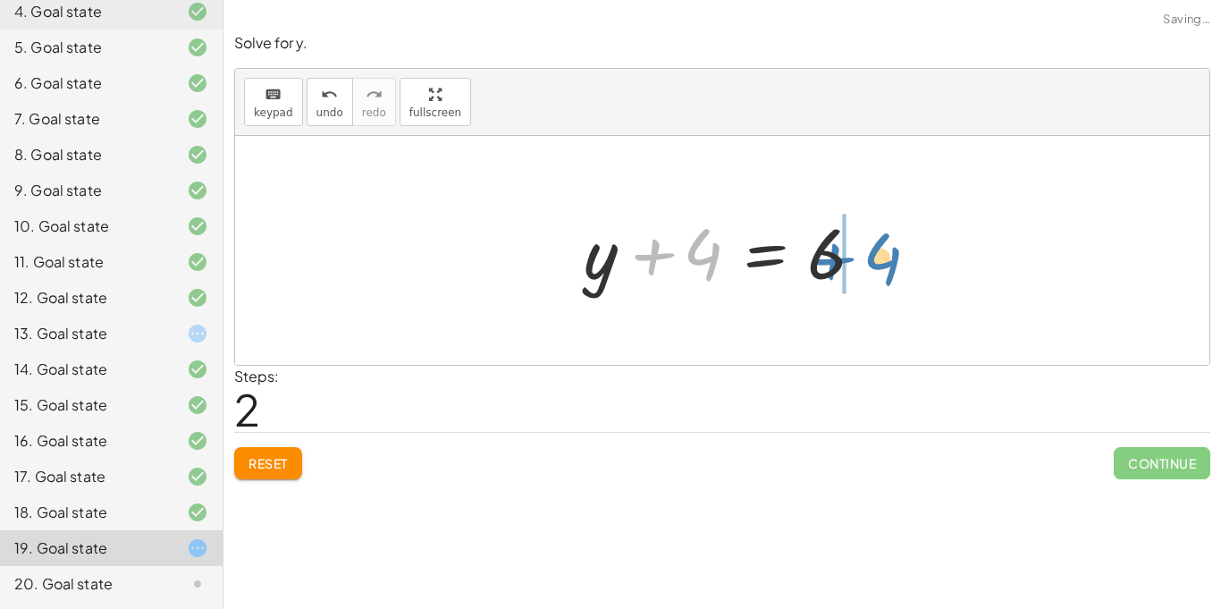
drag, startPoint x: 716, startPoint y: 258, endPoint x: 895, endPoint y: 261, distance: 178.8
click at [895, 261] on div "· ( + y + 4 ) · 3 = 2 + y + 4 = · 2 · 3 + 4 + y + 4 = 6" at bounding box center [722, 250] width 975 height 229
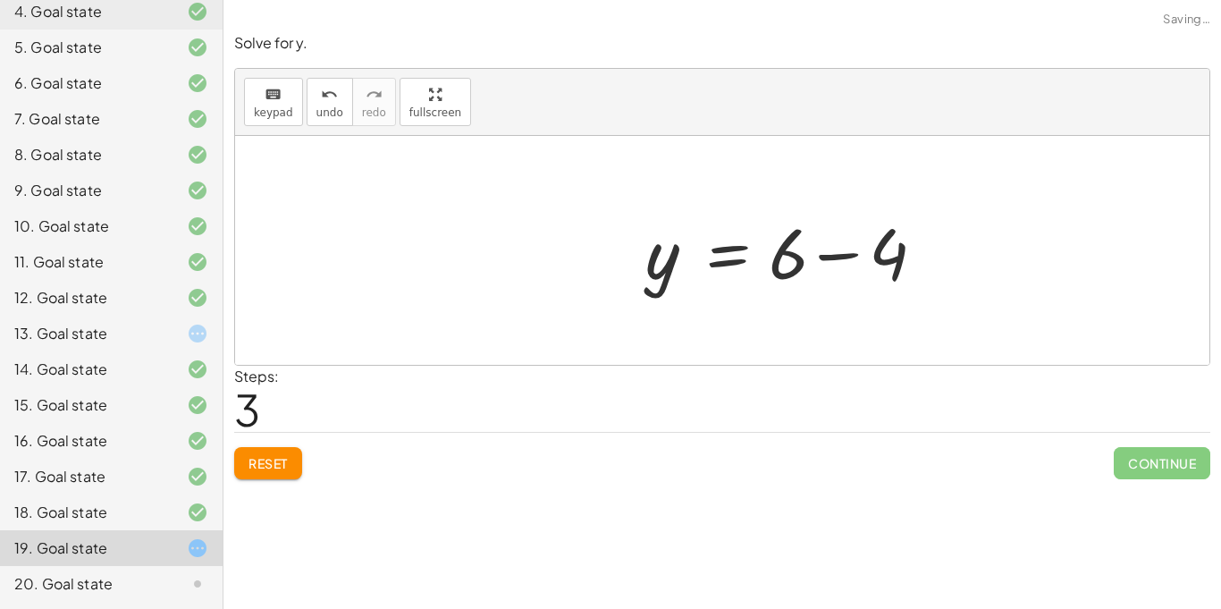
click at [856, 260] on div at bounding box center [791, 251] width 308 height 92
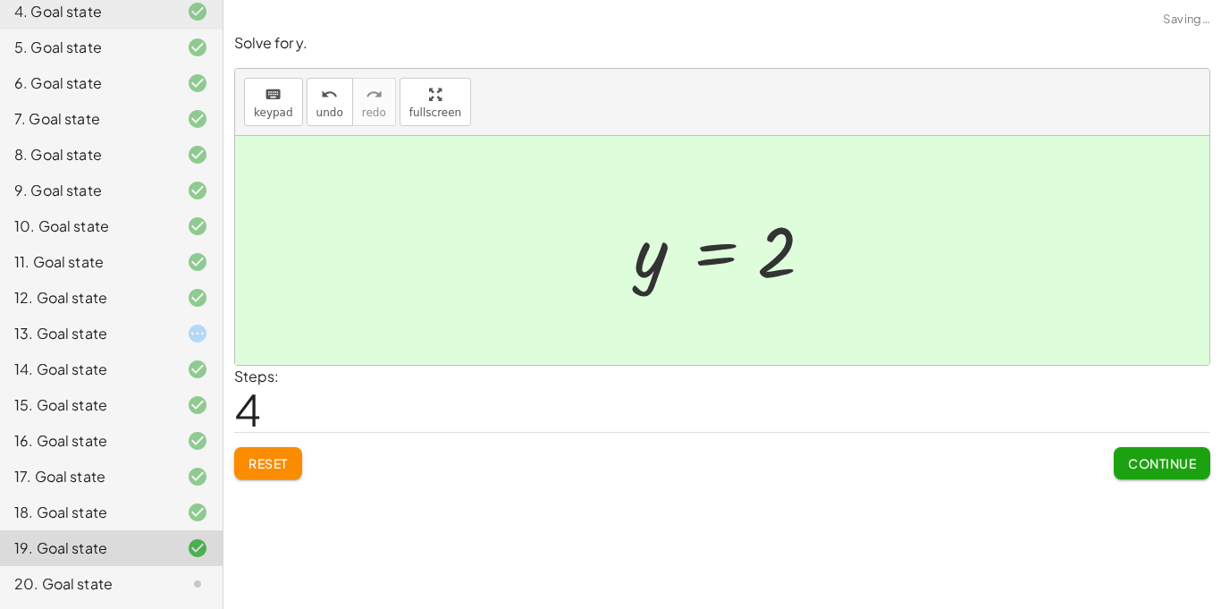
click at [1186, 452] on button "Continue" at bounding box center [1162, 463] width 97 height 32
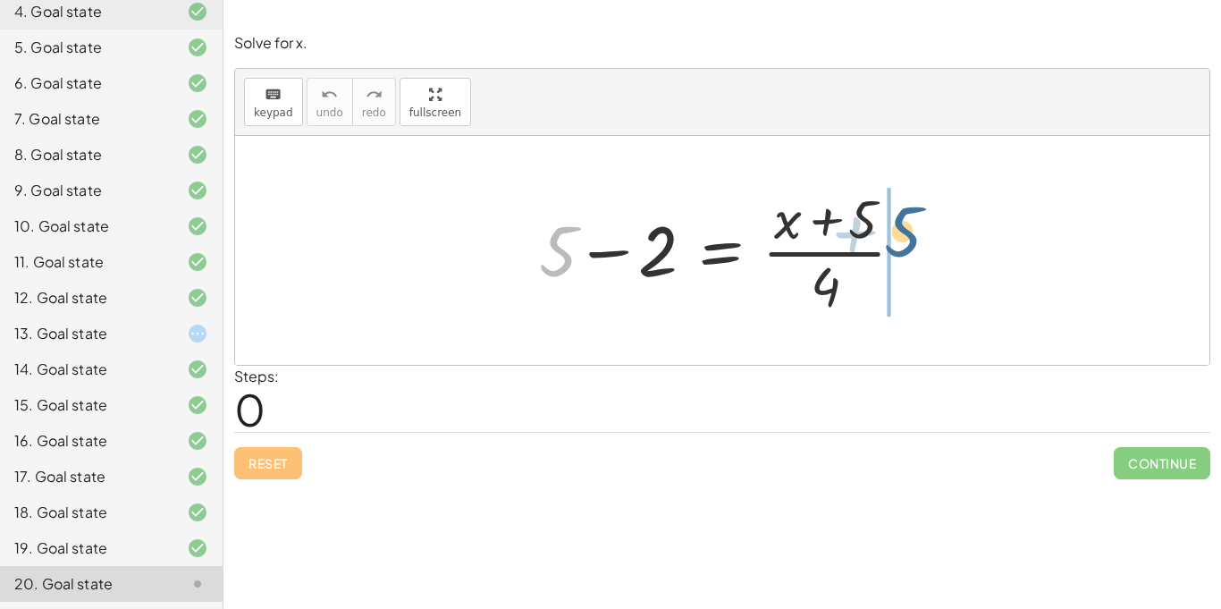
drag, startPoint x: 551, startPoint y: 249, endPoint x: 907, endPoint y: 232, distance: 356.3
click at [907, 232] on div at bounding box center [728, 250] width 397 height 138
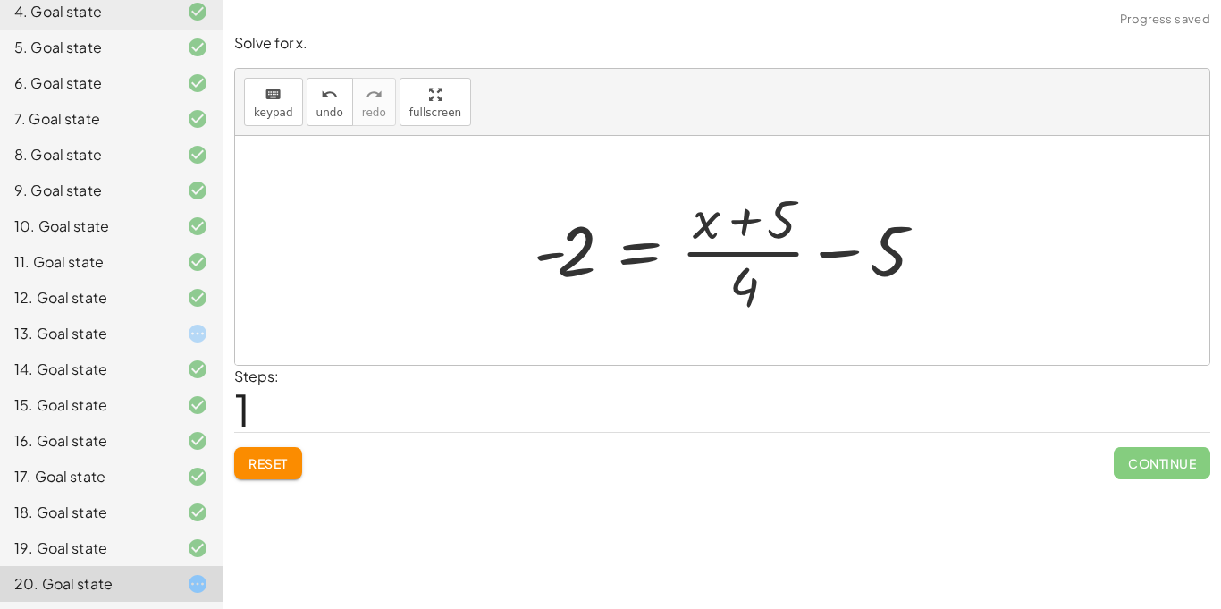
click at [910, 236] on div at bounding box center [735, 250] width 421 height 138
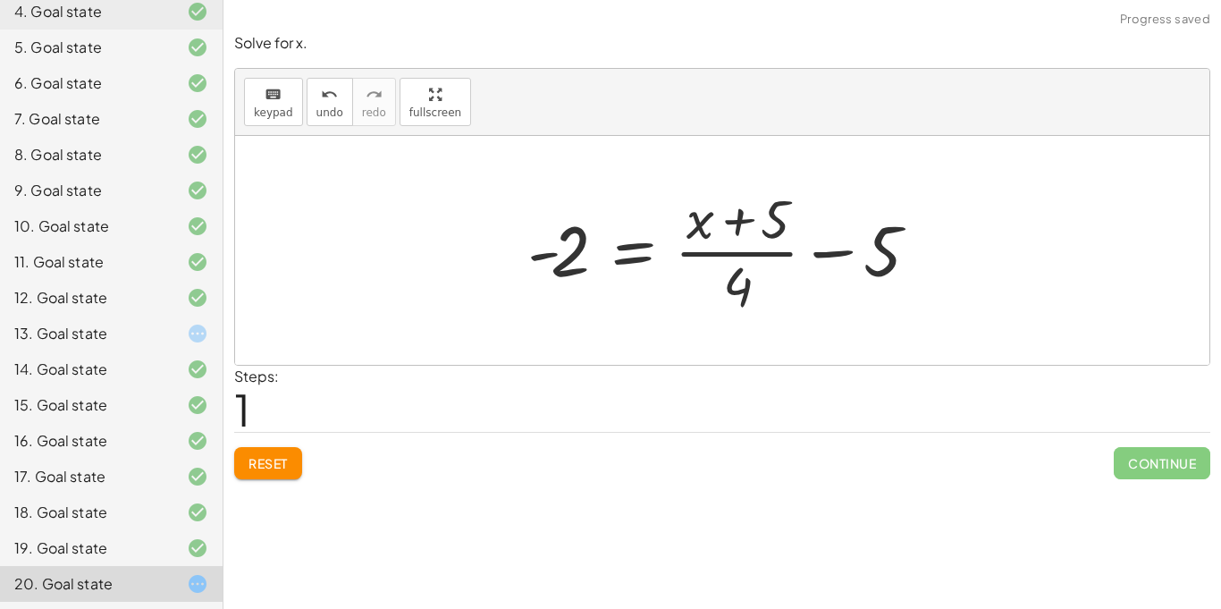
click at [835, 231] on div at bounding box center [729, 250] width 421 height 138
click at [826, 249] on div at bounding box center [729, 250] width 421 height 138
drag, startPoint x: 569, startPoint y: 255, endPoint x: 972, endPoint y: 242, distance: 403.4
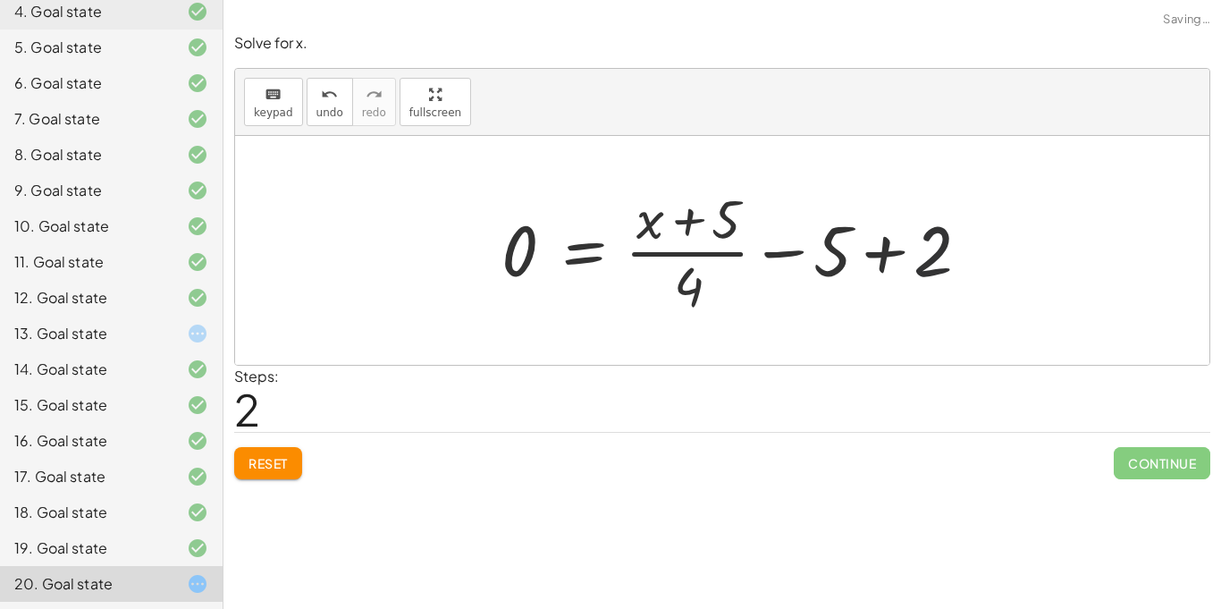
click at [972, 242] on div at bounding box center [741, 250] width 497 height 138
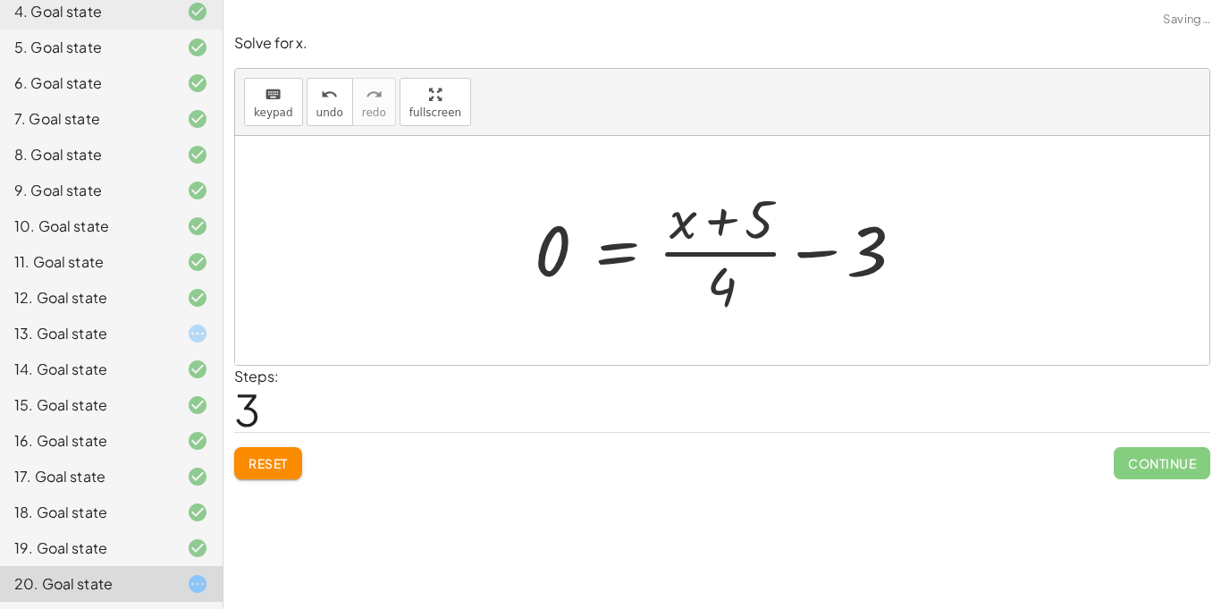
click at [780, 276] on div at bounding box center [724, 250] width 397 height 138
click at [824, 257] on div at bounding box center [728, 250] width 397 height 138
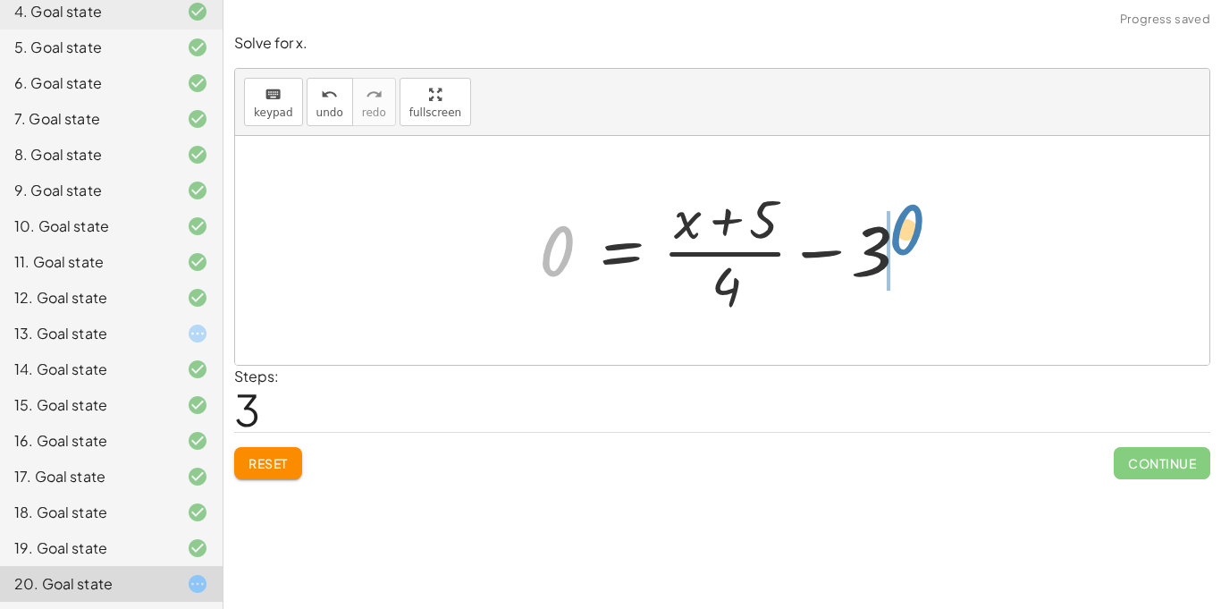
drag, startPoint x: 564, startPoint y: 249, endPoint x: 915, endPoint y: 229, distance: 351.1
click at [915, 229] on div at bounding box center [728, 250] width 397 height 138
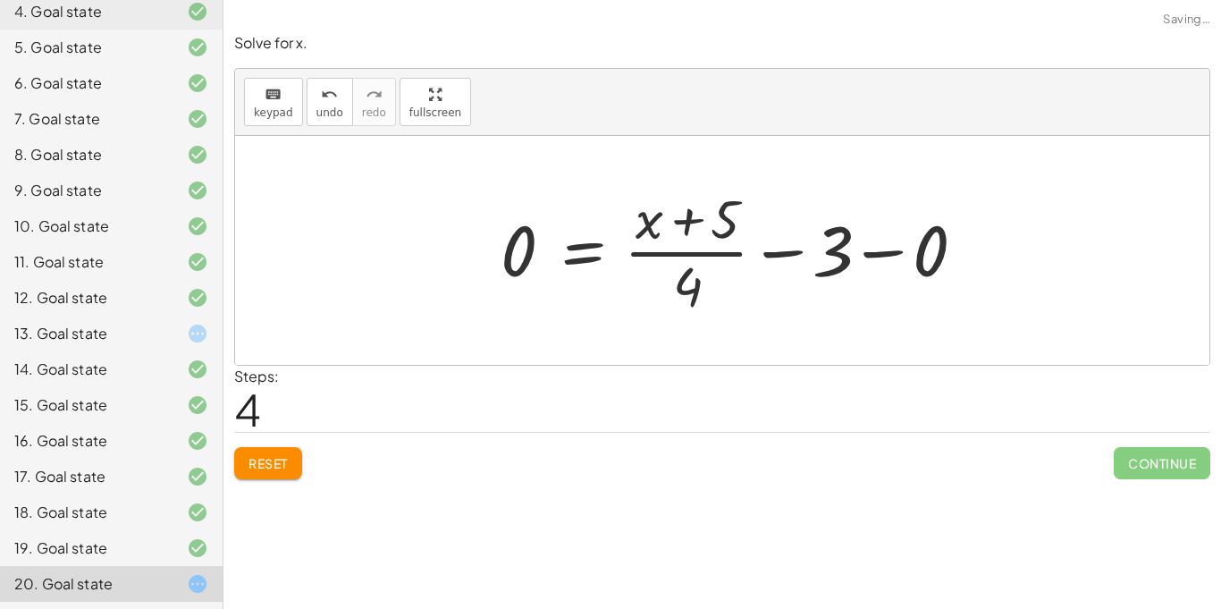
click at [895, 247] on div at bounding box center [740, 250] width 497 height 138
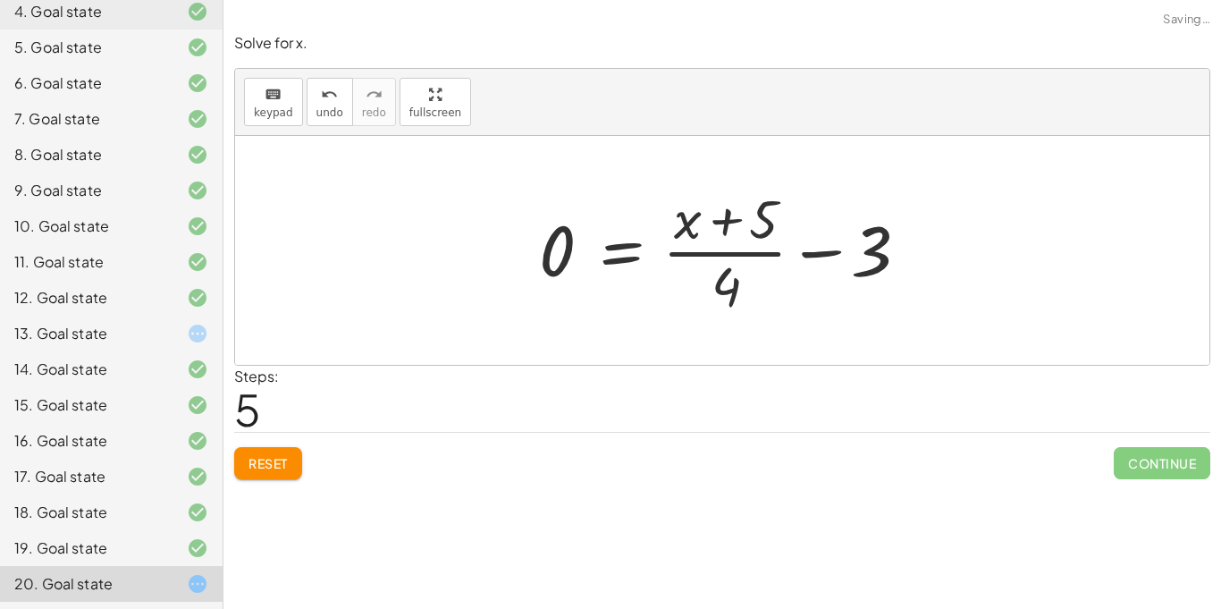
click at [784, 249] on div at bounding box center [728, 250] width 397 height 138
drag, startPoint x: 683, startPoint y: 219, endPoint x: 485, endPoint y: 261, distance: 202.9
drag, startPoint x: 688, startPoint y: 214, endPoint x: 571, endPoint y: 236, distance: 119.2
click at [571, 236] on div at bounding box center [728, 250] width 397 height 138
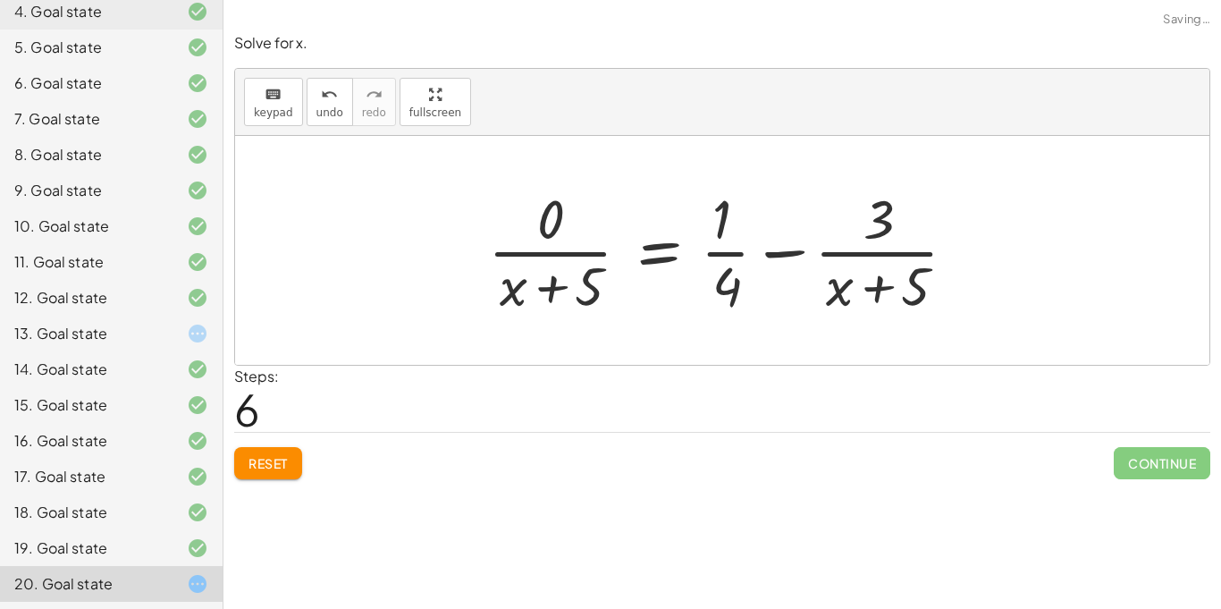
click at [847, 274] on div at bounding box center [729, 250] width 501 height 138
click at [891, 204] on div at bounding box center [729, 250] width 501 height 138
drag, startPoint x: 730, startPoint y: 292, endPoint x: 903, endPoint y: 206, distance: 193.1
click at [903, 206] on div at bounding box center [729, 250] width 501 height 138
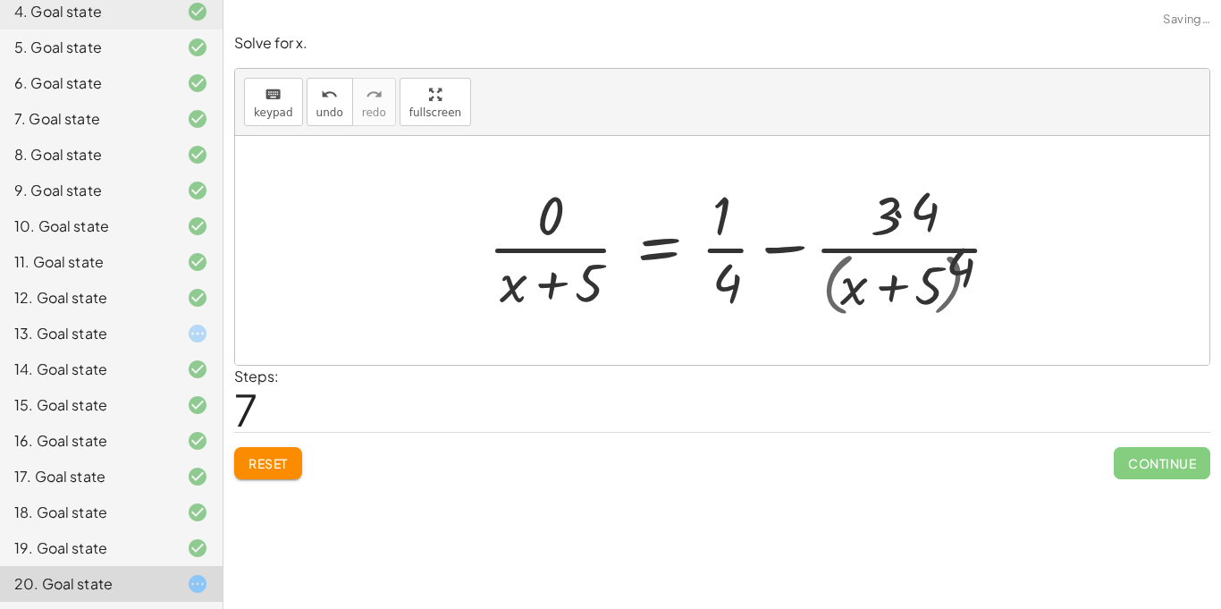
click at [903, 206] on div at bounding box center [760, 250] width 562 height 146
click at [955, 269] on div at bounding box center [760, 250] width 562 height 146
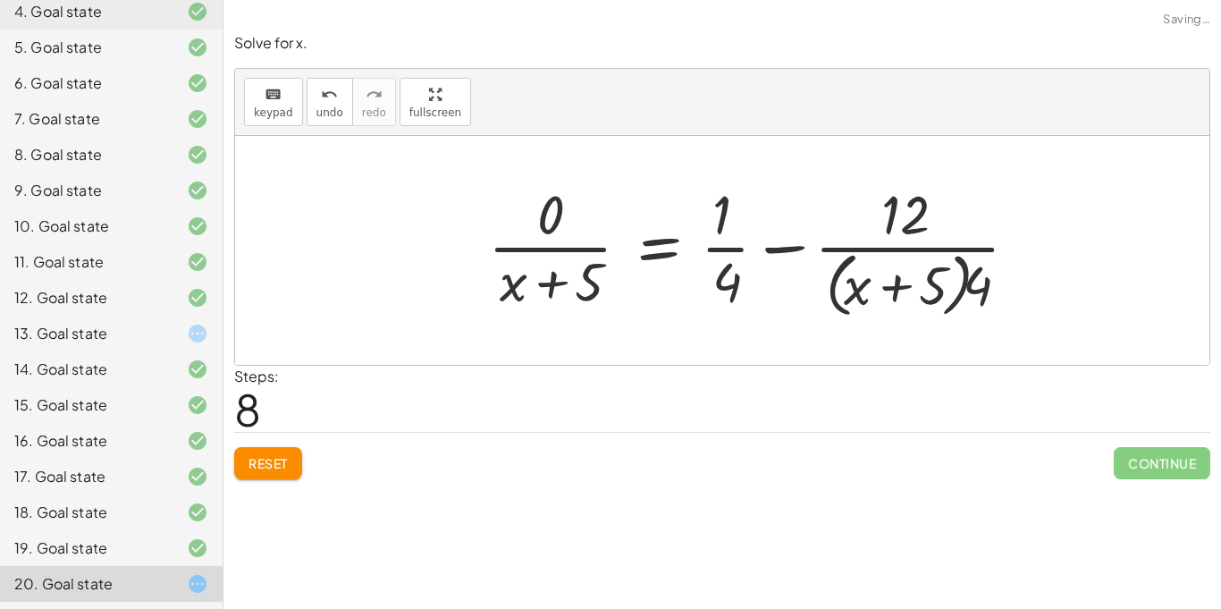
click at [955, 269] on div at bounding box center [760, 250] width 562 height 146
click at [688, 225] on div at bounding box center [760, 250] width 562 height 146
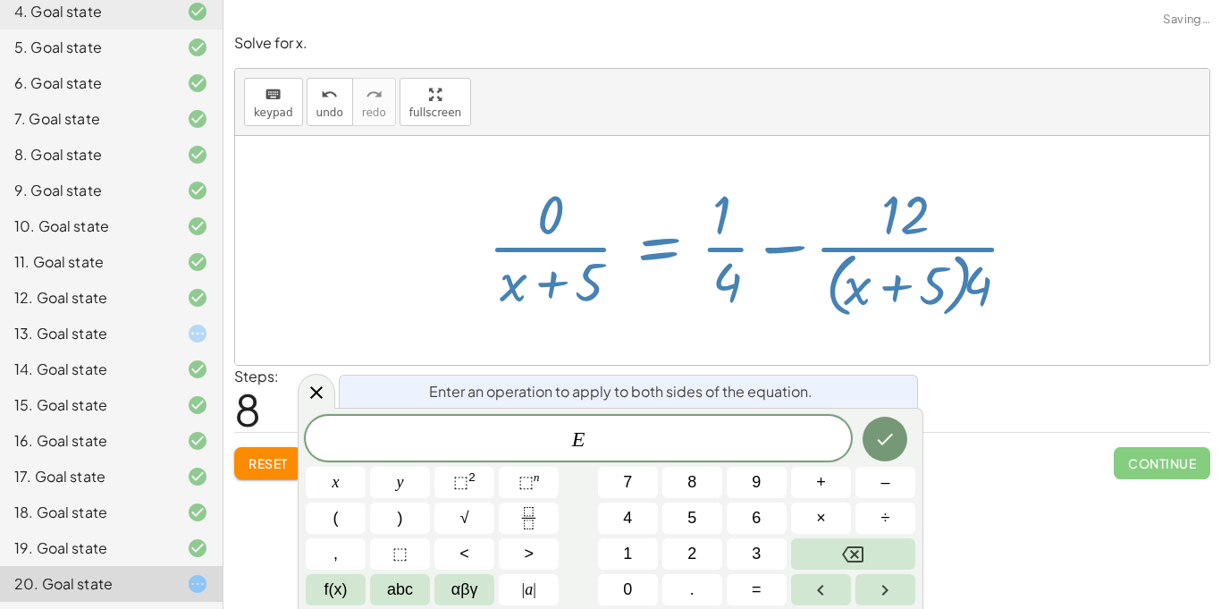
click at [722, 258] on div at bounding box center [760, 250] width 562 height 146
click at [192, 466] on icon at bounding box center [197, 476] width 21 height 21
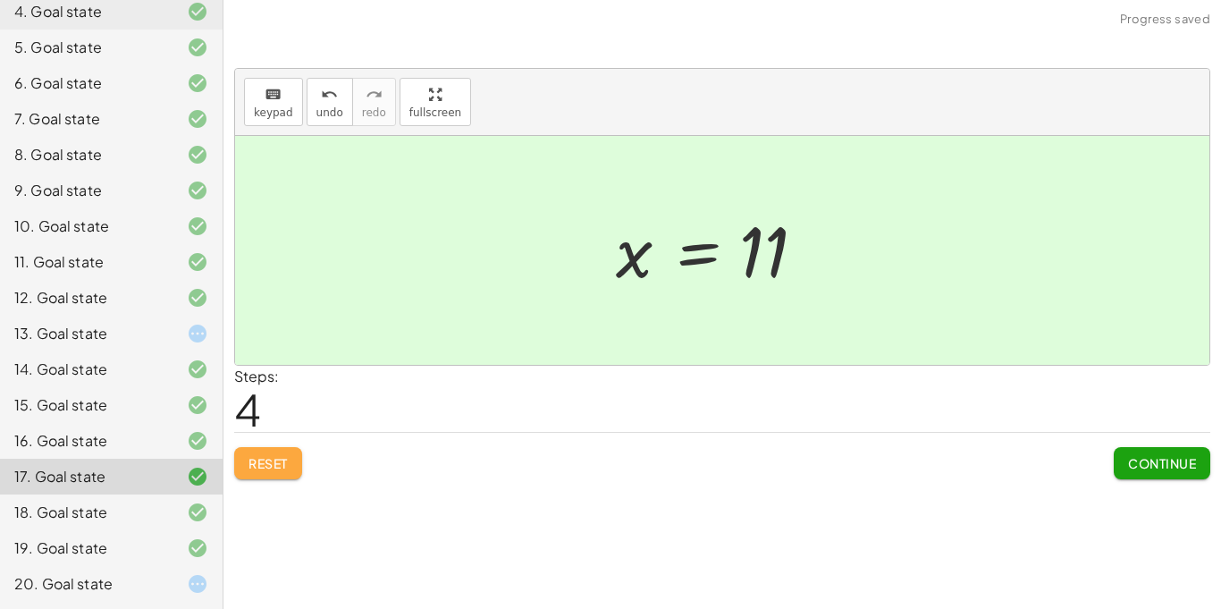
click at [295, 452] on button "Reset" at bounding box center [268, 463] width 68 height 32
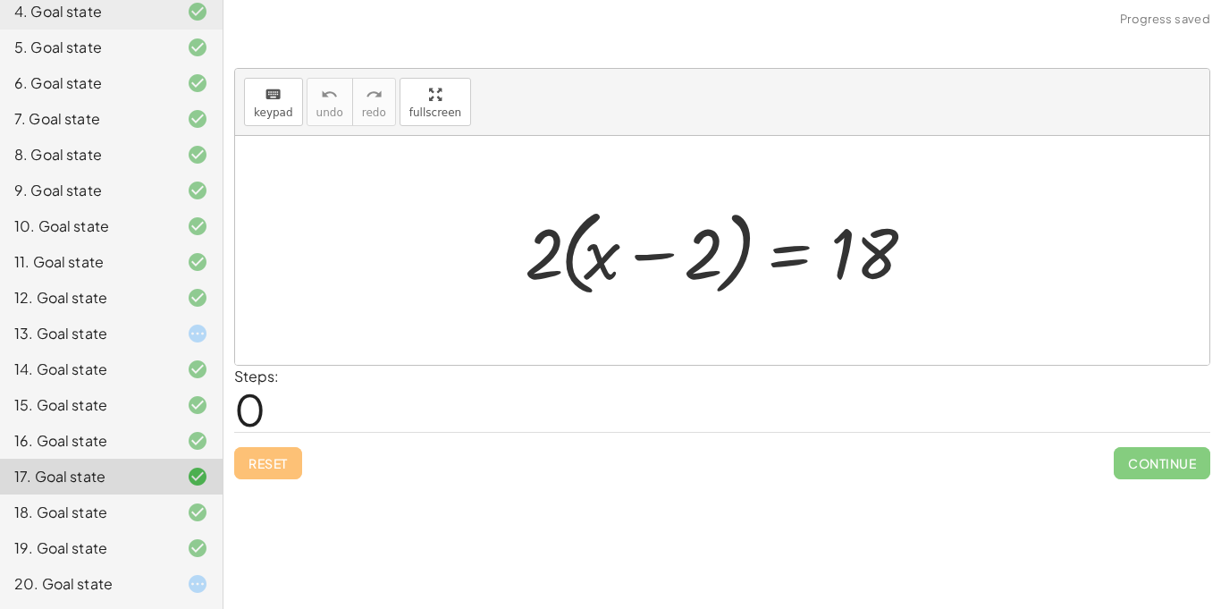
click at [57, 545] on div "19. Goal state" at bounding box center [86, 547] width 144 height 21
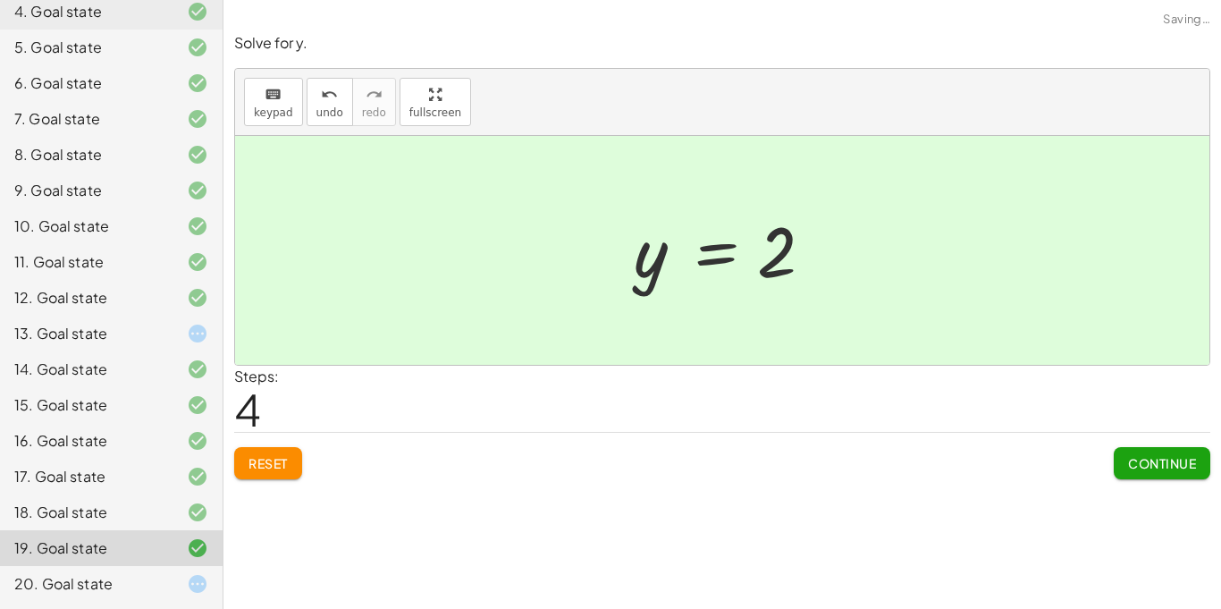
click at [125, 581] on div "20. Goal state" at bounding box center [86, 583] width 144 height 21
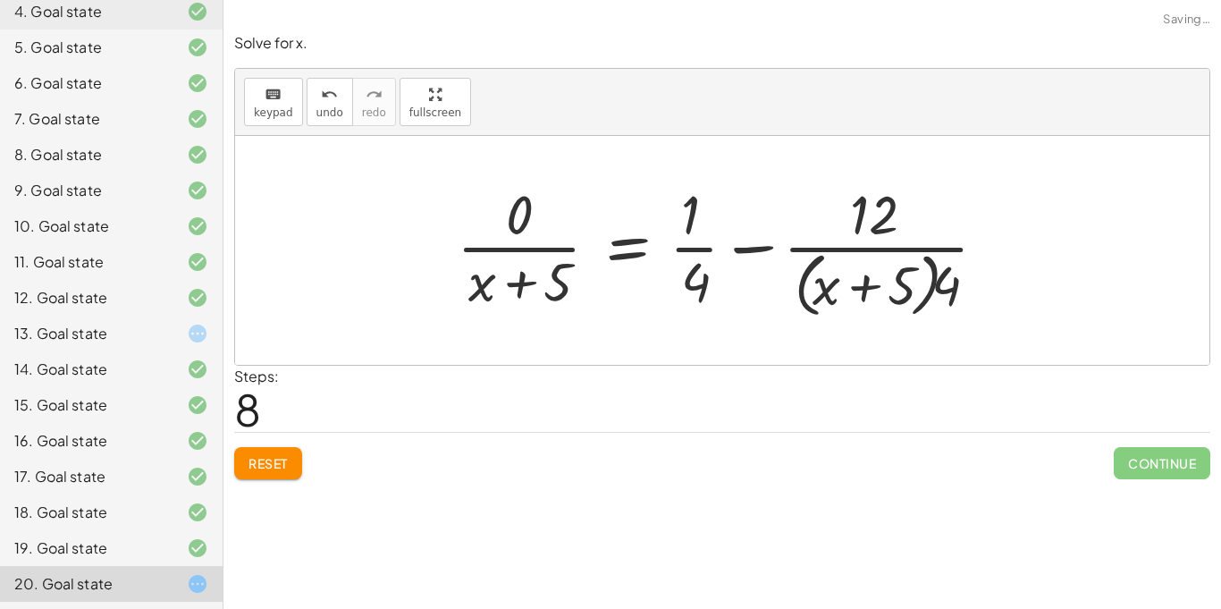
click at [165, 545] on div at bounding box center [183, 547] width 50 height 21
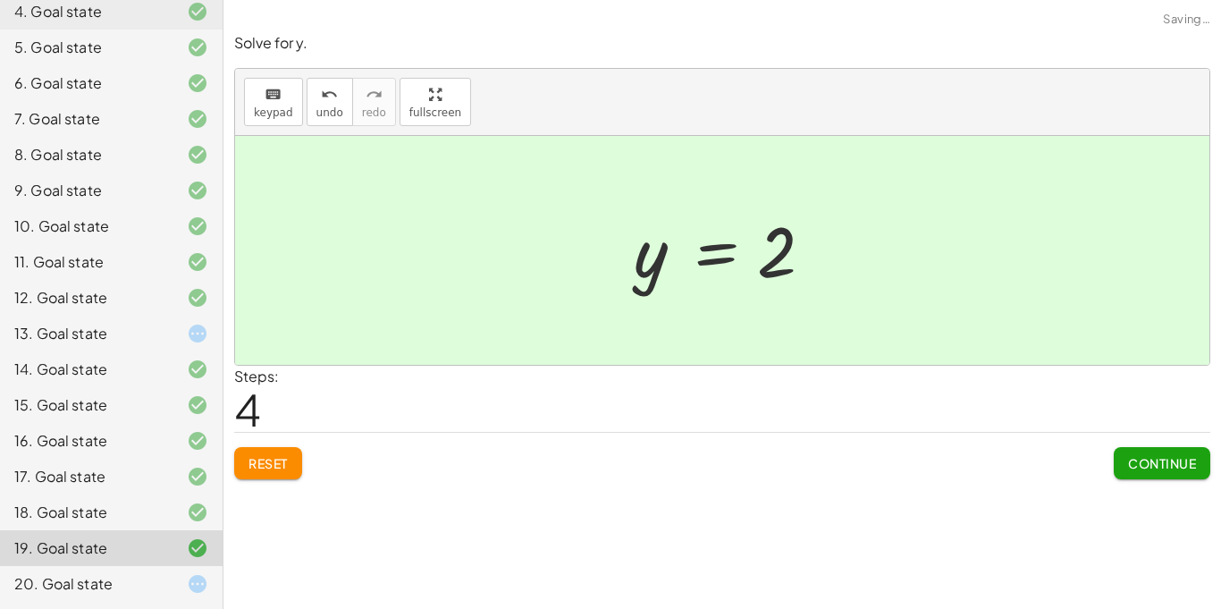
click at [175, 522] on div at bounding box center [183, 512] width 50 height 21
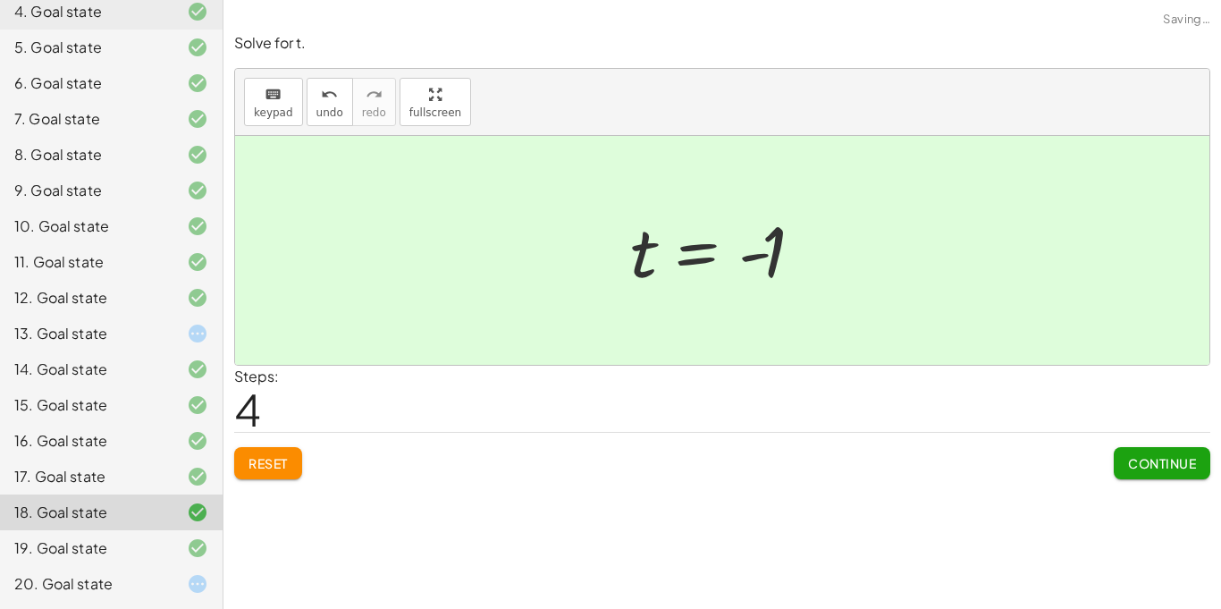
click at [197, 530] on div "17. Goal state" at bounding box center [111, 548] width 223 height 36
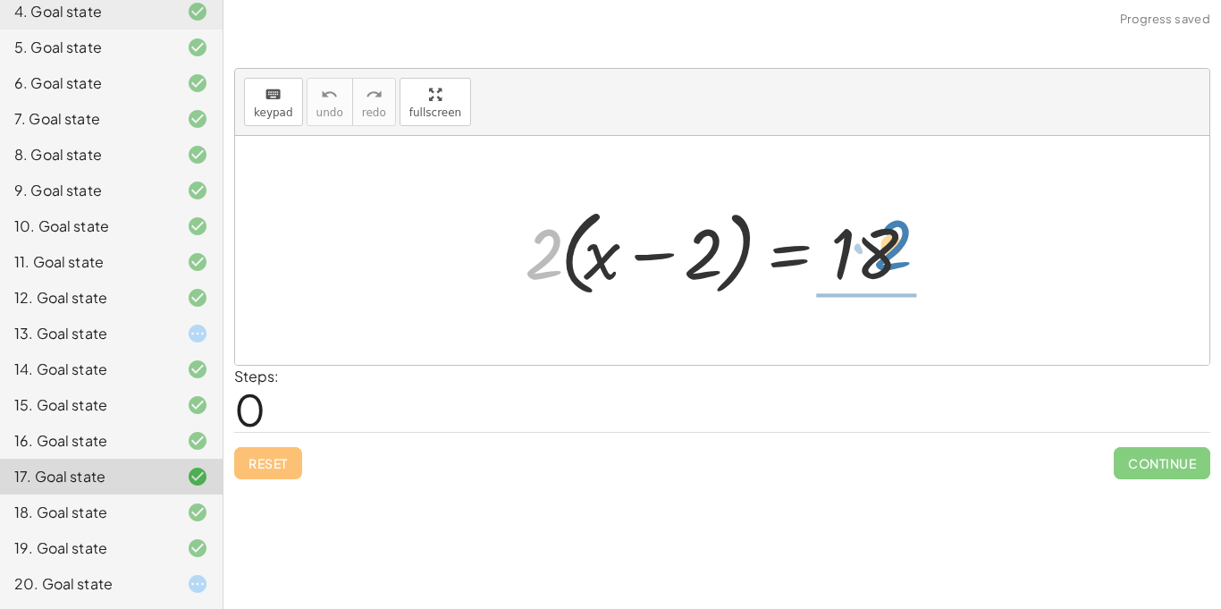
drag, startPoint x: 544, startPoint y: 240, endPoint x: 899, endPoint y: 234, distance: 354.1
click at [899, 234] on div at bounding box center [729, 250] width 426 height 103
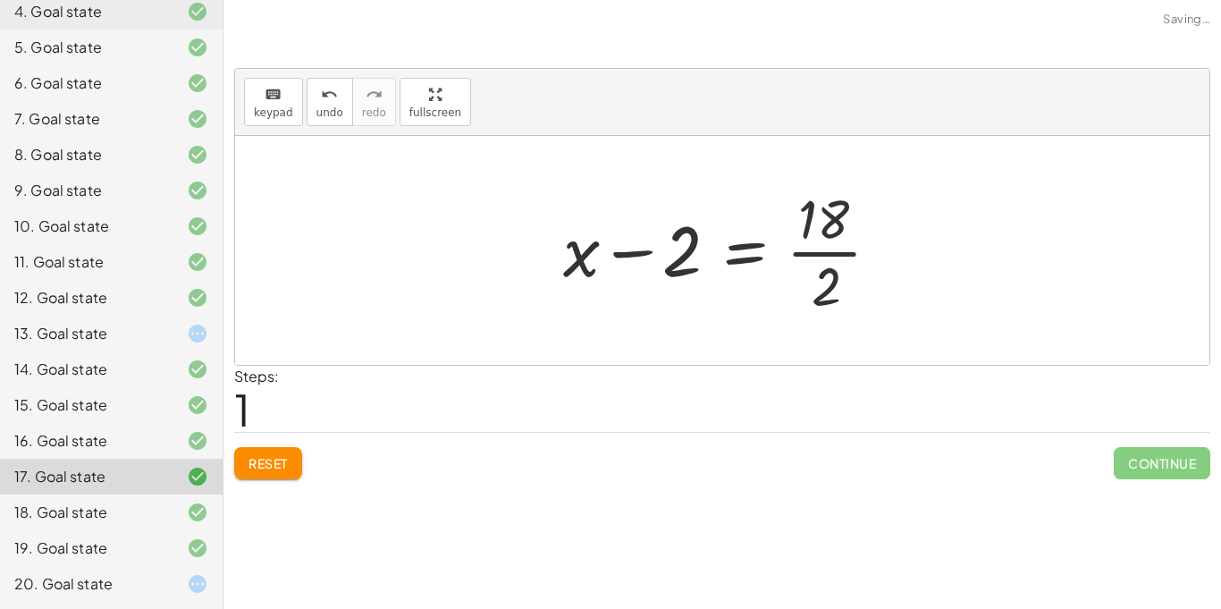
click at [887, 236] on div at bounding box center [729, 250] width 350 height 138
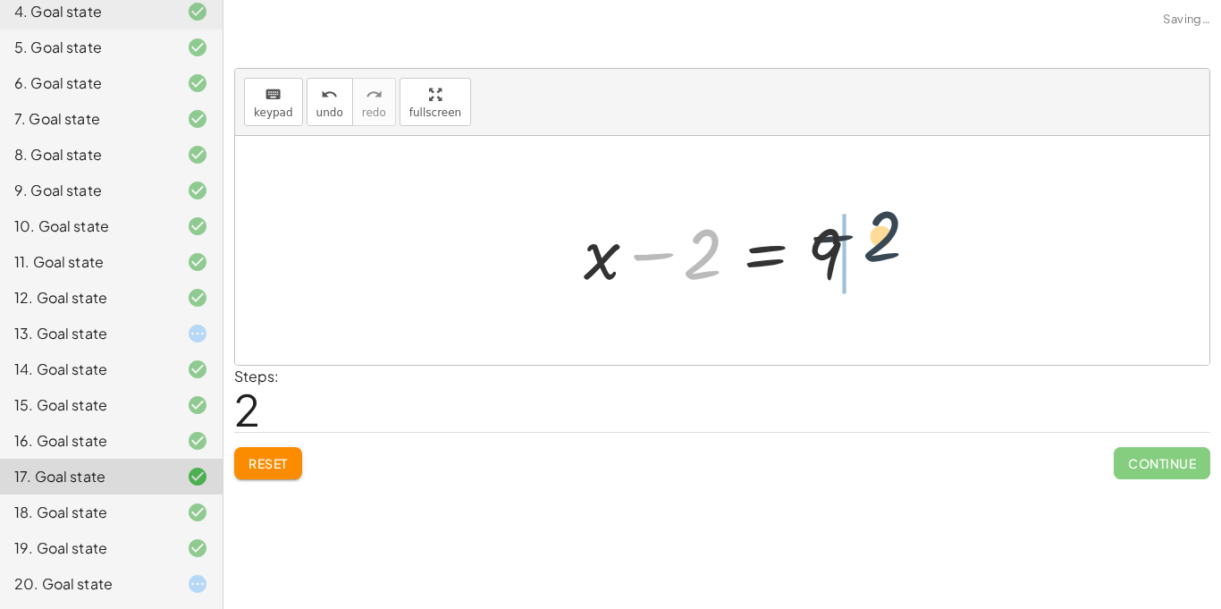
drag, startPoint x: 691, startPoint y: 257, endPoint x: 891, endPoint y: 241, distance: 200.0
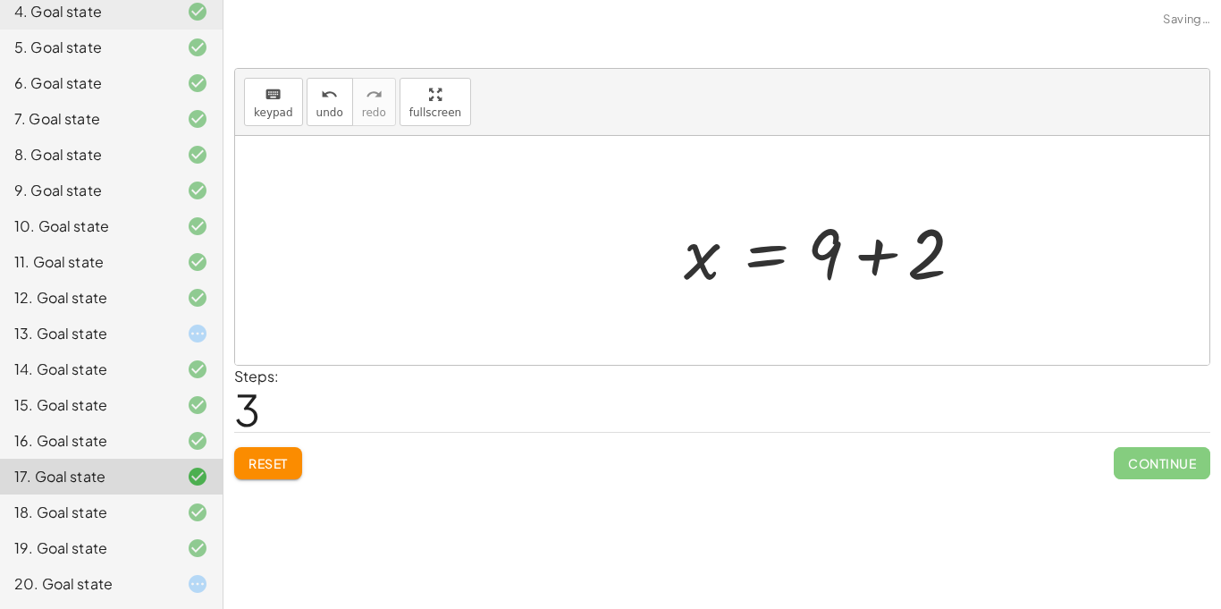
click at [876, 247] on div at bounding box center [829, 251] width 308 height 92
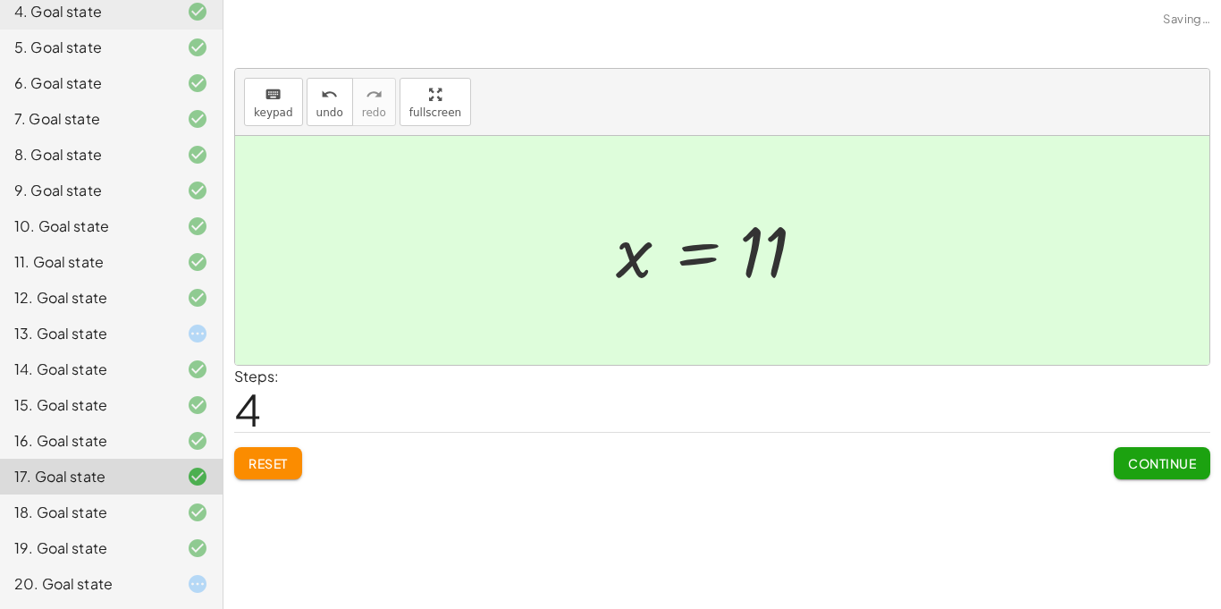
click at [1153, 464] on span "Continue" at bounding box center [1162, 463] width 68 height 16
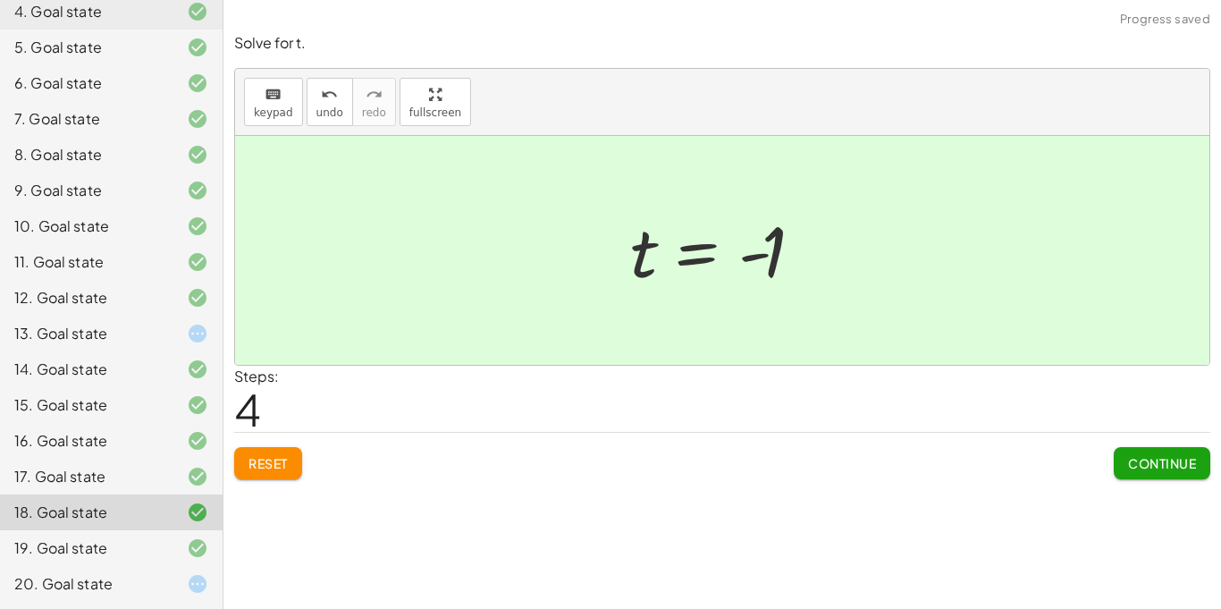
click at [161, 573] on div at bounding box center [183, 583] width 50 height 21
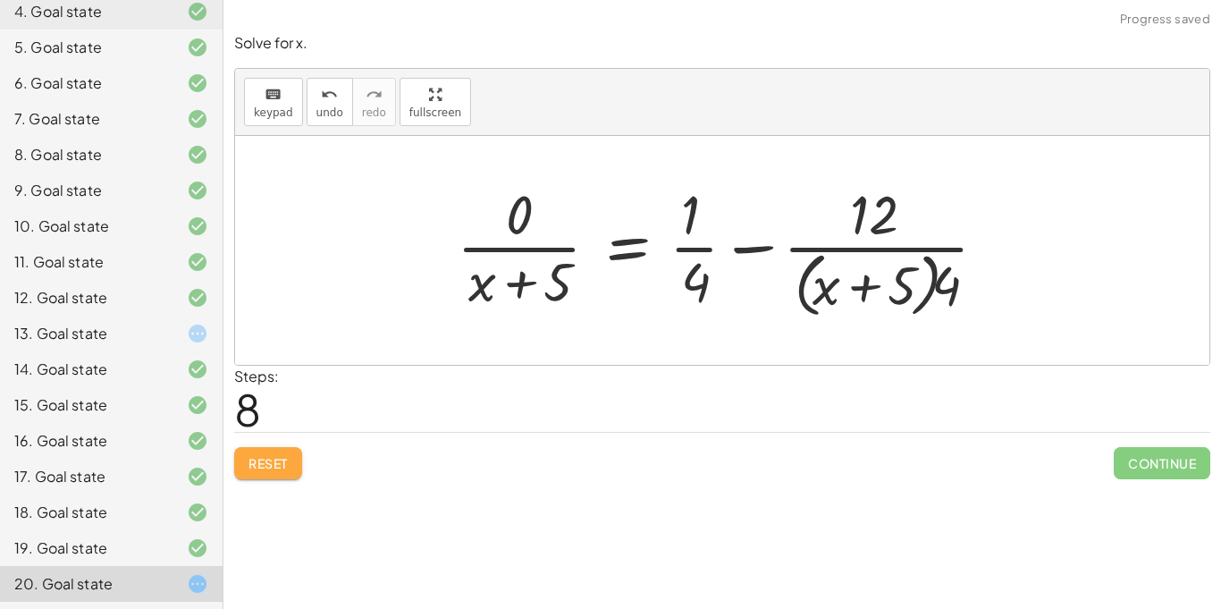
click at [269, 454] on button "Reset" at bounding box center [268, 463] width 68 height 32
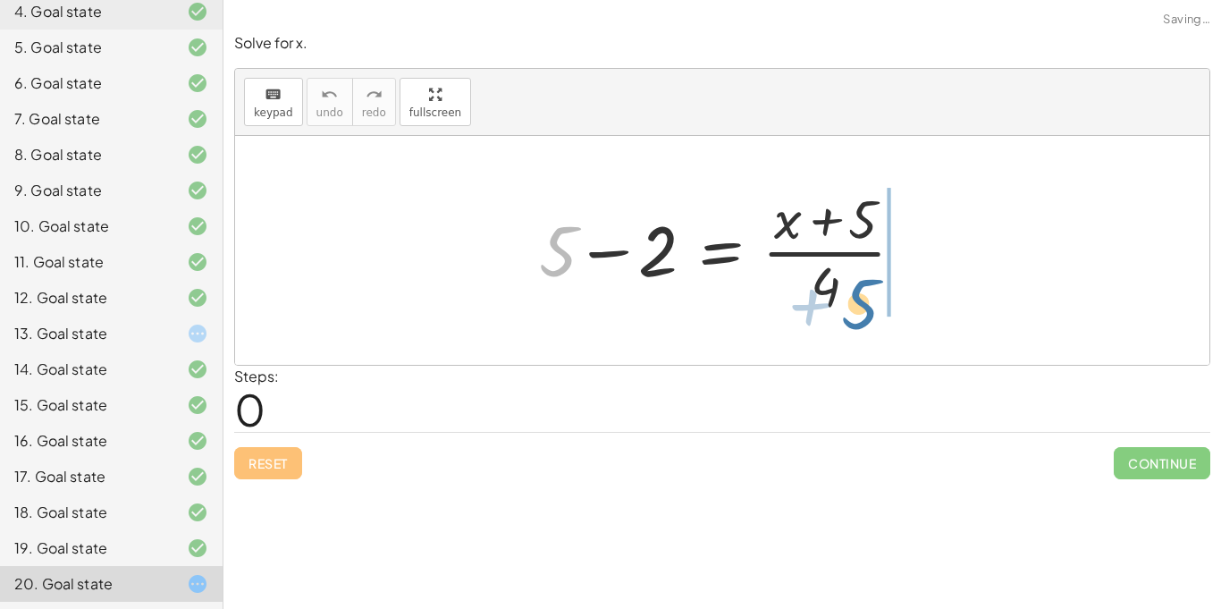
drag, startPoint x: 559, startPoint y: 244, endPoint x: 865, endPoint y: 297, distance: 310.3
click at [865, 297] on div at bounding box center [728, 250] width 397 height 138
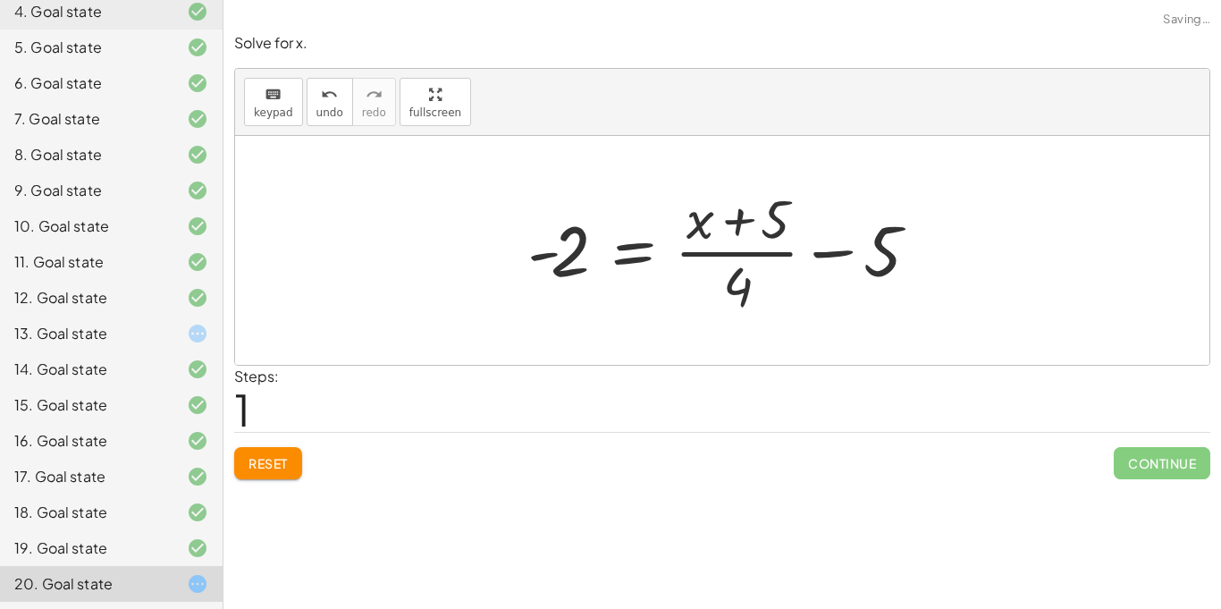
click at [756, 256] on div at bounding box center [729, 250] width 421 height 138
click at [831, 274] on div at bounding box center [729, 250] width 421 height 138
drag, startPoint x: 566, startPoint y: 247, endPoint x: 941, endPoint y: 232, distance: 375.8
click at [941, 232] on div at bounding box center [791, 250] width 497 height 138
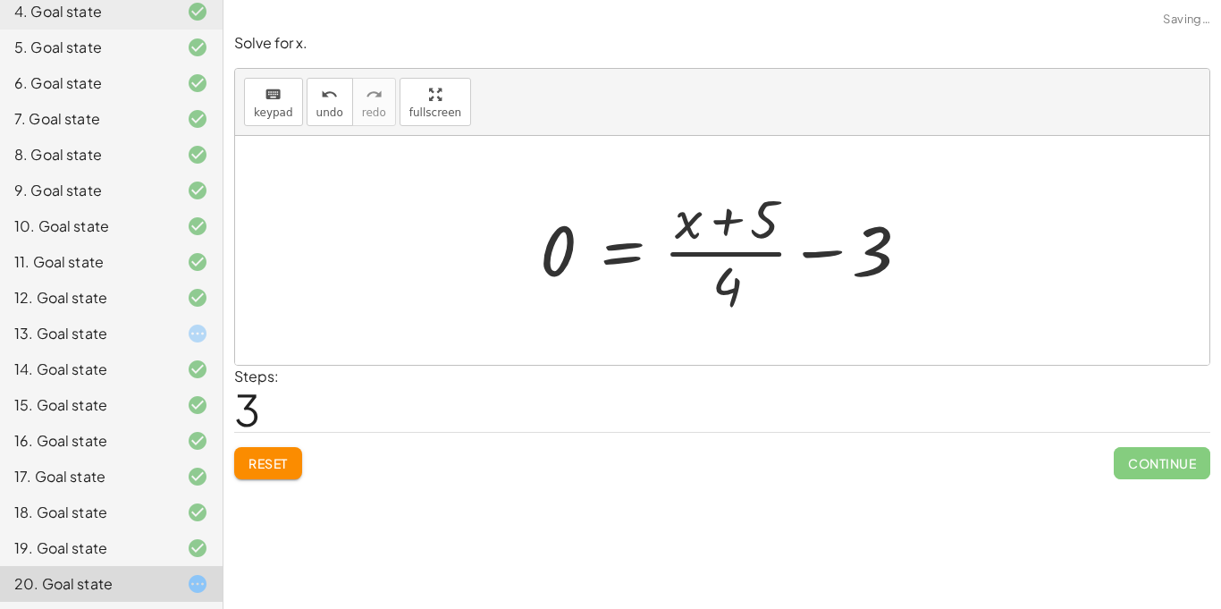
click at [883, 249] on div at bounding box center [729, 250] width 397 height 138
drag, startPoint x: 755, startPoint y: 219, endPoint x: 894, endPoint y: 252, distance: 143.3
click at [894, 252] on div at bounding box center [728, 250] width 397 height 138
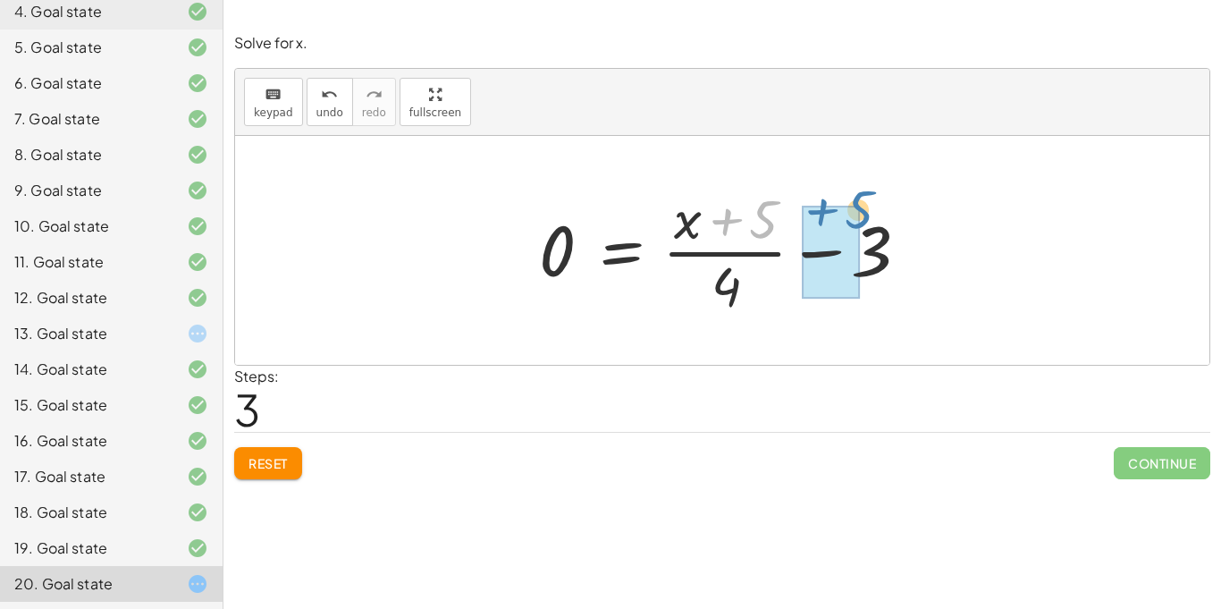
drag, startPoint x: 749, startPoint y: 215, endPoint x: 838, endPoint y: 198, distance: 90.0
click at [838, 198] on div at bounding box center [728, 250] width 397 height 138
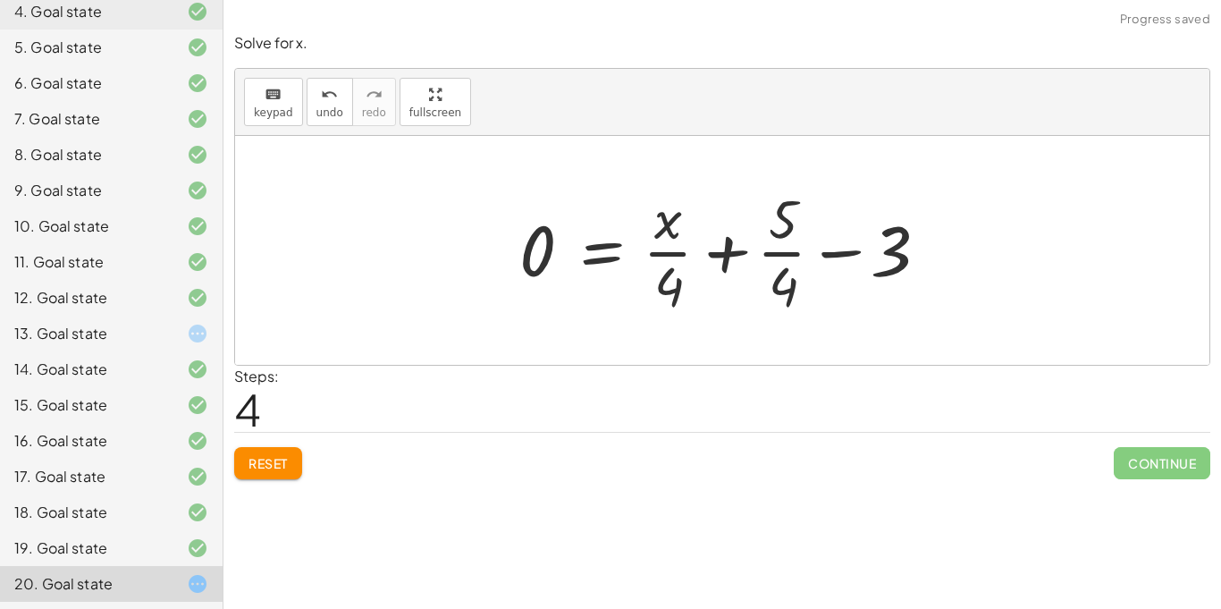
click at [795, 206] on div at bounding box center [729, 250] width 436 height 138
click at [841, 244] on div at bounding box center [729, 250] width 436 height 138
drag, startPoint x: 667, startPoint y: 281, endPoint x: 885, endPoint y: 248, distance: 220.7
click at [885, 248] on div at bounding box center [729, 250] width 436 height 138
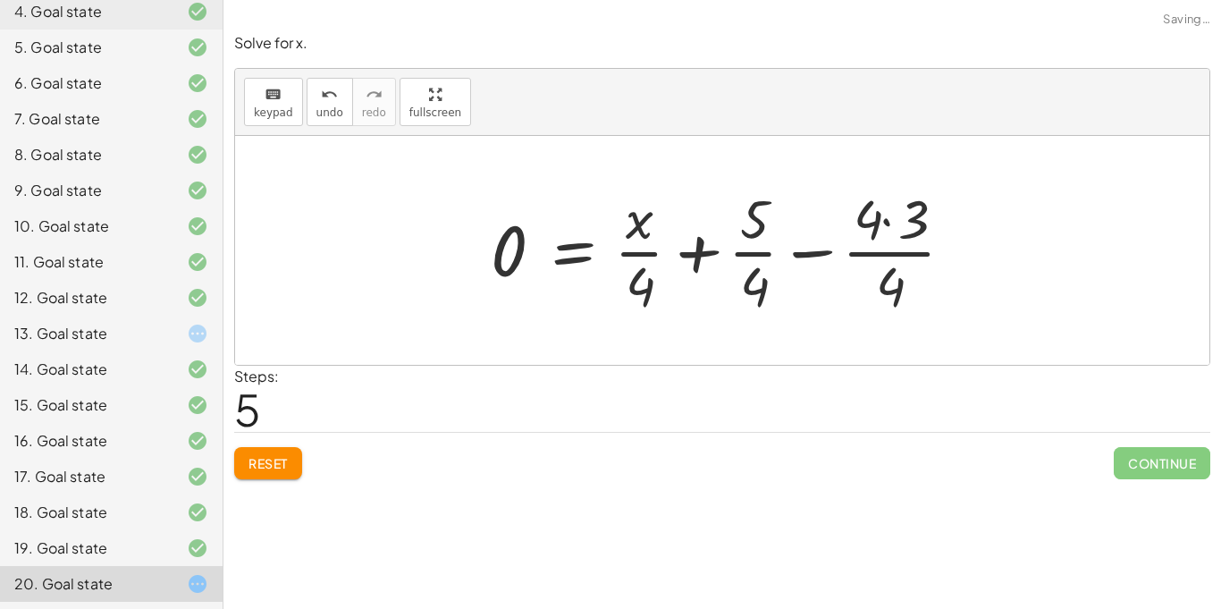
click at [910, 248] on div at bounding box center [729, 250] width 495 height 138
click at [888, 221] on div at bounding box center [729, 250] width 495 height 138
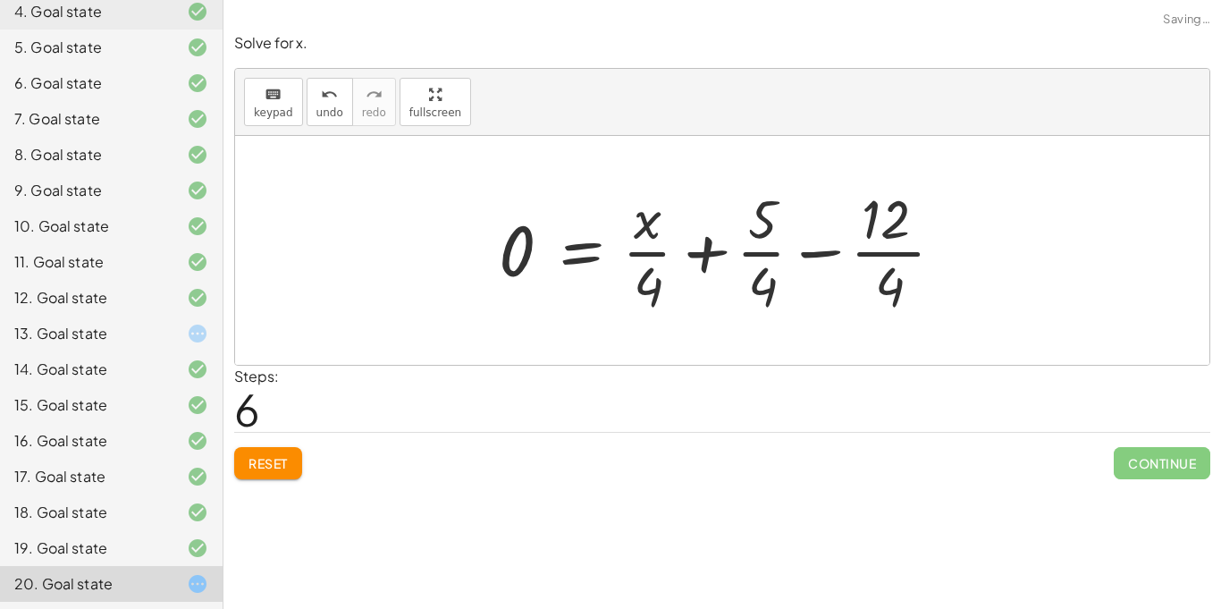
click at [885, 247] on div at bounding box center [728, 250] width 477 height 138
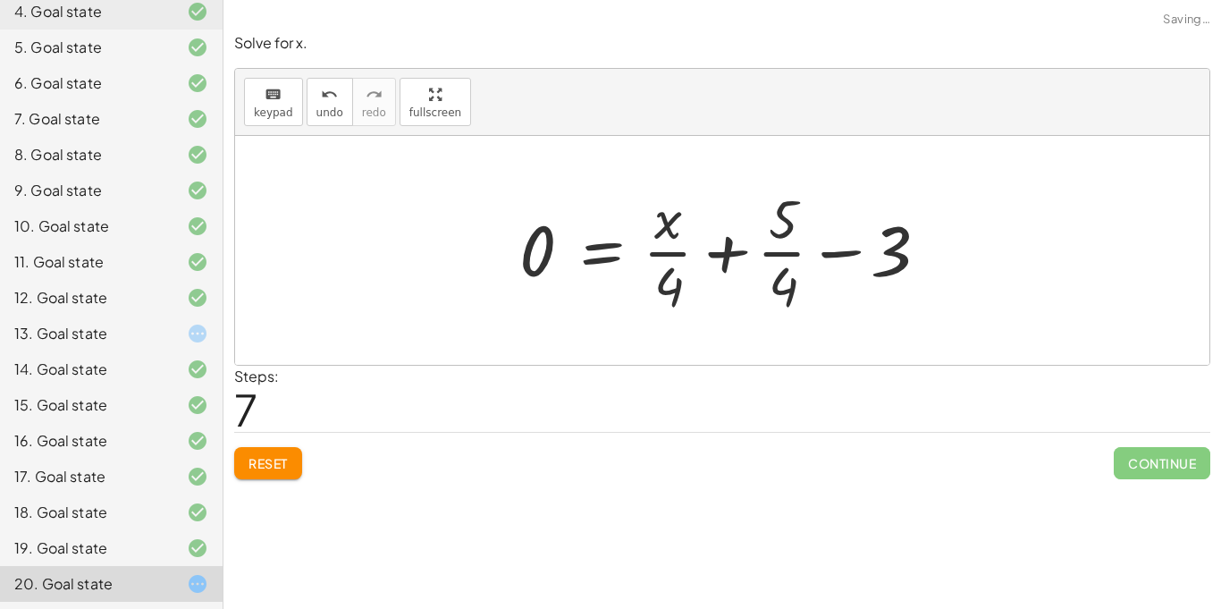
click at [859, 255] on div at bounding box center [729, 250] width 436 height 138
click at [896, 251] on div at bounding box center [729, 250] width 436 height 138
drag, startPoint x: 668, startPoint y: 283, endPoint x: 894, endPoint y: 254, distance: 228.0
click at [894, 254] on div at bounding box center [729, 250] width 436 height 138
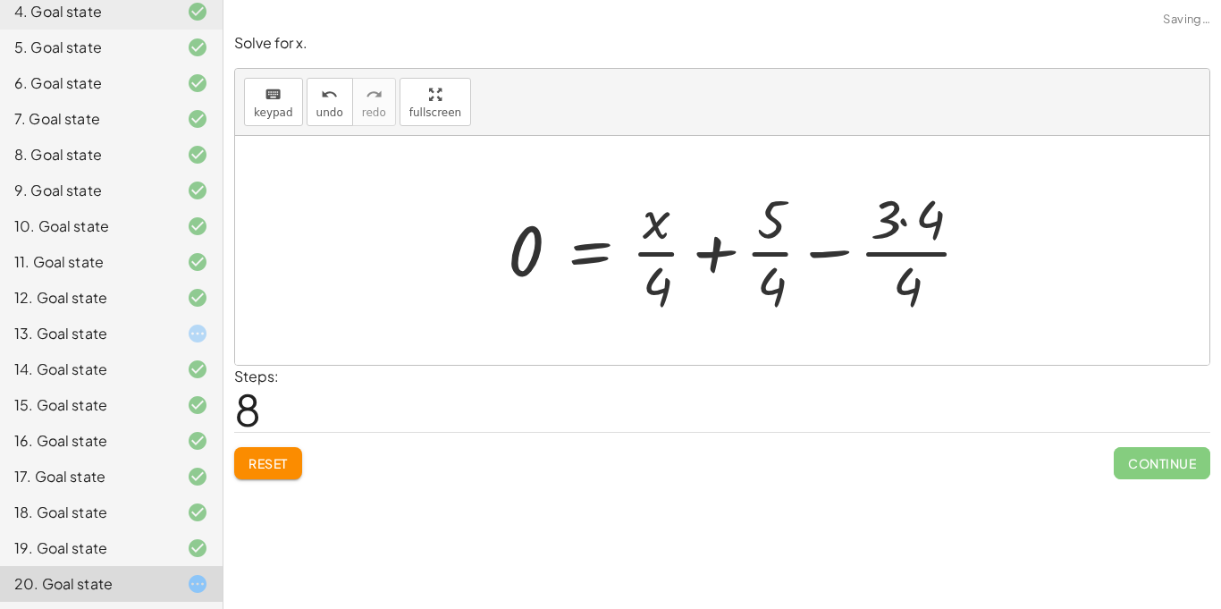
click at [908, 269] on div at bounding box center [746, 250] width 495 height 138
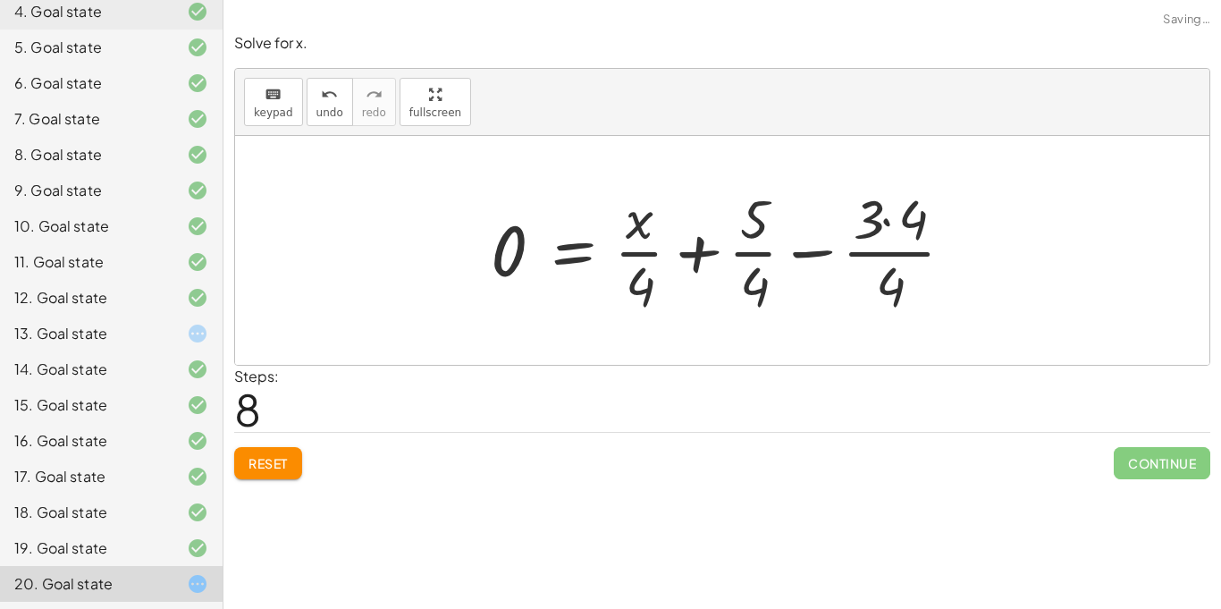
click at [884, 241] on div at bounding box center [729, 250] width 495 height 138
click at [880, 206] on div at bounding box center [729, 250] width 495 height 138
click at [889, 226] on div at bounding box center [729, 250] width 495 height 138
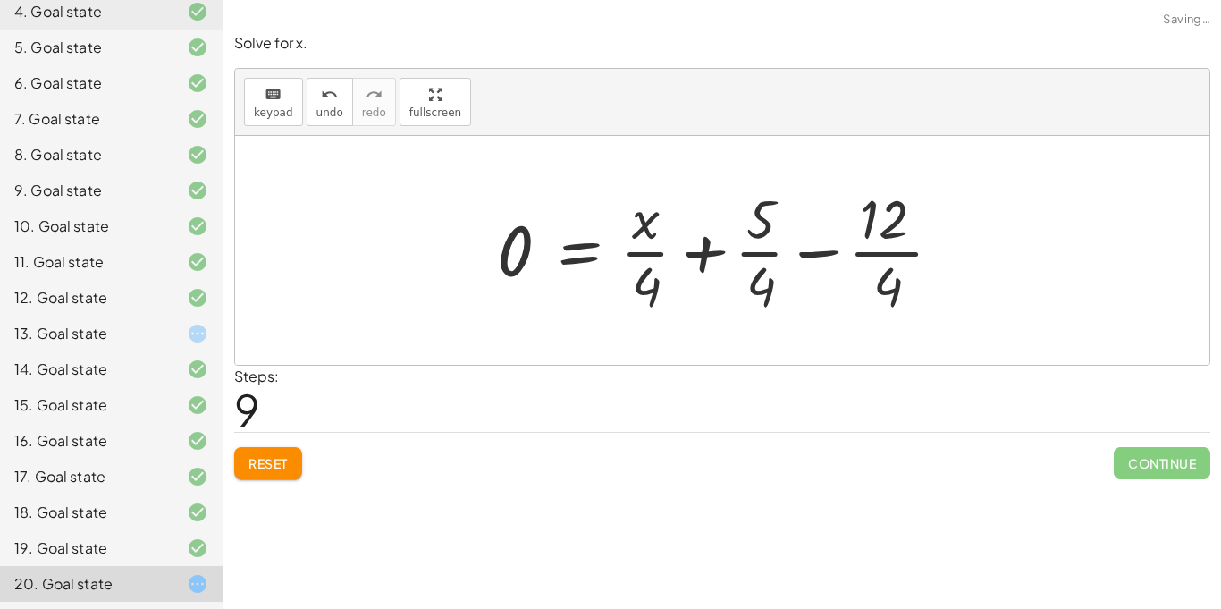
click at [871, 260] on div at bounding box center [726, 250] width 477 height 138
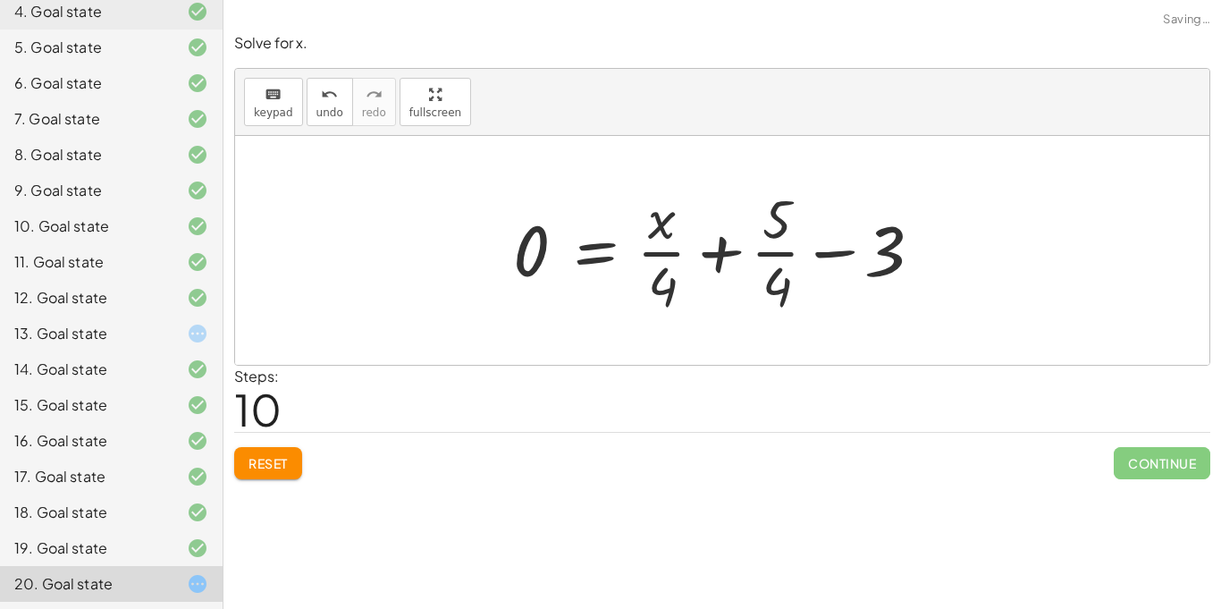
click at [833, 248] on div at bounding box center [722, 250] width 436 height 138
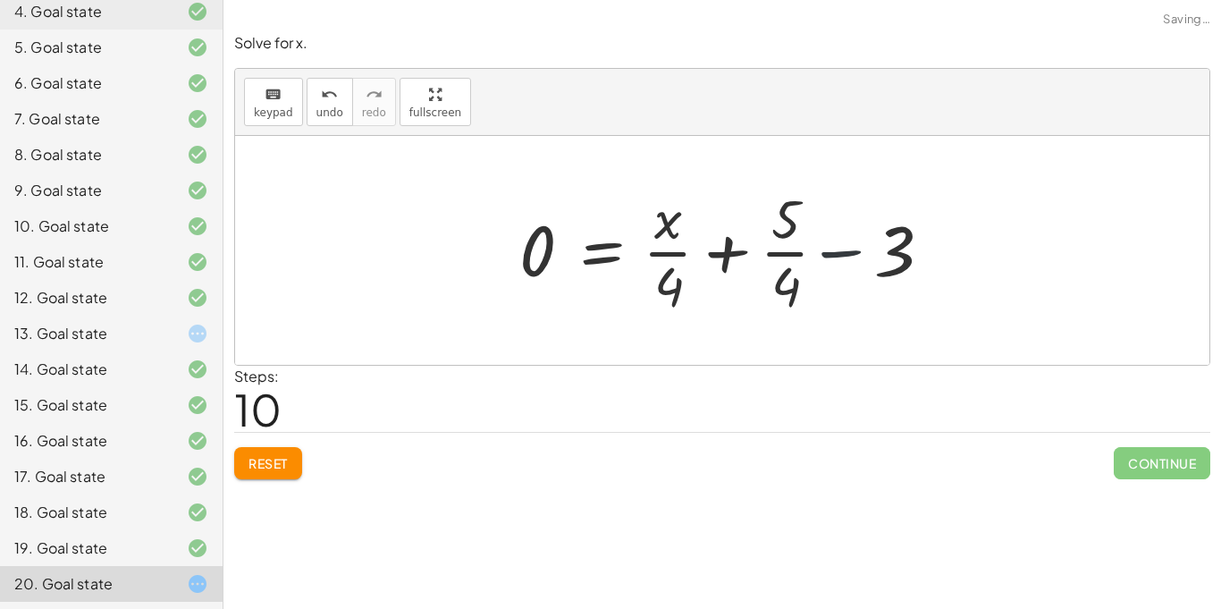
click at [806, 247] on div at bounding box center [729, 250] width 436 height 138
click at [784, 238] on div at bounding box center [729, 250] width 436 height 138
drag, startPoint x: 784, startPoint y: 237, endPoint x: 922, endPoint y: 250, distance: 138.3
click at [922, 250] on div at bounding box center [729, 250] width 436 height 138
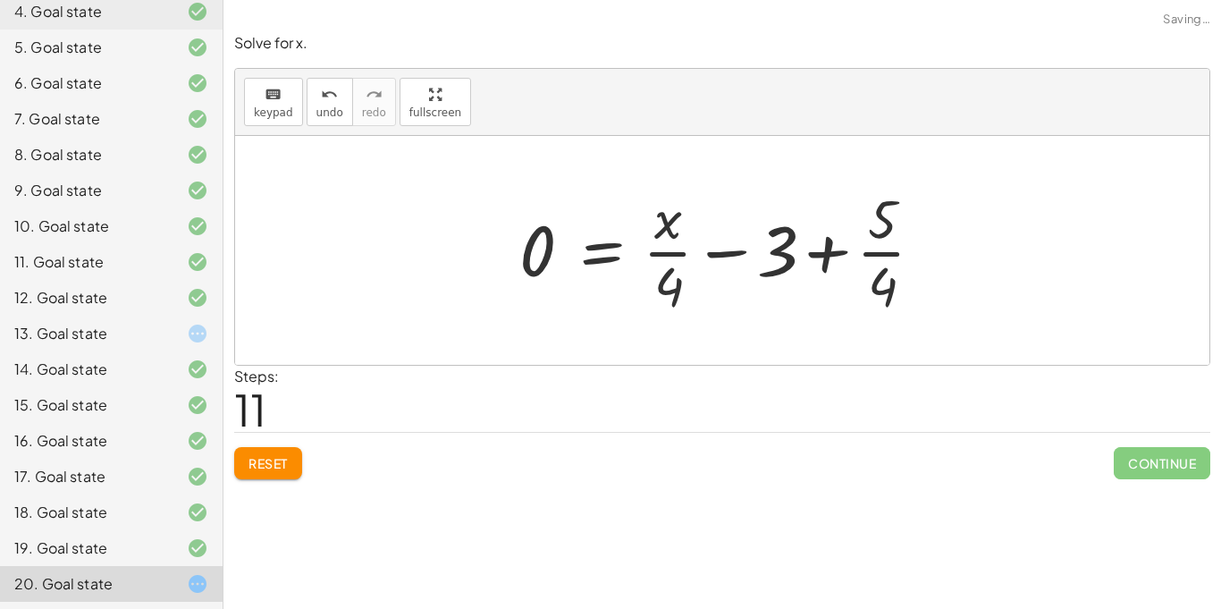
click at [865, 256] on div at bounding box center [729, 250] width 436 height 138
click at [832, 255] on div at bounding box center [729, 250] width 436 height 138
click at [767, 245] on div at bounding box center [729, 250] width 436 height 138
click at [733, 255] on div at bounding box center [729, 250] width 436 height 138
drag, startPoint x: 531, startPoint y: 264, endPoint x: 871, endPoint y: 267, distance: 339.8
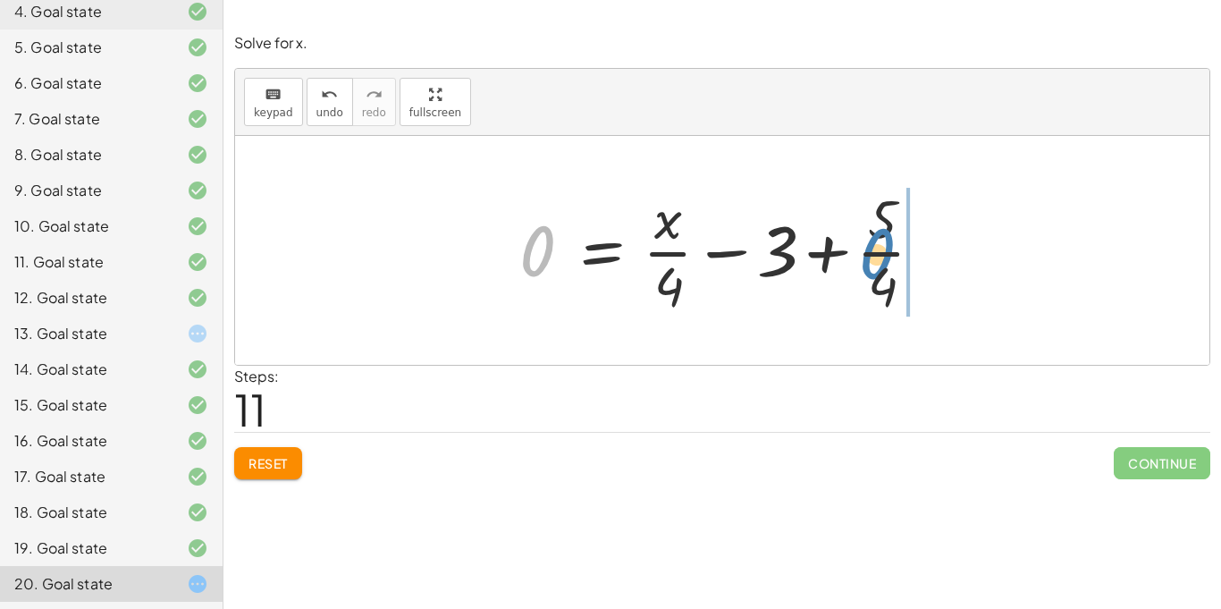
click at [871, 267] on div at bounding box center [729, 250] width 436 height 138
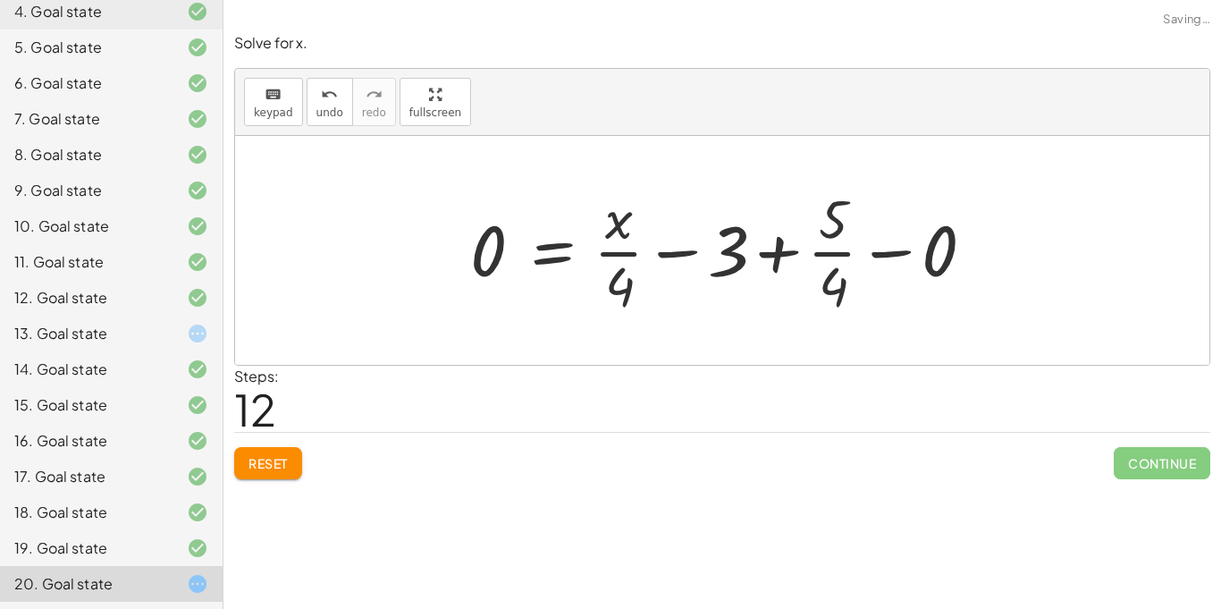
click at [618, 240] on div at bounding box center [729, 250] width 536 height 138
drag, startPoint x: 615, startPoint y: 230, endPoint x: 496, endPoint y: 274, distance: 126.7
click at [496, 274] on div at bounding box center [729, 250] width 536 height 138
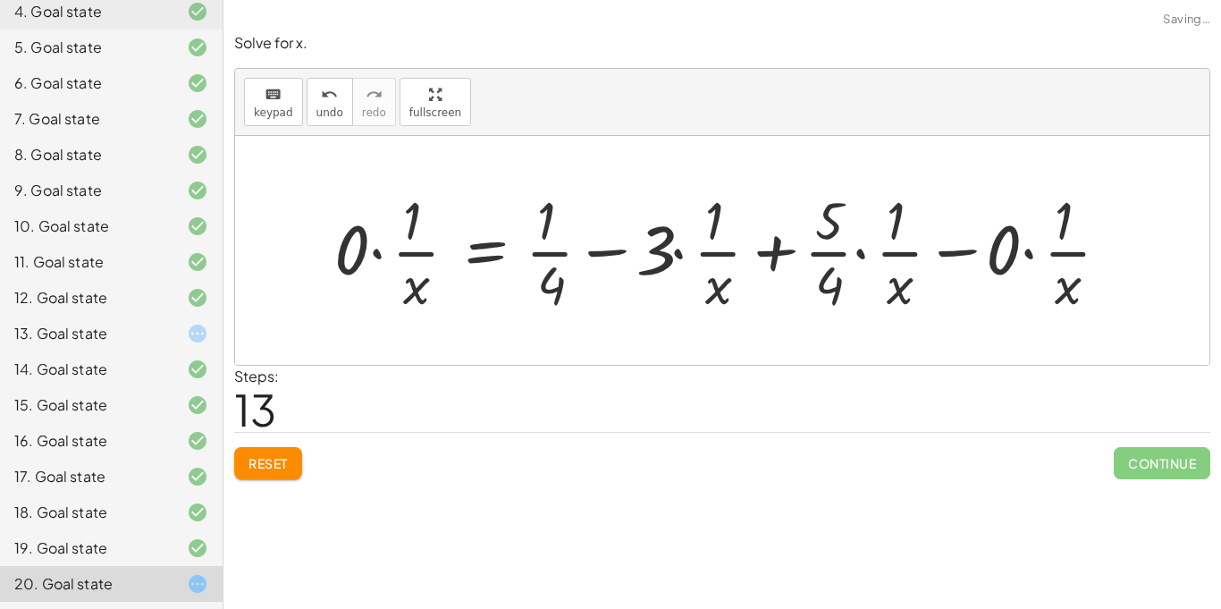
click at [496, 274] on div at bounding box center [728, 250] width 807 height 134
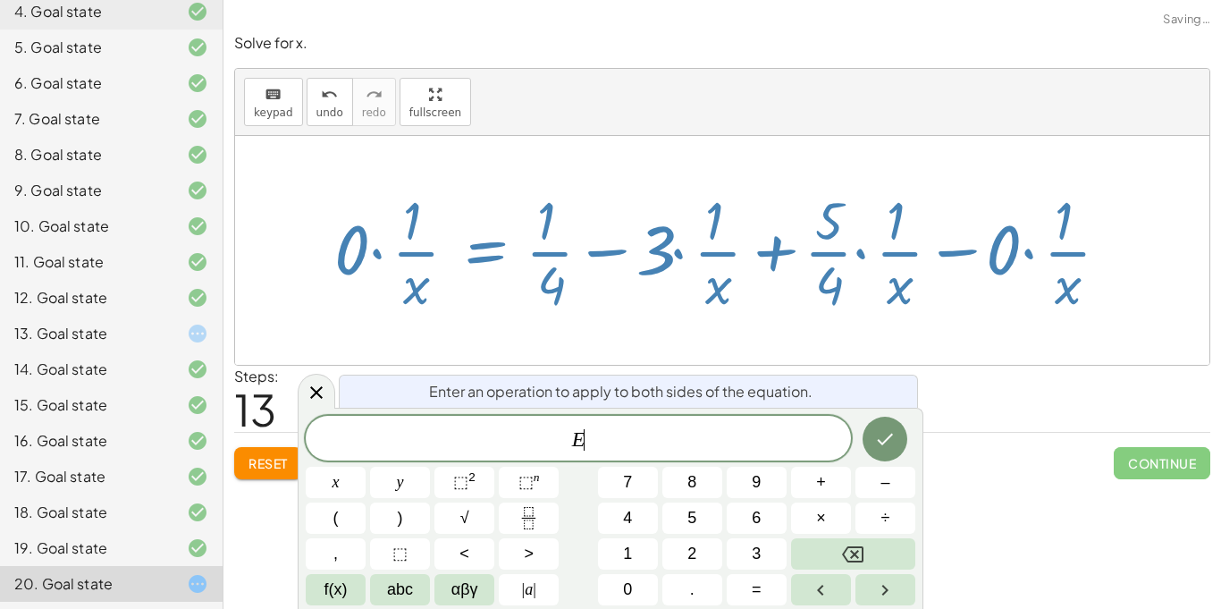
click at [496, 274] on div at bounding box center [728, 250] width 807 height 134
click at [745, 283] on div at bounding box center [728, 250] width 807 height 134
click at [175, 333] on div at bounding box center [183, 333] width 50 height 21
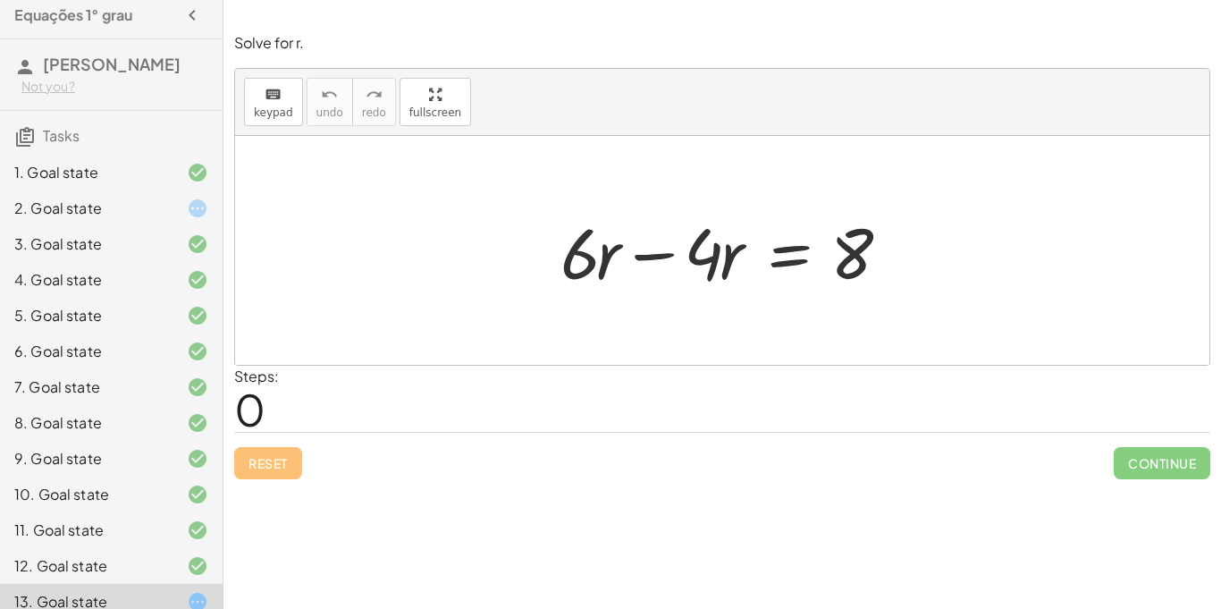
scroll to position [0, 0]
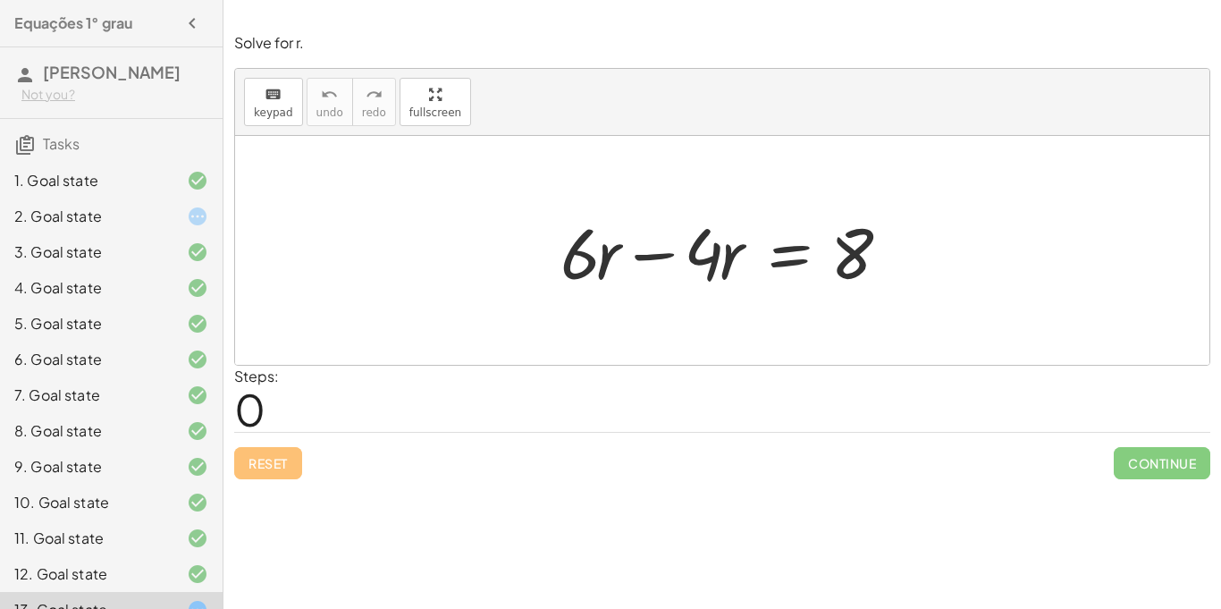
click at [61, 270] on div "2. Goal state" at bounding box center [111, 288] width 223 height 36
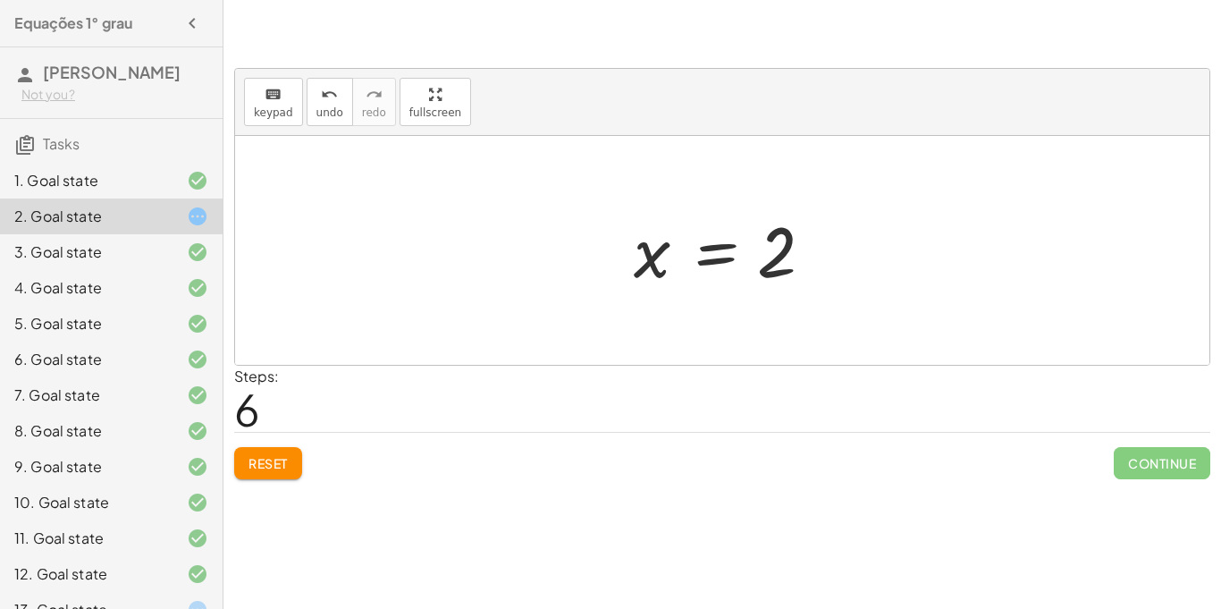
click at [183, 377] on div "5. Goal state" at bounding box center [111, 395] width 223 height 36
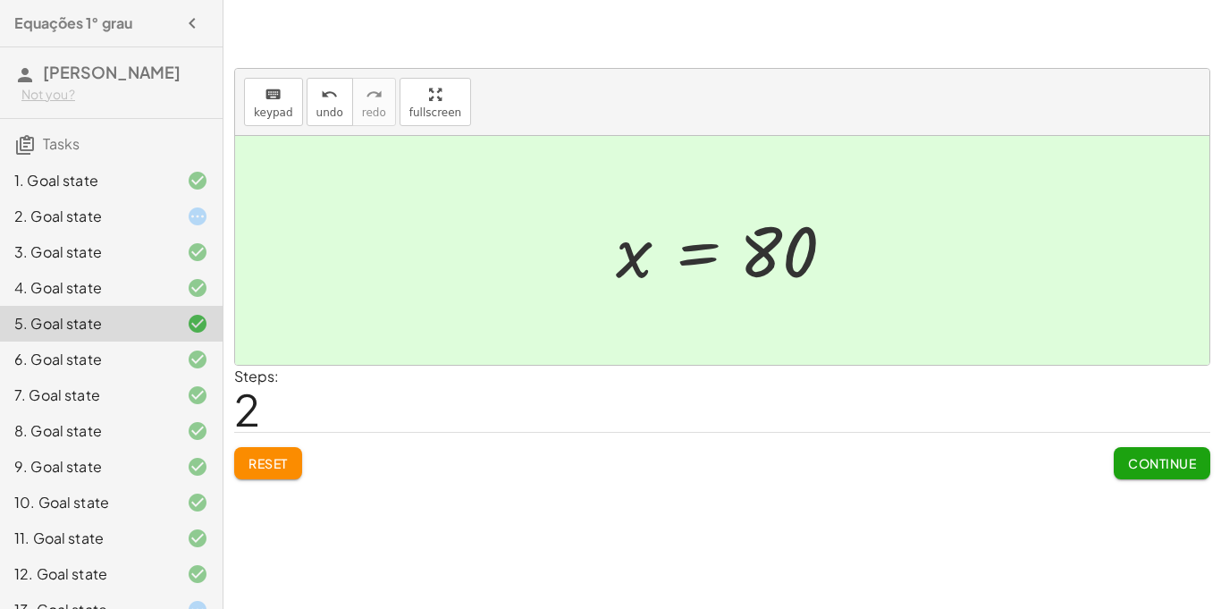
scroll to position [4, 0]
